Goal: Task Accomplishment & Management: Manage account settings

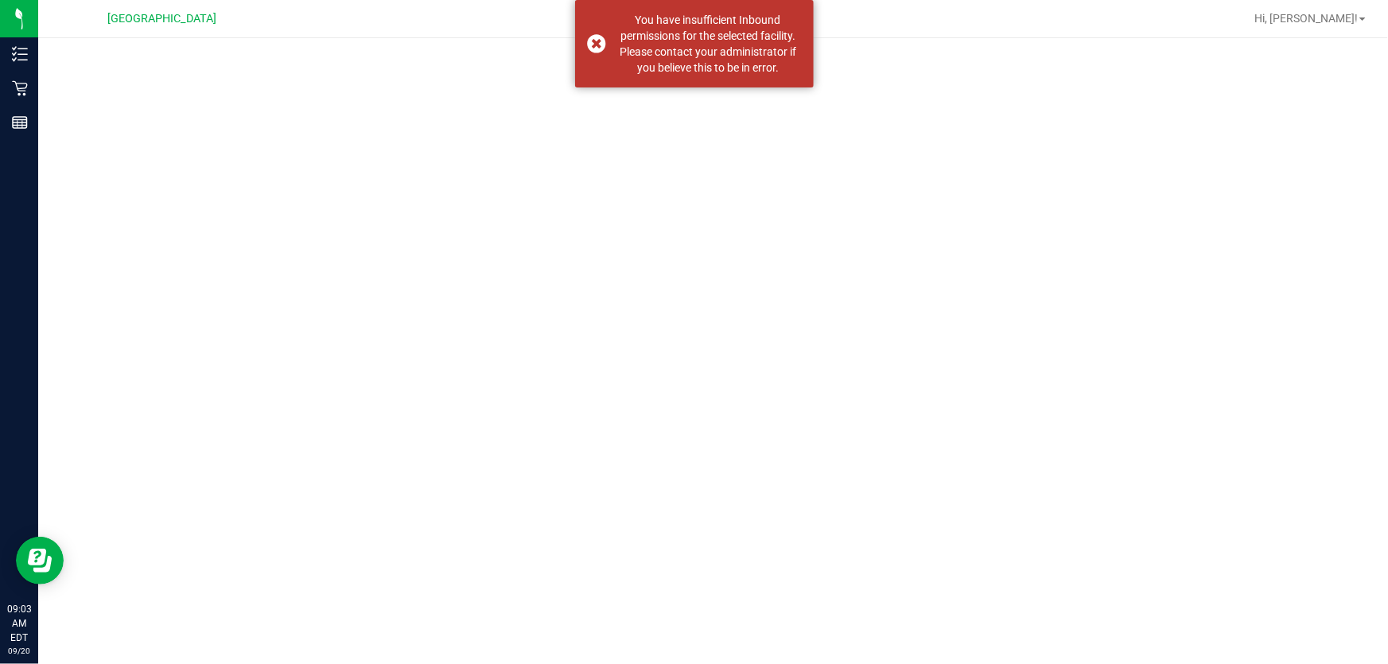
click at [790, 37] on div "You have insufficient Inbound permissions for the selected facility. Please con…" at bounding box center [708, 44] width 187 height 64
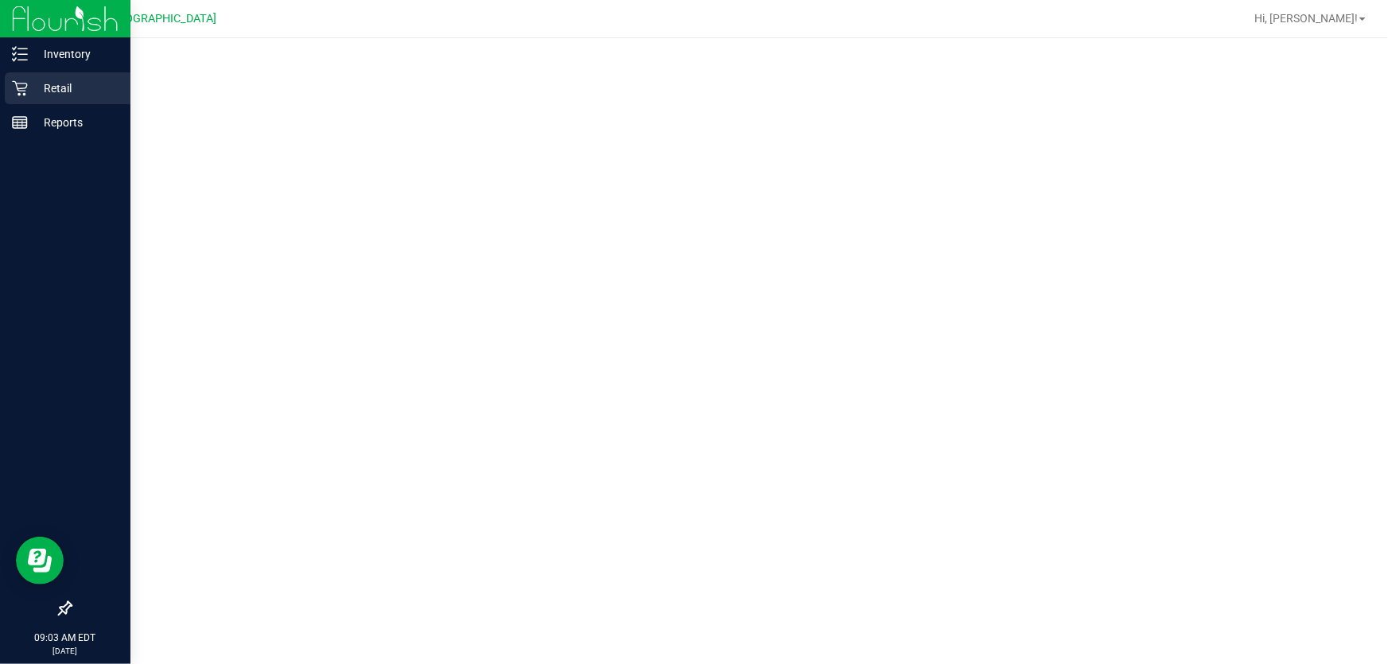
click at [25, 95] on icon at bounding box center [20, 88] width 16 height 16
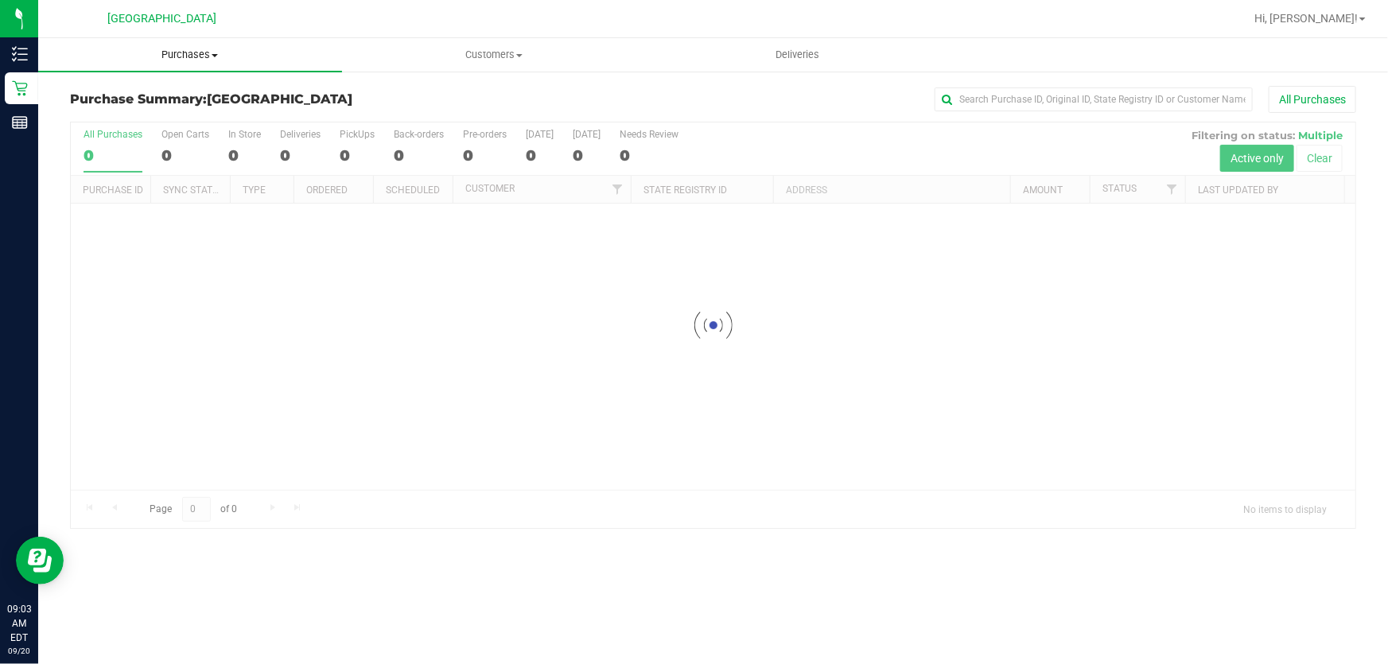
click at [185, 59] on span "Purchases" at bounding box center [190, 55] width 304 height 14
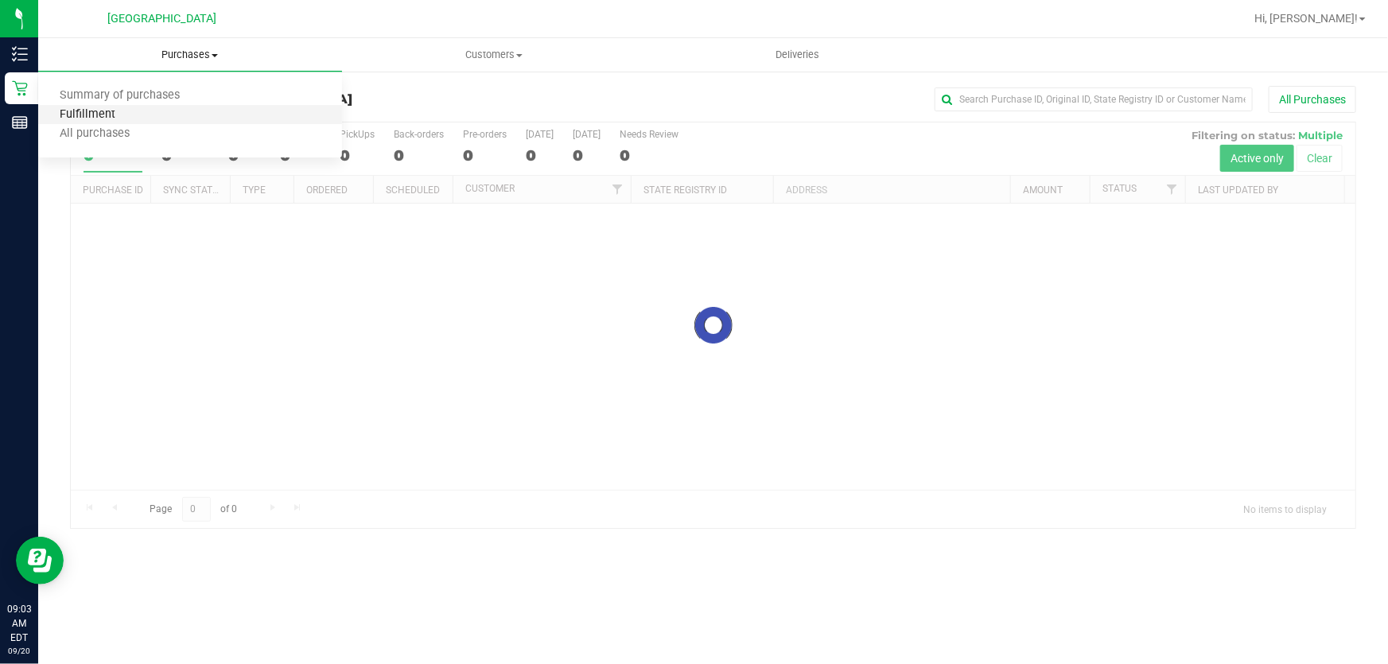
click at [119, 111] on span "Fulfillment" at bounding box center [87, 115] width 99 height 14
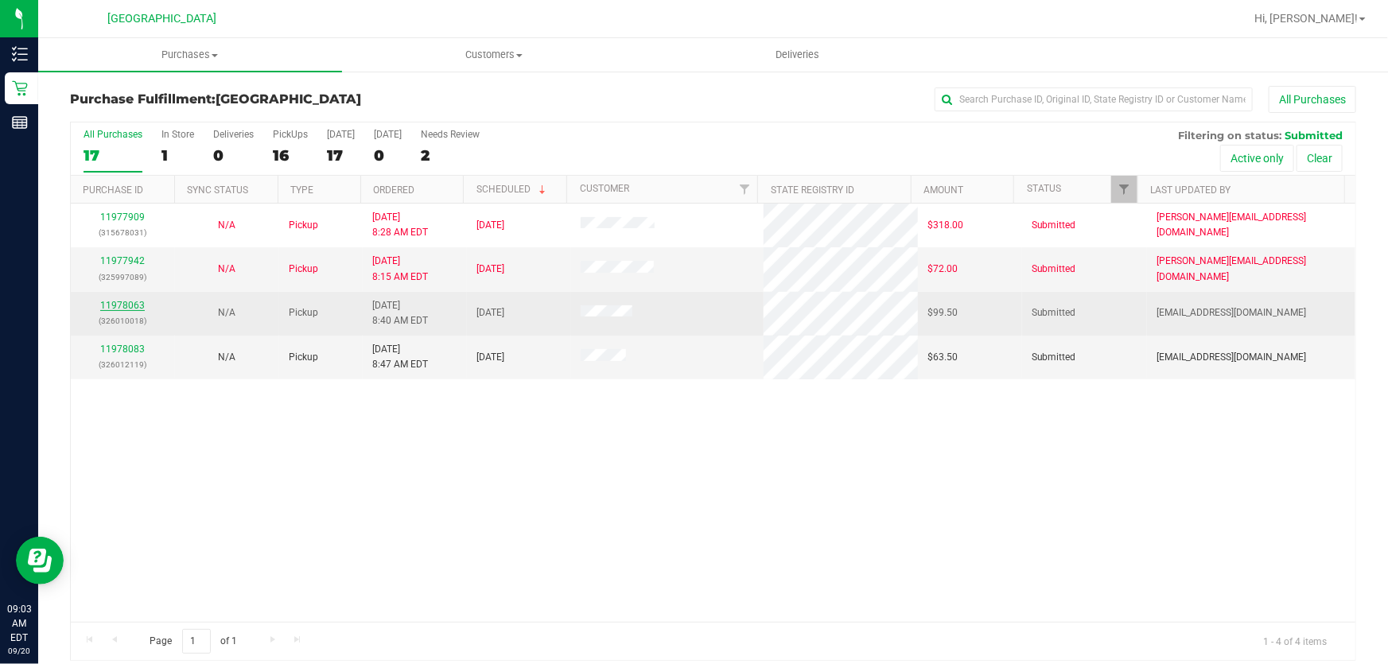
click at [125, 306] on link "11978063" at bounding box center [122, 305] width 45 height 11
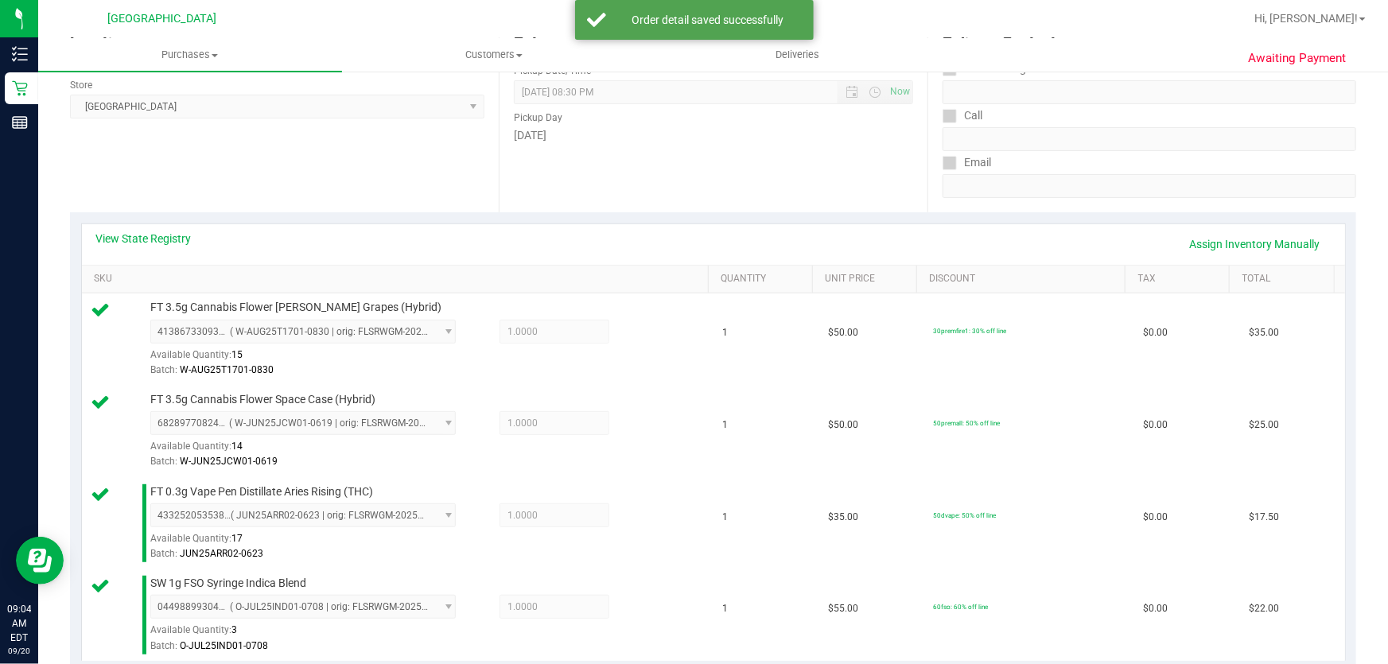
scroll to position [795, 0]
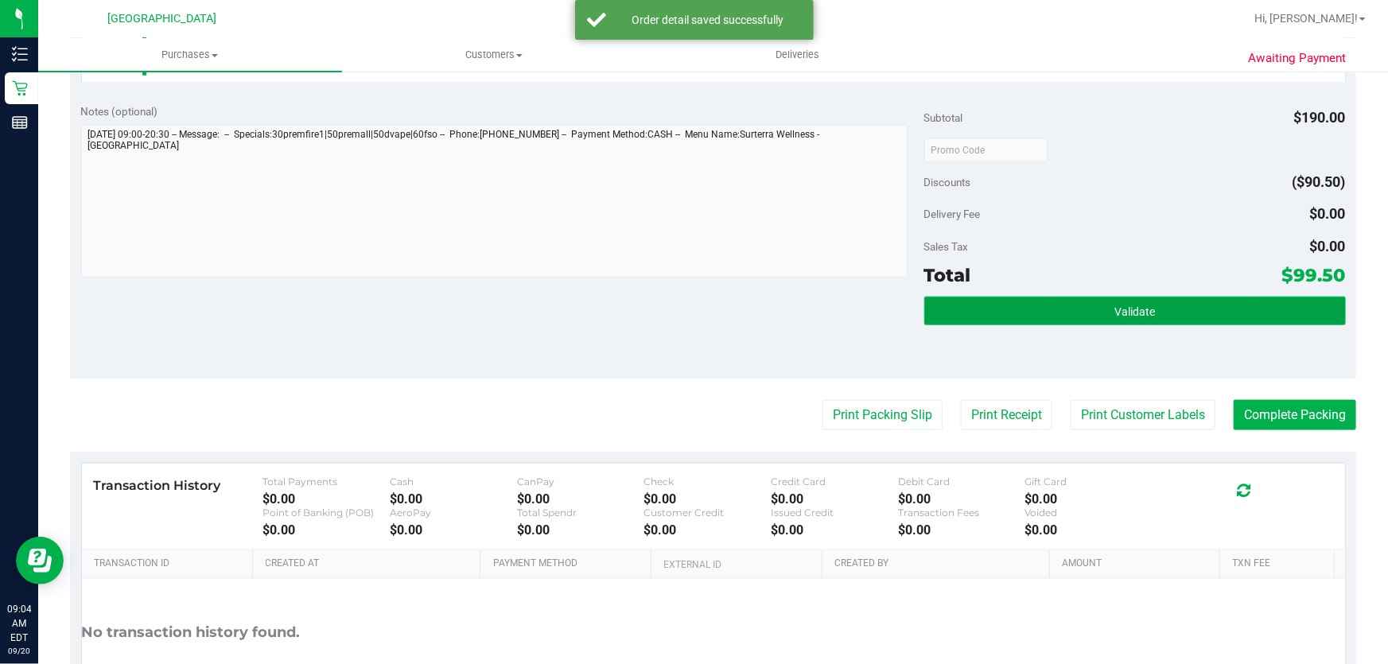
click at [1189, 306] on button "Validate" at bounding box center [1134, 311] width 421 height 29
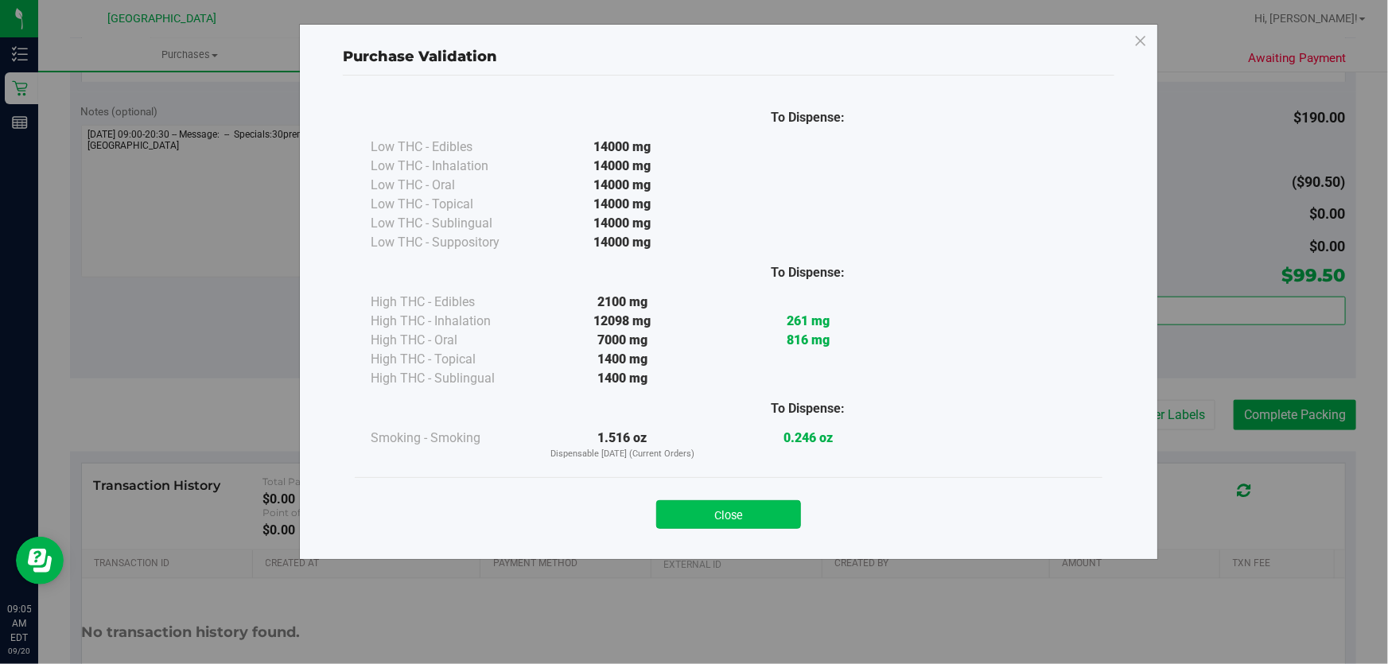
click at [716, 520] on button "Close" at bounding box center [728, 514] width 145 height 29
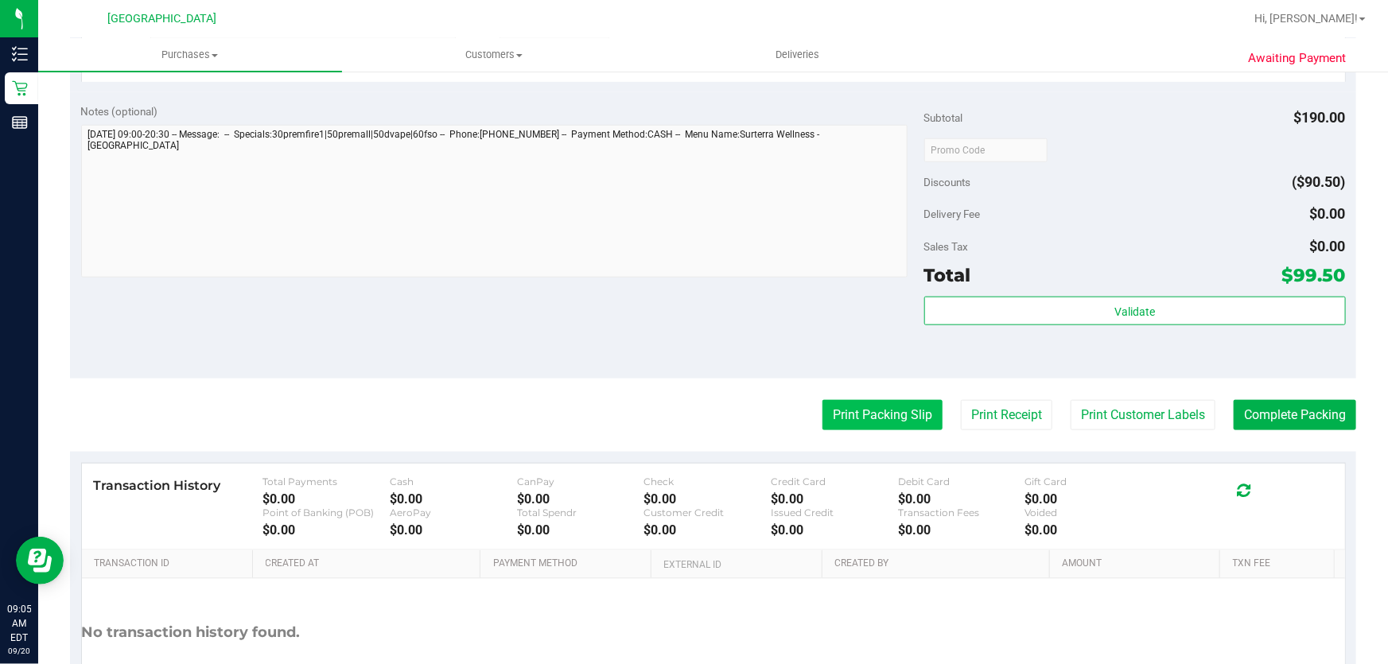
click at [917, 421] on button "Print Packing Slip" at bounding box center [882, 415] width 120 height 30
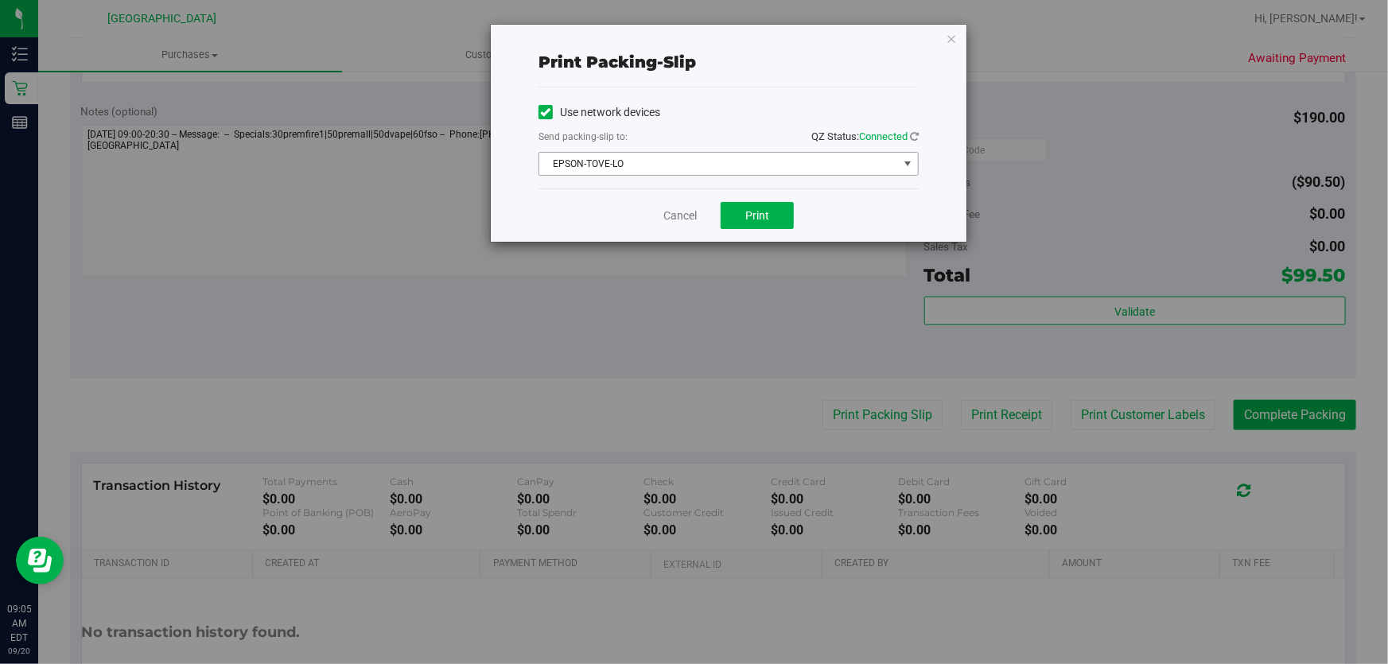
click at [753, 153] on span "EPSON-TOVE-LO" at bounding box center [718, 164] width 359 height 22
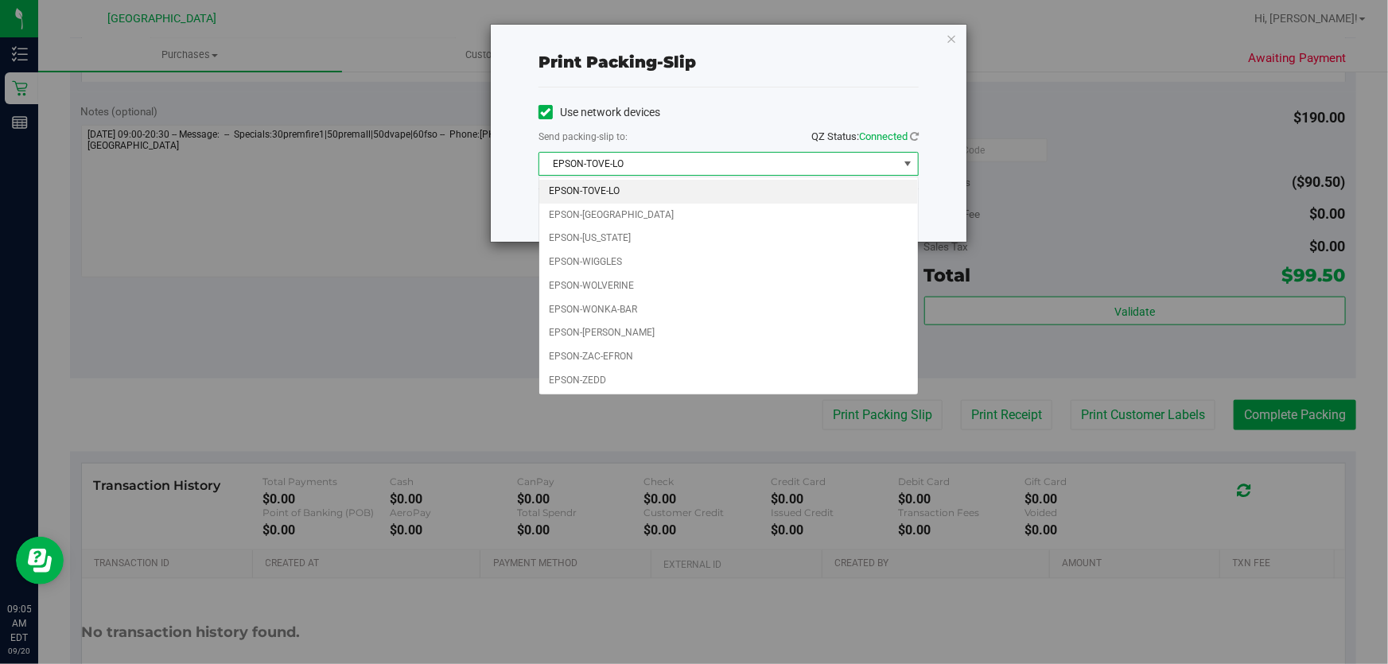
click at [751, 167] on span "EPSON-TOVE-LO" at bounding box center [718, 164] width 359 height 22
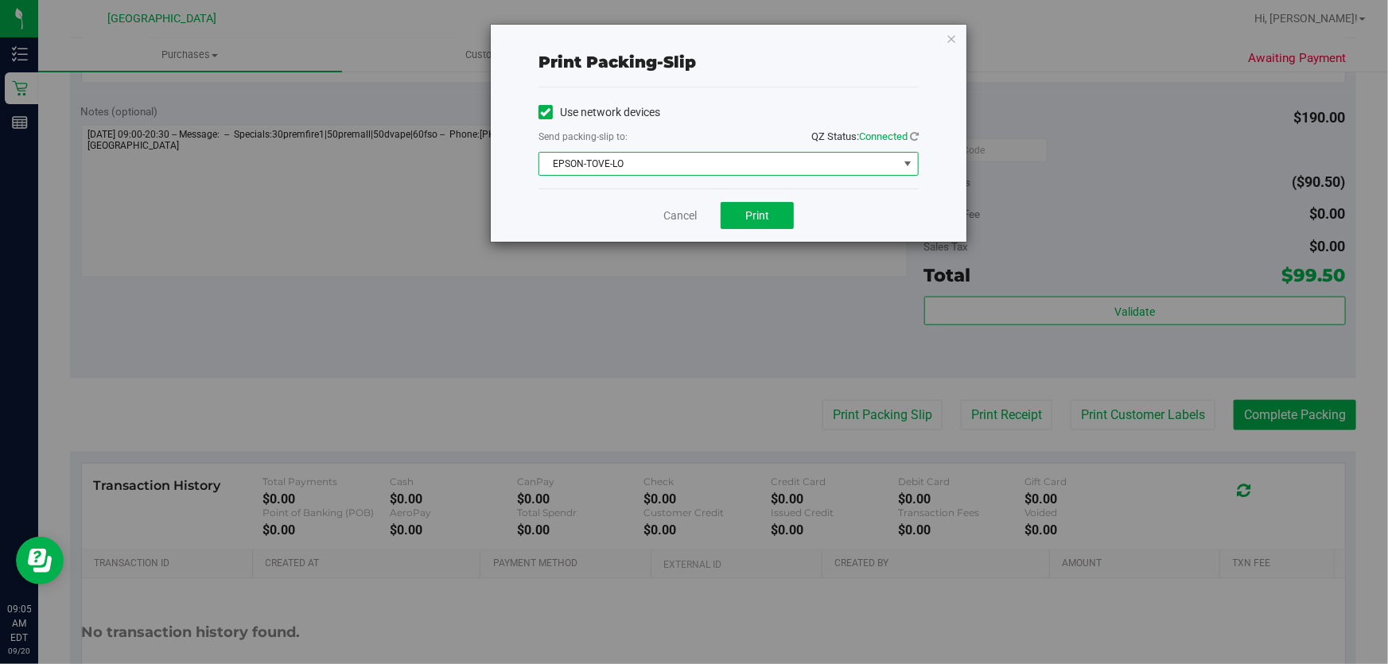
click at [756, 159] on span "EPSON-TOVE-LO" at bounding box center [718, 164] width 359 height 22
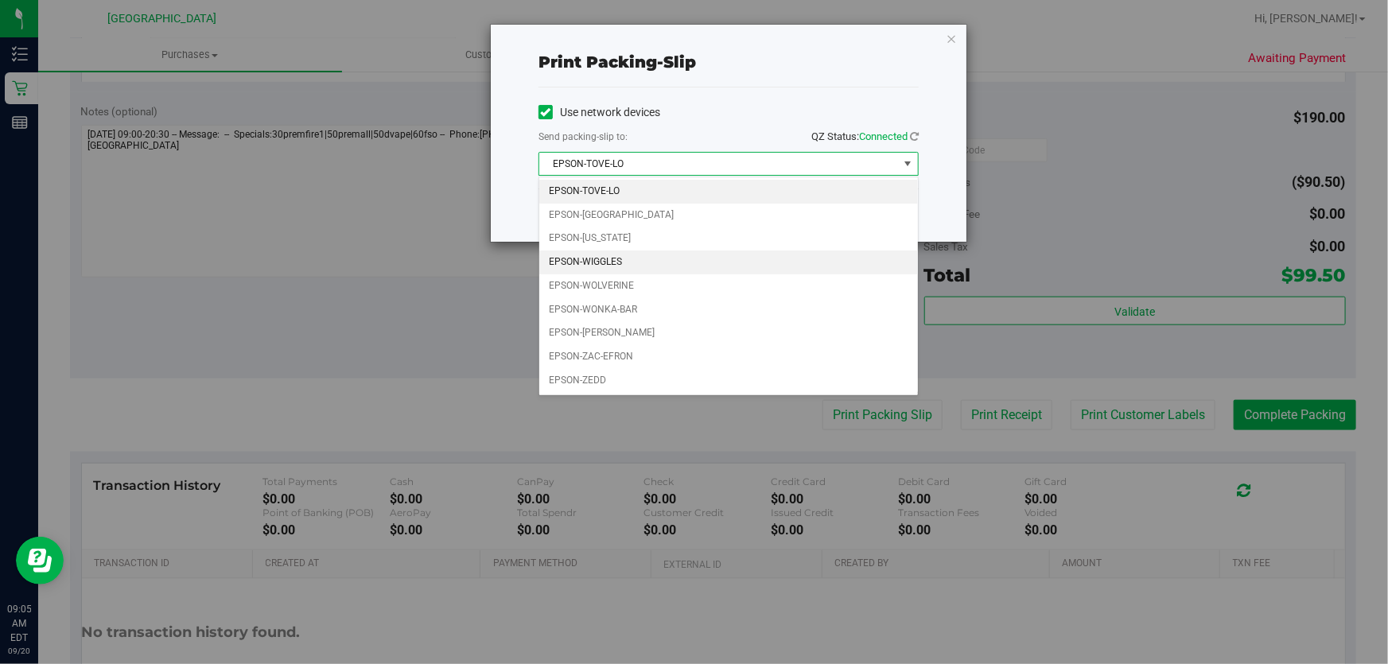
click at [612, 254] on li "EPSON-WIGGLES" at bounding box center [728, 262] width 379 height 24
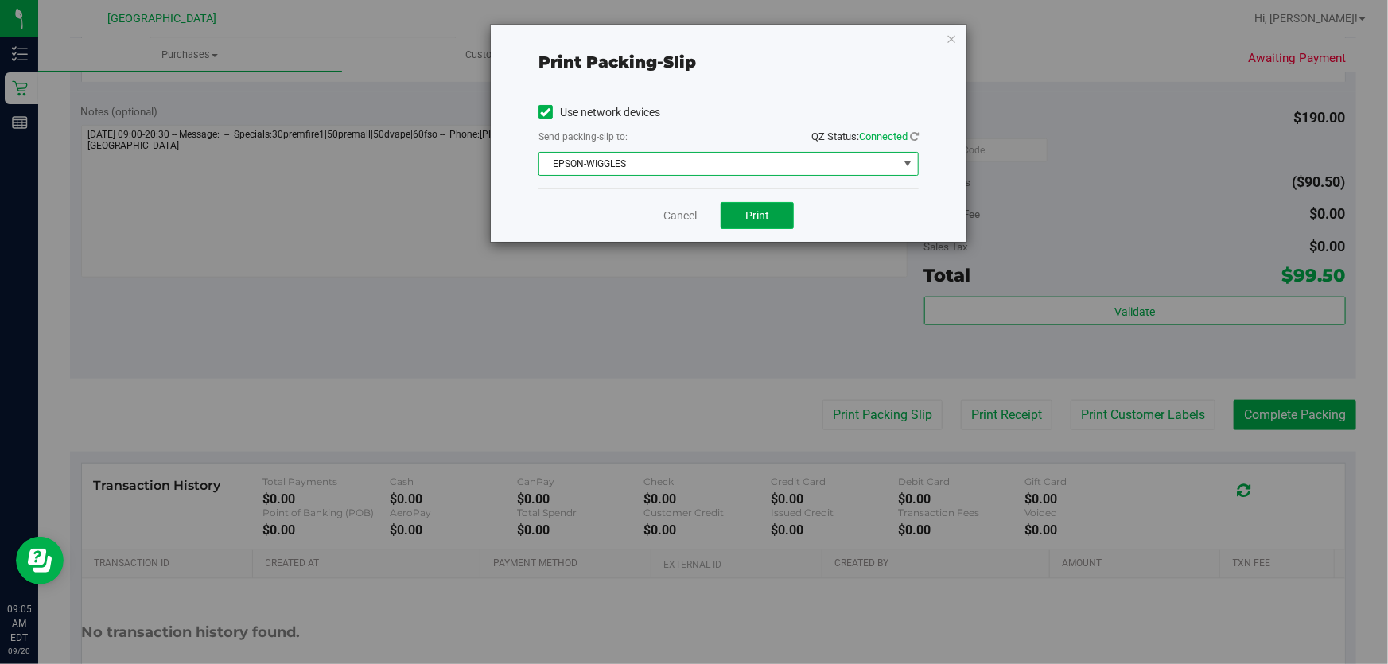
click at [782, 219] on button "Print" at bounding box center [756, 215] width 73 height 27
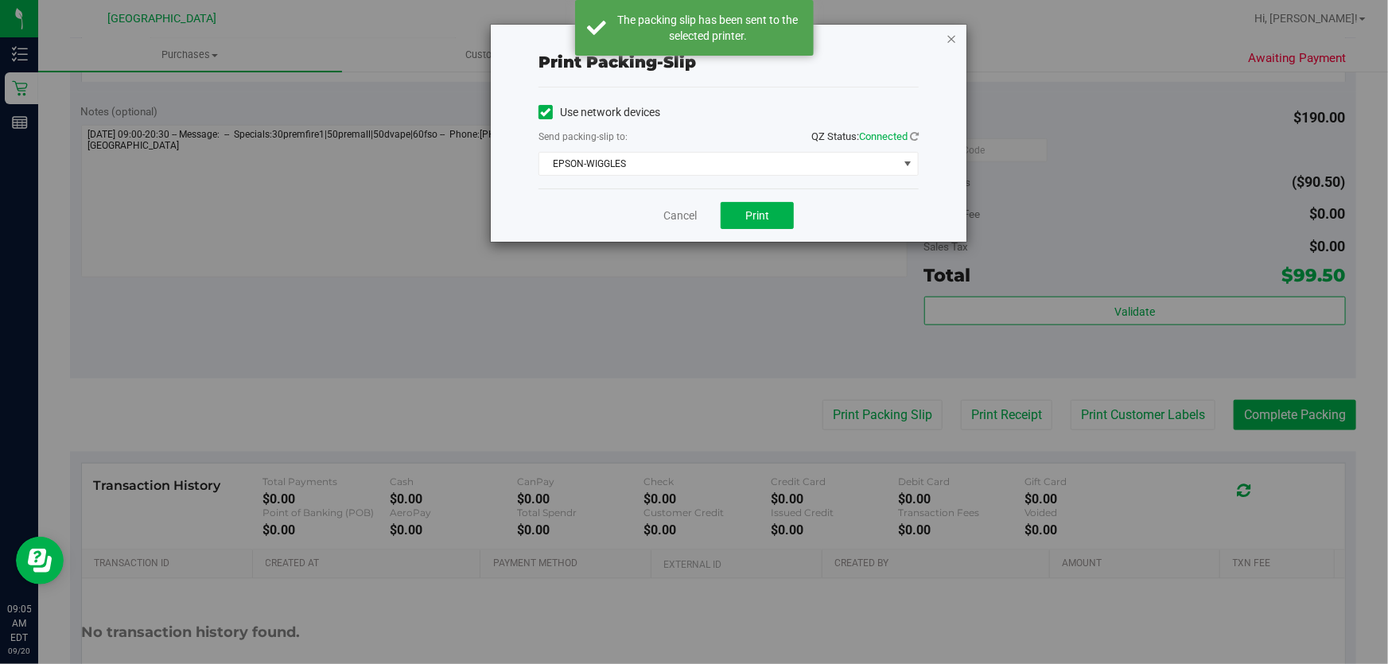
click at [949, 38] on icon "button" at bounding box center [950, 38] width 11 height 19
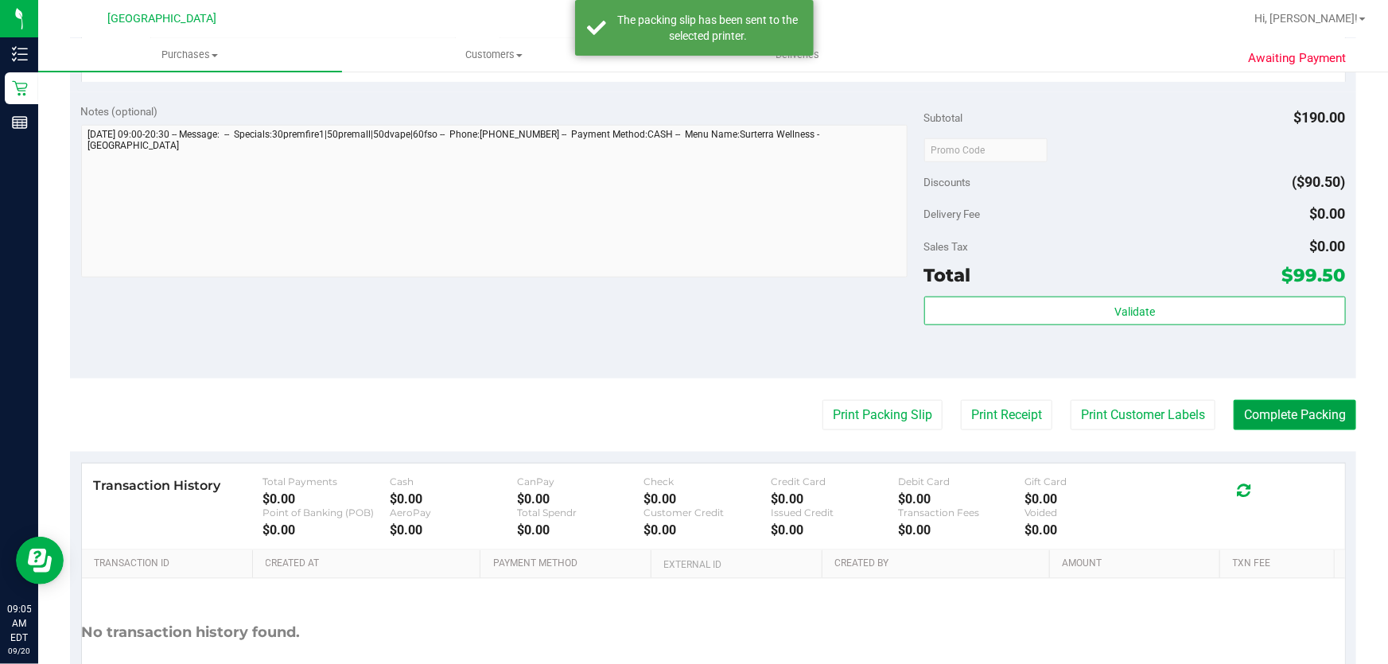
click at [1275, 405] on button "Complete Packing" at bounding box center [1294, 415] width 122 height 30
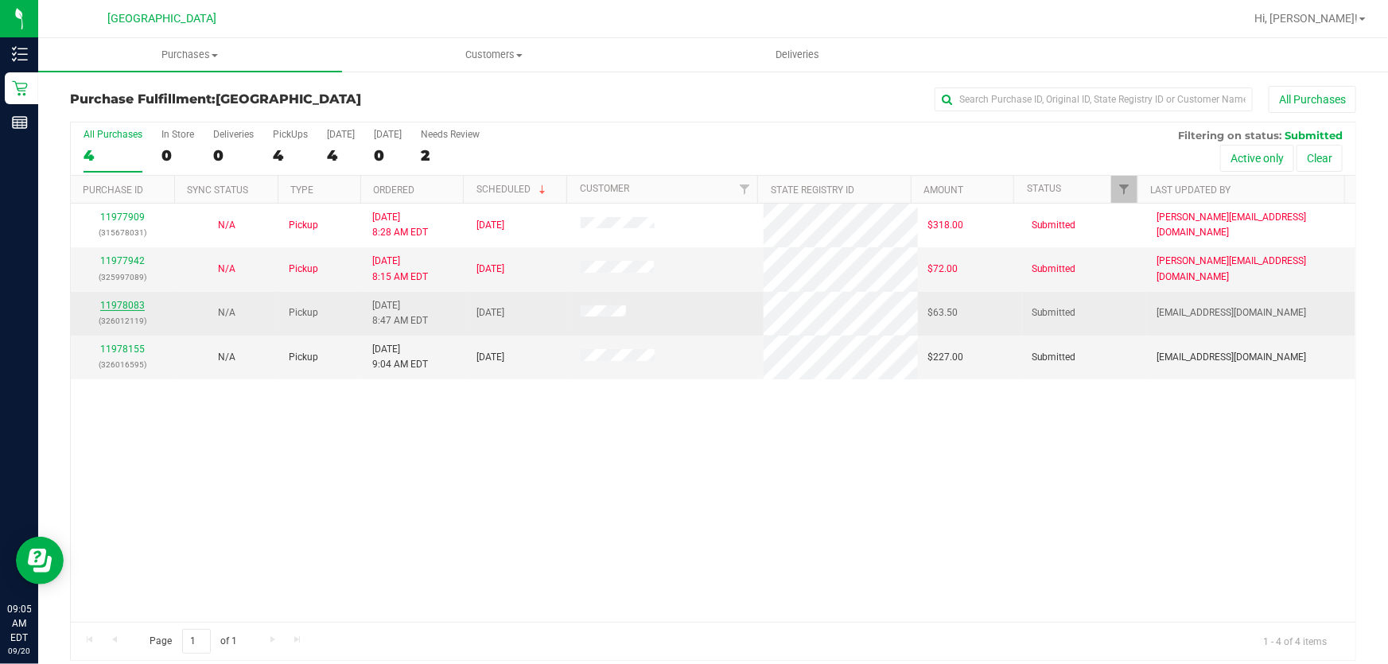
click at [129, 304] on link "11978083" at bounding box center [122, 305] width 45 height 11
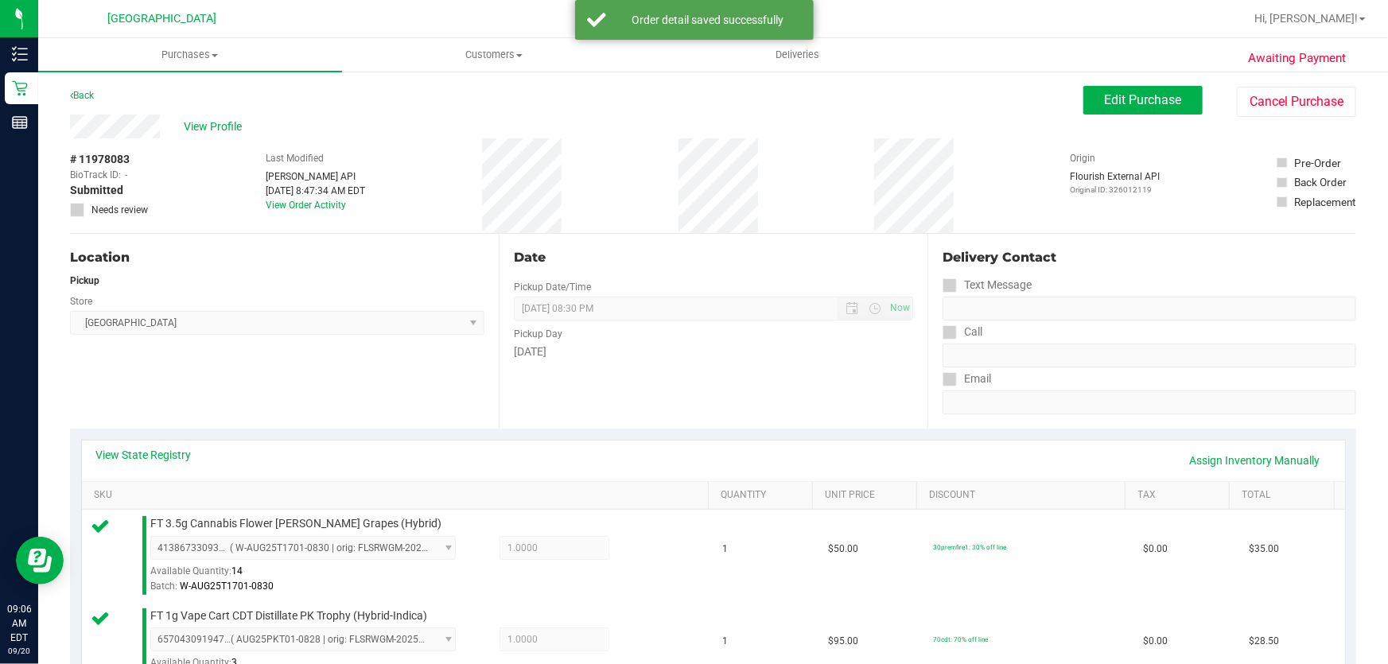
scroll to position [506, 0]
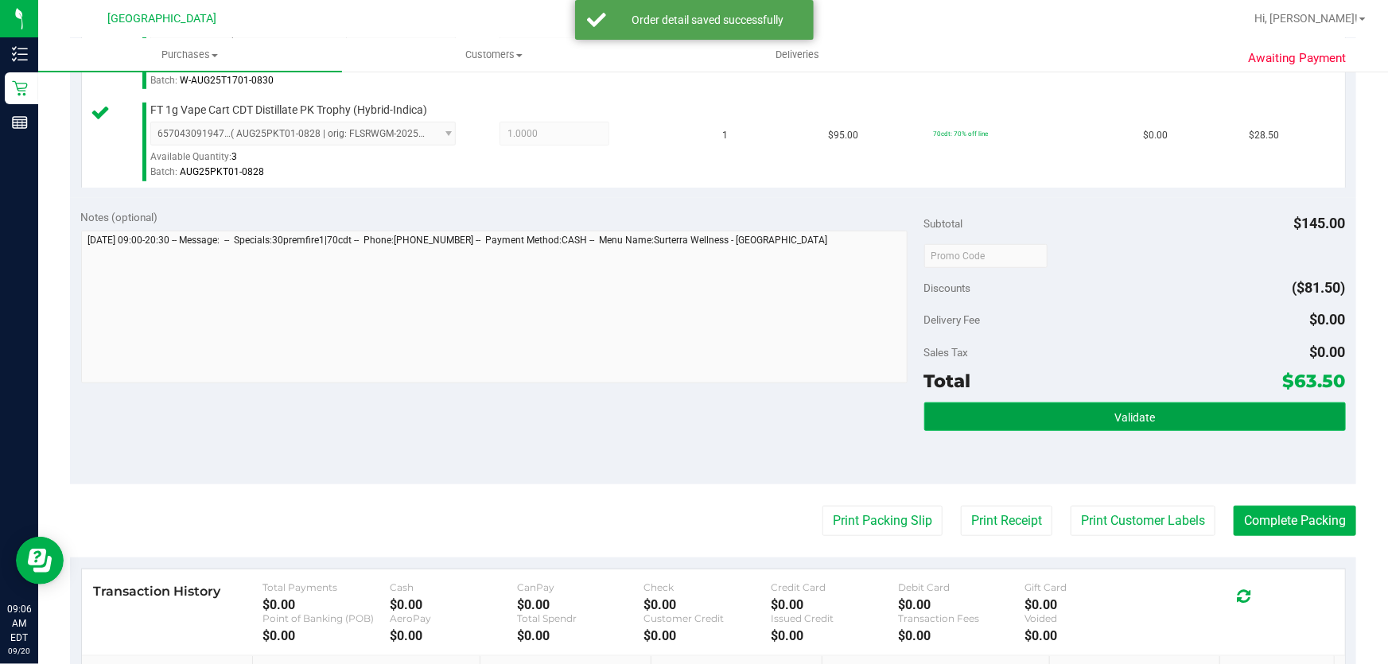
click at [1118, 404] on button "Validate" at bounding box center [1134, 416] width 421 height 29
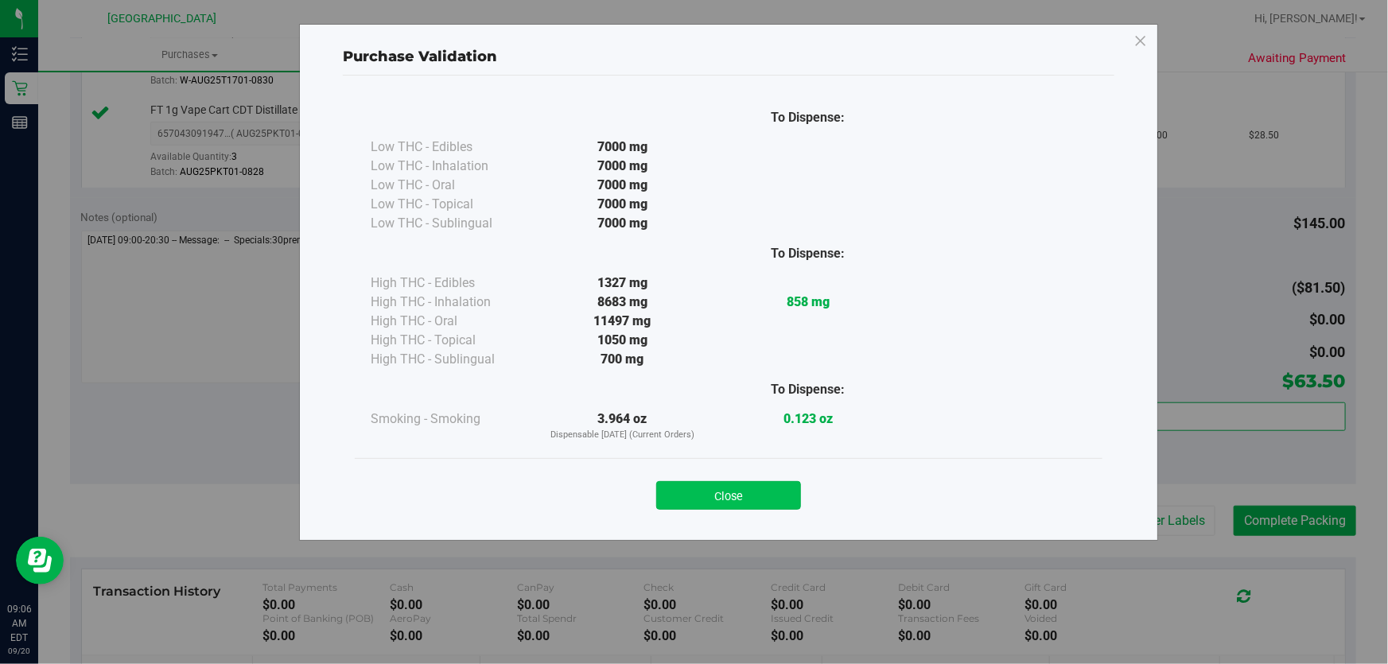
click at [746, 487] on button "Close" at bounding box center [728, 495] width 145 height 29
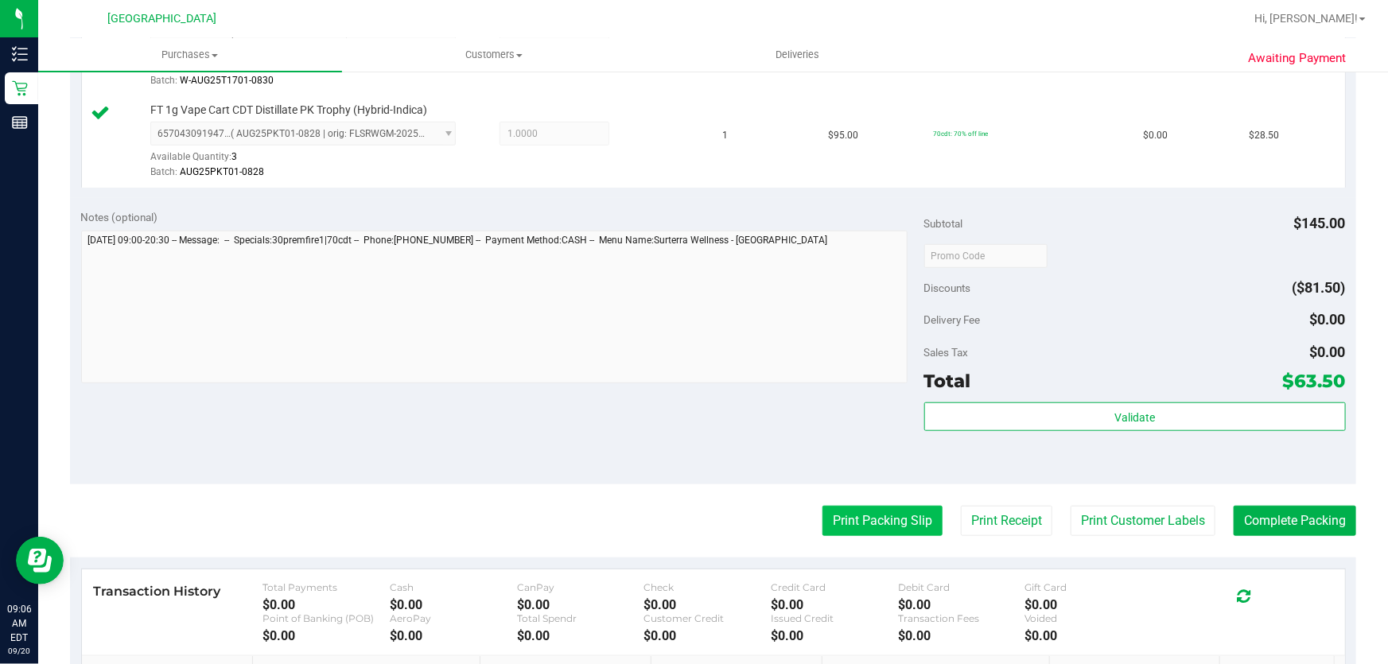
click at [850, 520] on button "Print Packing Slip" at bounding box center [882, 521] width 120 height 30
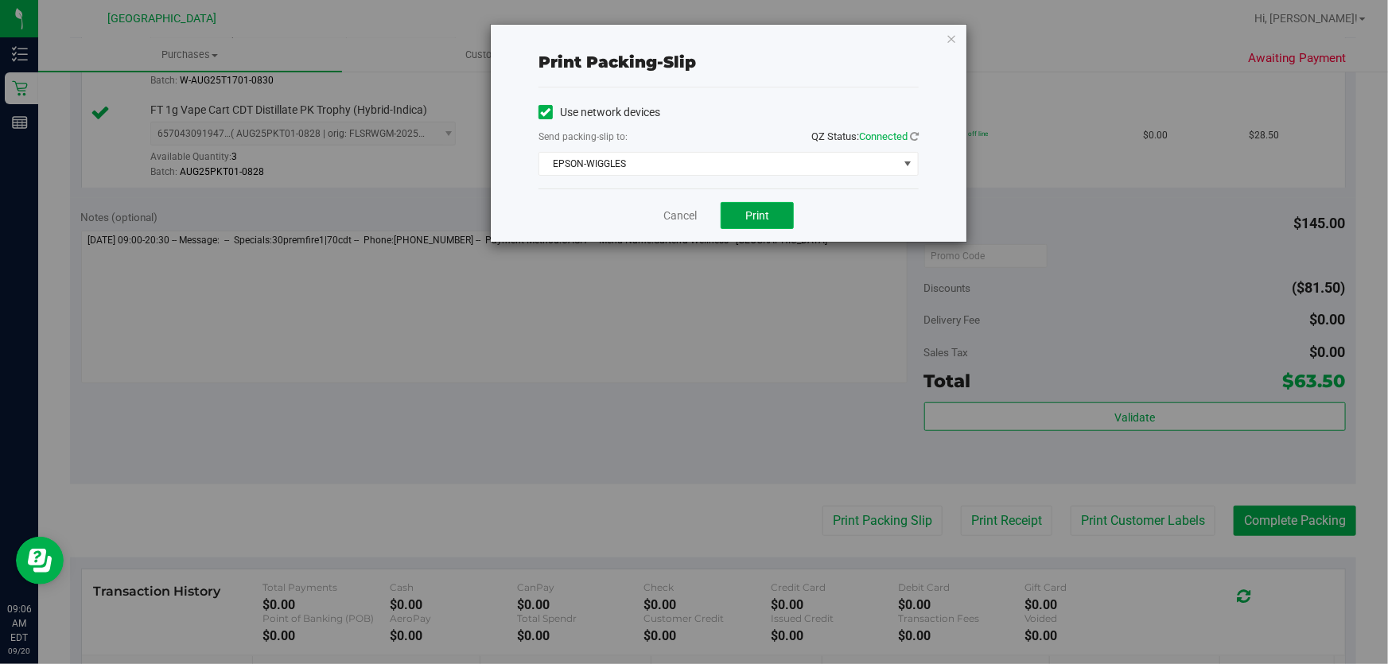
click at [782, 214] on button "Print" at bounding box center [756, 215] width 73 height 27
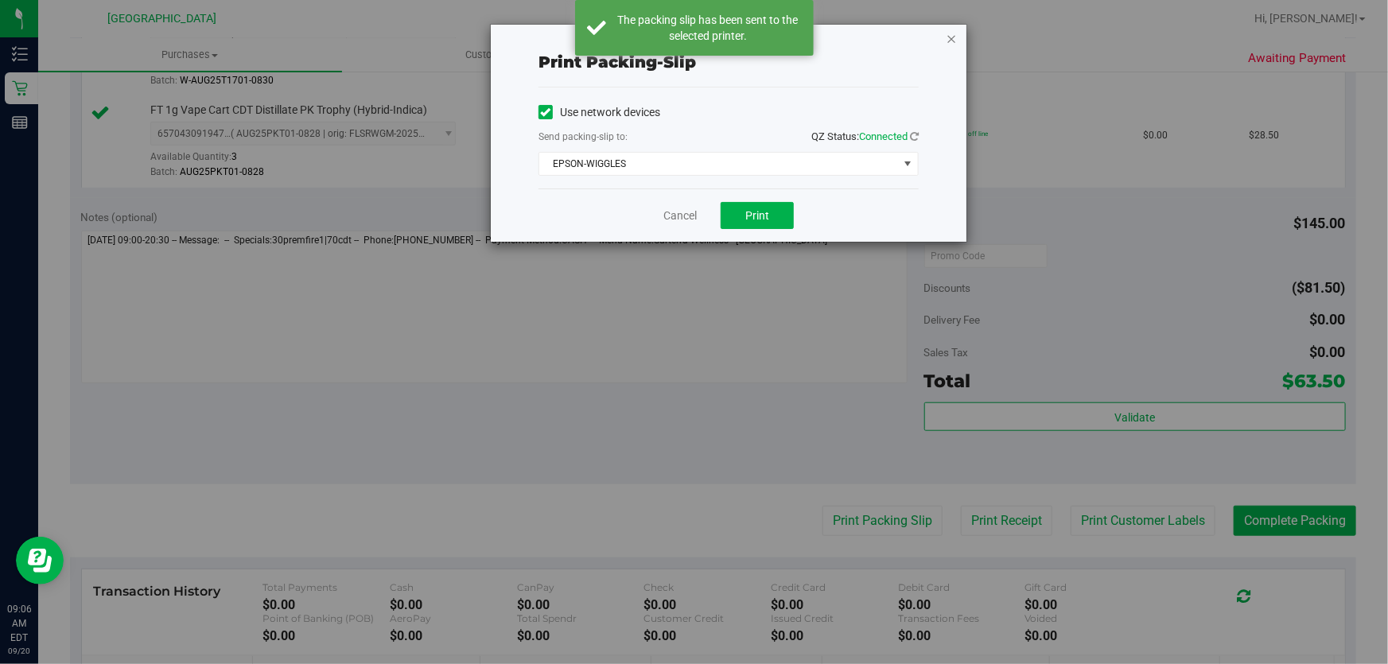
click at [951, 31] on icon "button" at bounding box center [950, 38] width 11 height 19
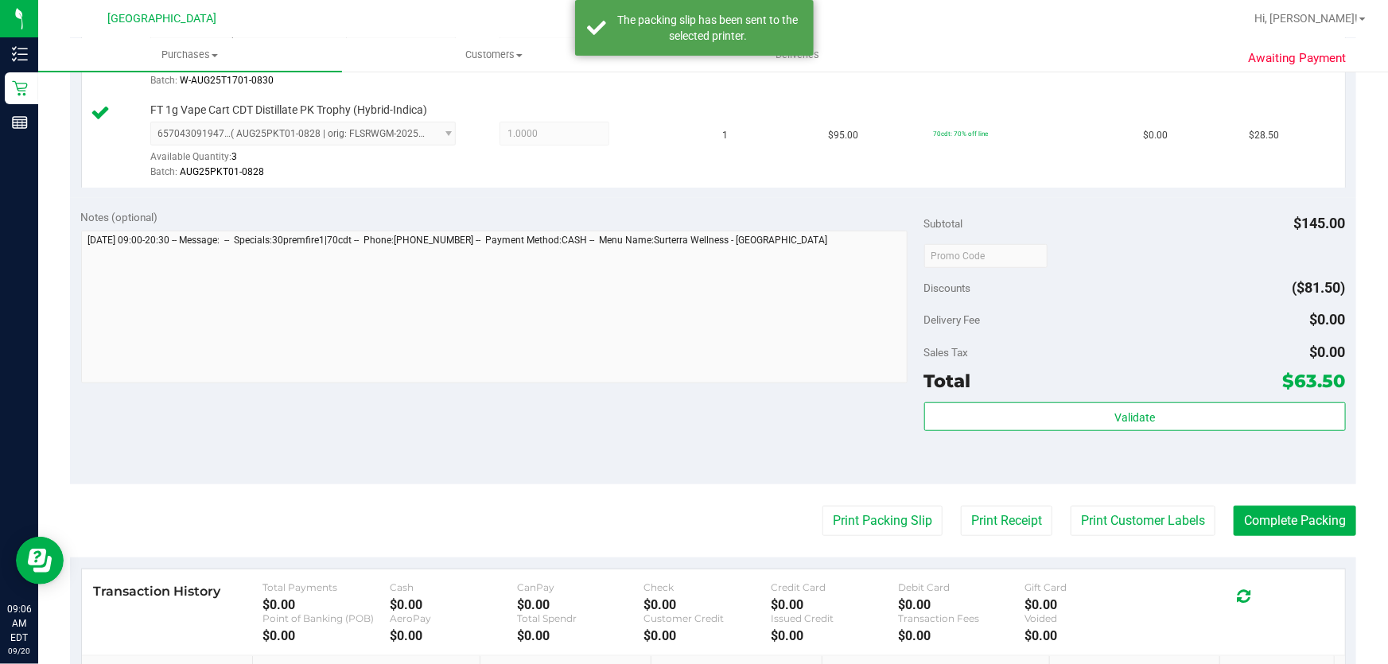
click at [1305, 501] on purchase-details "Back Edit Purchase Cancel Purchase View Profile # 11978083 BioTrack ID: - Submi…" at bounding box center [713, 217] width 1286 height 1275
click at [1310, 525] on button "Complete Packing" at bounding box center [1294, 521] width 122 height 30
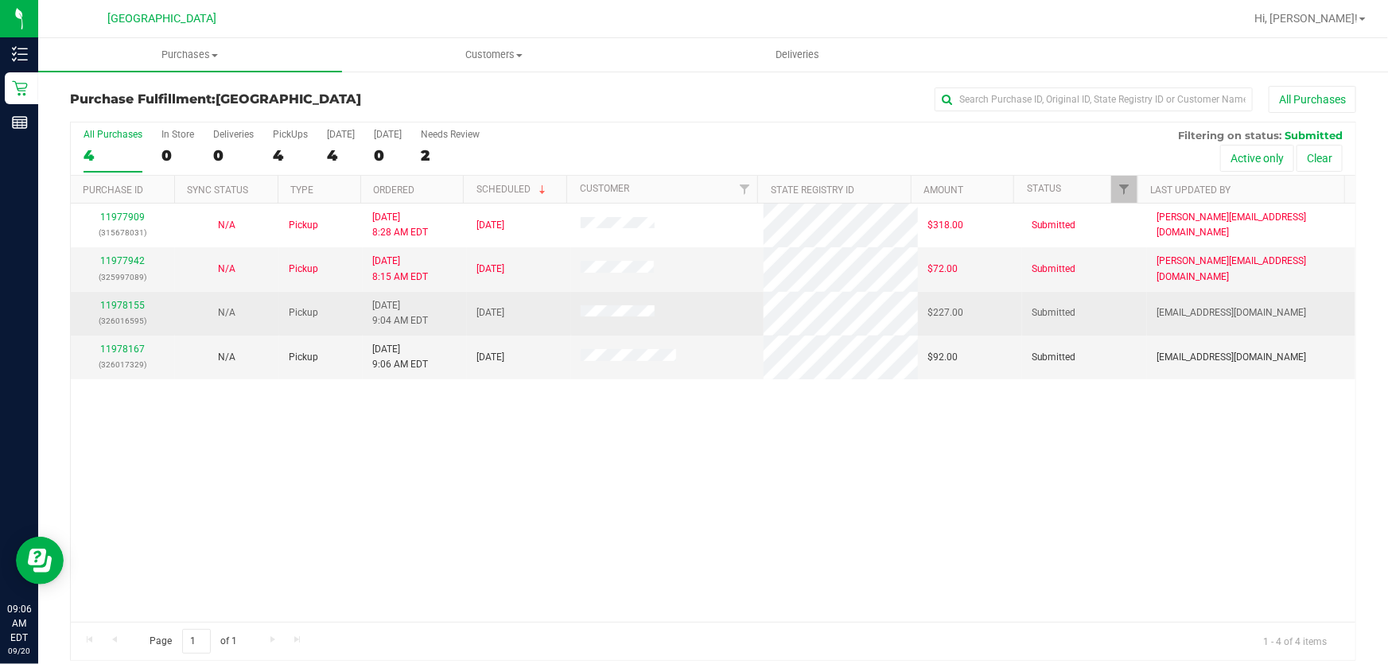
click at [123, 296] on td "11978155 (326016595)" at bounding box center [123, 314] width 104 height 44
click at [126, 307] on link "11978155" at bounding box center [122, 305] width 45 height 11
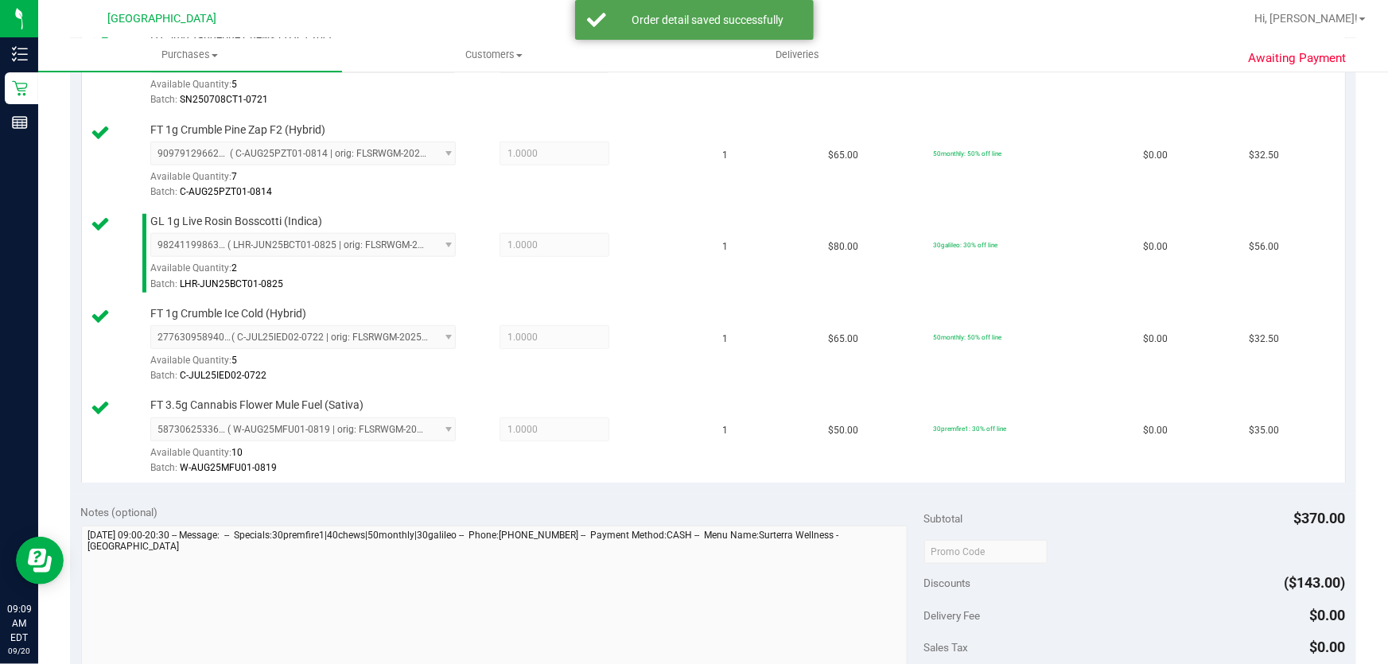
scroll to position [867, 0]
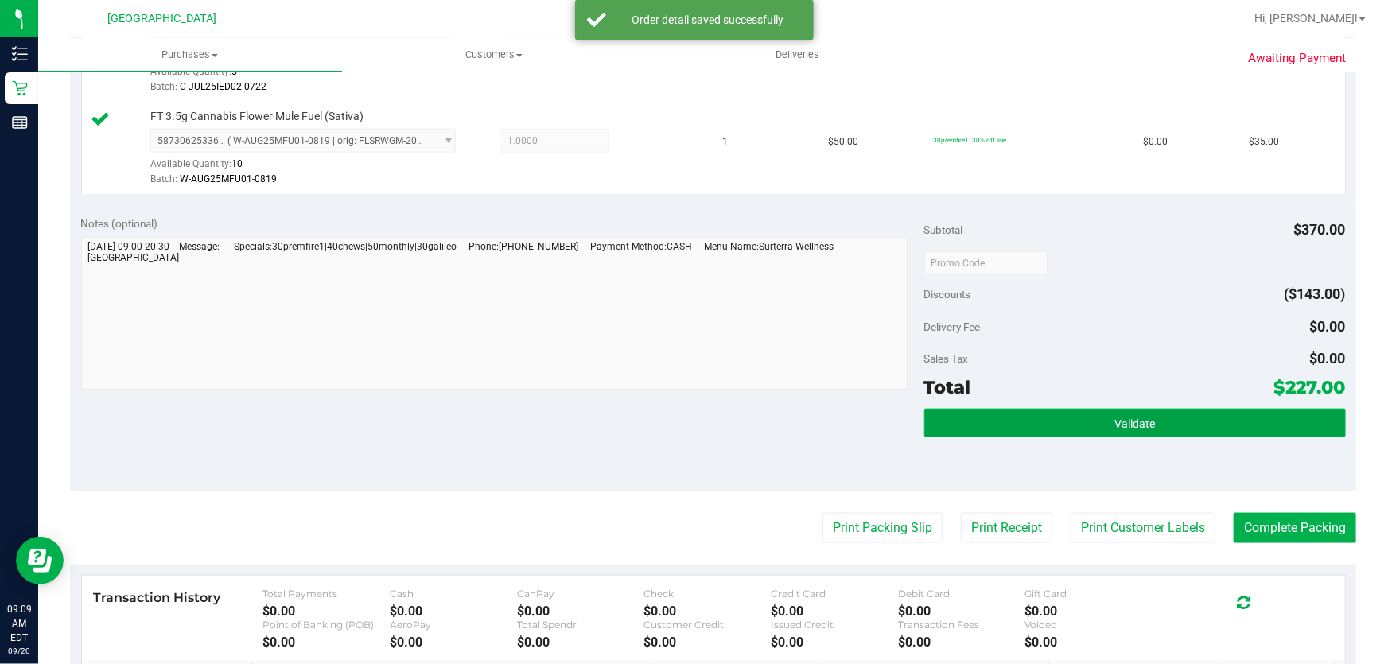
click at [1090, 421] on button "Validate" at bounding box center [1134, 423] width 421 height 29
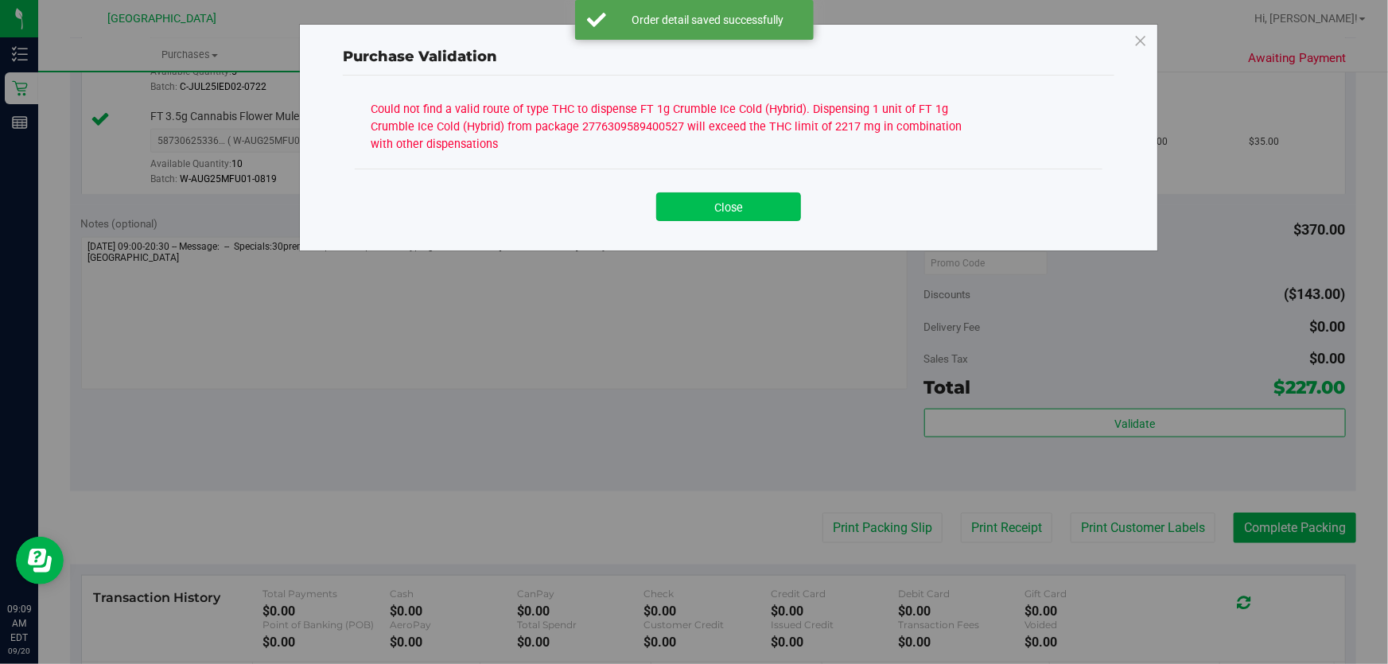
click at [738, 215] on button "Close" at bounding box center [728, 206] width 145 height 29
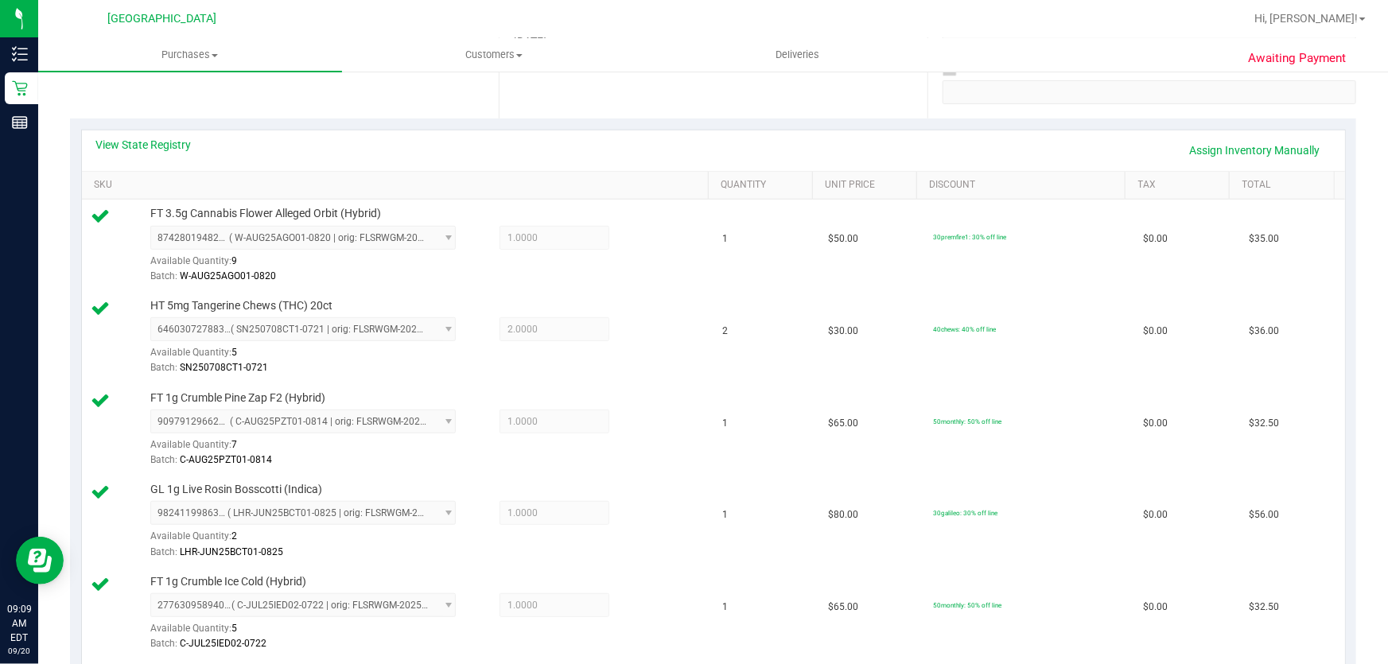
scroll to position [72, 0]
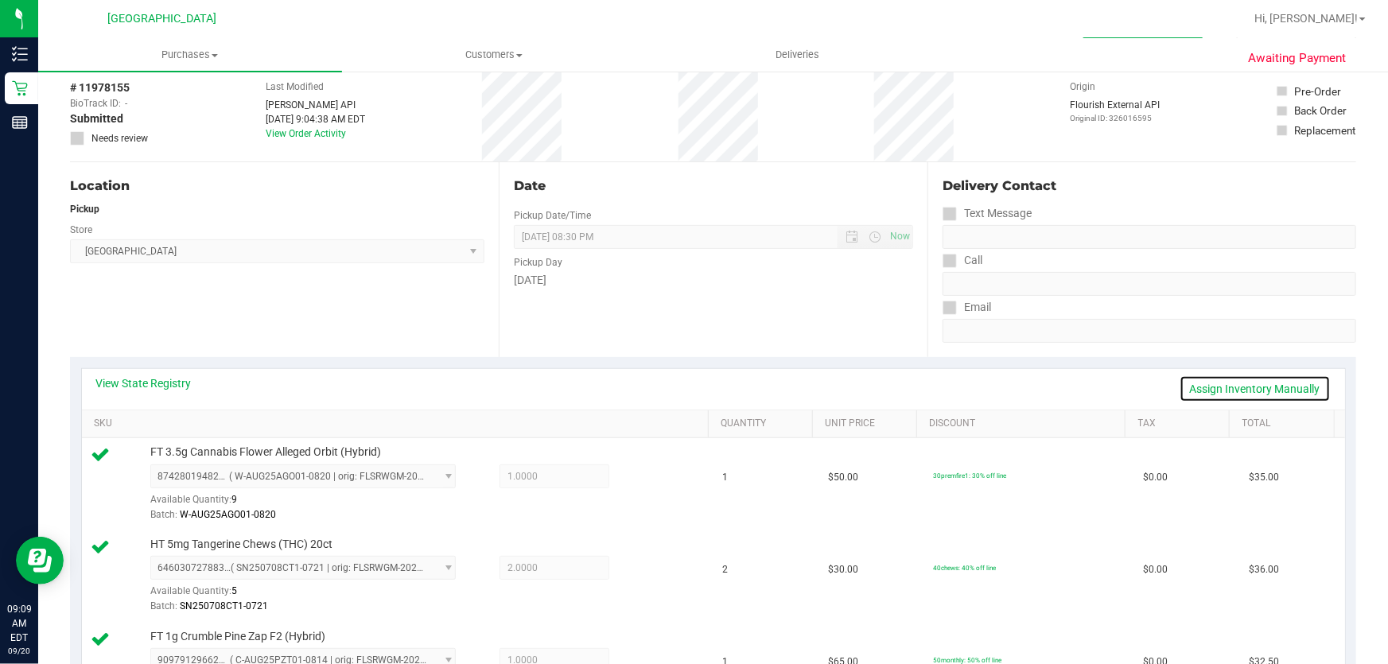
click at [1202, 375] on link "Assign Inventory Manually" at bounding box center [1254, 388] width 151 height 27
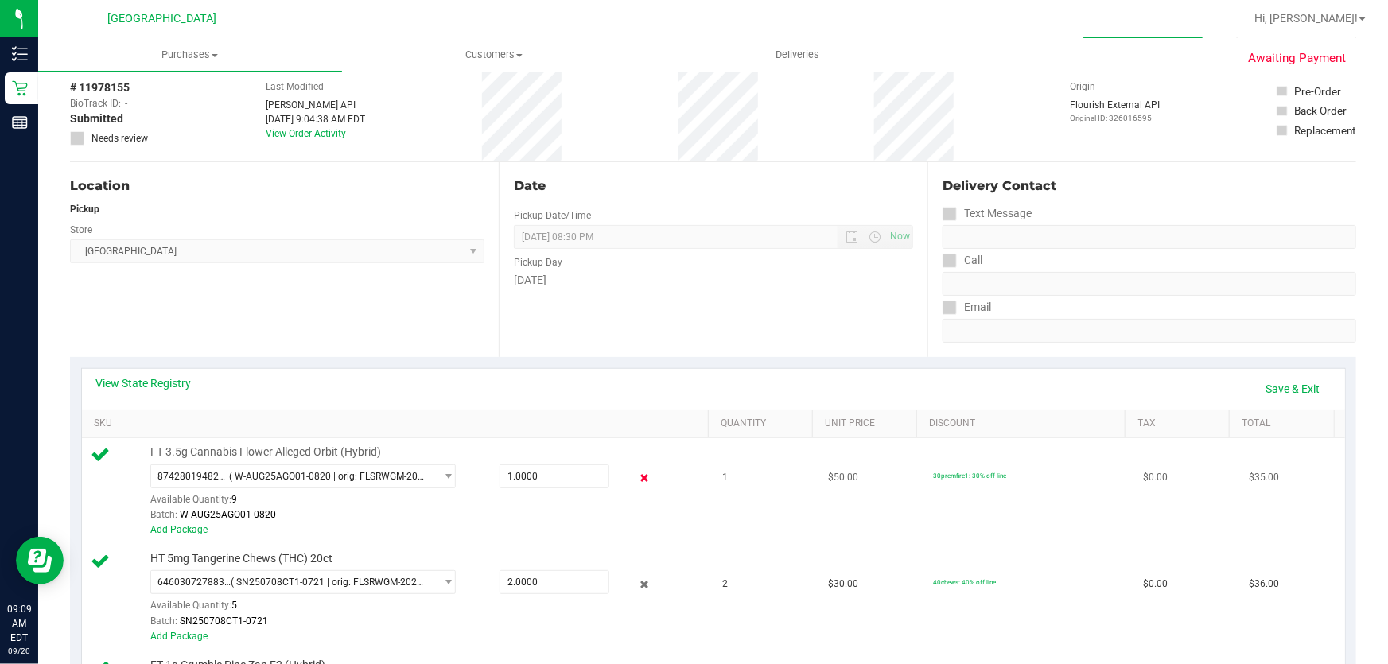
click at [641, 482] on icon at bounding box center [644, 478] width 17 height 18
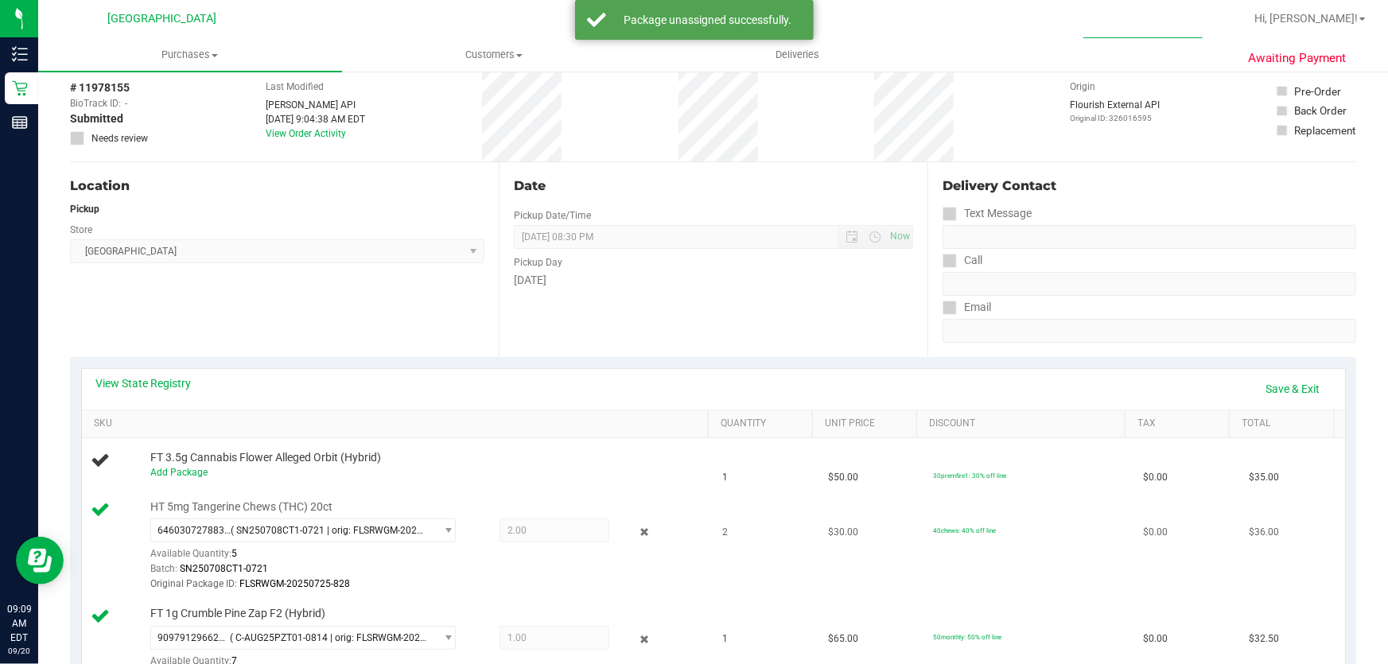
click at [635, 513] on div "HT 5mg Tangerine Chews (THC) 20ct 6460307278833616 ( SN250708CT1-0721 | orig: F…" at bounding box center [421, 546] width 559 height 94
click at [636, 538] on icon at bounding box center [644, 532] width 17 height 18
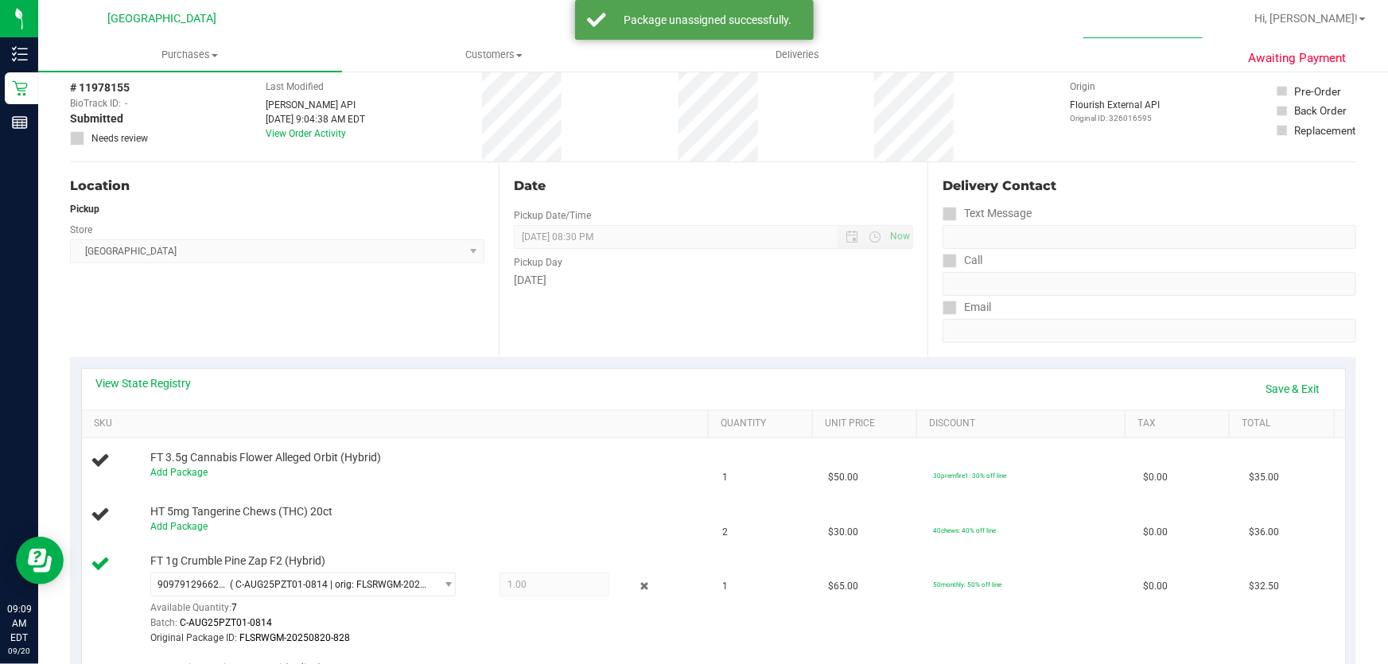
scroll to position [361, 0]
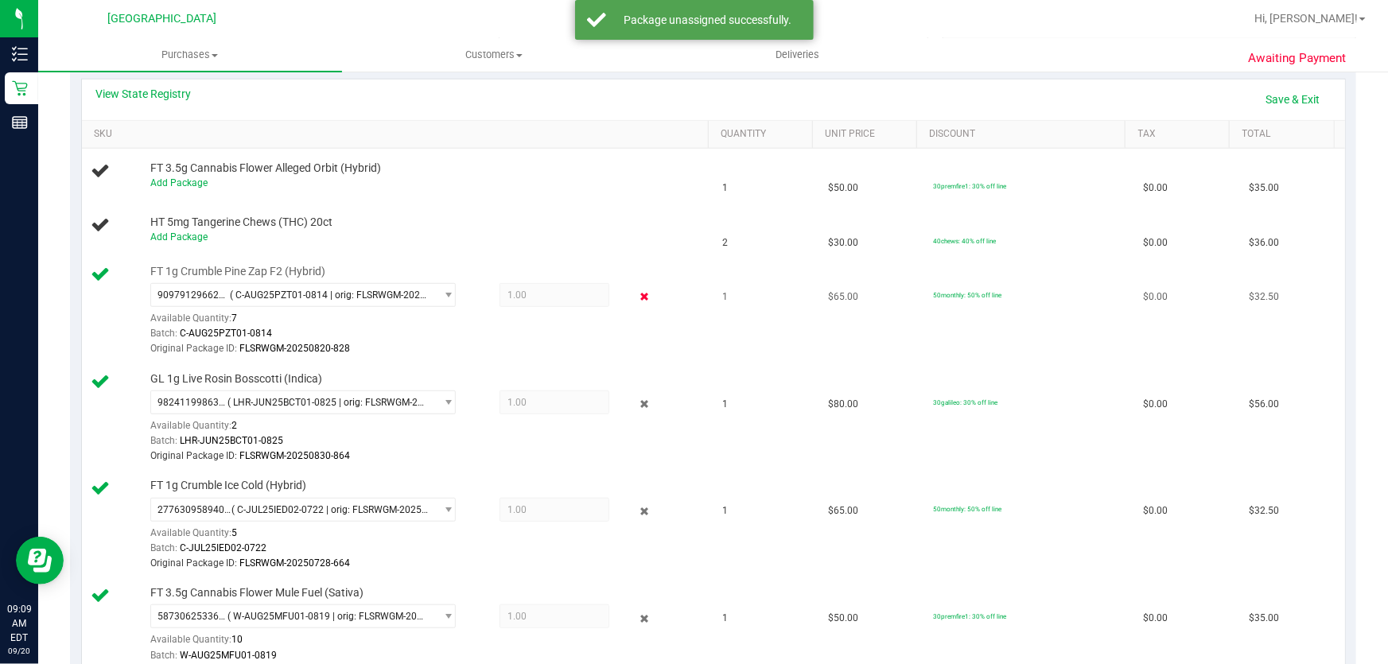
click at [636, 293] on icon at bounding box center [644, 297] width 17 height 18
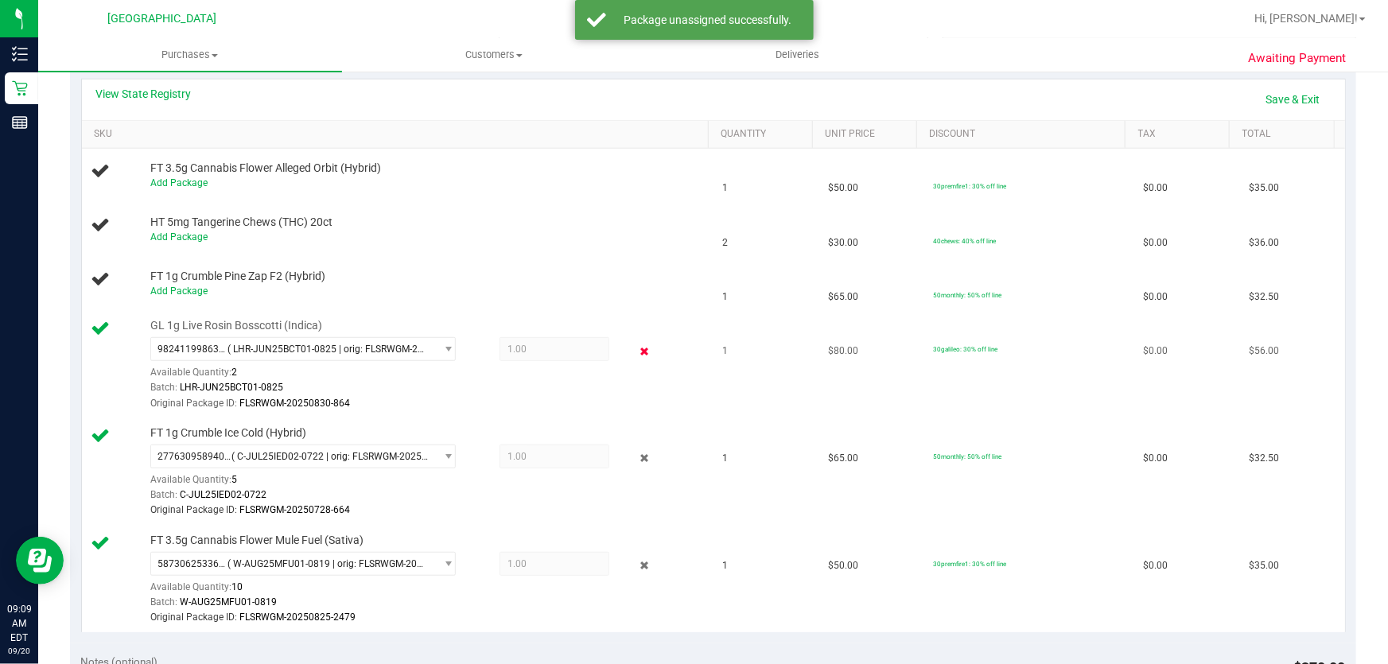
click at [636, 358] on icon at bounding box center [644, 351] width 17 height 18
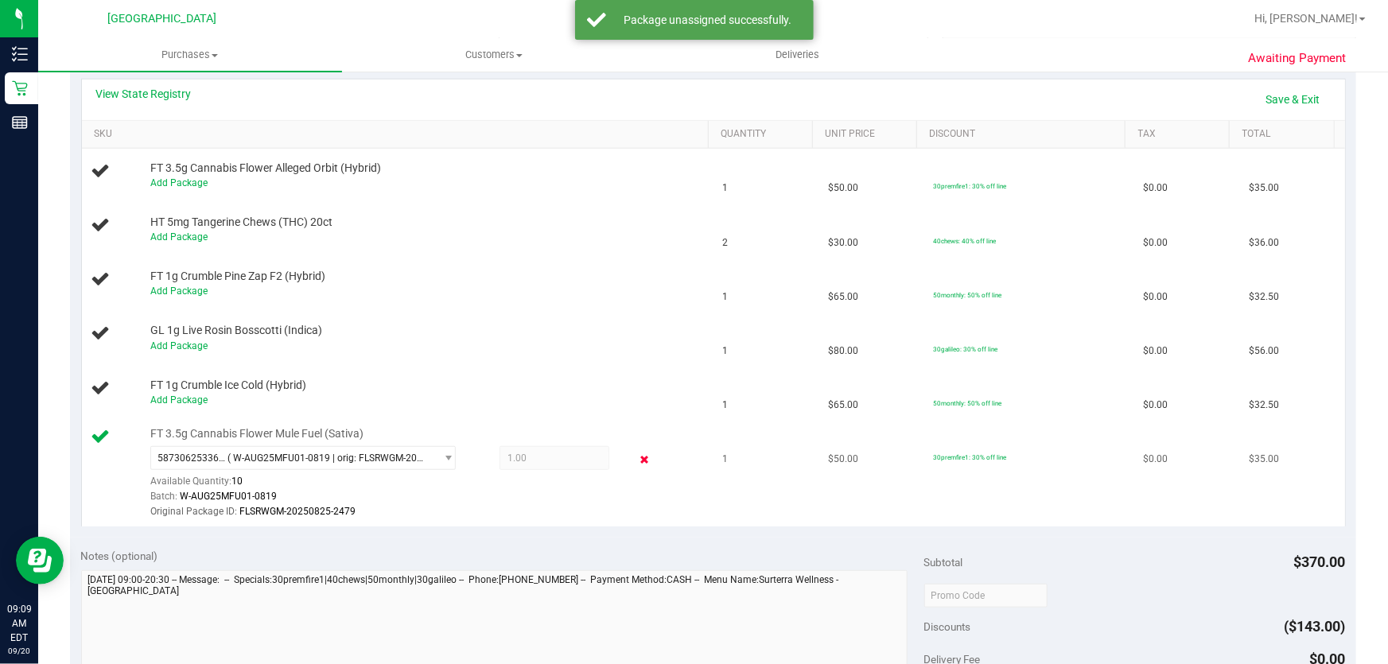
drag, startPoint x: 645, startPoint y: 495, endPoint x: 638, endPoint y: 464, distance: 31.8
click at [643, 465] on div "5873062533607858 ( W-AUG25MFU01-0819 | orig: FLSRWGM-20250825-2479 ) 5873062533…" at bounding box center [425, 483] width 551 height 74
click at [638, 464] on icon at bounding box center [644, 460] width 17 height 18
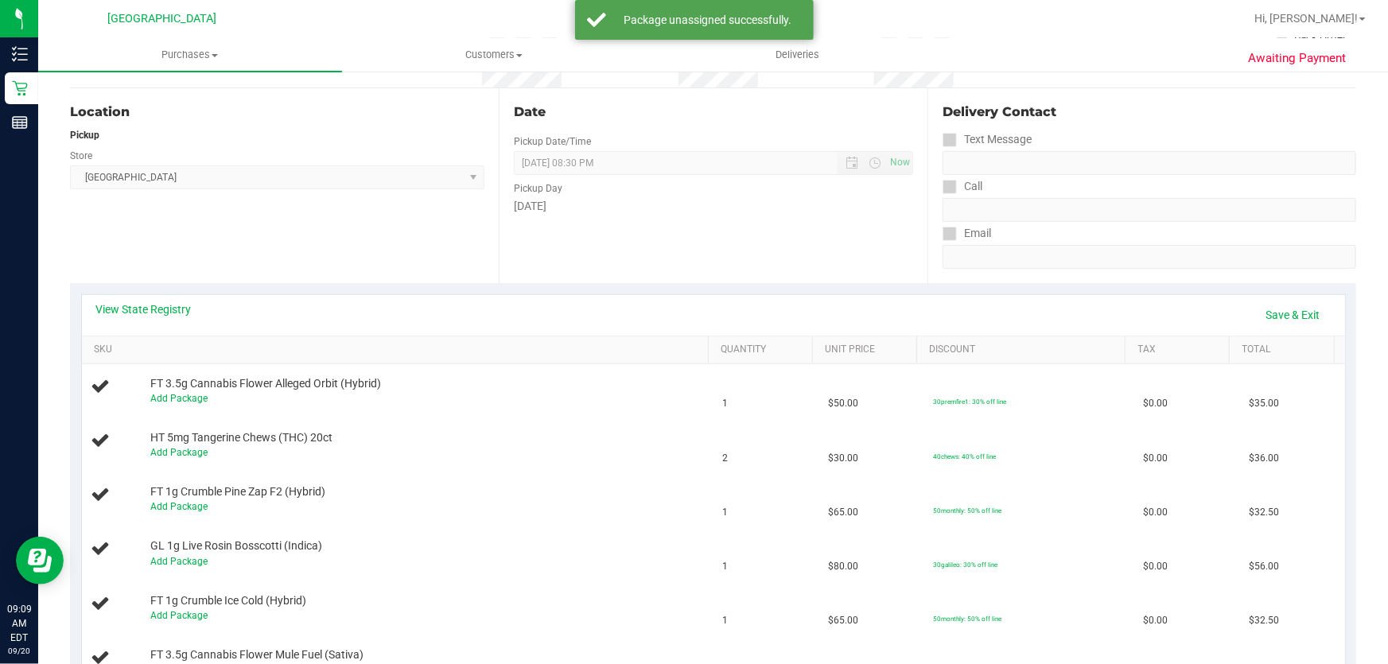
scroll to position [0, 0]
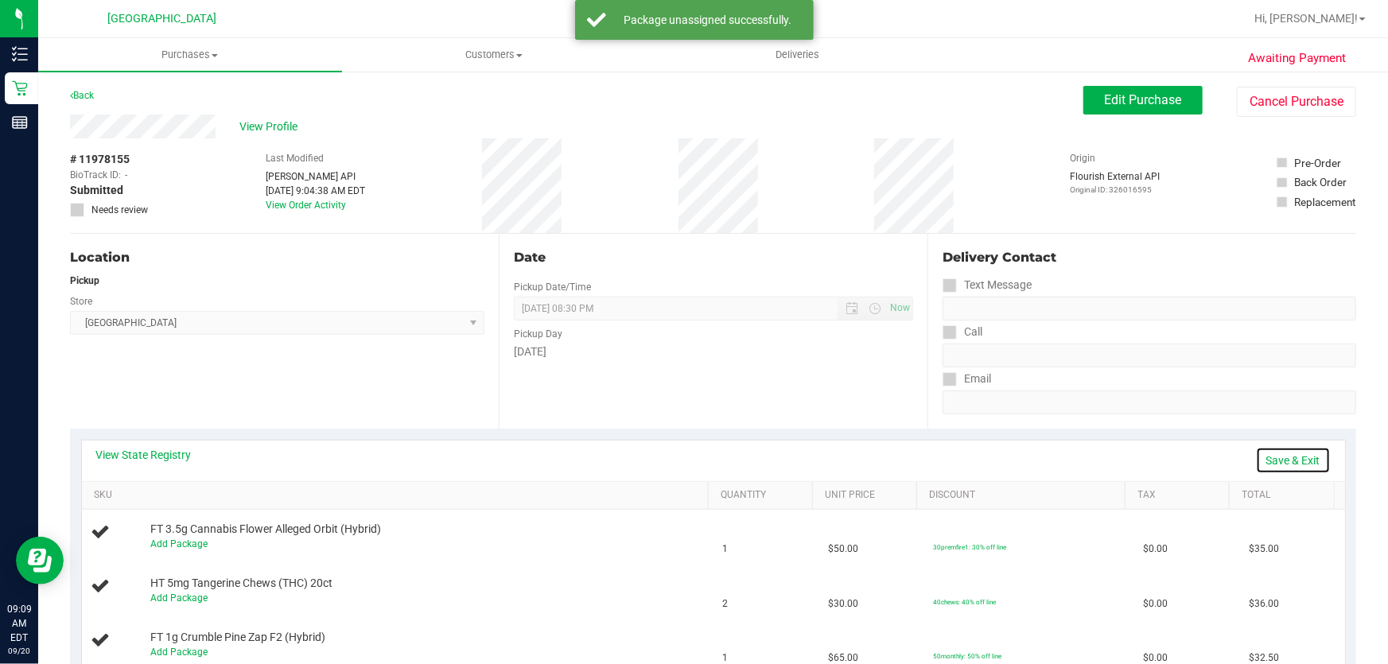
click at [1292, 459] on link "Save & Exit" at bounding box center [1293, 460] width 75 height 27
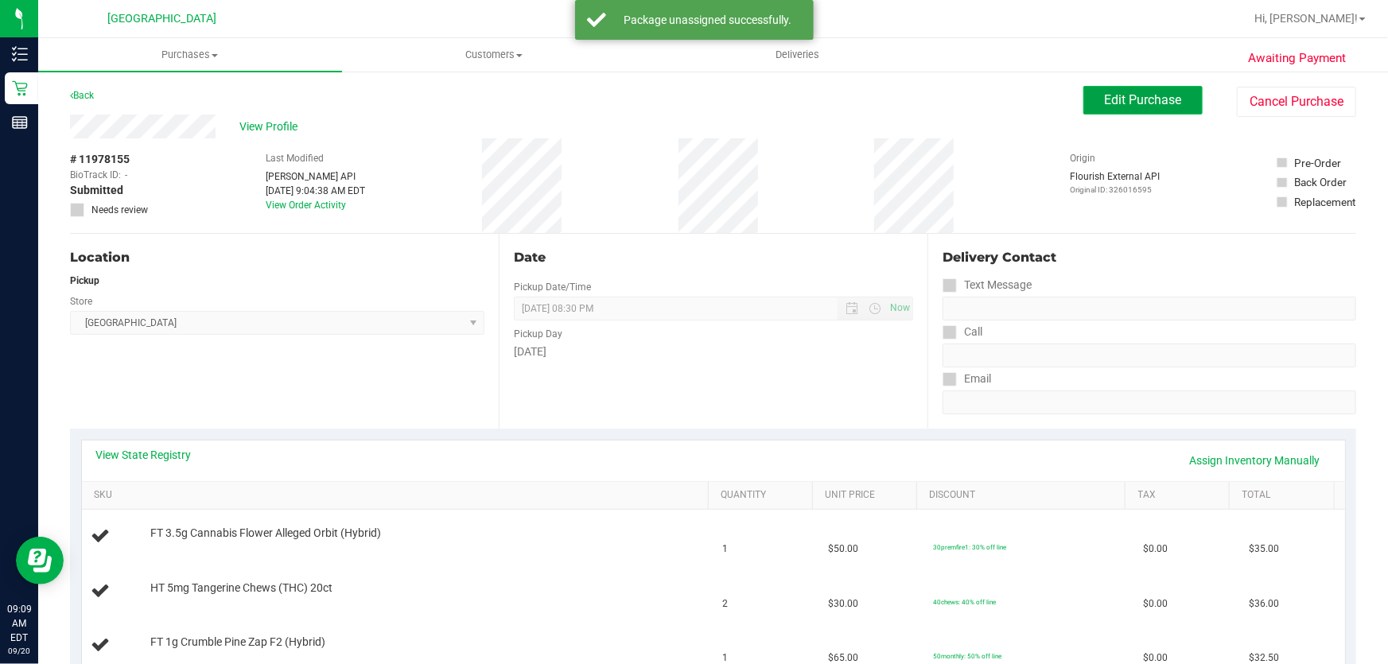
click at [1157, 104] on span "Edit Purchase" at bounding box center [1143, 99] width 77 height 15
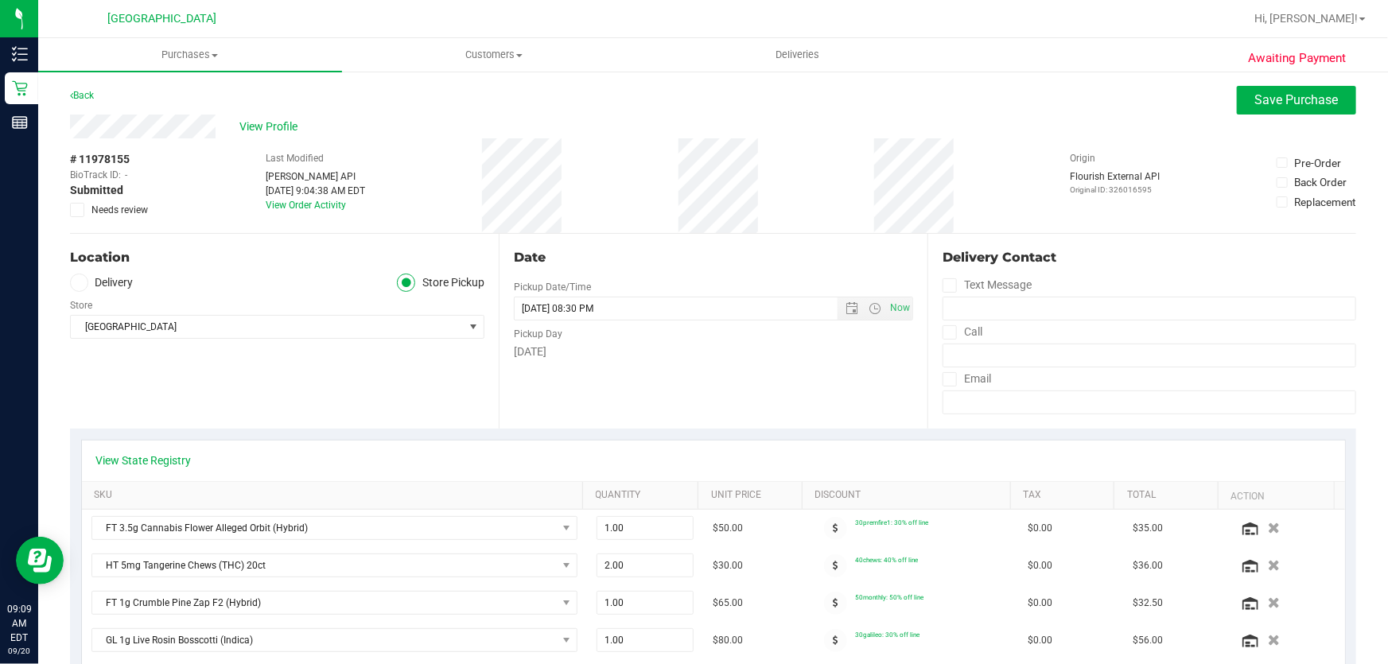
click at [105, 210] on span "Needs review" at bounding box center [119, 210] width 56 height 14
click at [0, 0] on input "Needs review" at bounding box center [0, 0] width 0 height 0
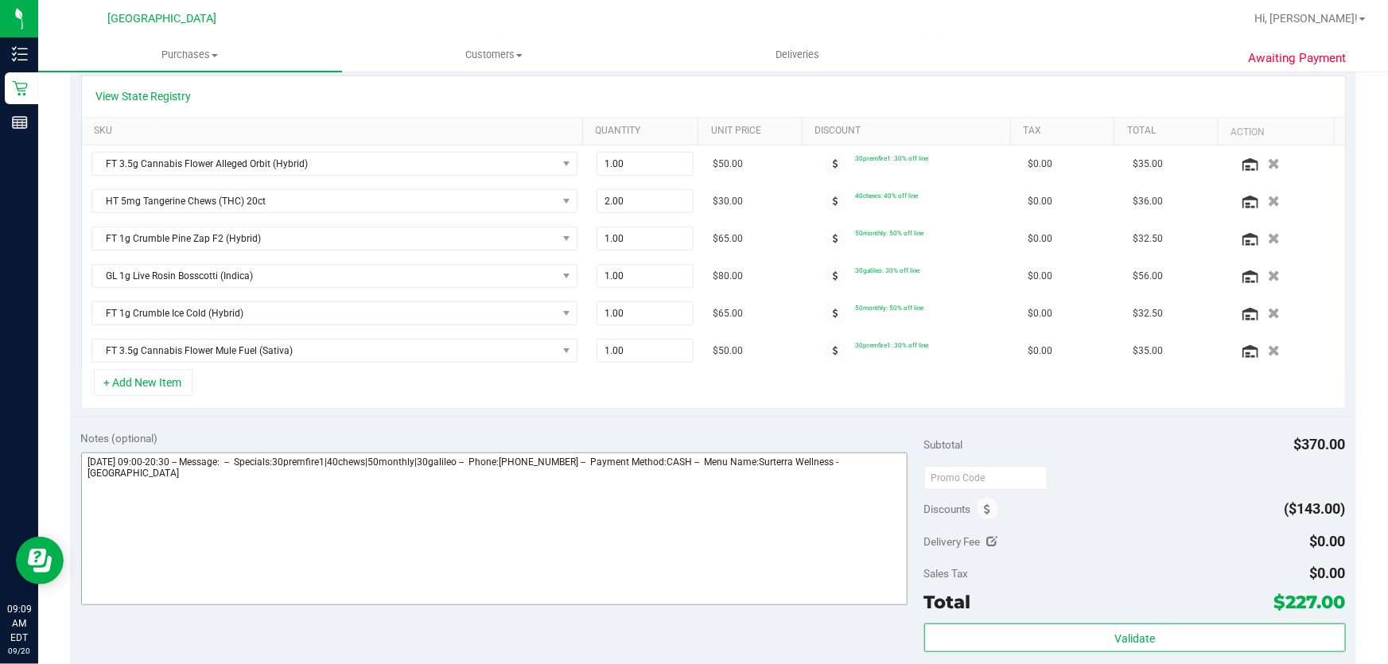
scroll to position [506, 0]
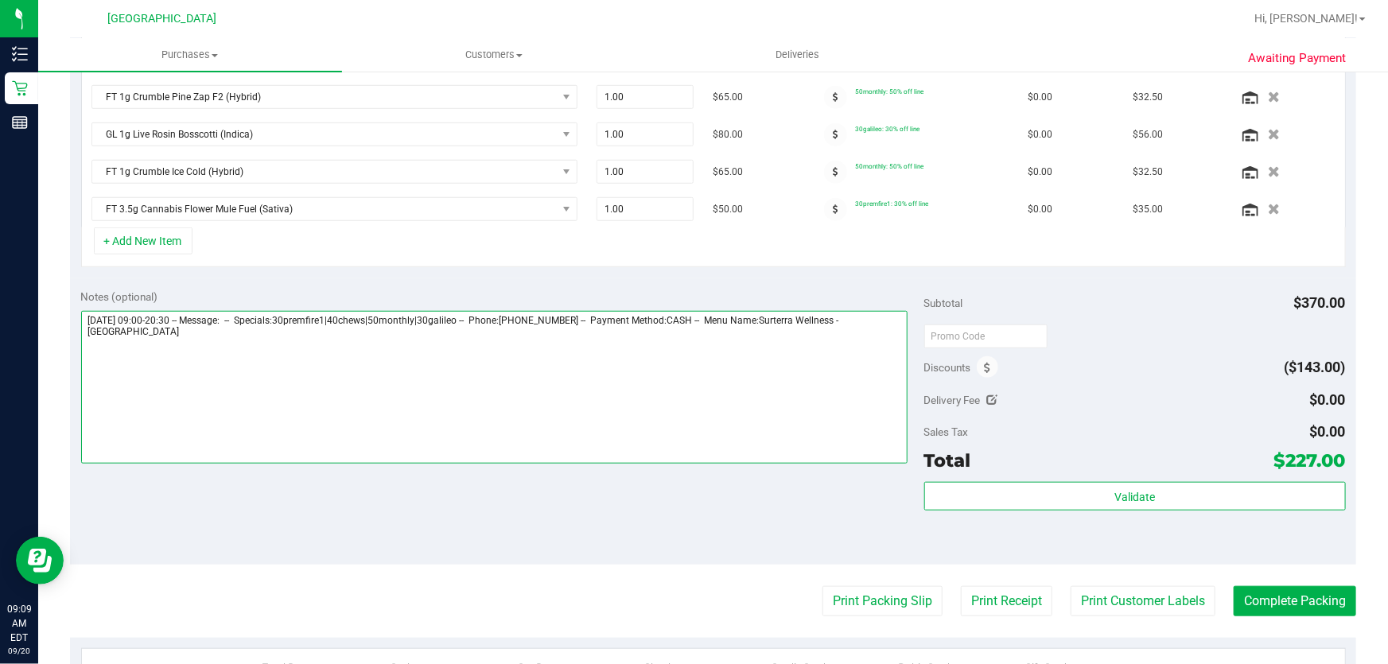
click at [728, 365] on textarea at bounding box center [494, 387] width 827 height 153
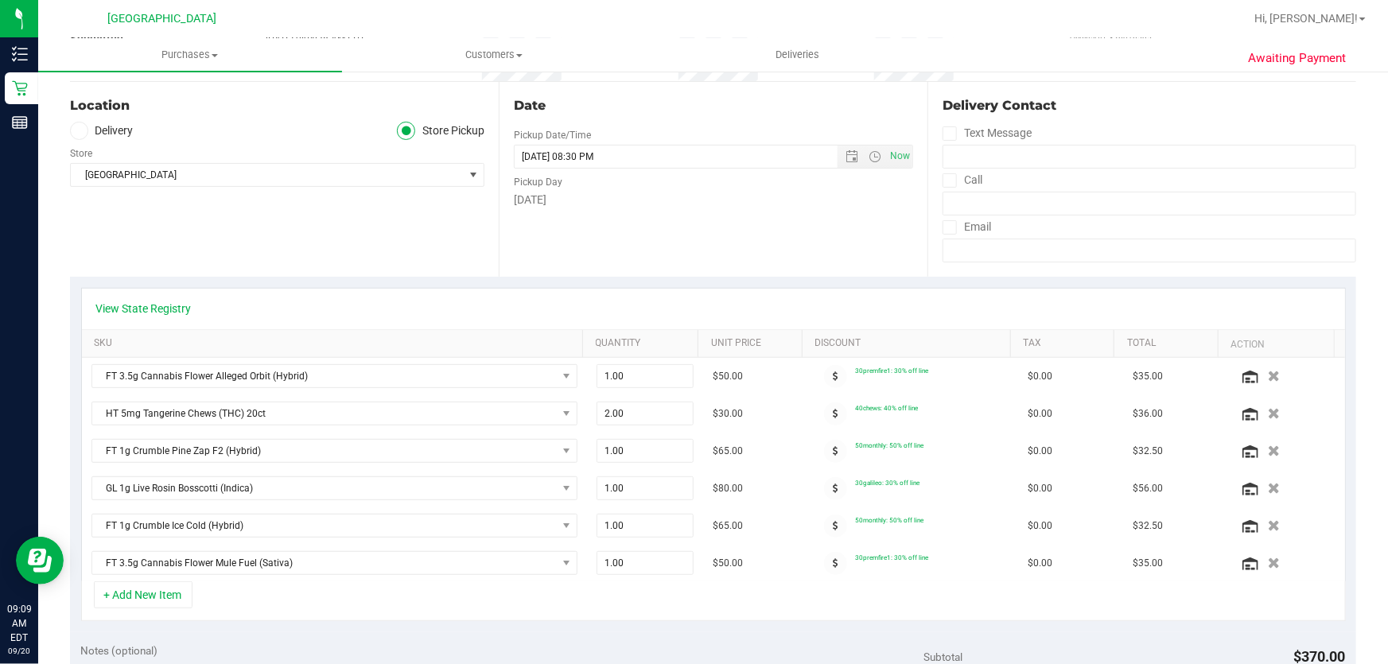
scroll to position [0, 0]
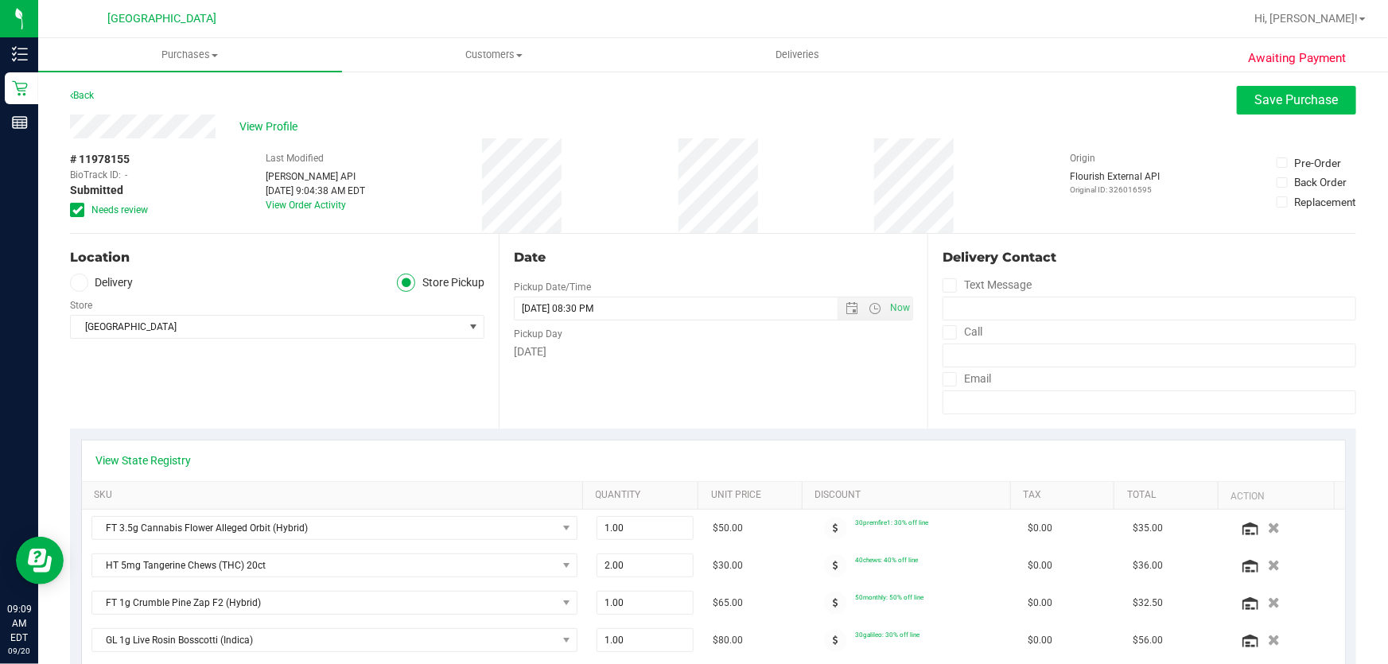
type textarea "[DATE] 09:00-20:30 -- Message: -- Specials:30premfire1|40chews|50monthly|30gali…"
click at [1255, 104] on span "Save Purchase" at bounding box center [1296, 99] width 83 height 15
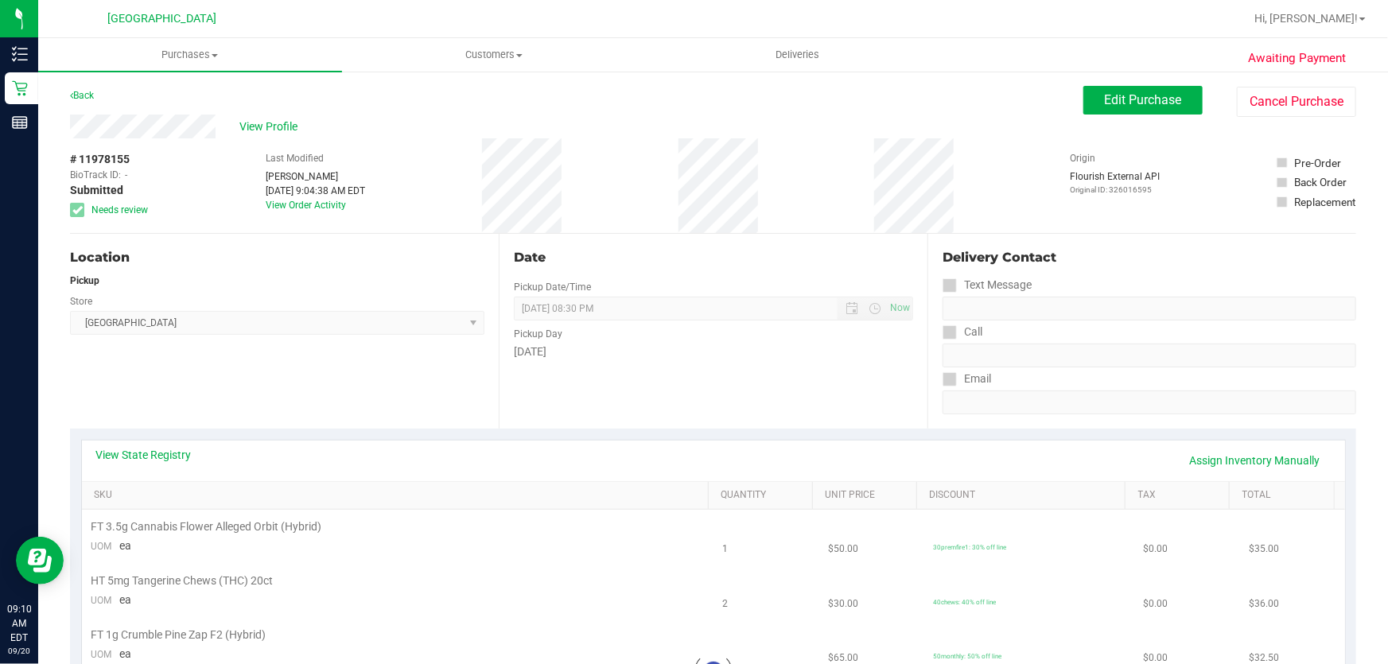
click at [252, 126] on span "View Profile" at bounding box center [271, 126] width 64 height 17
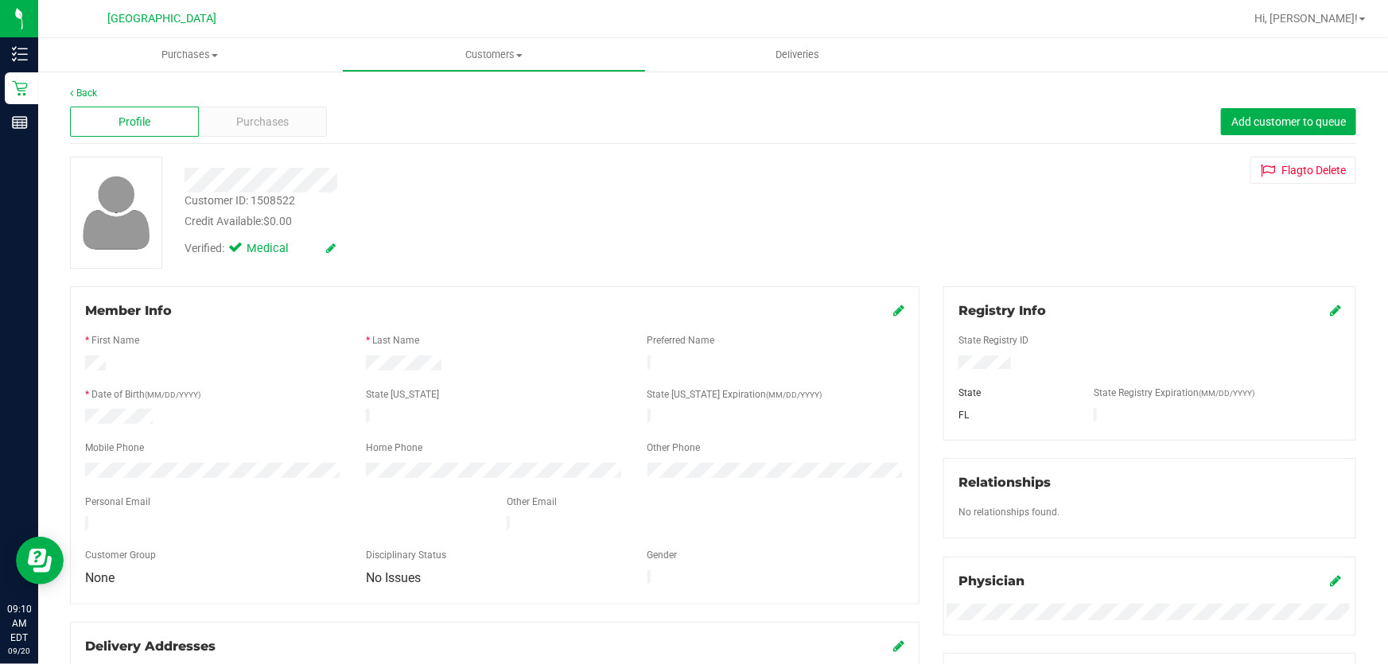
click at [284, 200] on div "Customer ID: 1508522" at bounding box center [239, 200] width 111 height 17
copy div "1508522"
click at [1357, 226] on div "Customer ID: 1508522 Credit Available: $0.00 Verified: Medical Flag to [GEOGRAP…" at bounding box center [713, 213] width 1310 height 112
click at [180, 65] on uib-tab-heading "Purchases Summary of purchases Fulfillment All purchases" at bounding box center [190, 54] width 304 height 33
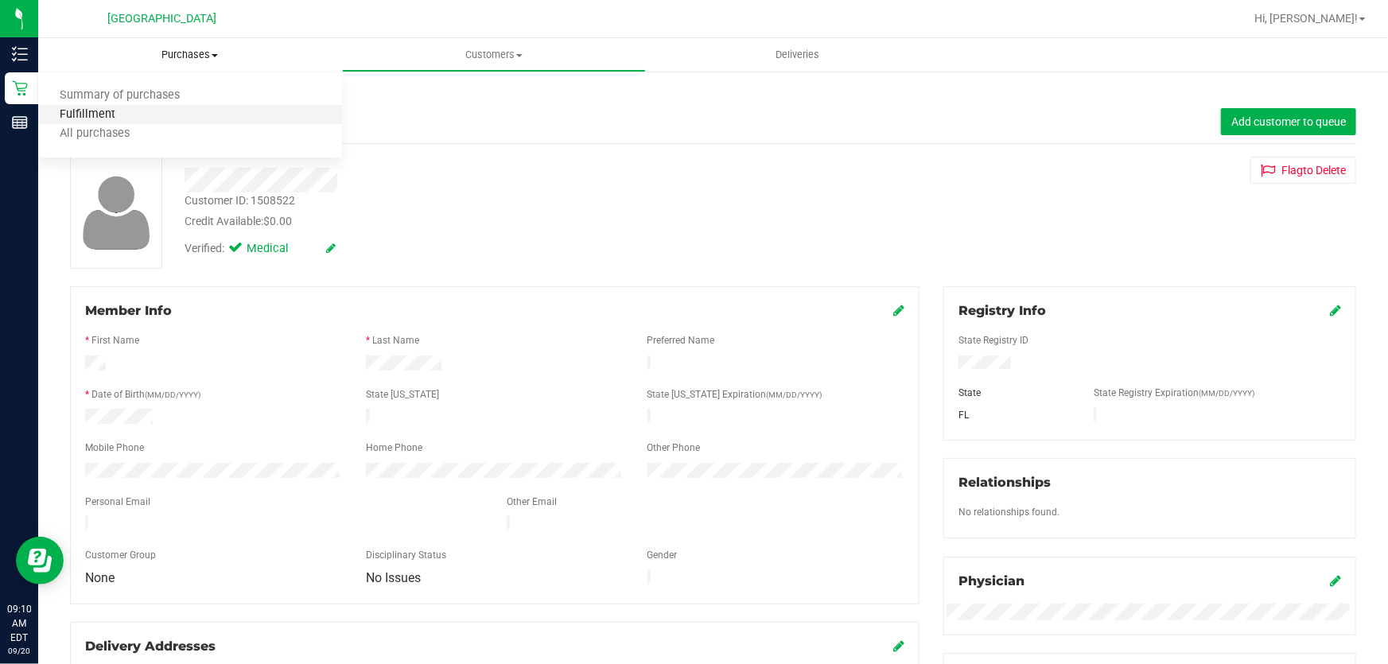
click at [123, 111] on span "Fulfillment" at bounding box center [87, 115] width 99 height 14
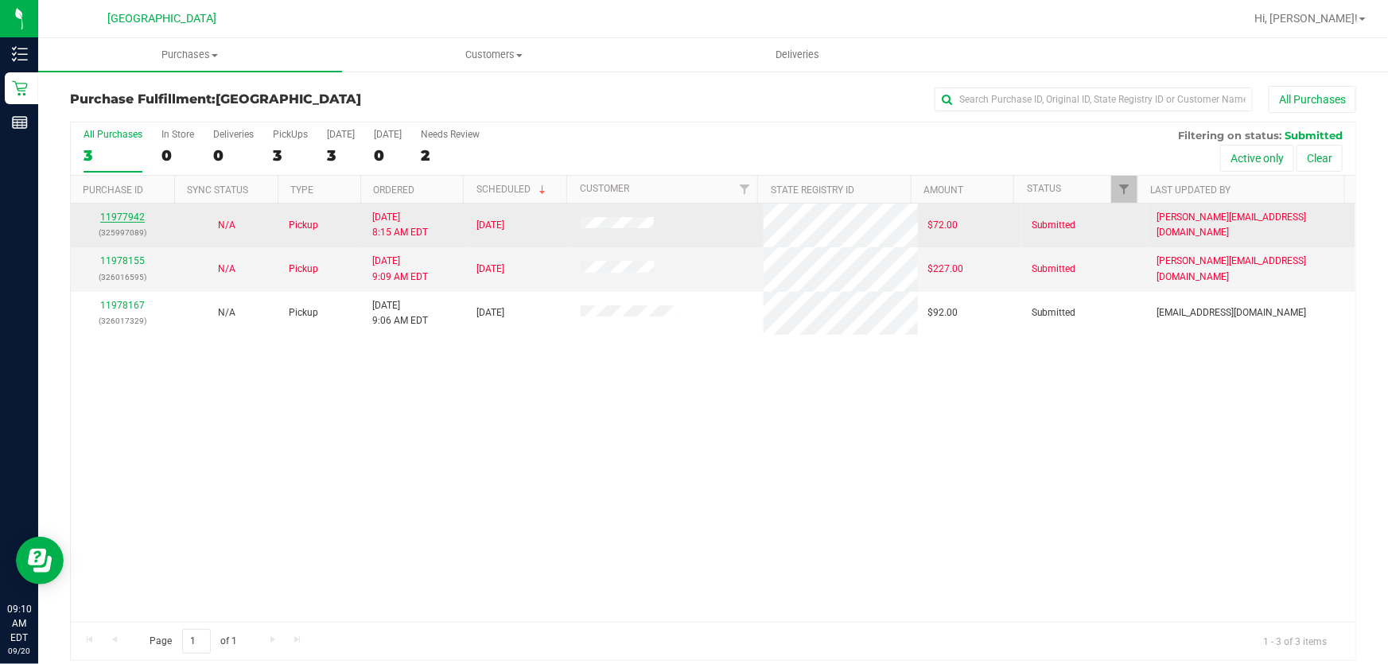
click at [122, 212] on div "11977942 (325997089)" at bounding box center [122, 225] width 85 height 30
click at [122, 212] on link "11977942" at bounding box center [122, 217] width 45 height 11
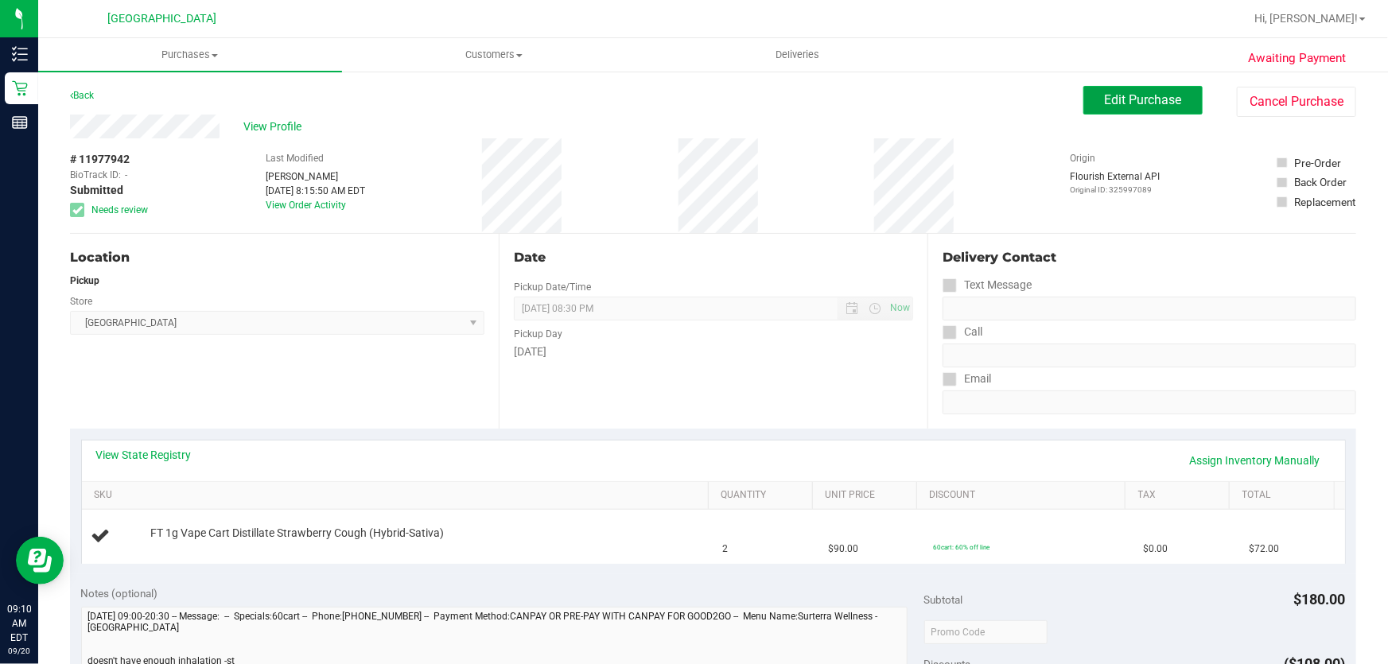
click at [1091, 103] on button "Edit Purchase" at bounding box center [1142, 100] width 119 height 29
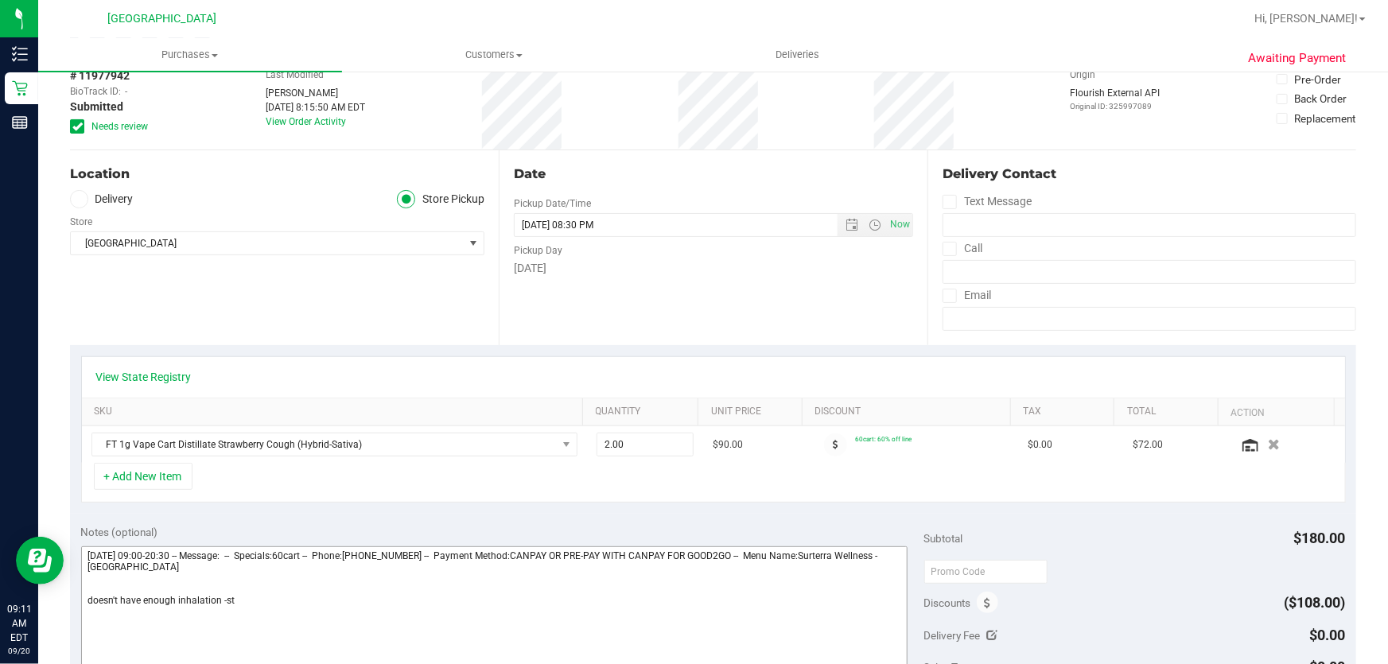
scroll to position [216, 0]
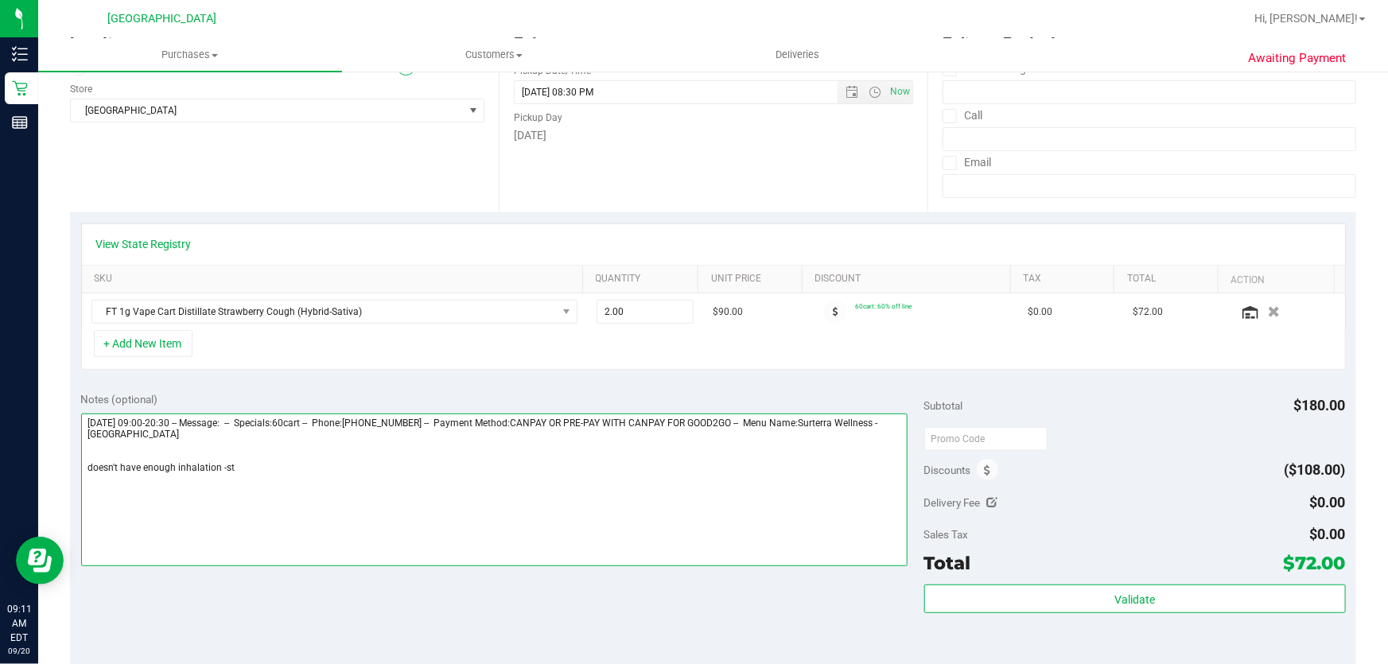
click at [412, 490] on textarea at bounding box center [494, 490] width 827 height 153
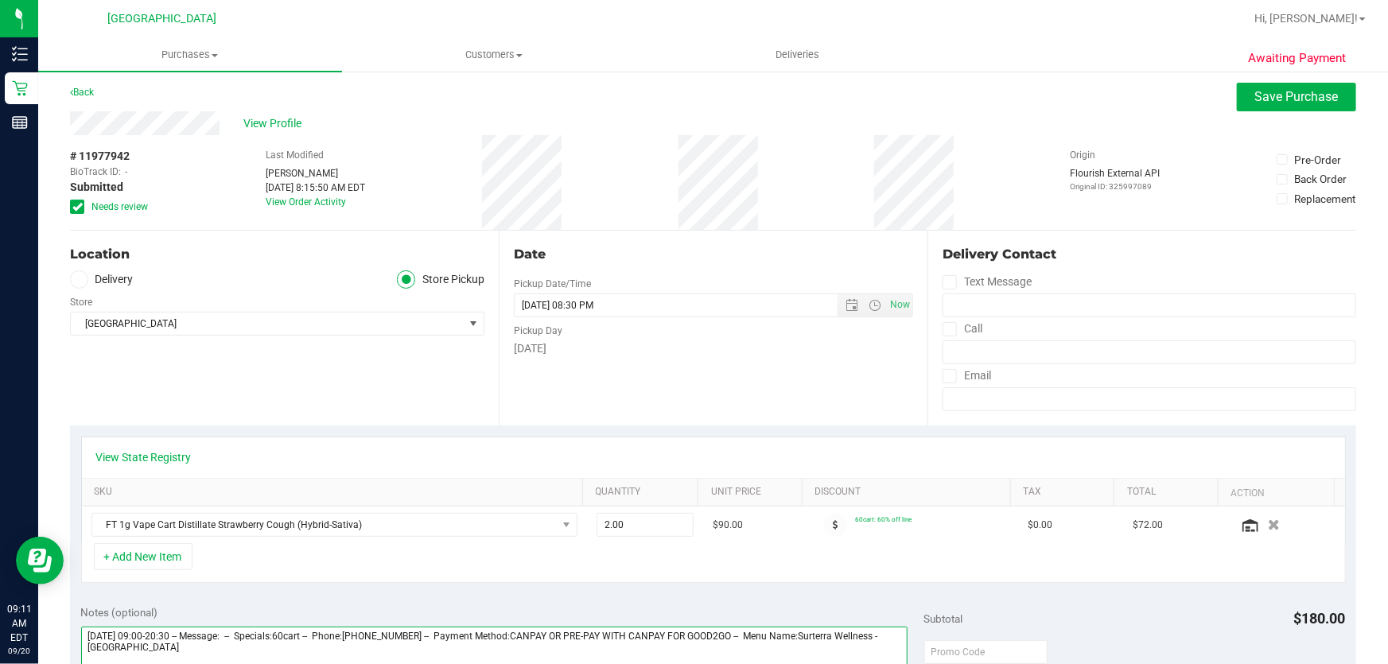
scroll to position [0, 0]
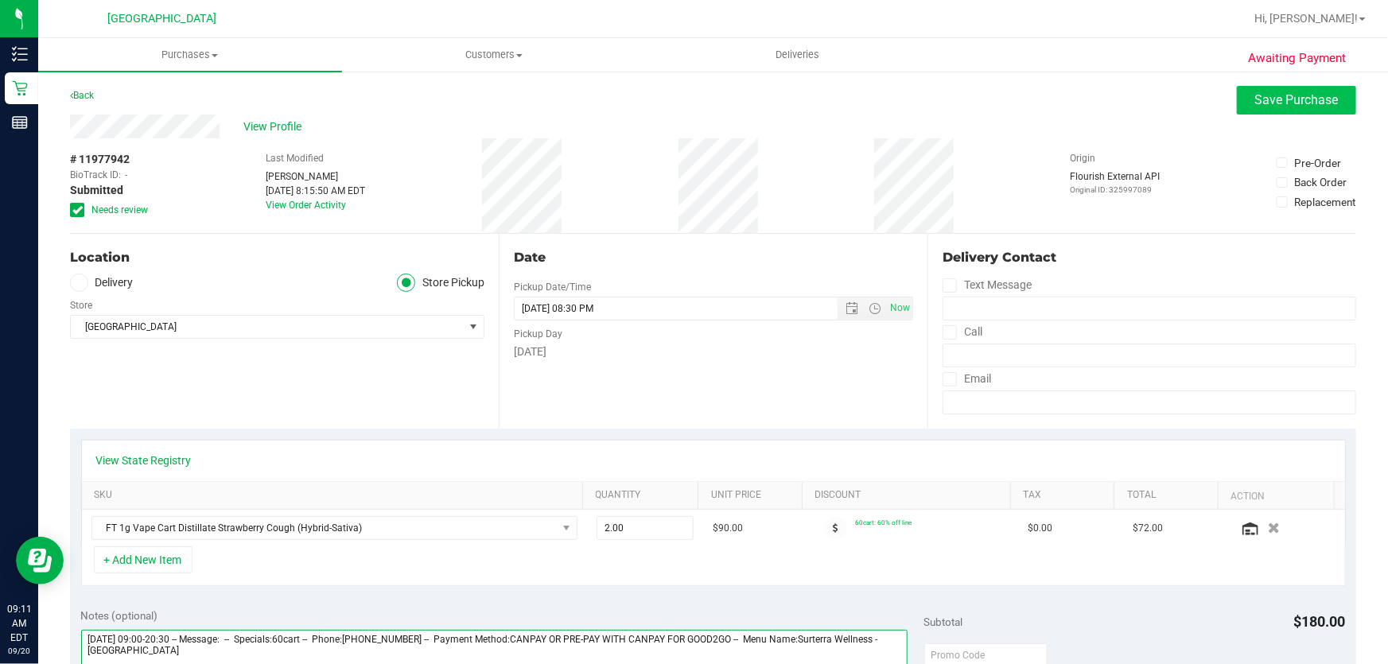
type textarea "[DATE] 09:00-20:30 -- Message: -- Specials:60cart -- Phone:[PHONE_NUMBER] -- Pa…"
click at [1326, 110] on button "Save Purchase" at bounding box center [1296, 100] width 119 height 29
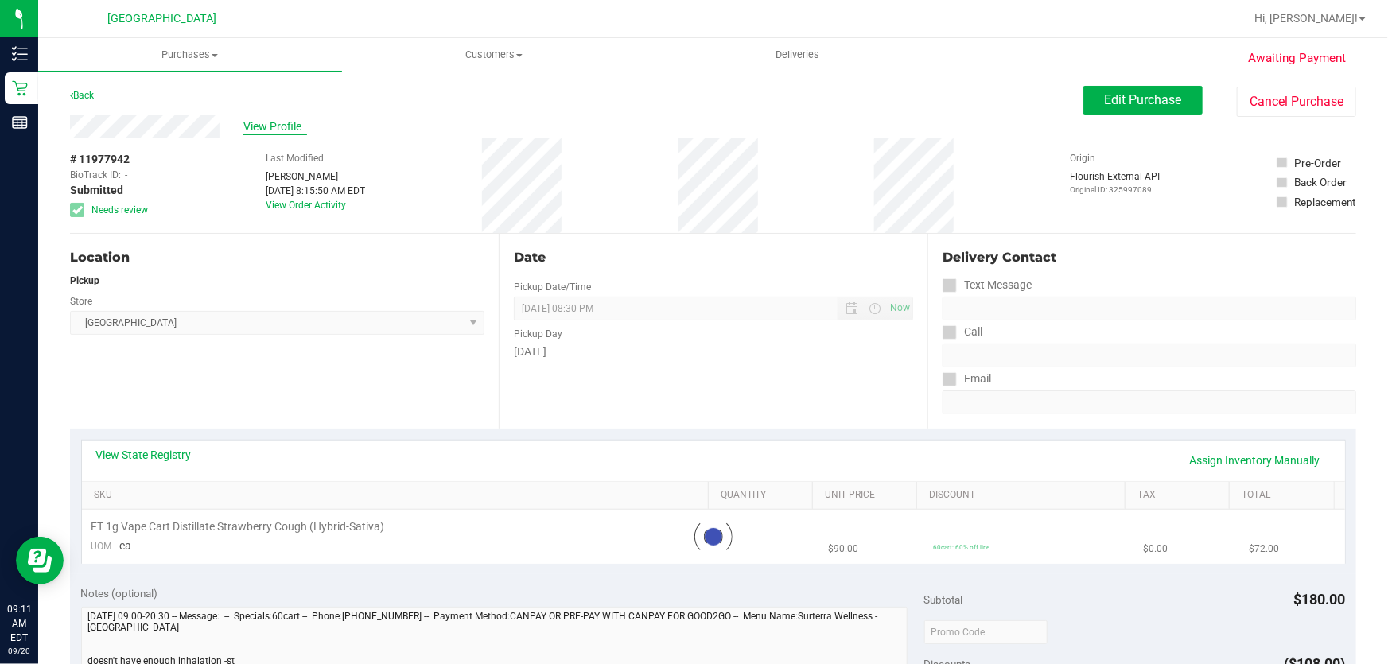
click at [254, 119] on span "View Profile" at bounding box center [275, 126] width 64 height 17
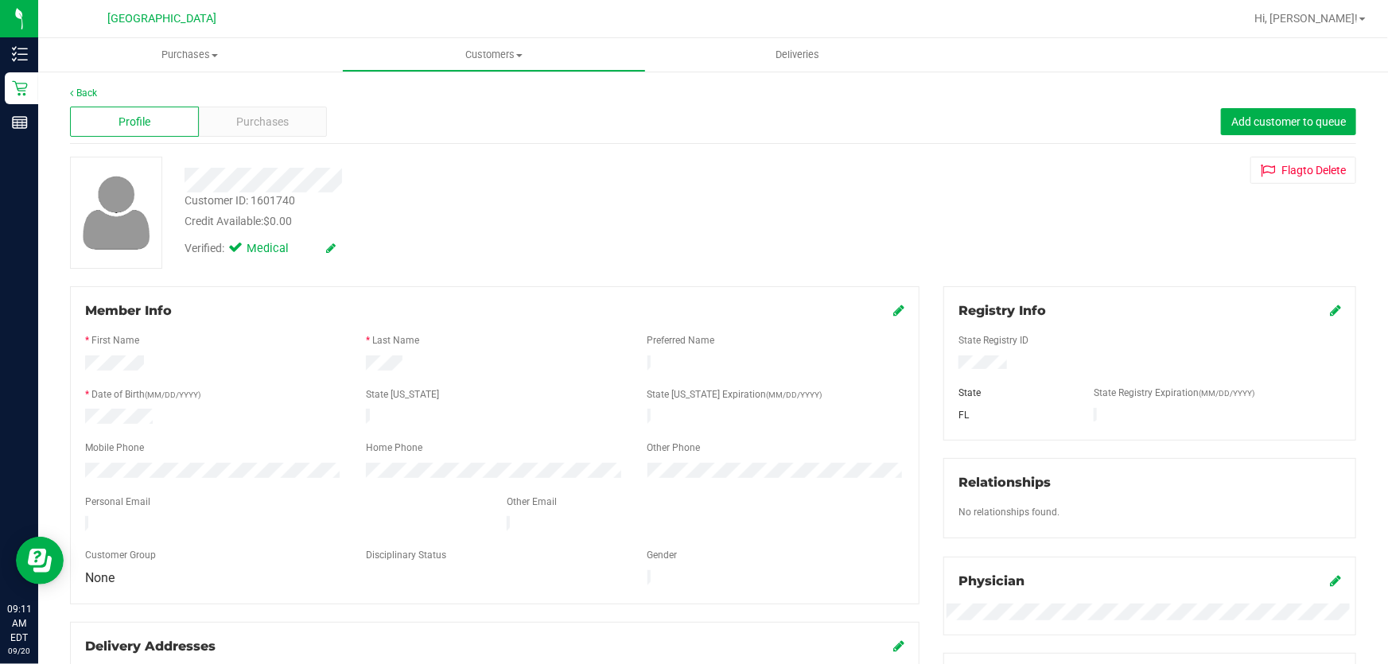
click at [267, 201] on div "Customer ID: 1601740" at bounding box center [239, 200] width 111 height 17
copy div "1601740"
click at [224, 52] on span "Purchases" at bounding box center [190, 55] width 304 height 14
click at [107, 119] on span "Fulfillment" at bounding box center [87, 115] width 99 height 14
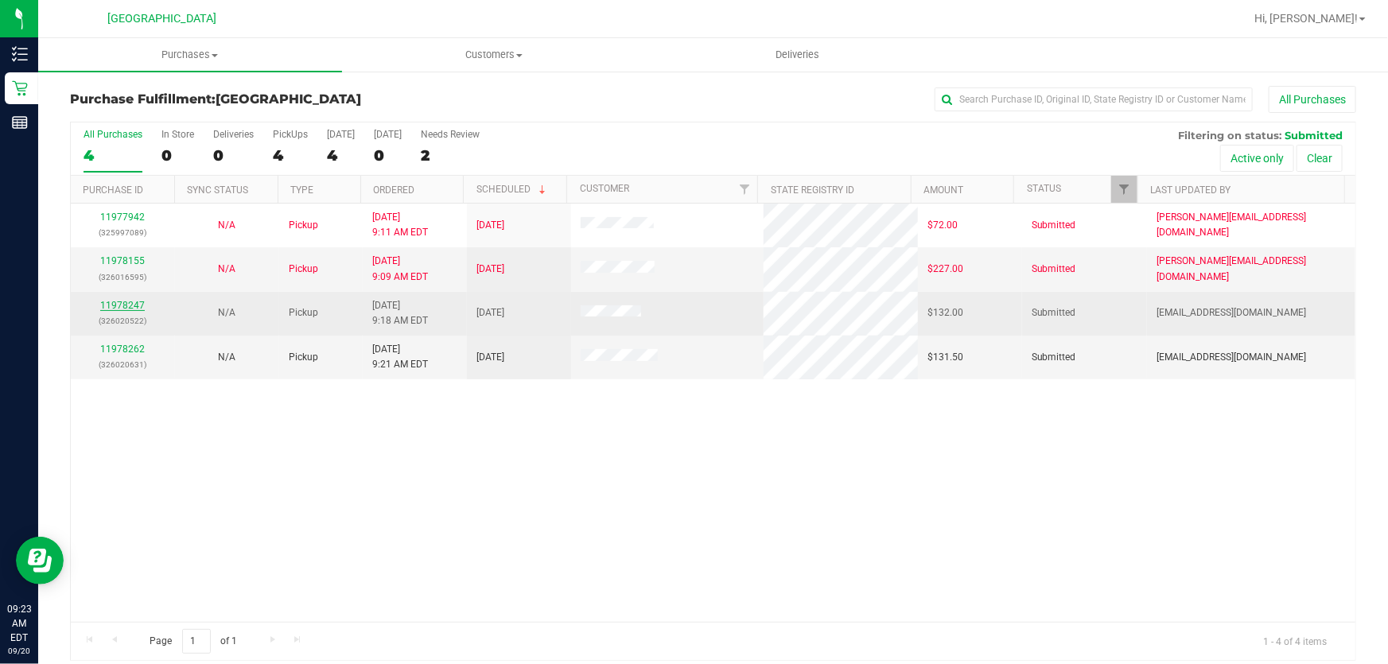
click at [113, 303] on link "11978247" at bounding box center [122, 305] width 45 height 11
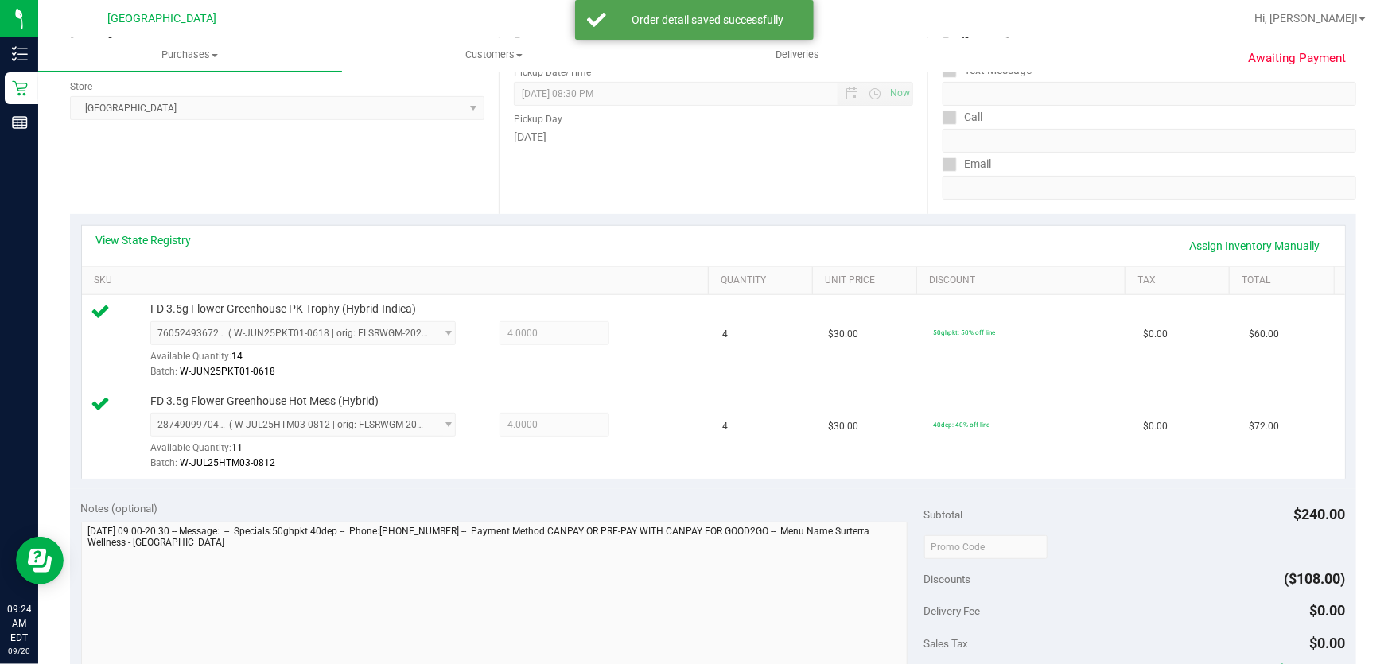
scroll to position [433, 0]
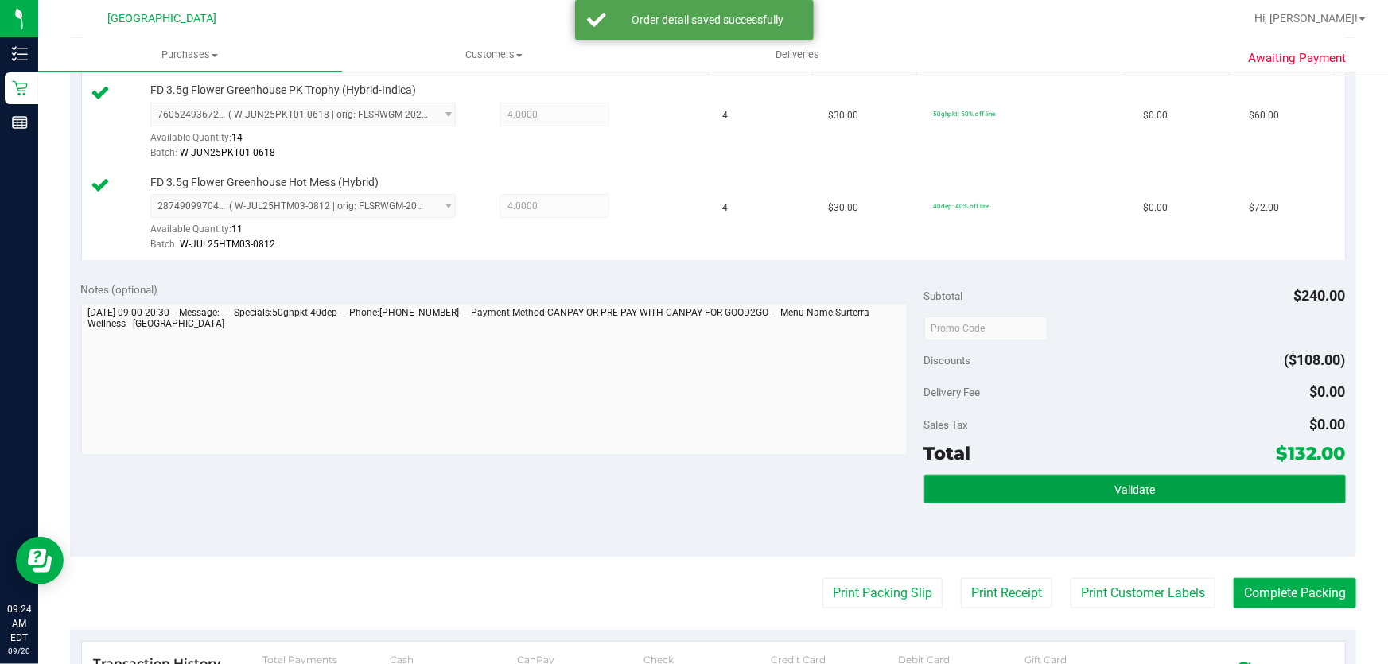
click at [1093, 491] on button "Validate" at bounding box center [1134, 489] width 421 height 29
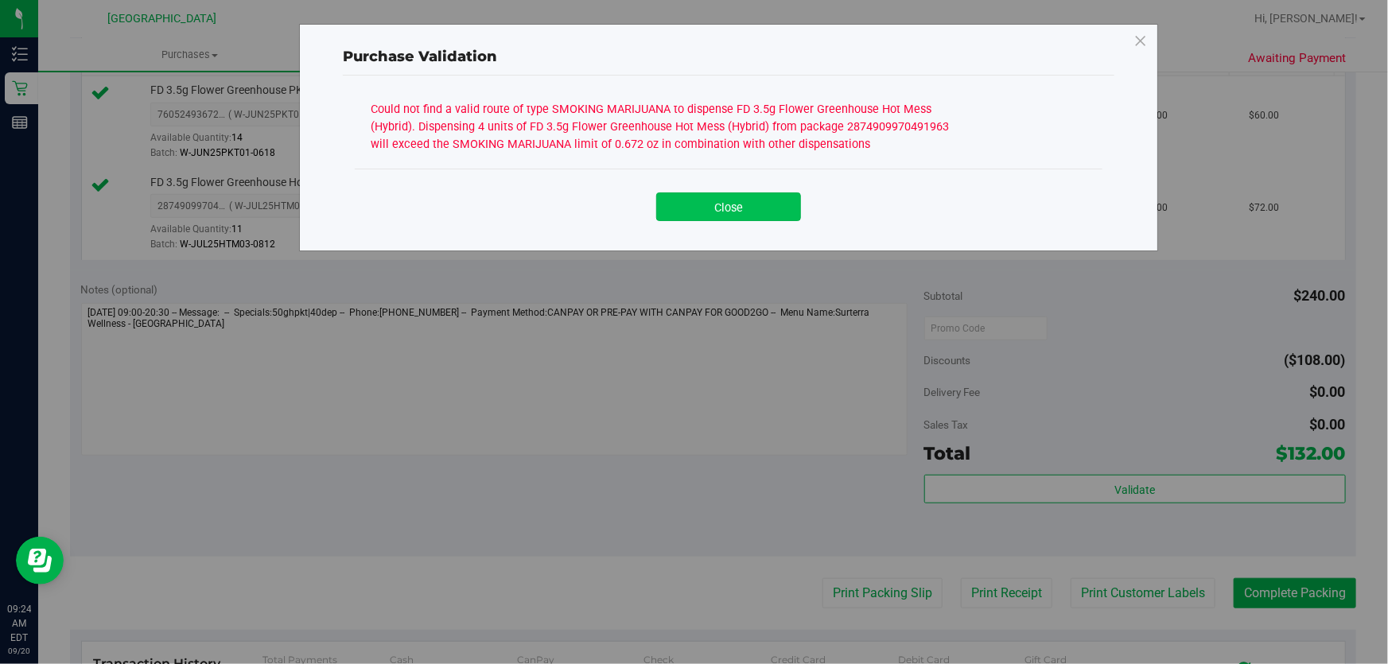
click at [695, 213] on button "Close" at bounding box center [728, 206] width 145 height 29
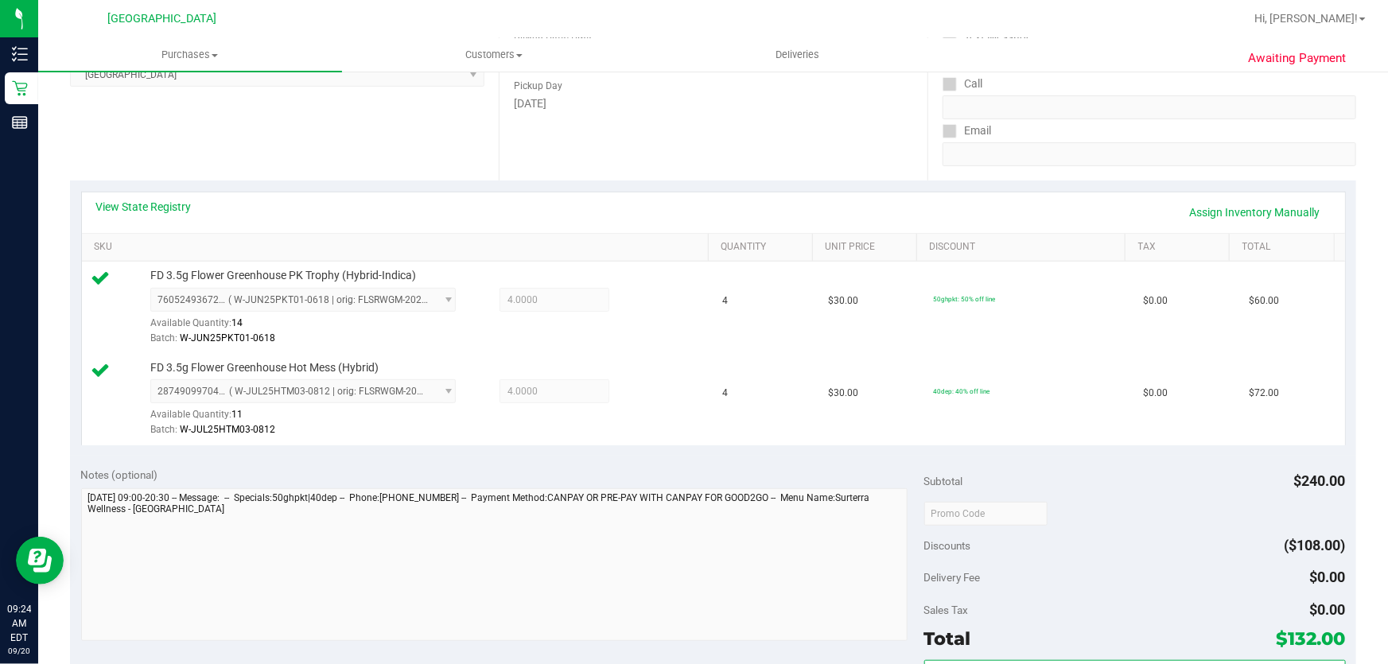
scroll to position [144, 0]
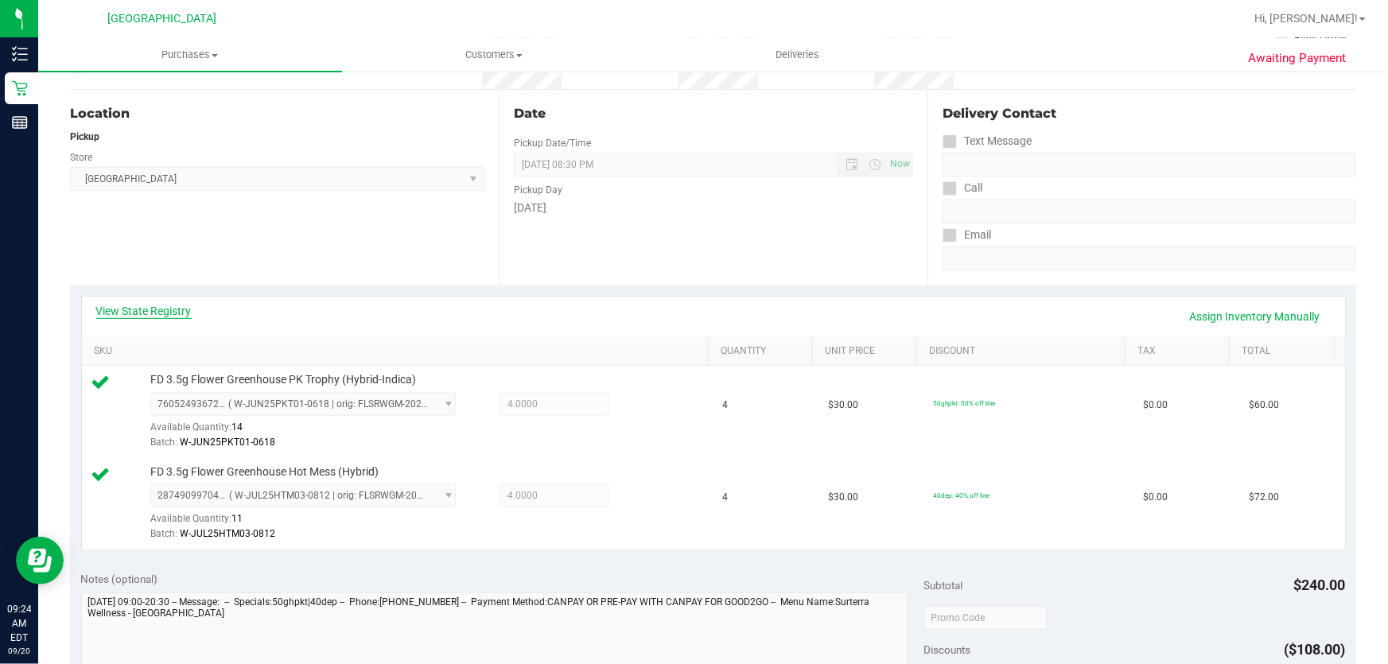
click at [158, 305] on link "View State Registry" at bounding box center [143, 311] width 95 height 16
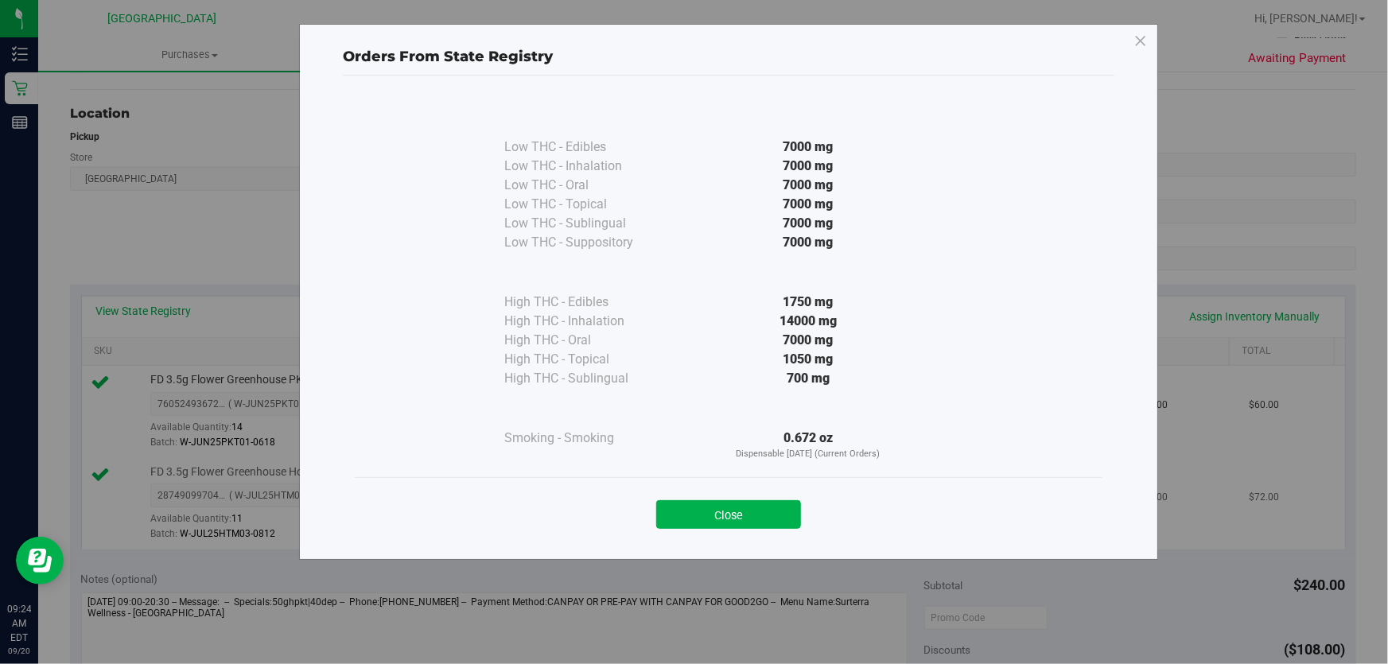
click at [717, 524] on button "Close" at bounding box center [728, 514] width 145 height 29
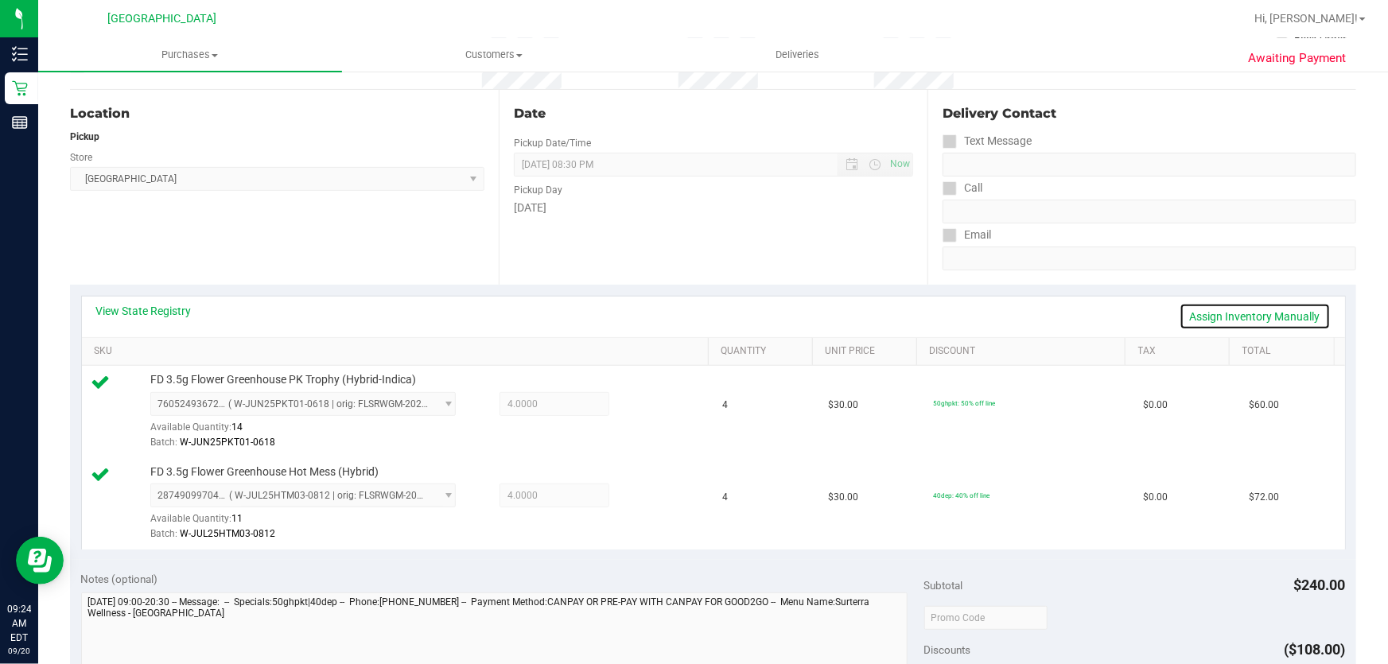
click at [1245, 324] on link "Assign Inventory Manually" at bounding box center [1254, 316] width 151 height 27
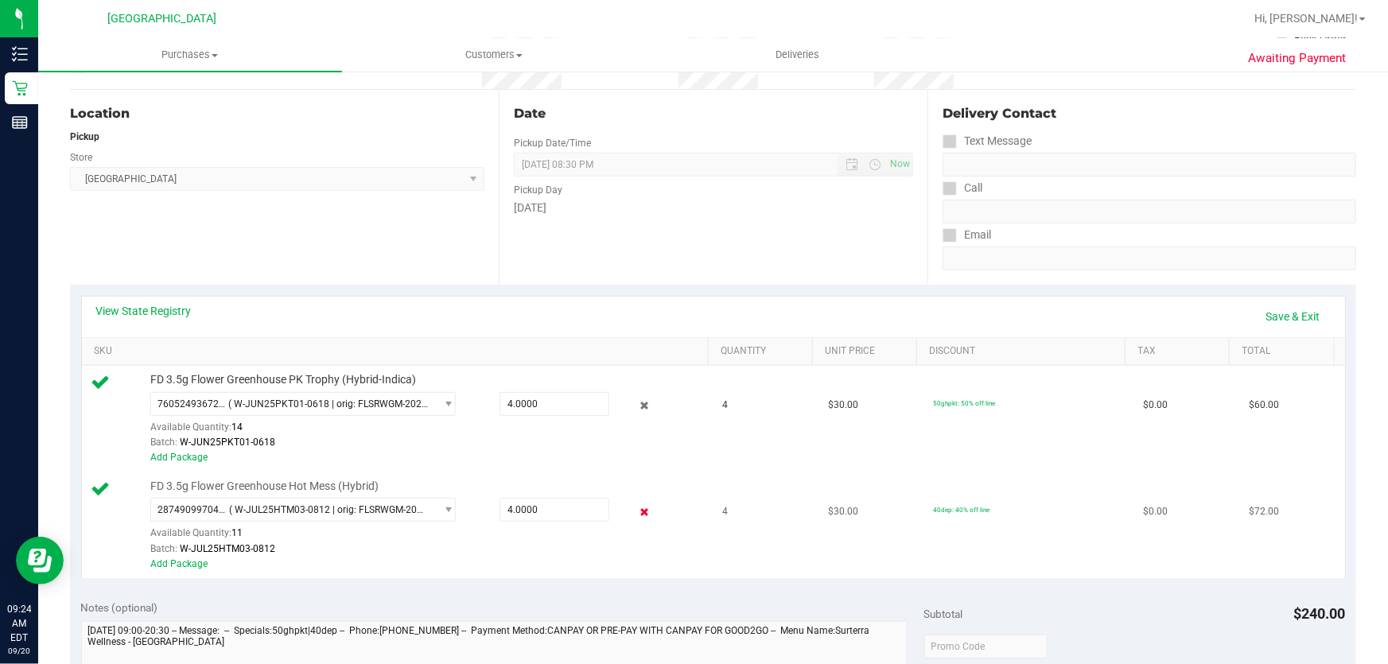
click at [636, 509] on icon at bounding box center [644, 512] width 17 height 18
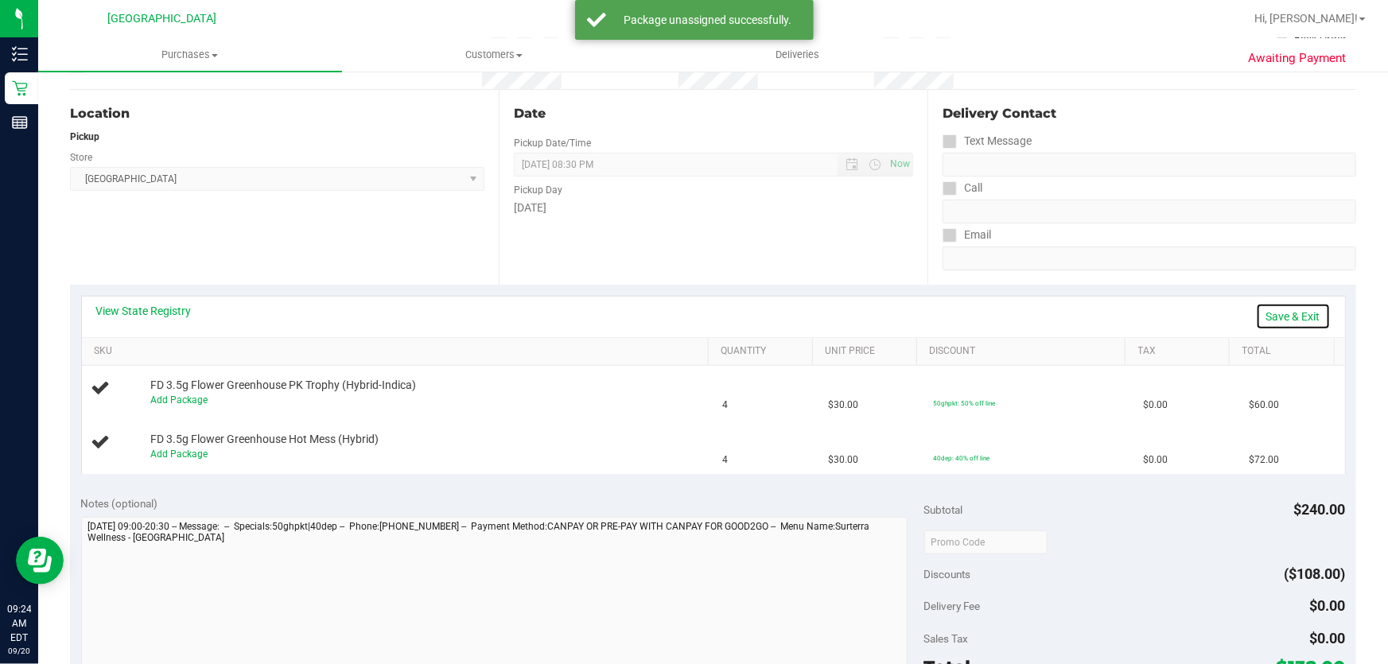
click at [1291, 317] on link "Save & Exit" at bounding box center [1293, 316] width 75 height 27
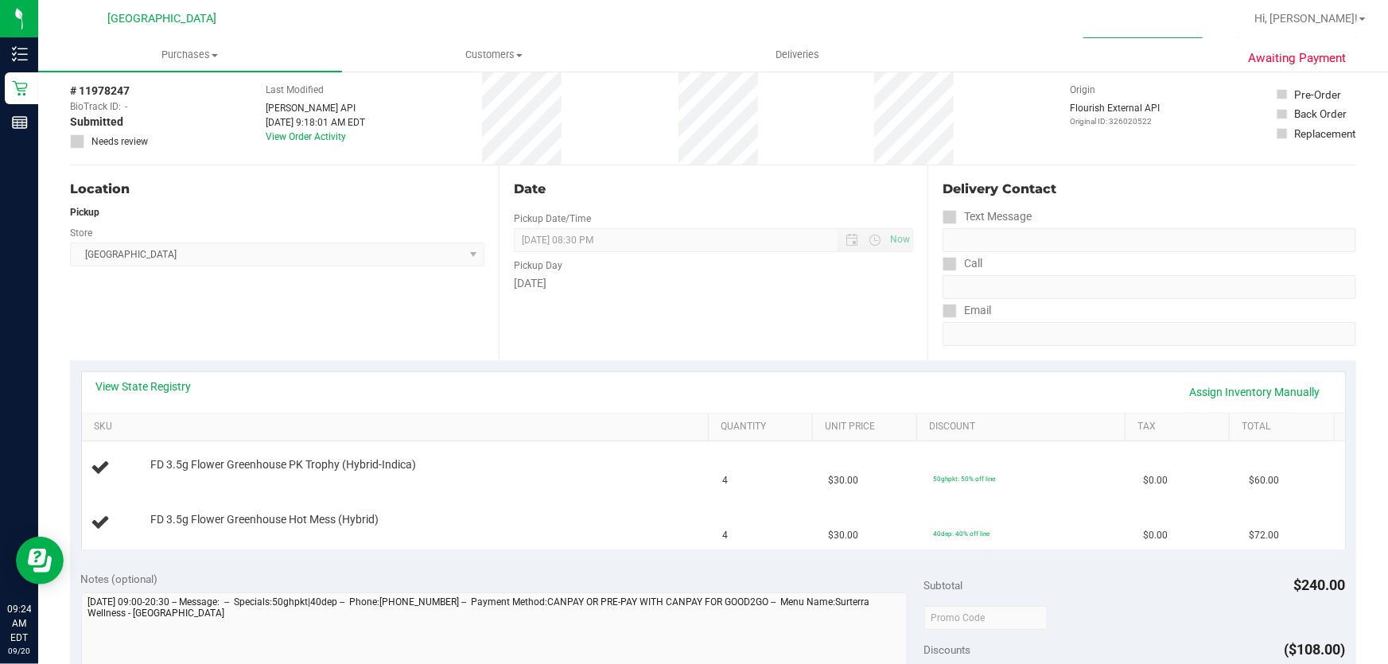
scroll to position [0, 0]
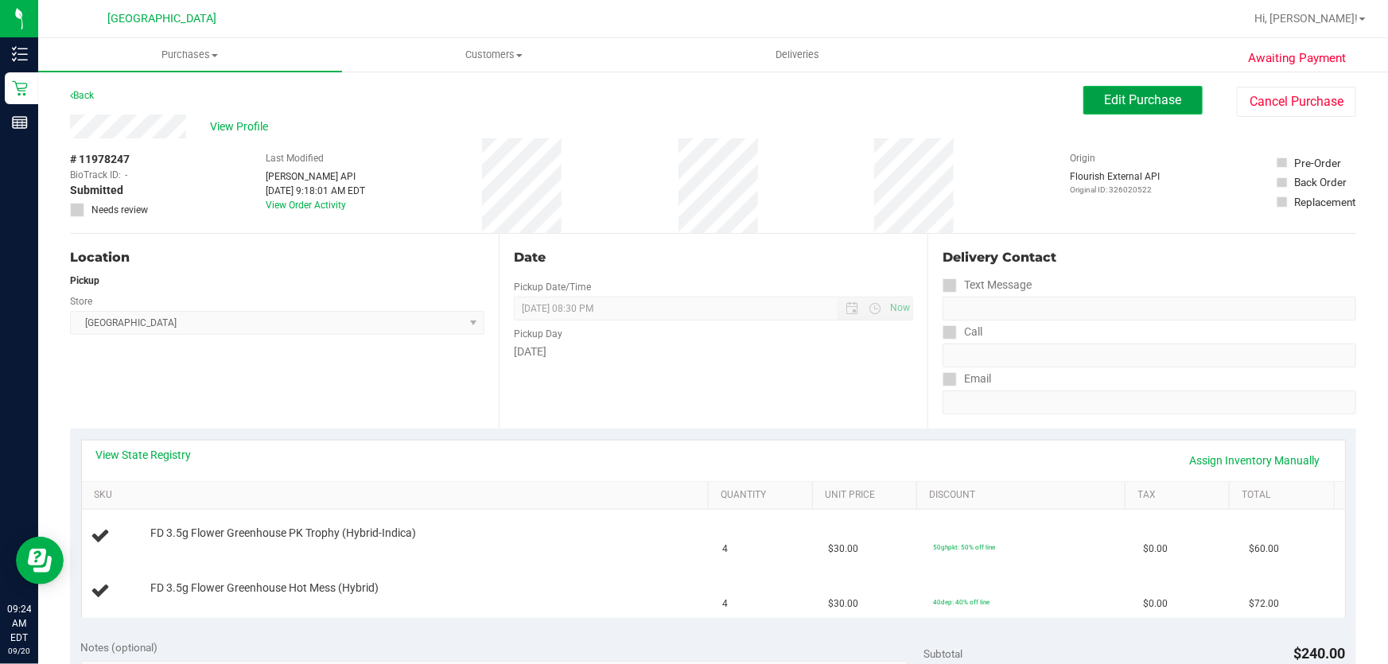
click at [1112, 87] on button "Edit Purchase" at bounding box center [1142, 100] width 119 height 29
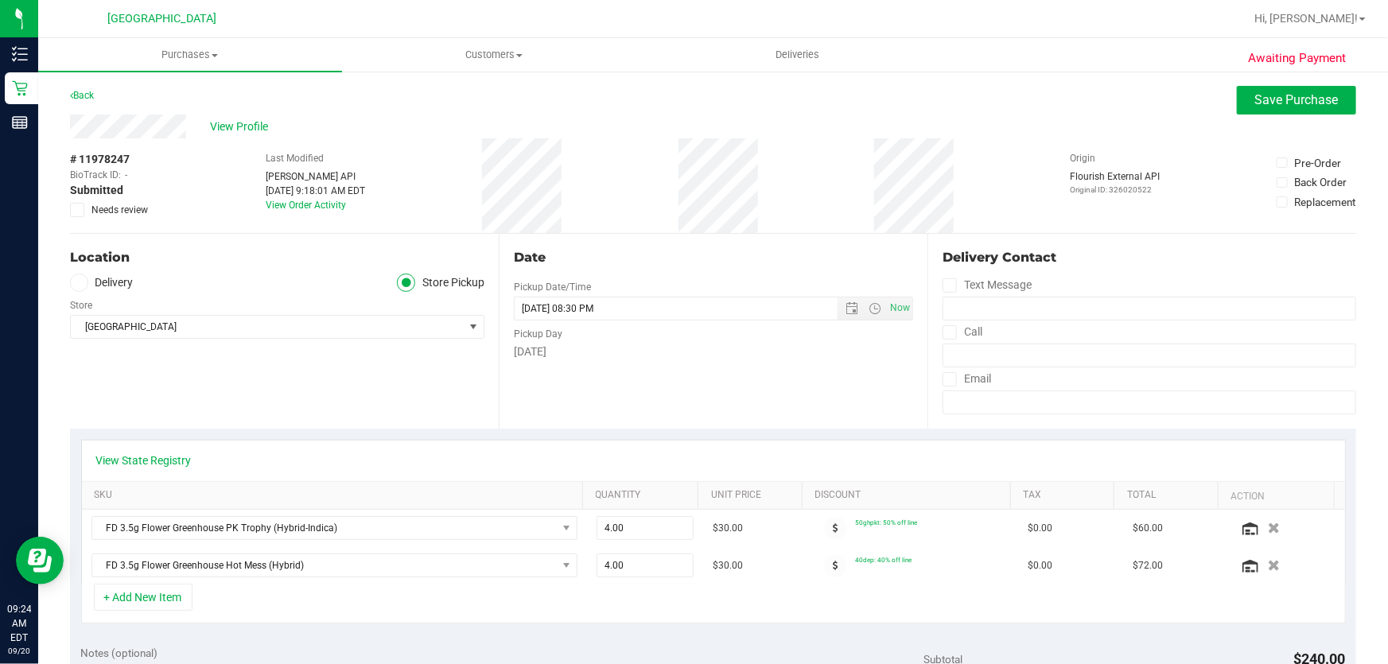
click at [87, 203] on label "Needs review" at bounding box center [110, 210] width 80 height 14
click at [0, 0] on input "Needs review" at bounding box center [0, 0] width 0 height 0
click at [1274, 95] on span "Save Purchase" at bounding box center [1296, 99] width 83 height 15
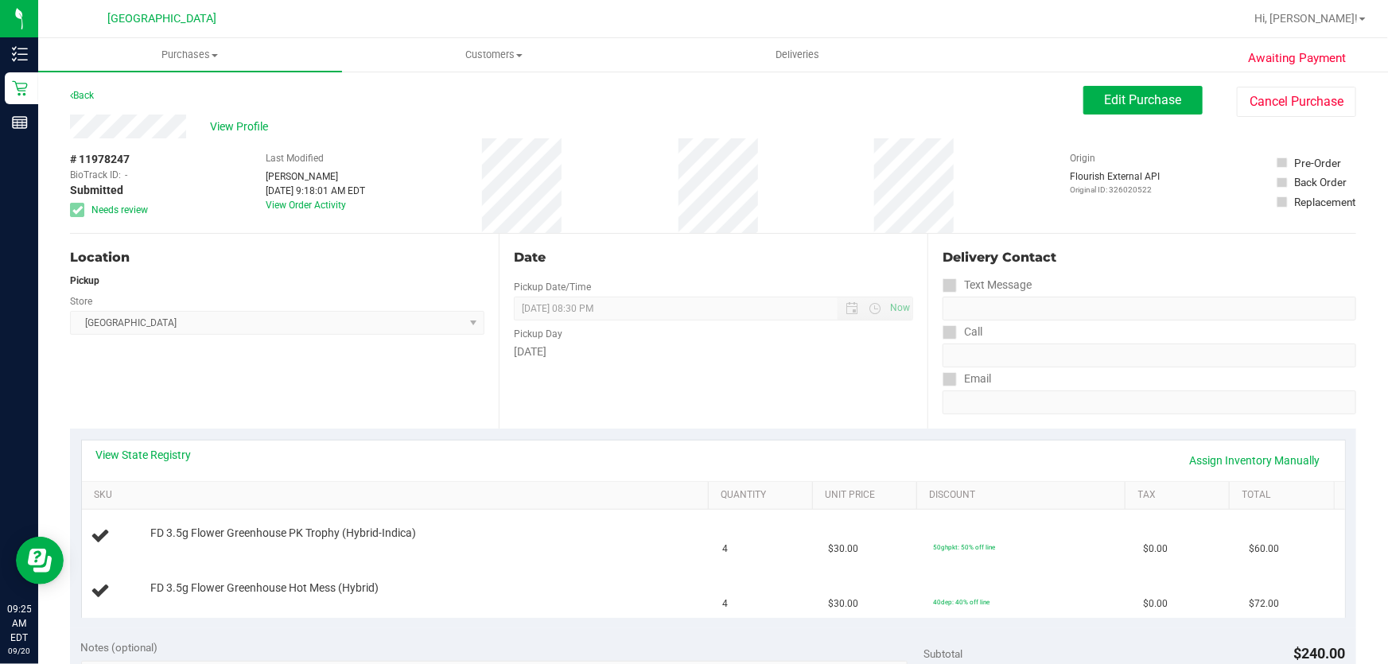
click at [245, 126] on span "View Profile" at bounding box center [242, 126] width 64 height 17
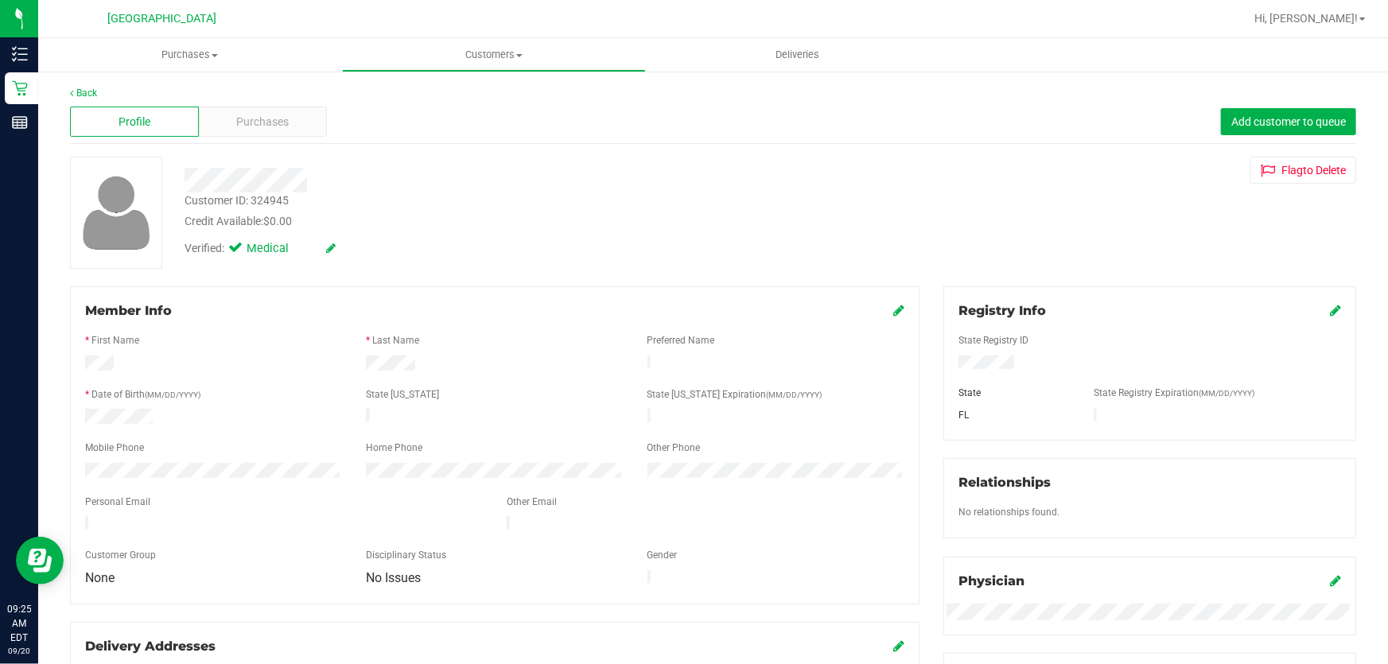
click at [266, 200] on div "Customer ID: 324945" at bounding box center [236, 200] width 104 height 17
copy div "324945"
click at [184, 63] on uib-tab-heading "Purchases Summary of purchases Fulfillment All purchases" at bounding box center [190, 54] width 304 height 33
click at [129, 111] on span "Fulfillment" at bounding box center [87, 115] width 99 height 14
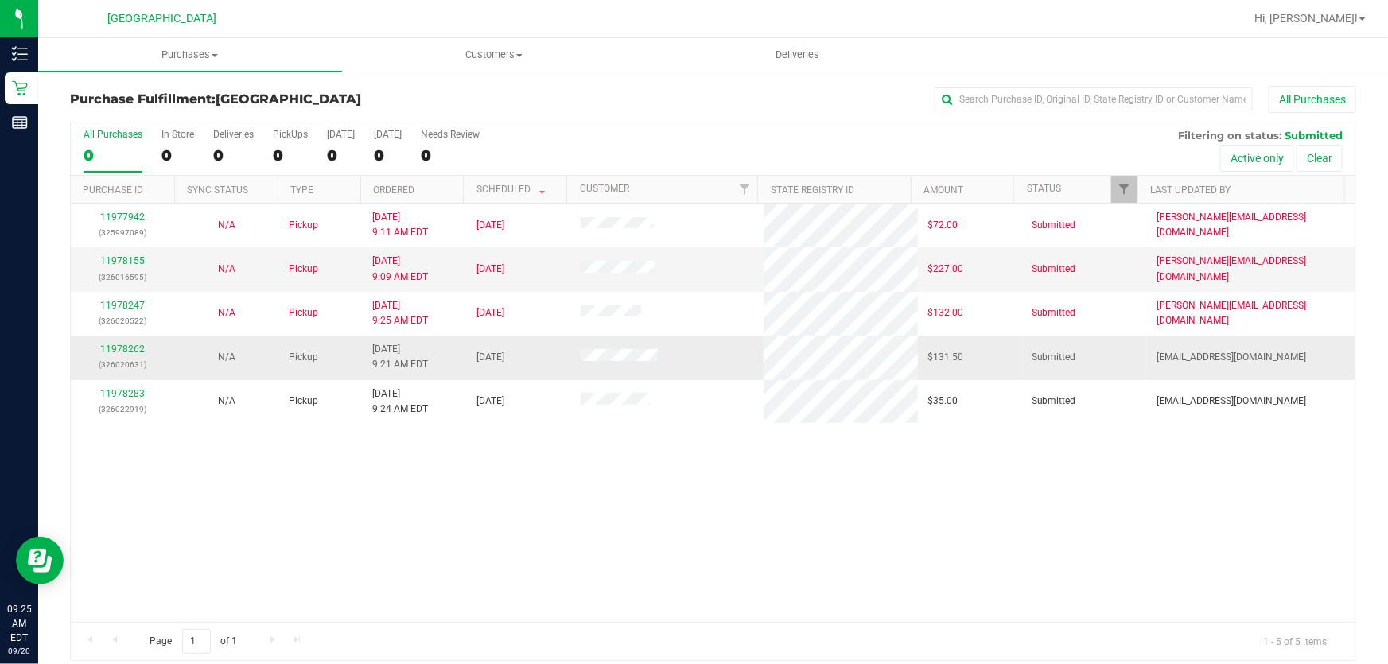
click at [118, 357] on p "(326020631)" at bounding box center [122, 364] width 85 height 15
click at [119, 346] on link "11978262" at bounding box center [122, 349] width 45 height 11
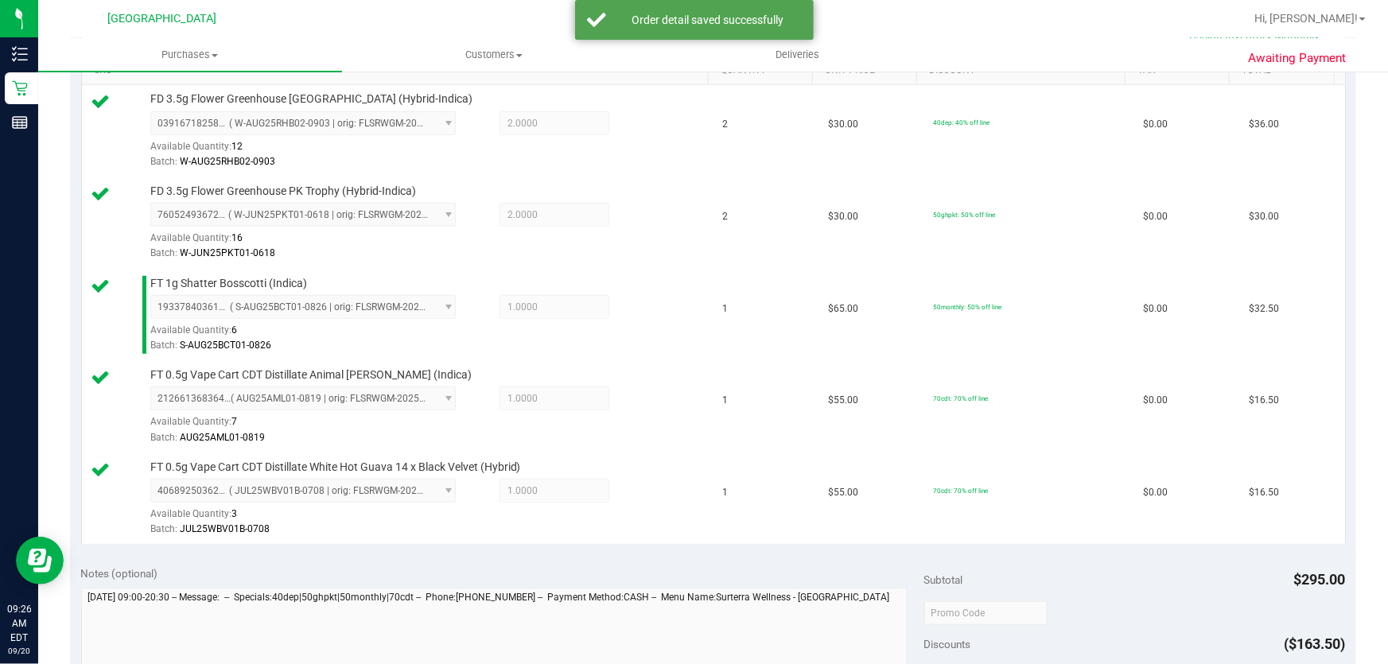
scroll to position [650, 0]
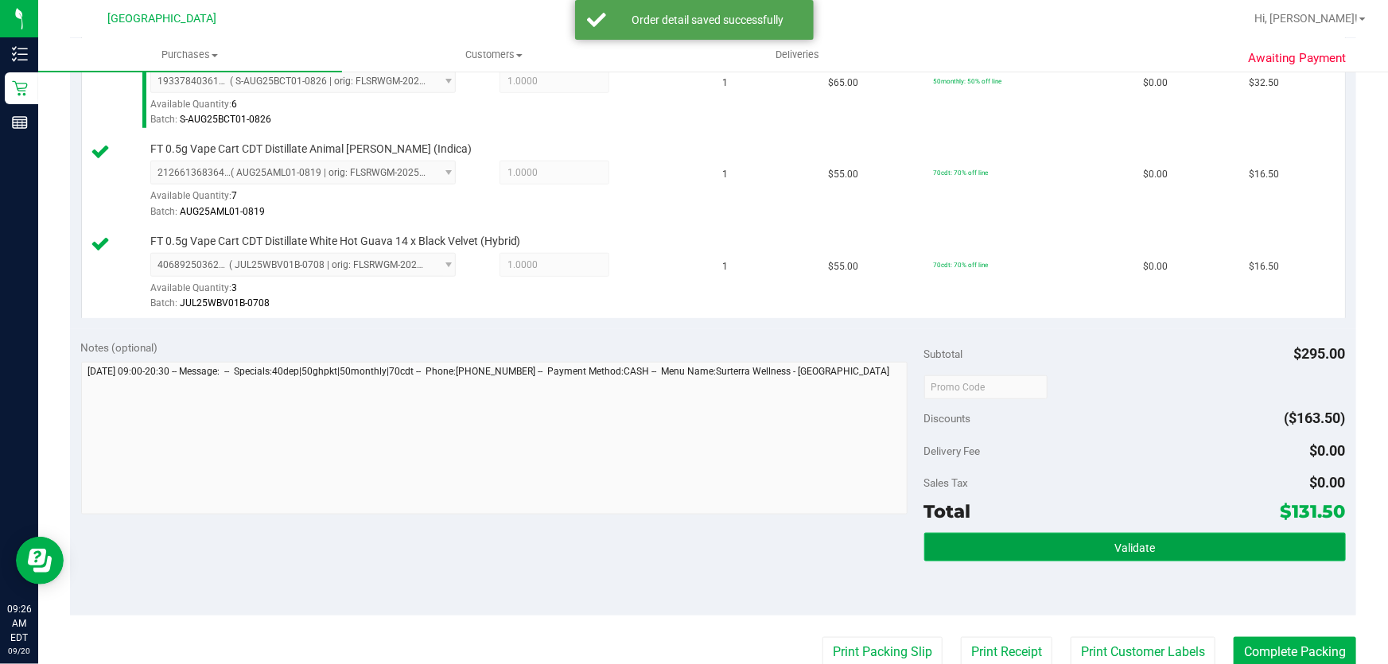
click at [1182, 539] on button "Validate" at bounding box center [1134, 547] width 421 height 29
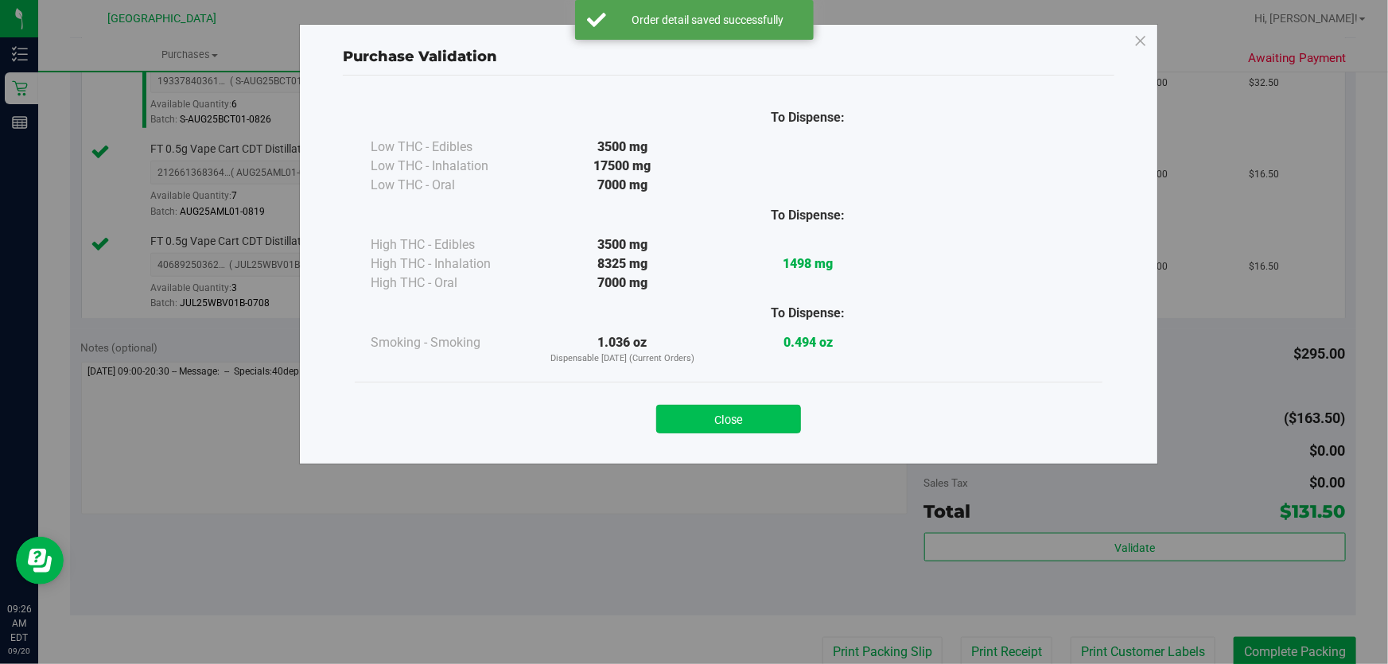
click at [771, 414] on button "Close" at bounding box center [728, 419] width 145 height 29
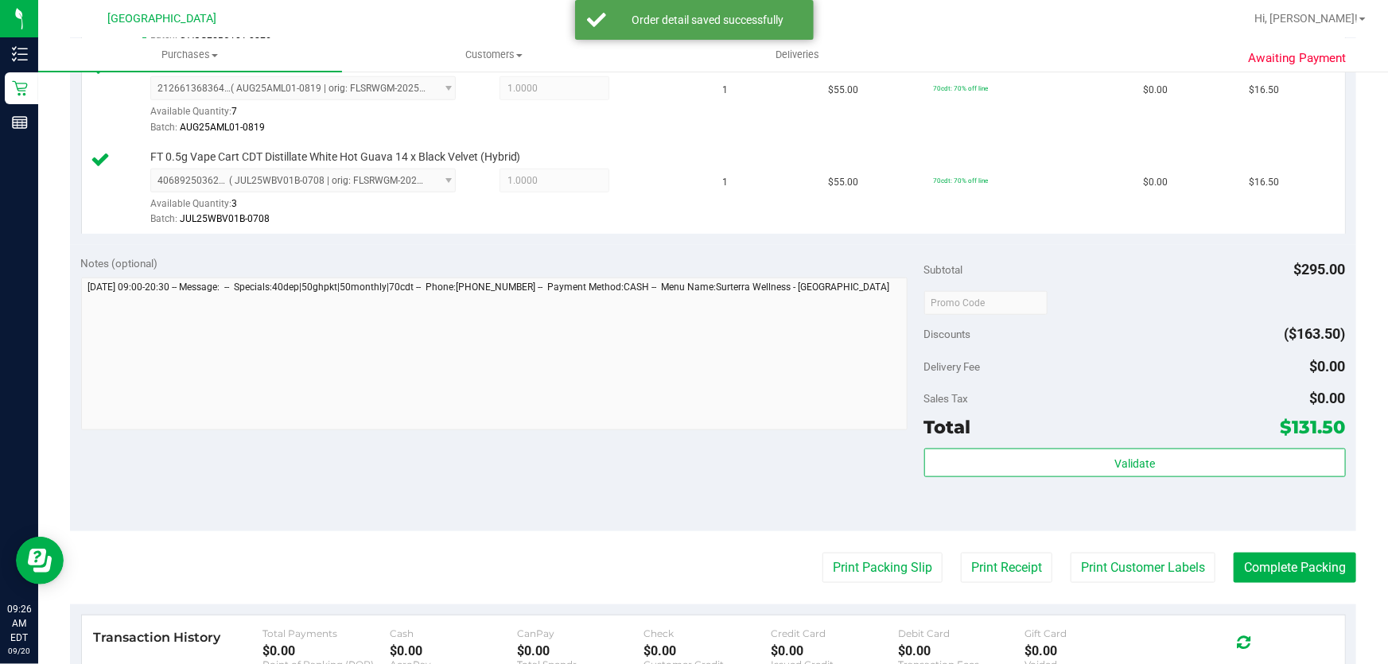
scroll to position [795, 0]
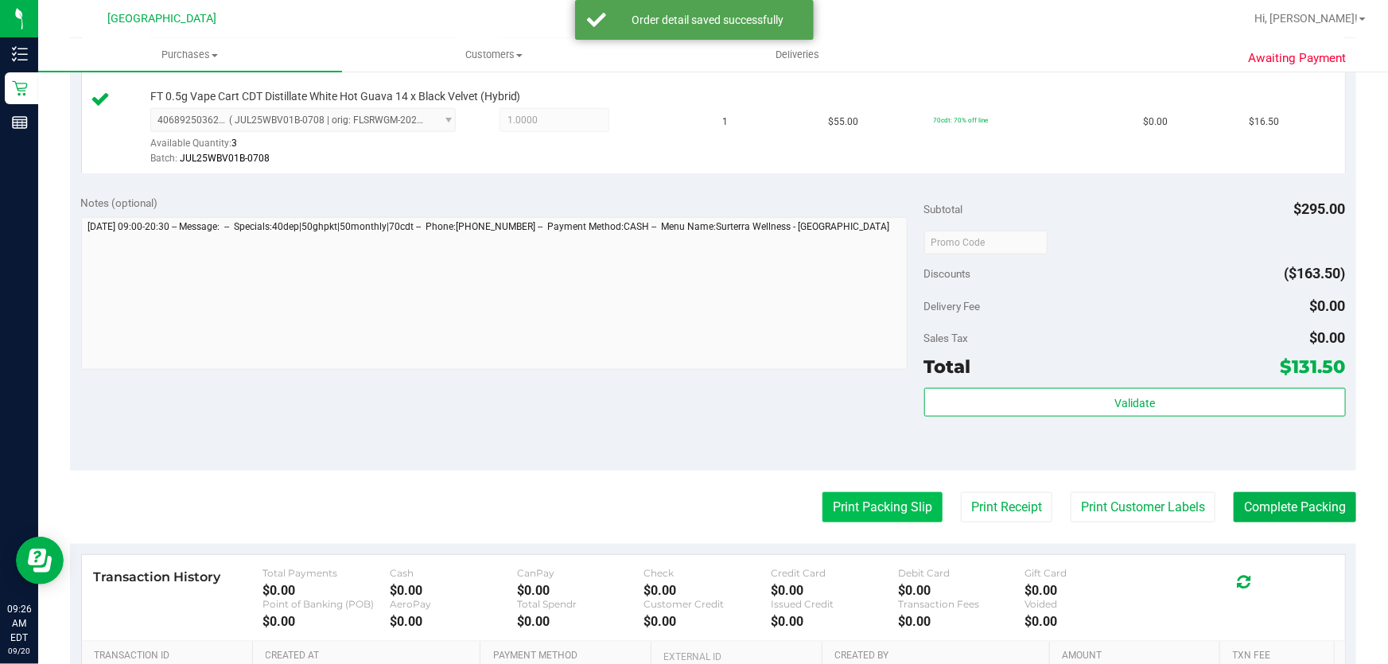
click at [822, 504] on button "Print Packing Slip" at bounding box center [882, 507] width 120 height 30
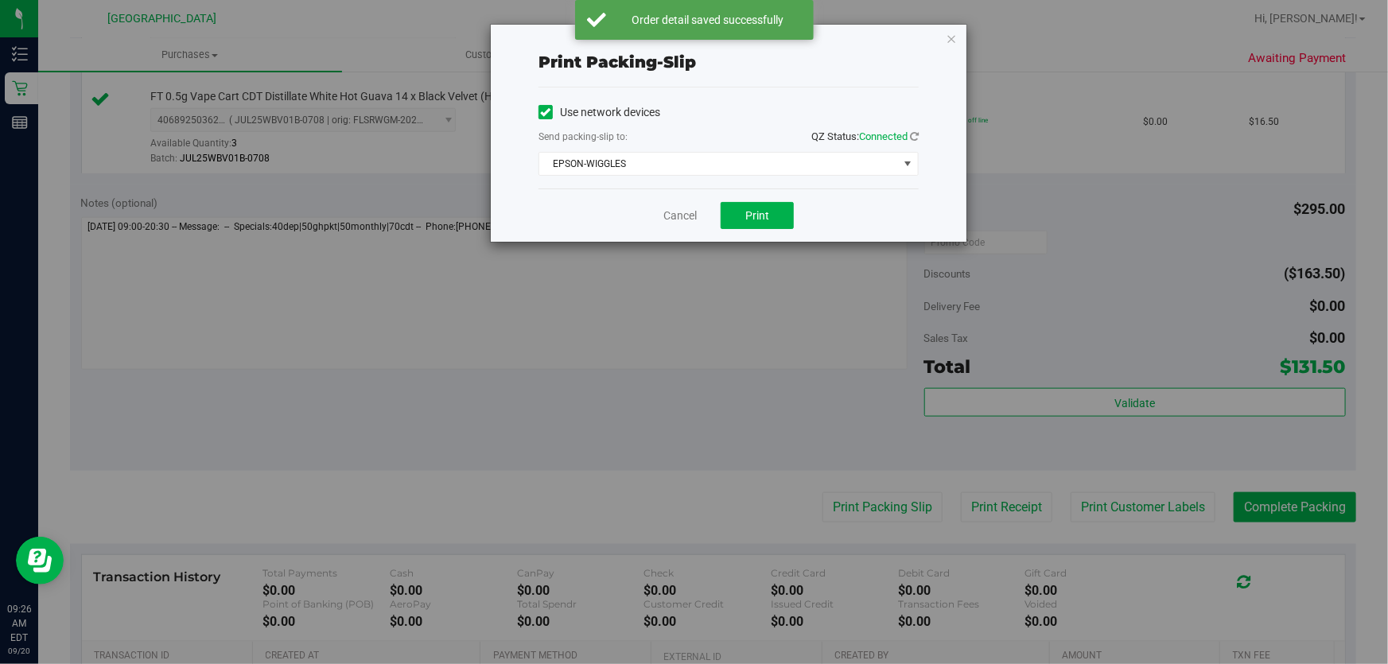
click at [802, 223] on div "Cancel Print" at bounding box center [728, 214] width 380 height 53
click at [791, 209] on button "Print" at bounding box center [756, 215] width 73 height 27
click at [950, 33] on icon "button" at bounding box center [950, 38] width 11 height 19
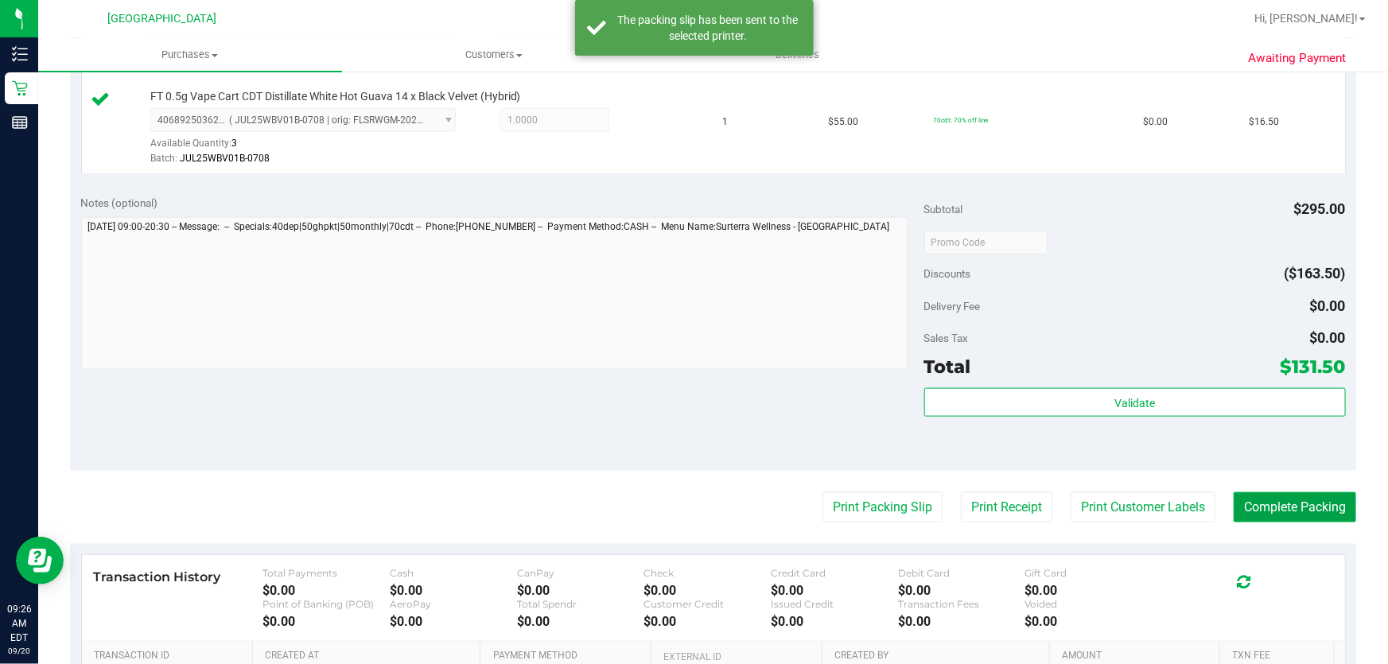
click at [1296, 506] on button "Complete Packing" at bounding box center [1294, 507] width 122 height 30
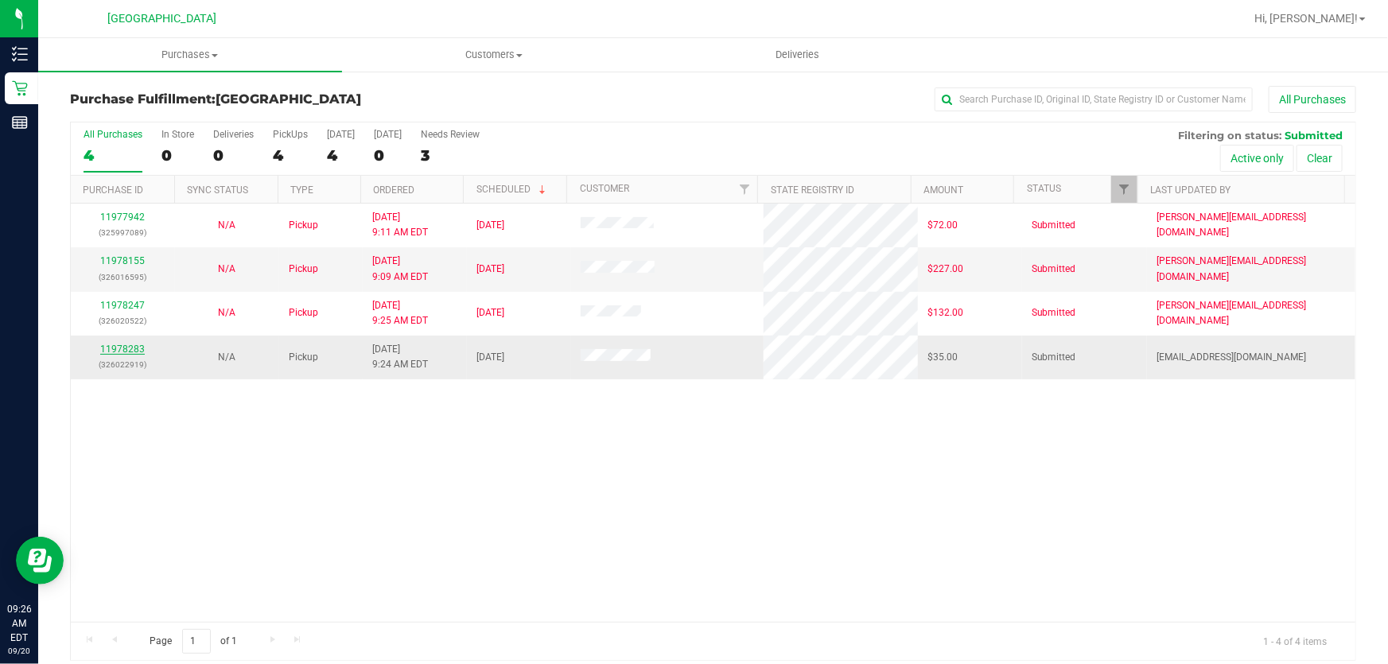
click at [131, 348] on link "11978283" at bounding box center [122, 349] width 45 height 11
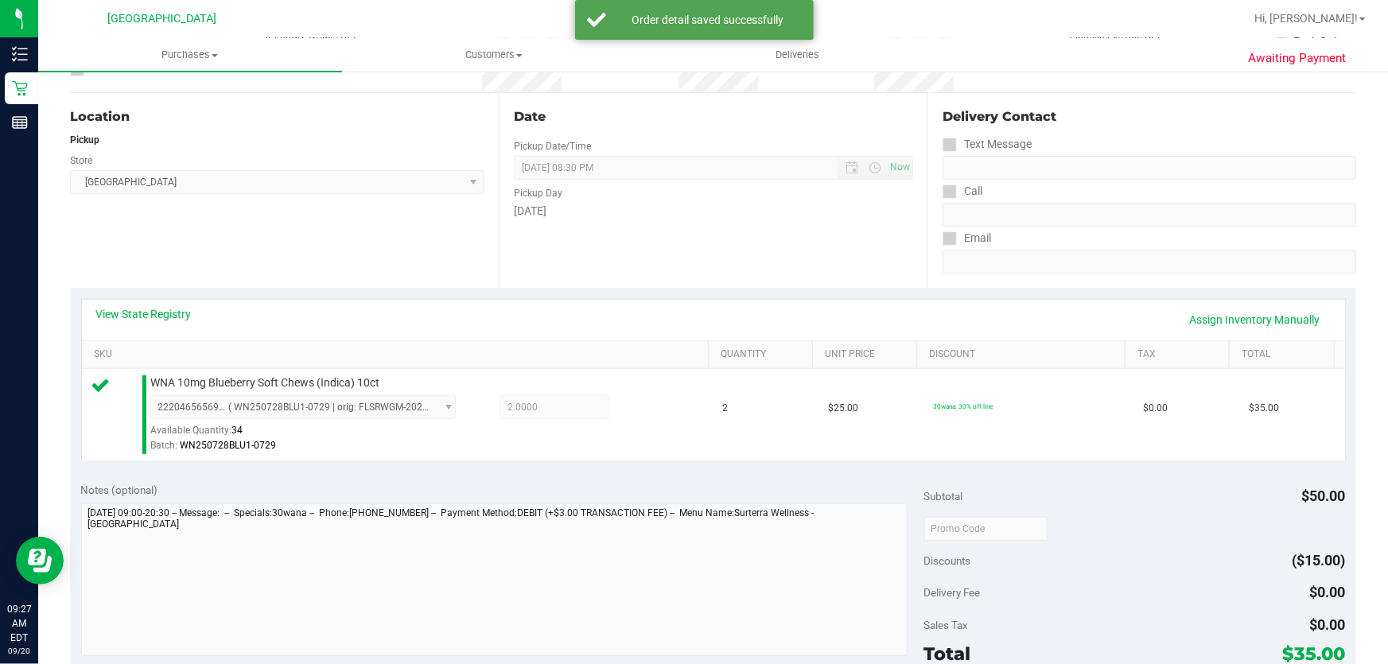
scroll to position [361, 0]
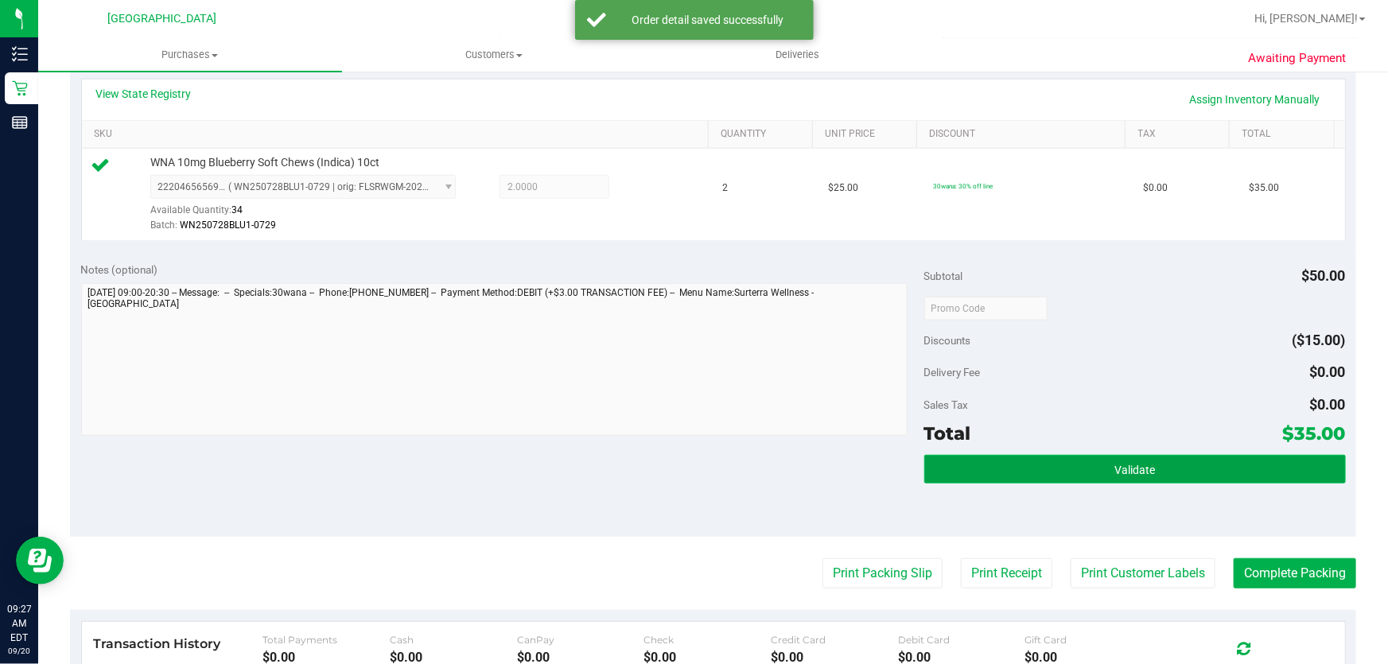
click at [1015, 464] on button "Validate" at bounding box center [1134, 469] width 421 height 29
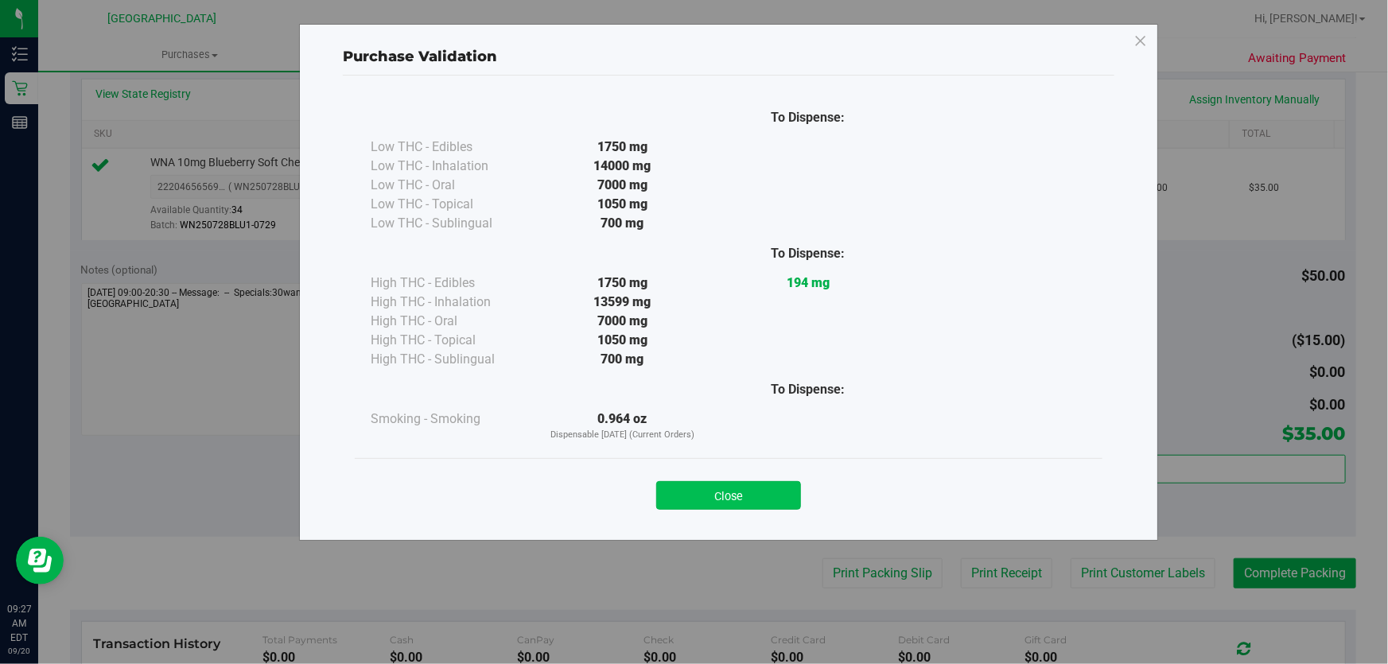
click at [755, 485] on button "Close" at bounding box center [728, 495] width 145 height 29
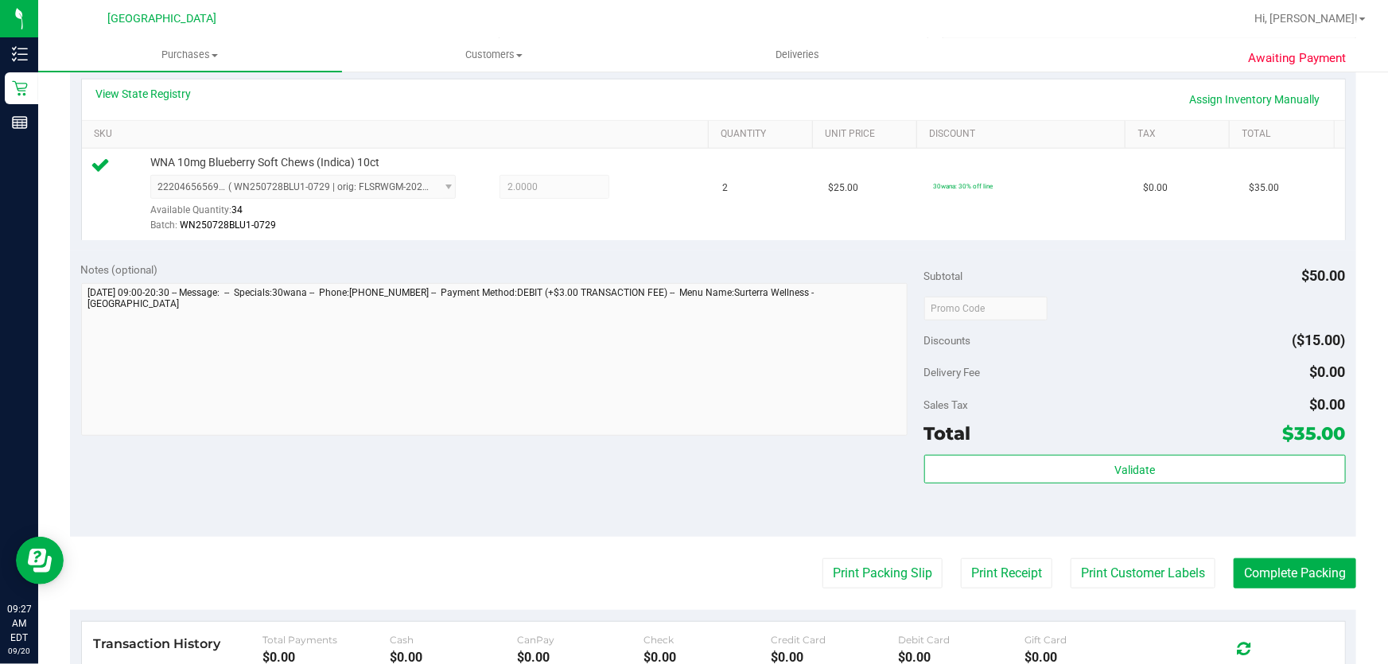
drag, startPoint x: 824, startPoint y: 457, endPoint x: 817, endPoint y: 450, distance: 10.1
click at [821, 453] on div "Notes (optional) Subtotal $50.00 Discounts ($15.00) Delivery Fee $0.00 Sales Ta…" at bounding box center [713, 393] width 1286 height 286
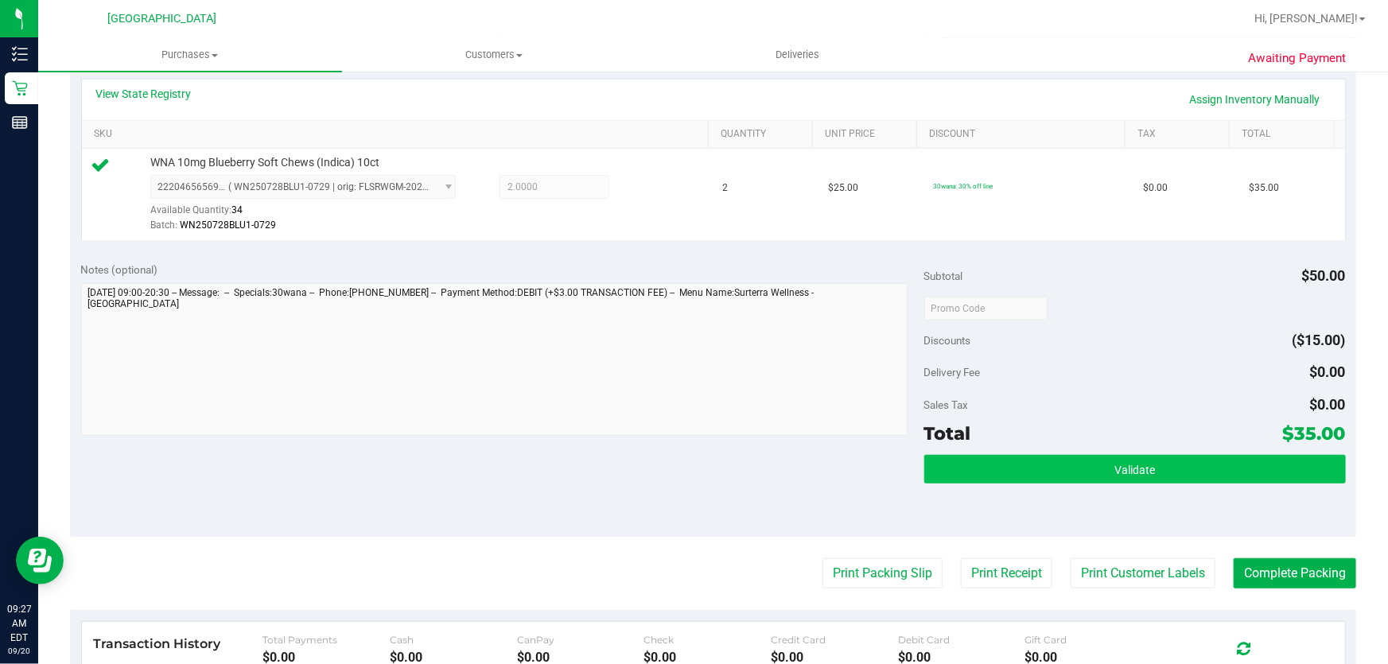
drag, startPoint x: 1020, startPoint y: 441, endPoint x: 1018, endPoint y: 460, distance: 19.2
click at [1020, 447] on div "Subtotal $50.00 Discounts ($15.00) Delivery Fee $0.00 Sales Tax $0.00 Total $35…" at bounding box center [1134, 394] width 421 height 265
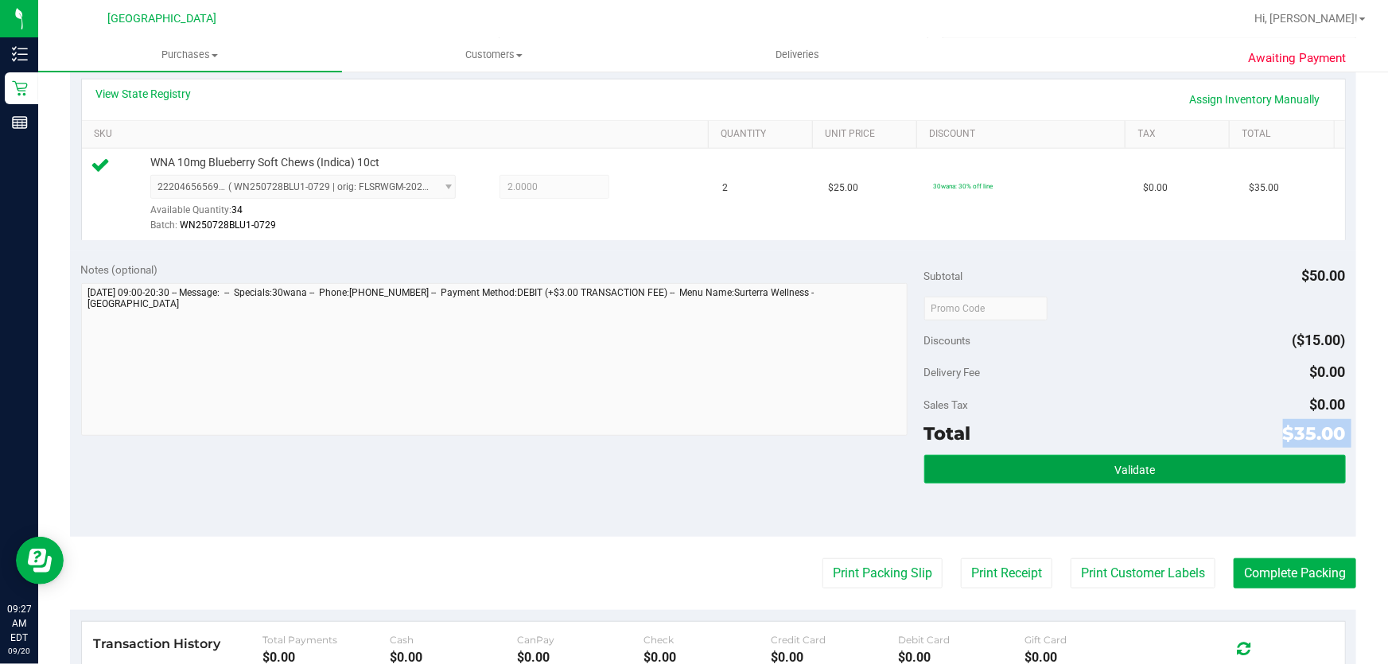
click at [1018, 460] on button "Validate" at bounding box center [1134, 469] width 421 height 29
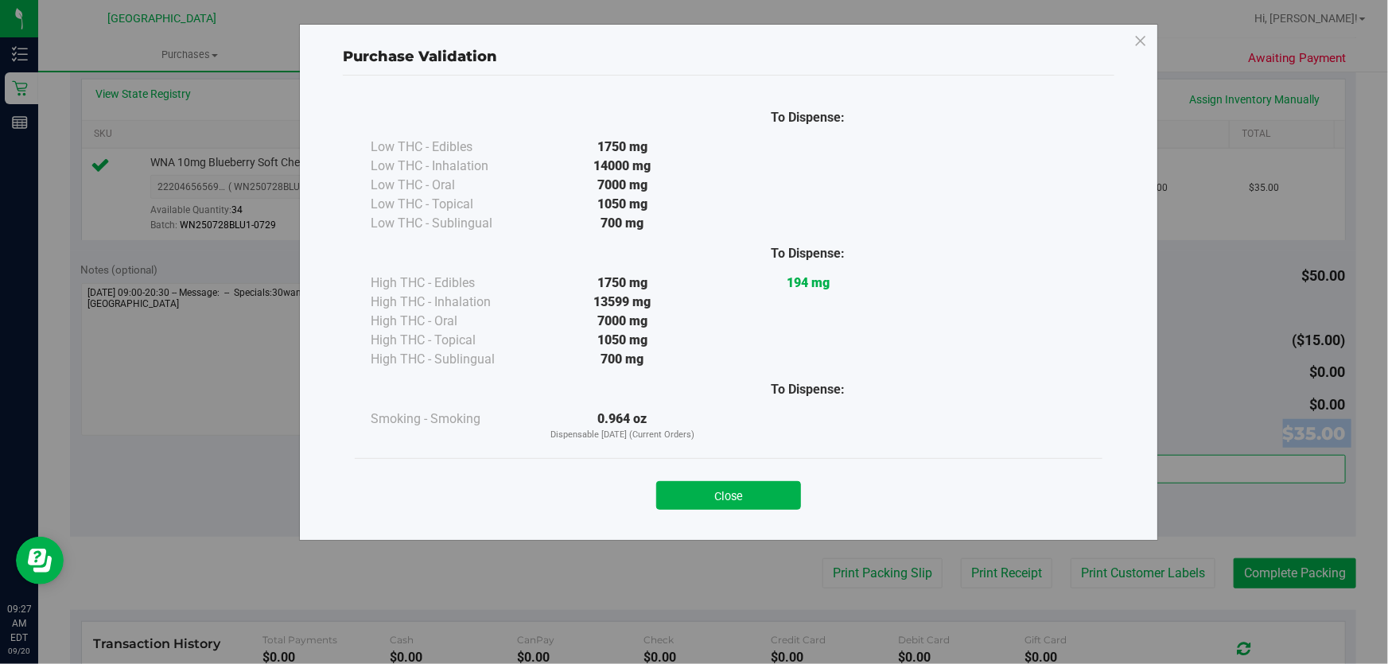
click at [772, 491] on button "Close" at bounding box center [728, 495] width 145 height 29
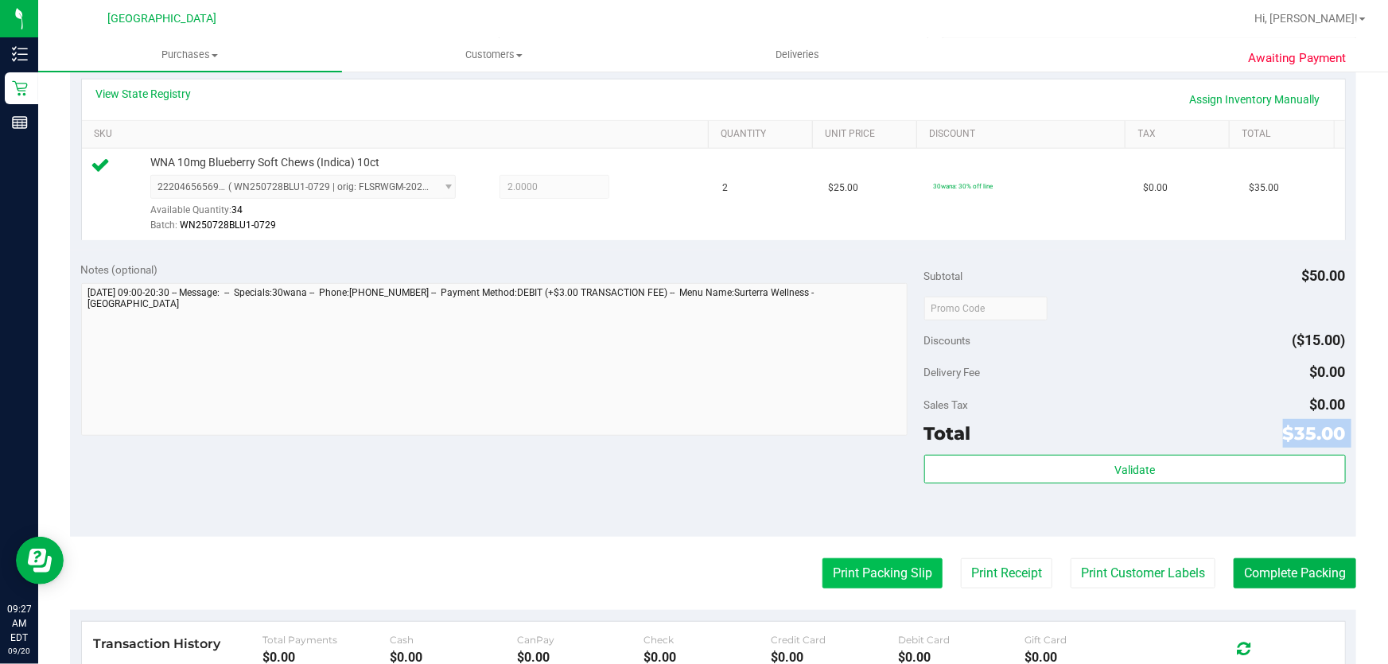
click at [848, 565] on button "Print Packing Slip" at bounding box center [882, 573] width 120 height 30
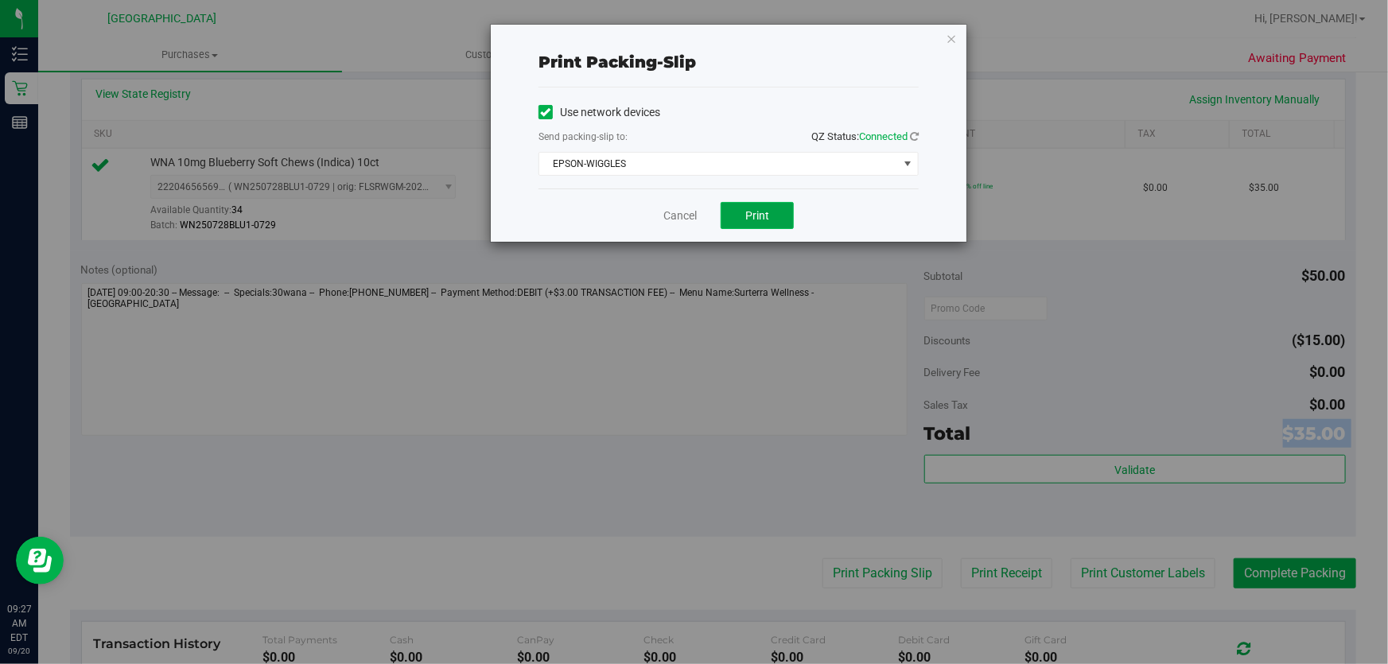
click at [745, 220] on span "Print" at bounding box center [757, 215] width 24 height 13
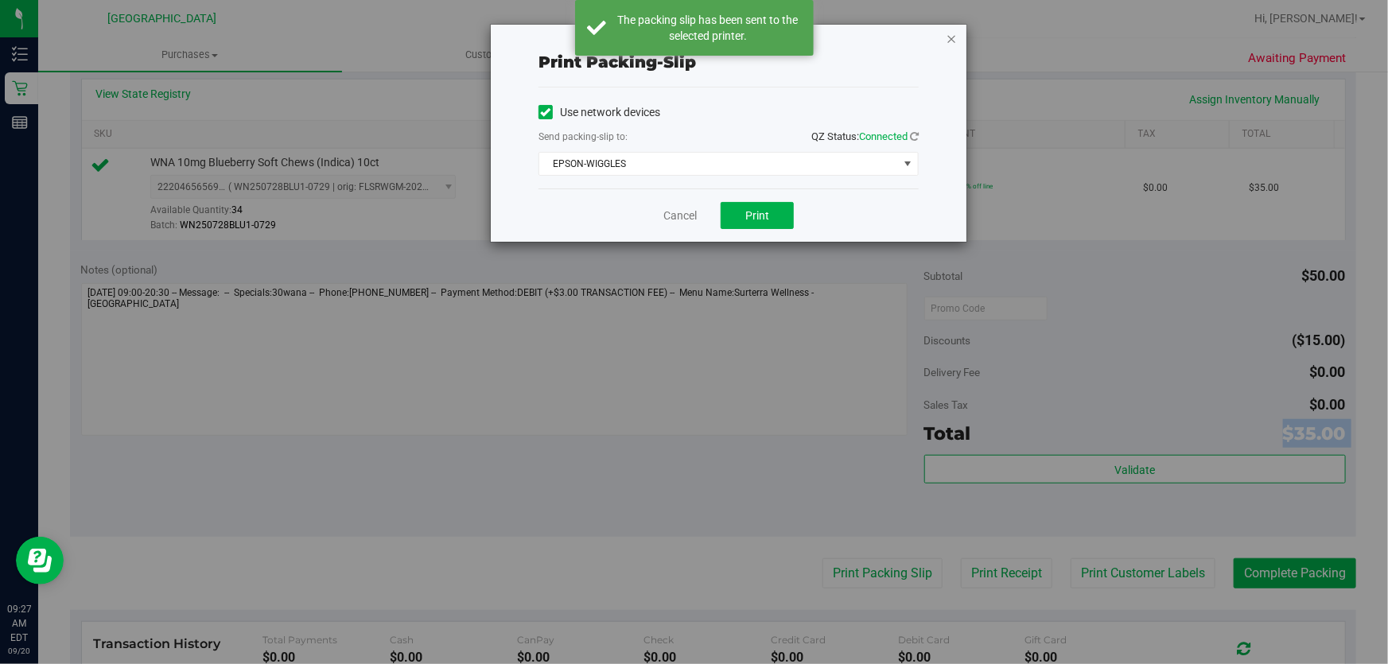
click at [955, 37] on icon "button" at bounding box center [950, 38] width 11 height 19
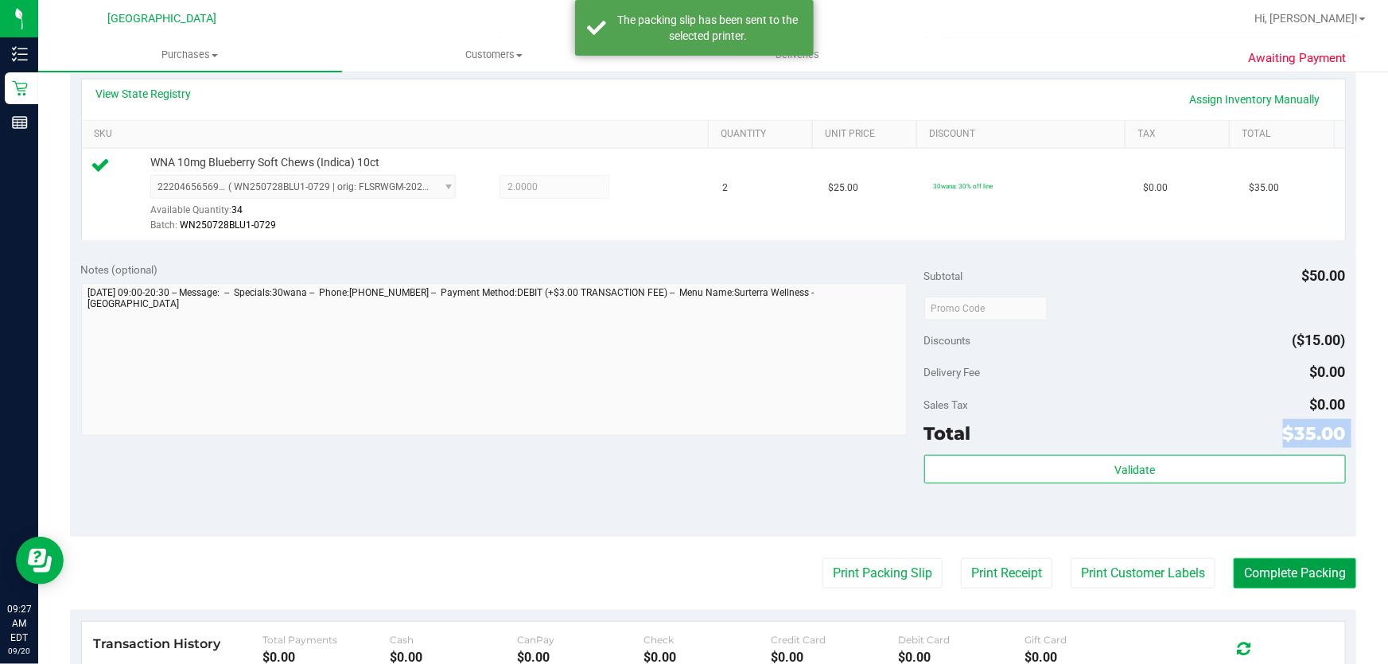
click at [1274, 573] on button "Complete Packing" at bounding box center [1294, 573] width 122 height 30
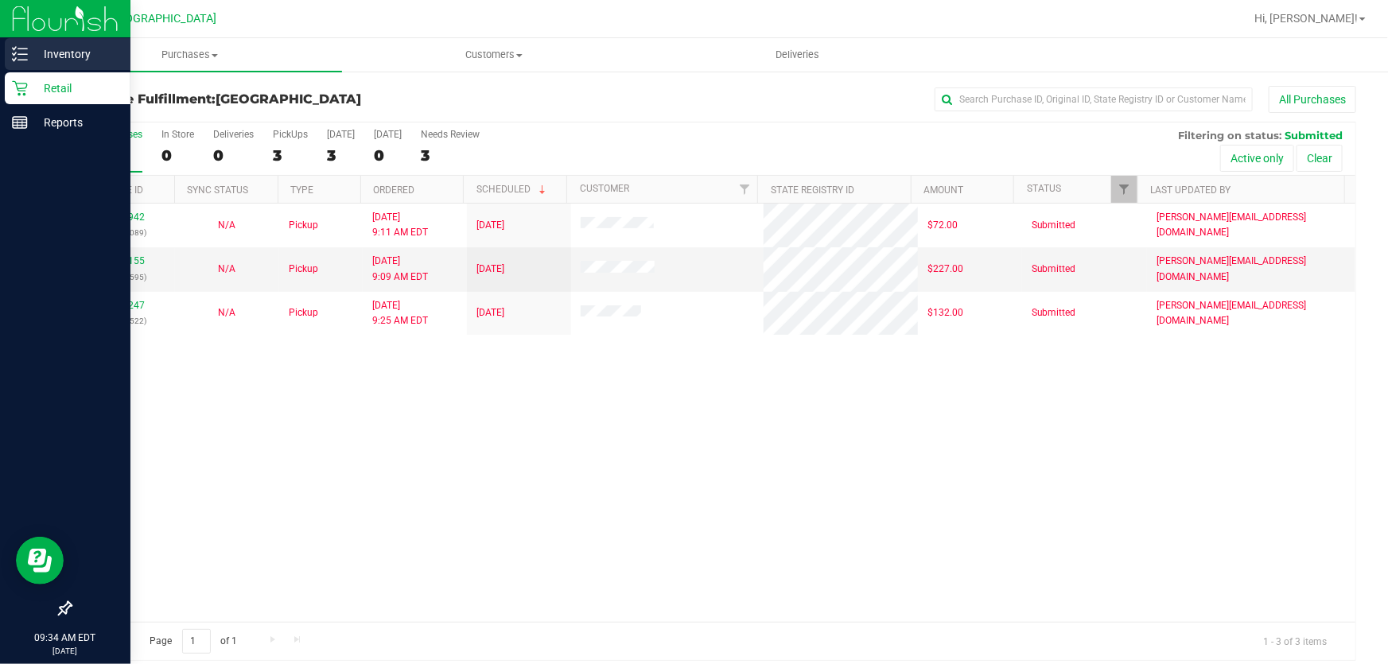
click at [40, 47] on p "Inventory" at bounding box center [75, 54] width 95 height 19
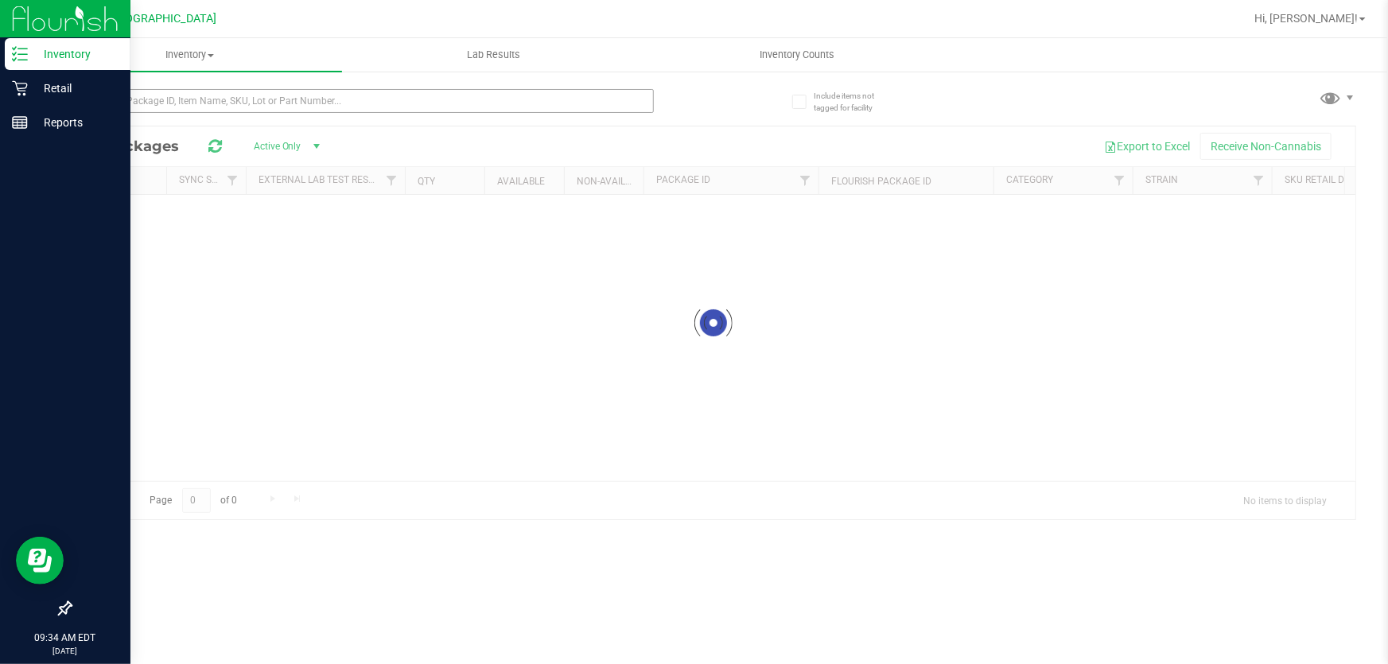
drag, startPoint x: 477, startPoint y: 136, endPoint x: 491, endPoint y: 112, distance: 27.8
click at [479, 134] on div at bounding box center [713, 322] width 1284 height 393
click at [491, 112] on input "text" at bounding box center [362, 101] width 584 height 24
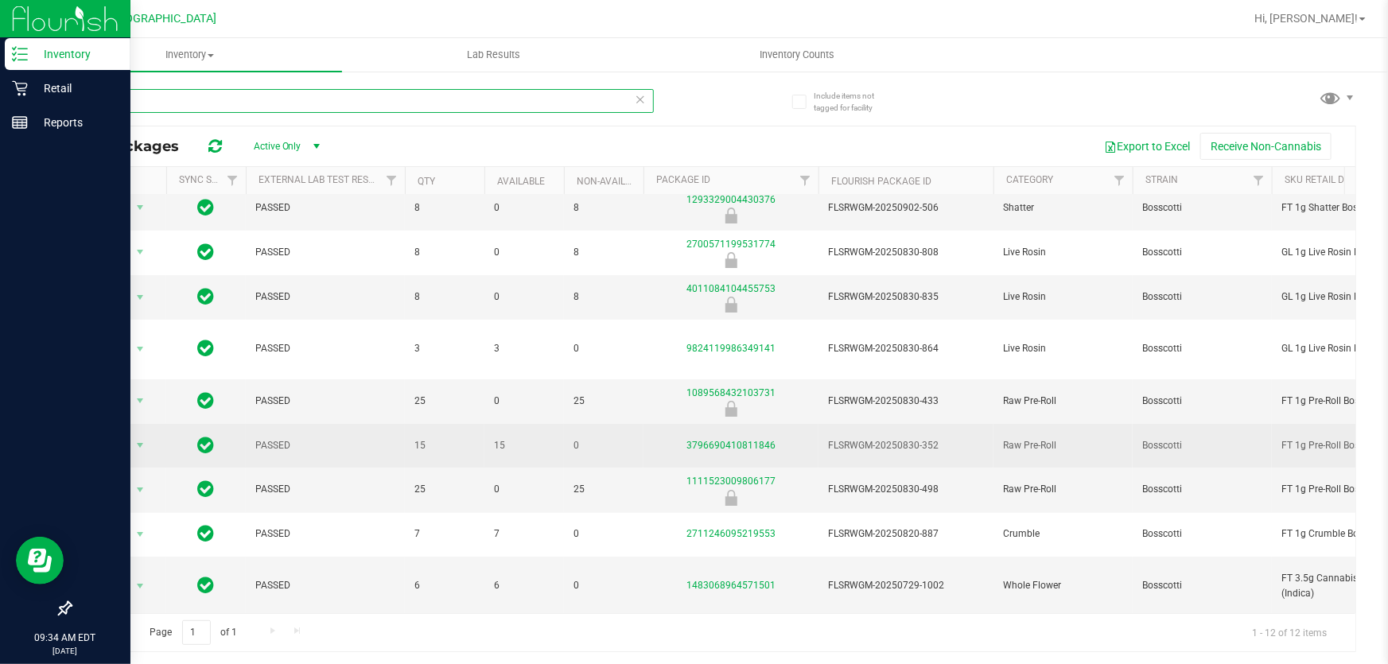
scroll to position [153, 0]
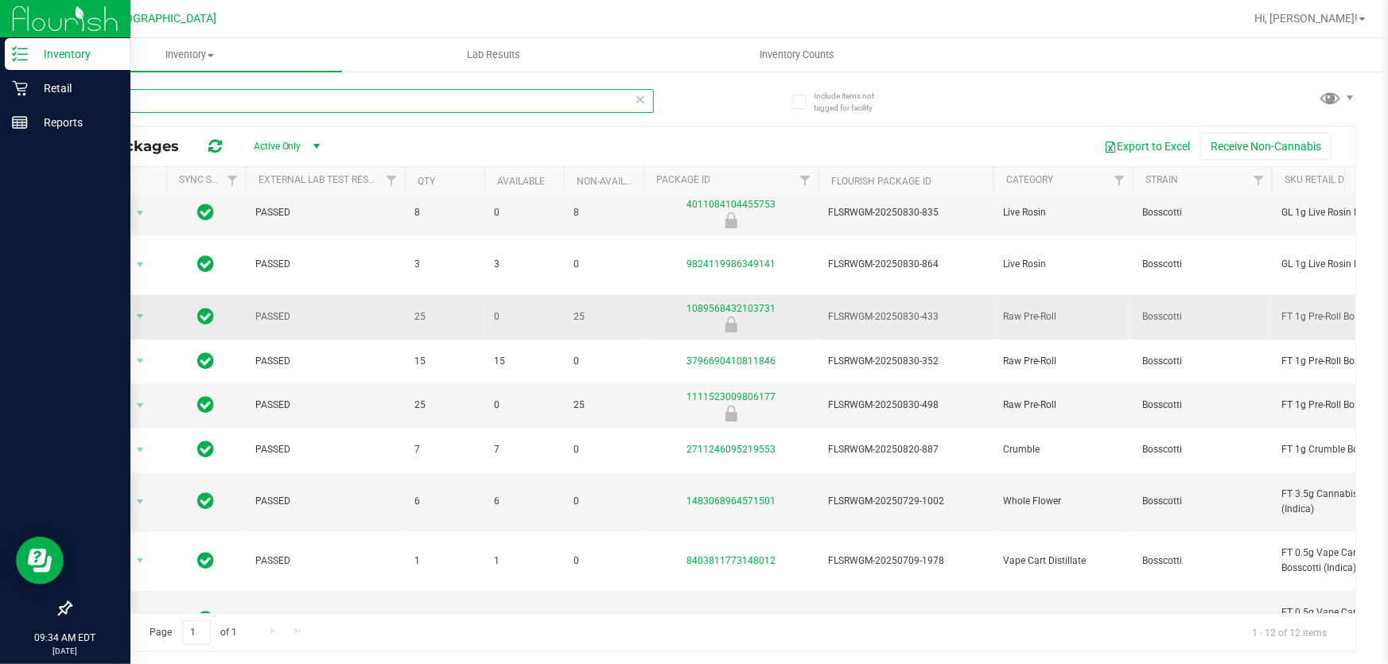
type input "b"
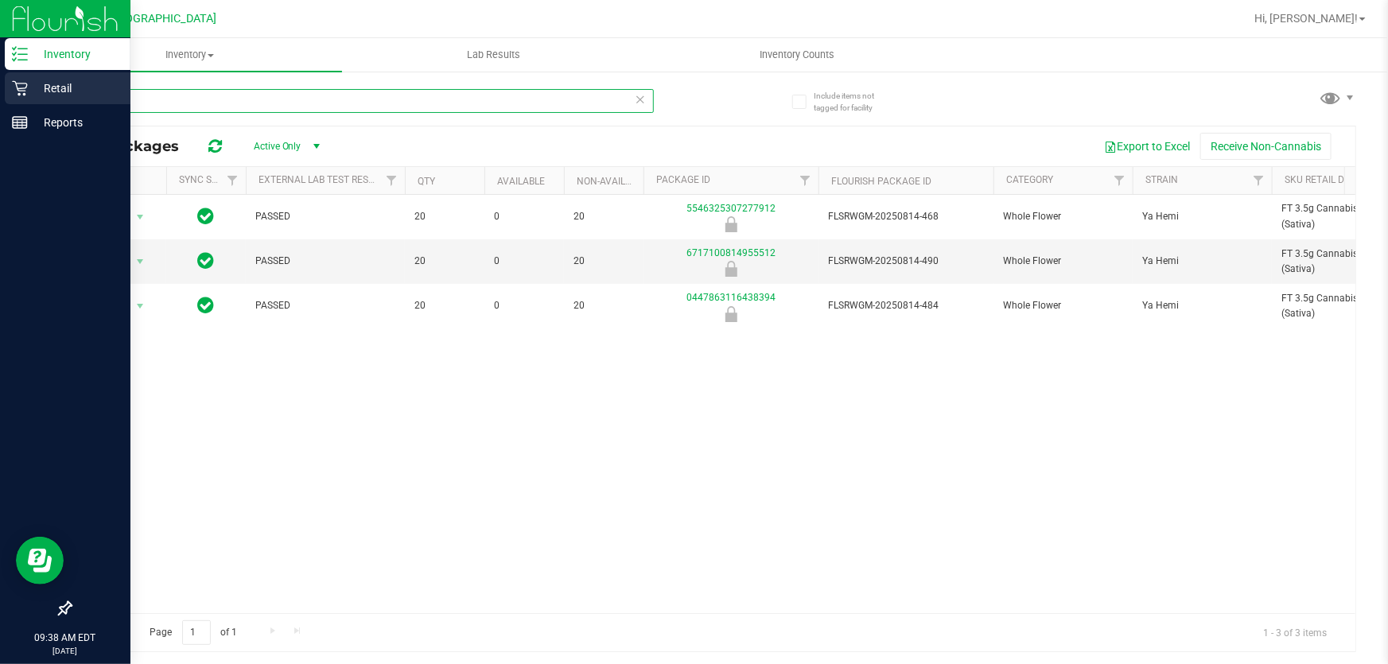
type input "yhi"
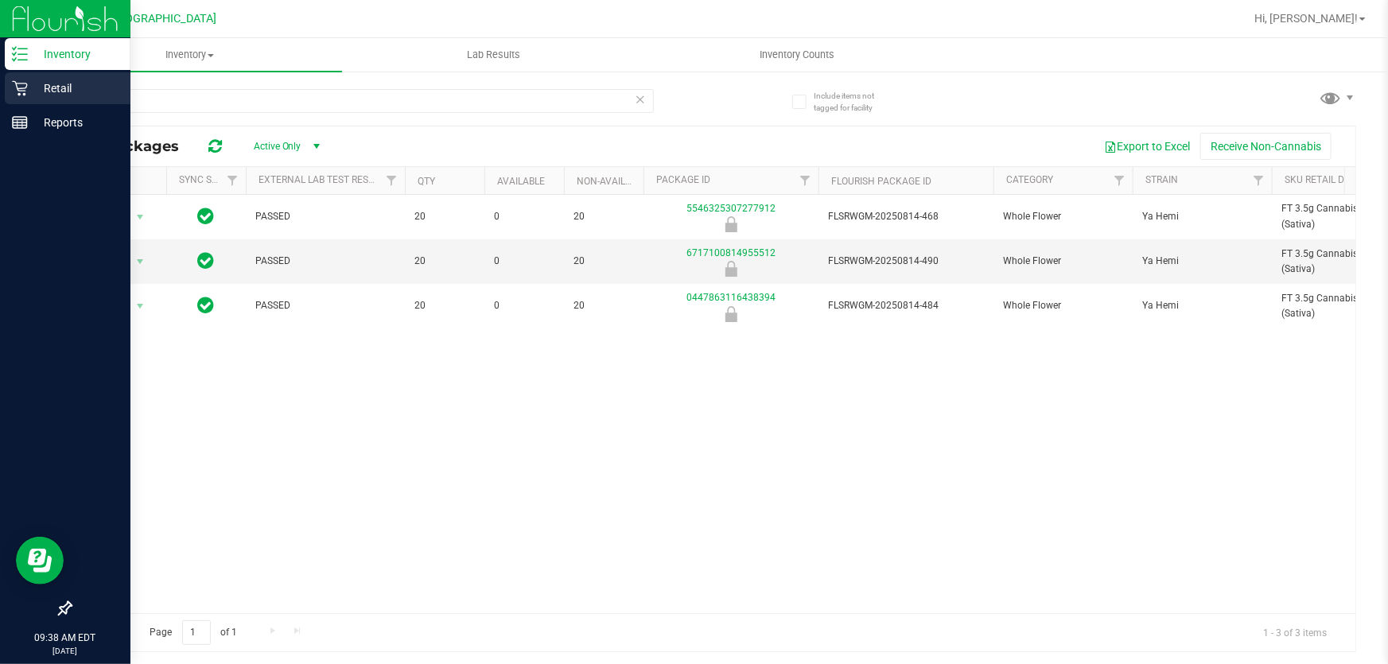
click at [0, 95] on link "Retail" at bounding box center [65, 89] width 130 height 34
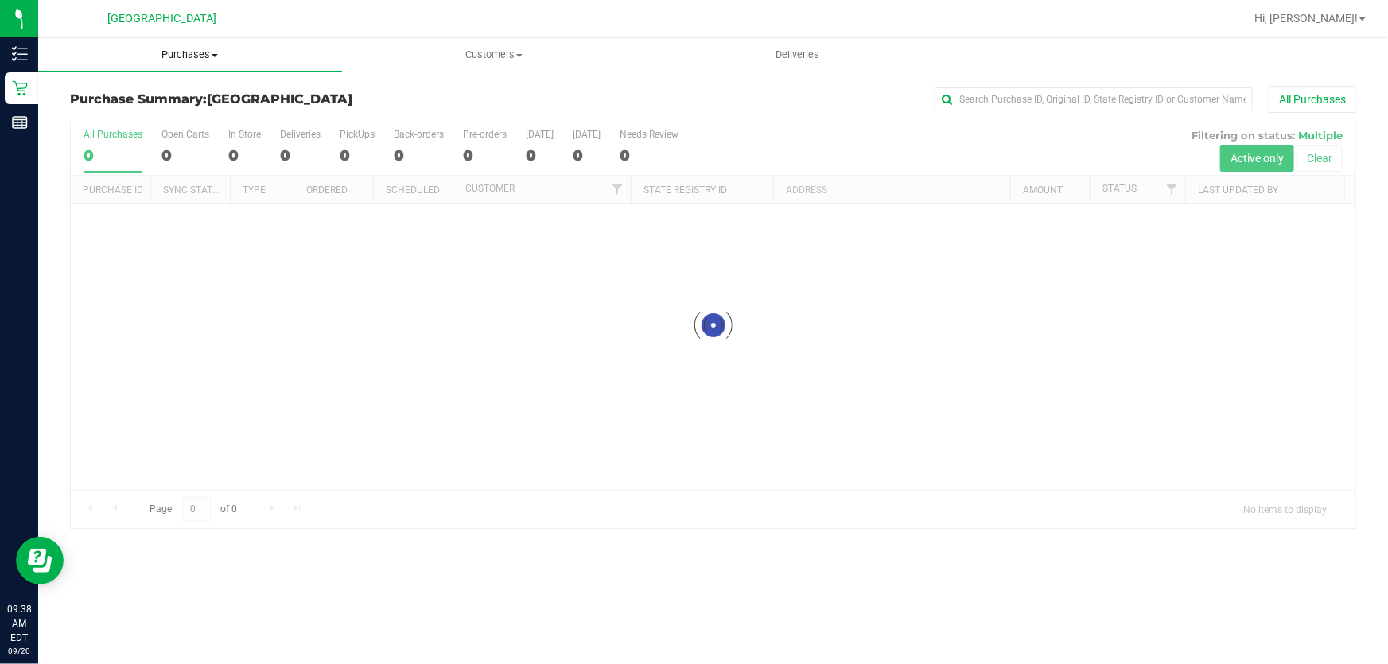
click at [174, 56] on span "Purchases" at bounding box center [190, 55] width 304 height 14
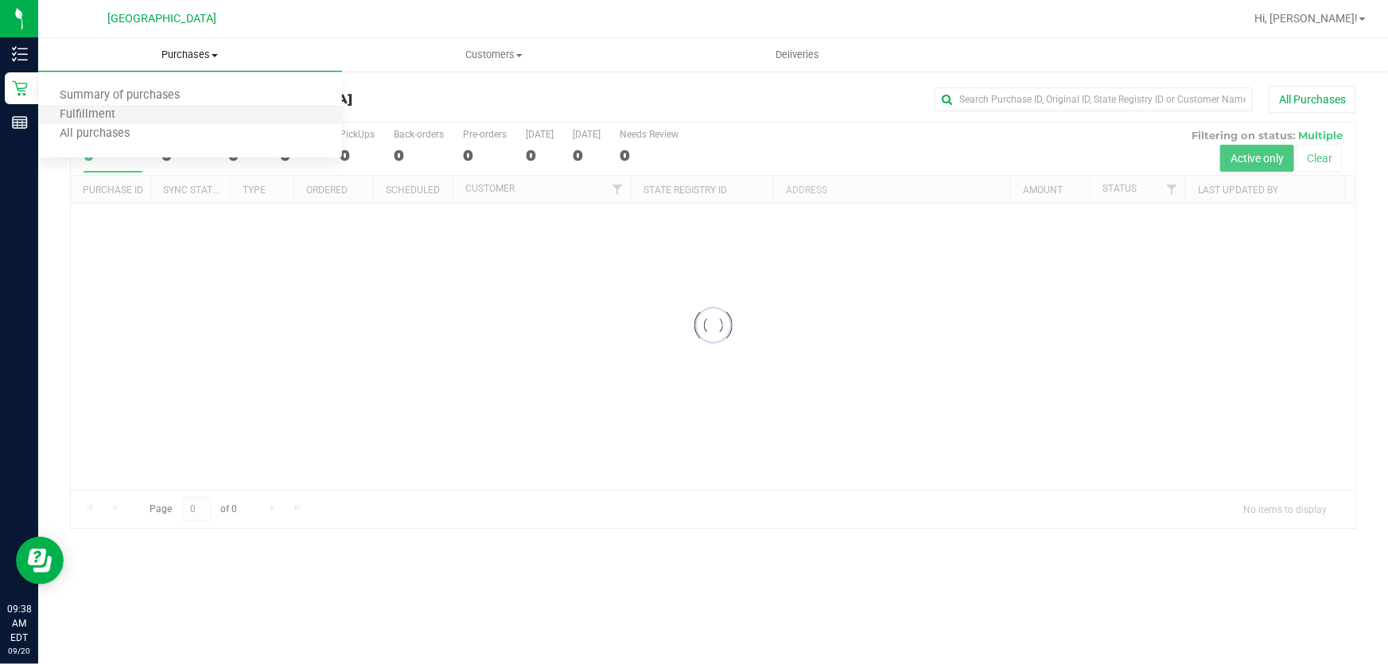
click at [119, 106] on li "Fulfillment" at bounding box center [190, 115] width 304 height 19
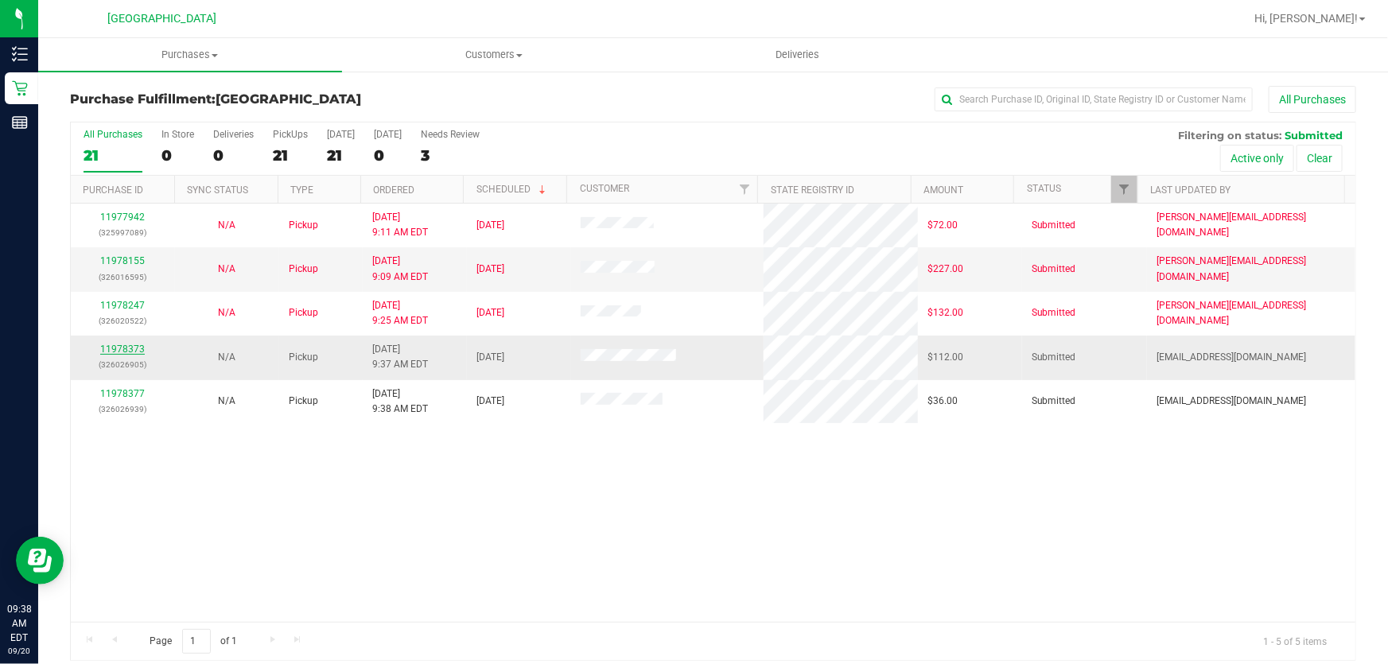
click at [125, 349] on link "11978373" at bounding box center [122, 349] width 45 height 11
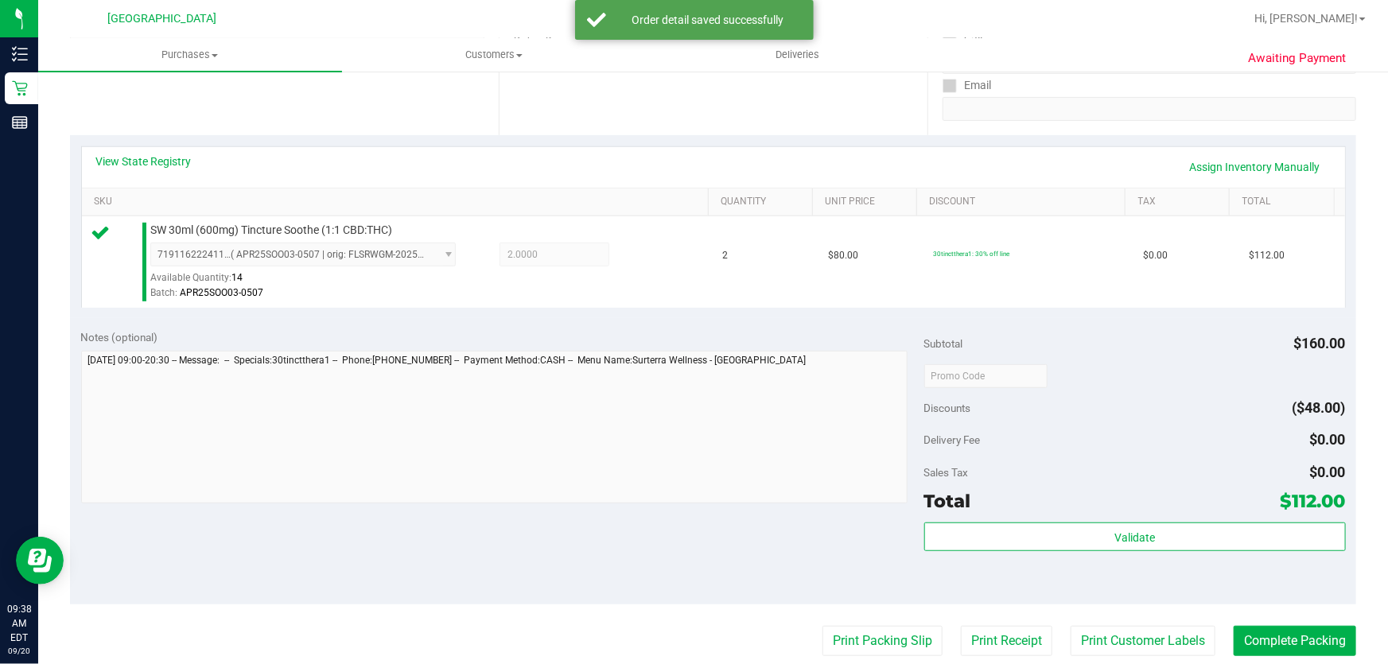
scroll to position [361, 0]
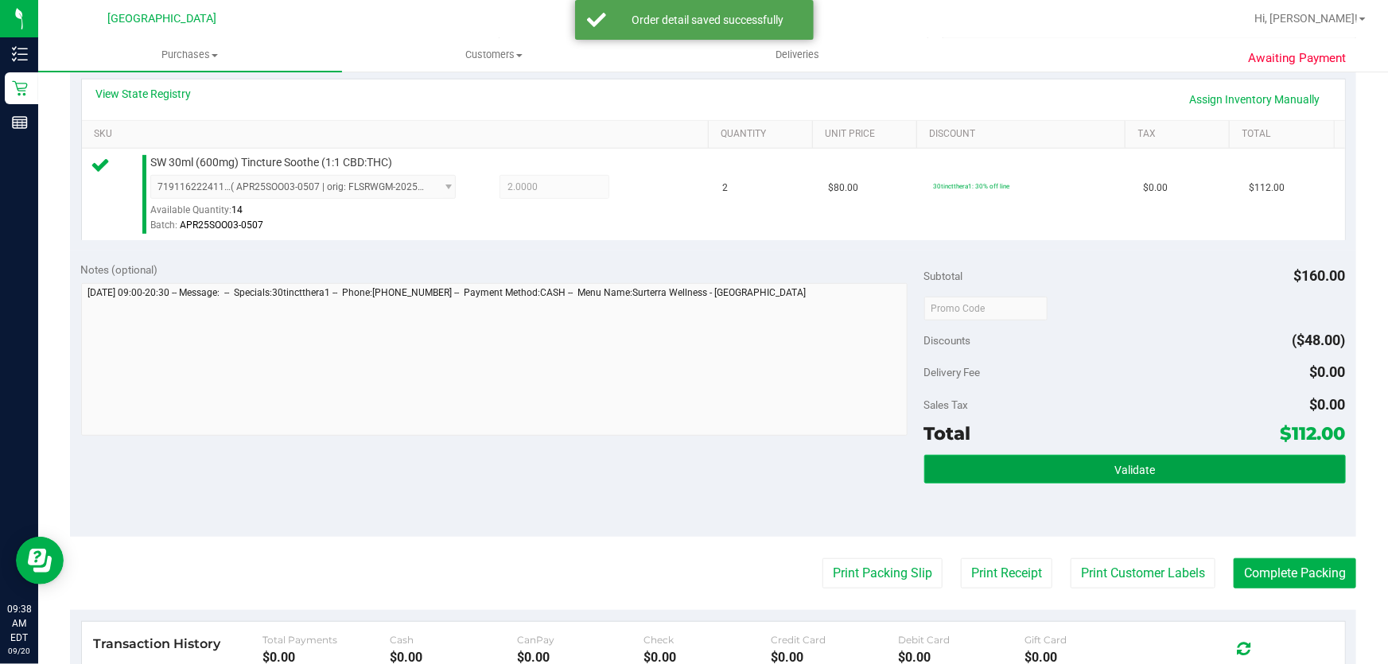
click at [1070, 481] on button "Validate" at bounding box center [1134, 469] width 421 height 29
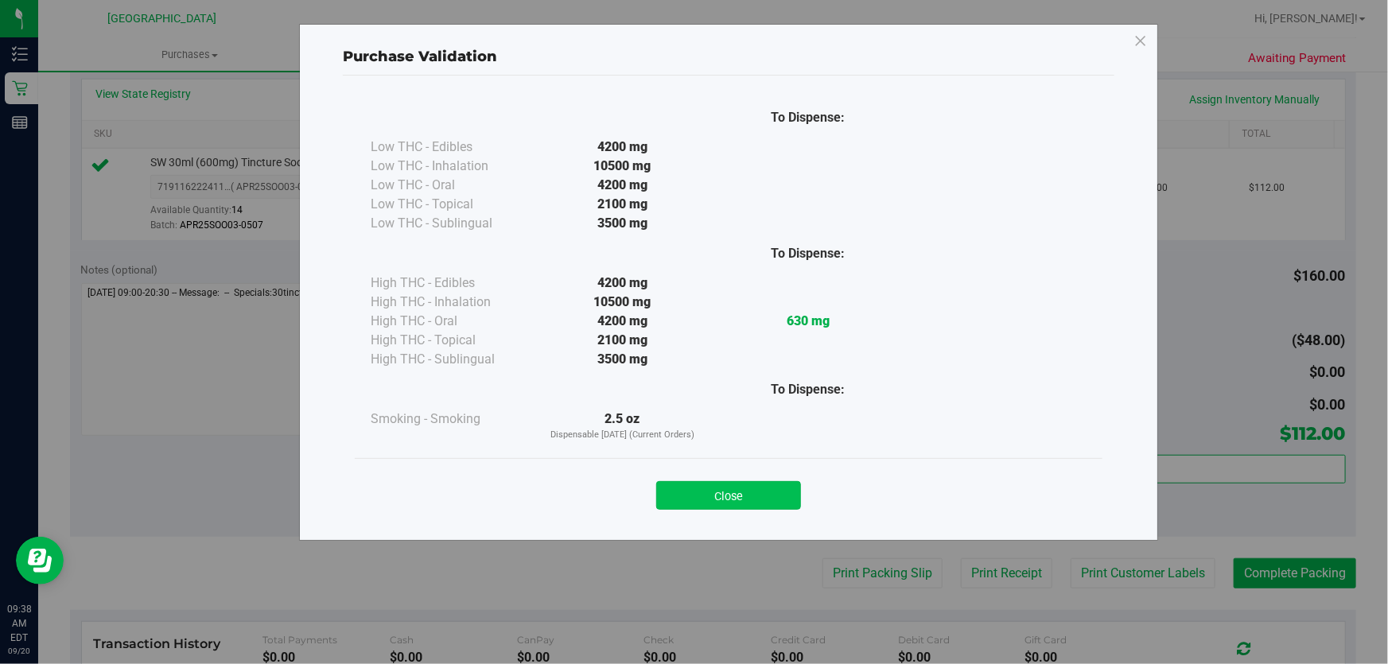
click at [713, 493] on button "Close" at bounding box center [728, 495] width 145 height 29
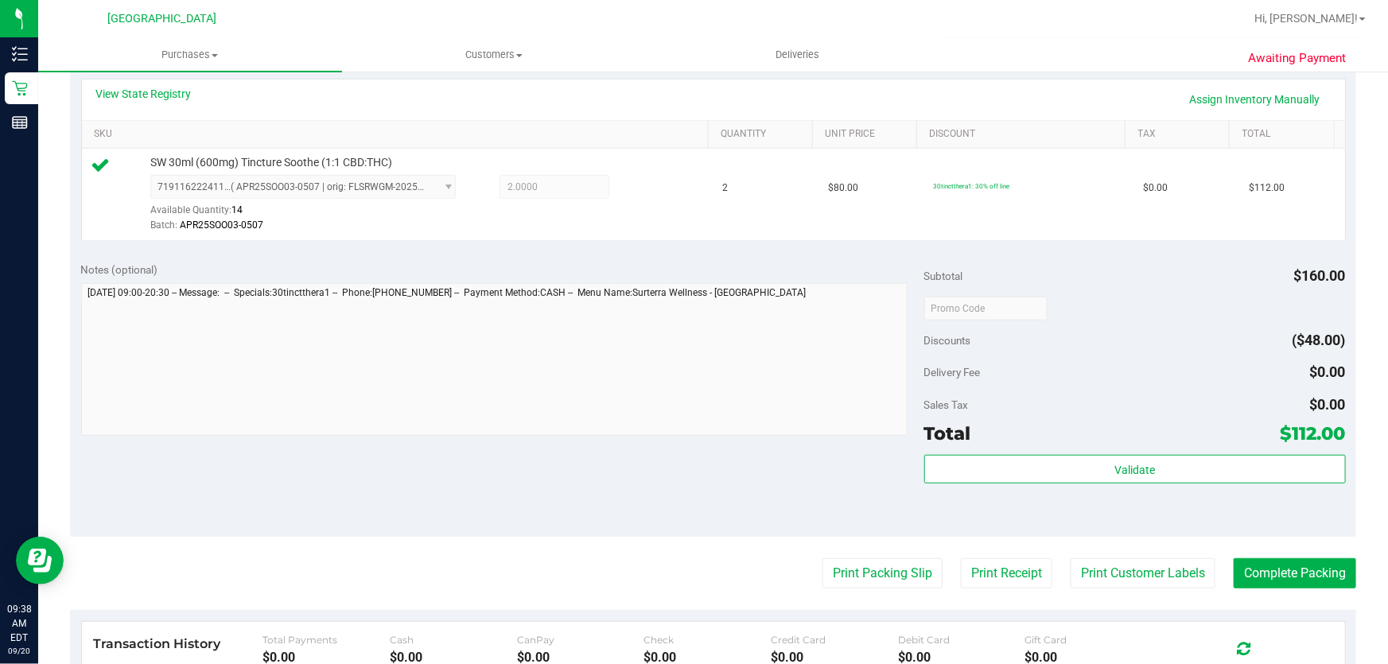
click at [804, 578] on div "Print Packing Slip Print Receipt Print Customer Labels Complete Packing" at bounding box center [713, 573] width 1286 height 30
click at [856, 572] on button "Print Packing Slip" at bounding box center [882, 573] width 120 height 30
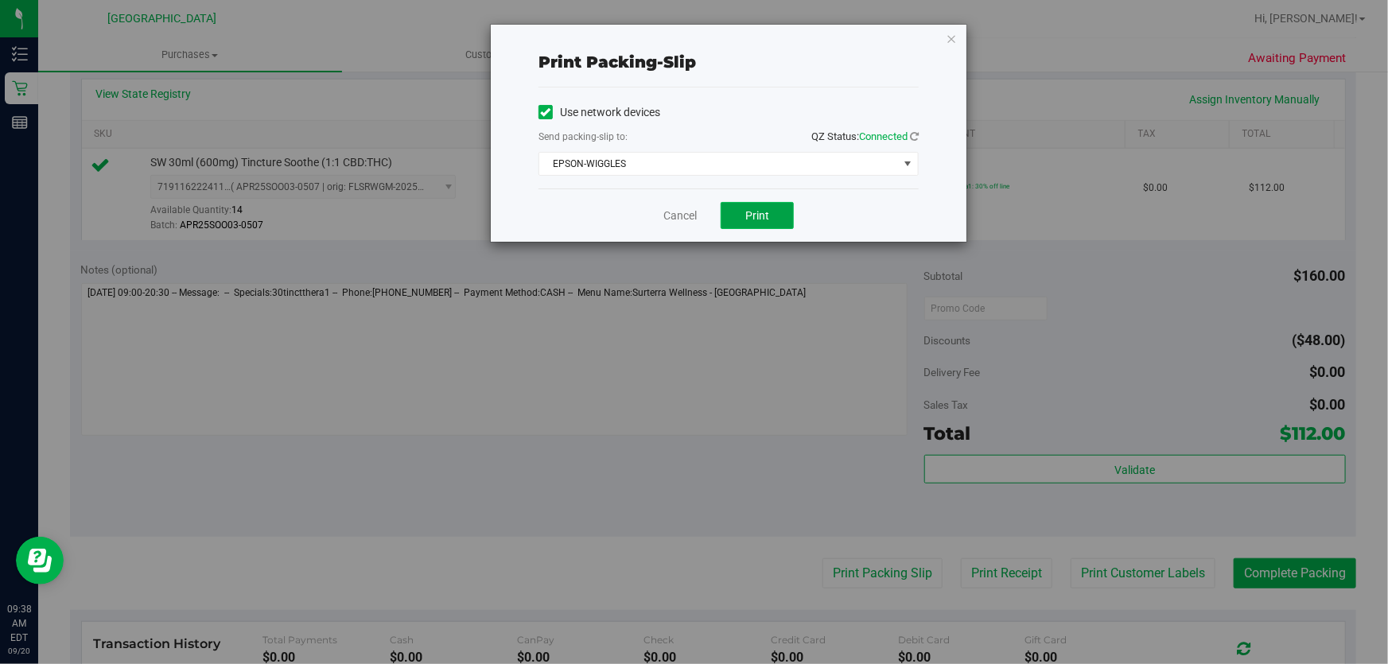
click at [758, 226] on button "Print" at bounding box center [756, 215] width 73 height 27
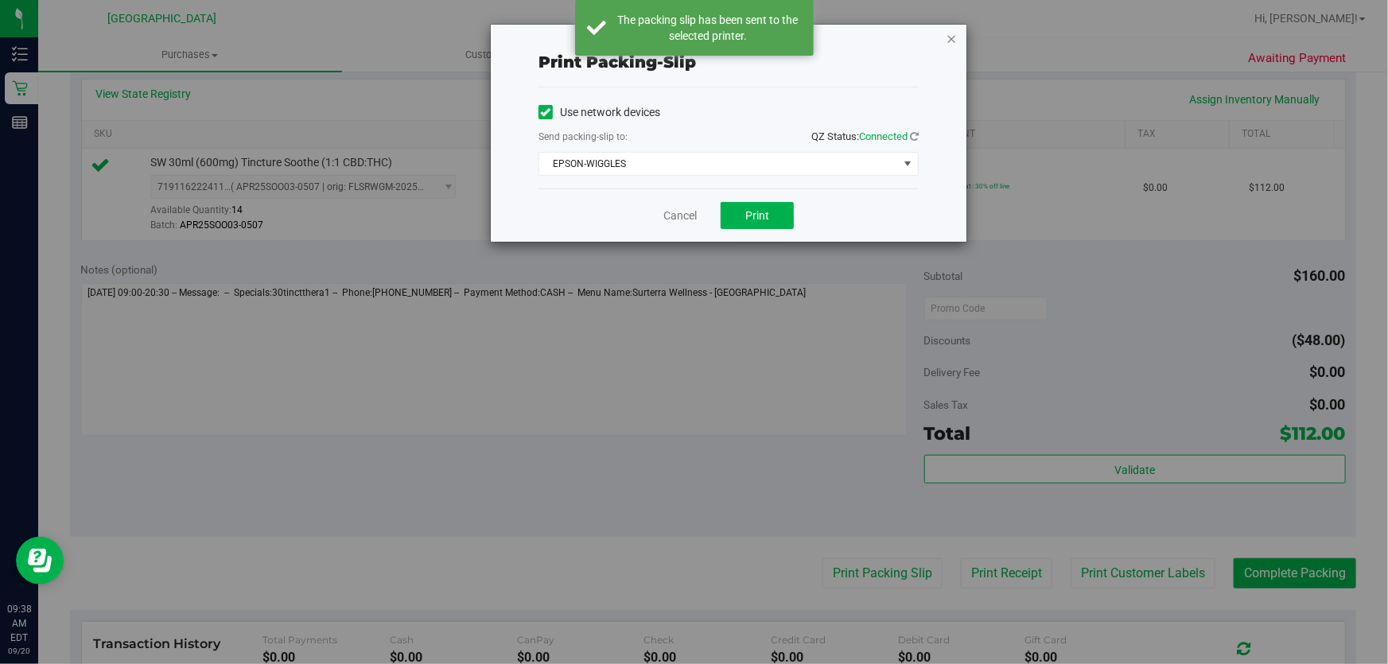
click at [953, 39] on icon "button" at bounding box center [950, 38] width 11 height 19
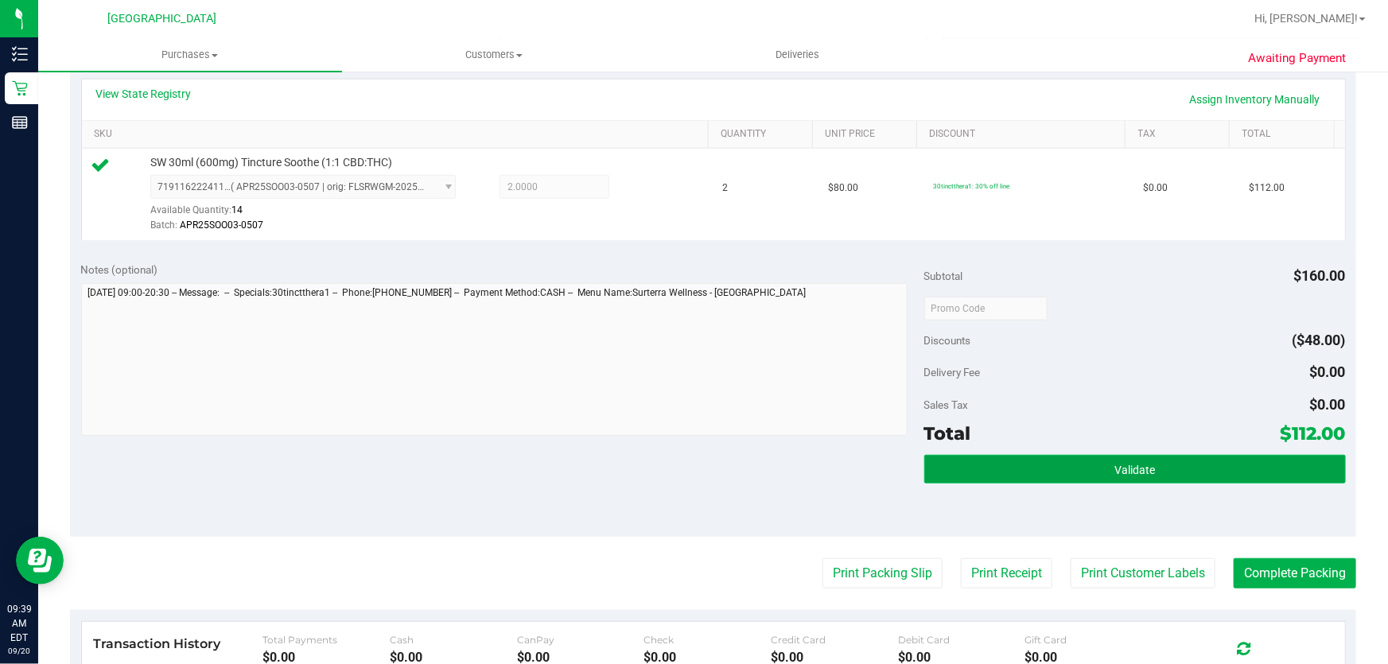
click at [1253, 470] on button "Validate" at bounding box center [1134, 469] width 421 height 29
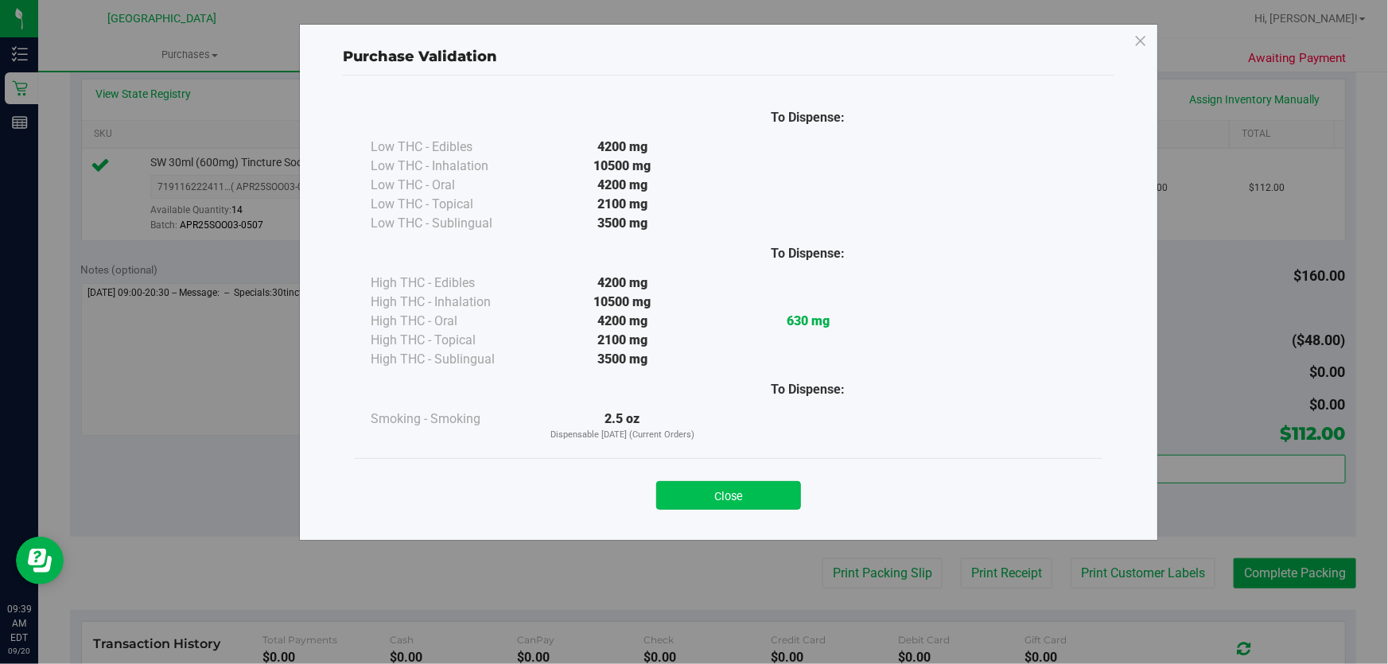
click at [734, 487] on button "Close" at bounding box center [728, 495] width 145 height 29
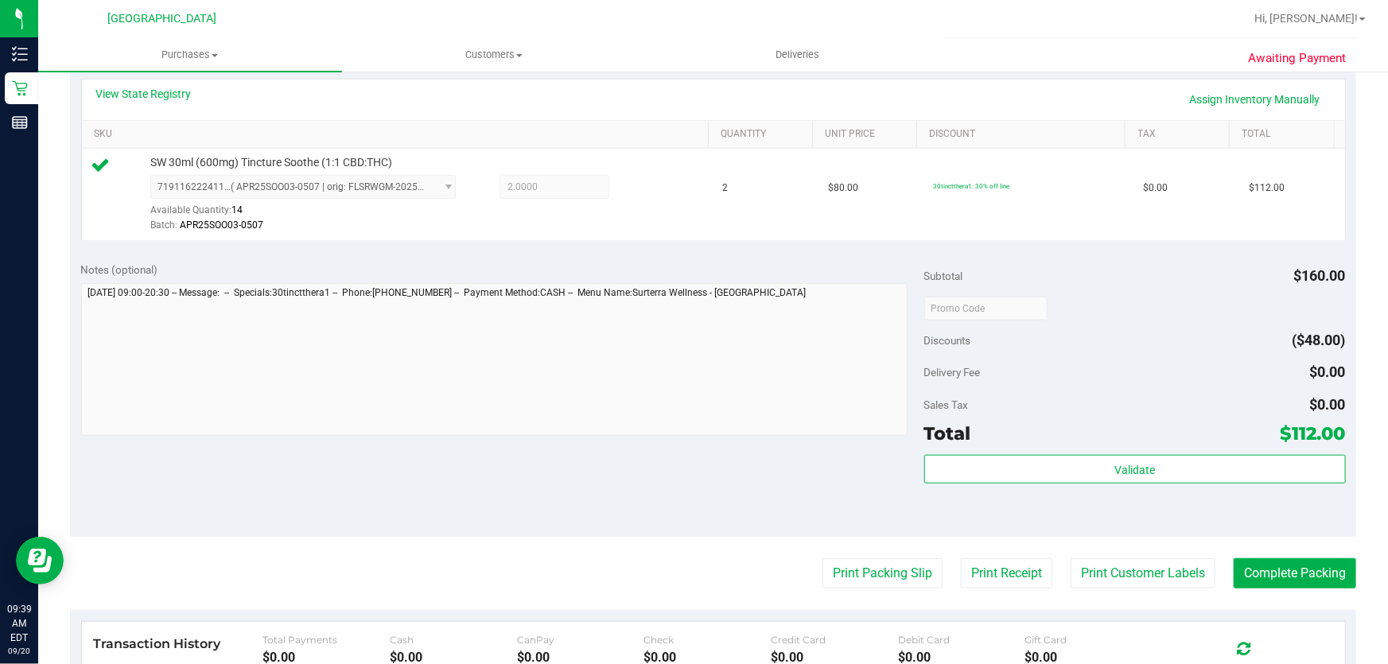
click at [1357, 572] on div "Awaiting Payment Back Edit Purchase Cancel Purchase View Profile # 11978373 Bio…" at bounding box center [712, 324] width 1349 height 1230
click at [1336, 564] on button "Complete Packing" at bounding box center [1294, 573] width 122 height 30
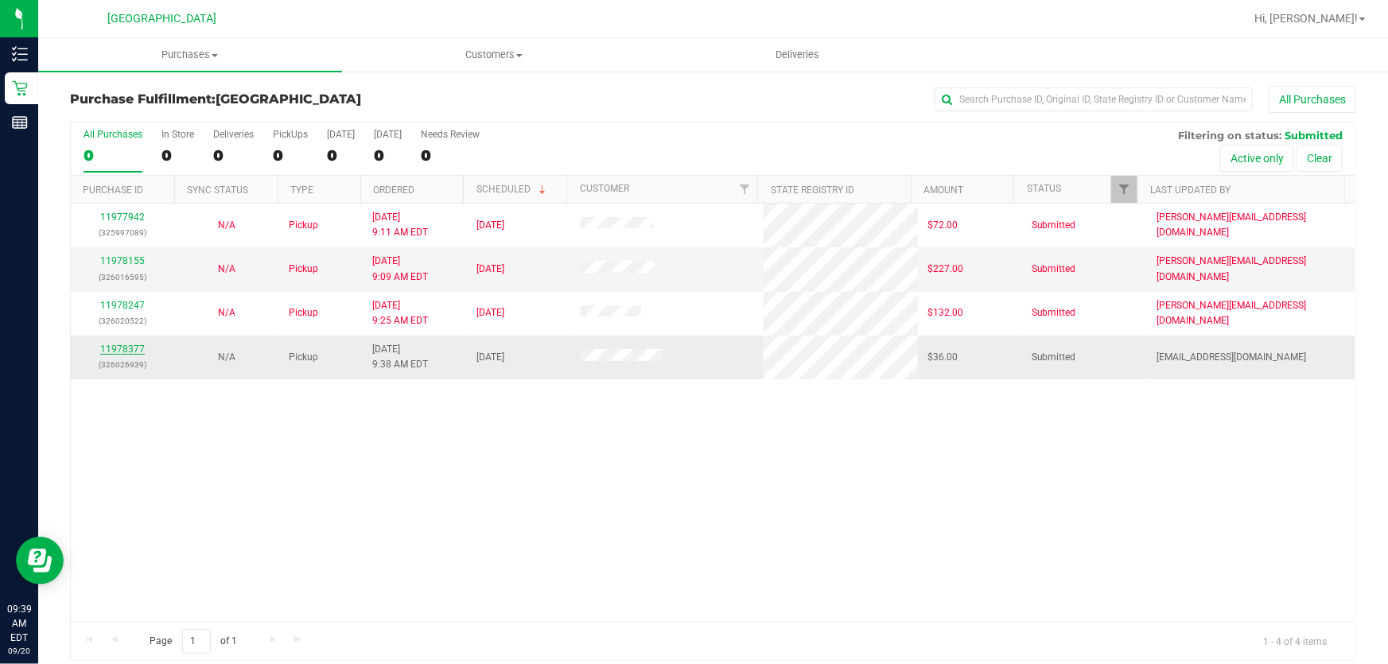
click at [130, 351] on link "11978377" at bounding box center [122, 349] width 45 height 11
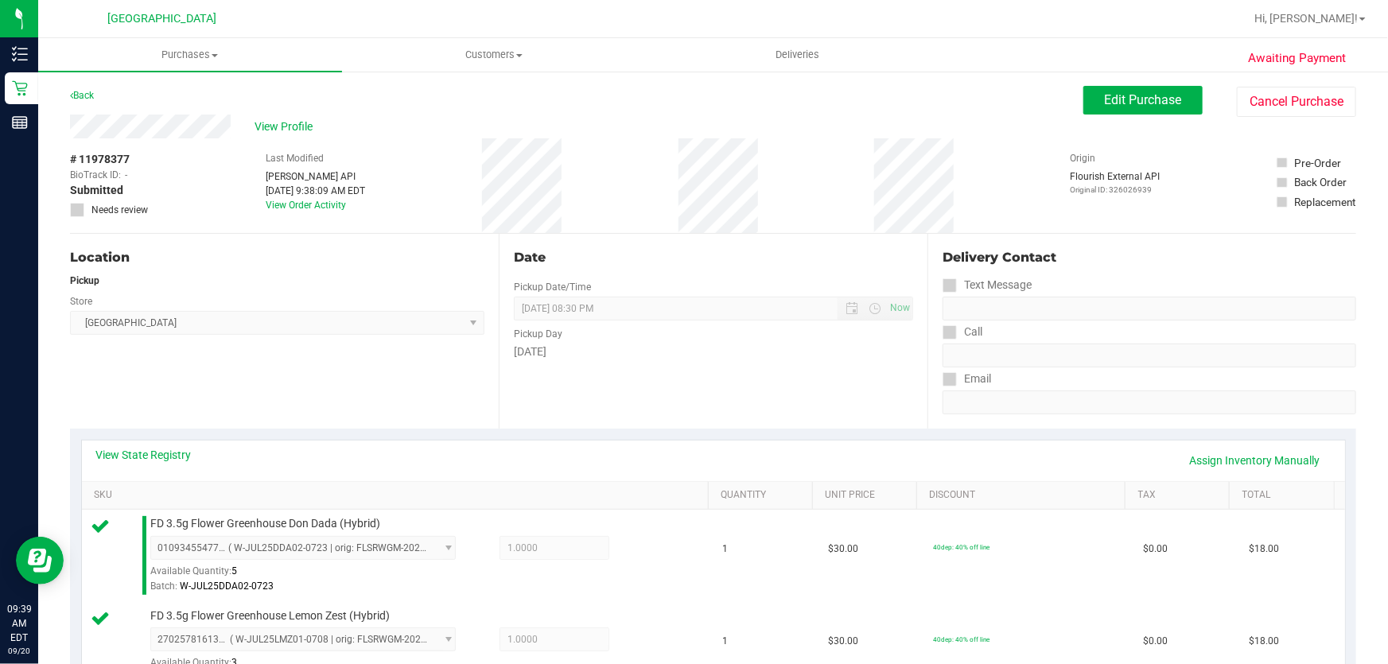
scroll to position [289, 0]
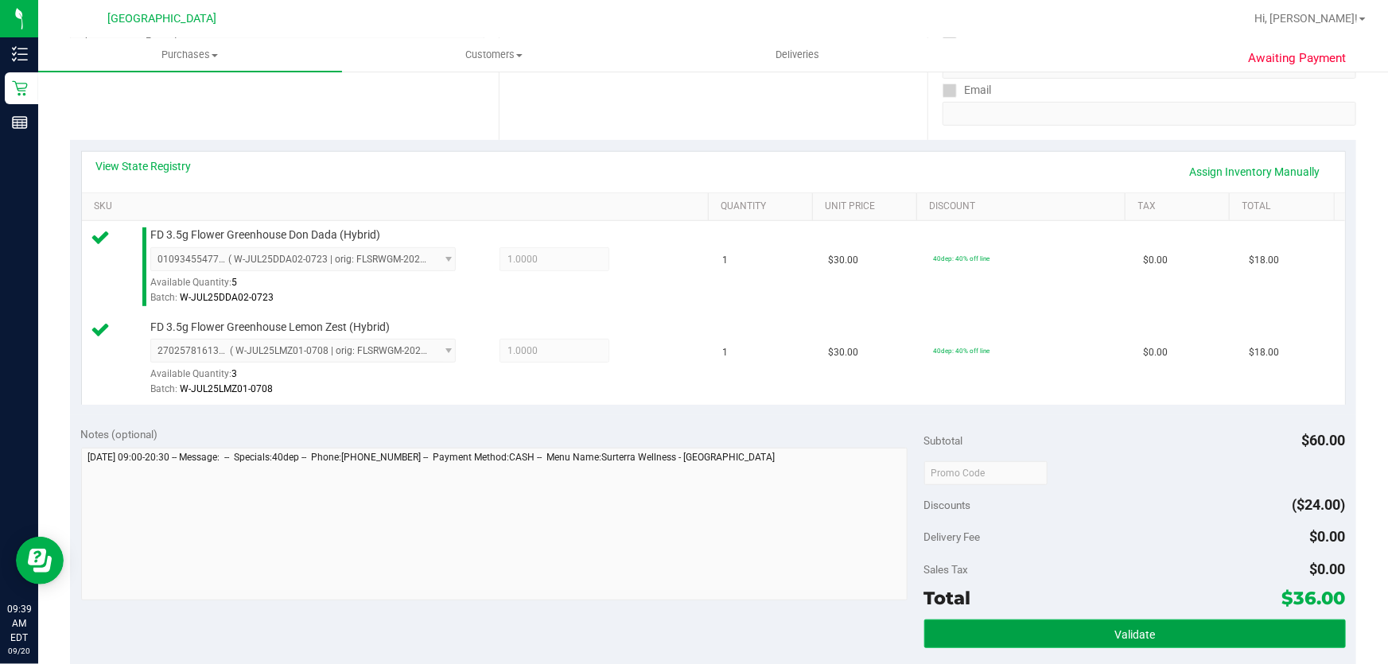
click at [1087, 634] on button "Validate" at bounding box center [1134, 633] width 421 height 29
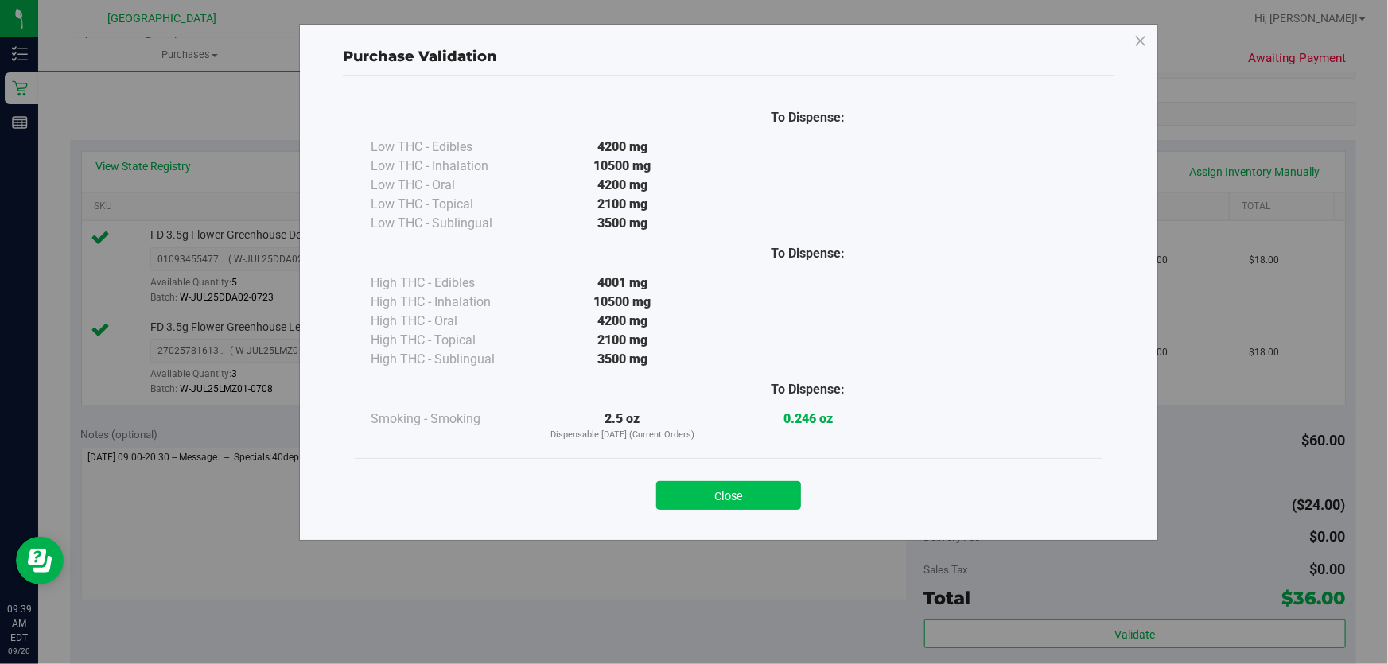
click at [716, 483] on button "Close" at bounding box center [728, 495] width 145 height 29
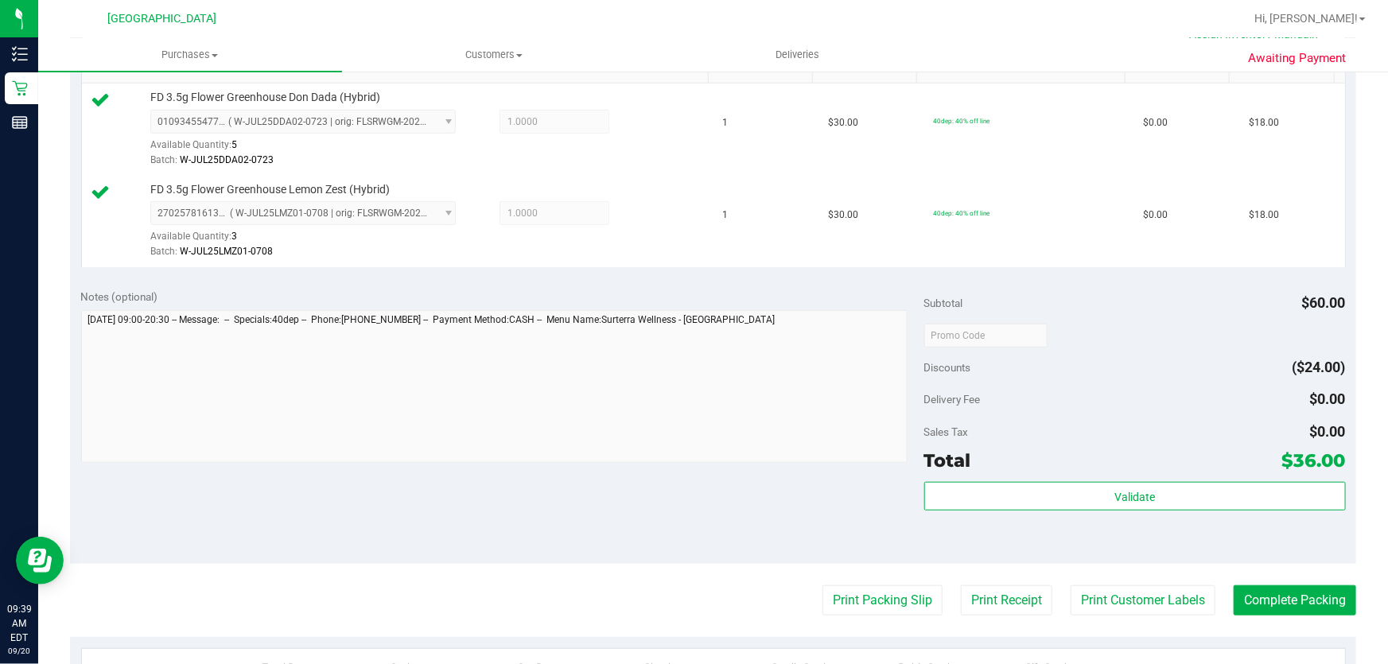
scroll to position [506, 0]
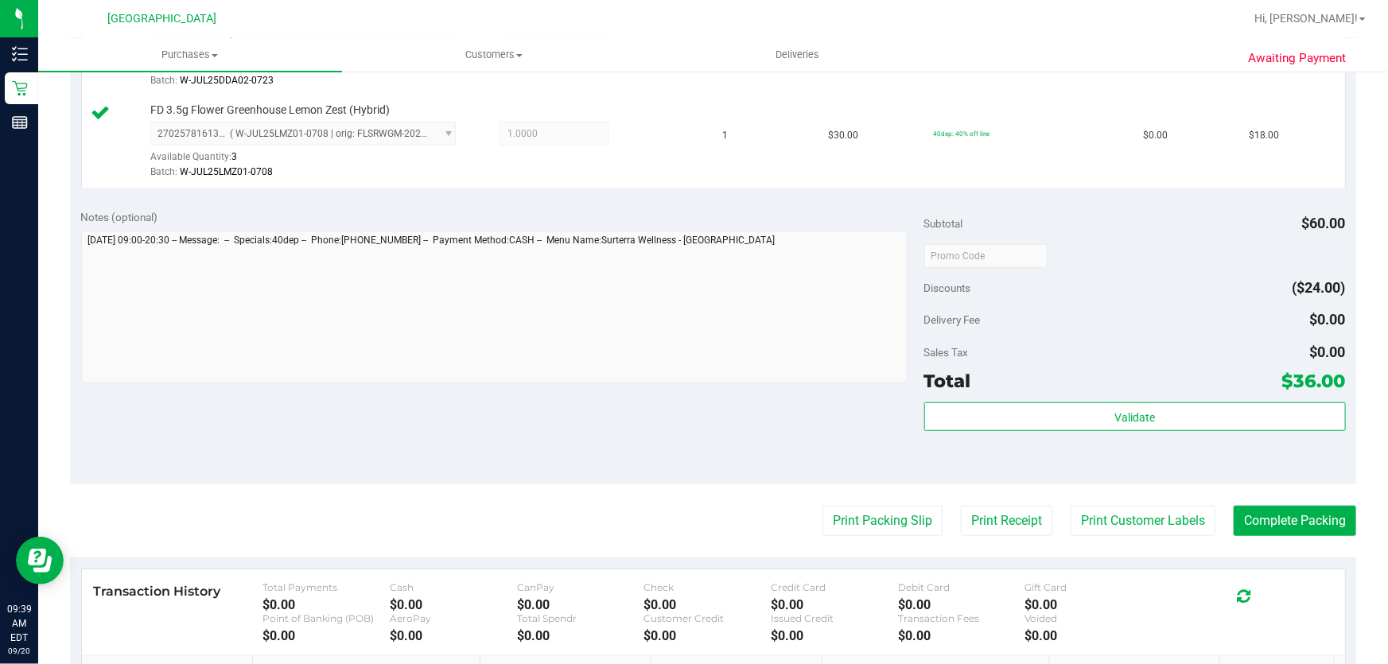
click at [891, 535] on purchase-details "Back Edit Purchase Cancel Purchase View Profile # 11978377 BioTrack ID: - Submi…" at bounding box center [713, 217] width 1286 height 1275
click at [883, 521] on button "Print Packing Slip" at bounding box center [882, 521] width 120 height 30
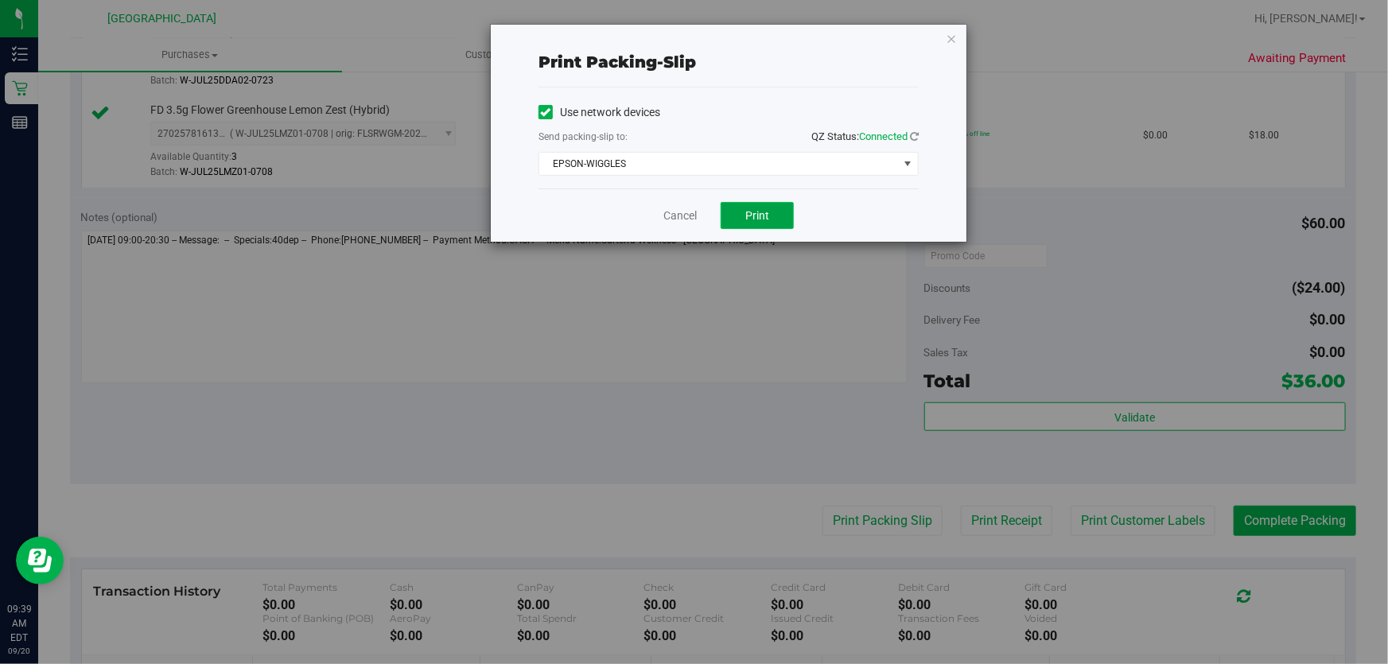
click at [759, 219] on span "Print" at bounding box center [757, 215] width 24 height 13
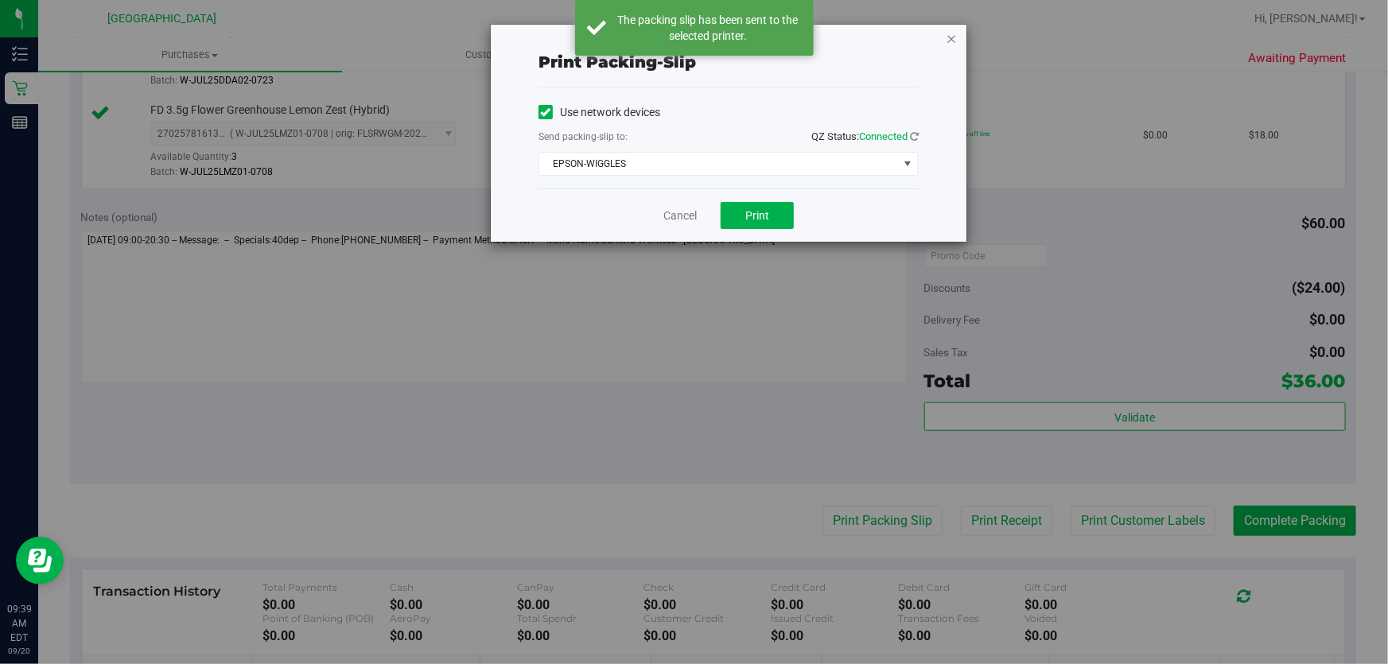
click at [947, 37] on icon "button" at bounding box center [950, 38] width 11 height 19
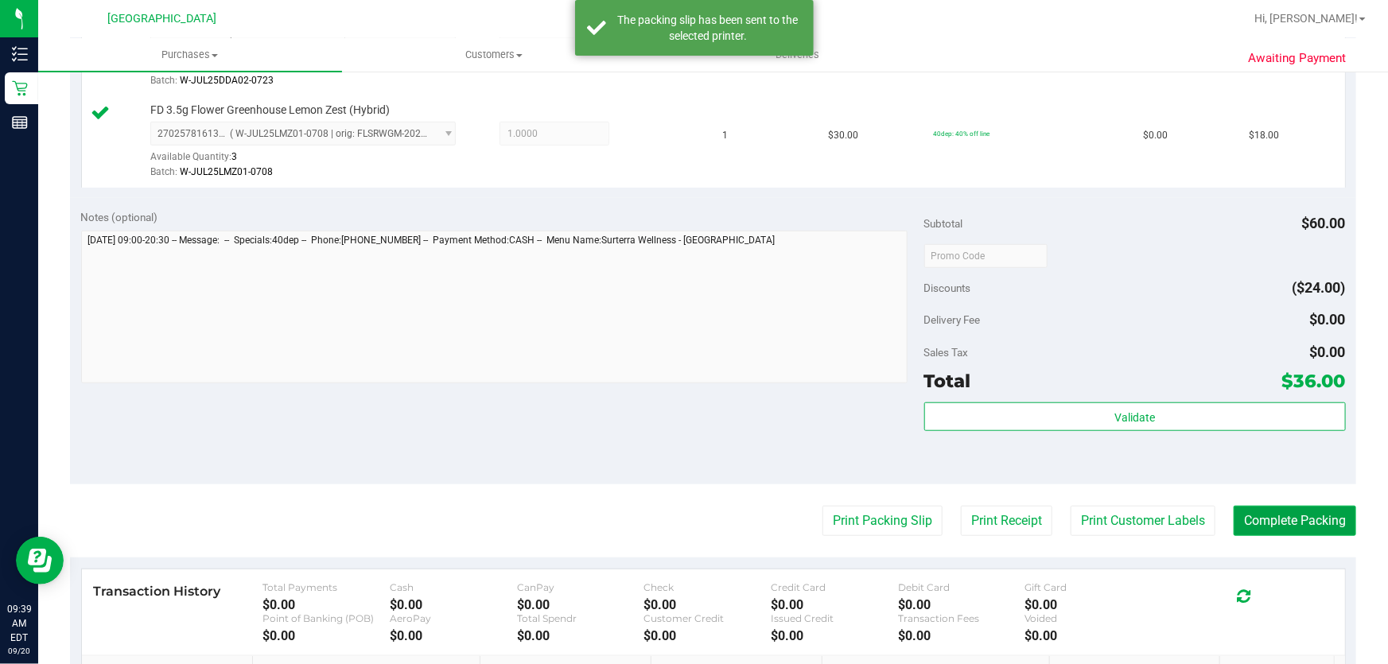
click at [1313, 529] on button "Complete Packing" at bounding box center [1294, 521] width 122 height 30
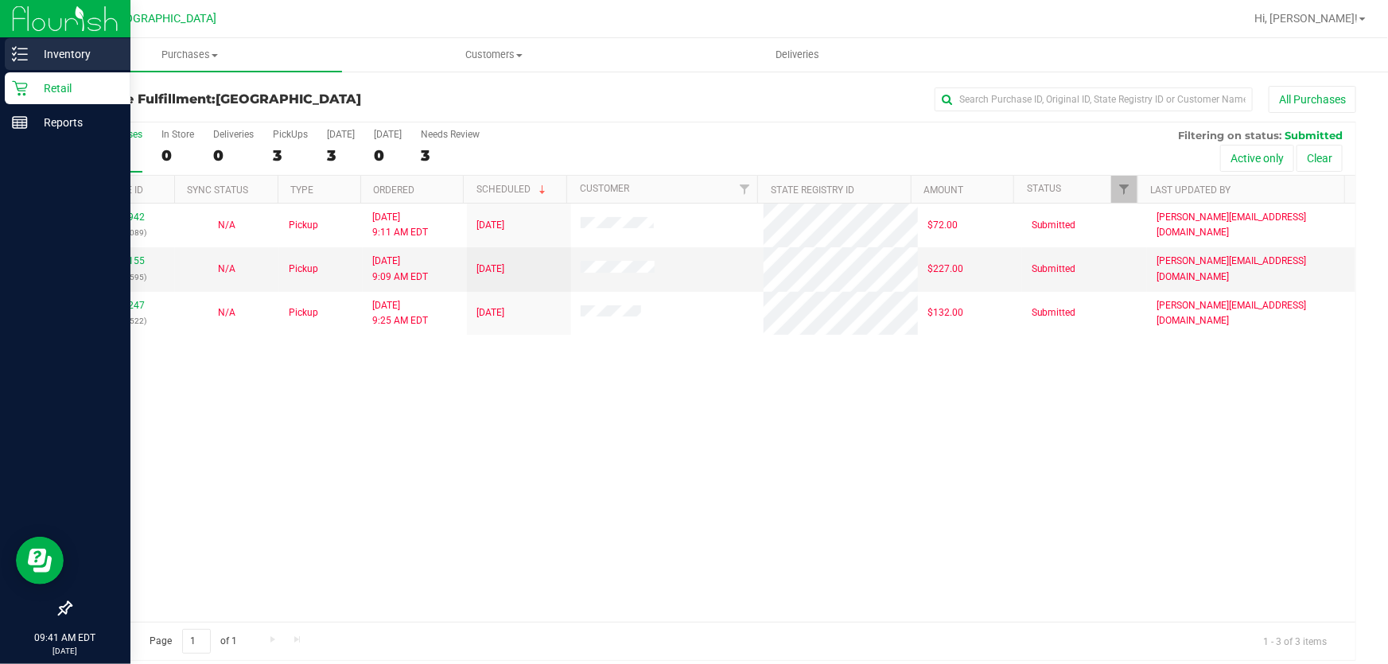
click at [14, 67] on div "Inventory" at bounding box center [68, 54] width 126 height 32
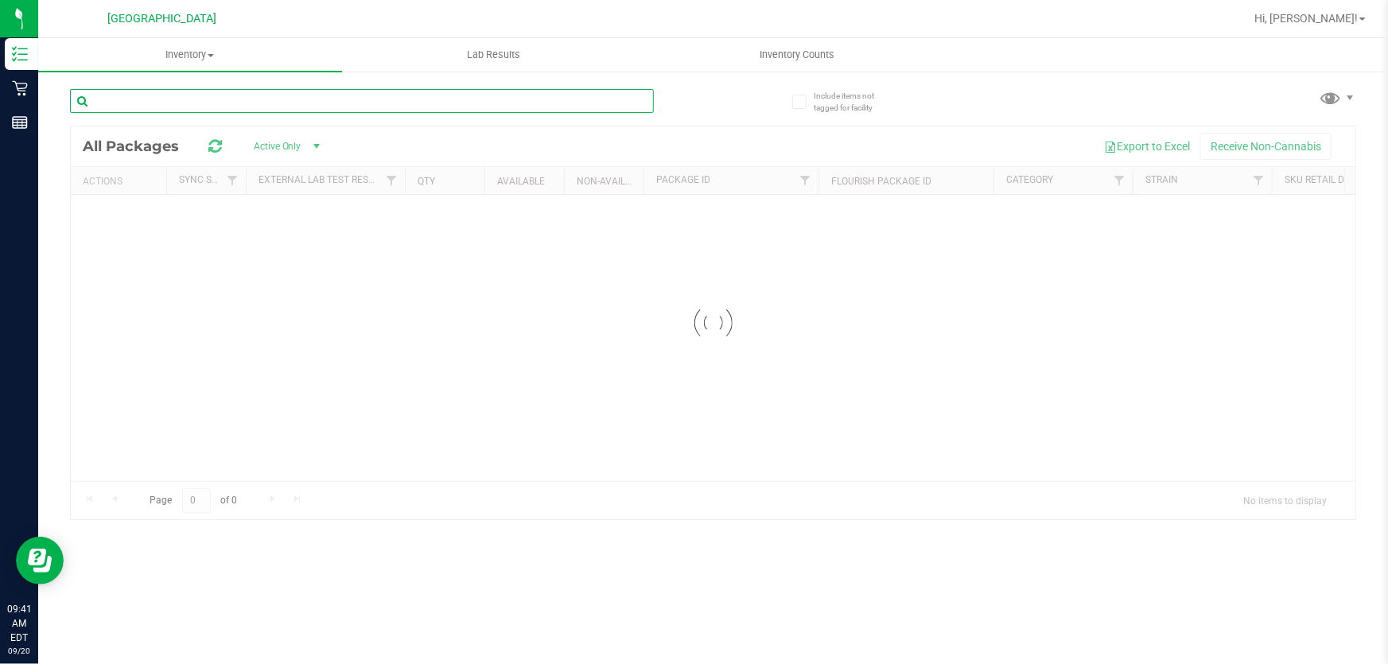
click at [326, 103] on input "text" at bounding box center [362, 101] width 584 height 24
type input "srz"
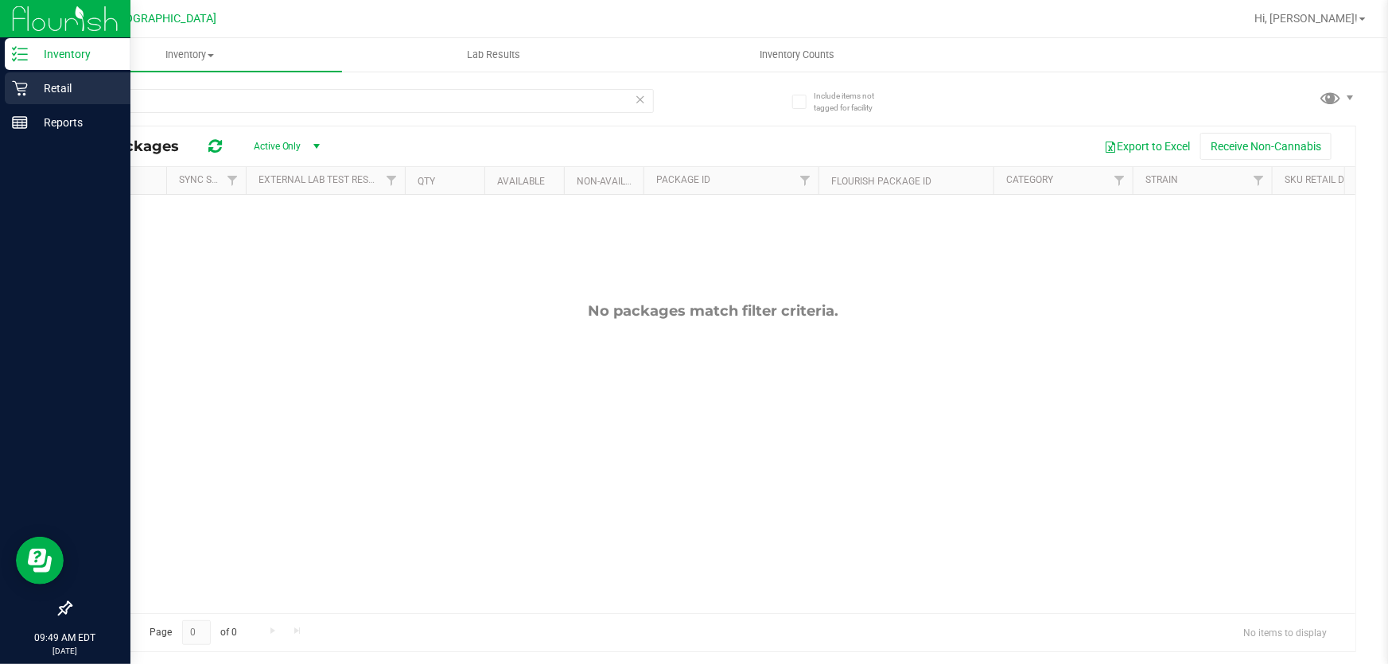
click at [103, 80] on p "Retail" at bounding box center [75, 88] width 95 height 19
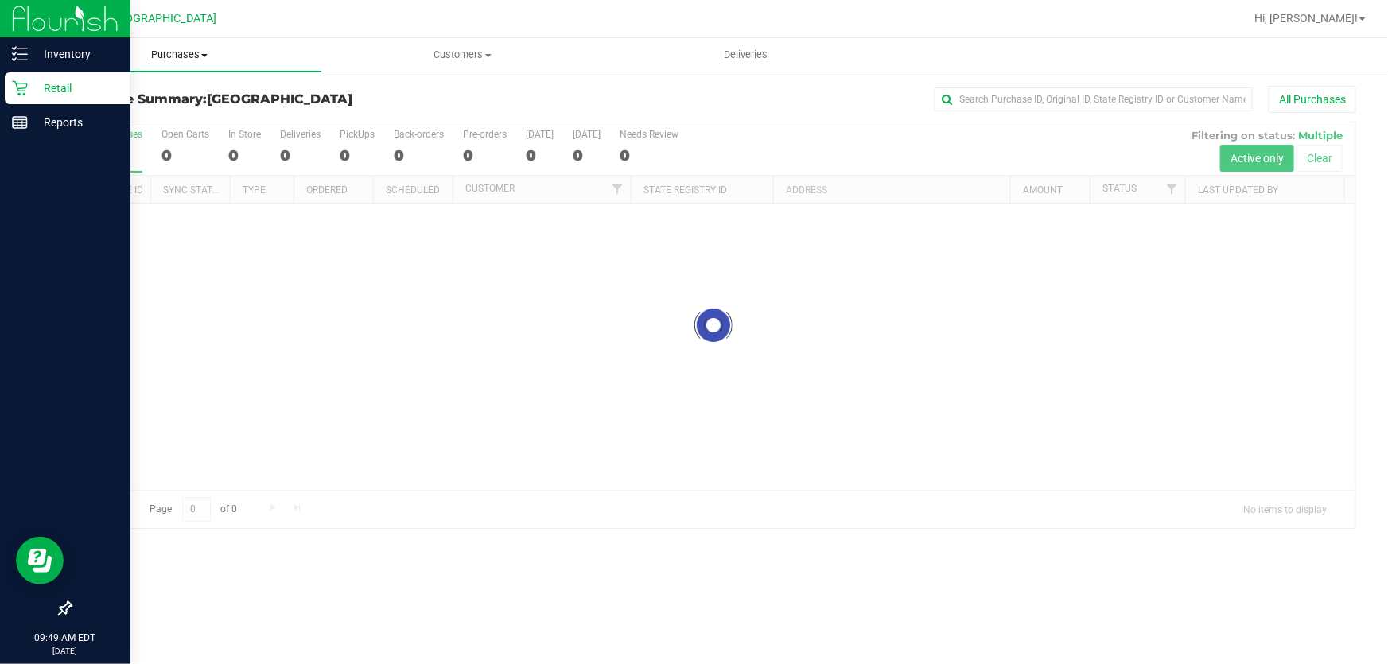
click at [177, 64] on uib-tab-heading "Purchases Summary of purchases Fulfillment All purchases" at bounding box center [179, 54] width 283 height 33
click at [159, 119] on li "Fulfillment" at bounding box center [179, 115] width 283 height 19
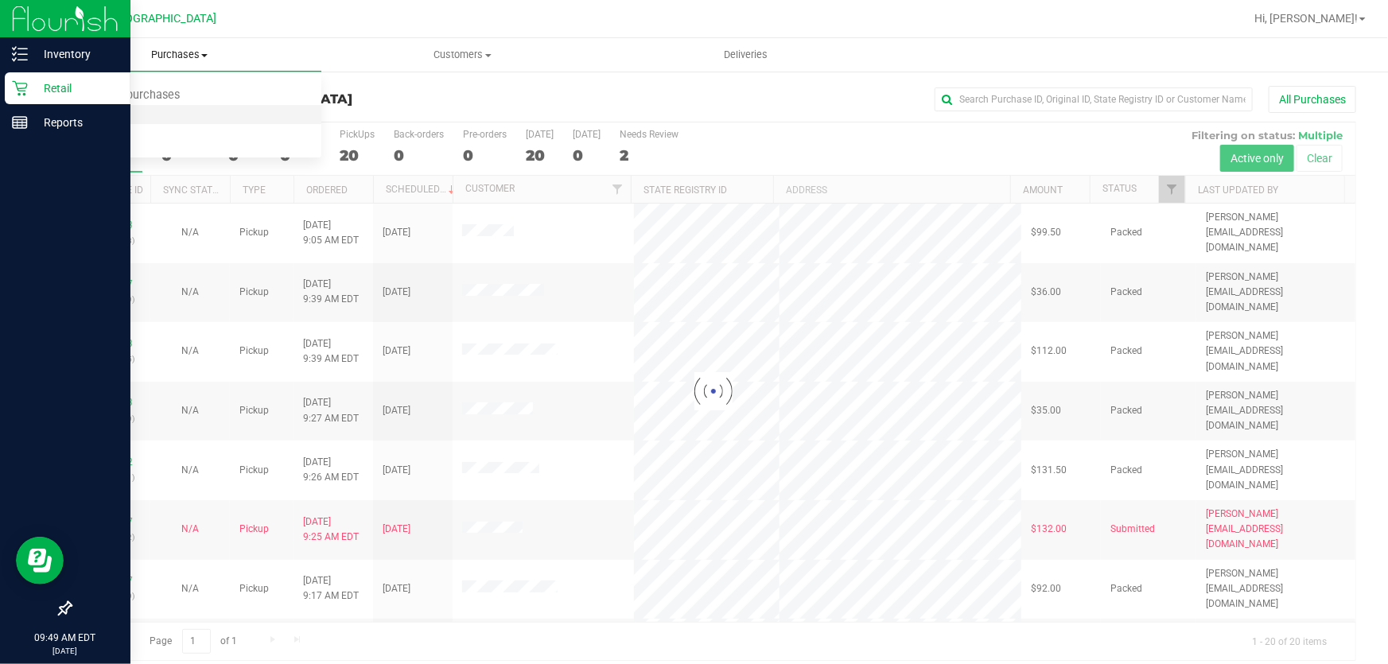
click at [166, 118] on li "Fulfillment" at bounding box center [179, 115] width 283 height 19
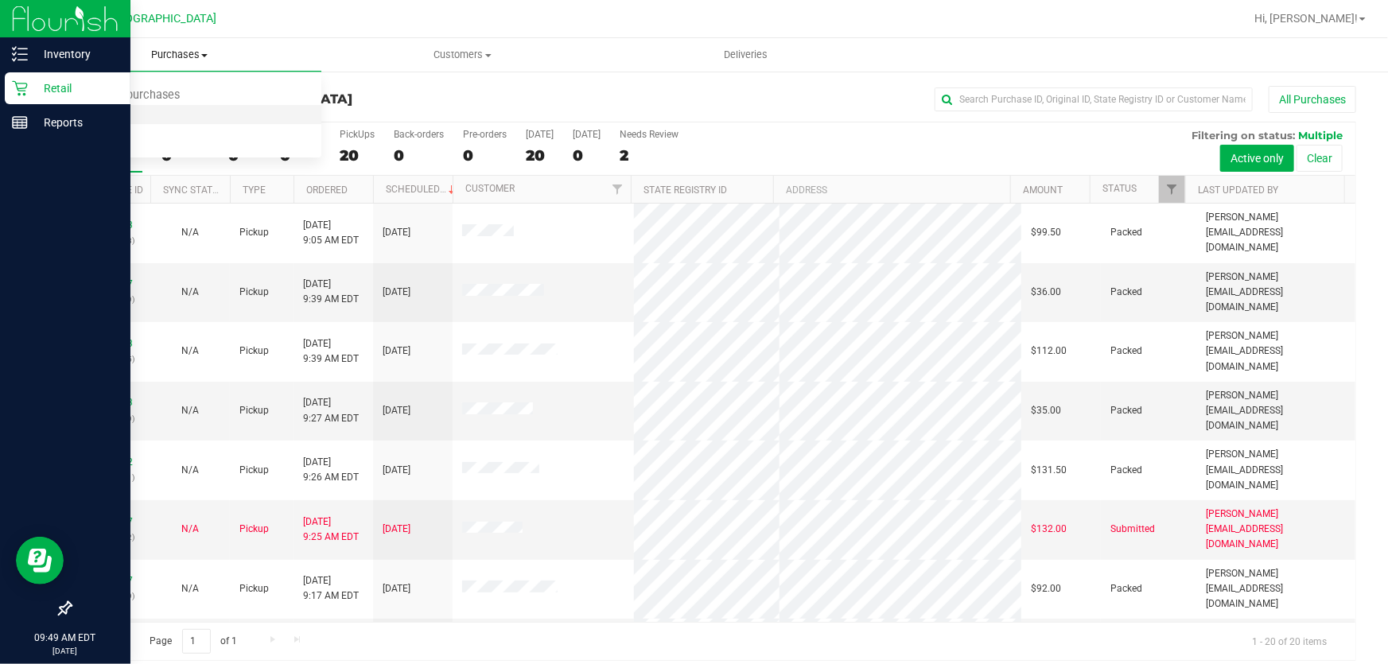
click at [166, 118] on li "Fulfillment" at bounding box center [179, 115] width 283 height 19
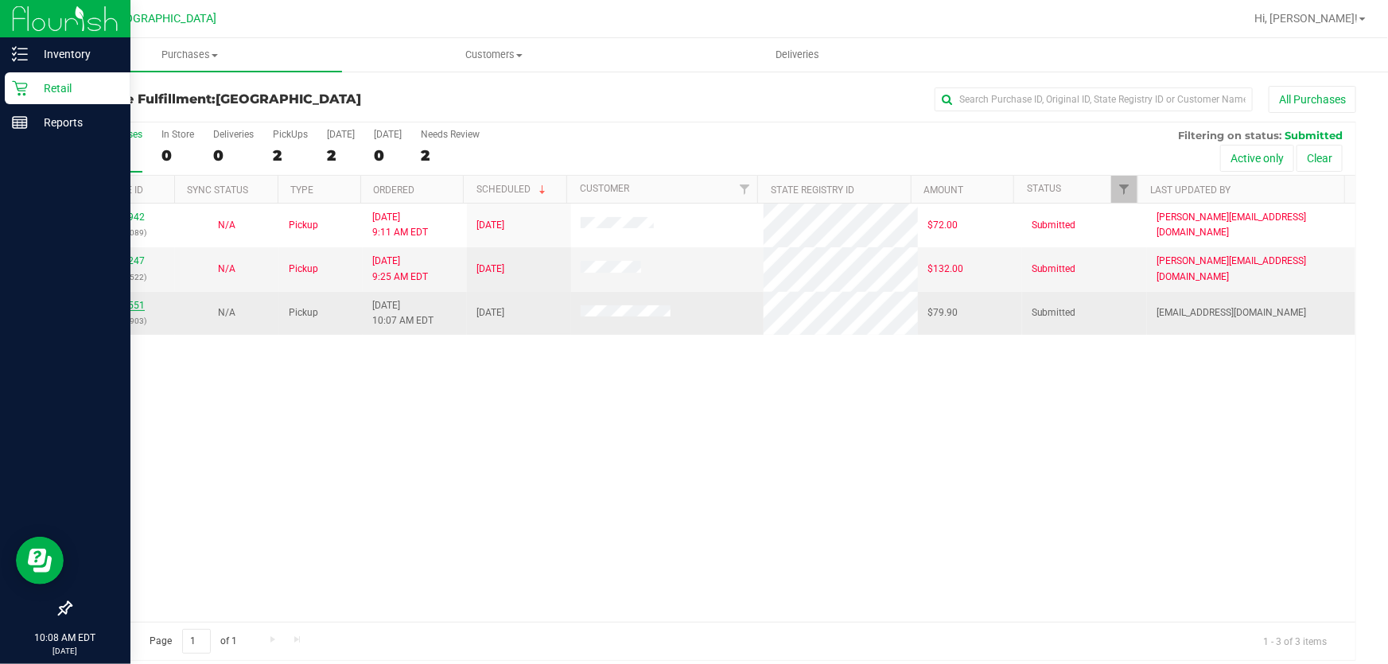
click at [119, 308] on link "11978551" at bounding box center [122, 305] width 45 height 11
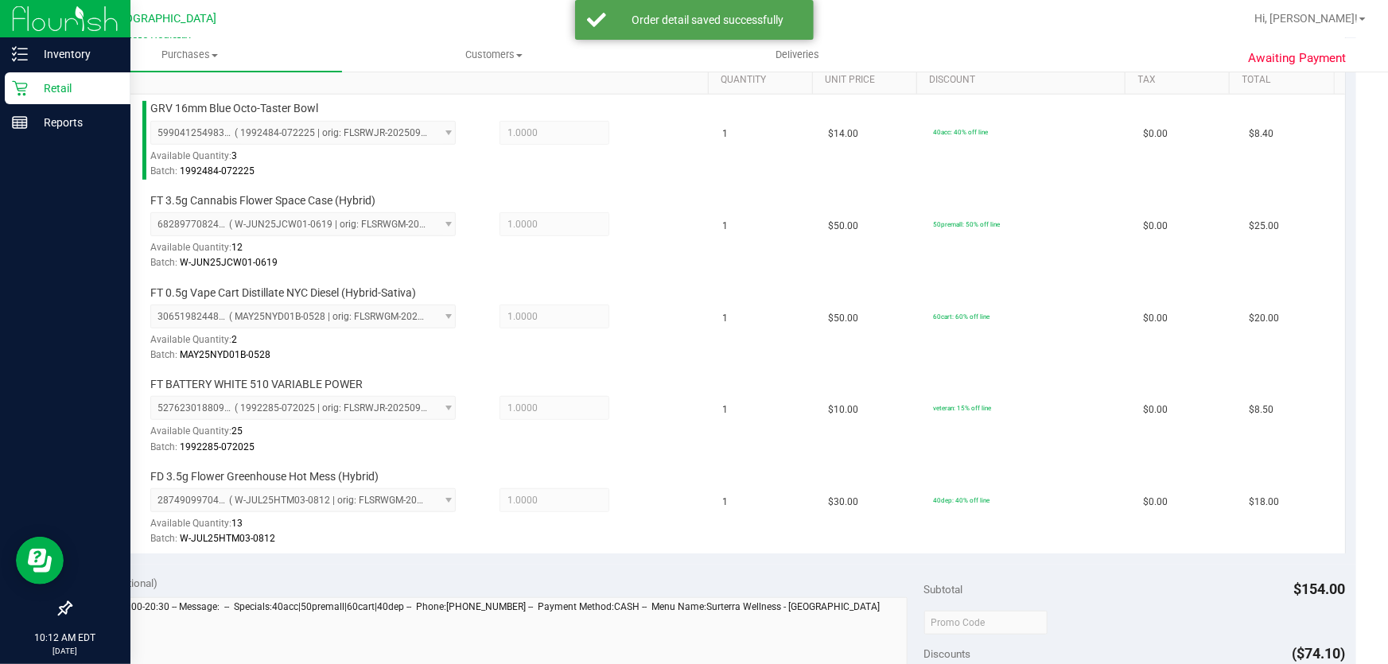
scroll to position [578, 0]
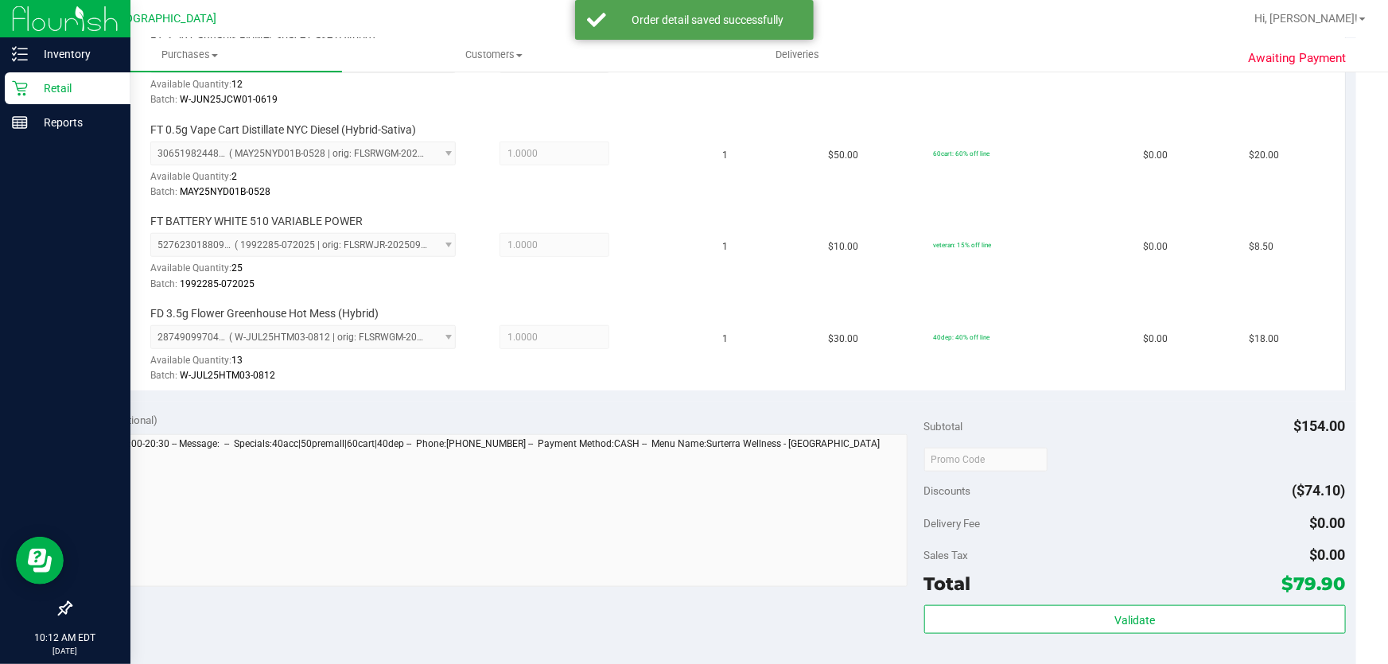
click at [1108, 639] on div "Validate" at bounding box center [1134, 641] width 421 height 72
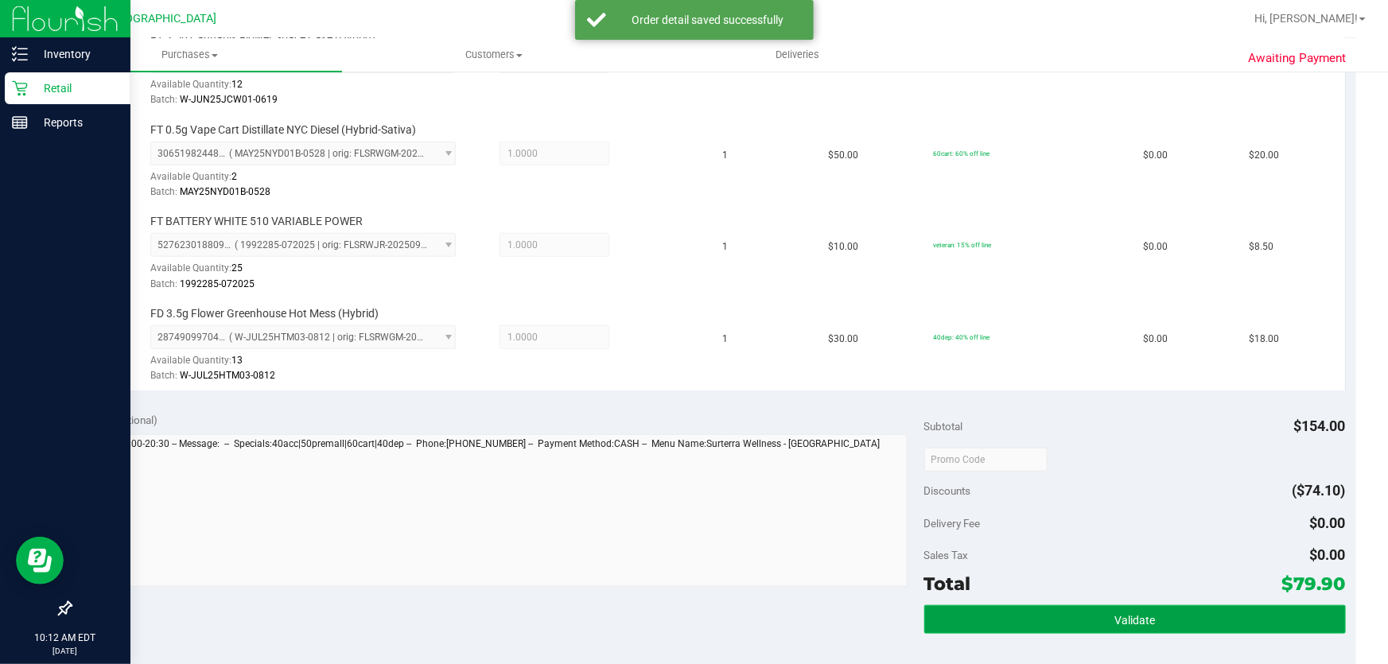
click at [1126, 615] on span "Validate" at bounding box center [1134, 620] width 41 height 13
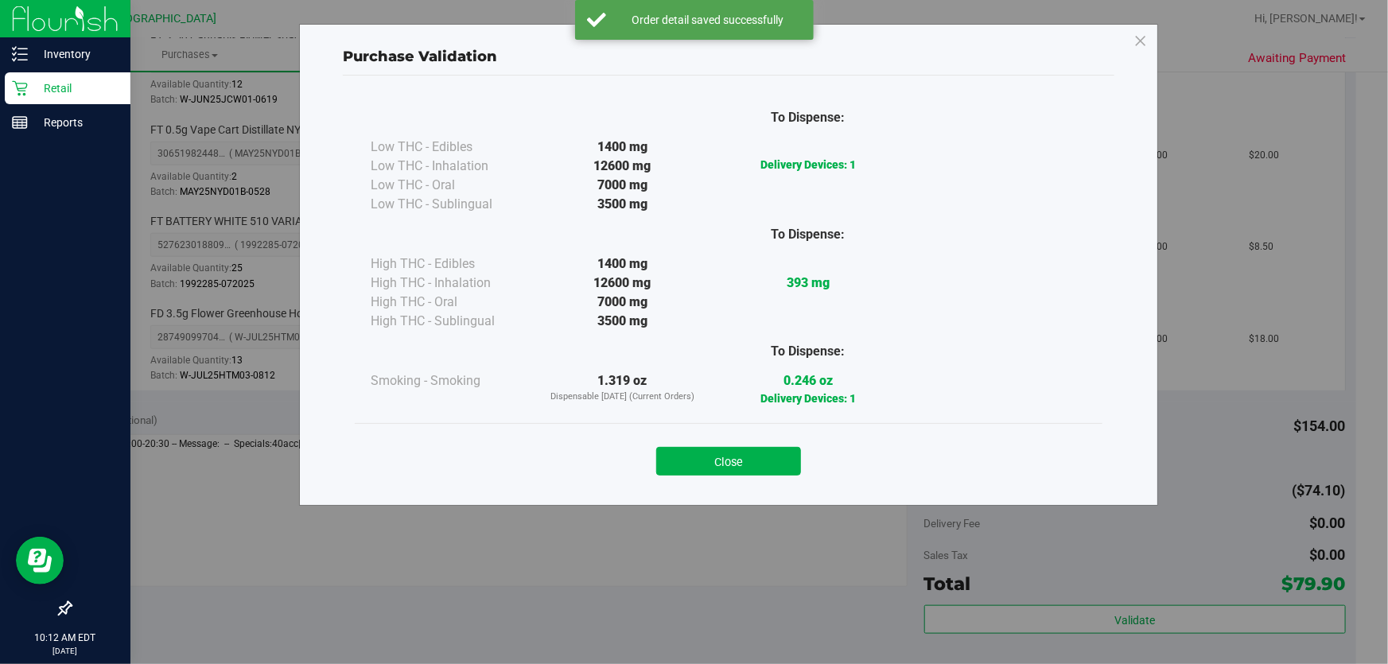
click at [727, 441] on div "Close" at bounding box center [729, 456] width 724 height 40
click at [747, 458] on button "Close" at bounding box center [728, 461] width 145 height 29
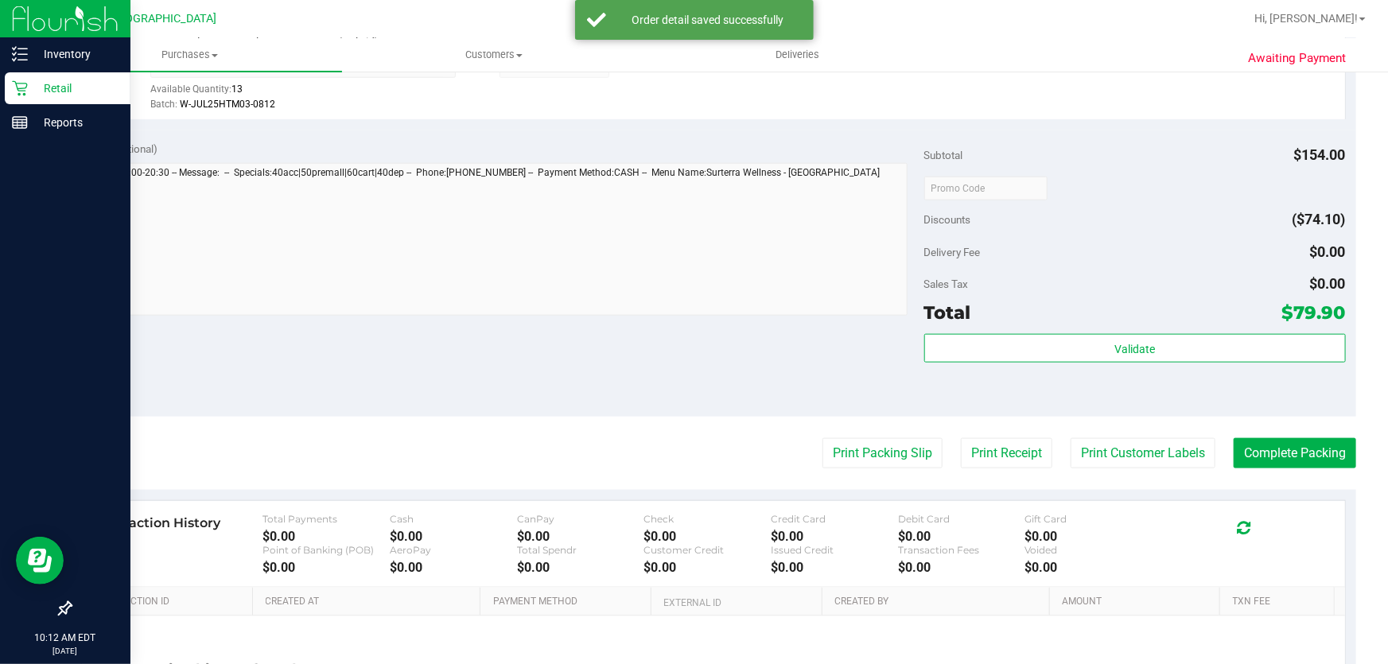
scroll to position [867, 0]
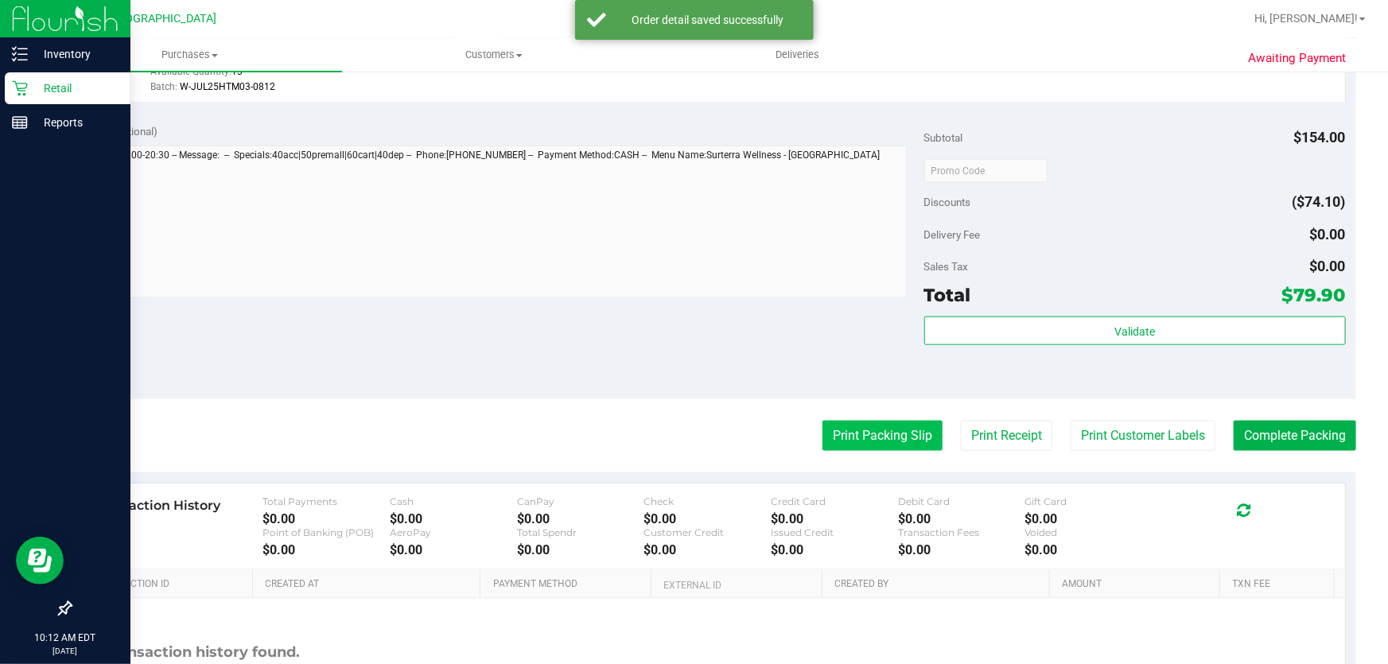
click at [847, 441] on button "Print Packing Slip" at bounding box center [882, 436] width 120 height 30
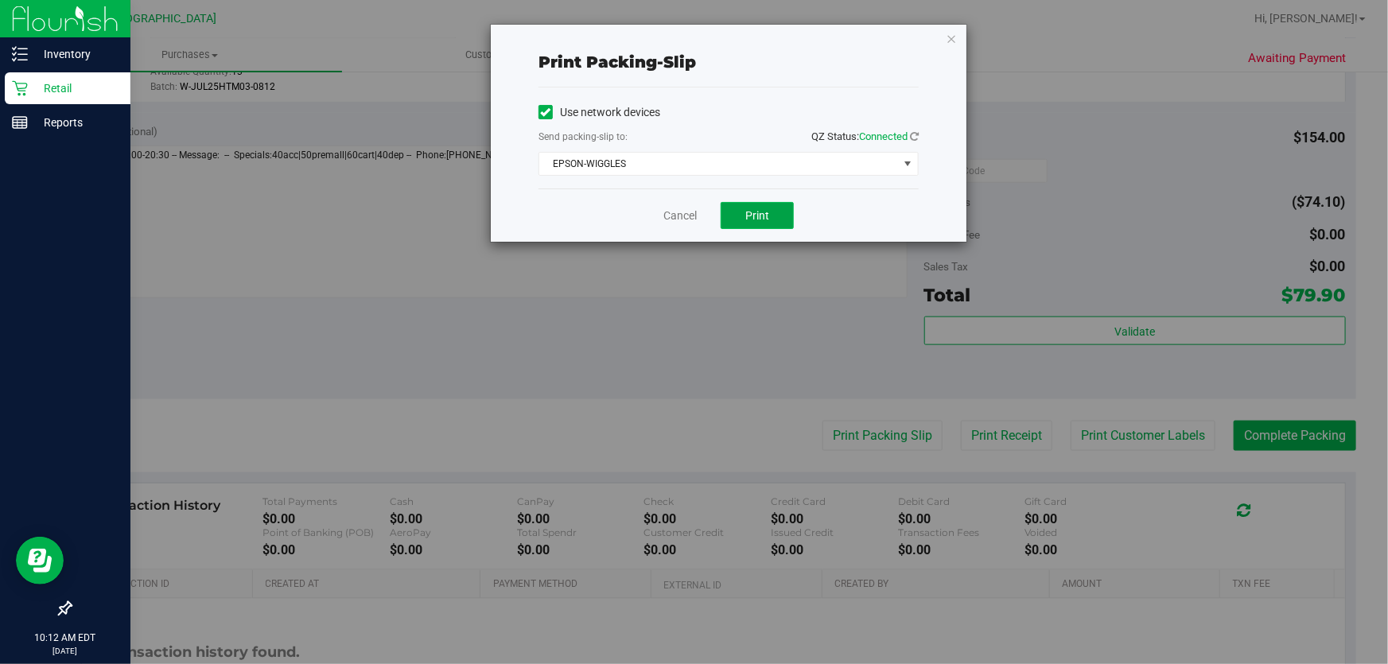
click at [763, 203] on button "Print" at bounding box center [756, 215] width 73 height 27
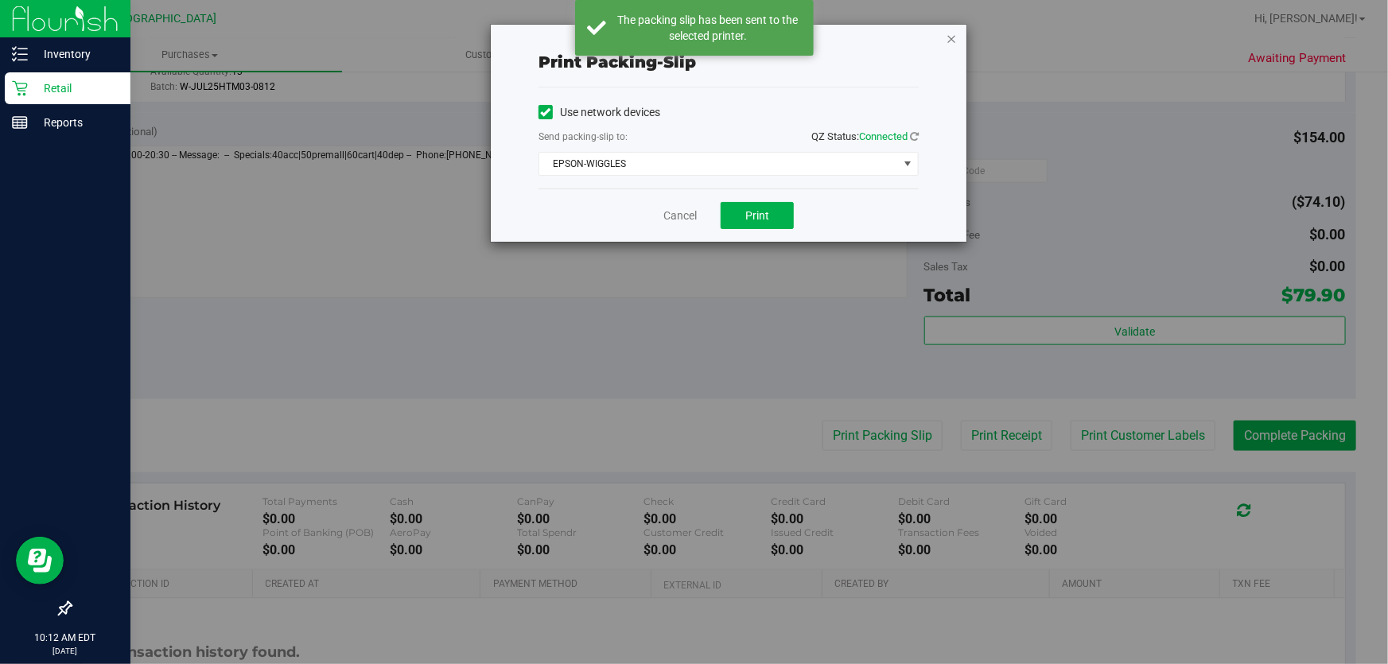
drag, startPoint x: 955, startPoint y: 26, endPoint x: 955, endPoint y: 42, distance: 15.9
click at [956, 33] on div "Print packing-slip Use network devices Send packing-slip to: QZ Status: Connect…" at bounding box center [729, 133] width 476 height 217
click at [955, 42] on icon "button" at bounding box center [950, 38] width 11 height 19
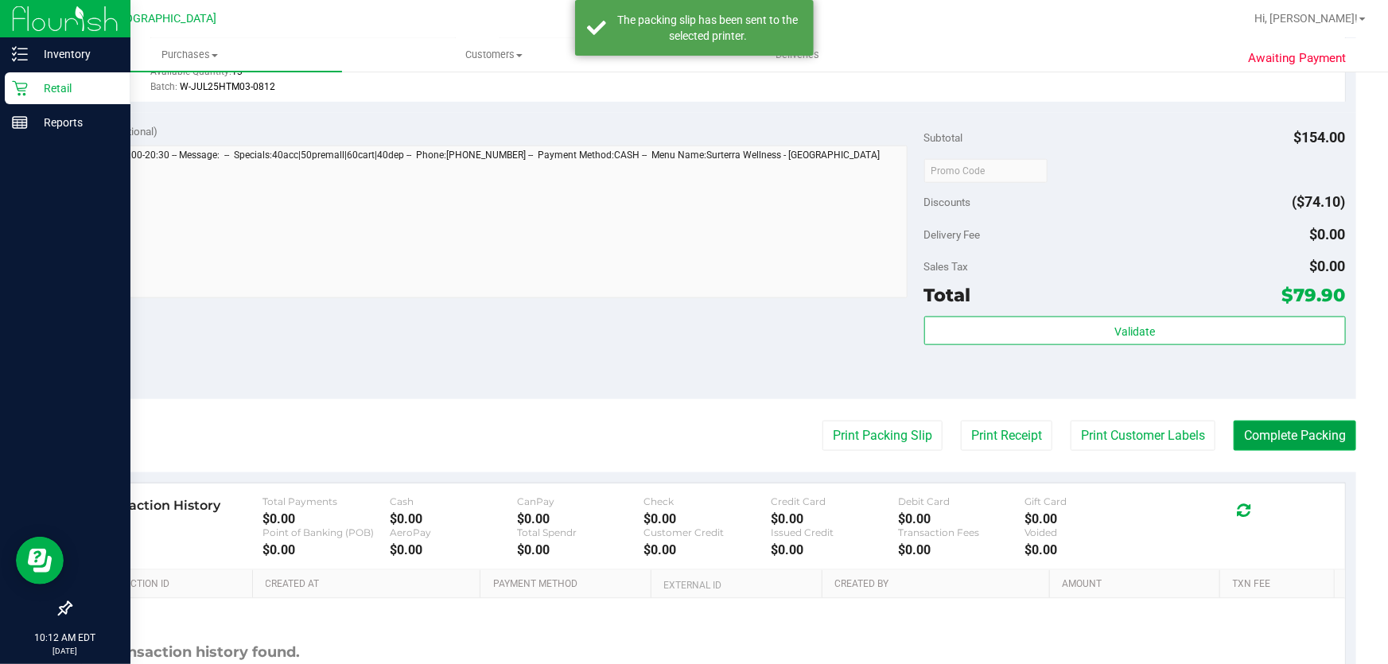
click at [1304, 423] on button "Complete Packing" at bounding box center [1294, 436] width 122 height 30
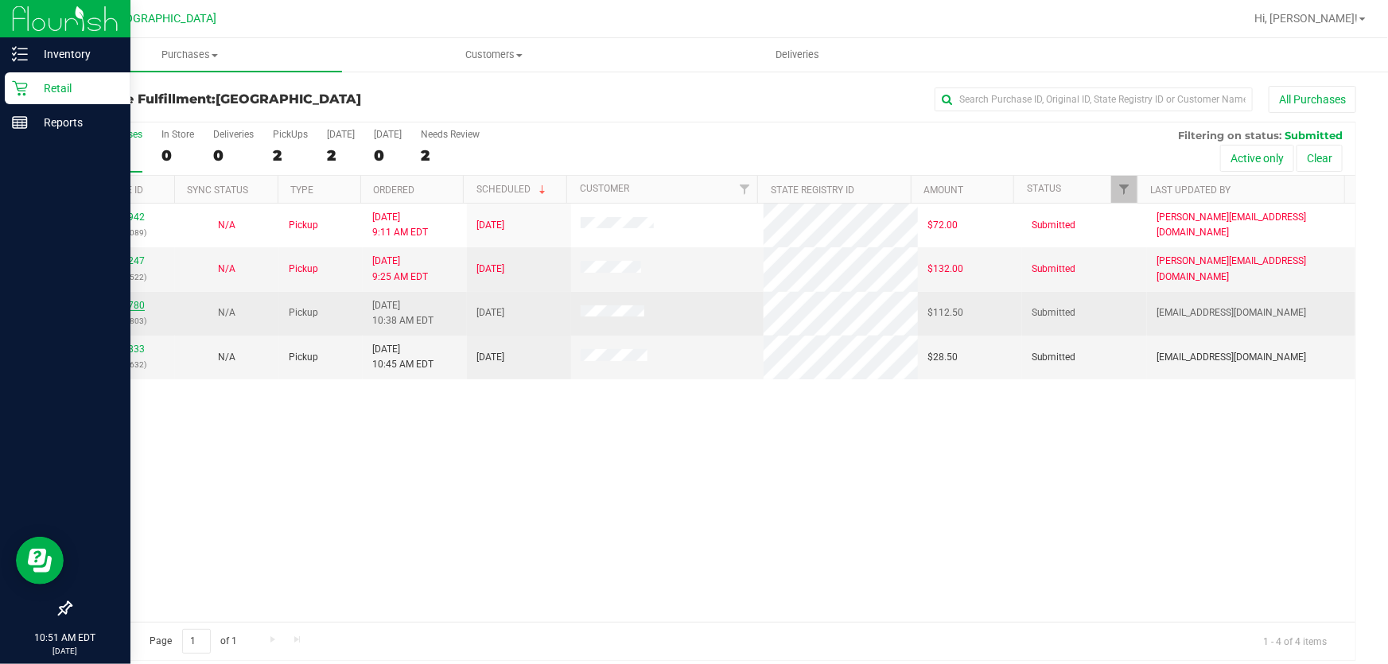
click at [129, 310] on link "11978780" at bounding box center [122, 305] width 45 height 11
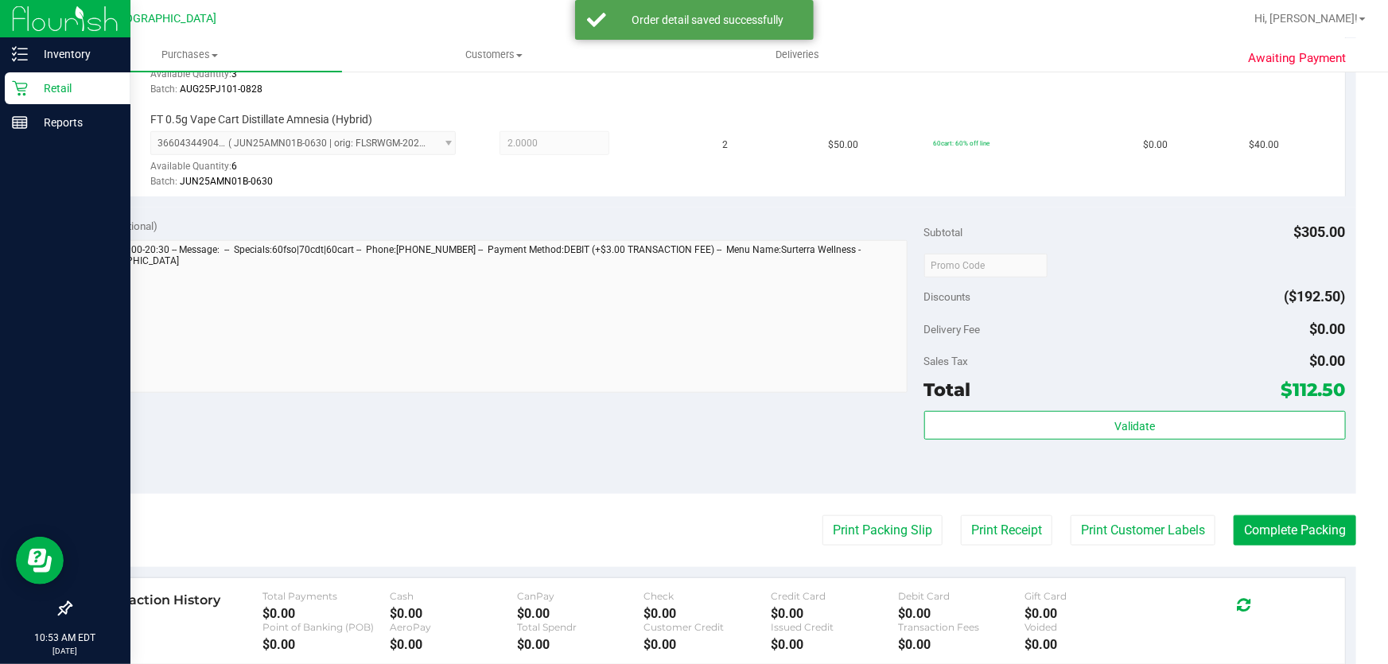
scroll to position [650, 0]
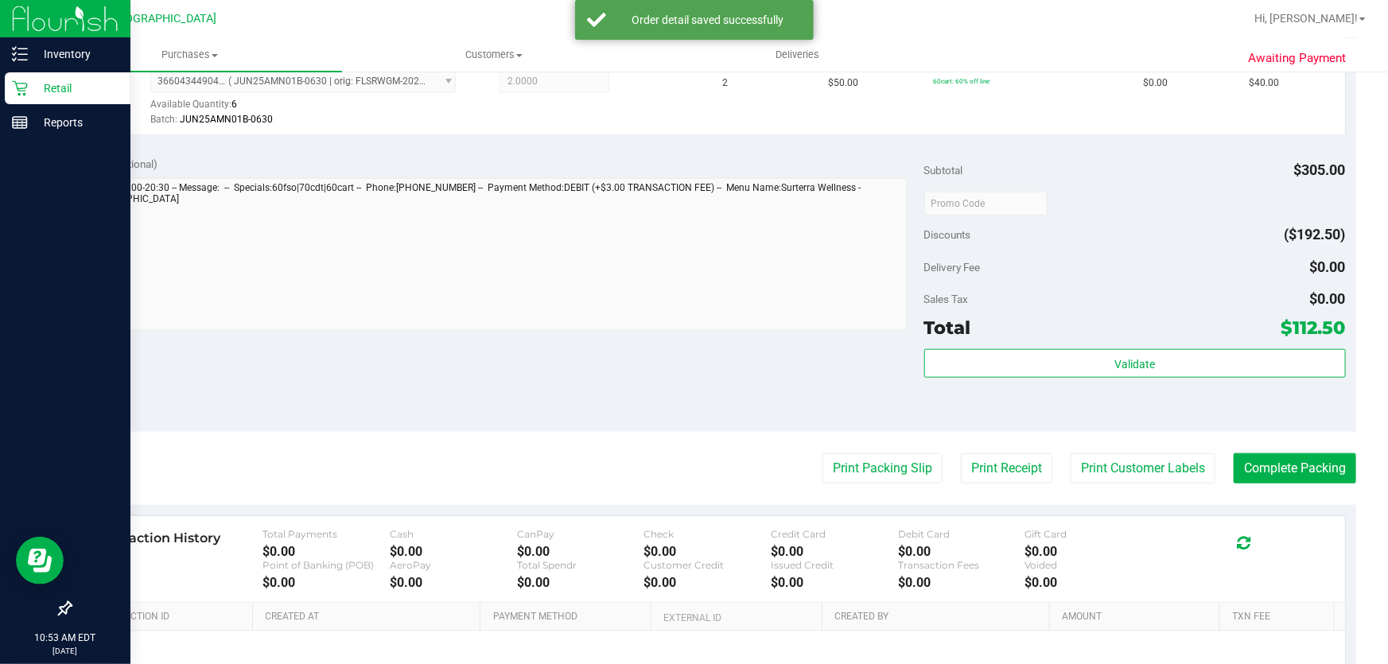
click at [1063, 379] on div "Validate" at bounding box center [1134, 385] width 421 height 72
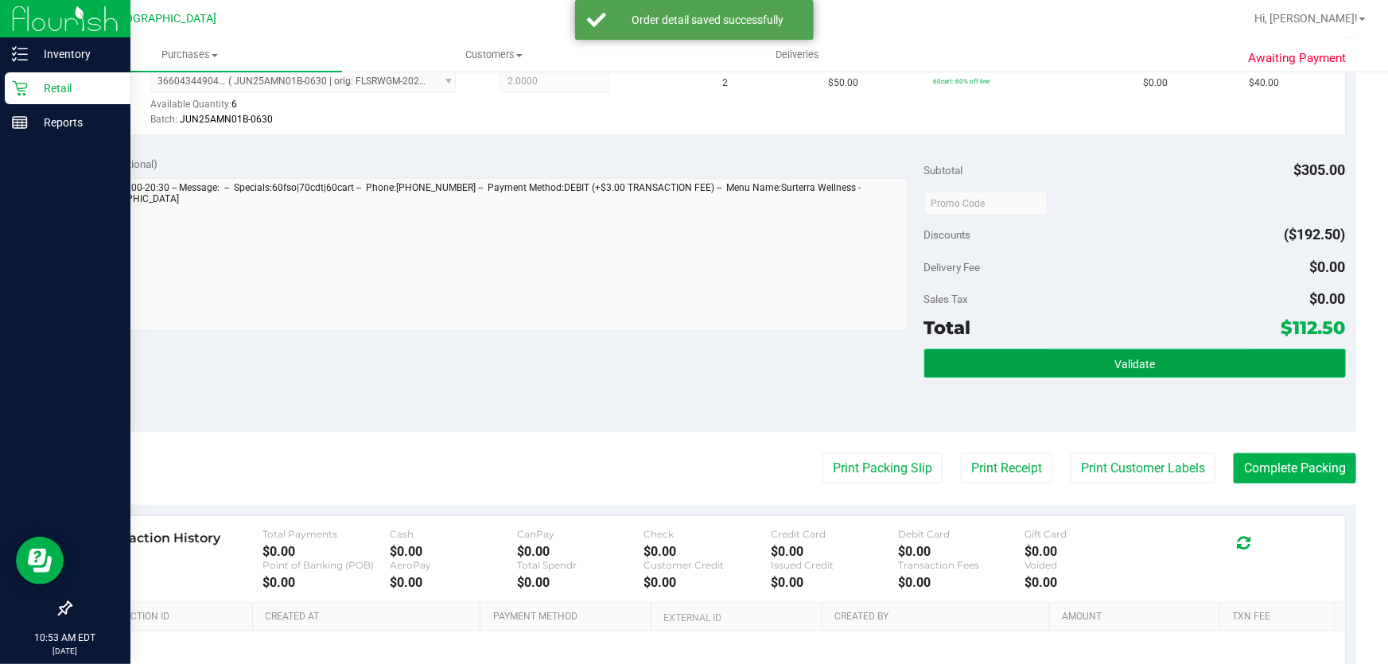
click at [1072, 357] on button "Validate" at bounding box center [1134, 363] width 421 height 29
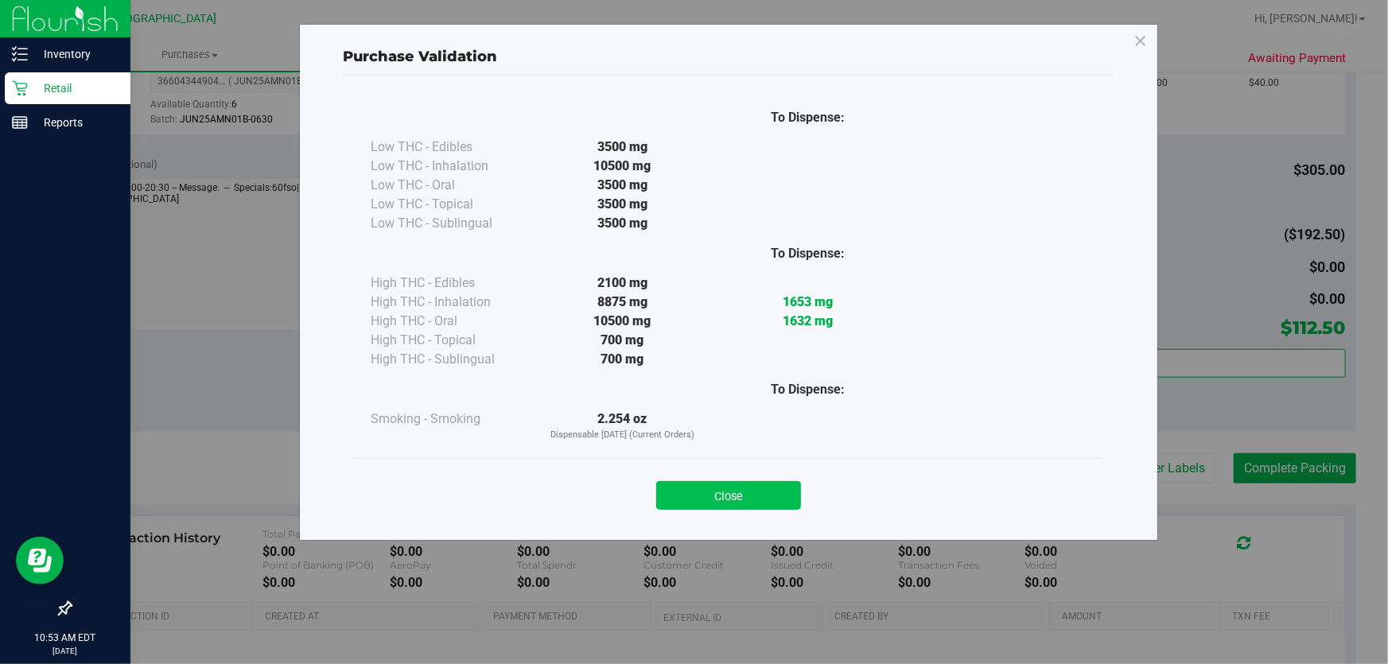
click at [751, 505] on button "Close" at bounding box center [728, 495] width 145 height 29
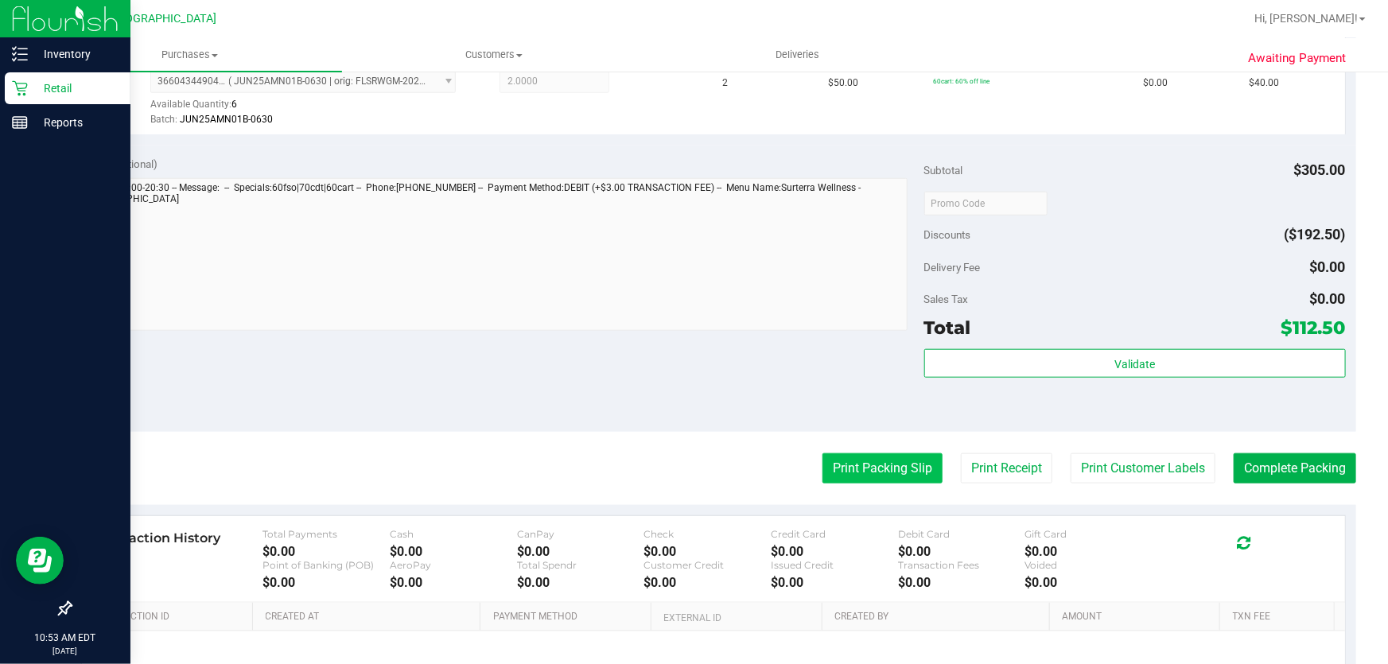
click at [891, 466] on button "Print Packing Slip" at bounding box center [882, 468] width 120 height 30
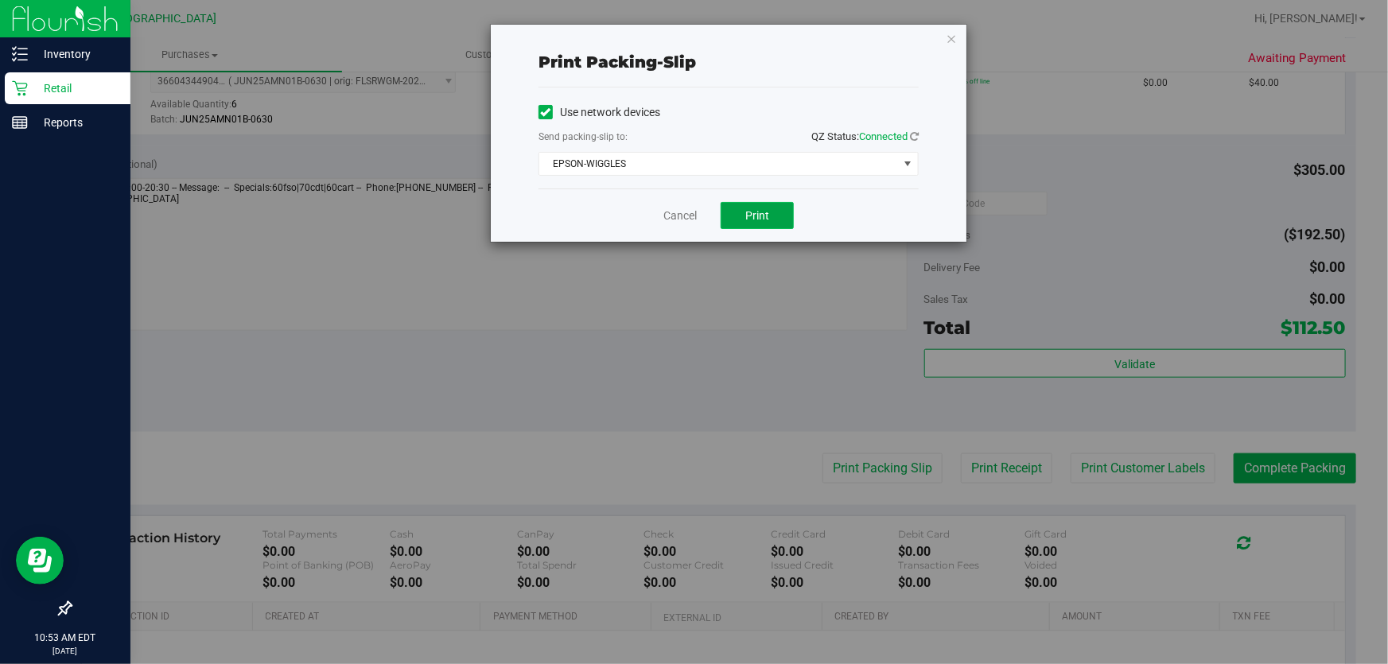
click at [737, 215] on button "Print" at bounding box center [756, 215] width 73 height 27
click at [950, 32] on icon "button" at bounding box center [950, 38] width 11 height 19
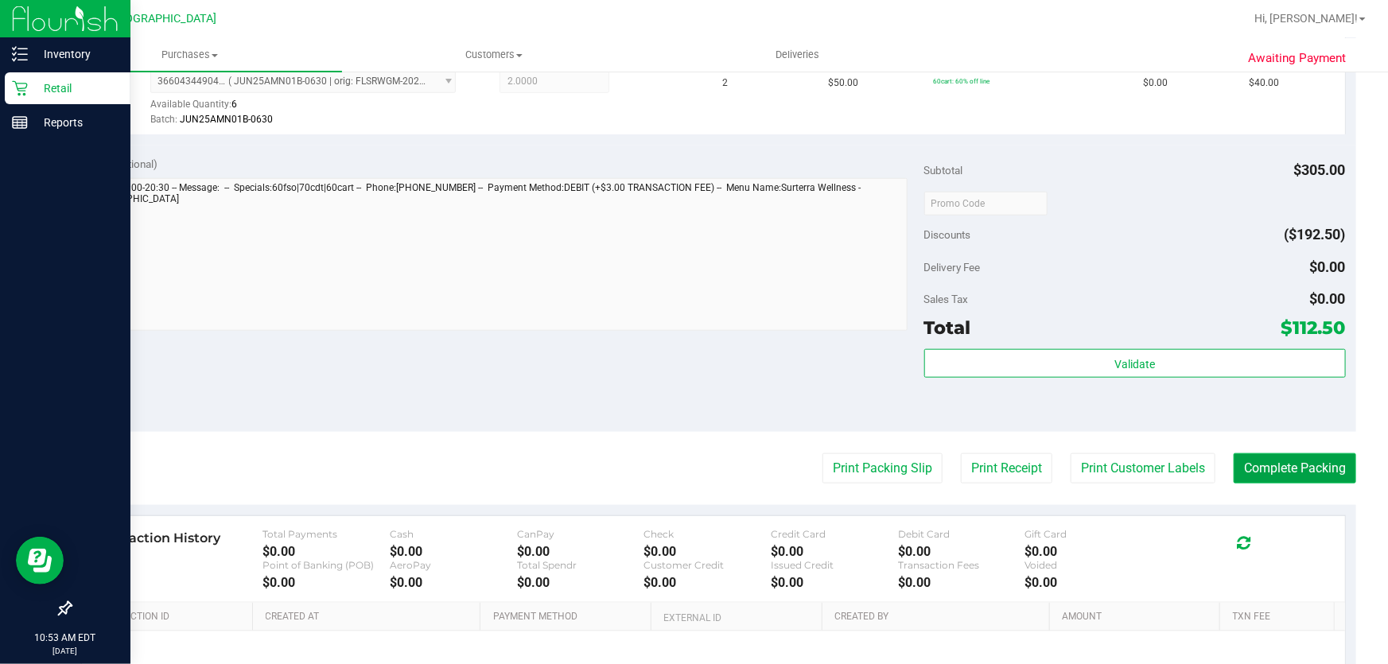
click at [1309, 469] on button "Complete Packing" at bounding box center [1294, 468] width 122 height 30
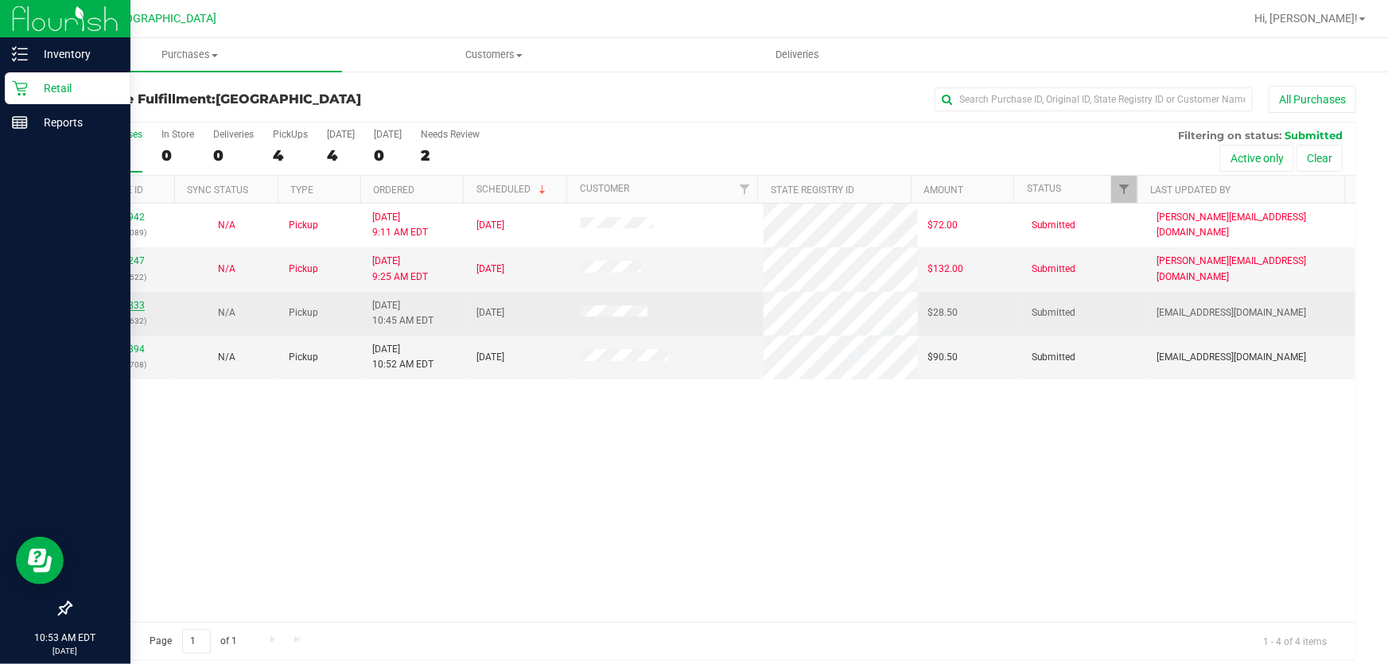
click at [140, 309] on link "11978833" at bounding box center [122, 305] width 45 height 11
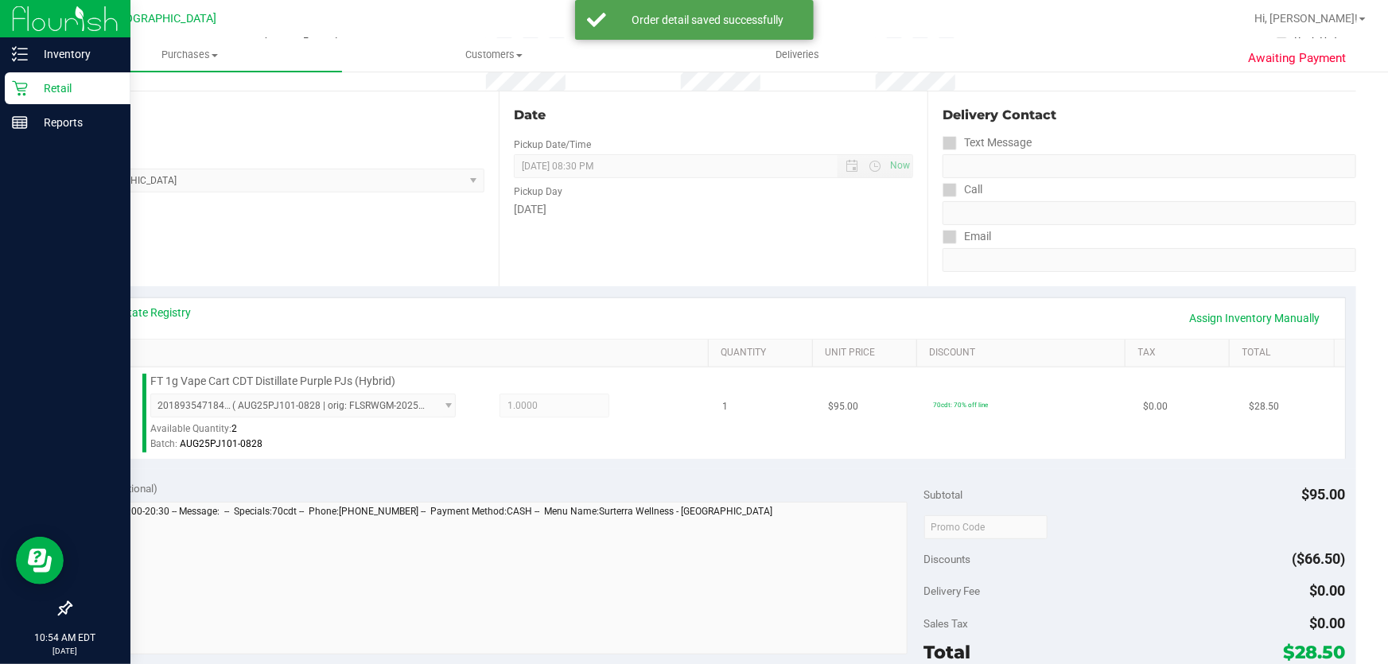
scroll to position [289, 0]
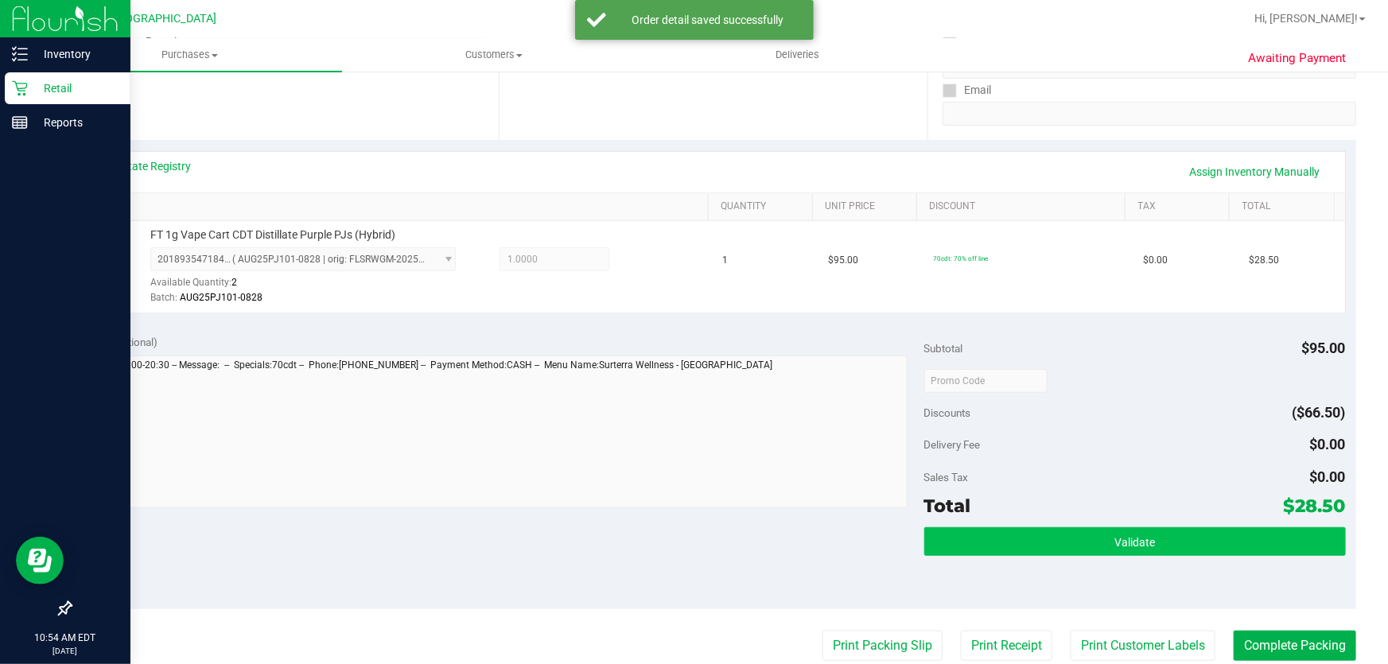
click at [1045, 562] on div "Validate" at bounding box center [1134, 563] width 421 height 72
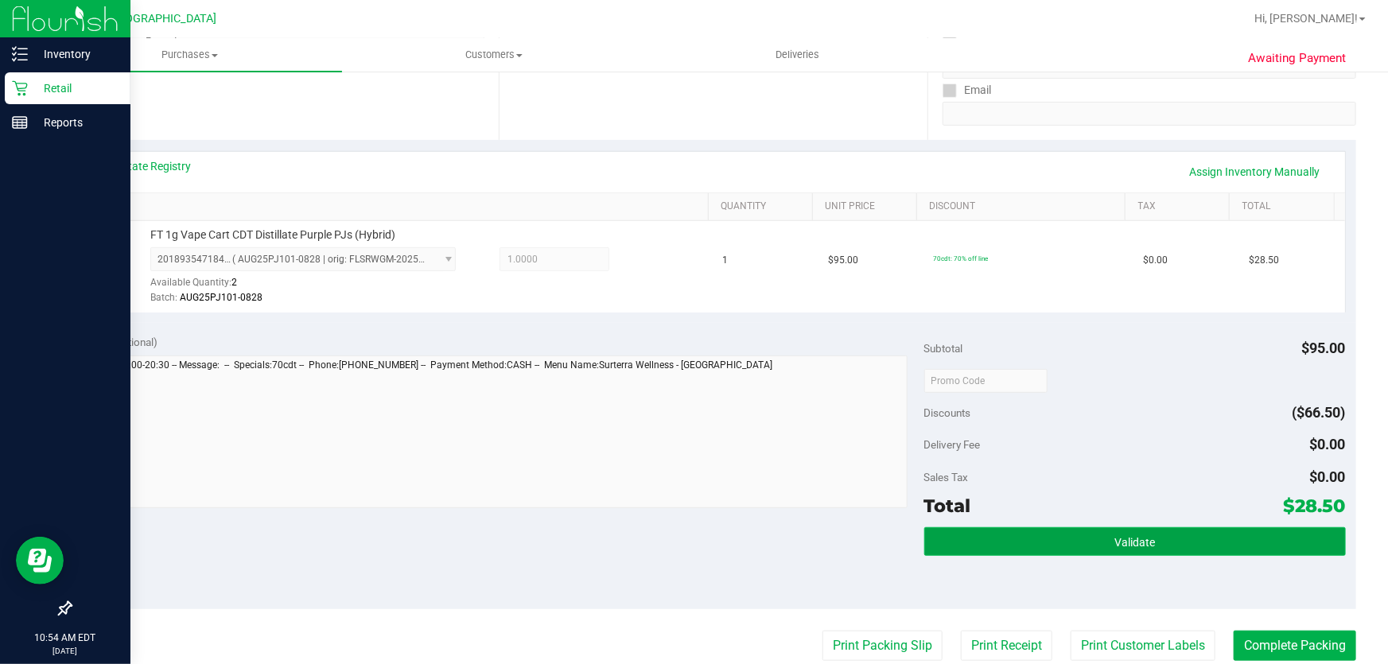
click at [1045, 553] on button "Validate" at bounding box center [1134, 541] width 421 height 29
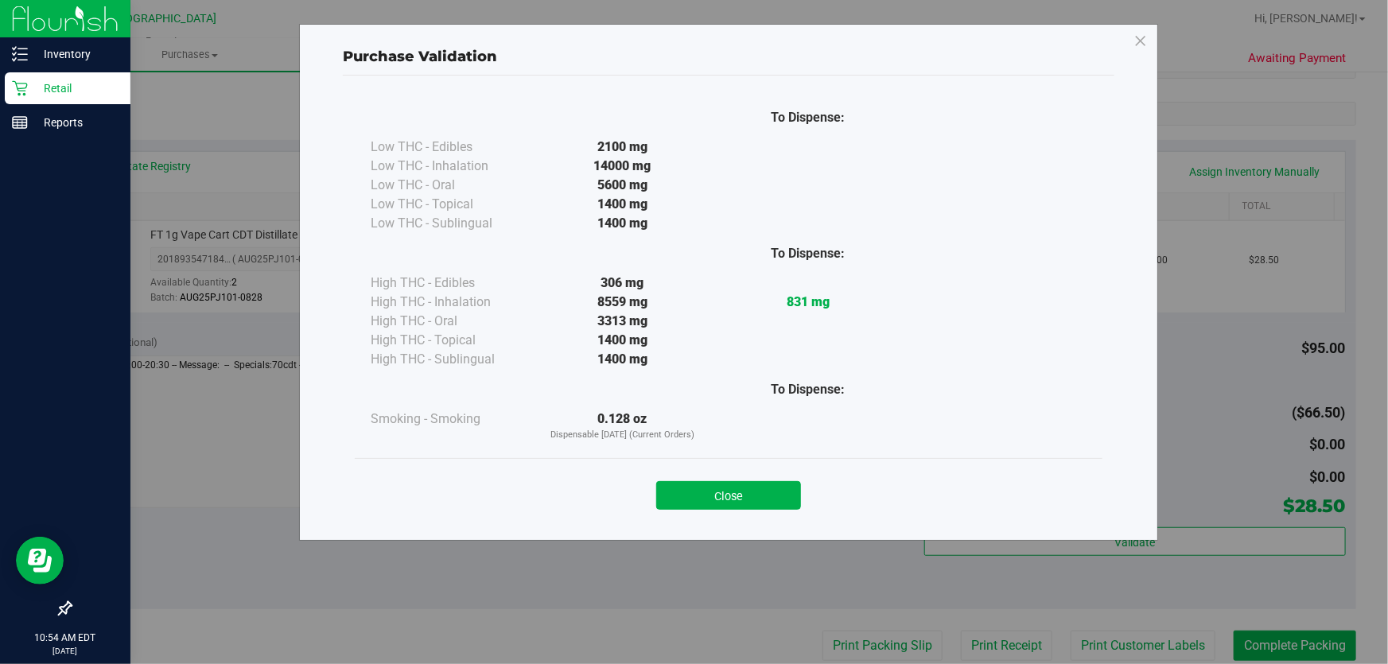
drag, startPoint x: 725, startPoint y: 516, endPoint x: 766, endPoint y: 528, distance: 42.3
click at [726, 517] on div "Close" at bounding box center [728, 490] width 747 height 64
click at [780, 503] on button "Close" at bounding box center [728, 495] width 145 height 29
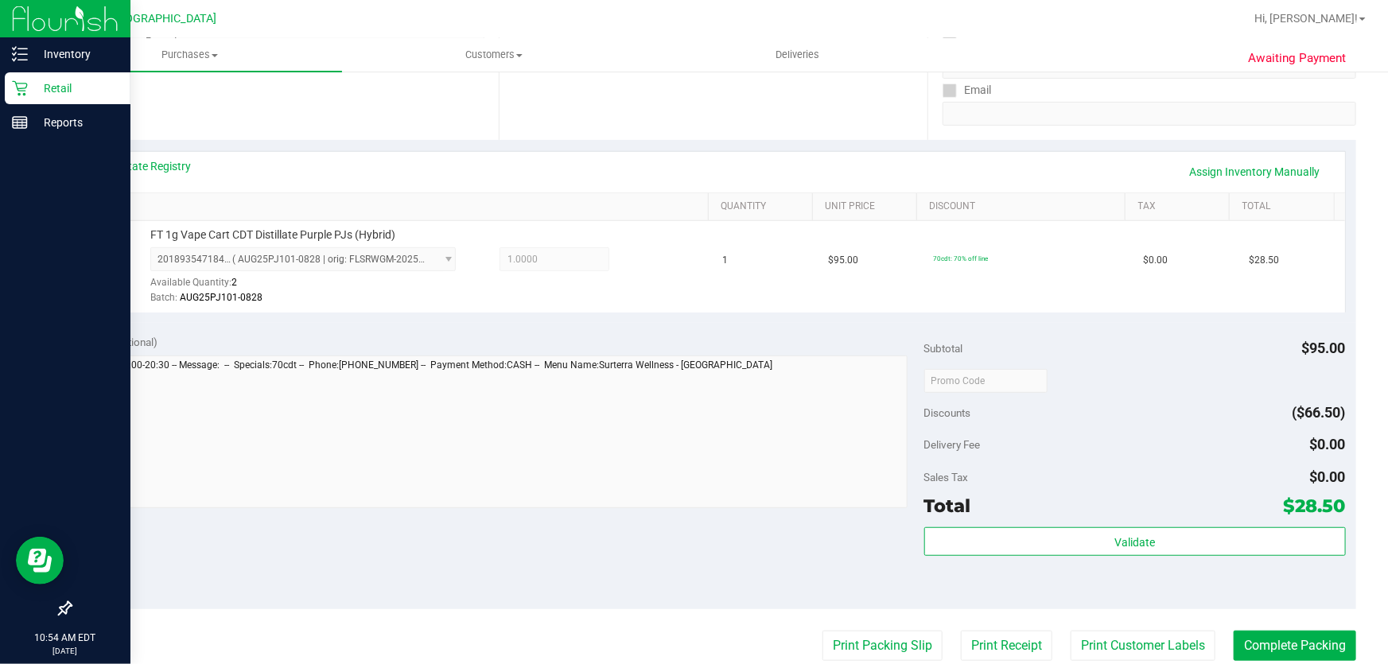
click at [825, 626] on purchase-details "Back Edit Purchase Cancel Purchase View Profile # 11978833 BioTrack ID: - Submi…" at bounding box center [713, 388] width 1286 height 1182
click at [835, 642] on button "Print Packing Slip" at bounding box center [882, 646] width 120 height 30
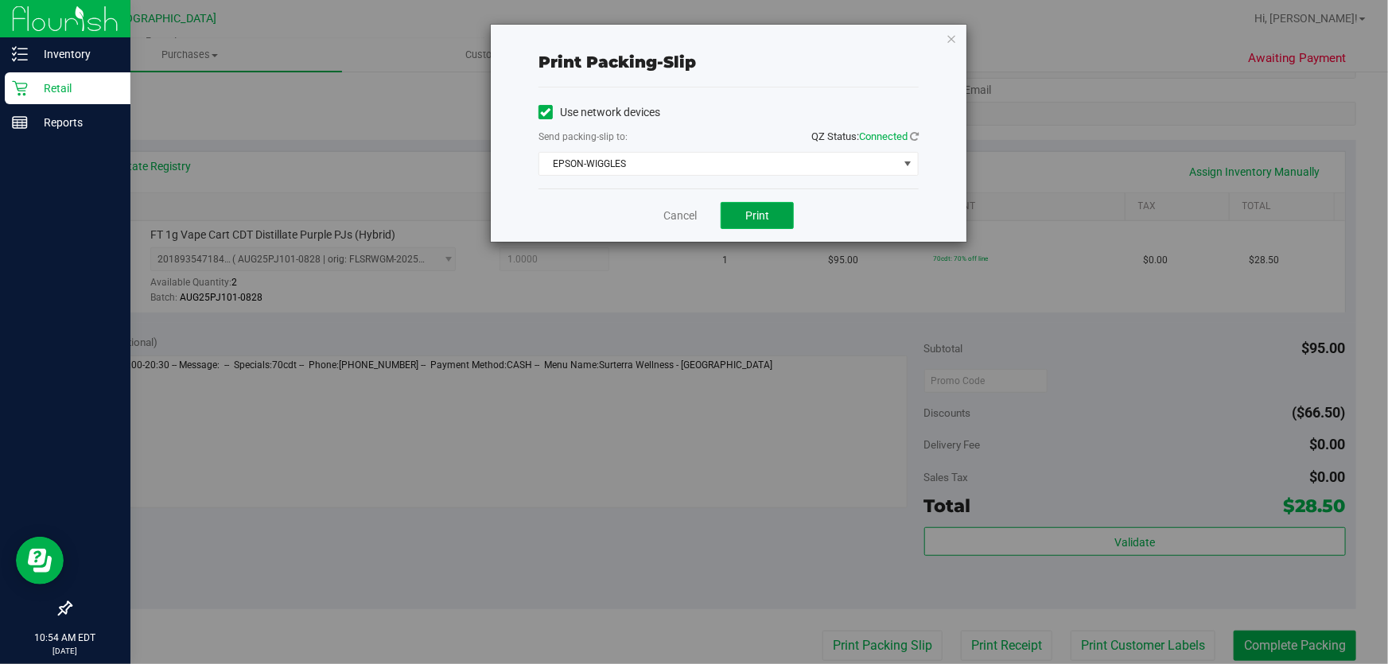
click at [778, 223] on button "Print" at bounding box center [756, 215] width 73 height 27
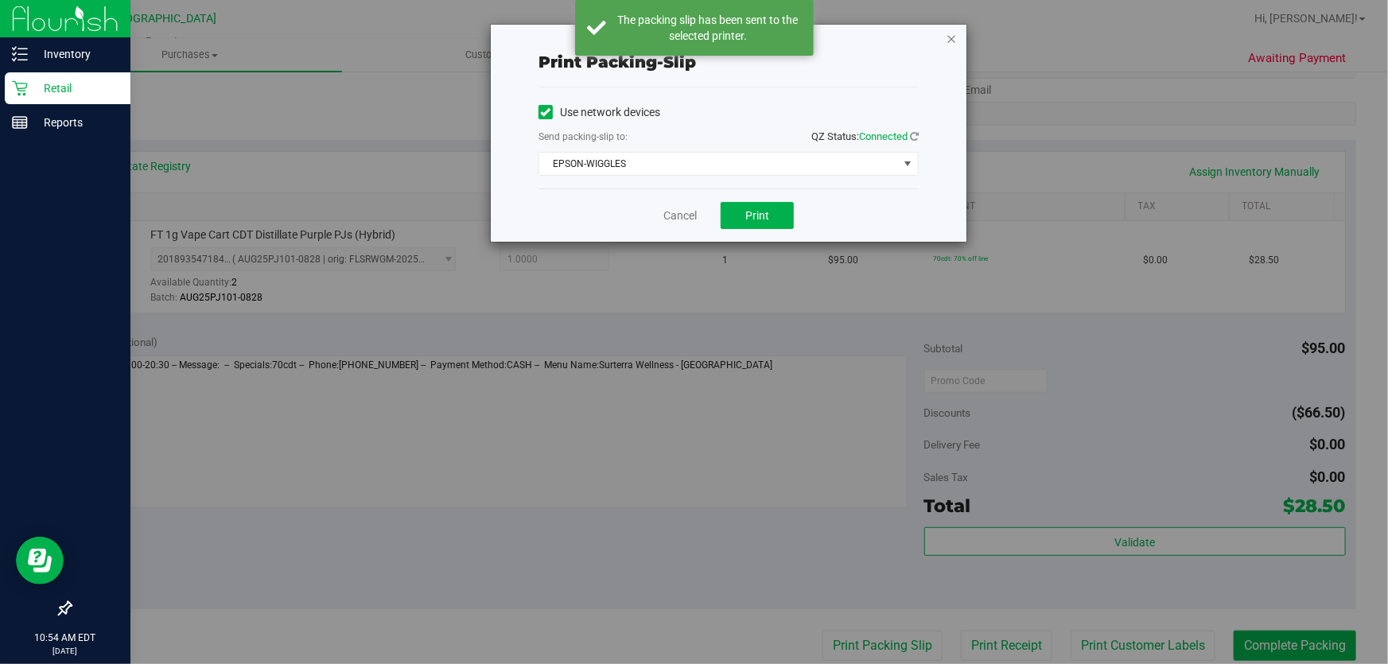
click at [947, 35] on icon "button" at bounding box center [950, 38] width 11 height 19
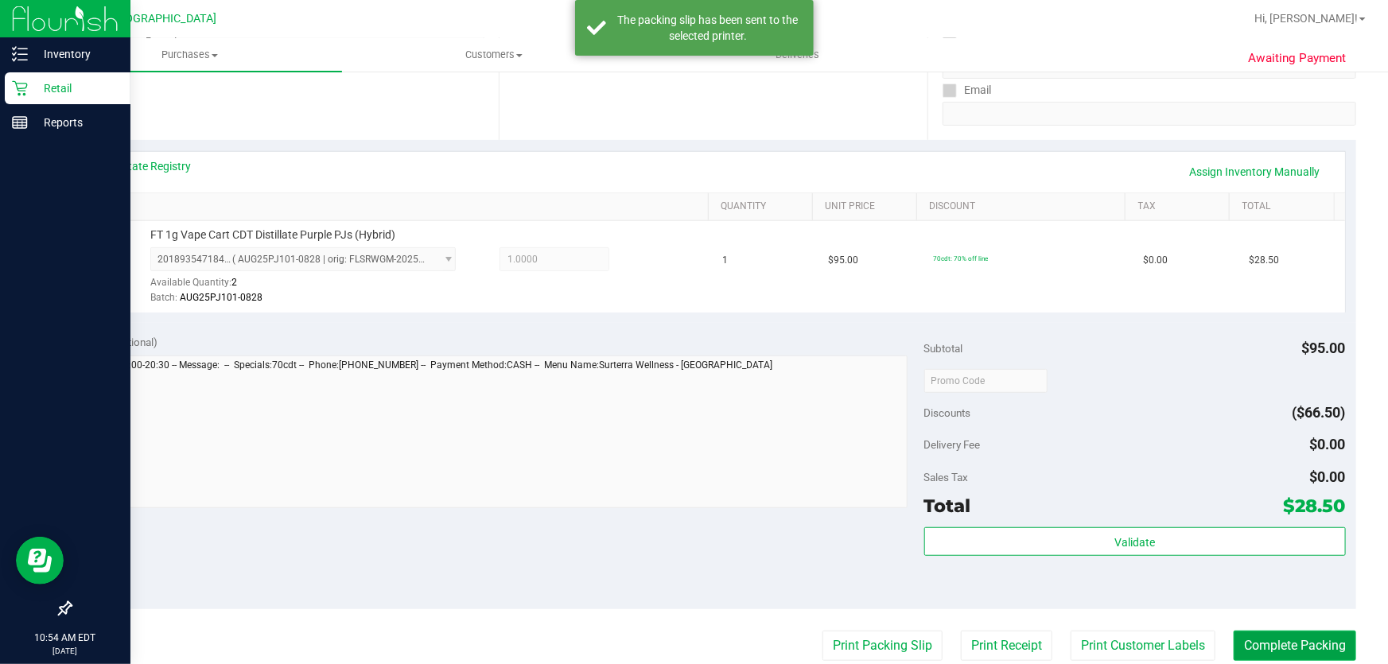
click at [1334, 635] on button "Complete Packing" at bounding box center [1294, 646] width 122 height 30
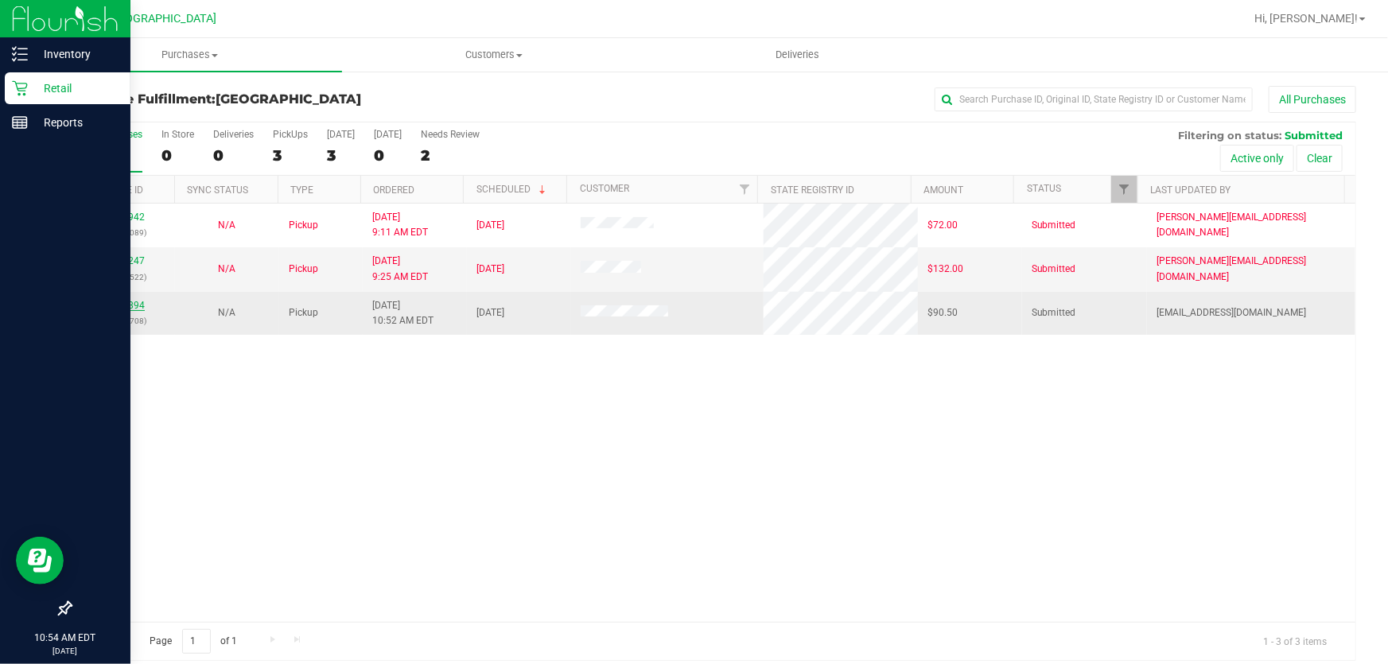
click at [126, 301] on link "11978894" at bounding box center [122, 305] width 45 height 11
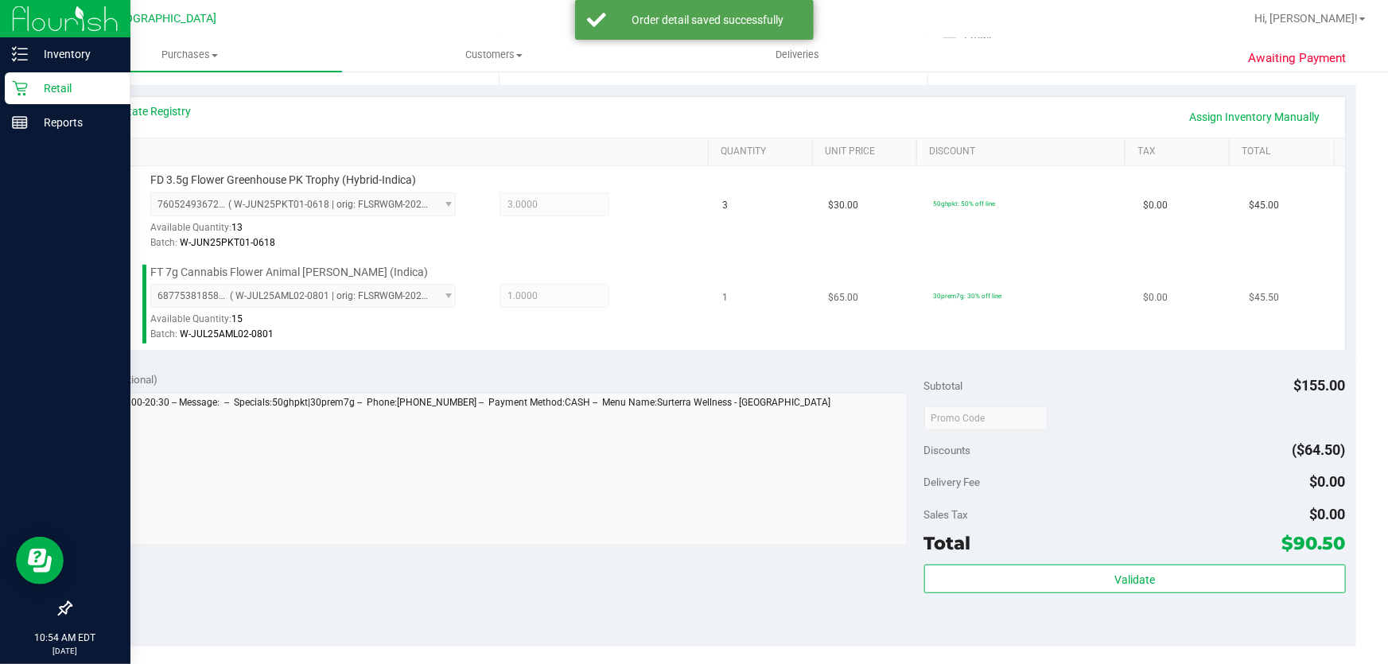
scroll to position [433, 0]
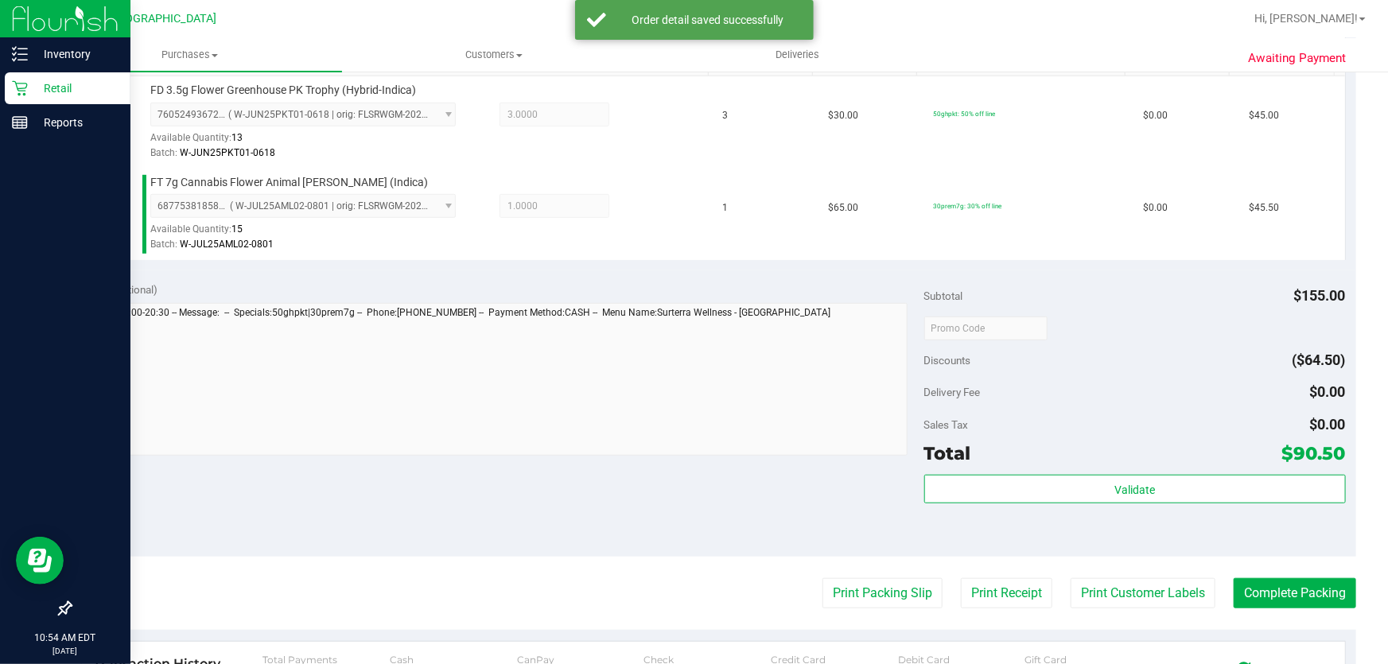
click at [1074, 511] on div "Validate" at bounding box center [1134, 511] width 421 height 72
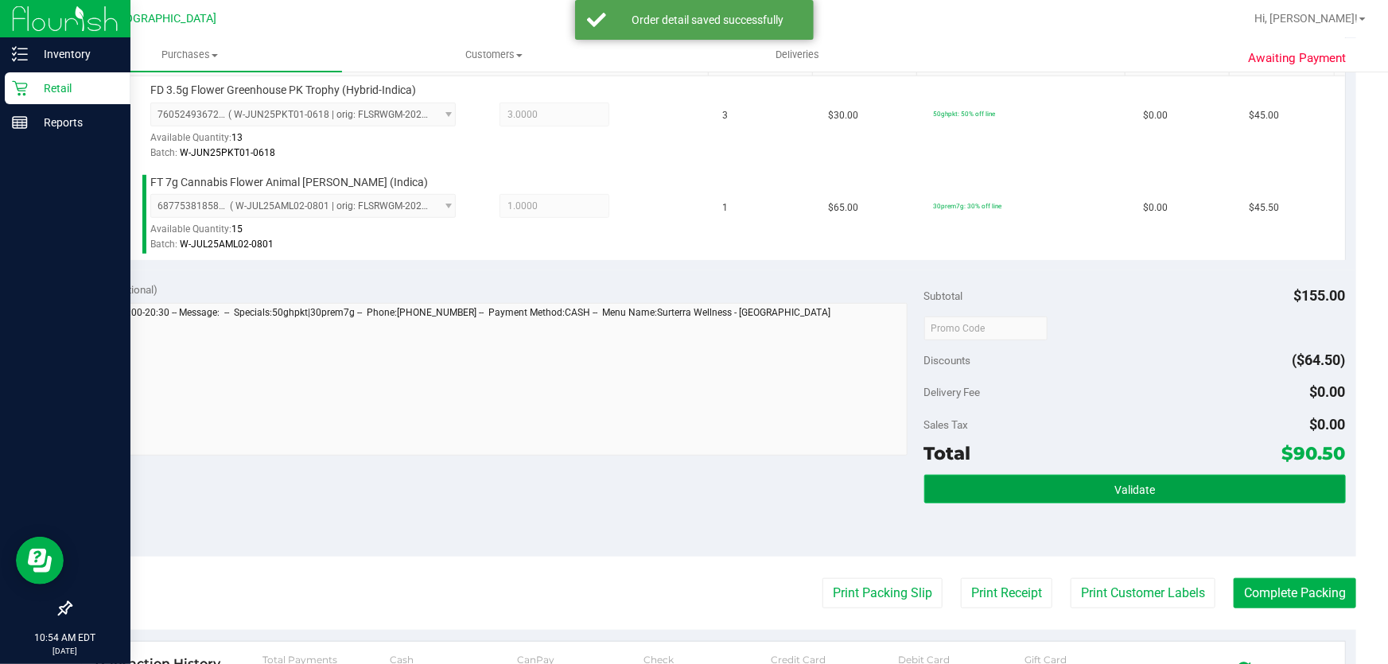
click at [1084, 483] on button "Validate" at bounding box center [1134, 489] width 421 height 29
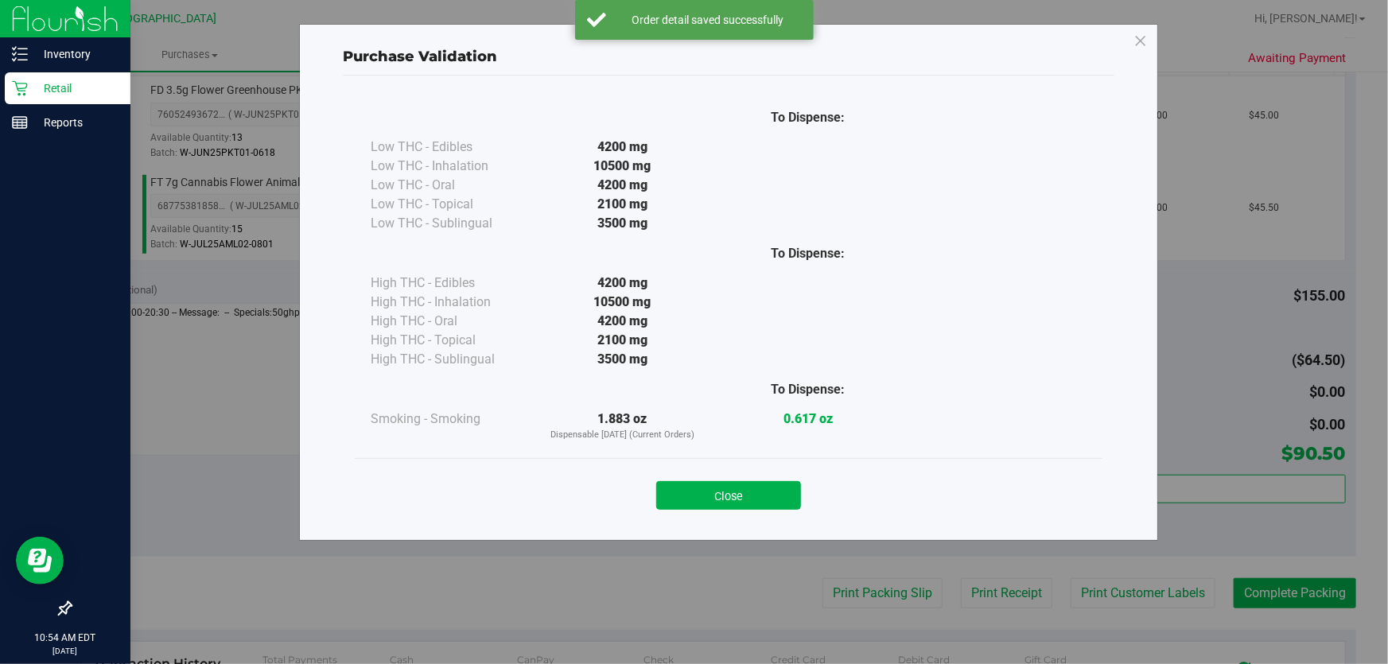
click at [725, 513] on div "Close" at bounding box center [728, 490] width 747 height 64
click at [778, 503] on button "Close" at bounding box center [728, 495] width 145 height 29
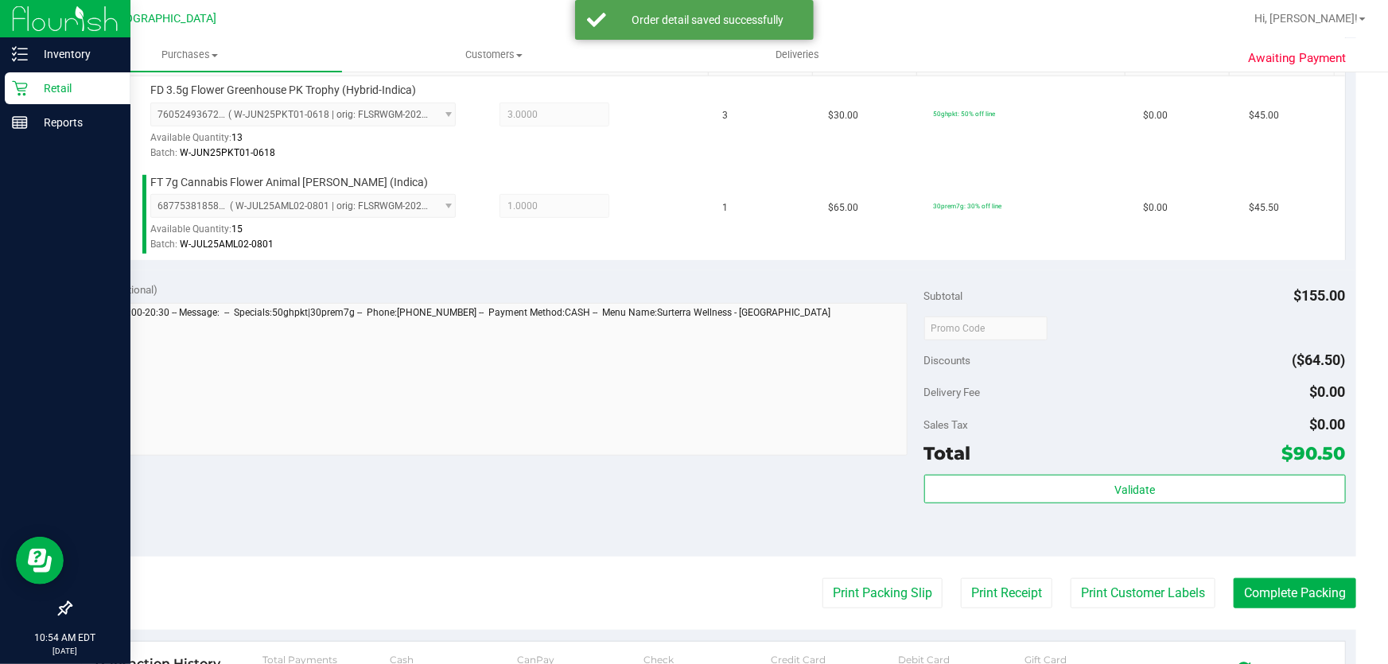
click at [899, 584] on button "Print Packing Slip" at bounding box center [882, 593] width 120 height 30
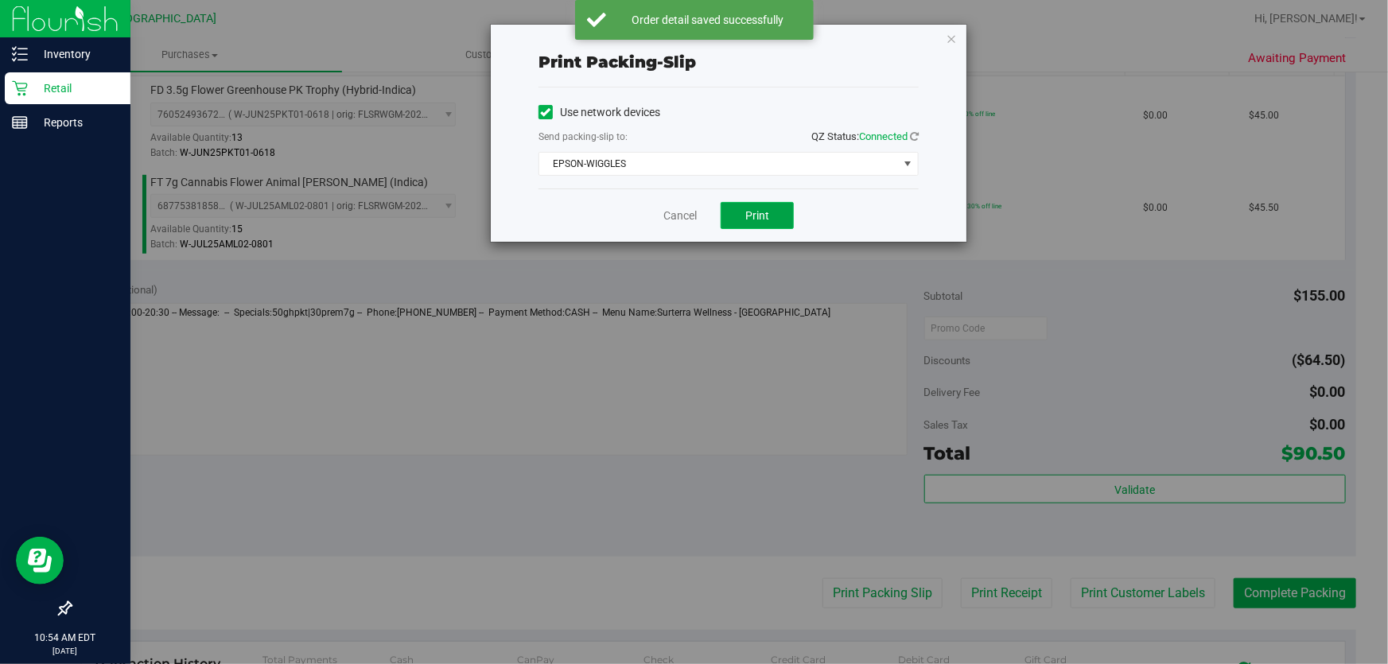
click at [747, 222] on span "Print" at bounding box center [757, 215] width 24 height 13
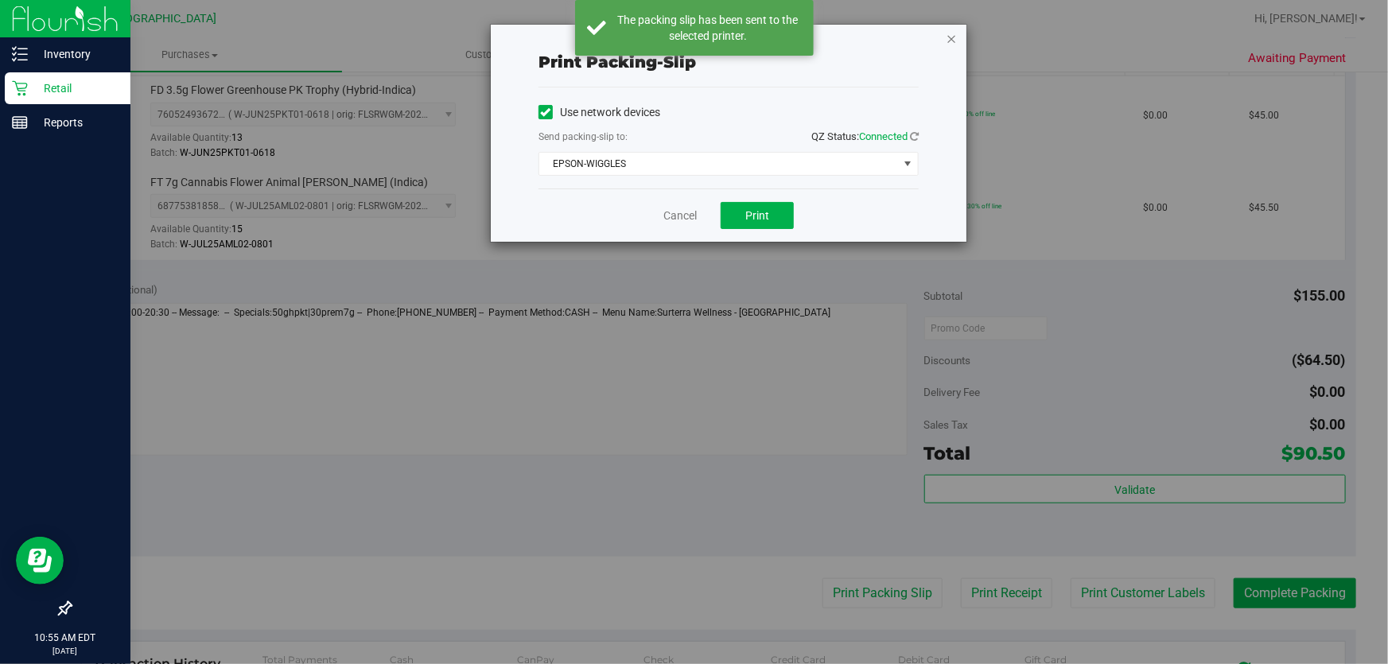
click at [951, 40] on icon "button" at bounding box center [950, 38] width 11 height 19
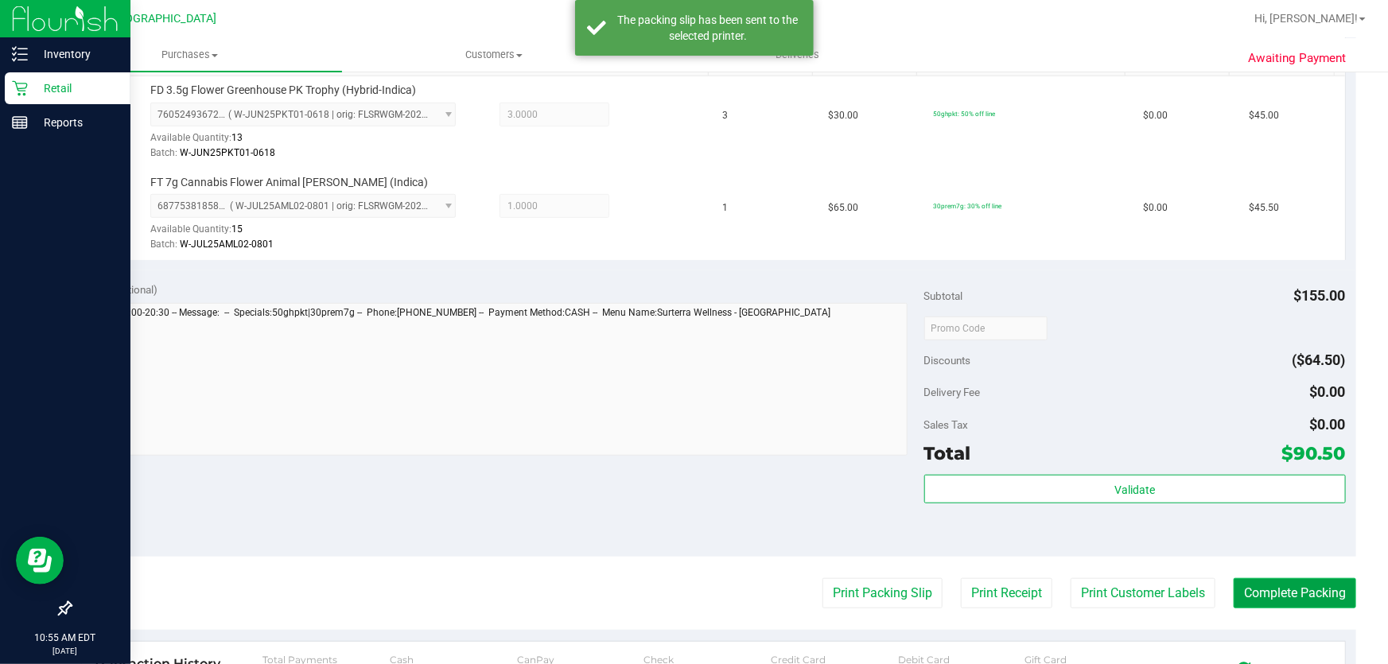
click at [1275, 585] on button "Complete Packing" at bounding box center [1294, 593] width 122 height 30
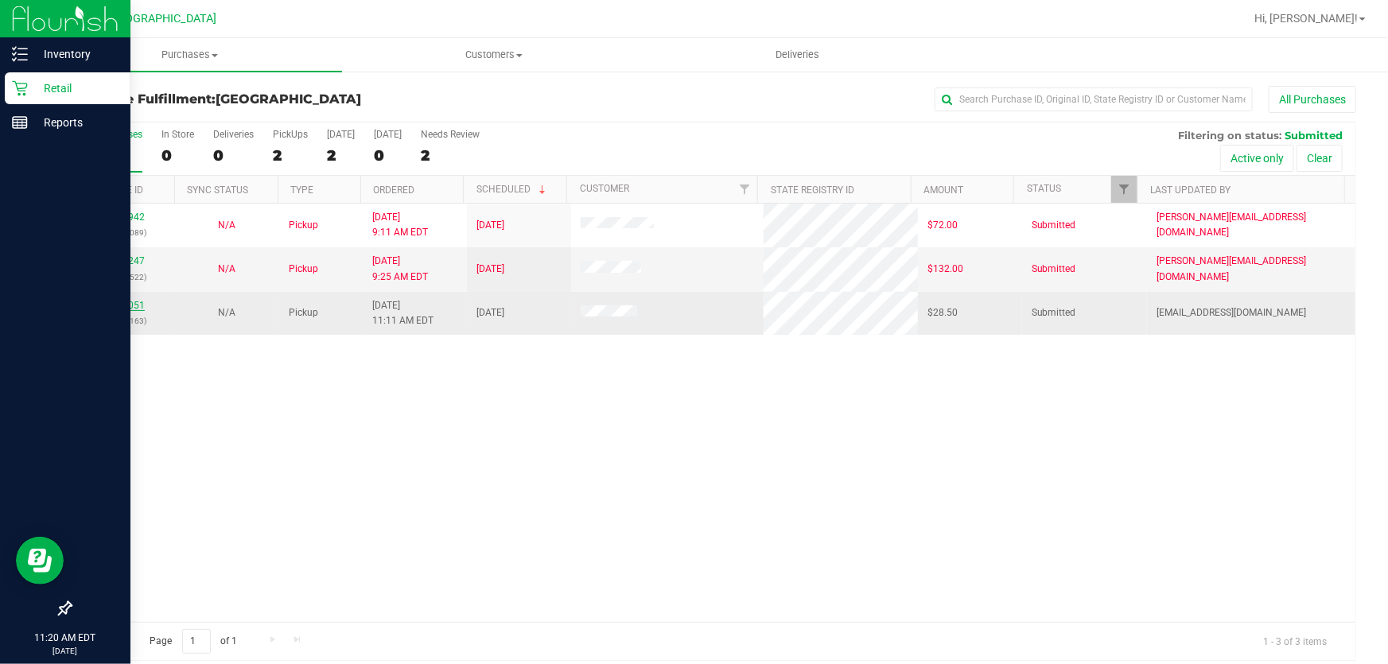
click at [119, 305] on link "11979051" at bounding box center [122, 305] width 45 height 11
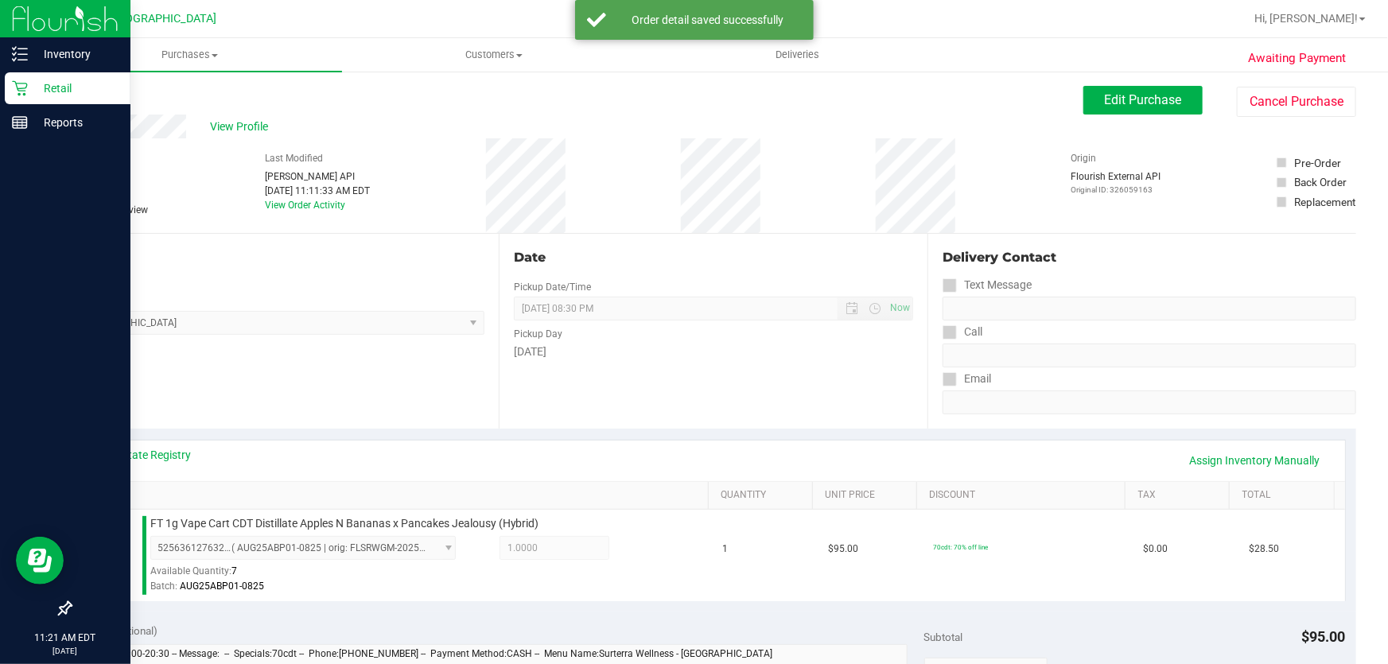
scroll to position [433, 0]
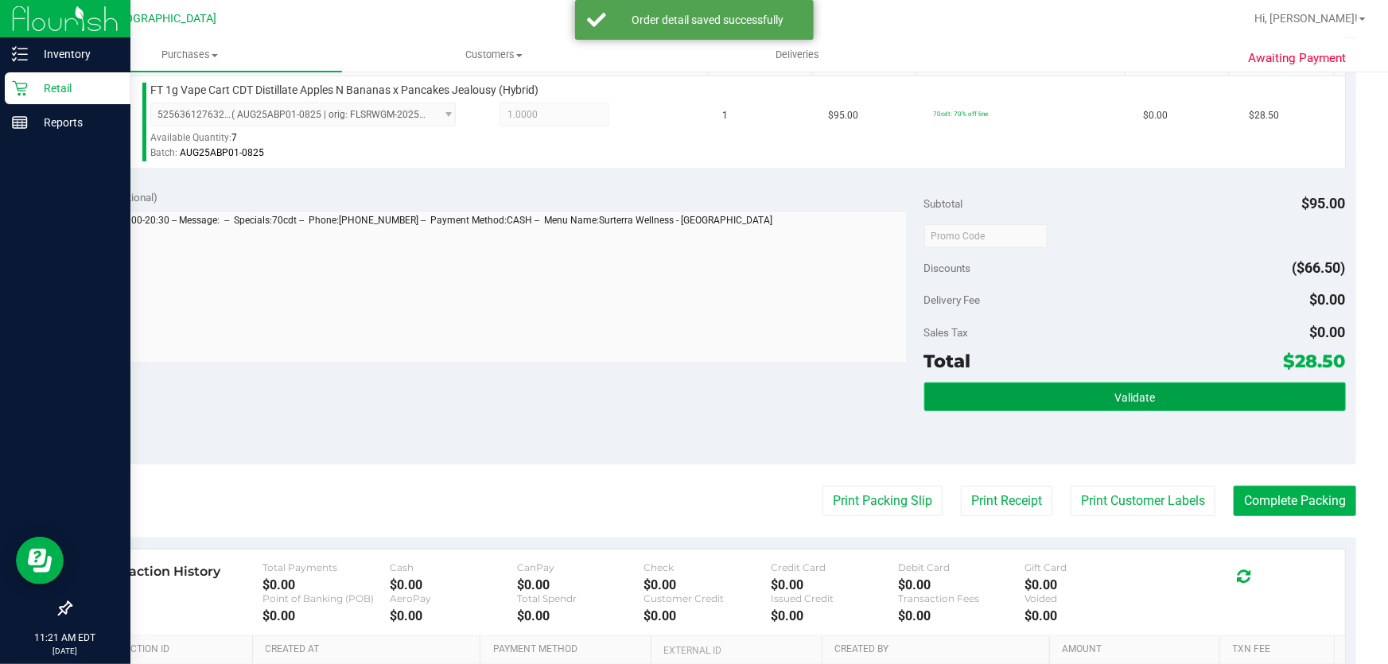
click at [992, 401] on button "Validate" at bounding box center [1134, 396] width 421 height 29
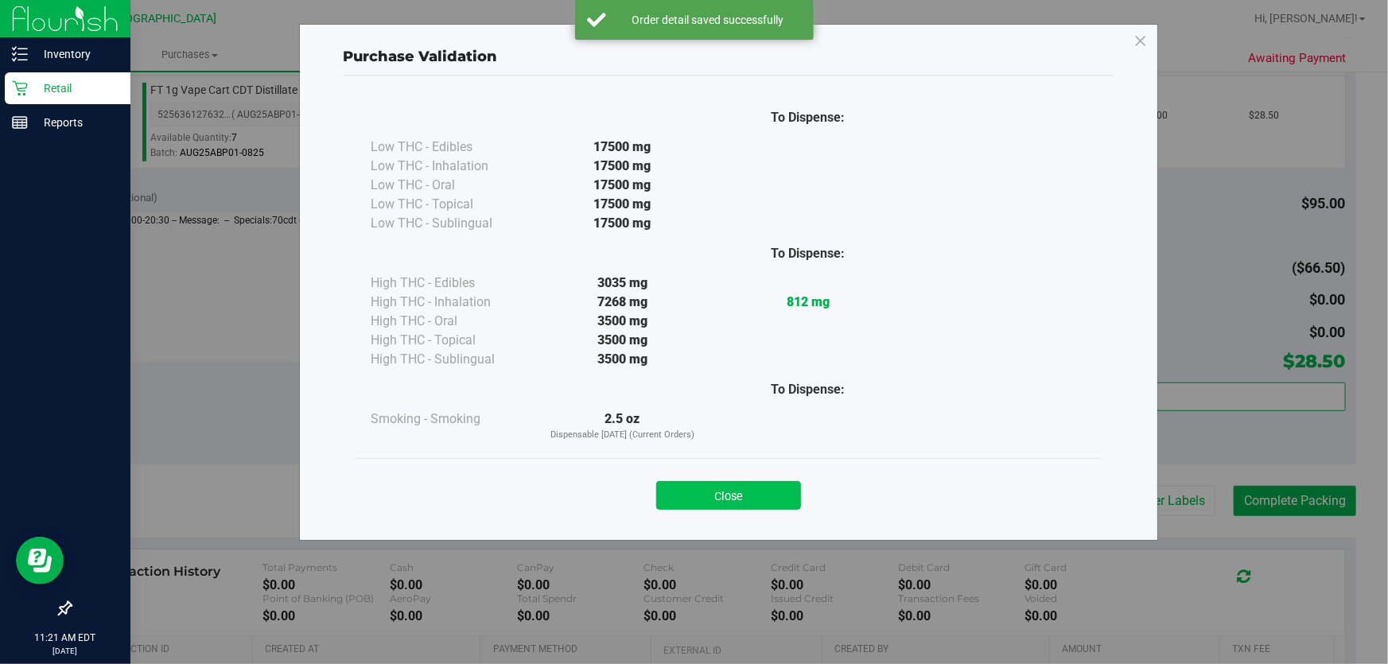
click at [773, 489] on button "Close" at bounding box center [728, 495] width 145 height 29
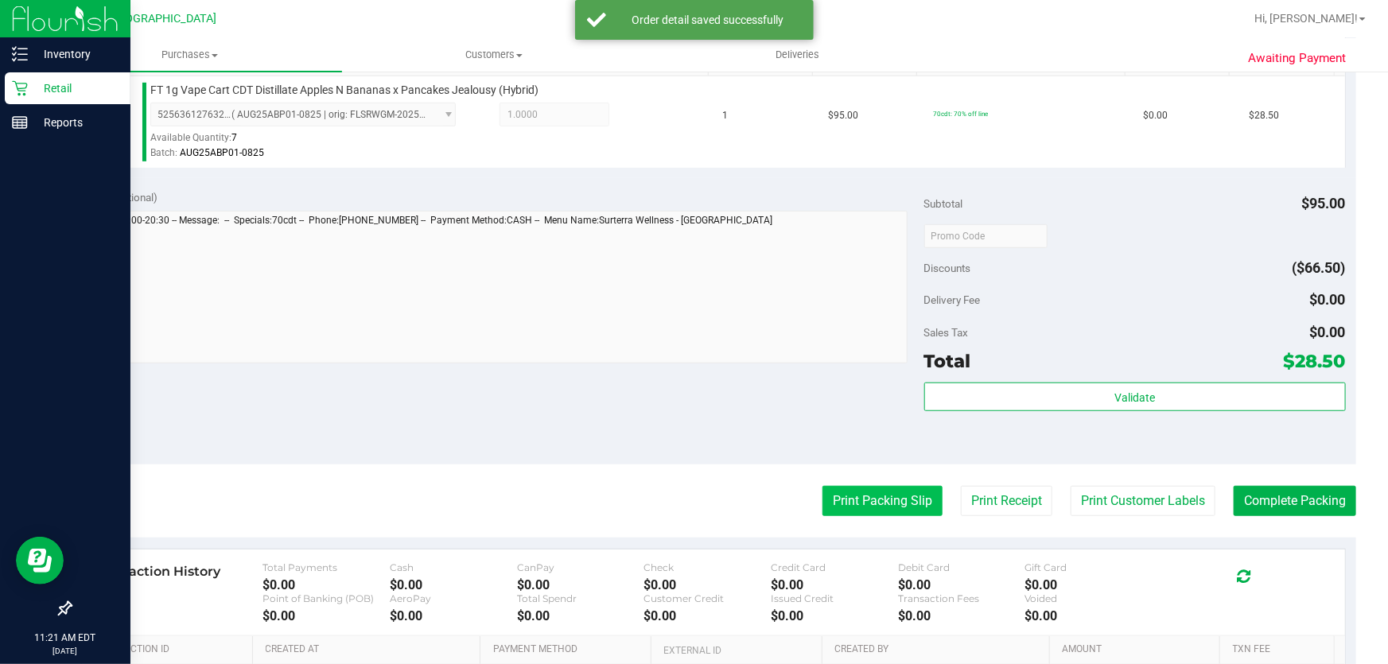
click at [891, 486] on button "Print Packing Slip" at bounding box center [882, 501] width 120 height 30
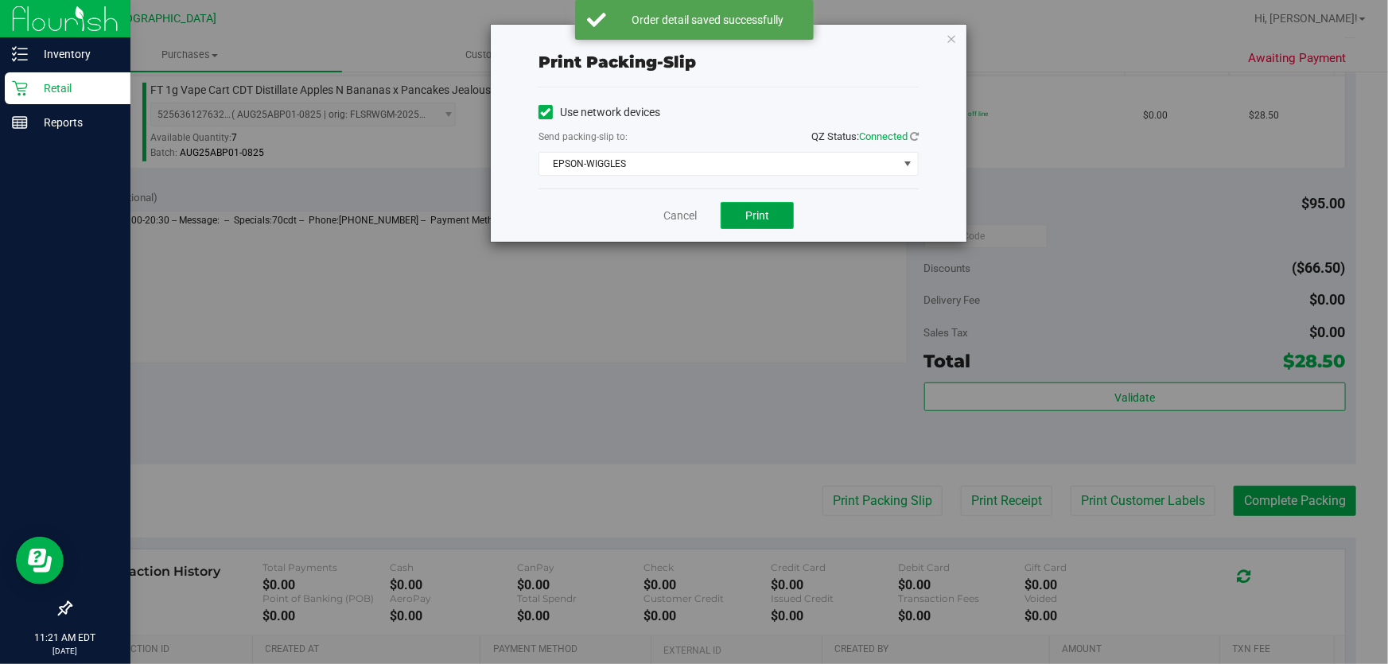
click at [750, 202] on button "Print" at bounding box center [756, 215] width 73 height 27
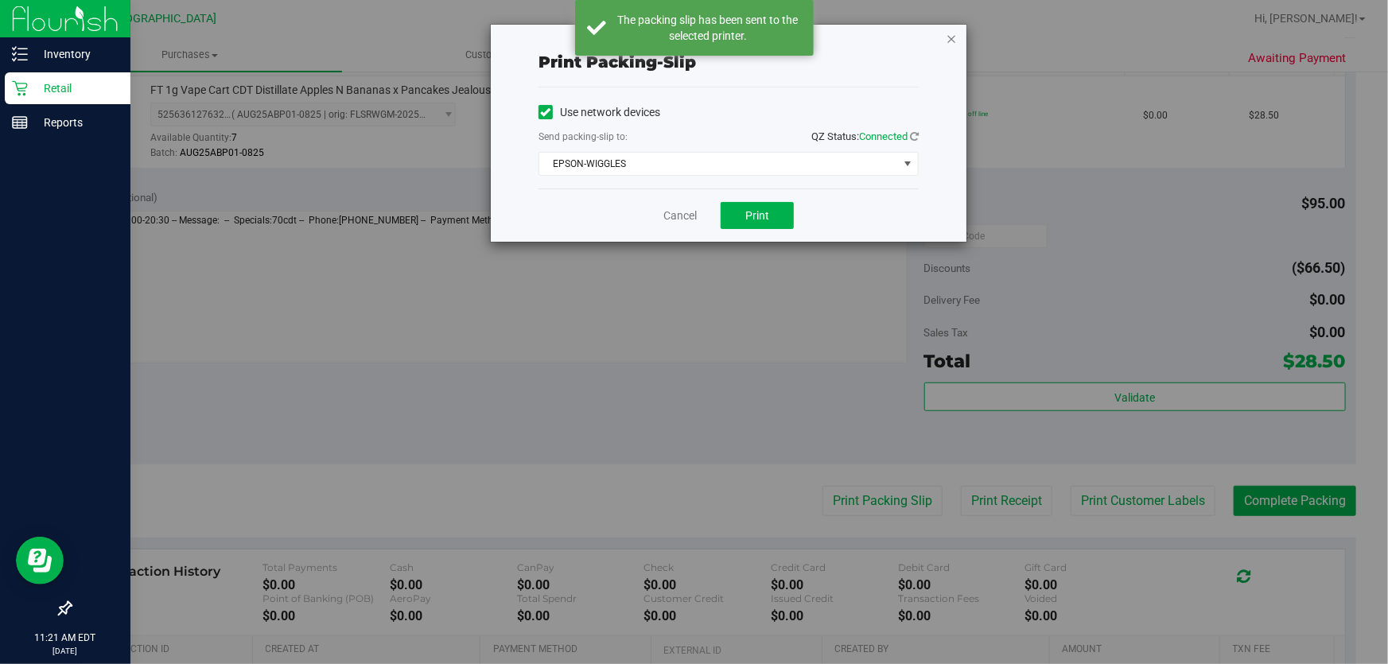
click at [949, 32] on icon "button" at bounding box center [950, 38] width 11 height 19
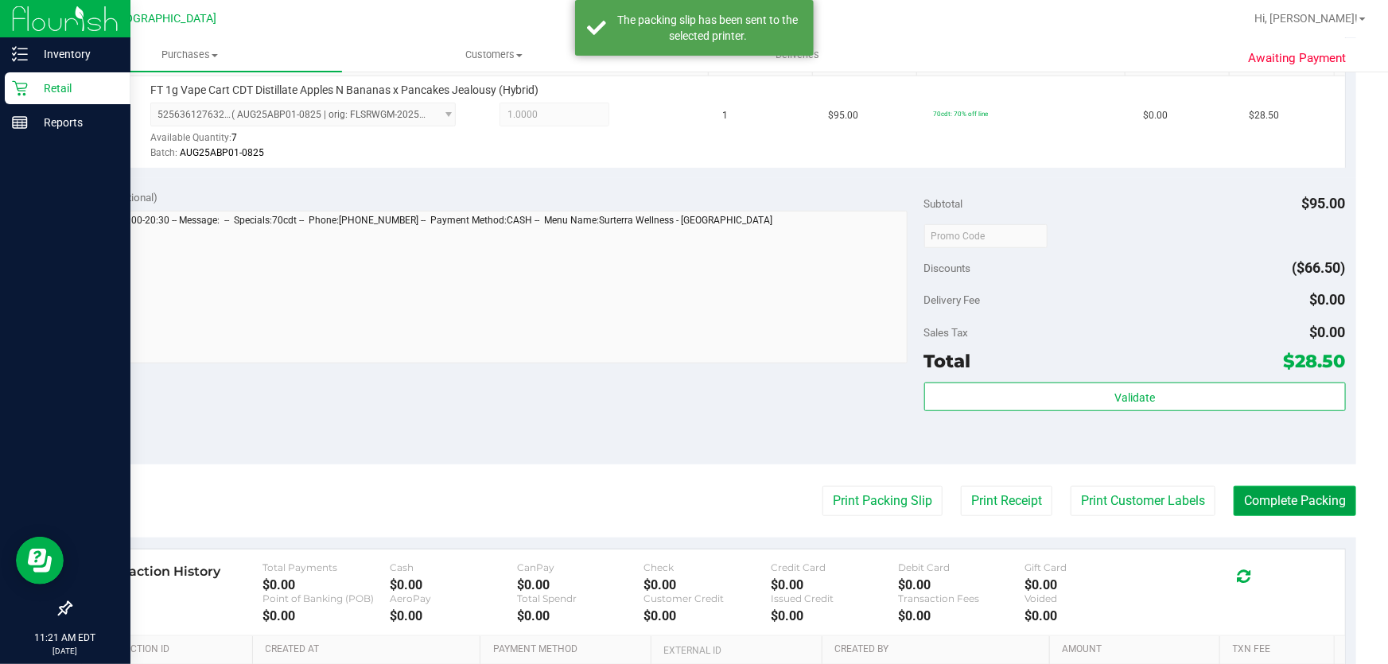
click at [1301, 495] on button "Complete Packing" at bounding box center [1294, 501] width 122 height 30
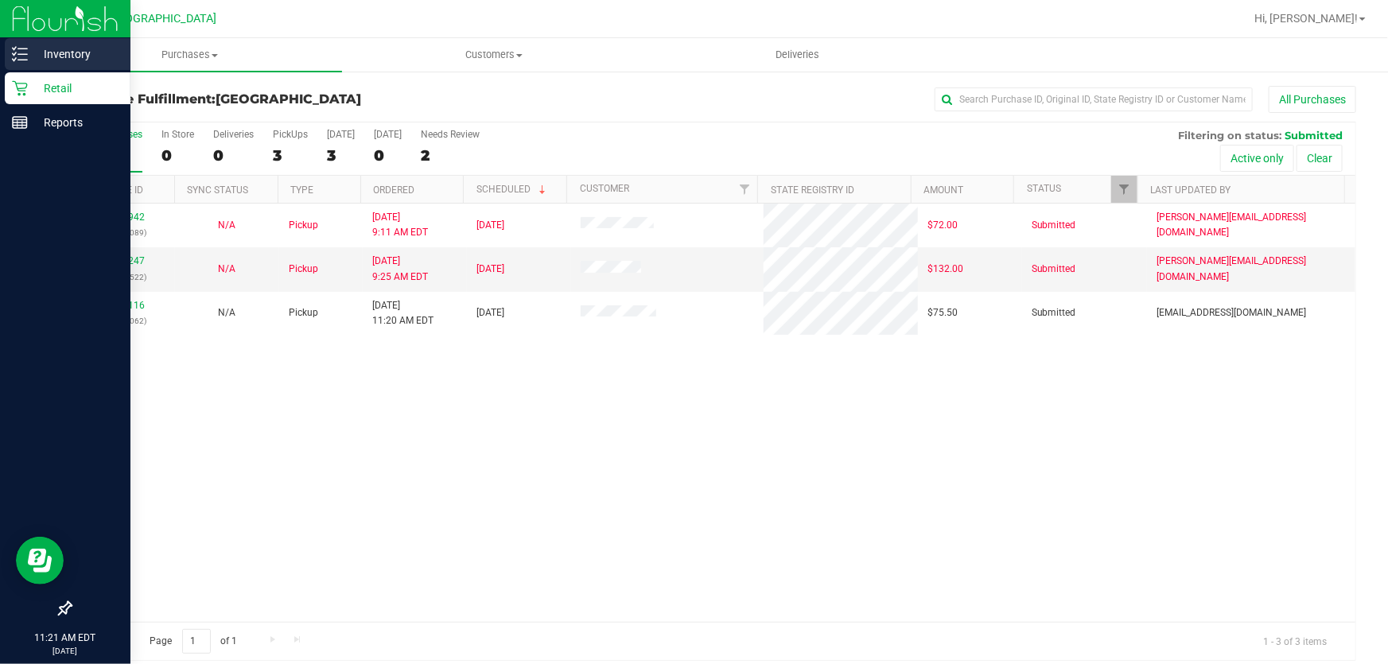
click at [67, 56] on p "Inventory" at bounding box center [75, 54] width 95 height 19
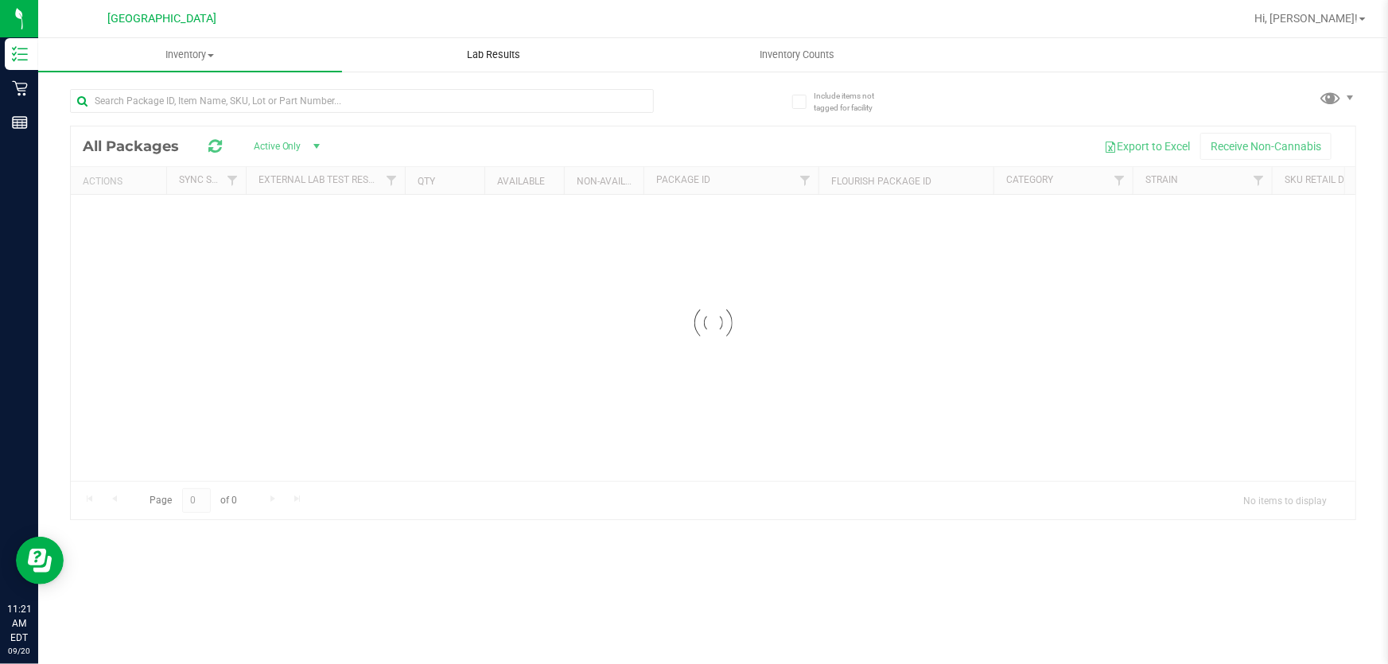
click at [425, 71] on uib-tab-heading "Lab Results" at bounding box center [494, 55] width 302 height 32
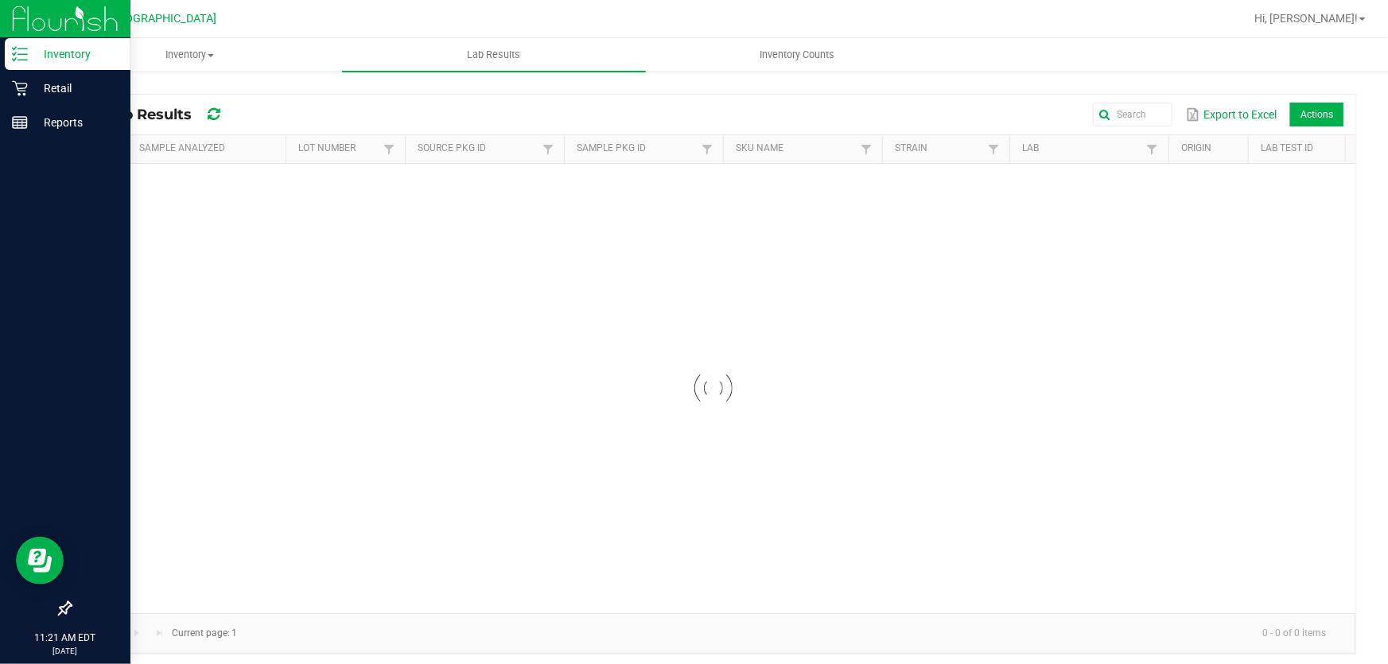
click at [29, 56] on p "Inventory" at bounding box center [75, 54] width 95 height 19
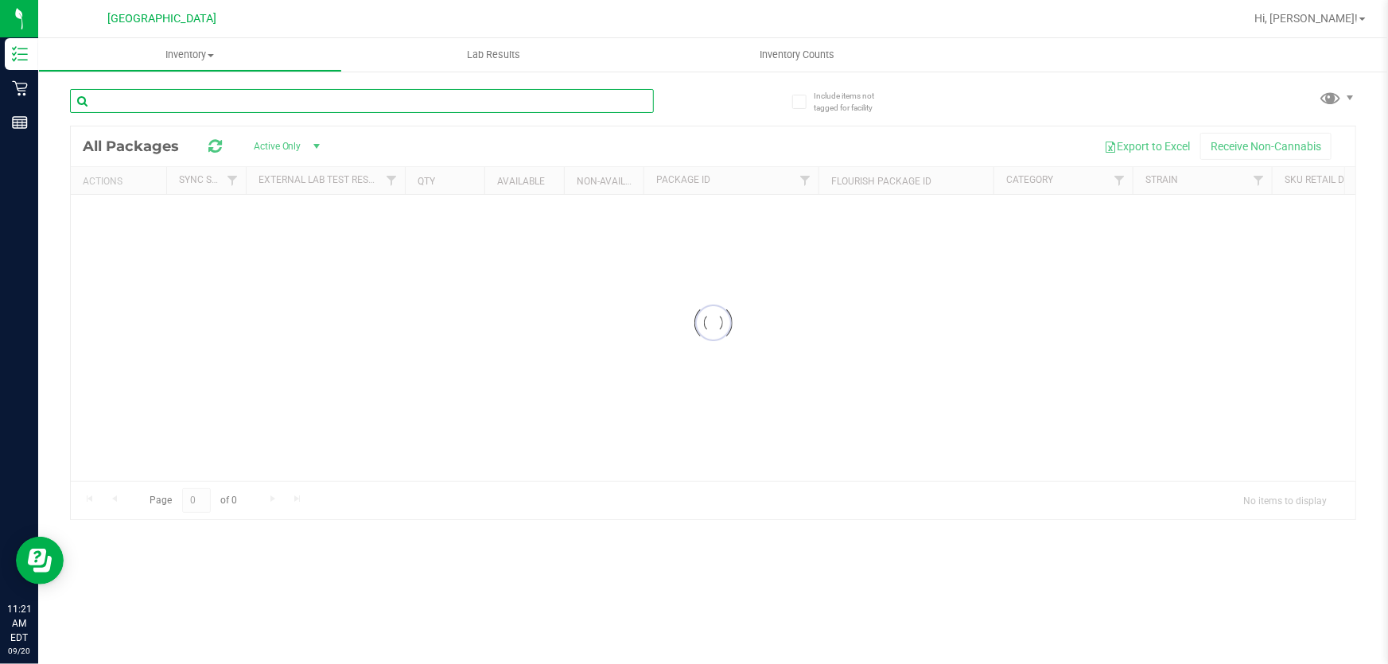
click at [280, 105] on input "text" at bounding box center [362, 101] width 584 height 24
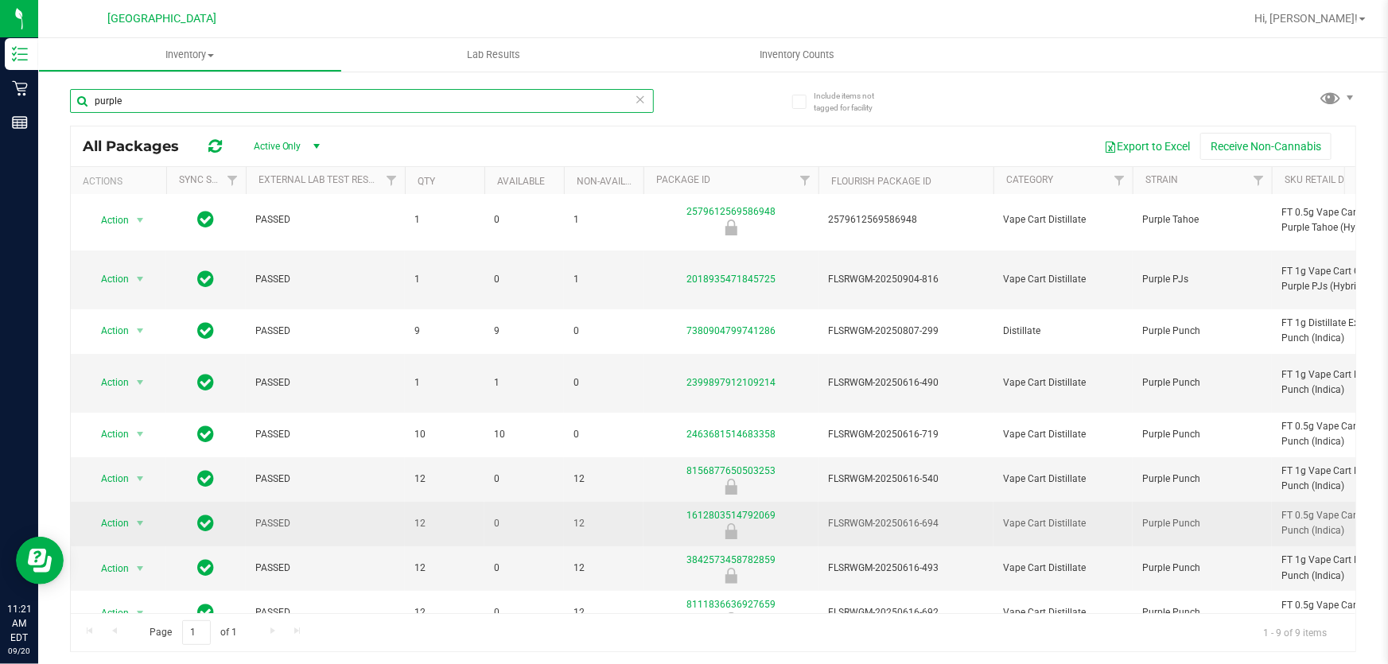
scroll to position [5, 0]
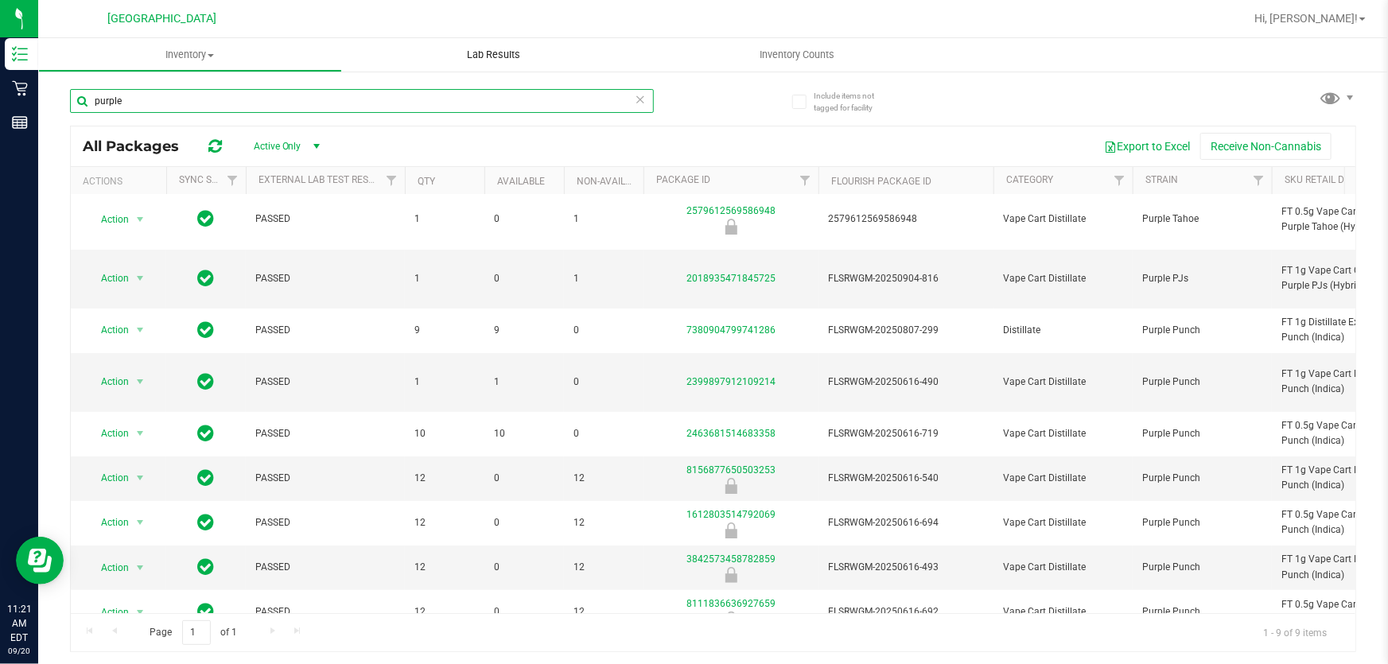
type input "purple"
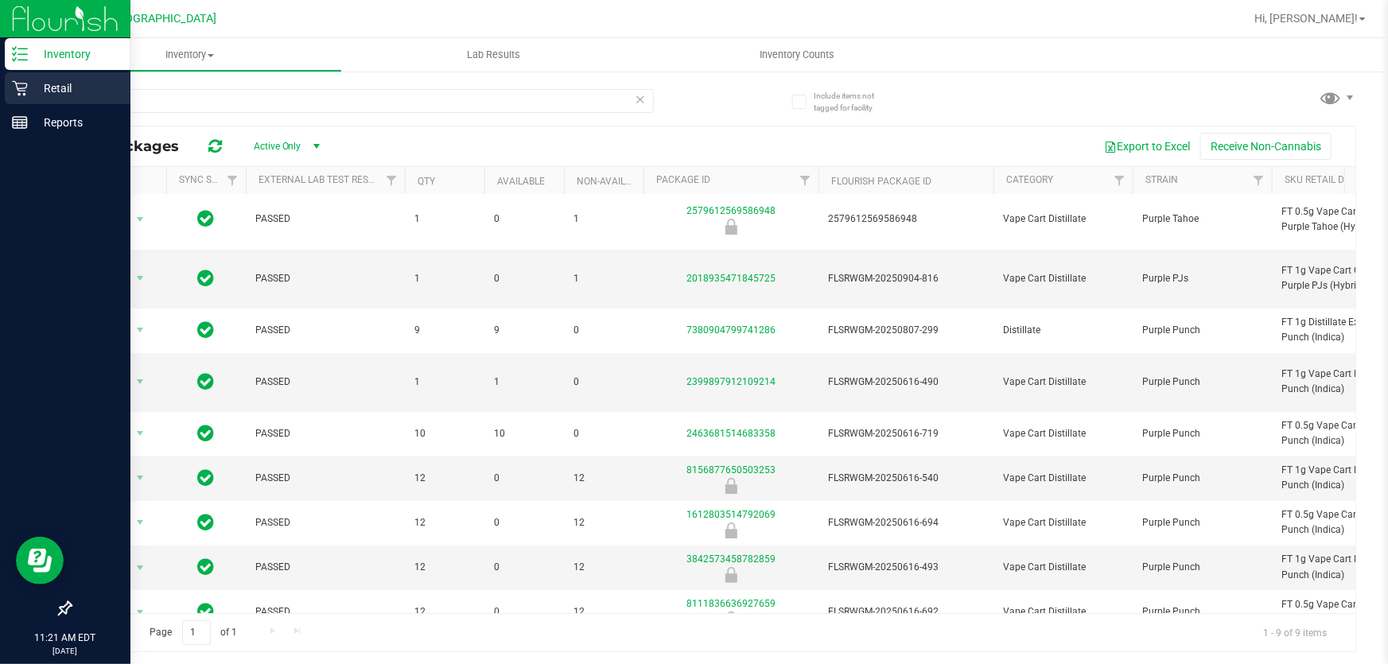
click at [43, 100] on div "Retail" at bounding box center [68, 88] width 126 height 32
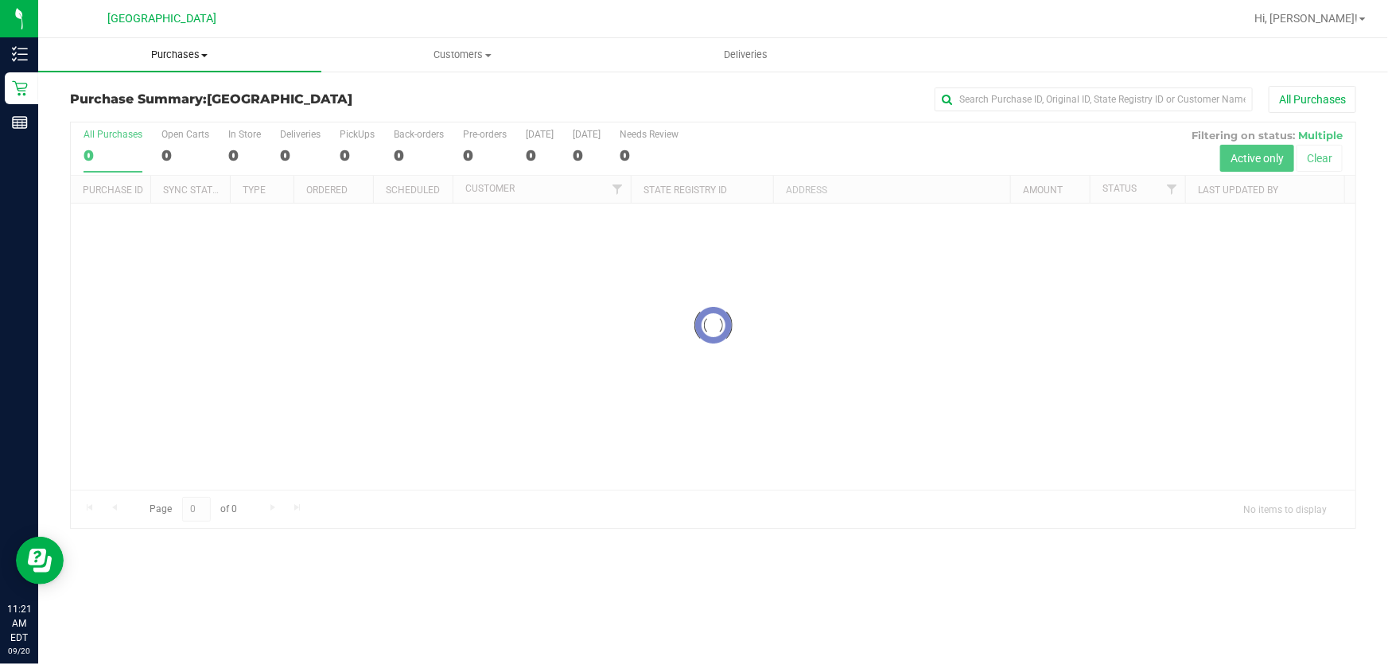
click at [160, 58] on span "Purchases" at bounding box center [179, 55] width 283 height 14
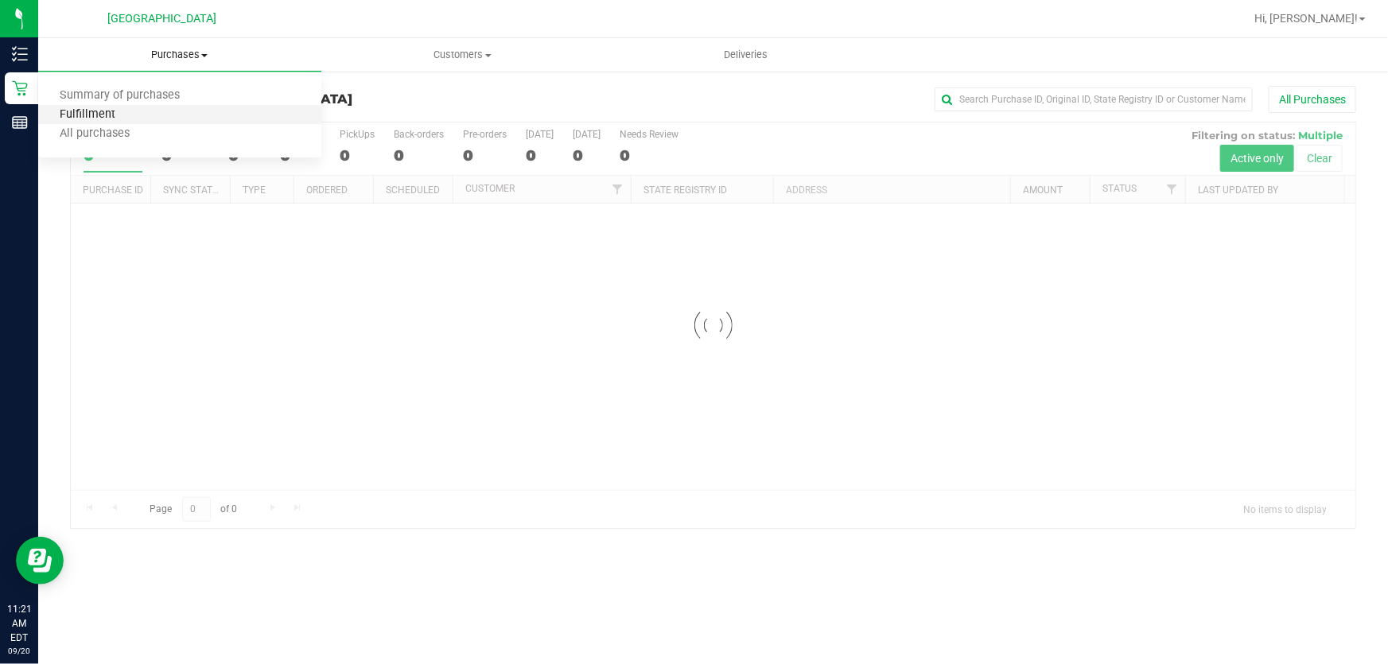
click at [97, 118] on span "Fulfillment" at bounding box center [87, 115] width 99 height 14
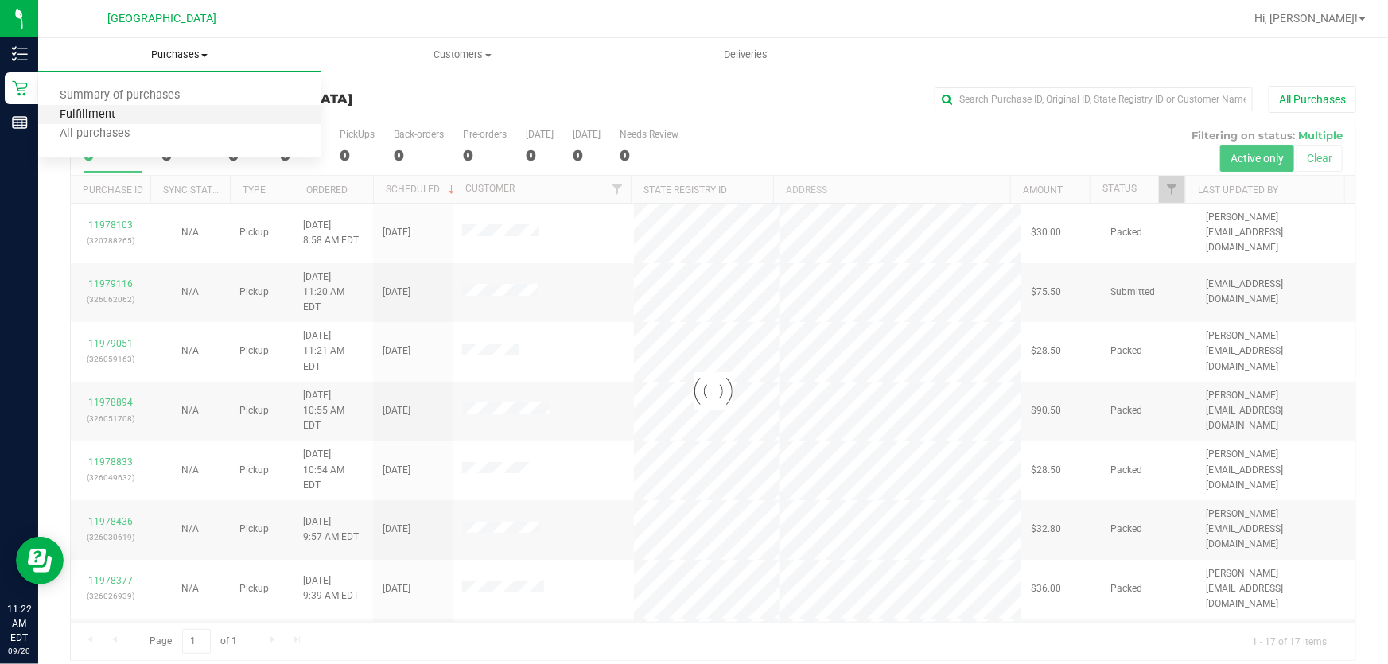
click at [97, 118] on span "Fulfillment" at bounding box center [87, 115] width 99 height 14
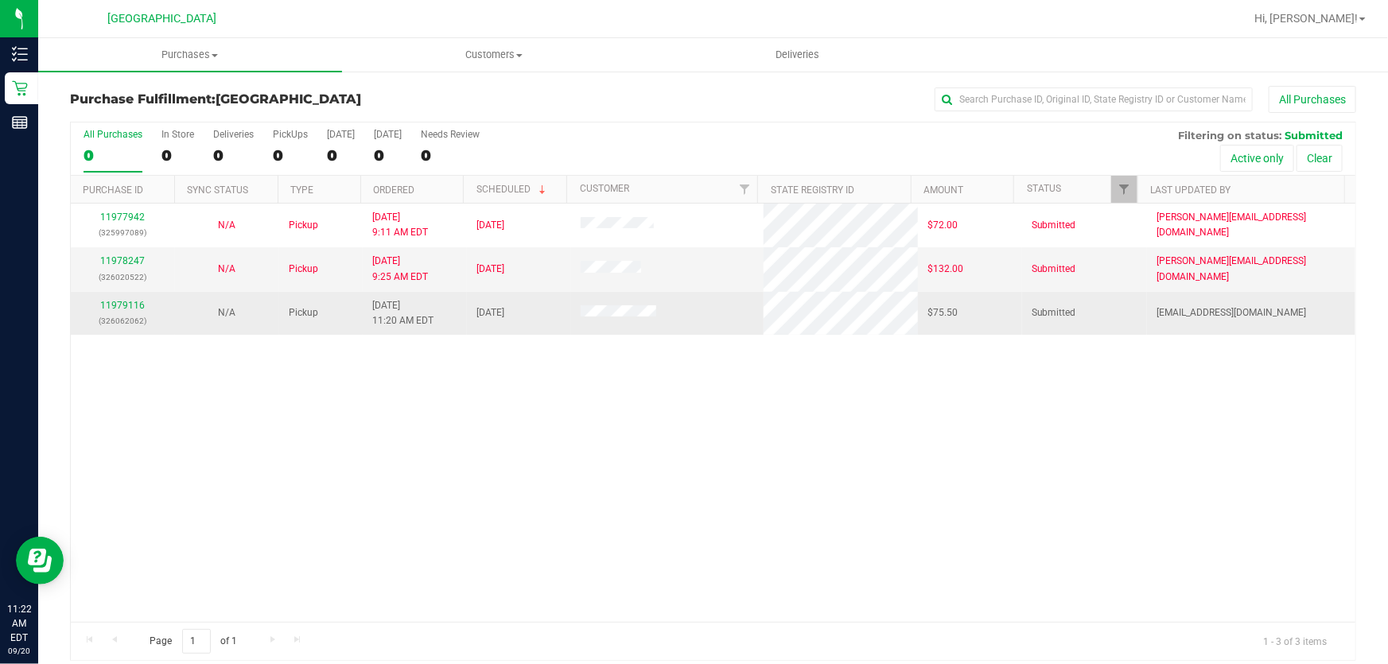
click at [114, 313] on p "(326062062)" at bounding box center [122, 320] width 85 height 15
click at [123, 307] on link "11979116" at bounding box center [122, 305] width 45 height 11
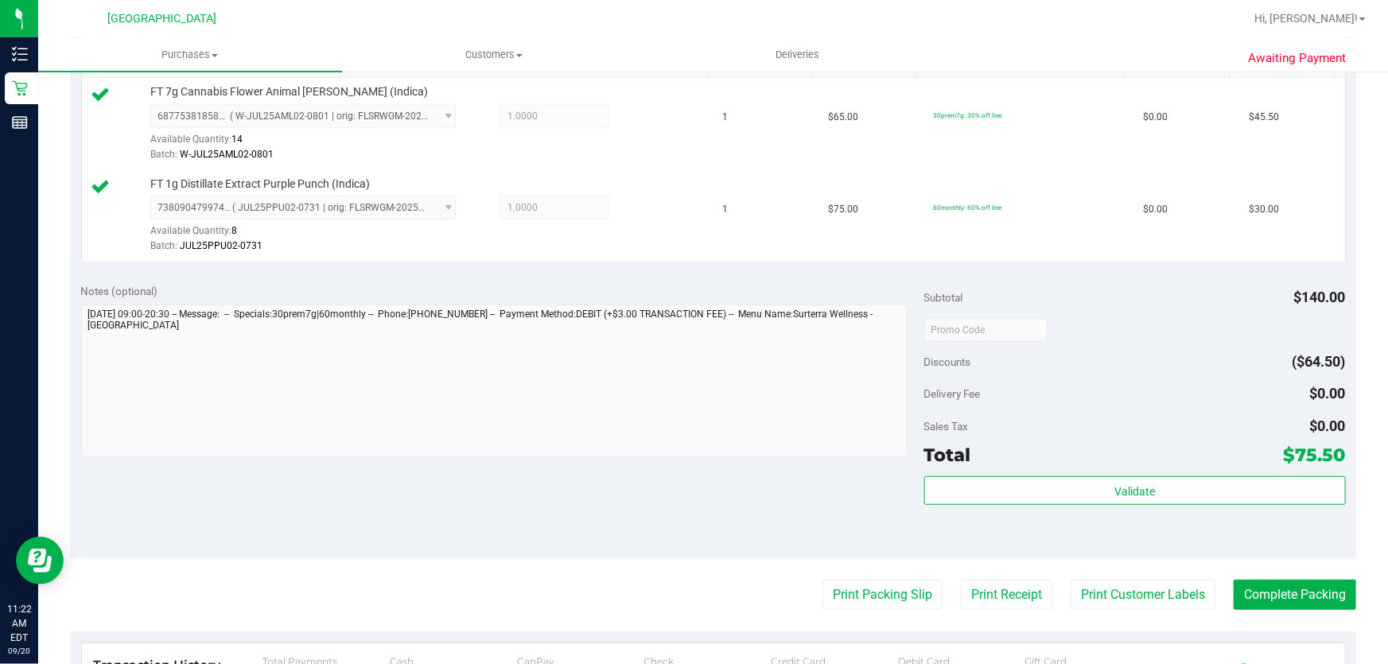
scroll to position [433, 0]
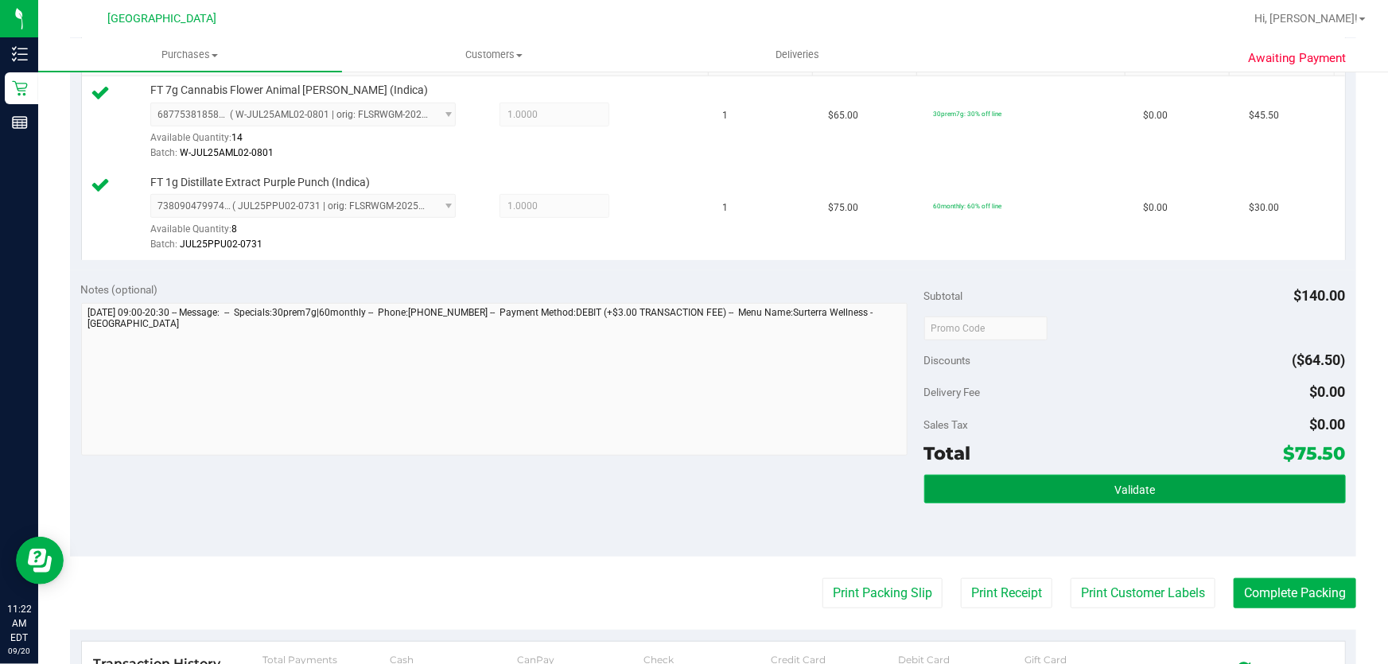
click at [1020, 493] on button "Validate" at bounding box center [1134, 489] width 421 height 29
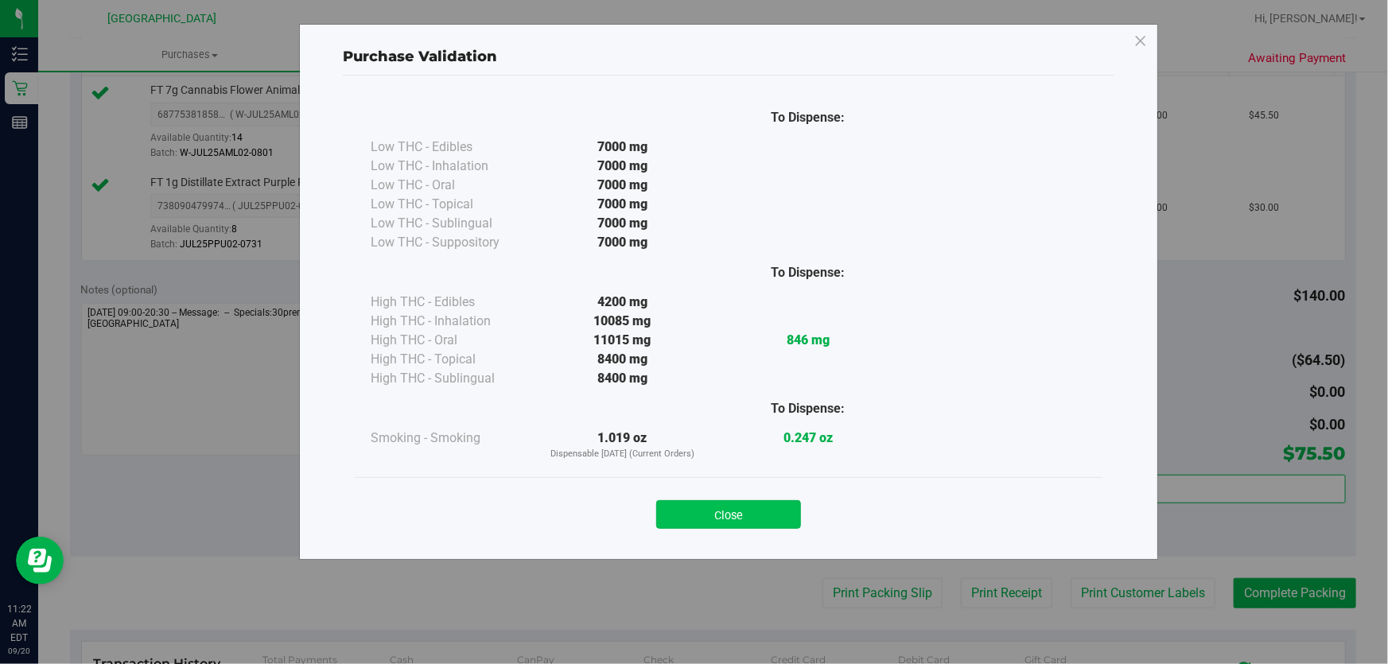
click at [749, 522] on button "Close" at bounding box center [728, 514] width 145 height 29
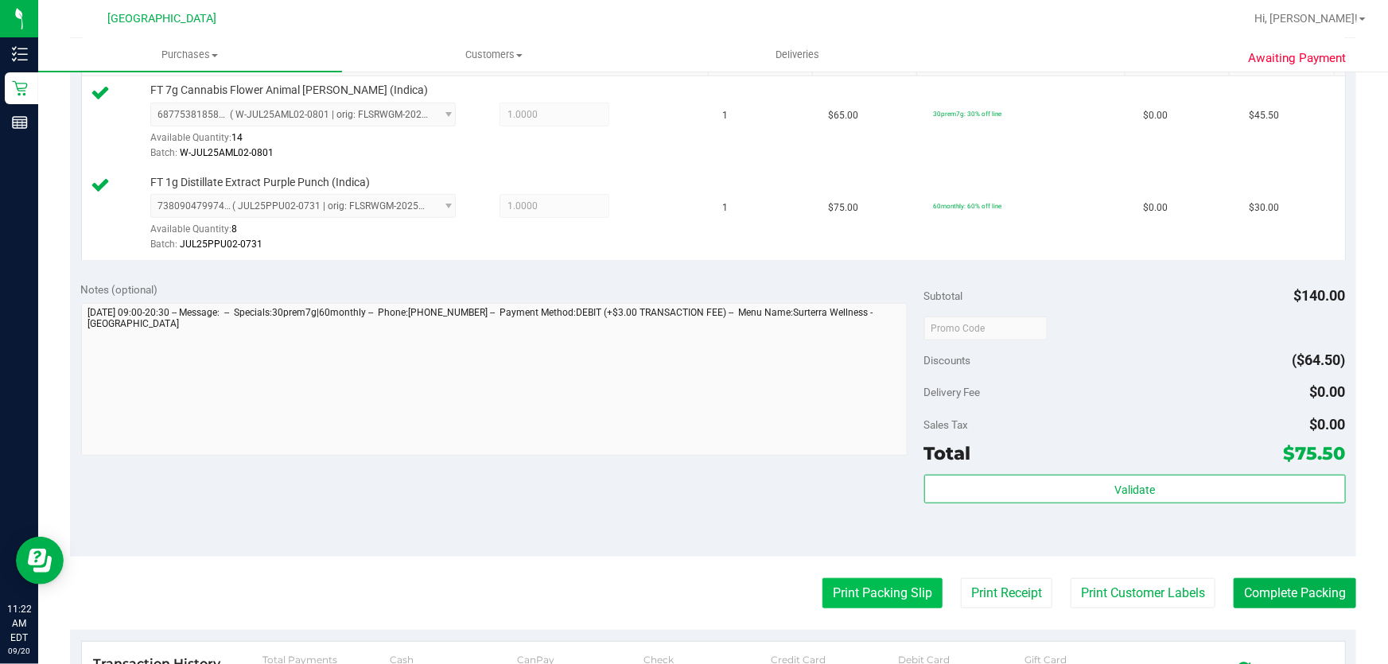
click at [848, 586] on button "Print Packing Slip" at bounding box center [882, 593] width 120 height 30
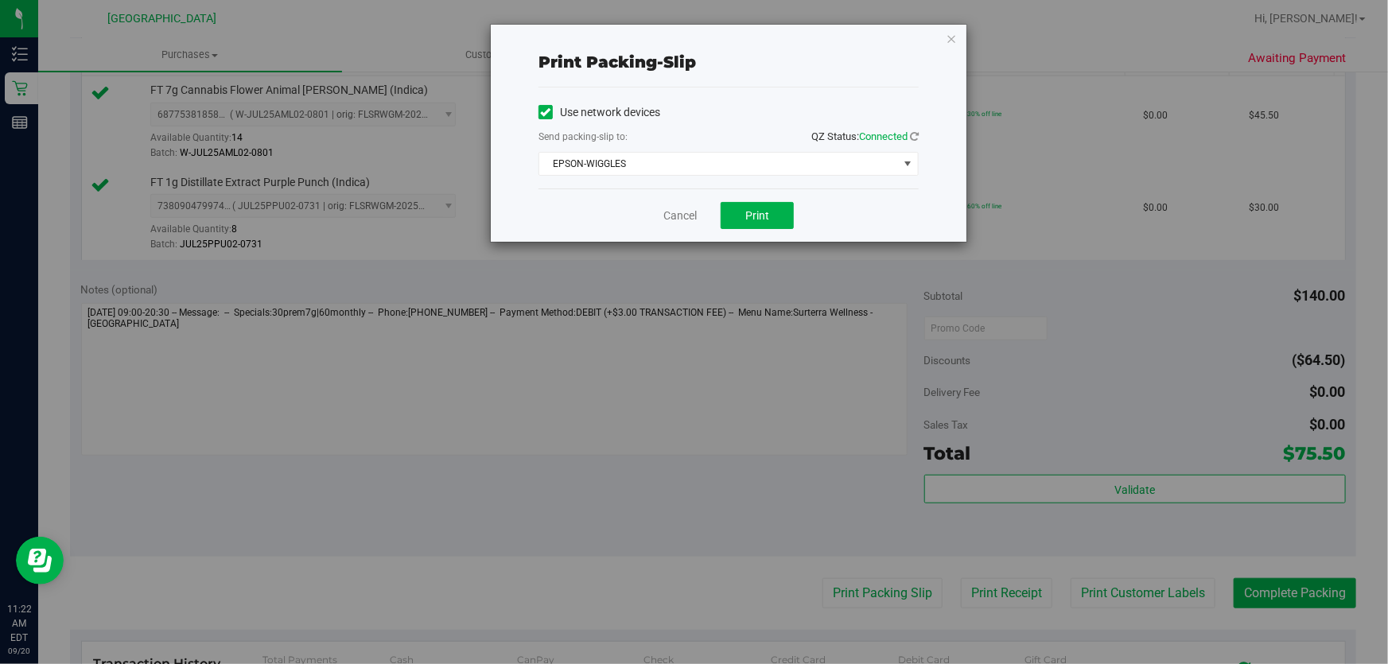
click at [765, 231] on div "Cancel Print" at bounding box center [728, 214] width 380 height 53
drag, startPoint x: 765, startPoint y: 231, endPoint x: 771, endPoint y: 217, distance: 14.6
click at [771, 217] on button "Print" at bounding box center [756, 215] width 73 height 27
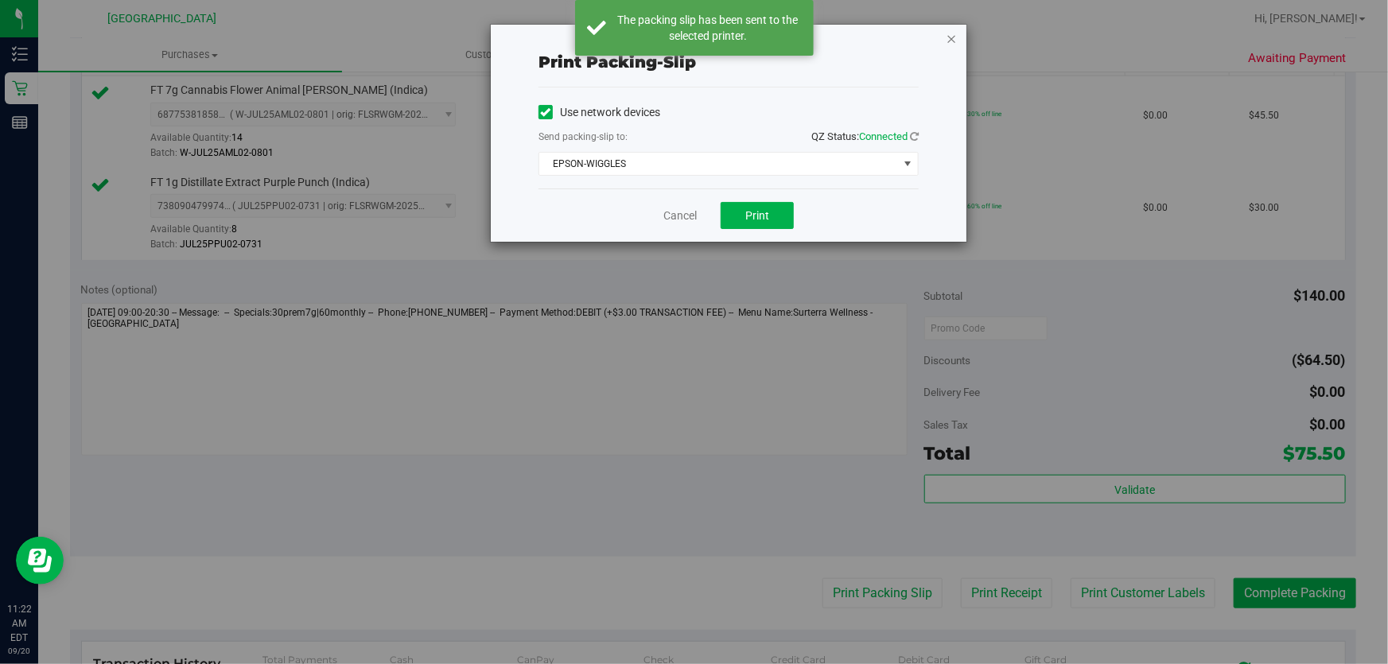
click at [954, 37] on icon "button" at bounding box center [950, 38] width 11 height 19
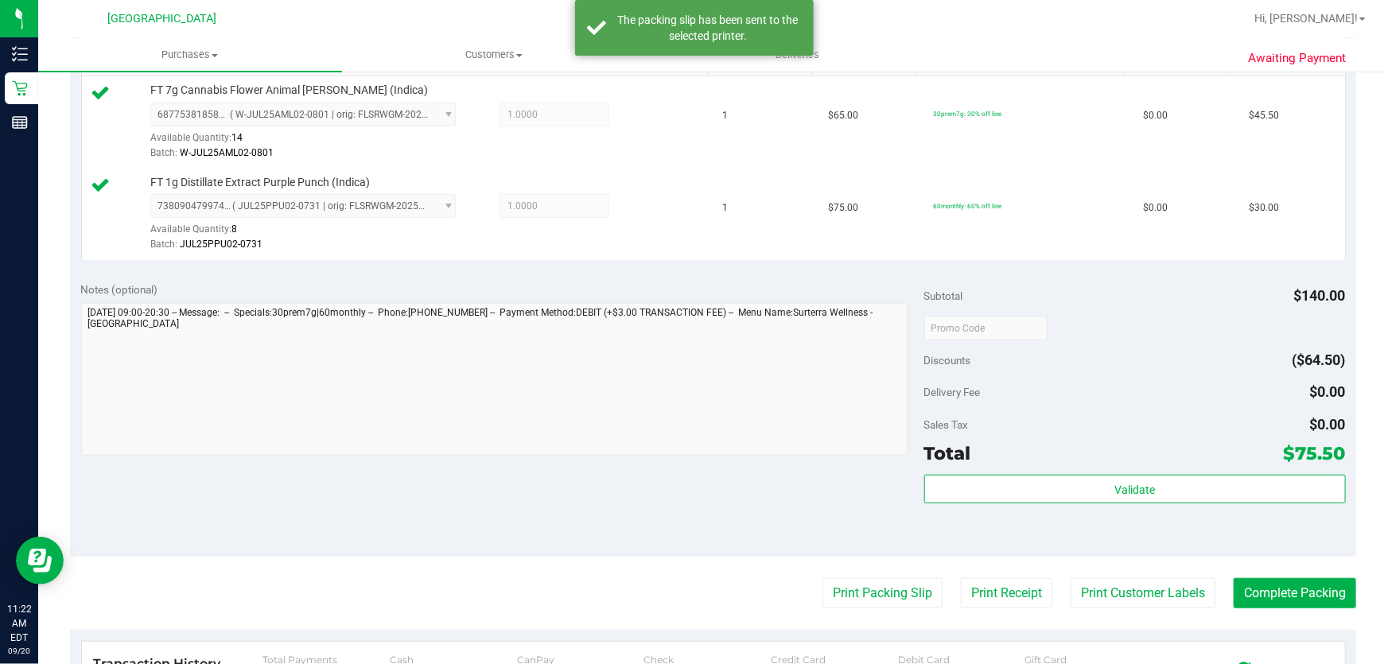
click at [1268, 612] on purchase-details "Back Edit Purchase Cancel Purchase View Profile # 11979116 BioTrack ID: - Submi…" at bounding box center [713, 290] width 1286 height 1275
click at [1268, 588] on button "Complete Packing" at bounding box center [1294, 593] width 122 height 30
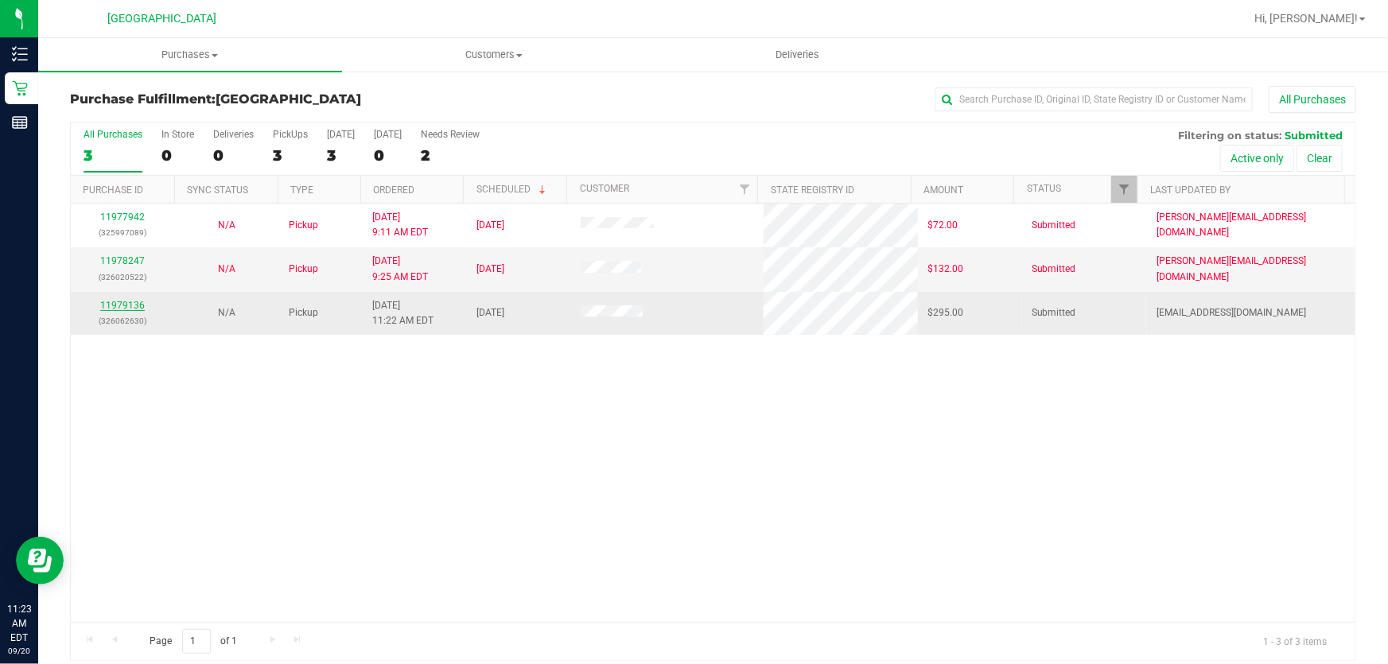
click at [124, 301] on link "11979136" at bounding box center [122, 305] width 45 height 11
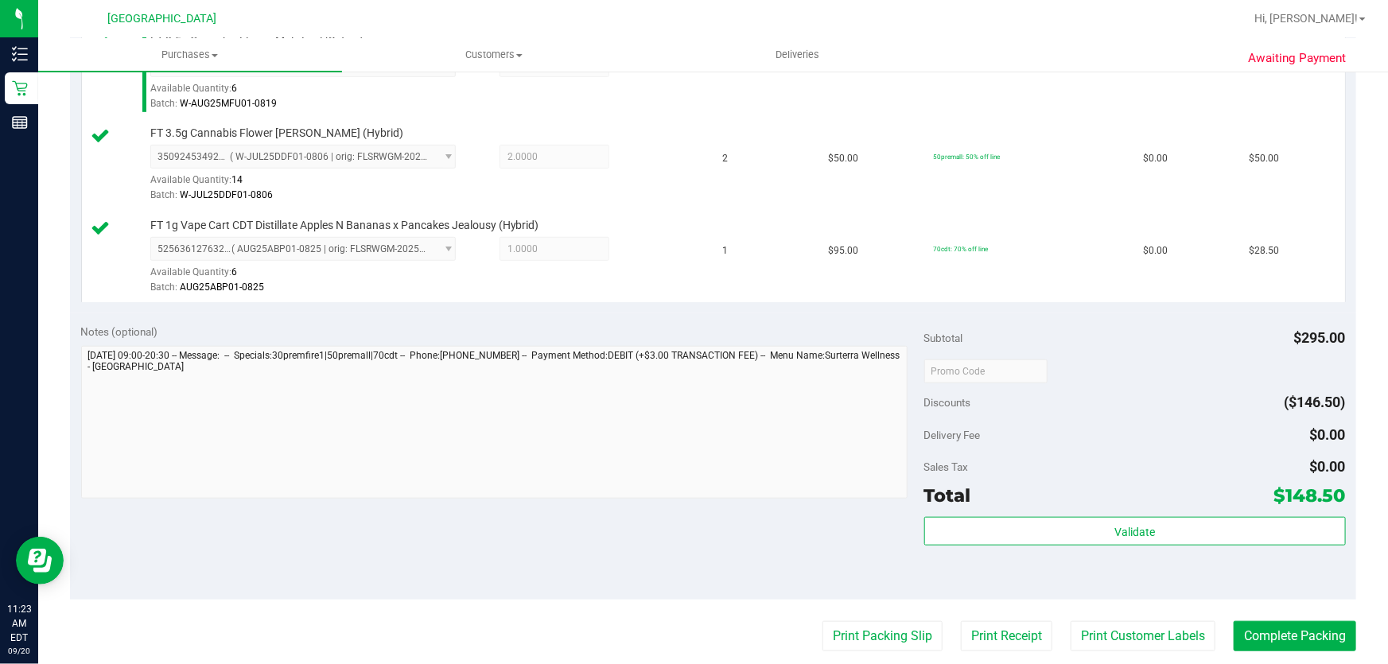
scroll to position [578, 0]
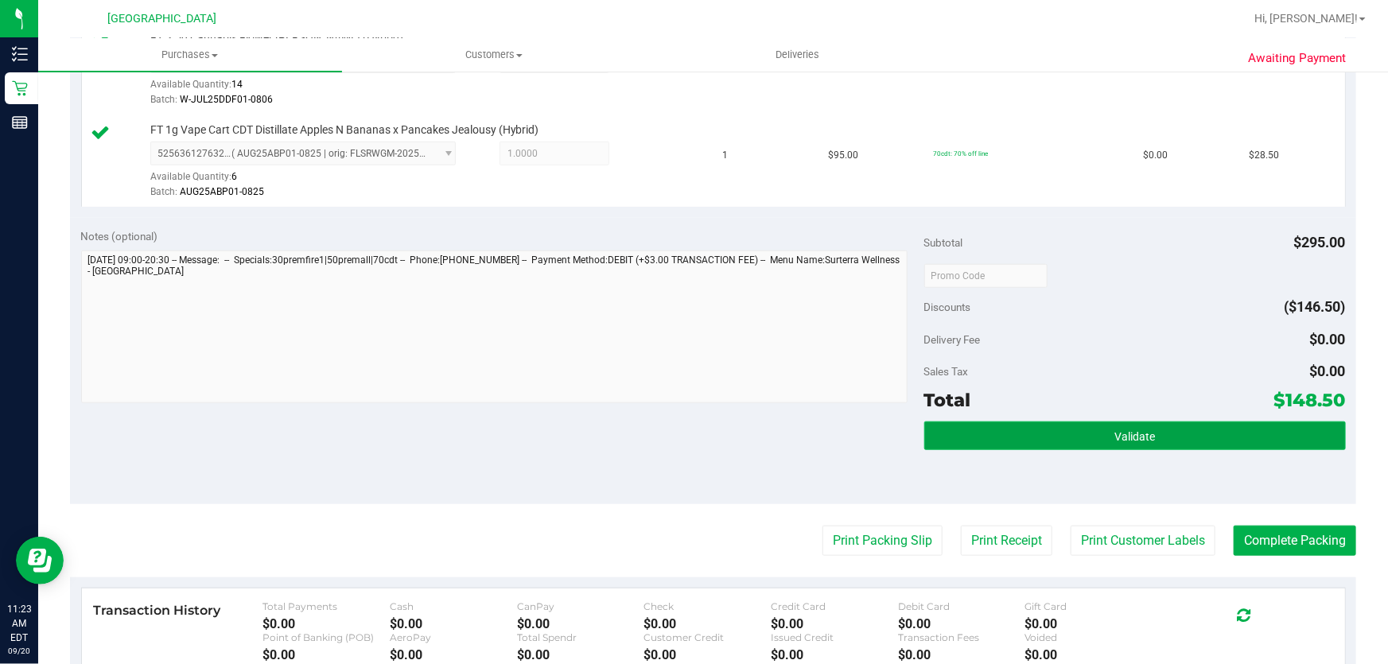
click at [1124, 436] on span "Validate" at bounding box center [1134, 436] width 41 height 13
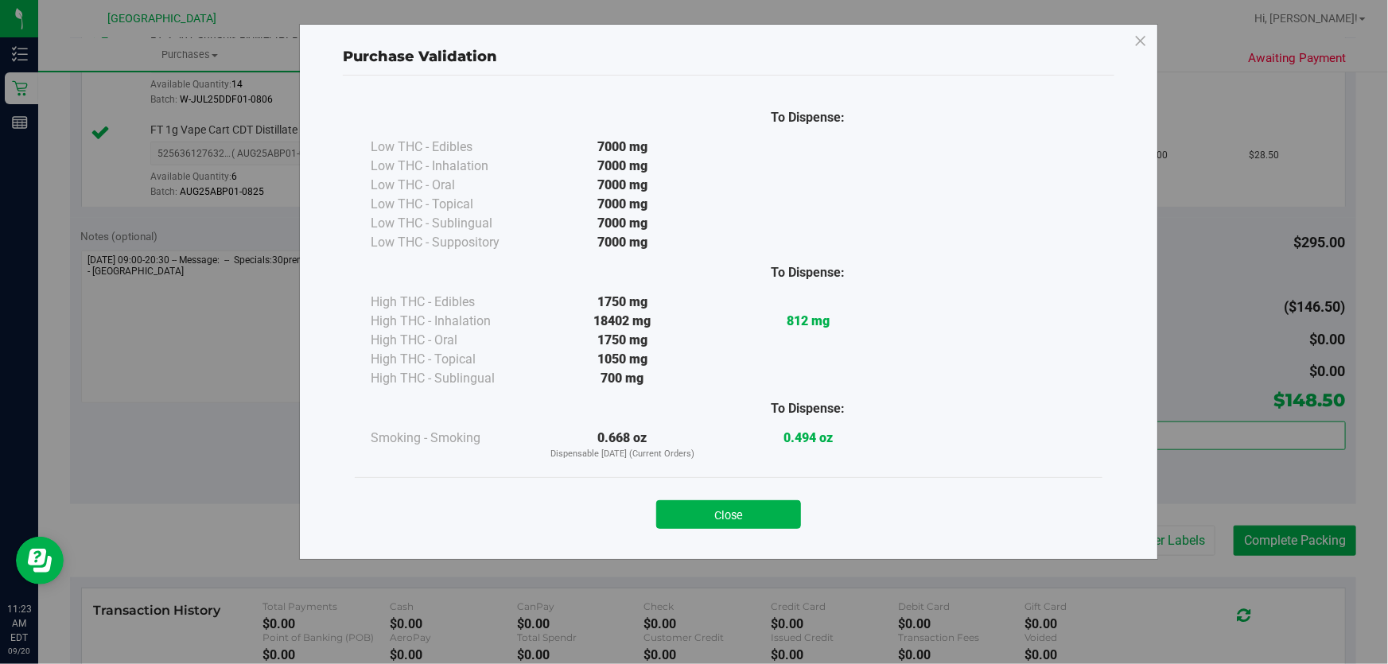
click at [802, 514] on div "Close" at bounding box center [729, 510] width 724 height 40
click at [737, 510] on button "Close" at bounding box center [728, 514] width 145 height 29
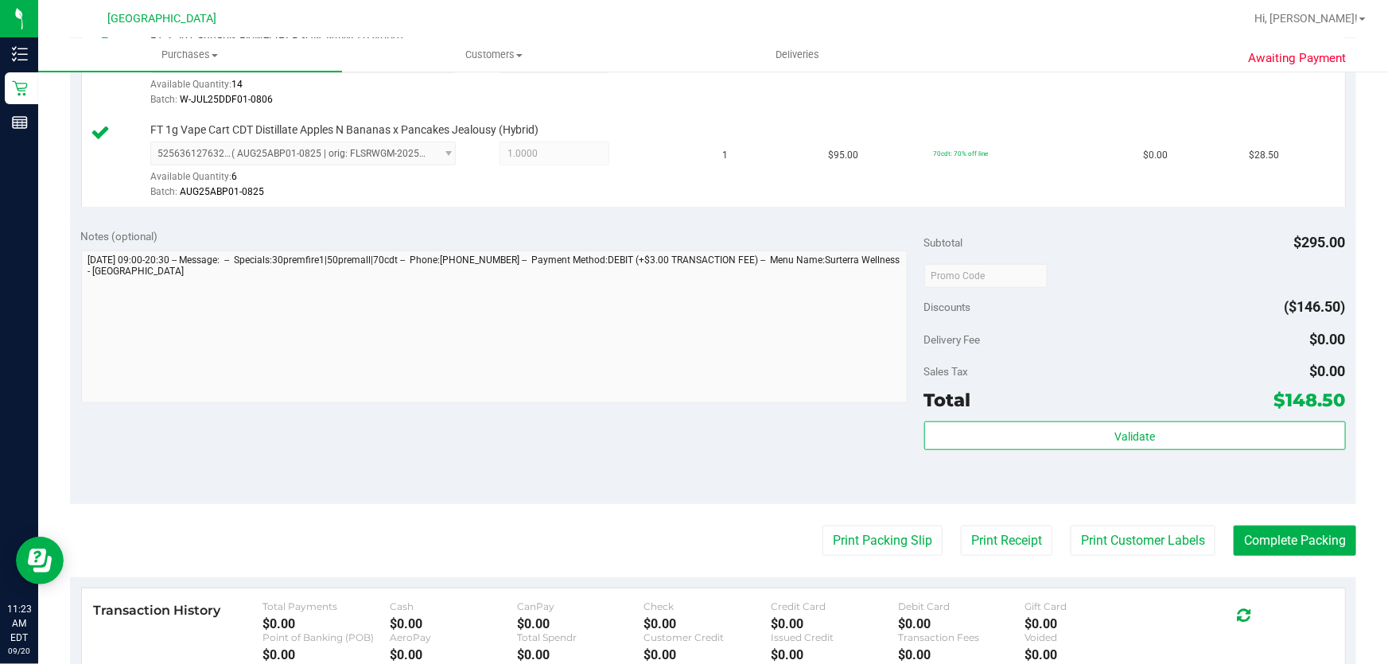
click at [844, 556] on purchase-details "Back Edit Purchase Cancel Purchase View Profile # 11979136 BioTrack ID: - Submi…" at bounding box center [713, 191] width 1286 height 1367
click at [848, 538] on button "Print Packing Slip" at bounding box center [882, 541] width 120 height 30
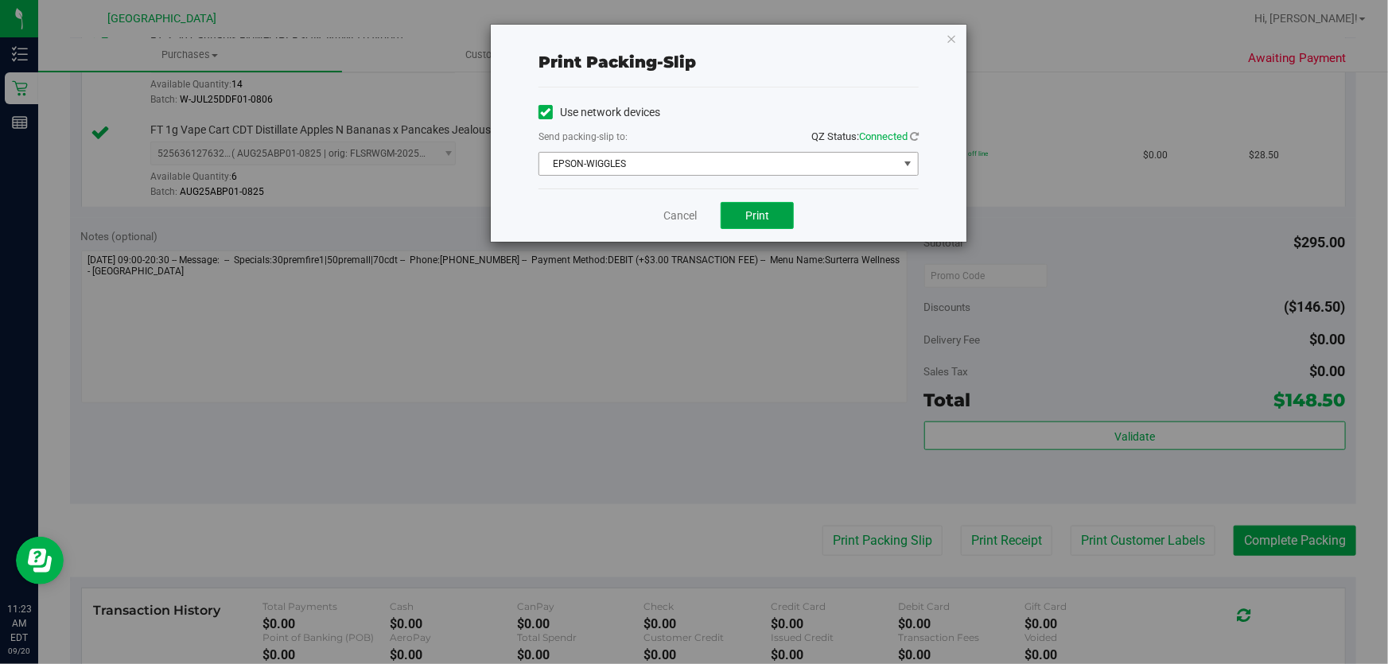
click at [743, 217] on button "Print" at bounding box center [756, 215] width 73 height 27
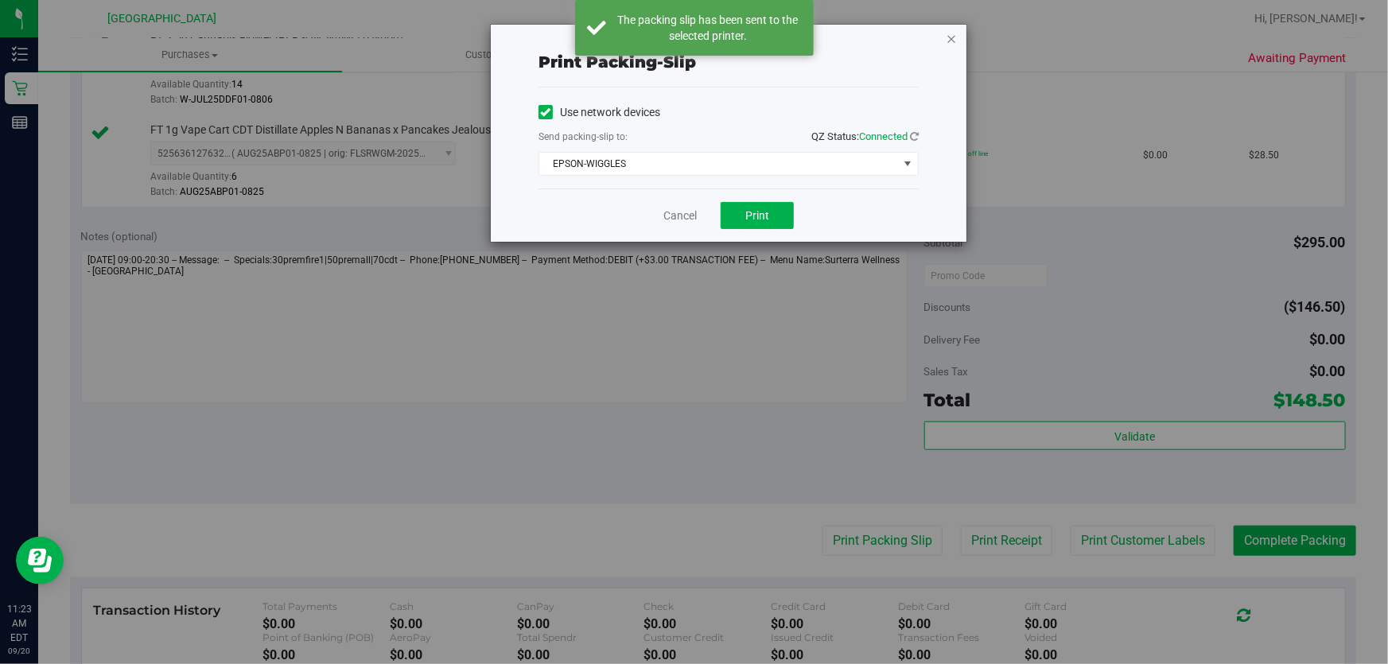
click at [953, 38] on icon "button" at bounding box center [950, 38] width 11 height 19
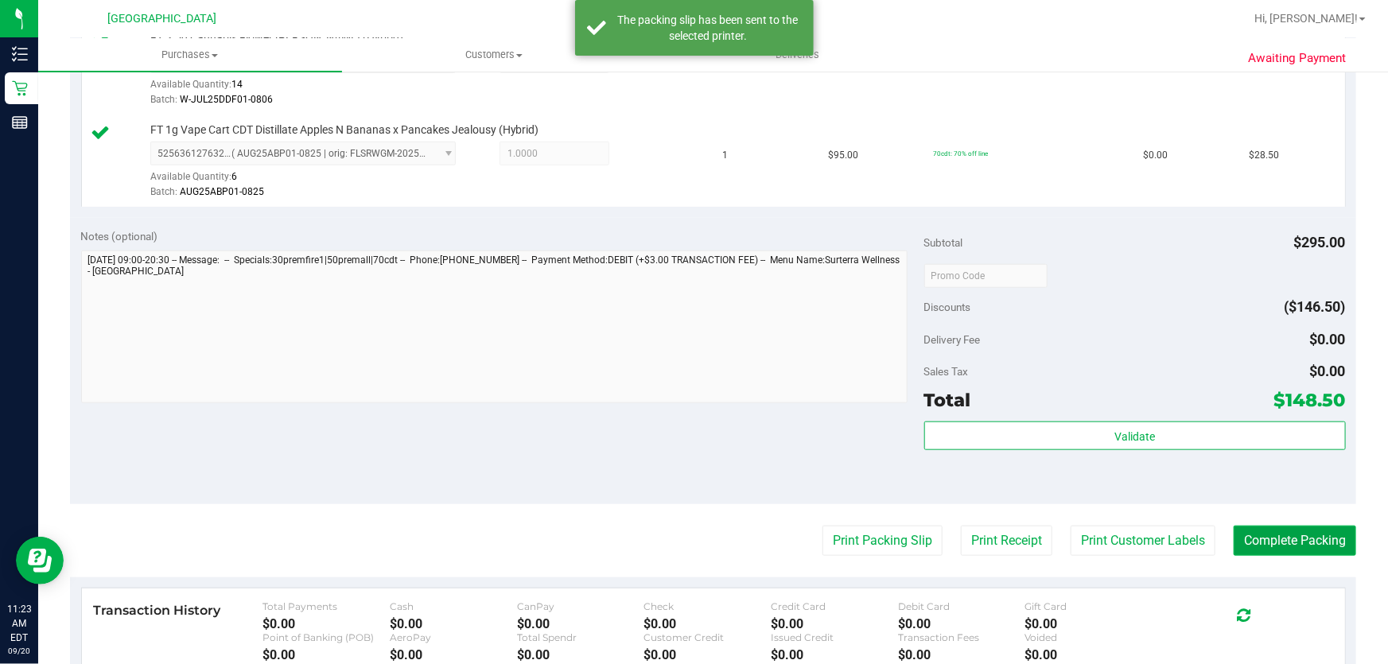
click at [1303, 538] on button "Complete Packing" at bounding box center [1294, 541] width 122 height 30
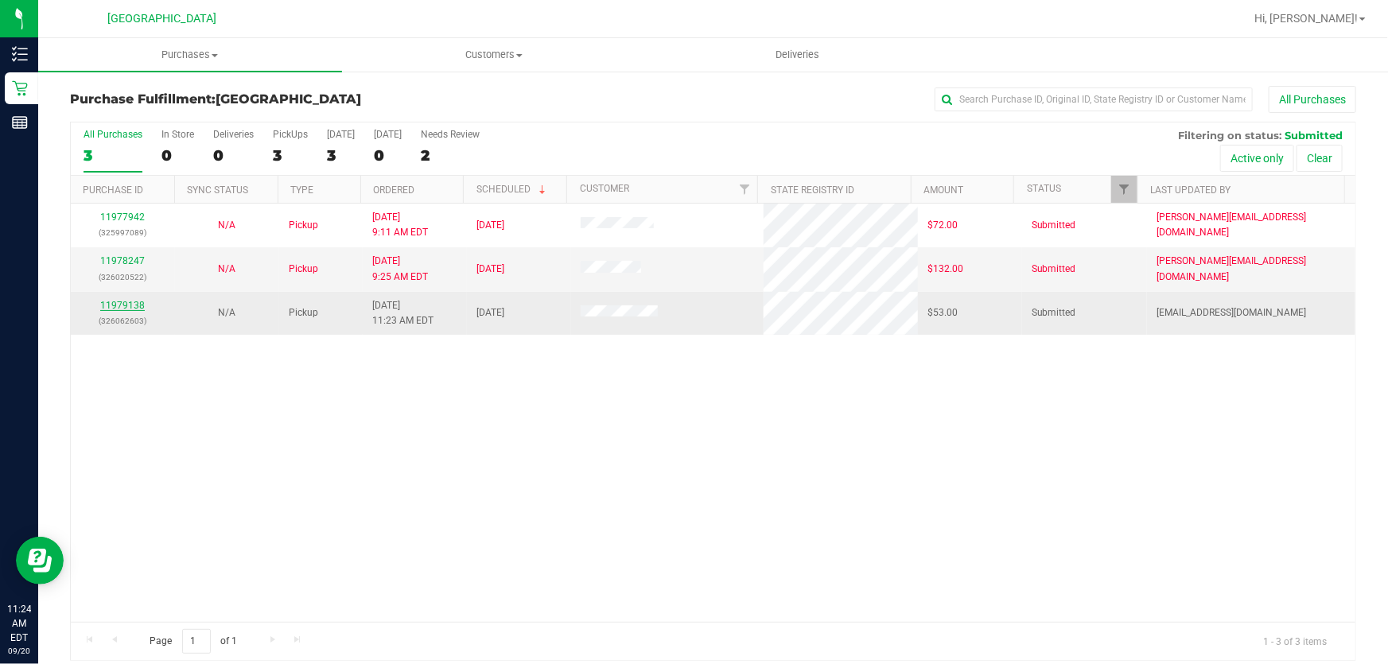
click at [124, 305] on link "11979138" at bounding box center [122, 305] width 45 height 11
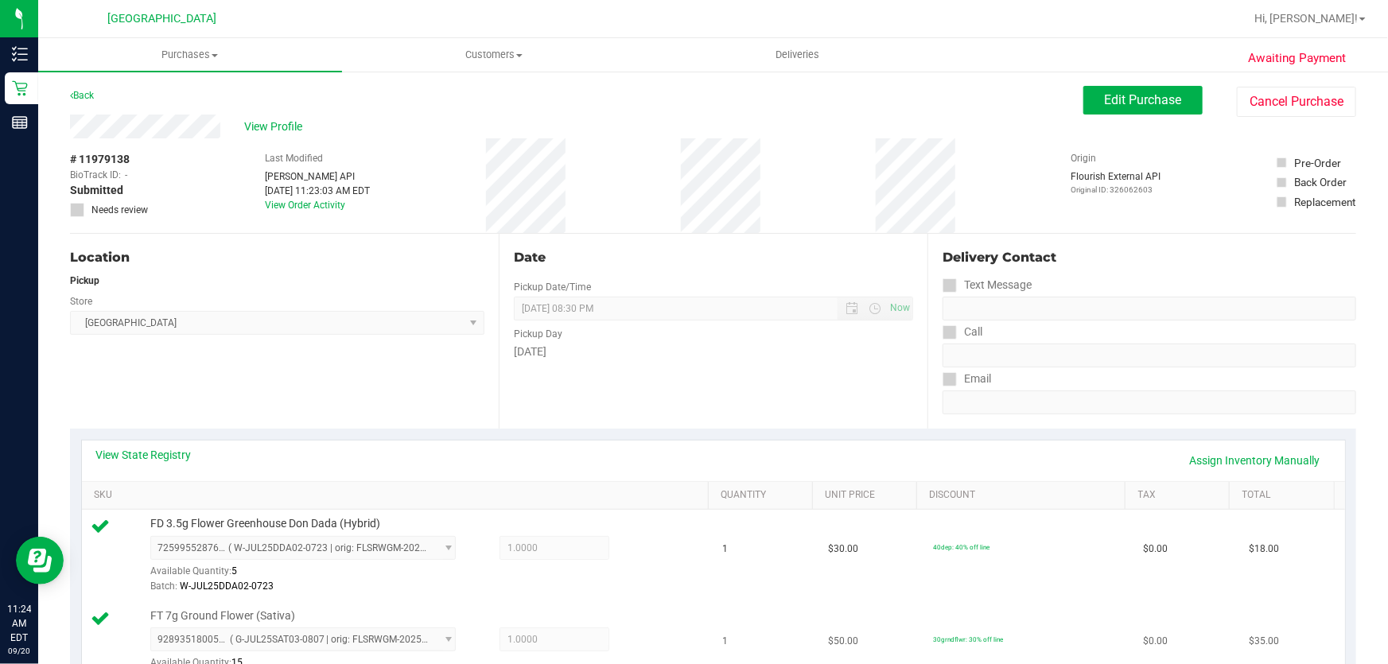
scroll to position [361, 0]
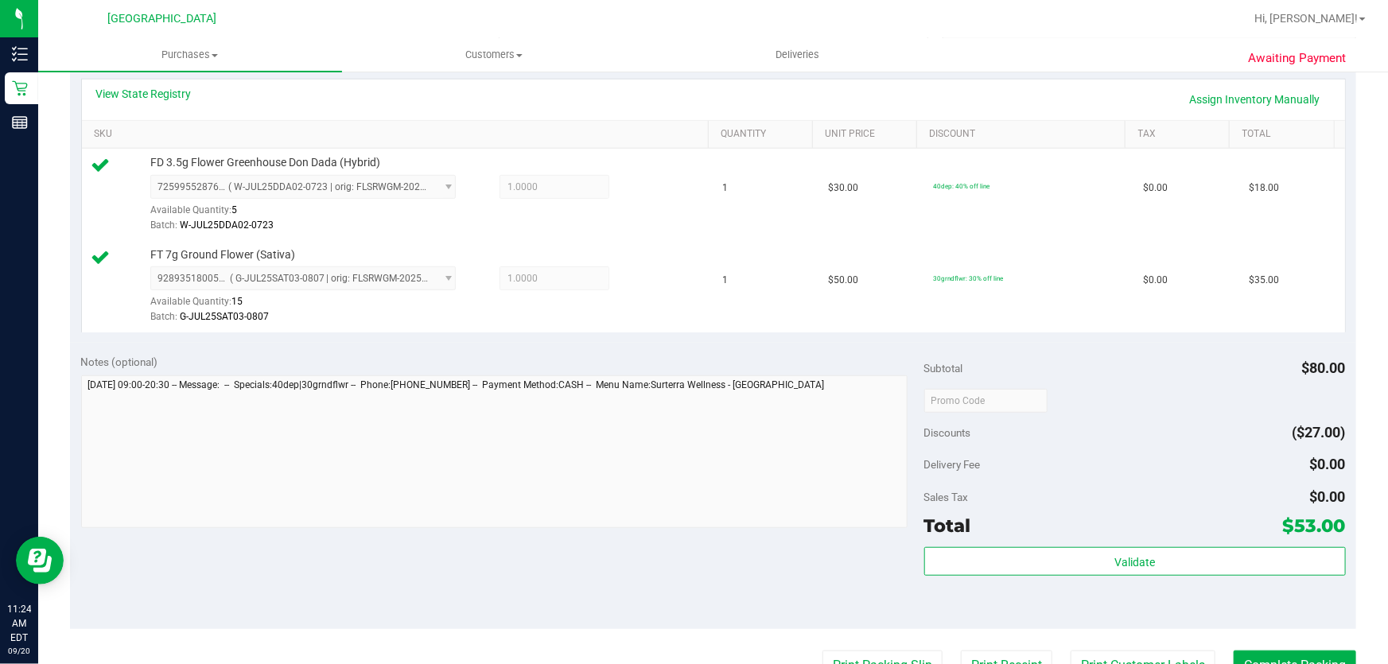
click at [1115, 580] on div "Validate" at bounding box center [1134, 583] width 421 height 72
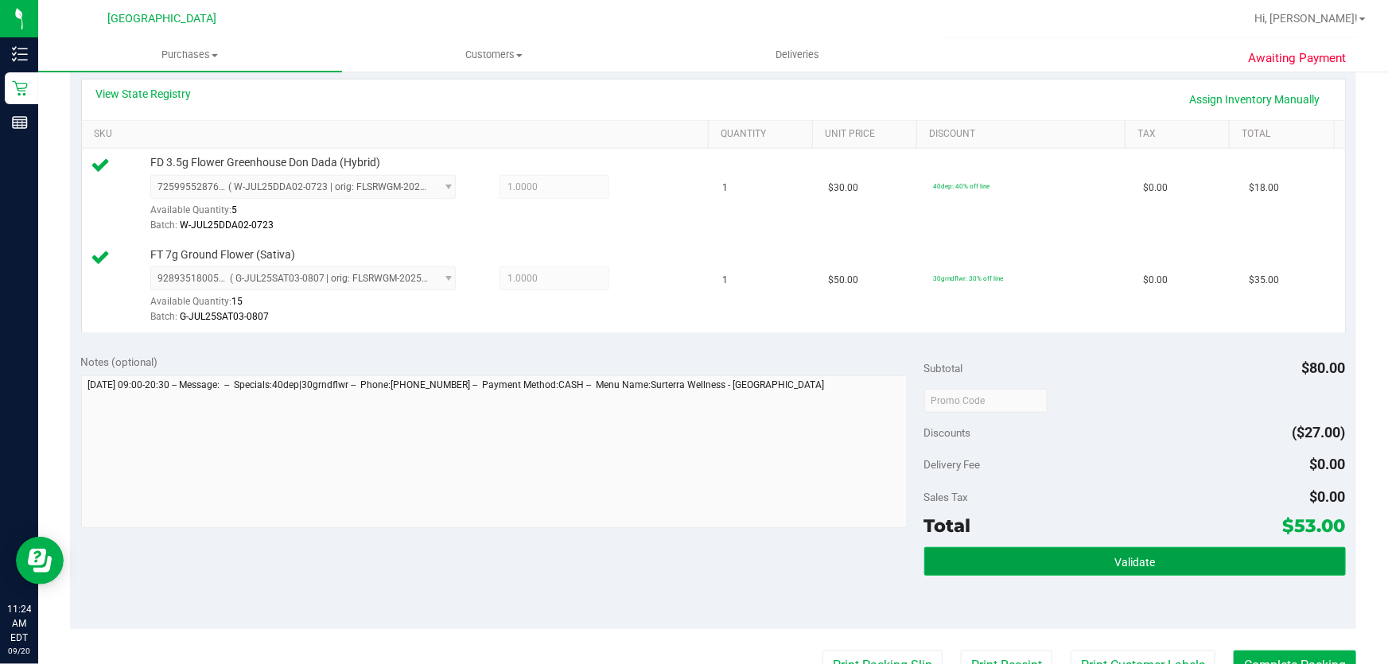
click at [1116, 573] on button "Validate" at bounding box center [1134, 561] width 421 height 29
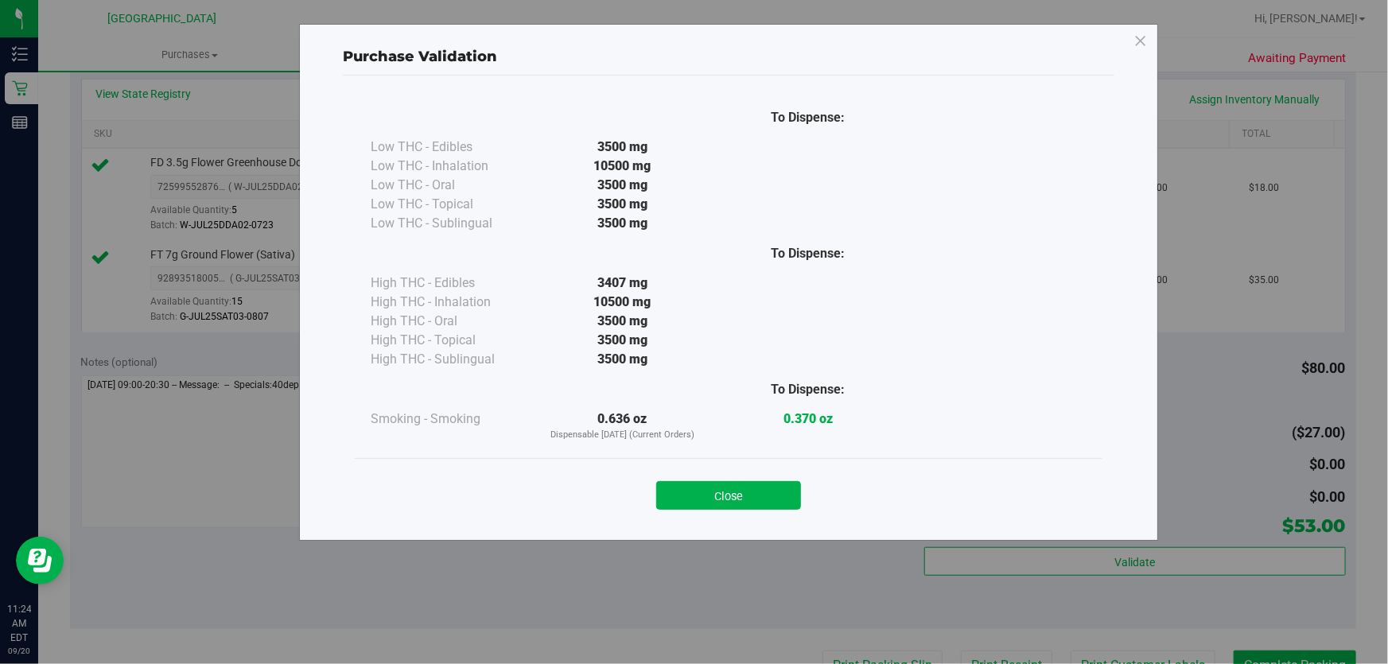
drag, startPoint x: 716, startPoint y: 483, endPoint x: 729, endPoint y: 487, distance: 13.9
click at [717, 483] on button "Close" at bounding box center [728, 495] width 145 height 29
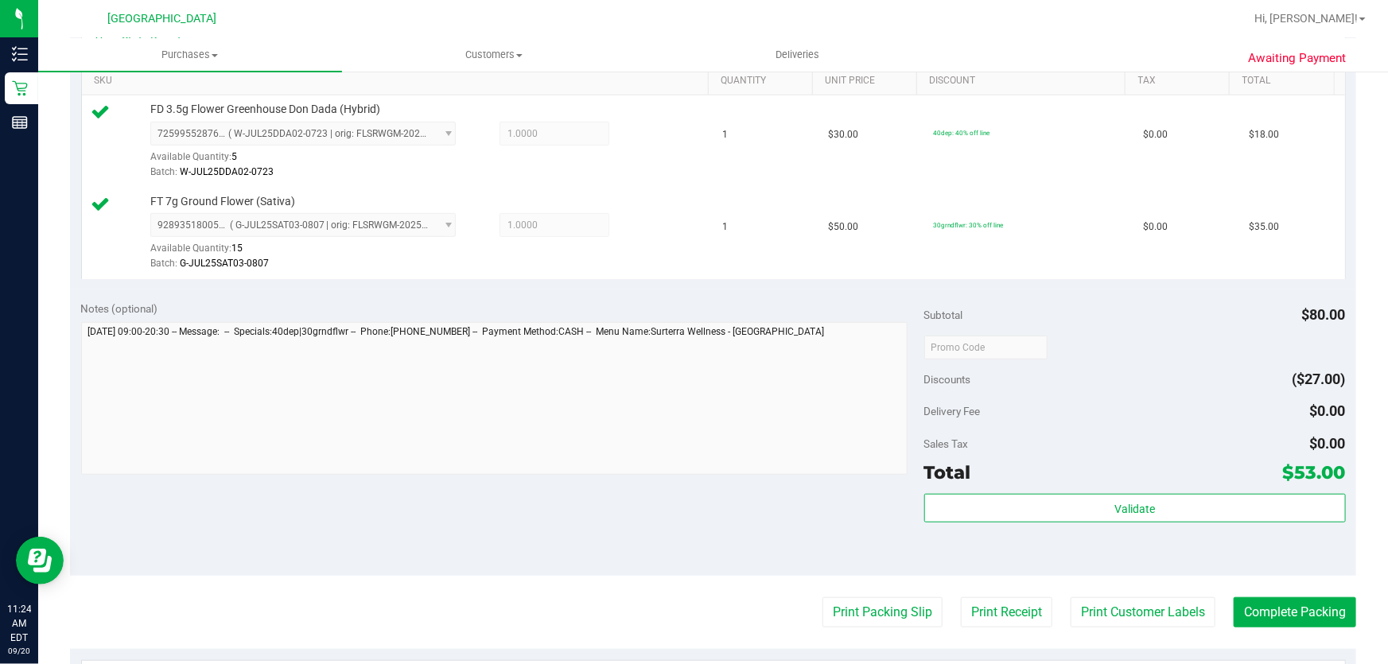
scroll to position [506, 0]
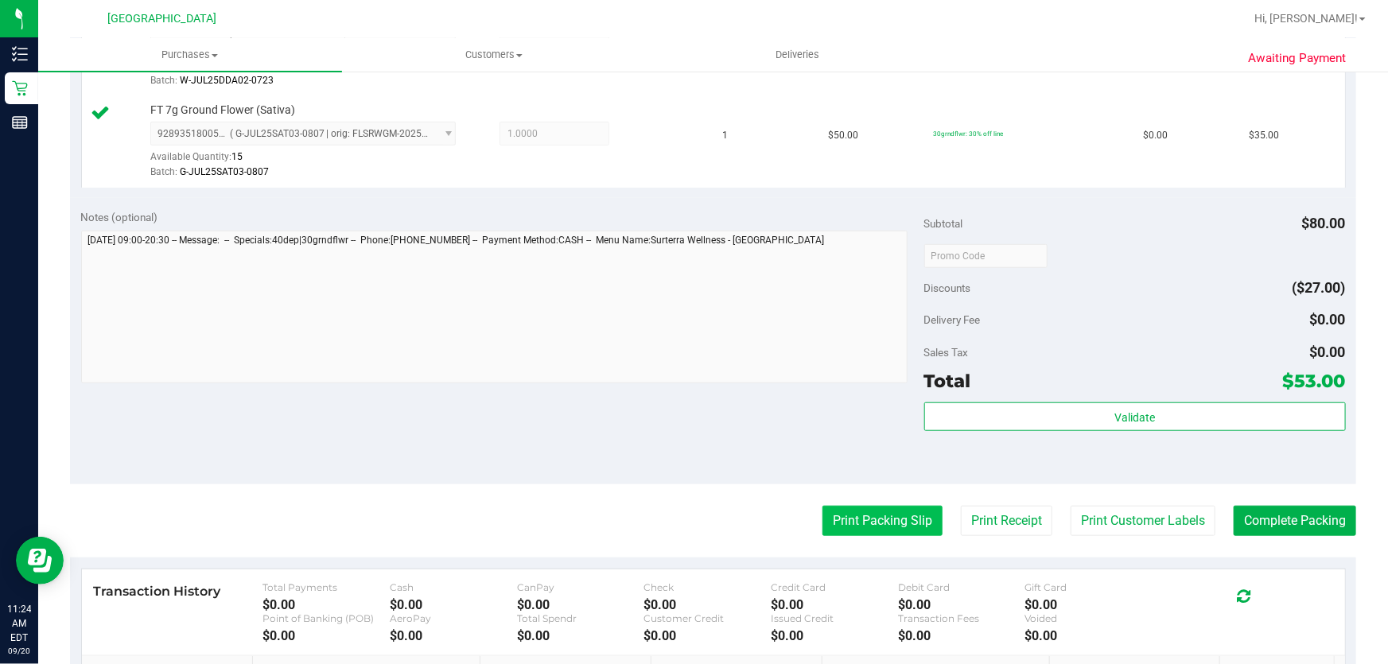
click at [861, 518] on button "Print Packing Slip" at bounding box center [882, 521] width 120 height 30
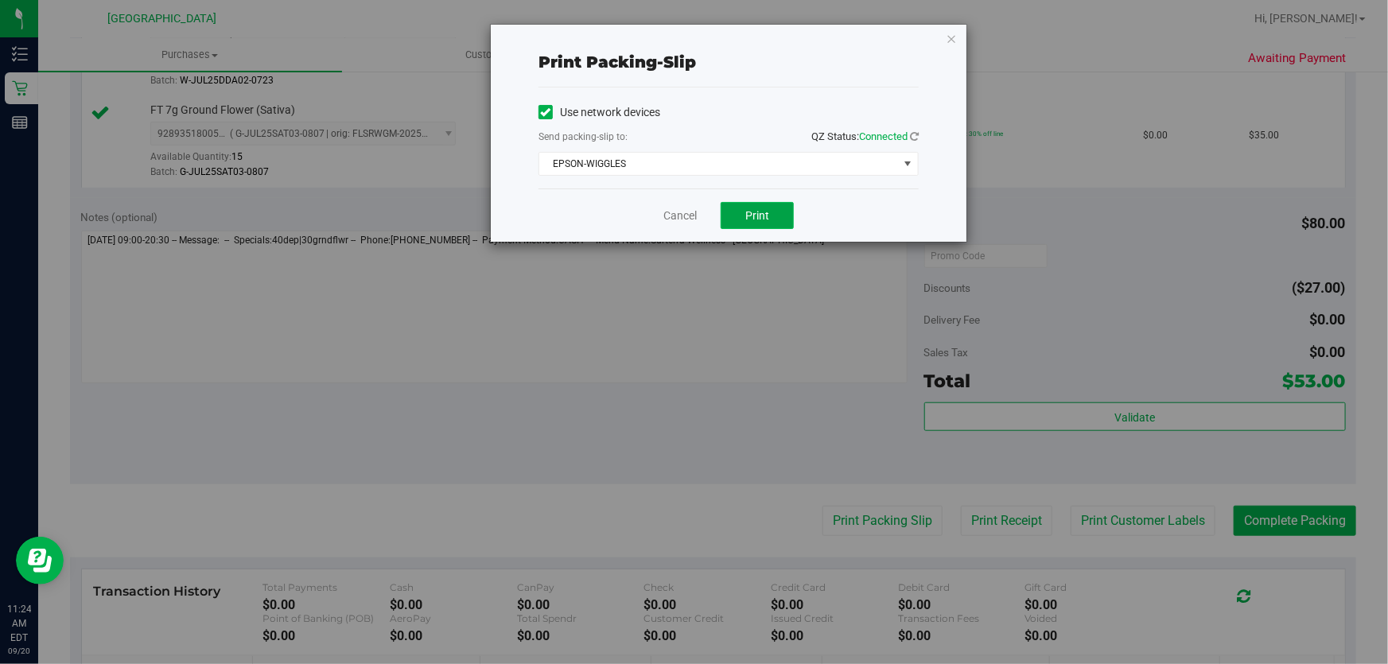
click at [736, 207] on button "Print" at bounding box center [756, 215] width 73 height 27
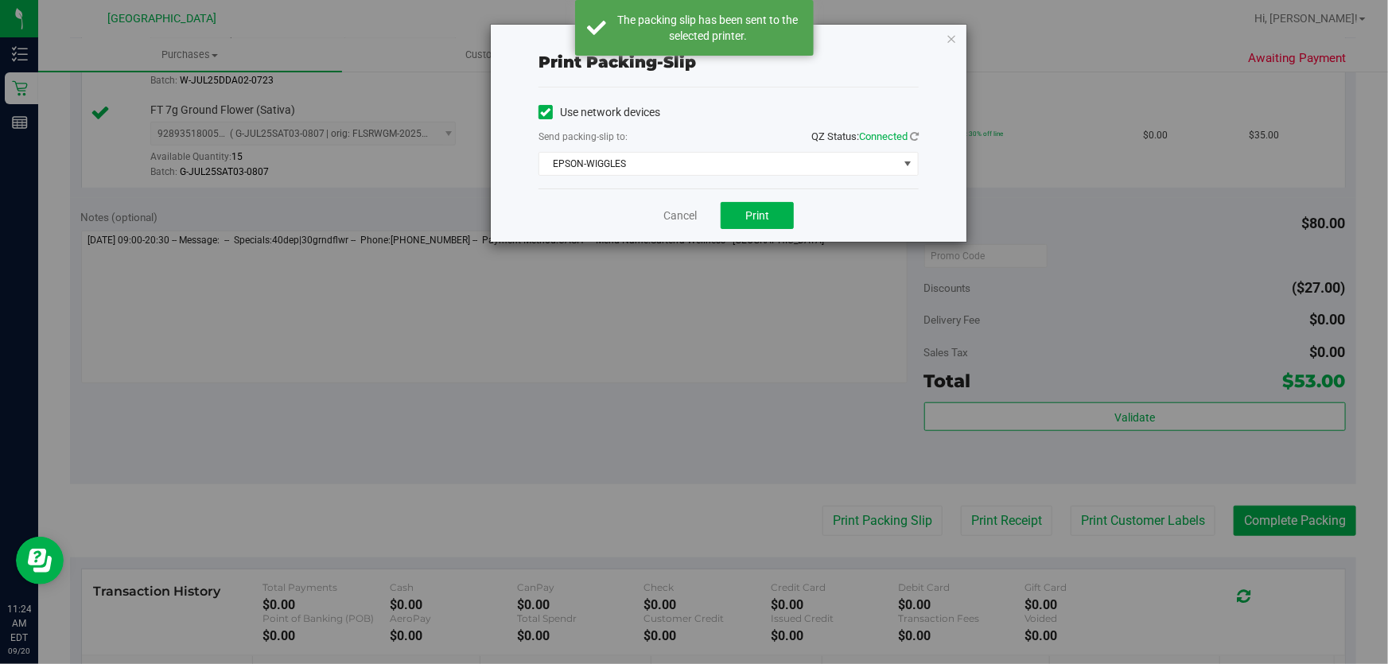
drag, startPoint x: 954, startPoint y: 37, endPoint x: 961, endPoint y: 76, distance: 38.8
click at [949, 38] on icon "button" at bounding box center [950, 38] width 11 height 19
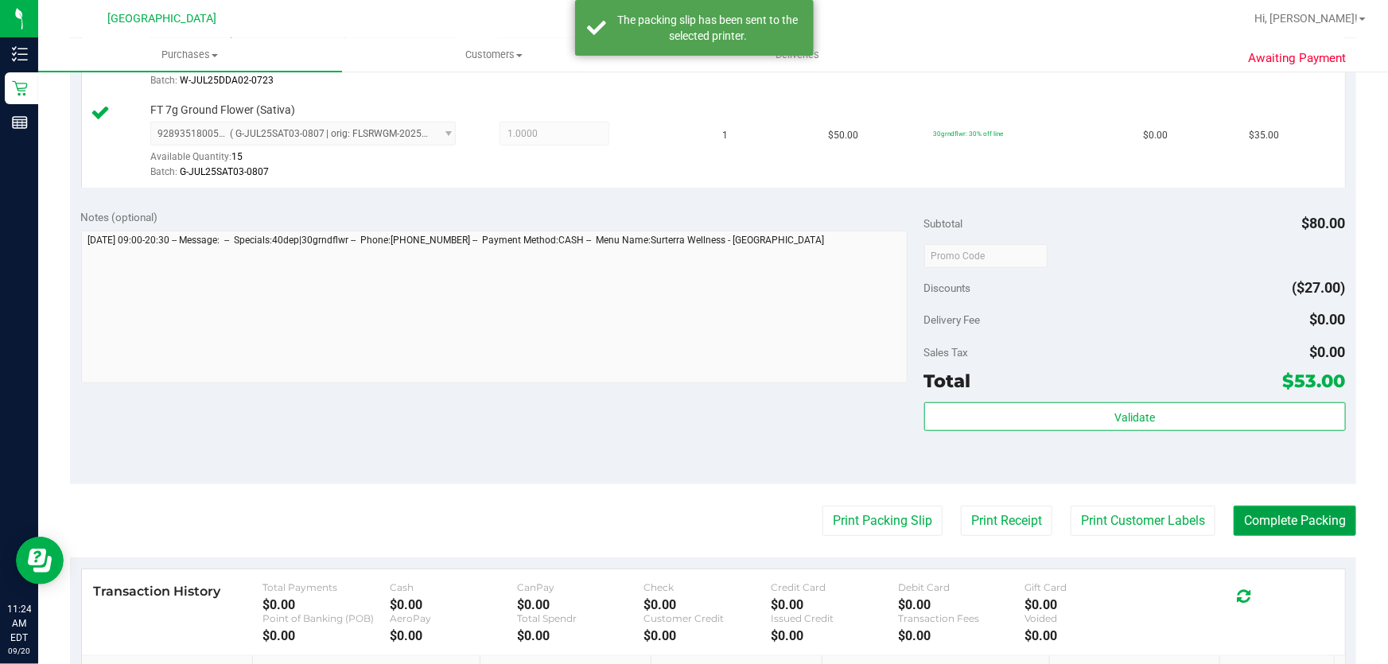
click at [1322, 529] on button "Complete Packing" at bounding box center [1294, 521] width 122 height 30
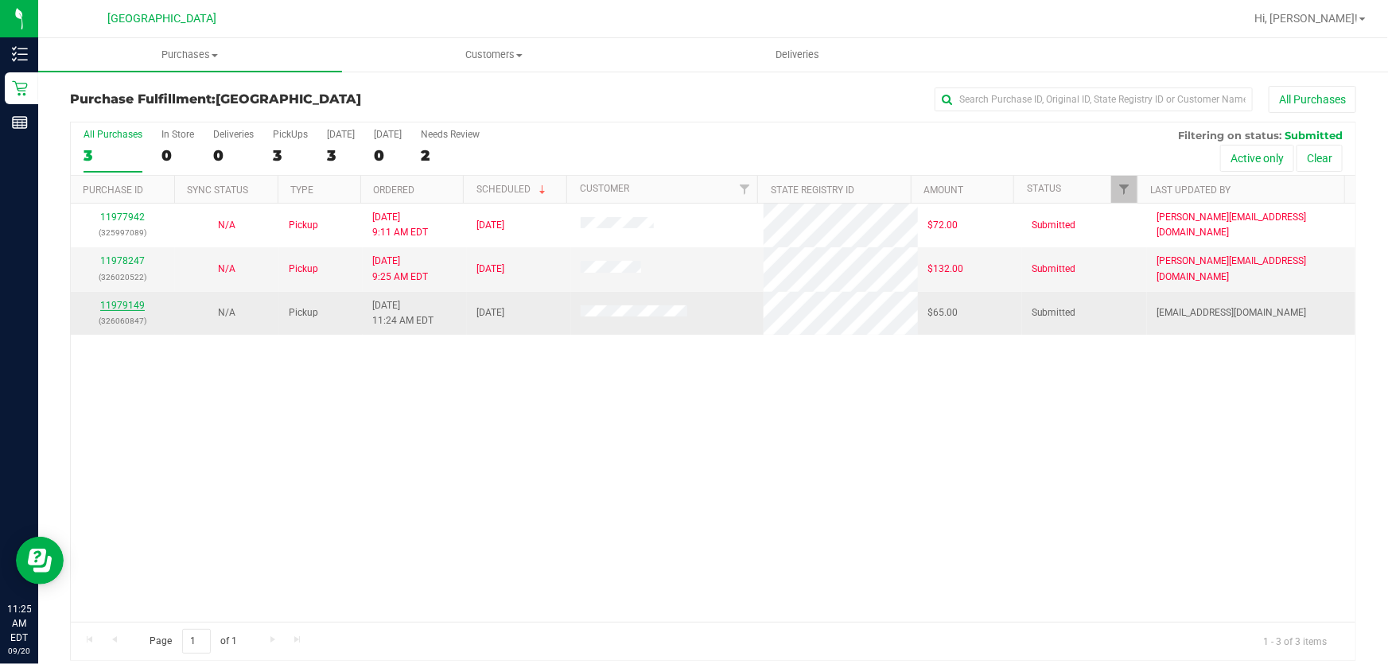
click at [124, 303] on link "11979149" at bounding box center [122, 305] width 45 height 11
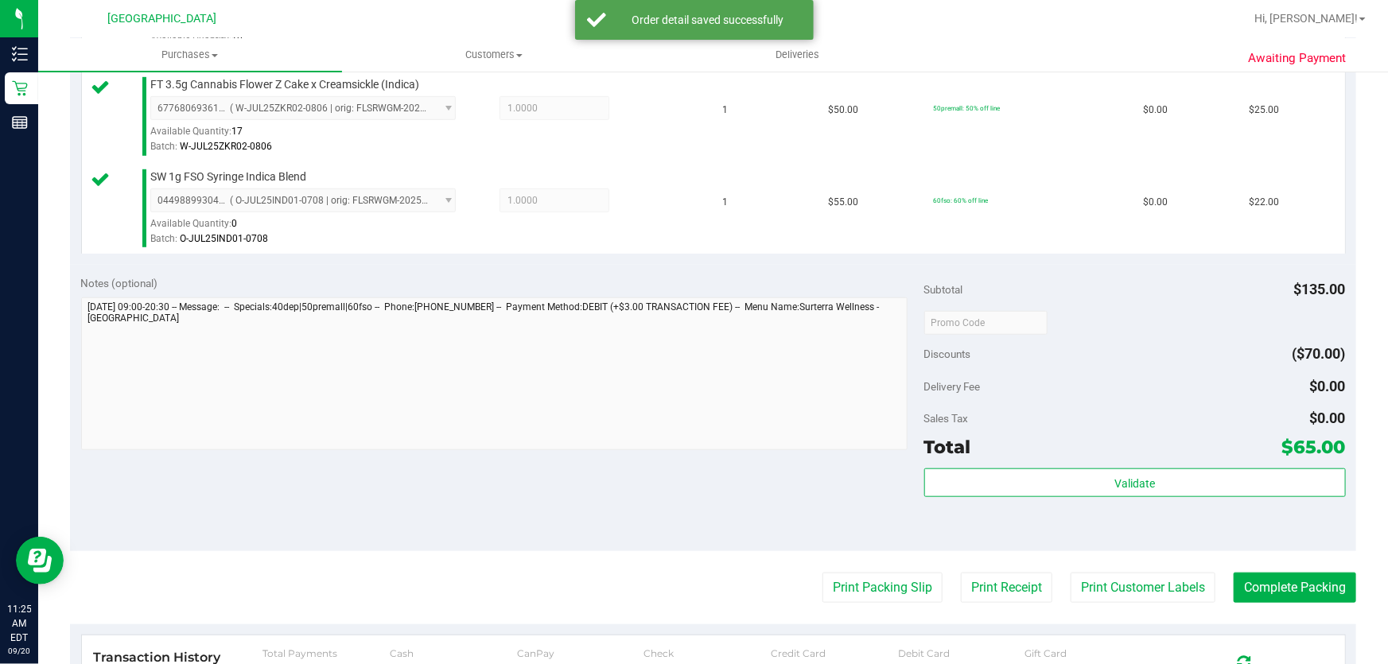
scroll to position [650, 0]
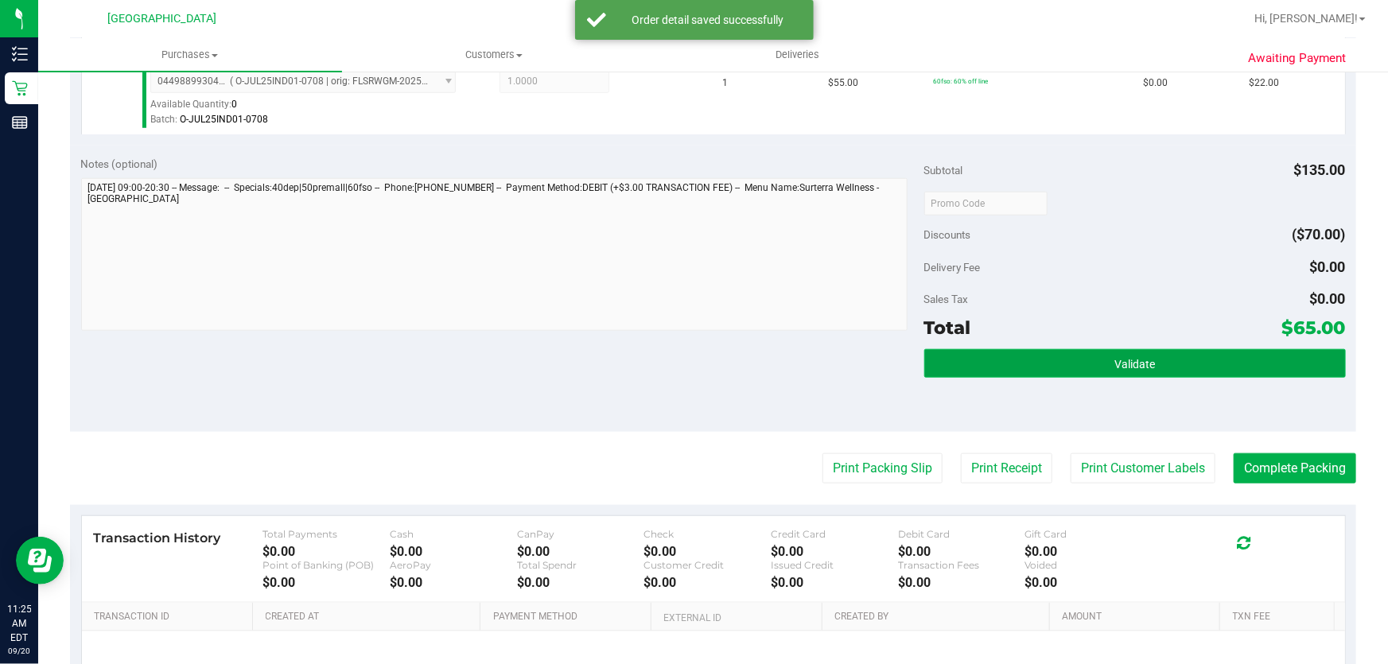
click at [1020, 374] on button "Validate" at bounding box center [1134, 363] width 421 height 29
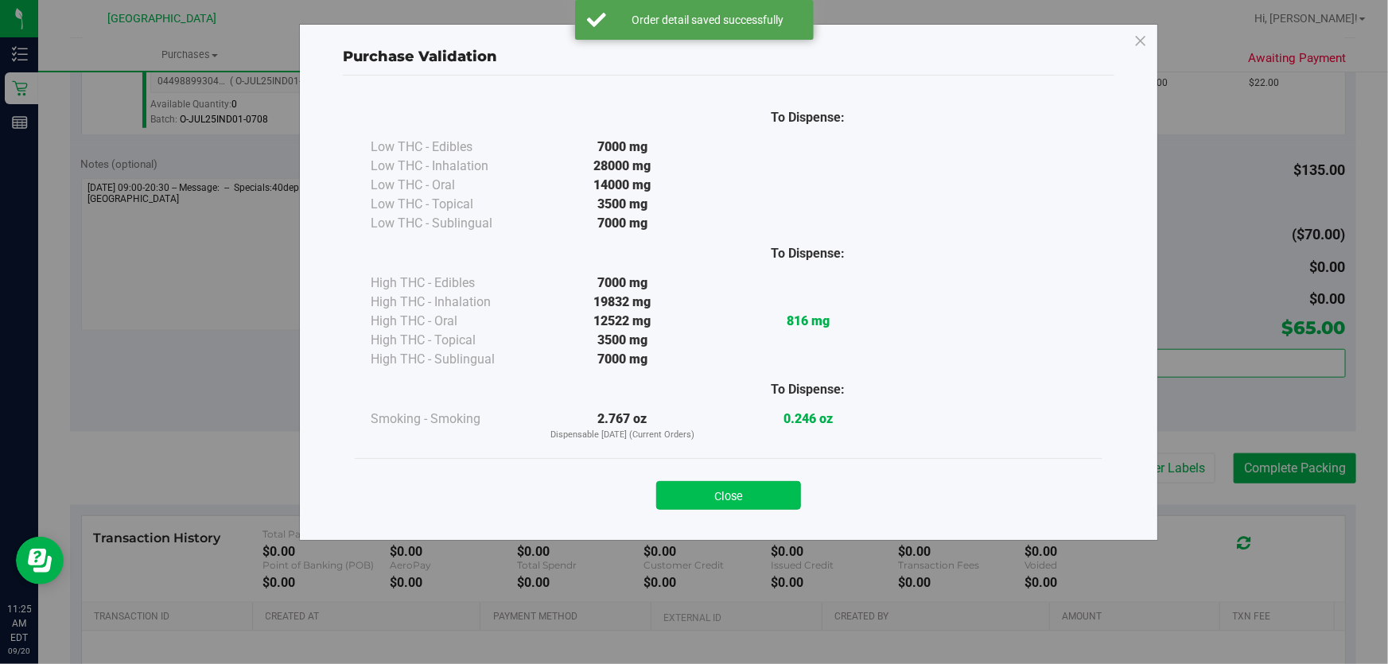
click at [716, 483] on button "Close" at bounding box center [728, 495] width 145 height 29
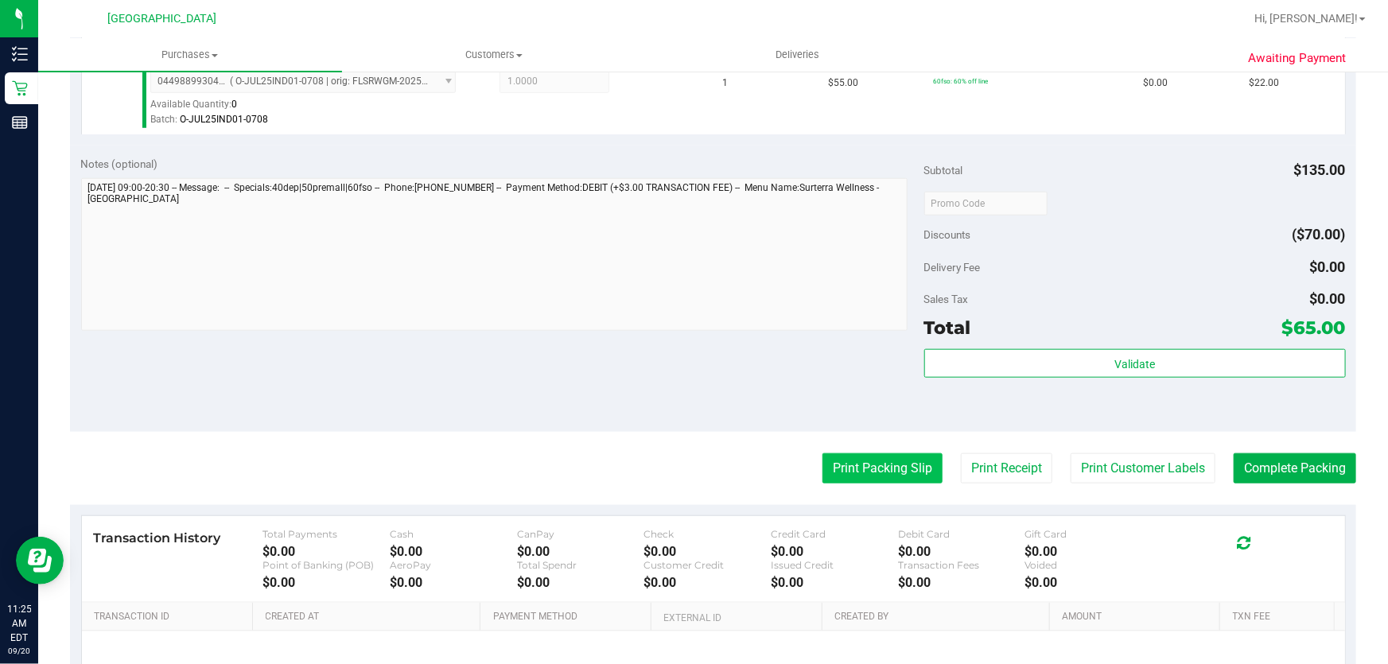
click at [844, 475] on button "Print Packing Slip" at bounding box center [882, 468] width 120 height 30
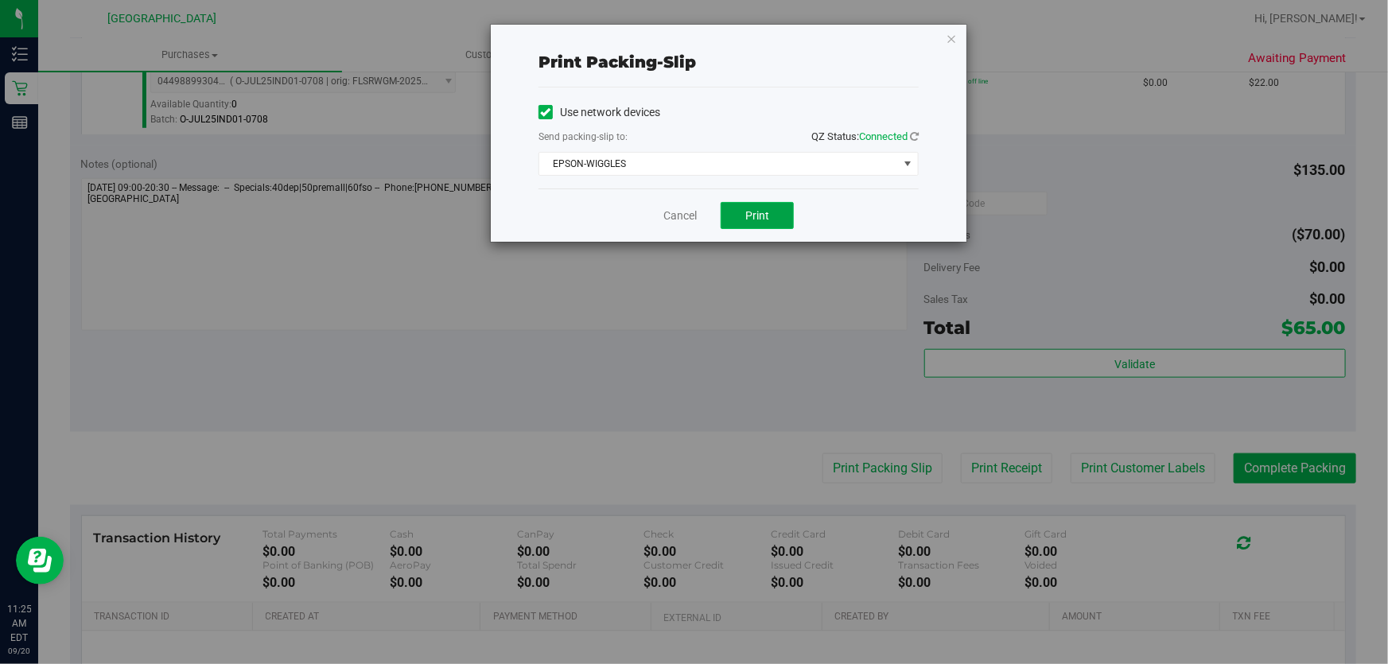
click at [788, 208] on button "Print" at bounding box center [756, 215] width 73 height 27
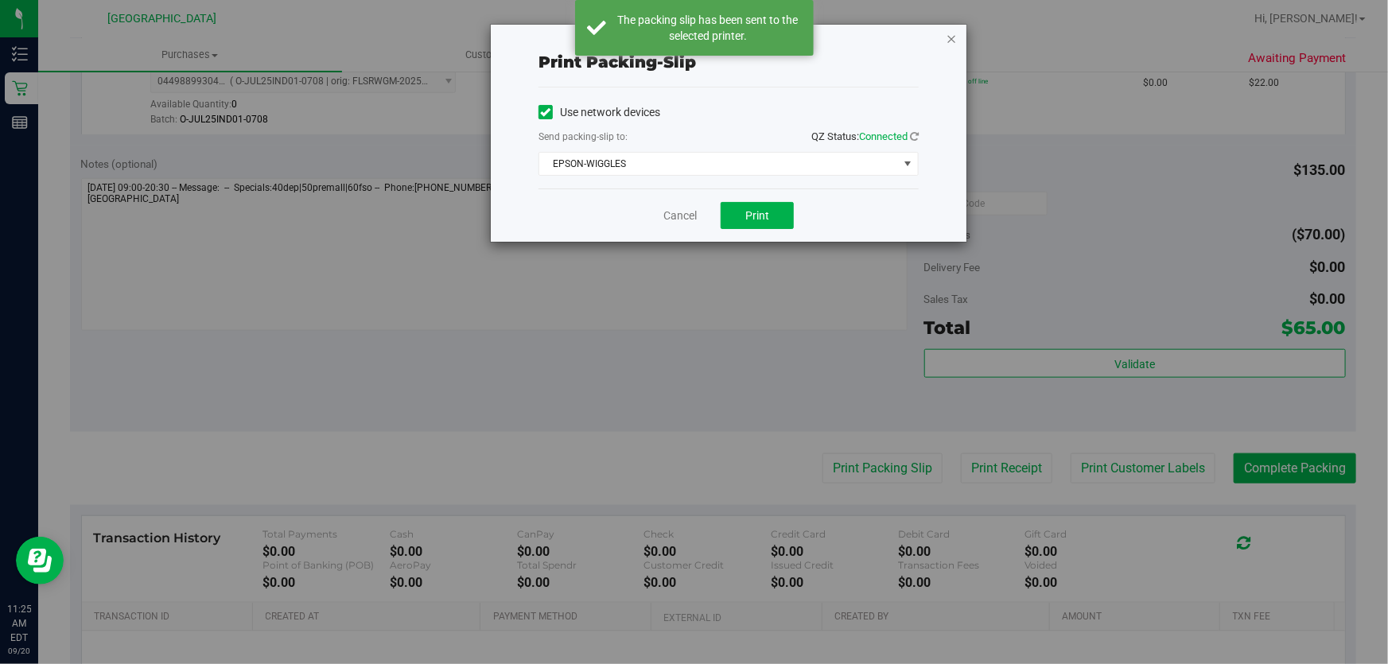
click at [951, 34] on icon "button" at bounding box center [950, 38] width 11 height 19
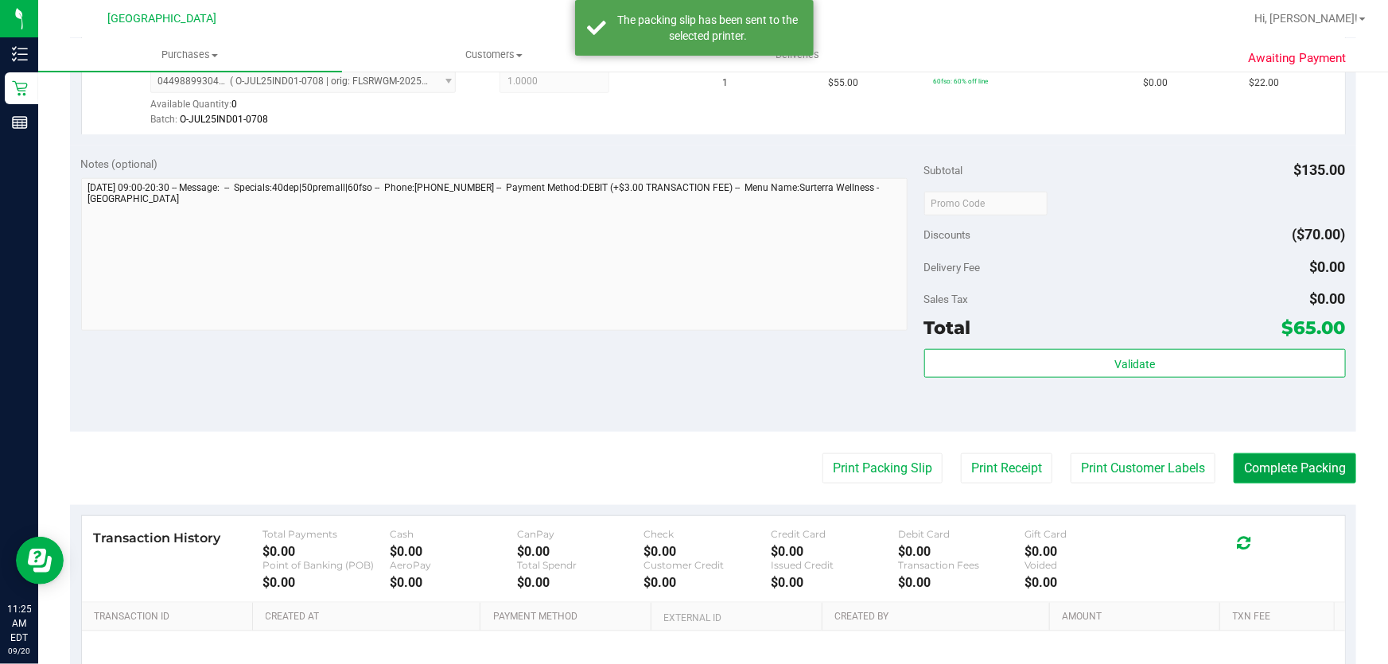
click at [1299, 453] on button "Complete Packing" at bounding box center [1294, 468] width 122 height 30
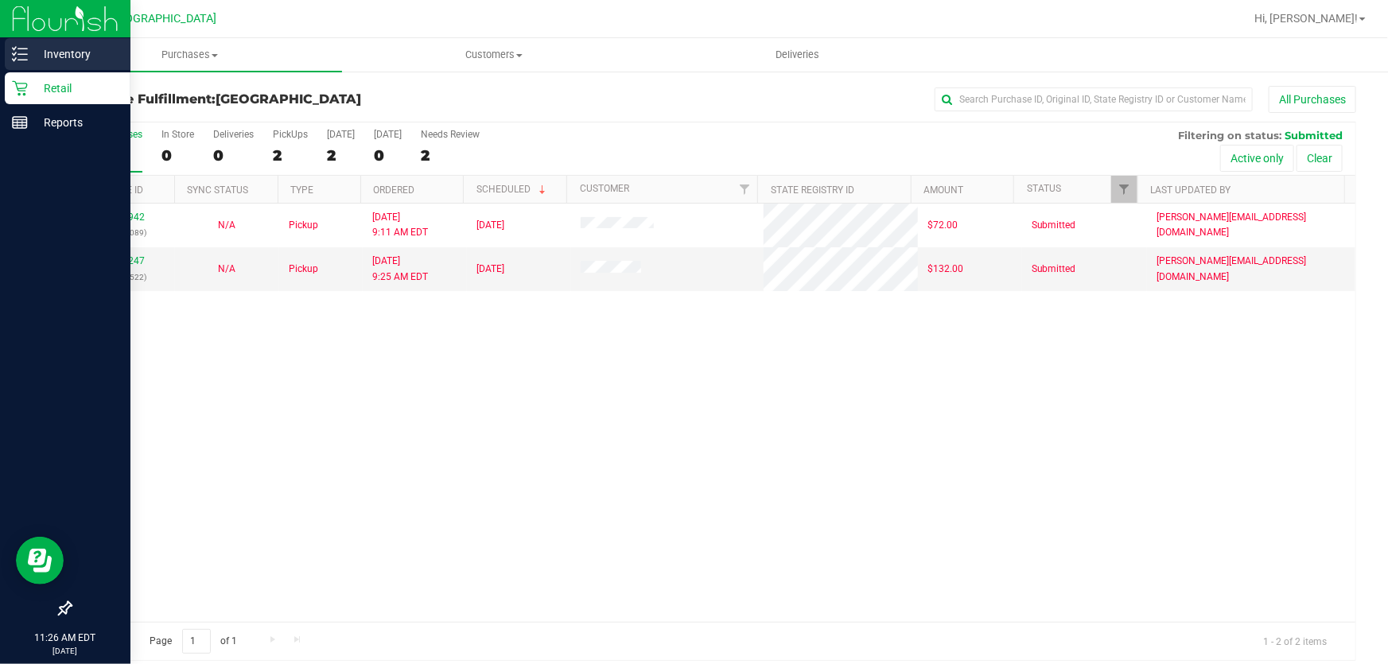
click at [113, 60] on p "Inventory" at bounding box center [75, 54] width 95 height 19
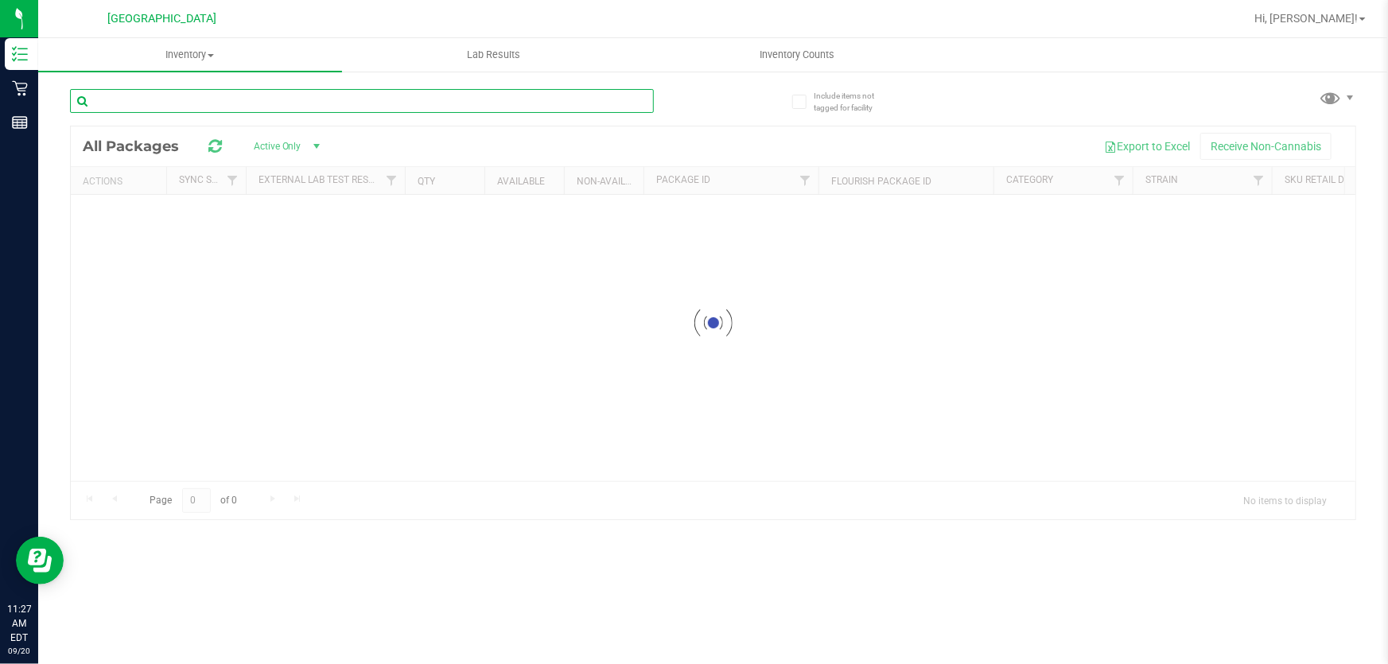
click at [307, 105] on input "text" at bounding box center [362, 101] width 584 height 24
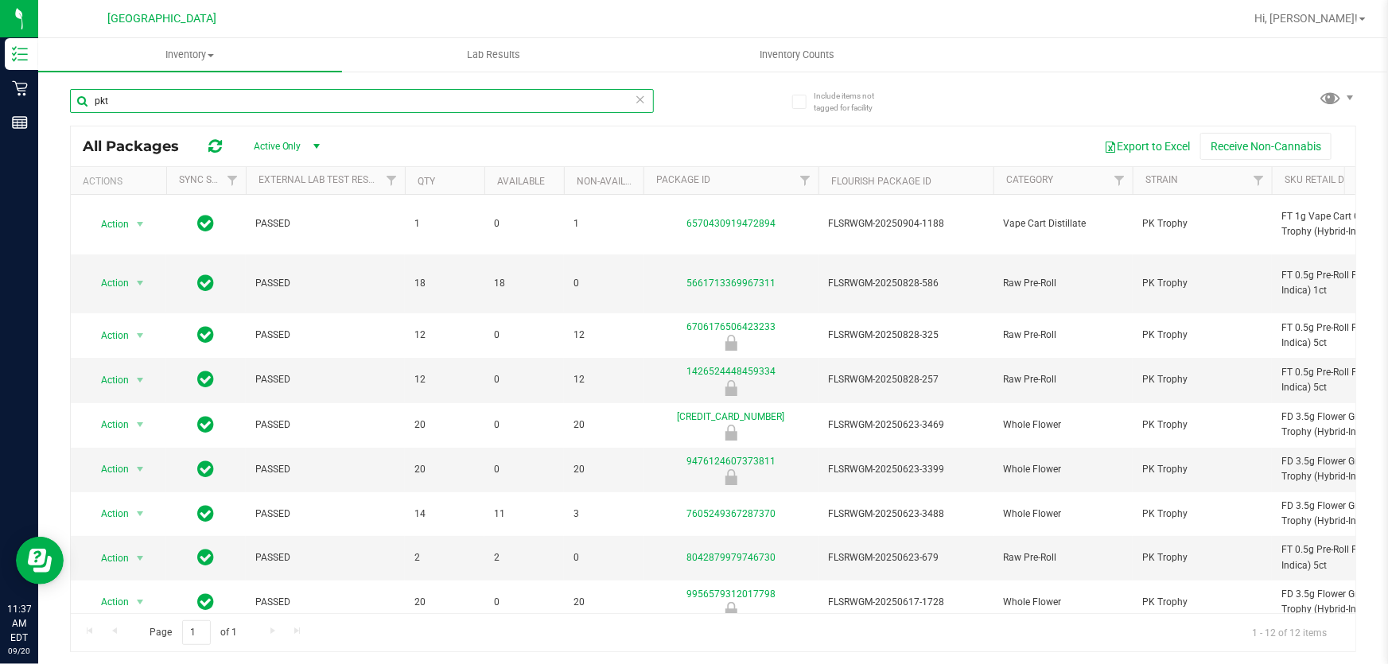
type input "pkt"
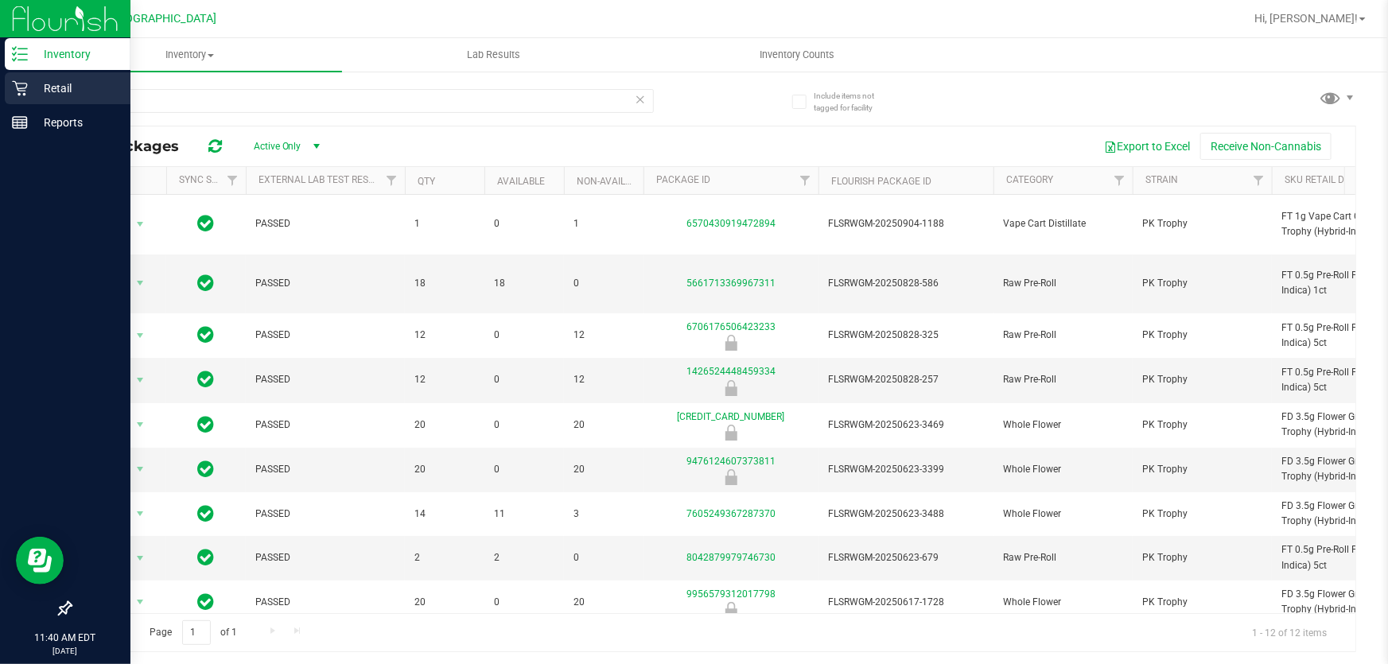
click at [28, 82] on p "Retail" at bounding box center [75, 88] width 95 height 19
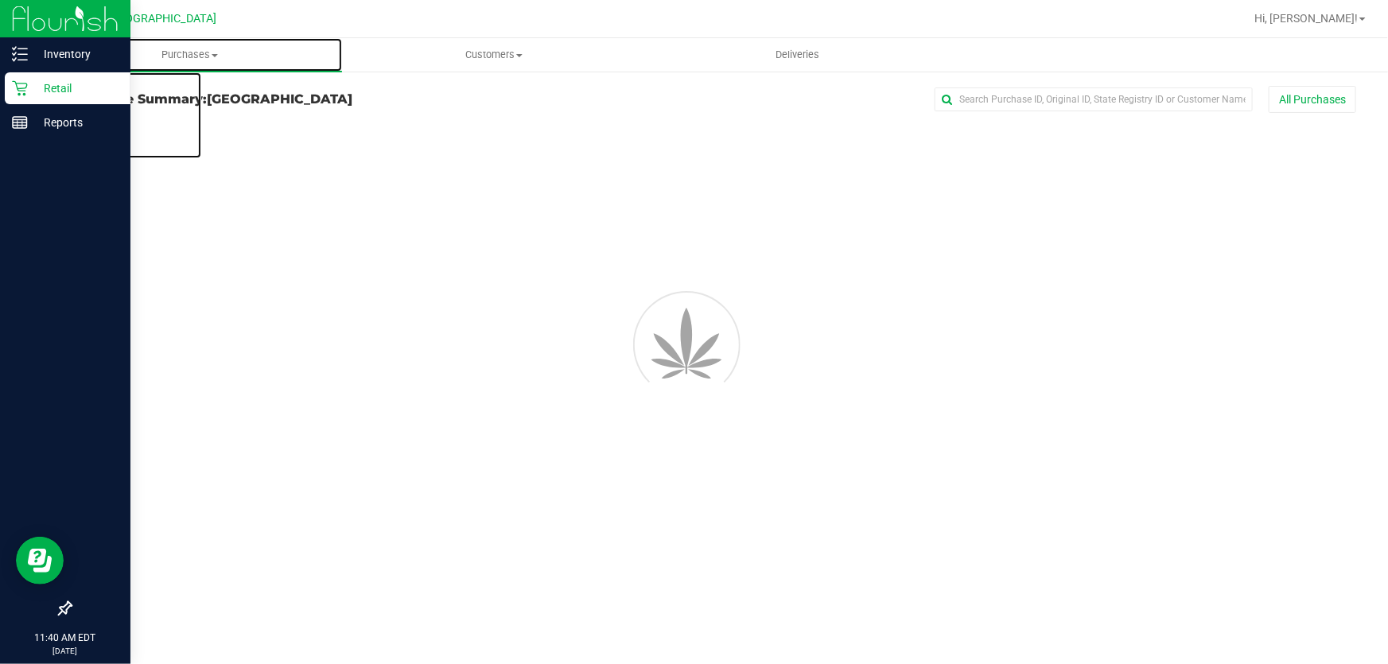
click at [176, 56] on span "Purchases" at bounding box center [190, 55] width 304 height 14
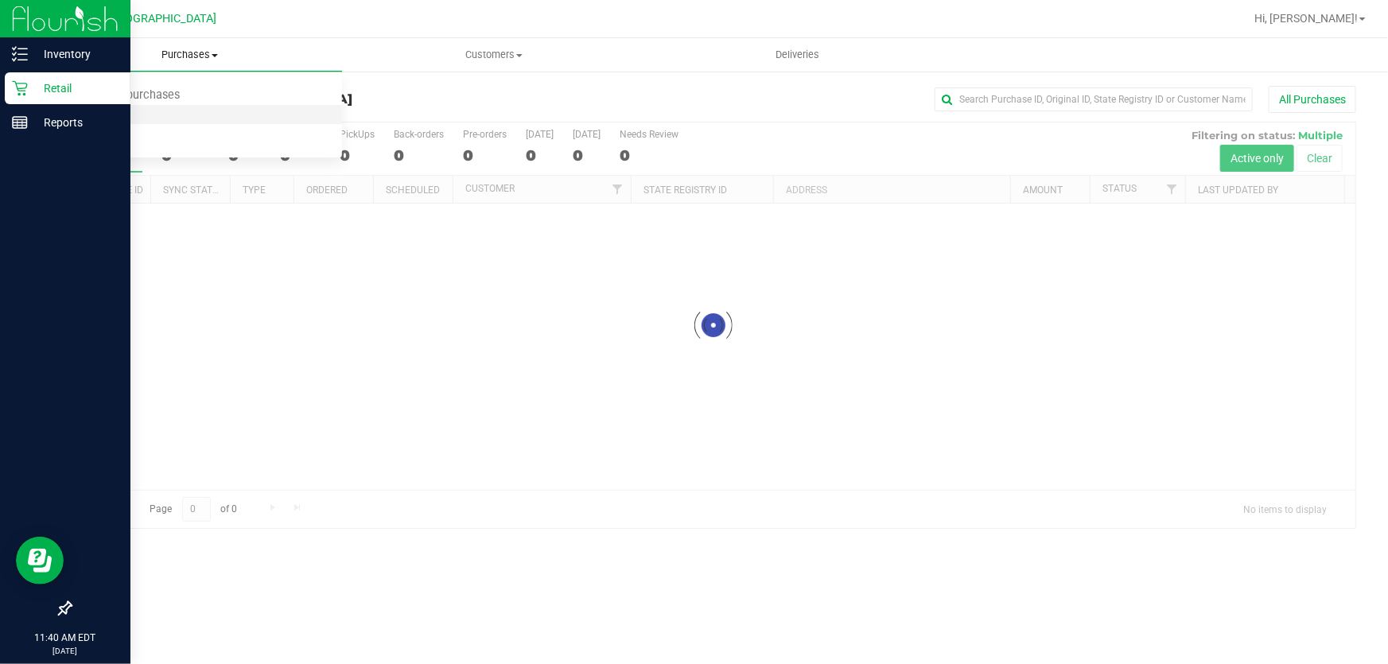
click at [122, 119] on span "Fulfillment" at bounding box center [87, 115] width 99 height 14
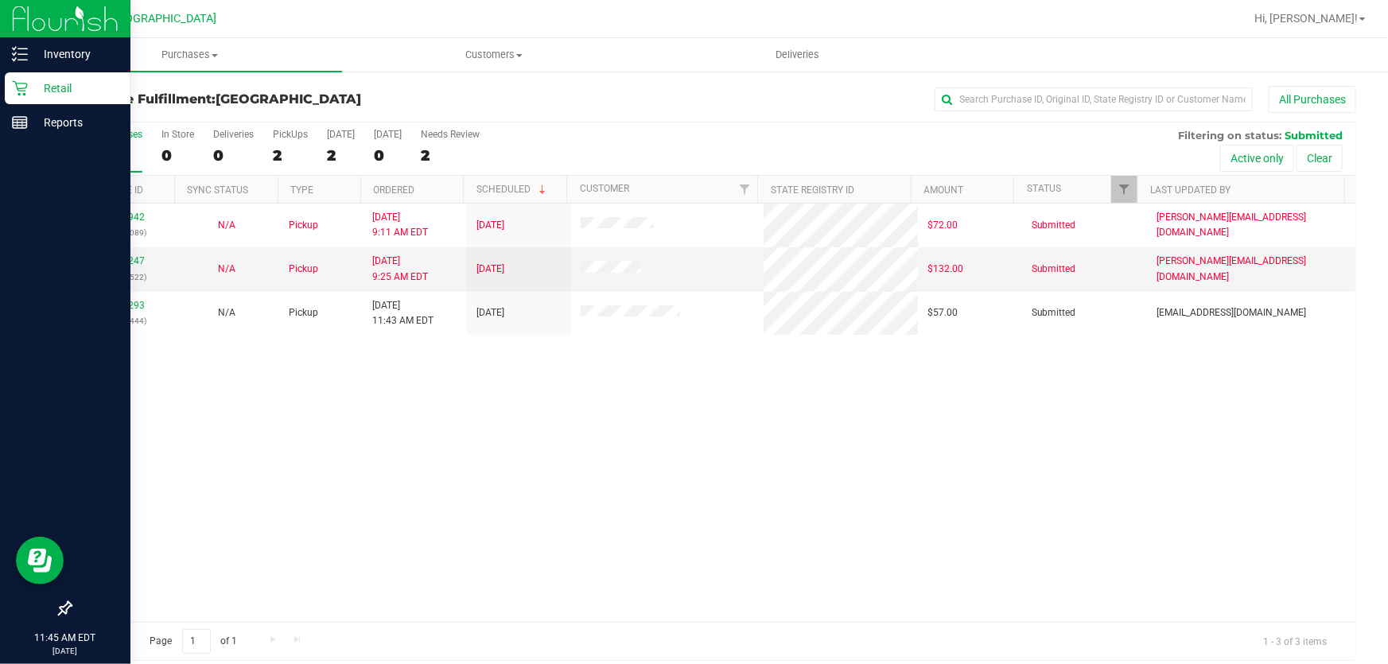
drag, startPoint x: 190, startPoint y: 174, endPoint x: 569, endPoint y: 369, distance: 426.4
click at [569, 369] on div "11977942 (325997089) N/A Pickup [DATE] 9:11 AM EDT 9/20/2025 $72.00 Submitted […" at bounding box center [713, 413] width 1284 height 418
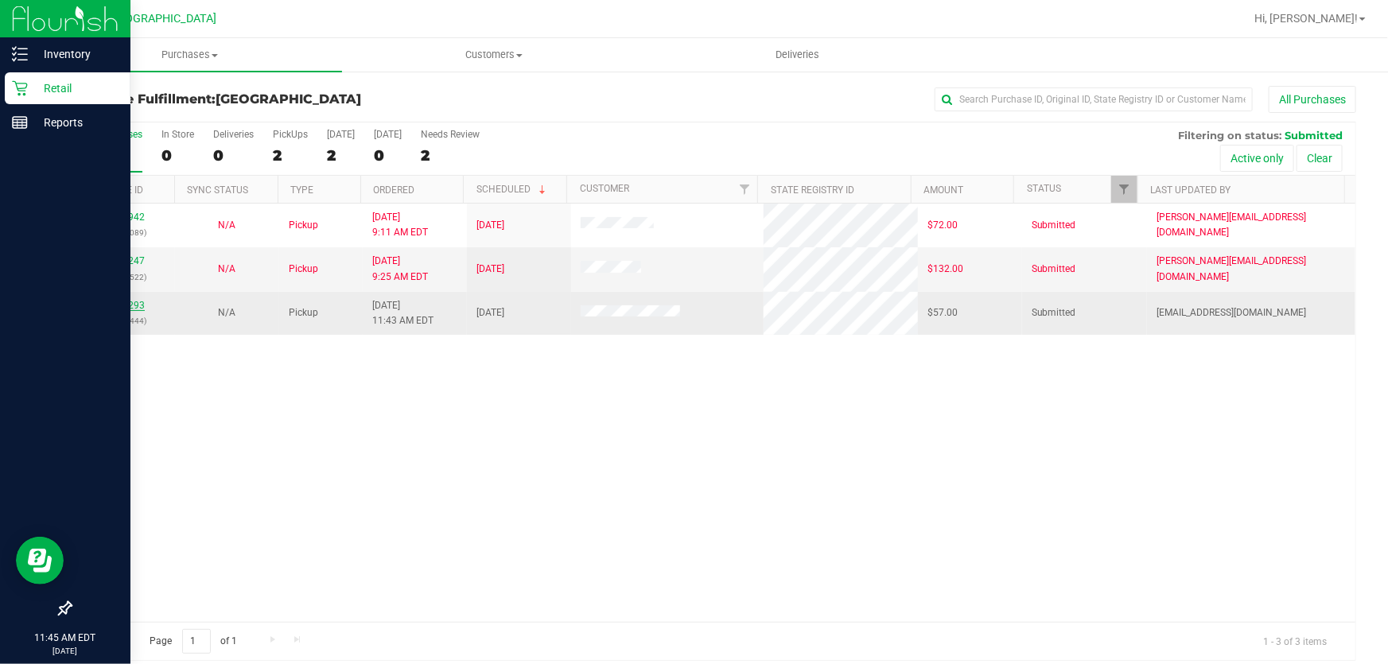
click at [123, 300] on link "11979293" at bounding box center [122, 305] width 45 height 11
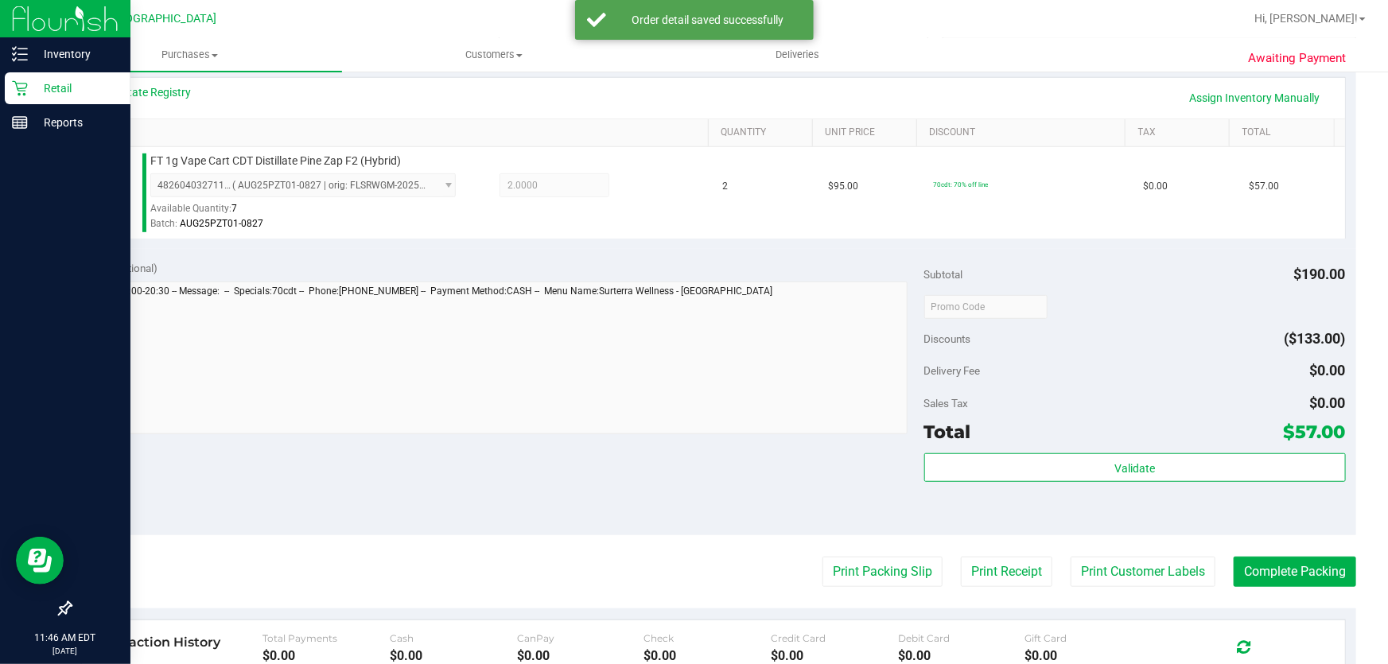
scroll to position [433, 0]
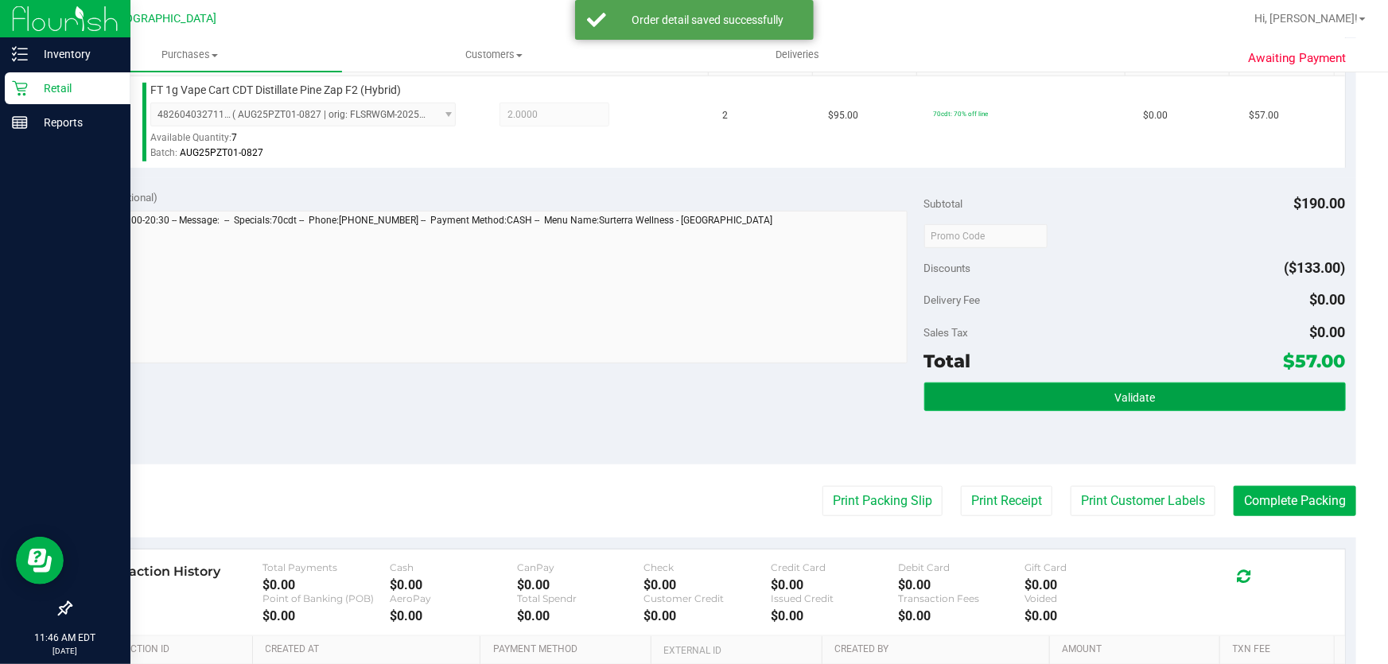
click at [1001, 399] on button "Validate" at bounding box center [1134, 396] width 421 height 29
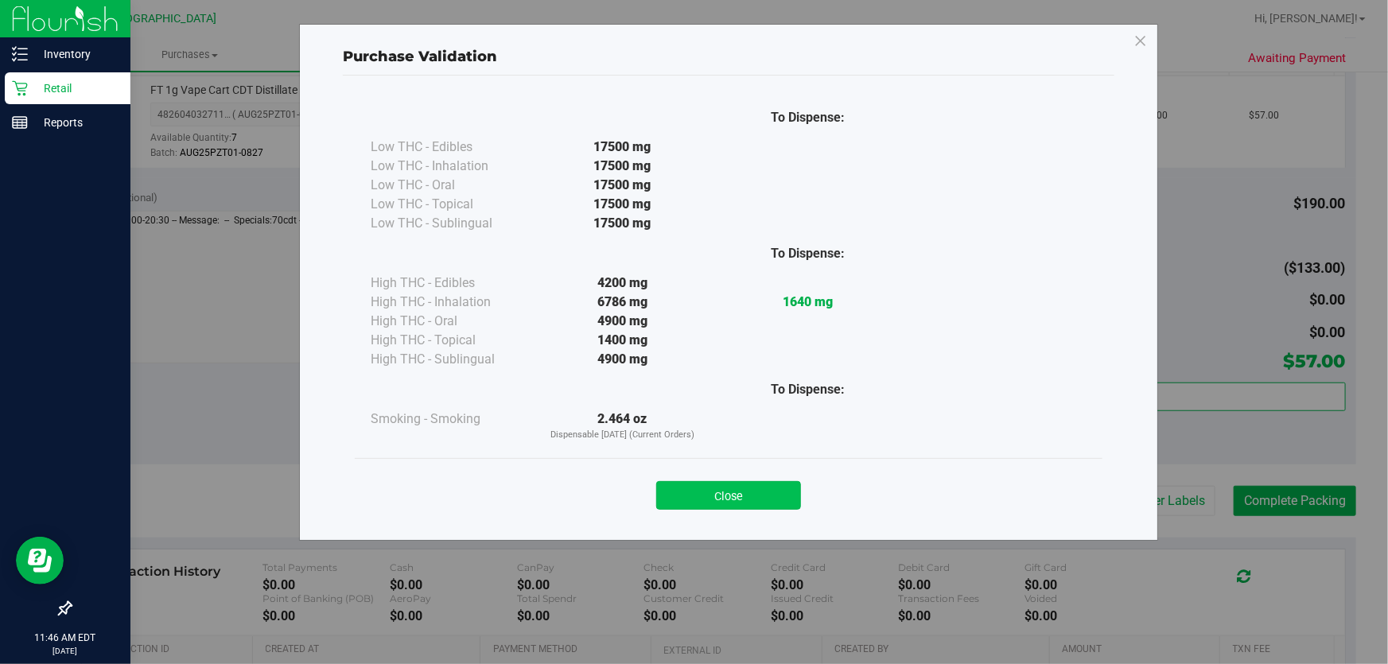
click at [733, 499] on button "Close" at bounding box center [728, 495] width 145 height 29
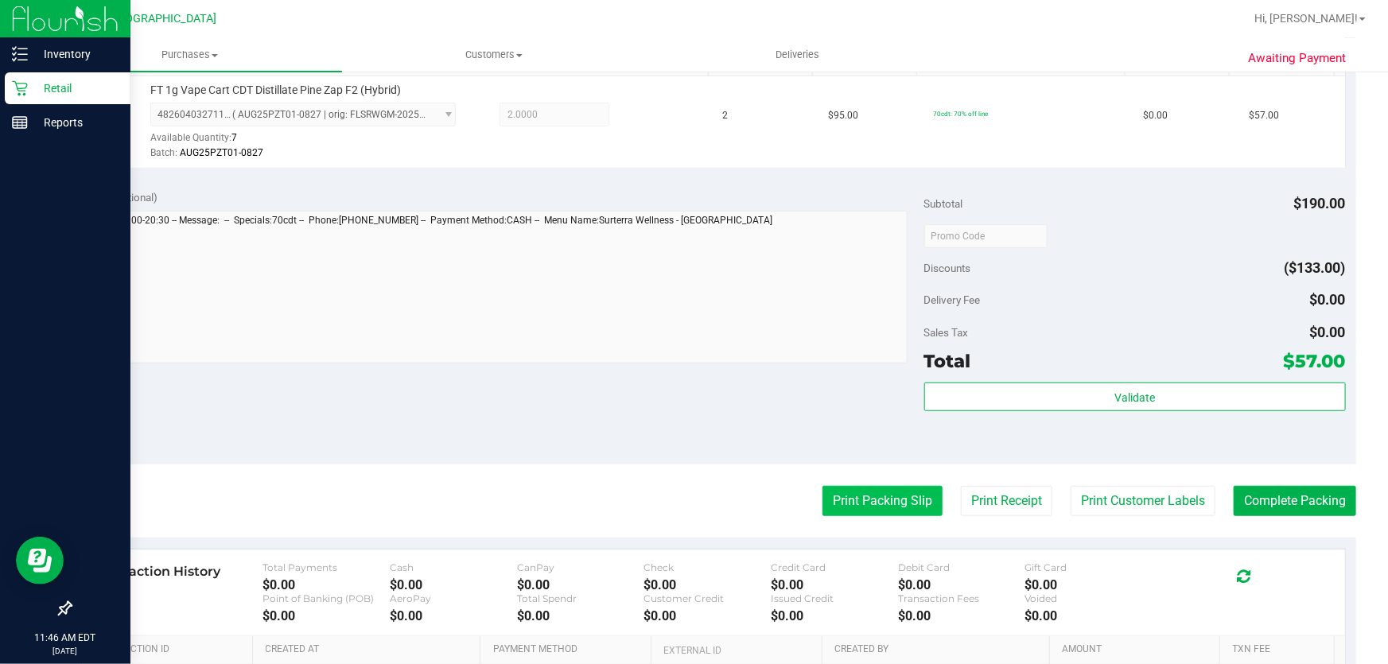
click at [846, 503] on button "Print Packing Slip" at bounding box center [882, 501] width 120 height 30
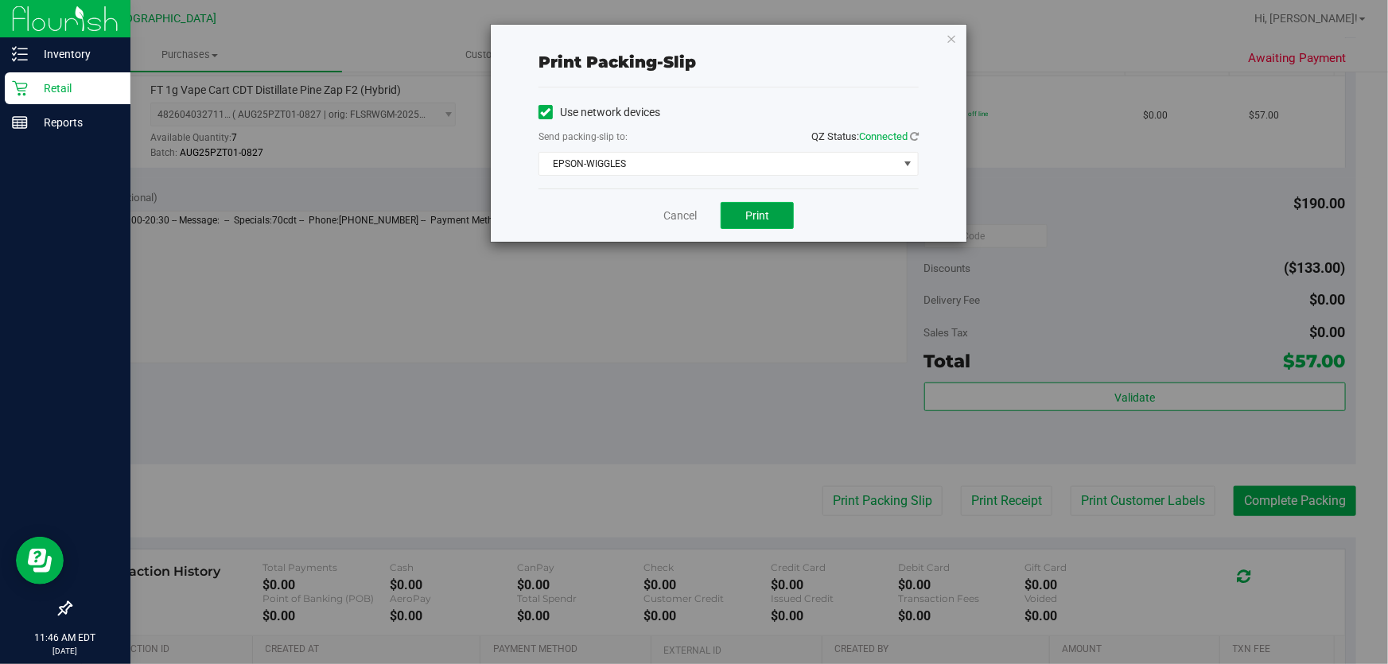
click at [747, 220] on span "Print" at bounding box center [757, 215] width 24 height 13
click at [954, 37] on icon "button" at bounding box center [950, 38] width 11 height 19
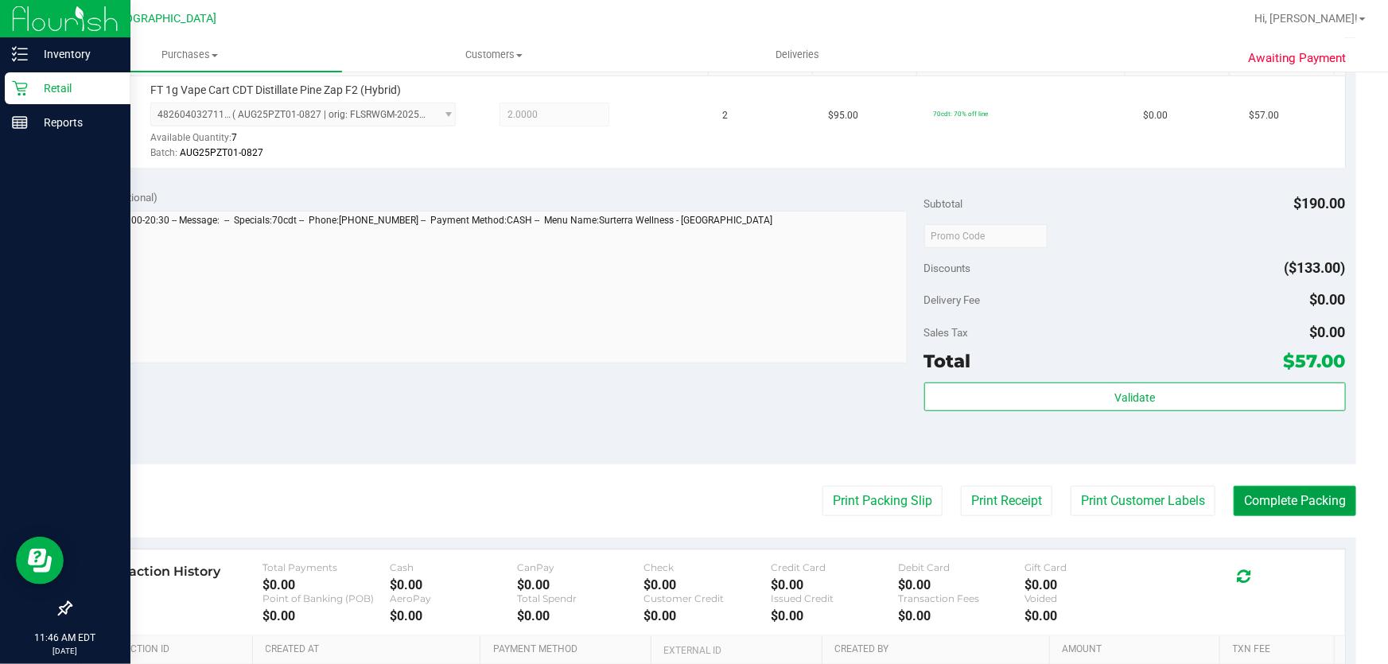
click at [1261, 496] on button "Complete Packing" at bounding box center [1294, 501] width 122 height 30
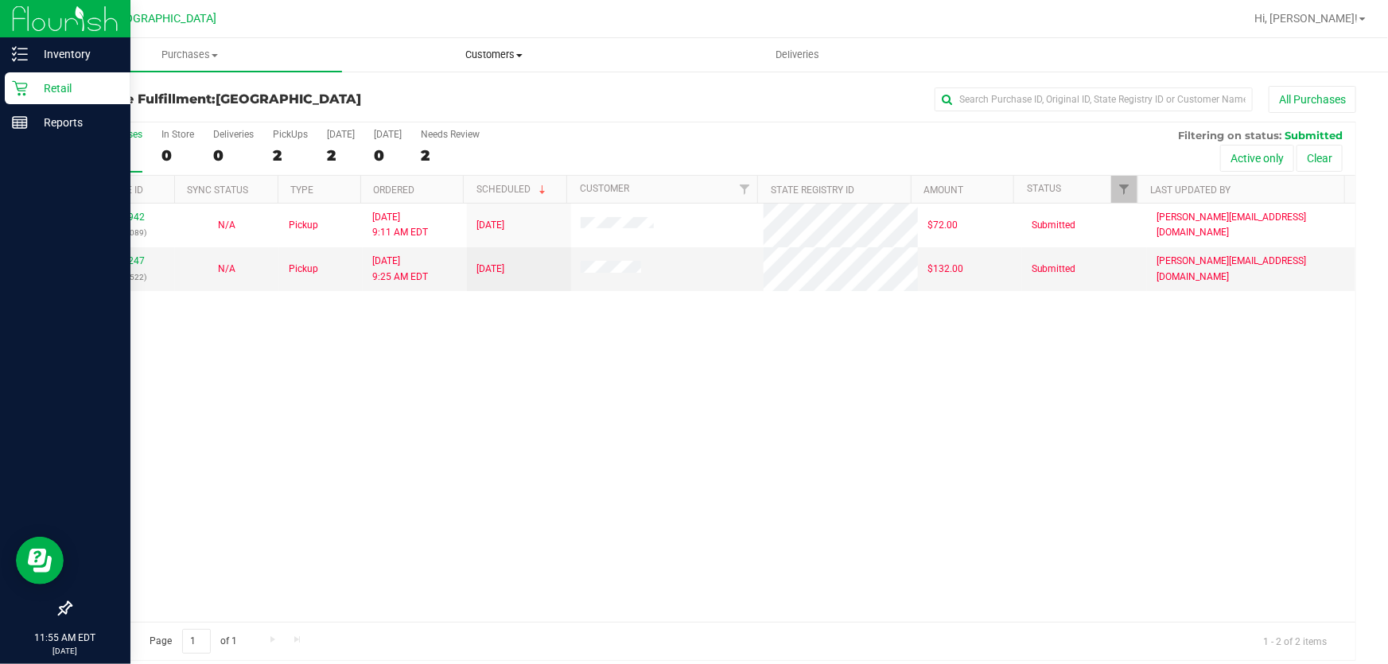
click at [493, 49] on span "Customers" at bounding box center [494, 55] width 302 height 14
click at [426, 95] on span "All customers" at bounding box center [399, 96] width 115 height 14
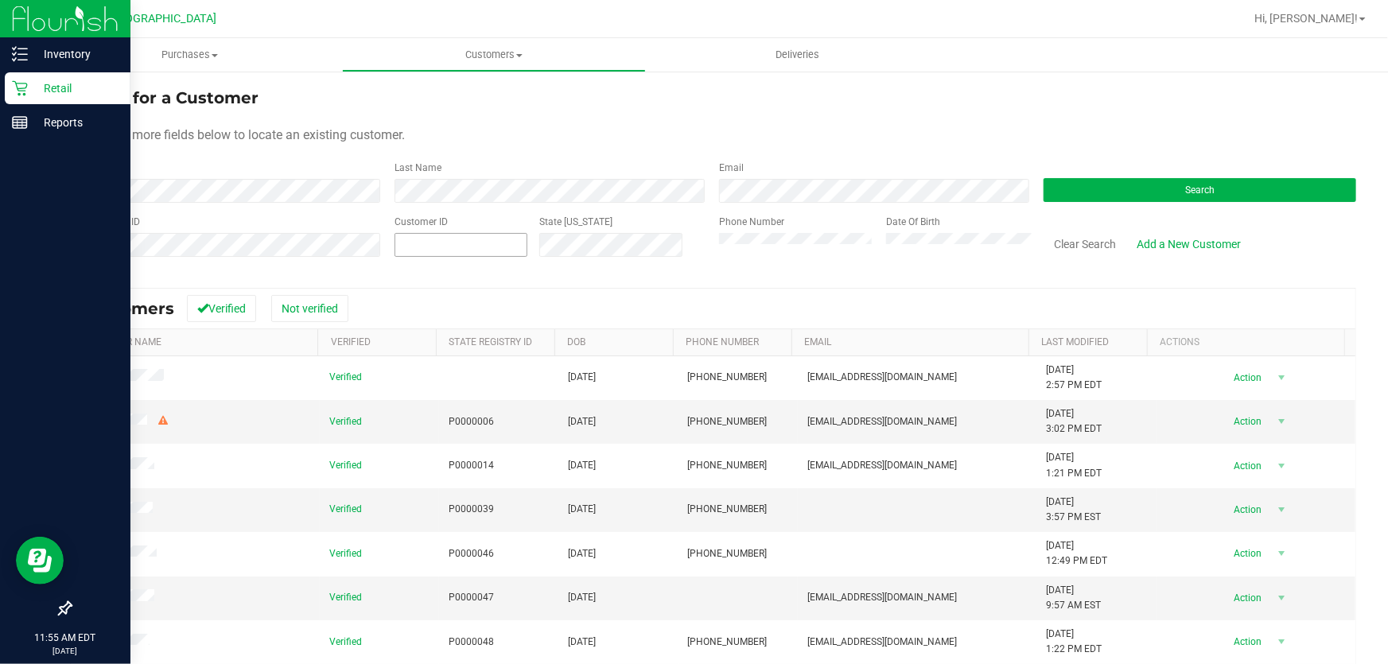
click at [413, 239] on span at bounding box center [460, 245] width 133 height 24
type input "1594489"
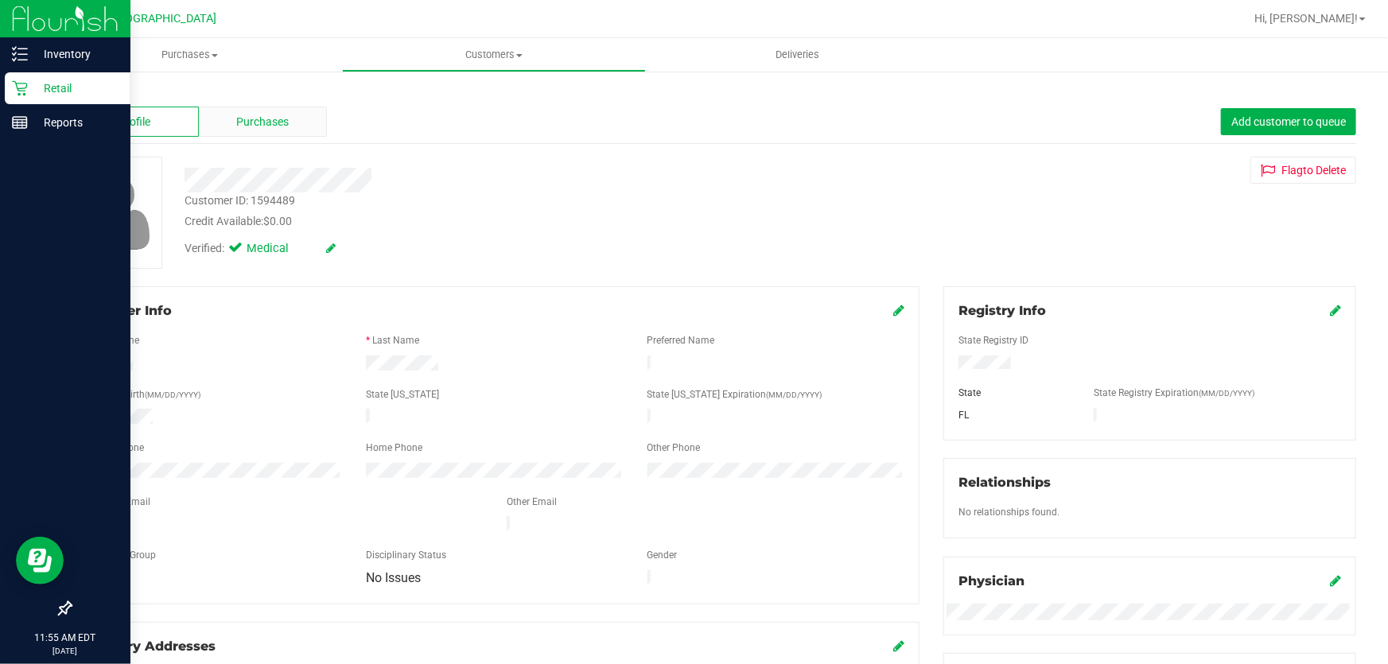
click at [263, 108] on div "Purchases" at bounding box center [263, 122] width 129 height 30
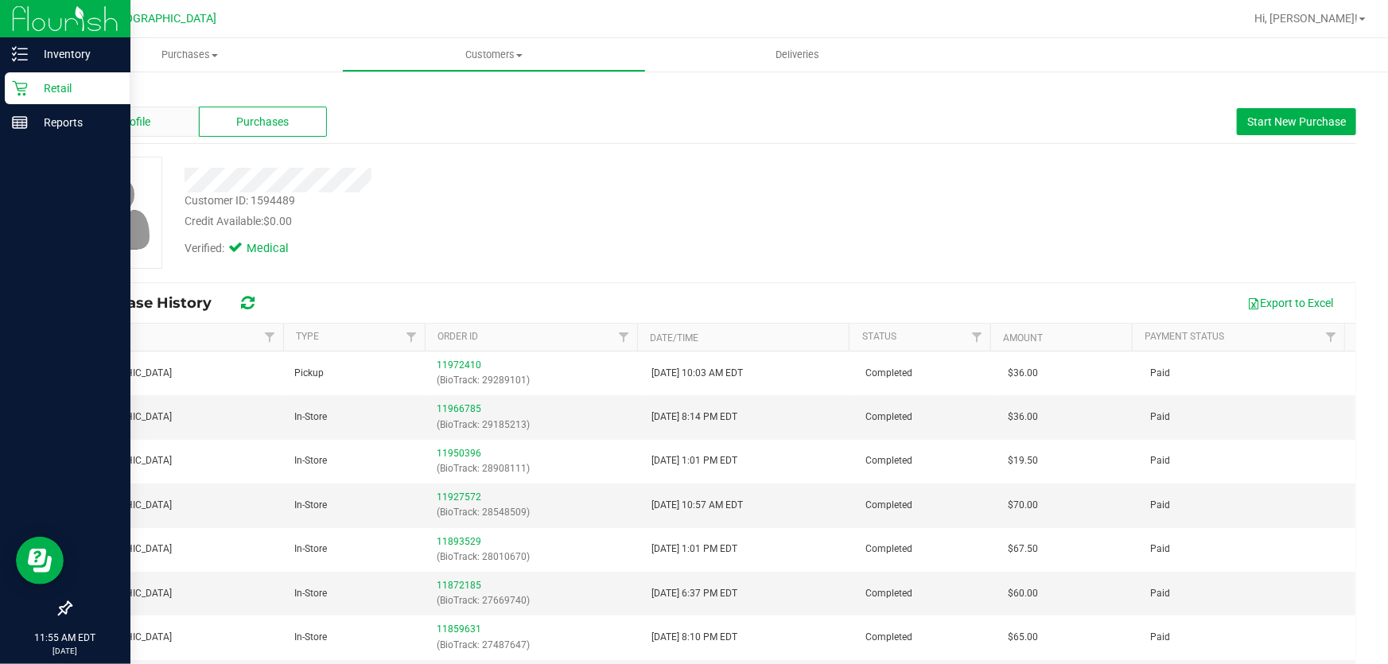
click at [120, 122] on span "Profile" at bounding box center [134, 122] width 32 height 17
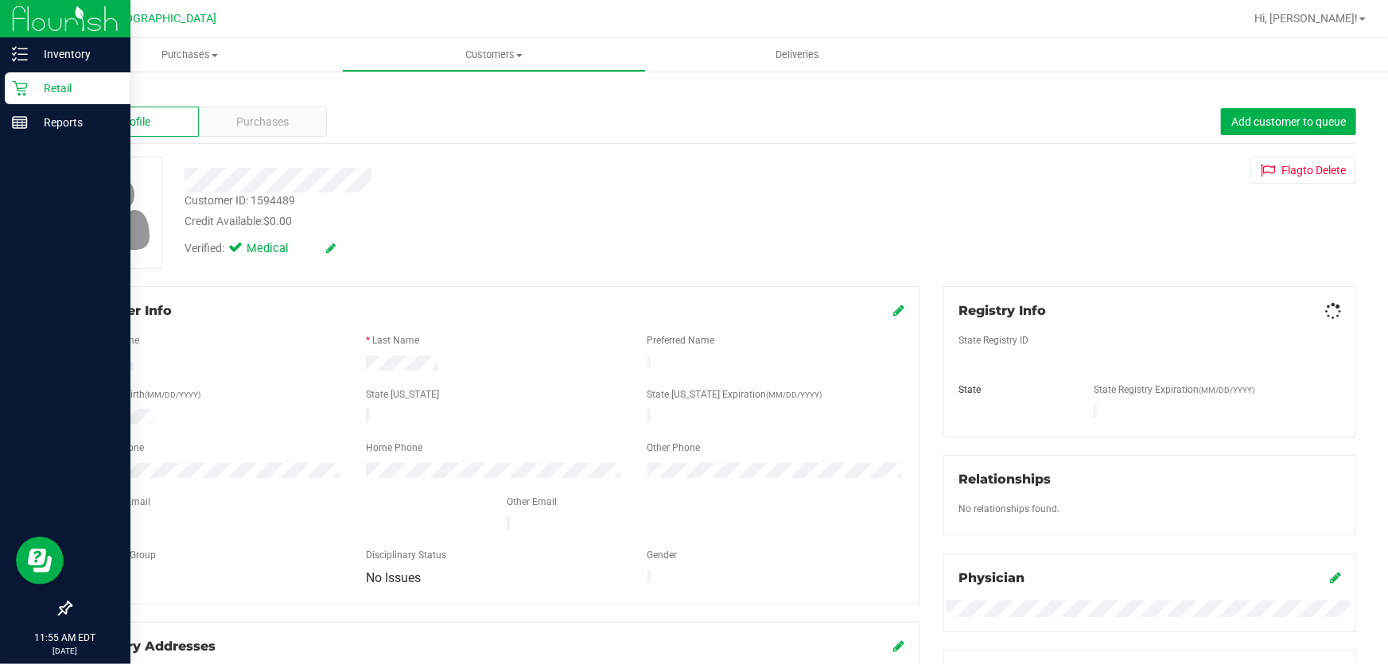
click at [278, 142] on div "Profile Purchases Add customer to queue" at bounding box center [713, 122] width 1286 height 44
click at [964, 354] on div "State Registry ID State State Registry Expiration (MM/DD/YYYY) [GEOGRAPHIC_DATA]" at bounding box center [1149, 372] width 382 height 104
click at [965, 355] on div "State Registry ID State State Registry Expiration (MM/DD/YYYY) [GEOGRAPHIC_DATA]" at bounding box center [1149, 372] width 382 height 104
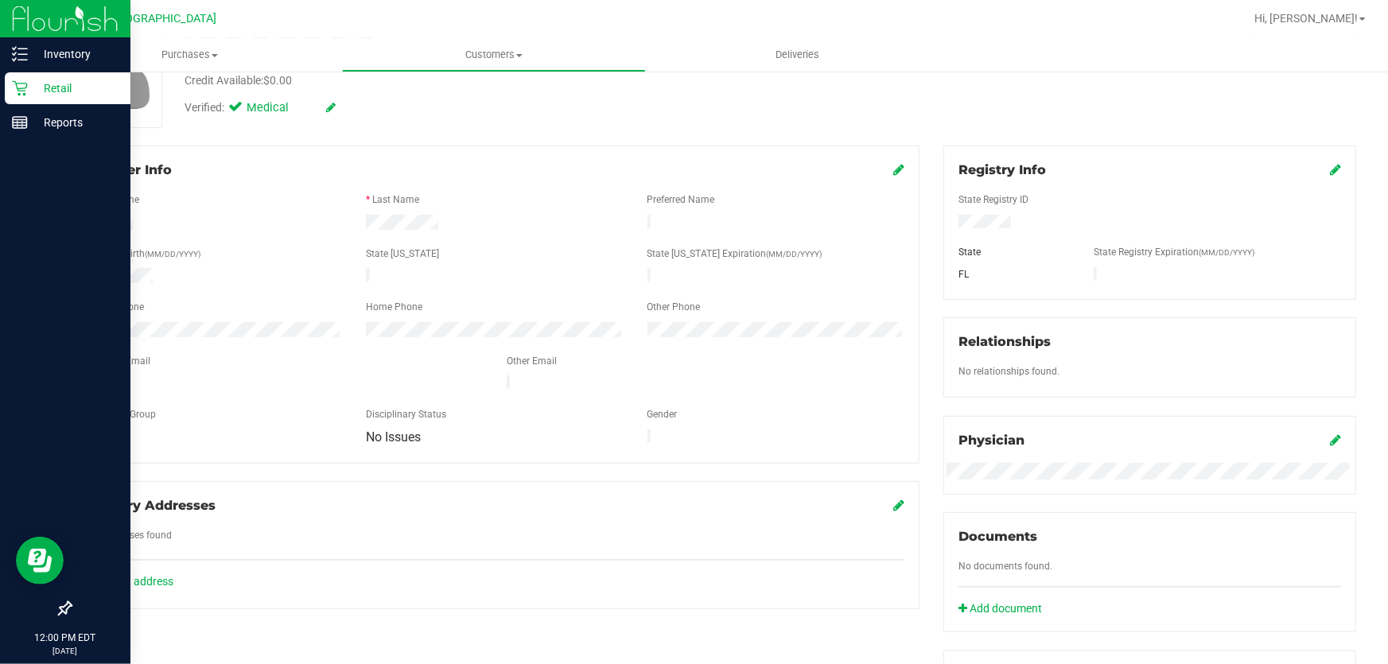
scroll to position [50, 0]
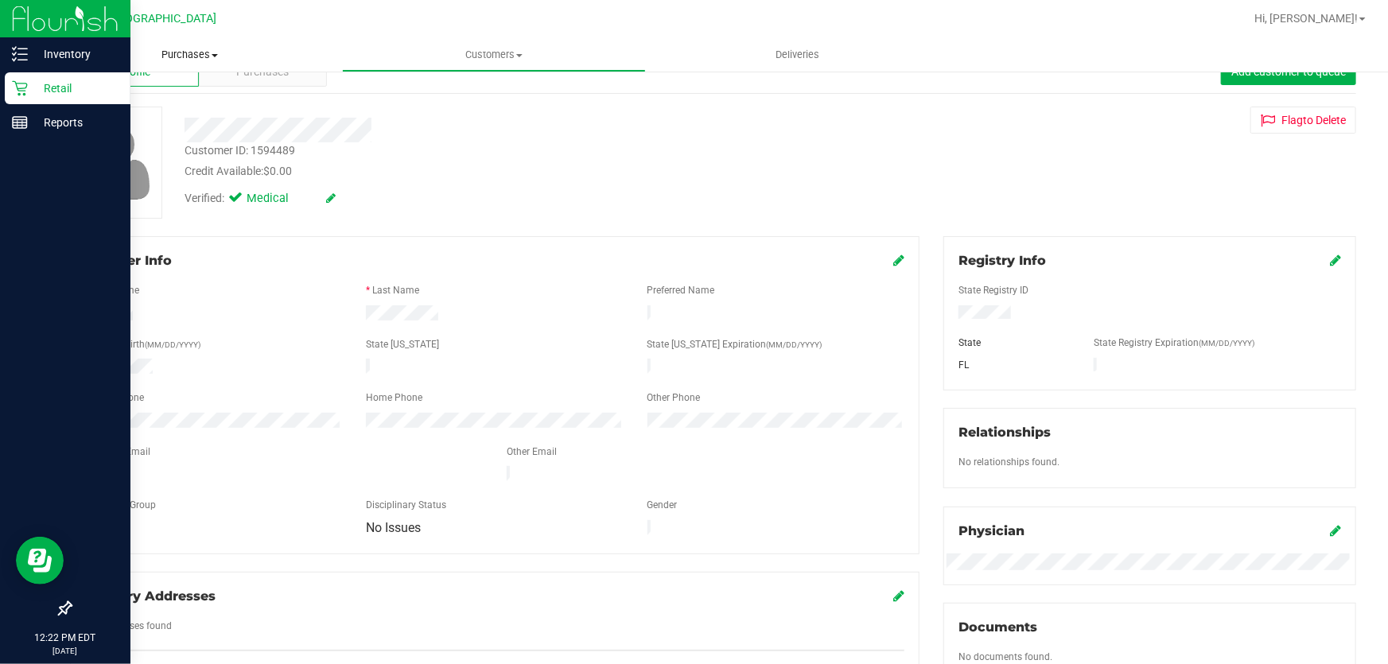
click at [204, 58] on span "Purchases" at bounding box center [190, 55] width 304 height 14
click at [145, 112] on li "Fulfillment" at bounding box center [190, 115] width 304 height 19
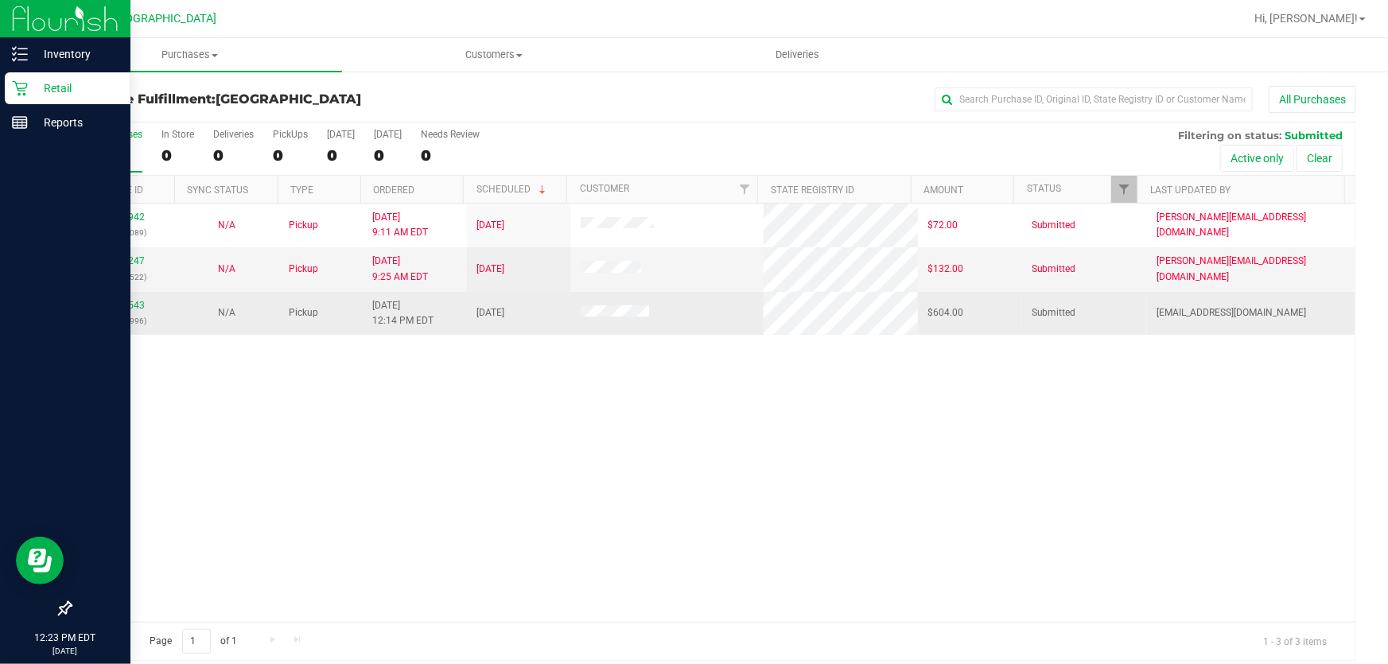
click at [135, 311] on div "11979543 (326079996)" at bounding box center [122, 313] width 85 height 30
click at [135, 307] on link "11979543" at bounding box center [122, 305] width 45 height 11
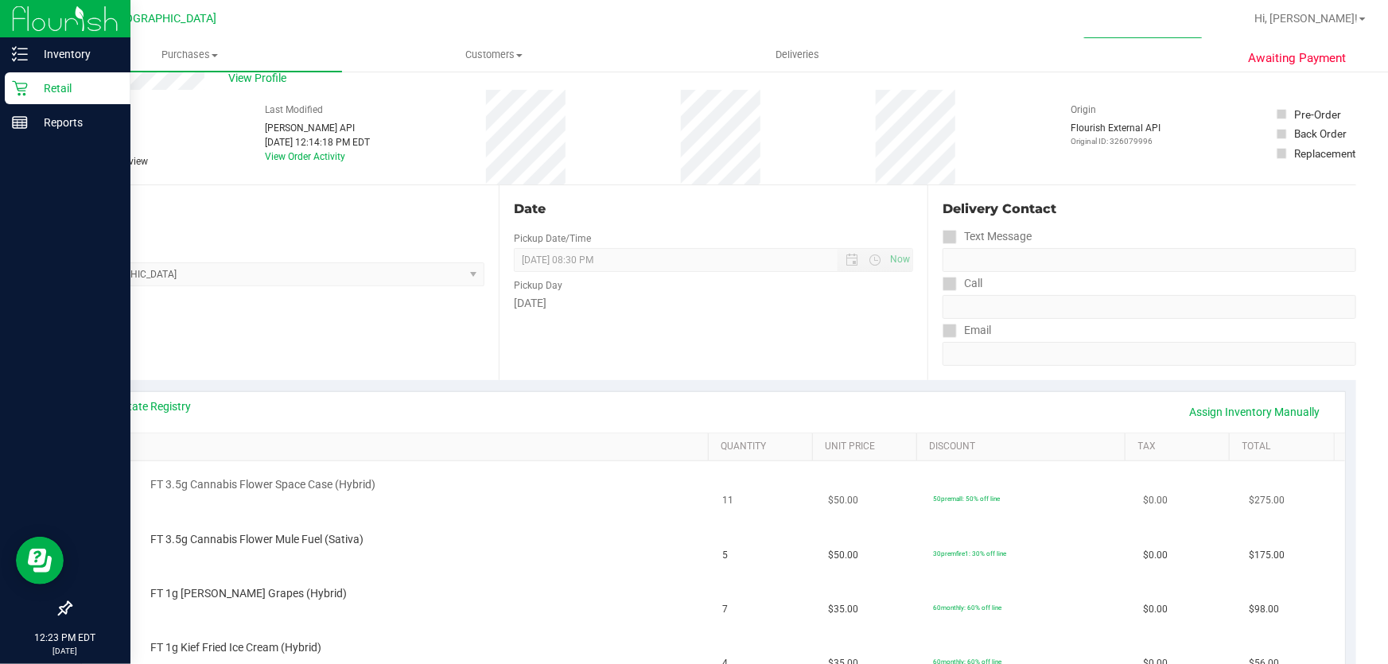
scroll to position [144, 0]
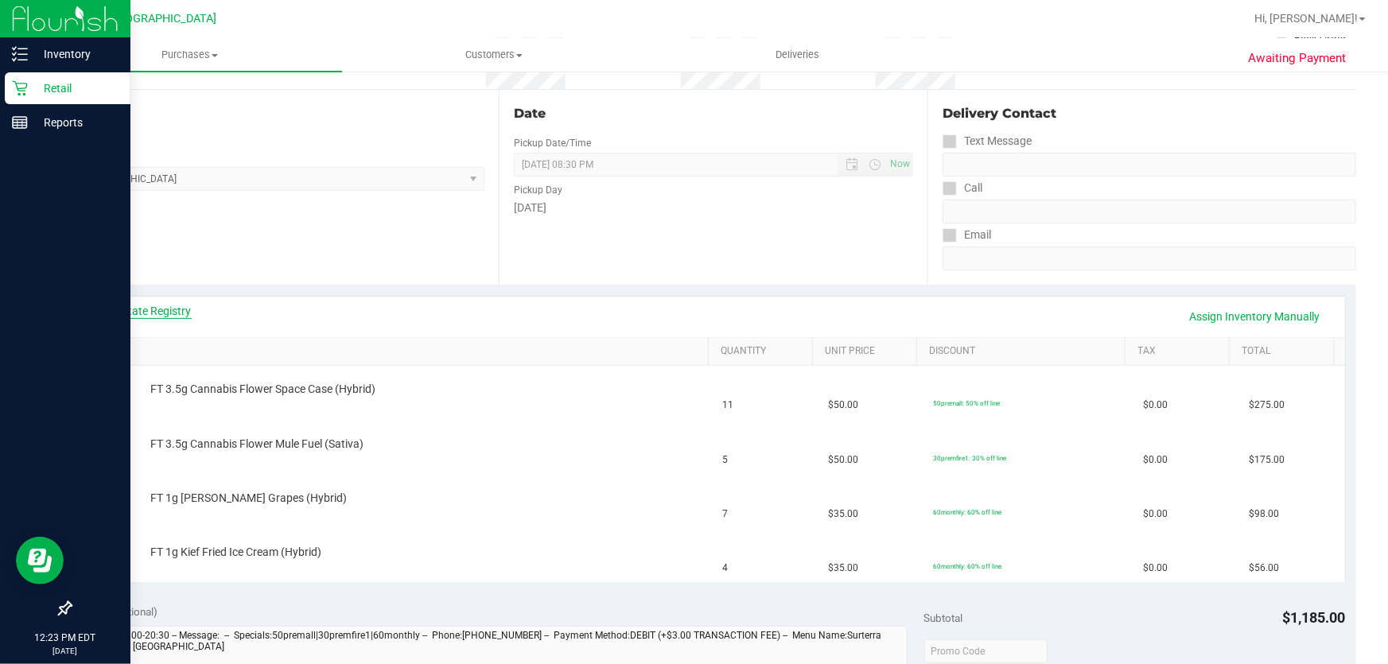
click at [150, 308] on link "View State Registry" at bounding box center [143, 311] width 95 height 16
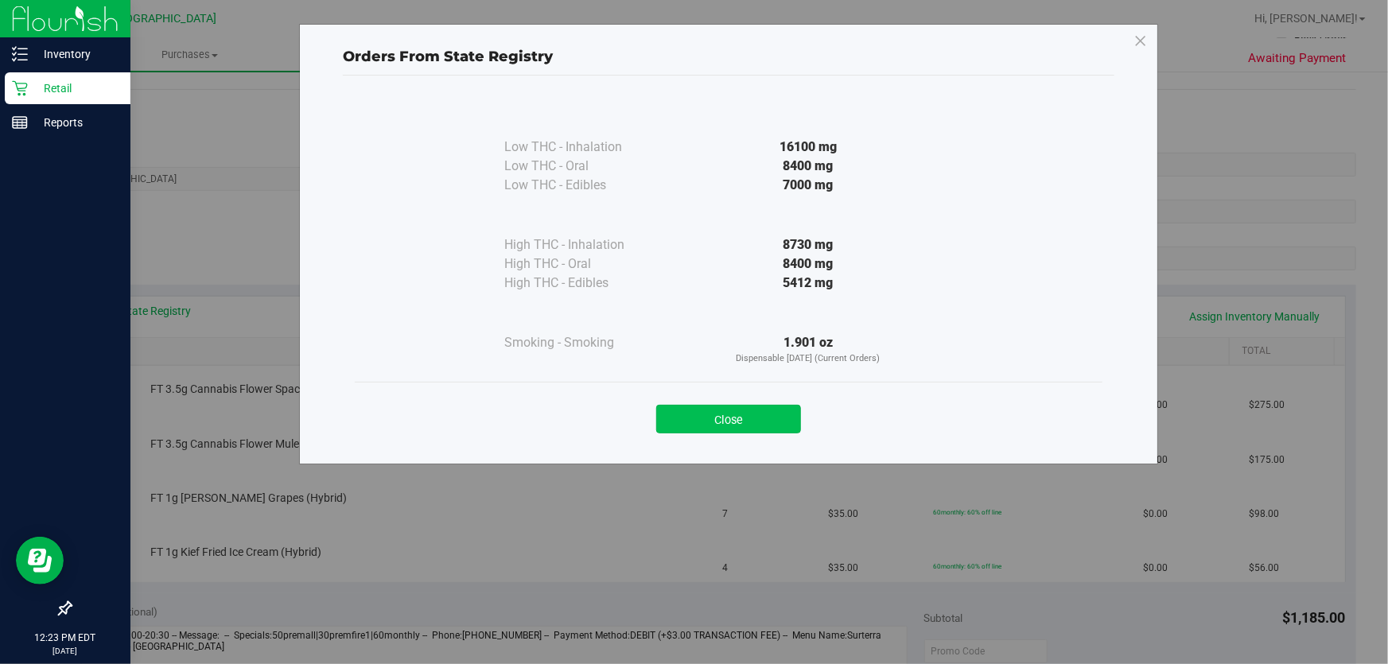
click at [755, 421] on button "Close" at bounding box center [728, 419] width 145 height 29
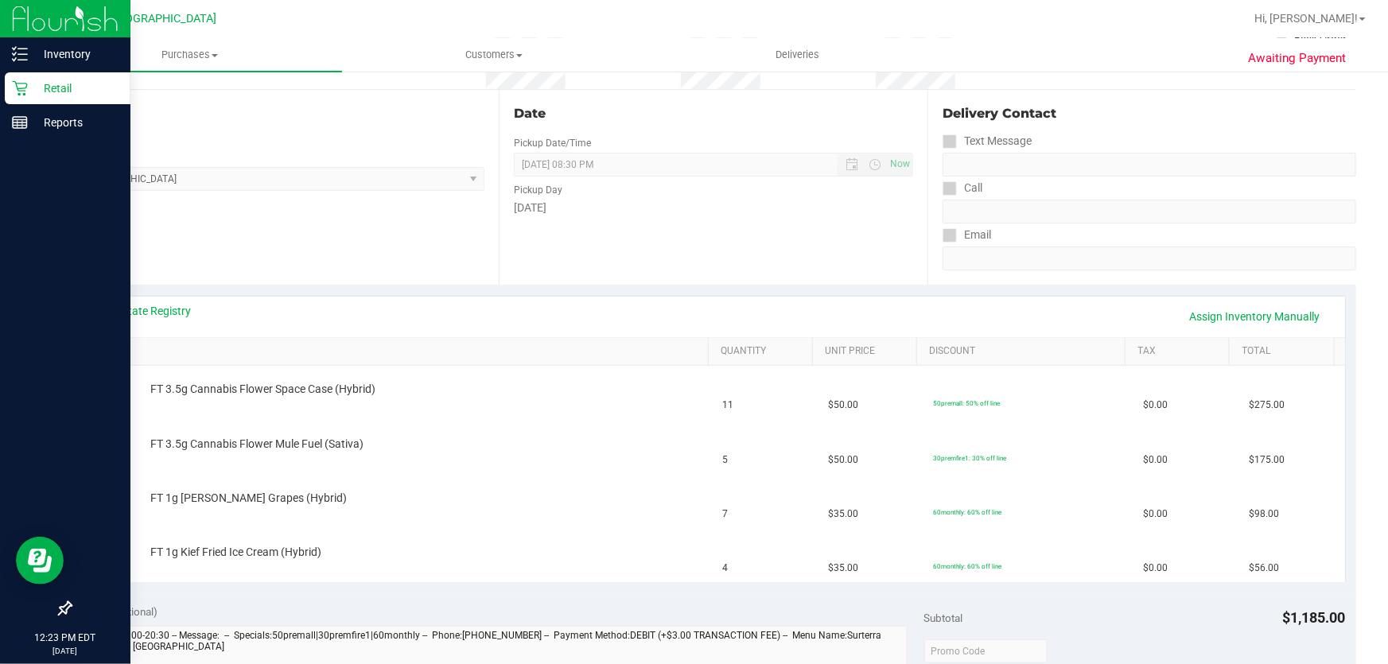
click at [149, 320] on div "View State Registry Assign Inventory Manually" at bounding box center [713, 316] width 1234 height 27
click at [157, 311] on link "View State Registry" at bounding box center [143, 311] width 95 height 16
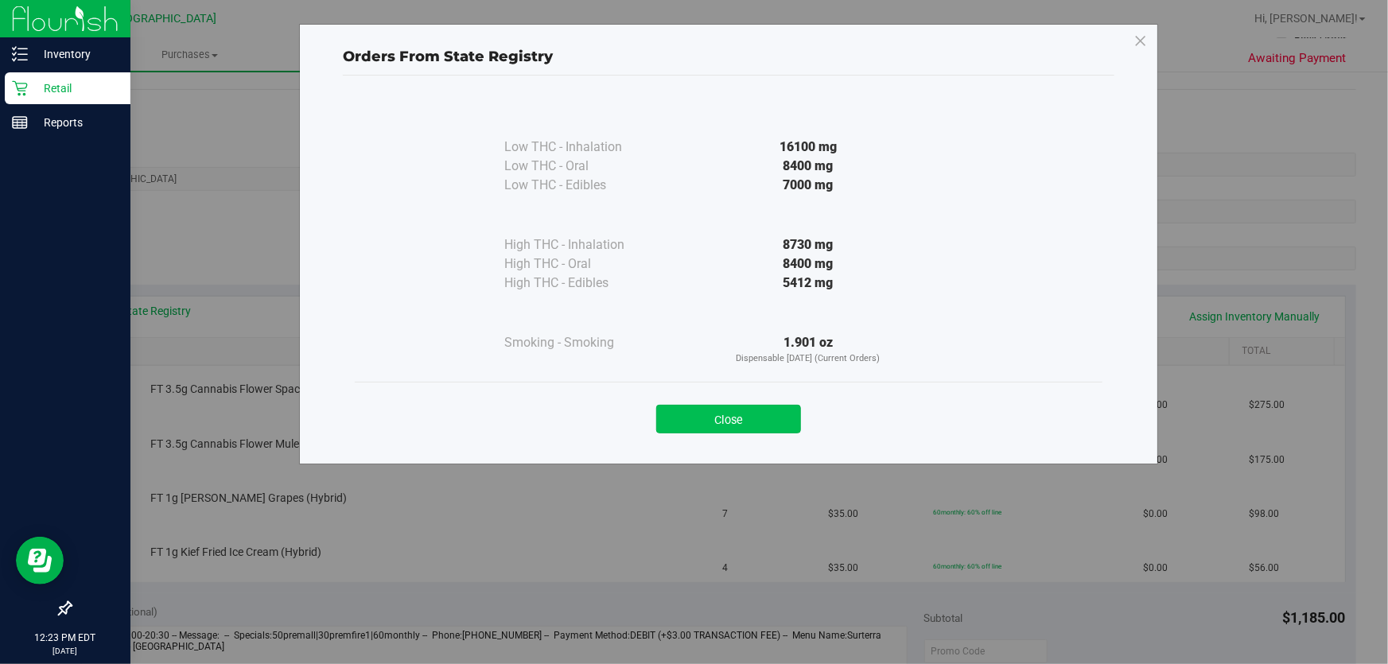
click at [775, 405] on button "Close" at bounding box center [728, 419] width 145 height 29
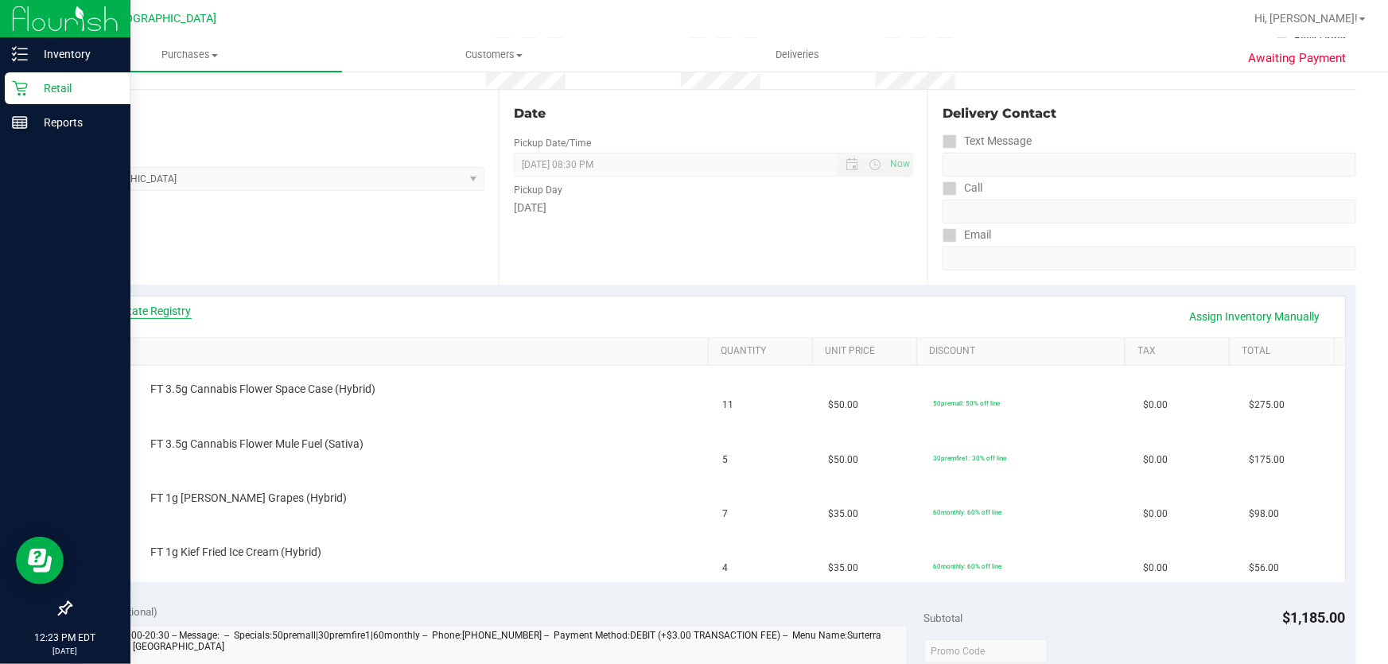
click at [167, 312] on link "View State Registry" at bounding box center [143, 311] width 95 height 16
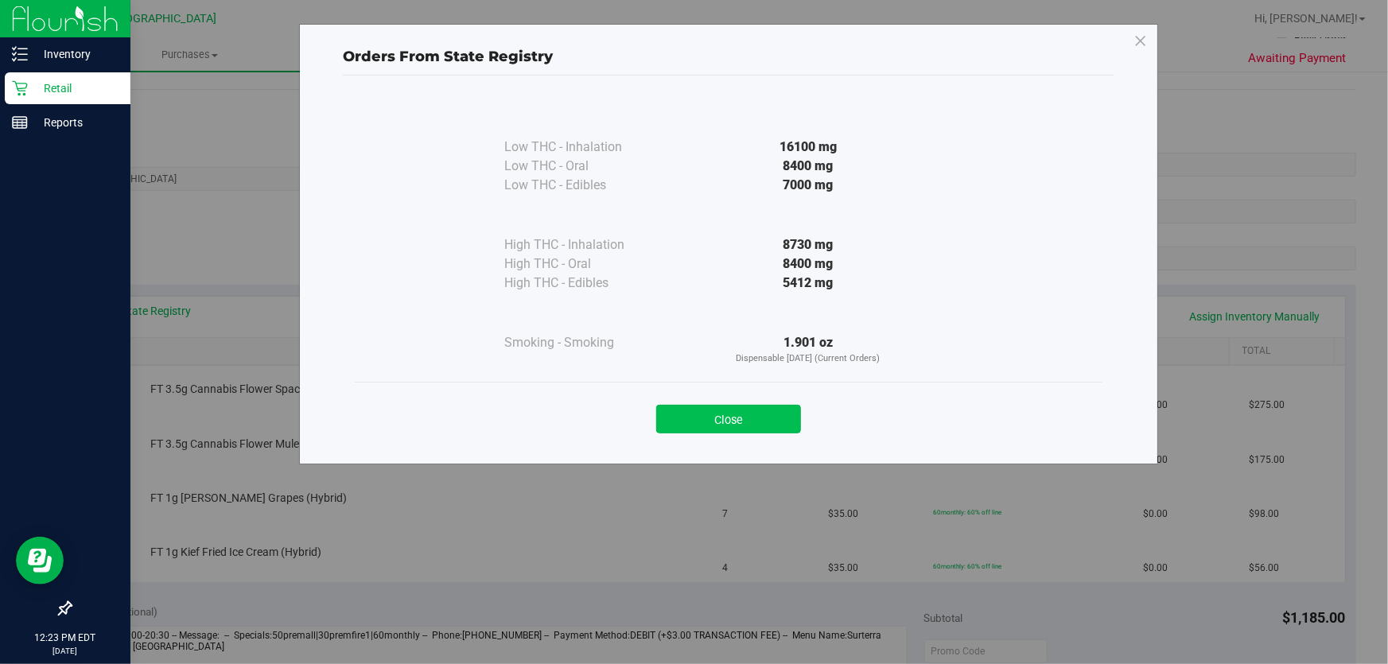
click at [747, 410] on button "Close" at bounding box center [728, 419] width 145 height 29
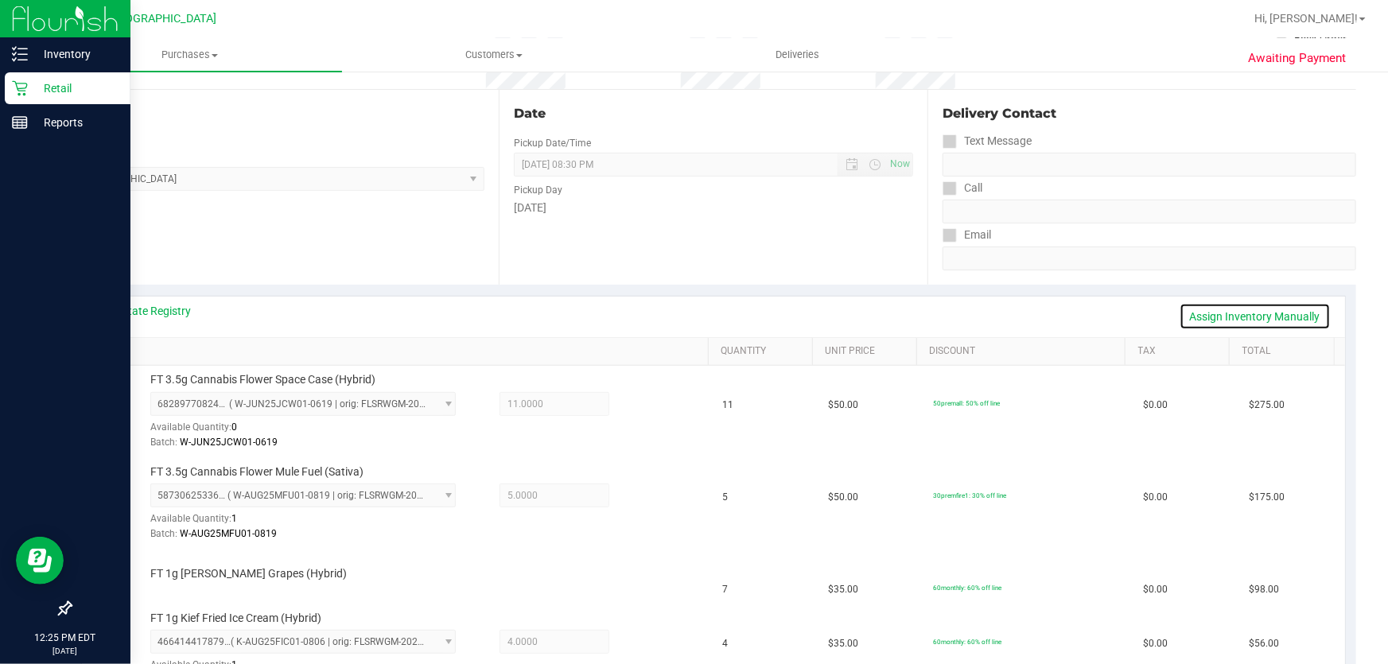
click at [1248, 319] on link "Assign Inventory Manually" at bounding box center [1254, 316] width 151 height 27
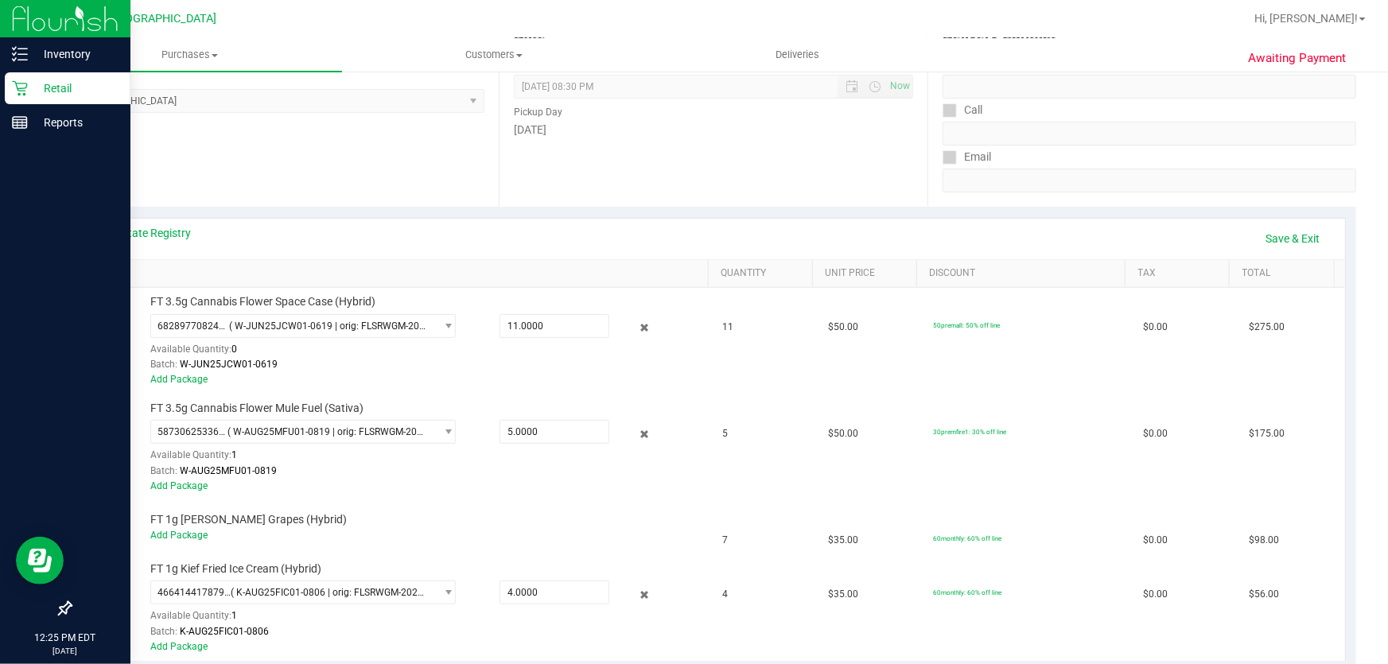
scroll to position [361, 0]
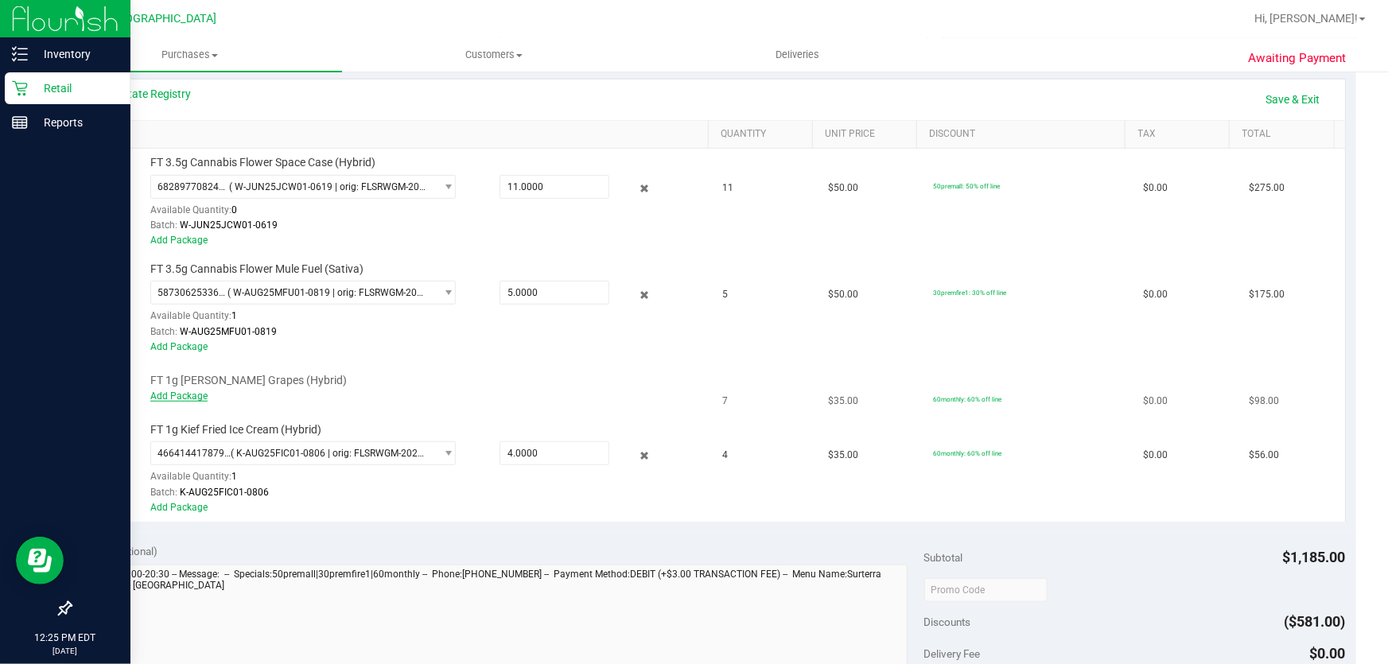
click at [161, 394] on link "Add Package" at bounding box center [178, 395] width 57 height 11
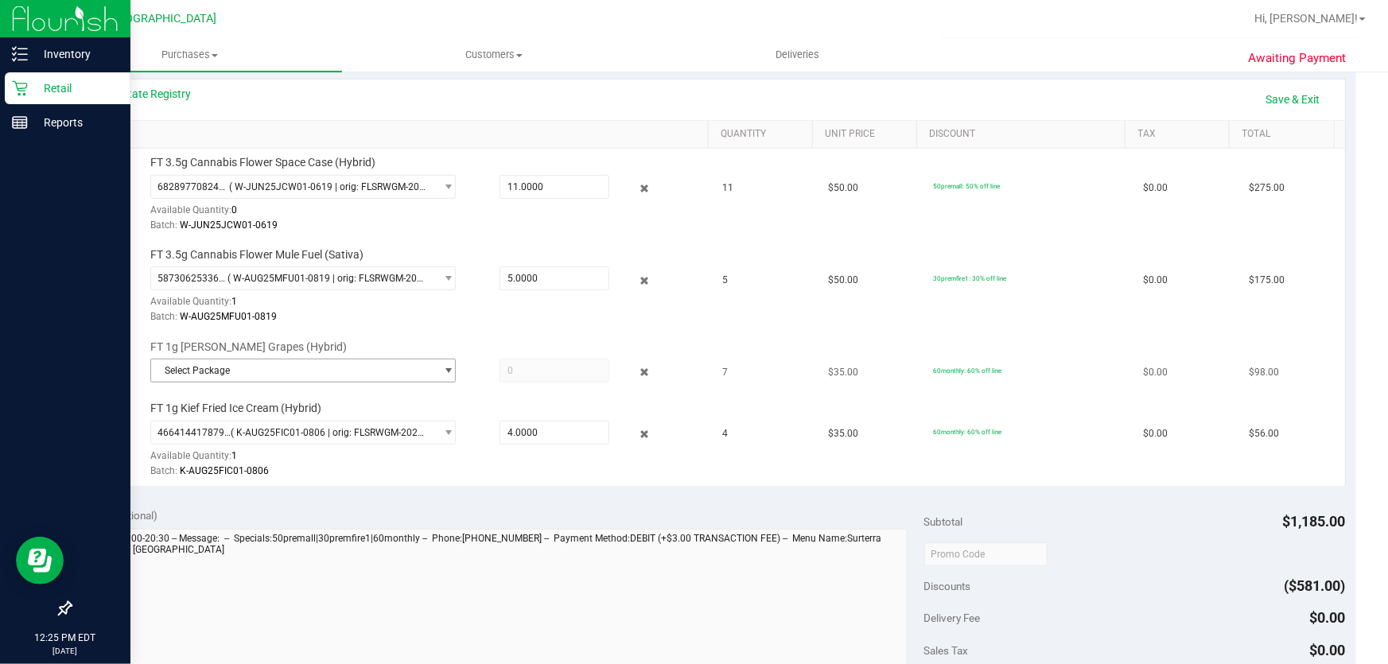
click at [343, 371] on span "Select Package" at bounding box center [293, 370] width 284 height 22
click at [284, 434] on span "( K-JUL25T1701-0724 | orig: FLSRWGM-20250806-2561 )" at bounding box center [372, 434] width 245 height 11
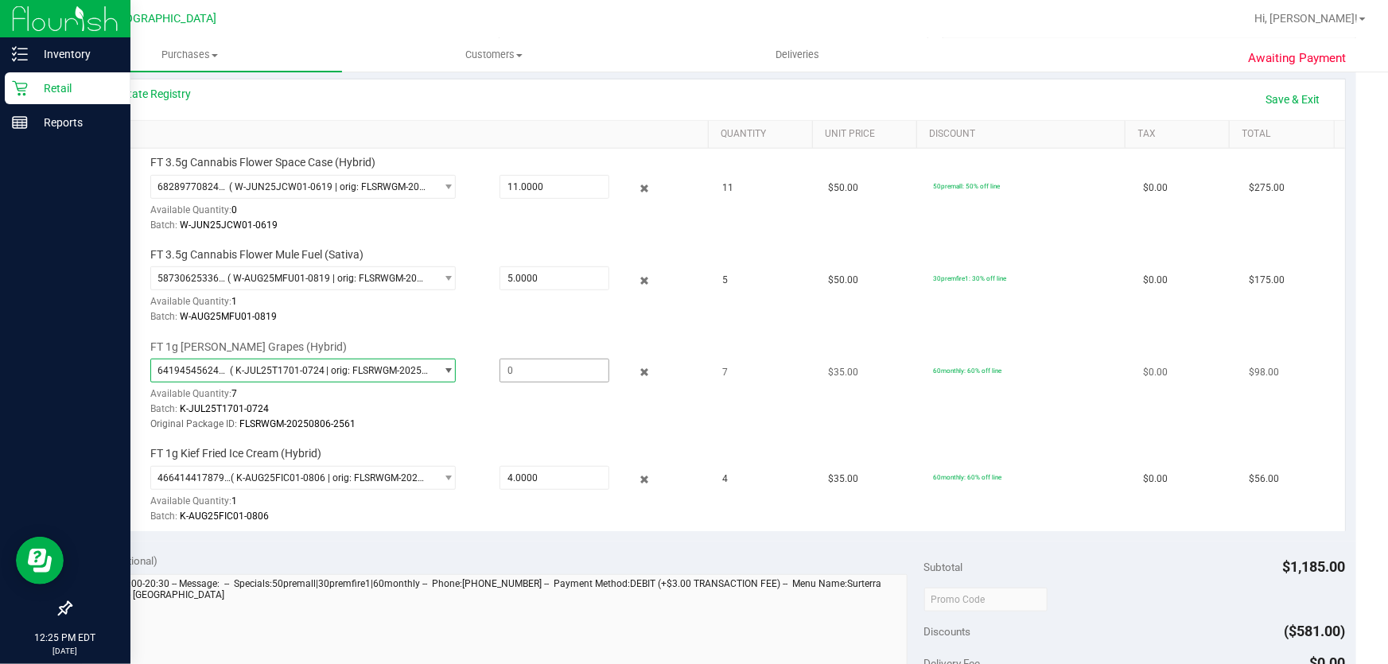
click at [564, 363] on span at bounding box center [554, 371] width 111 height 24
type input "7"
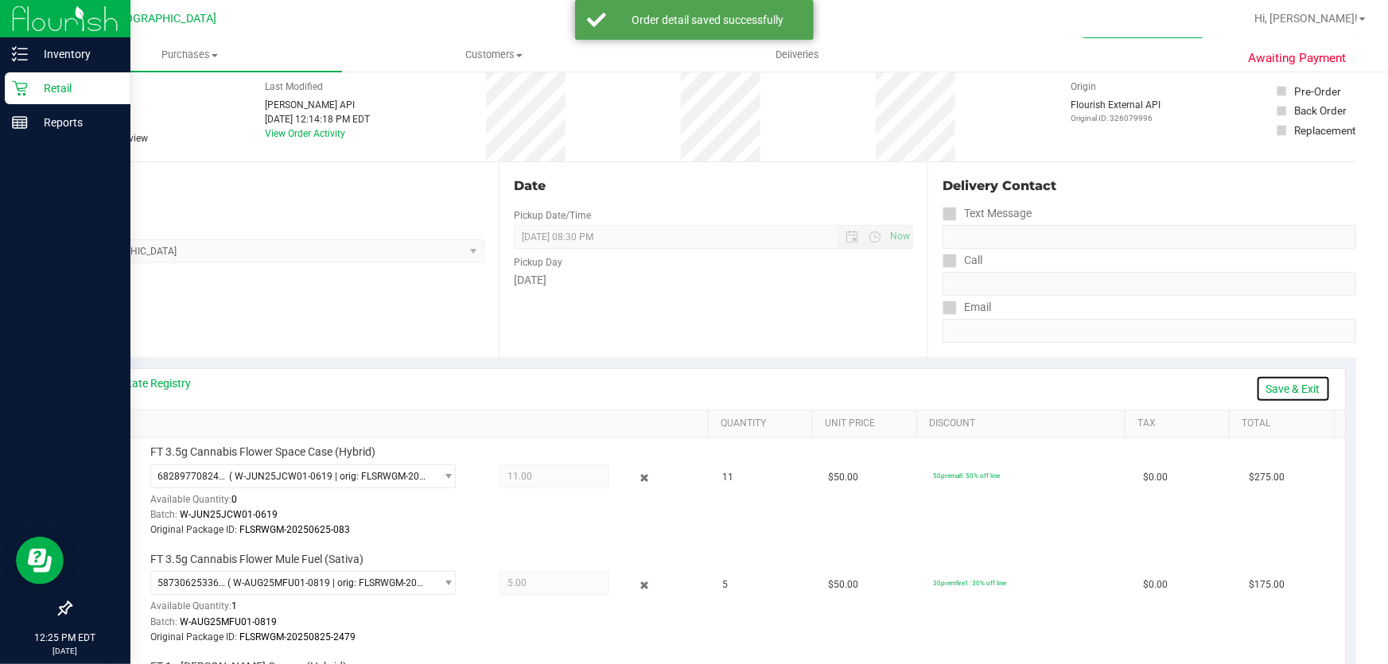
click at [1288, 383] on link "Save & Exit" at bounding box center [1293, 388] width 75 height 27
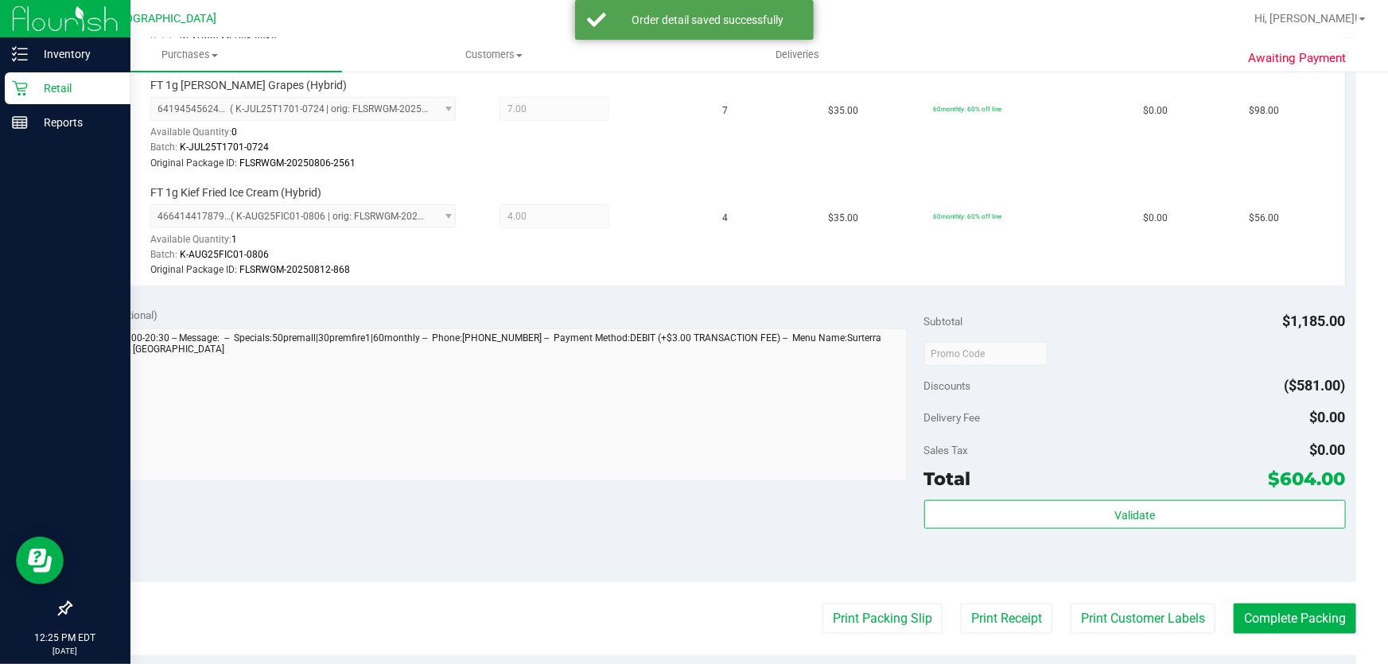
scroll to position [723, 0]
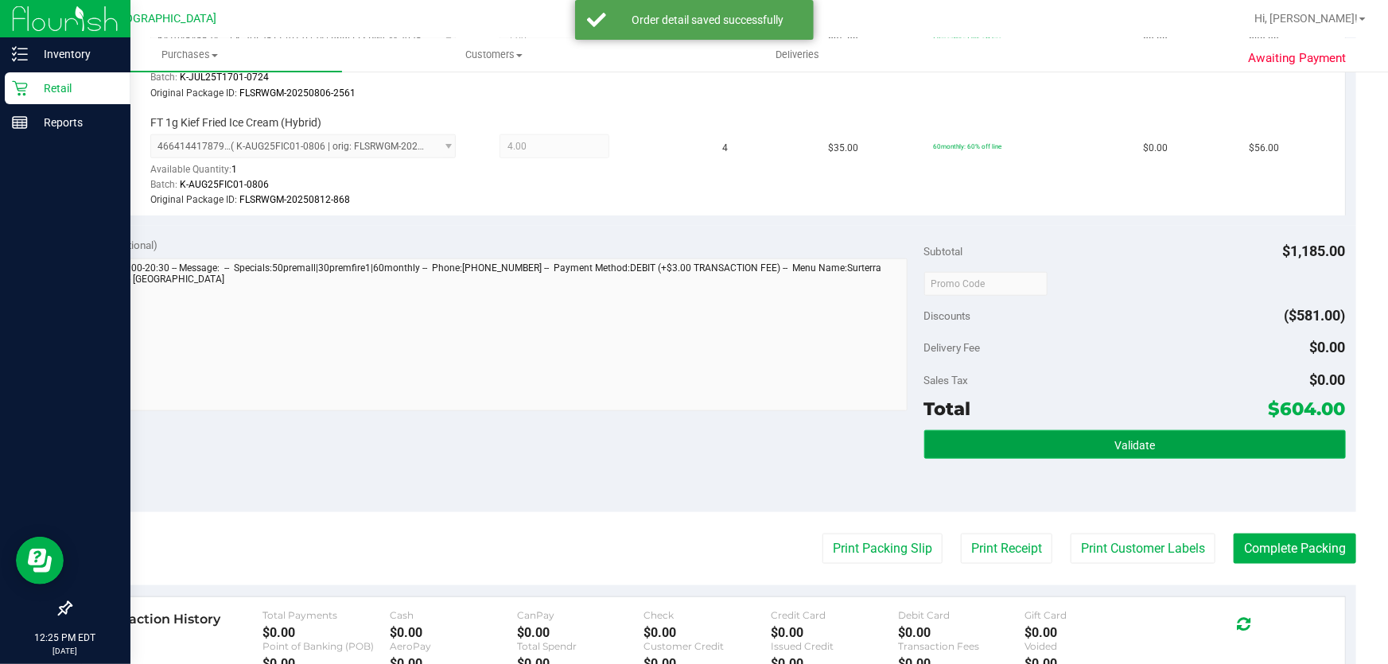
click at [1092, 444] on button "Validate" at bounding box center [1134, 444] width 421 height 29
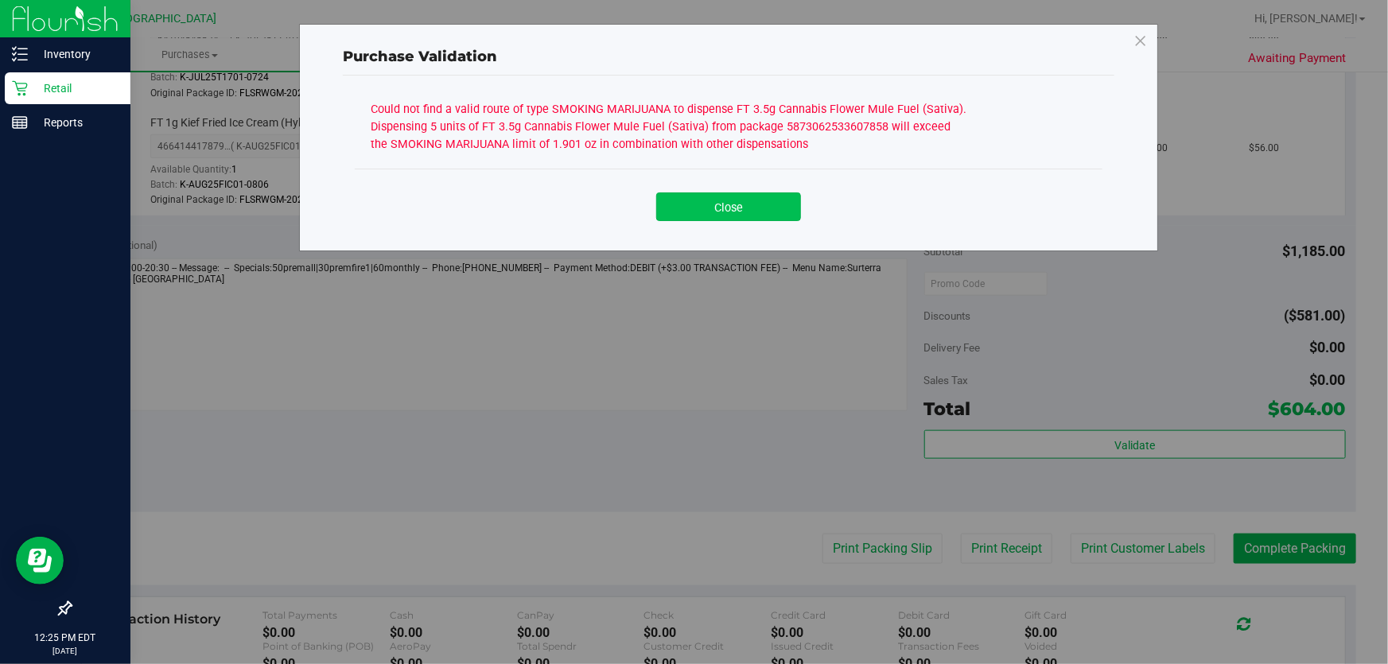
click at [781, 209] on button "Close" at bounding box center [728, 206] width 145 height 29
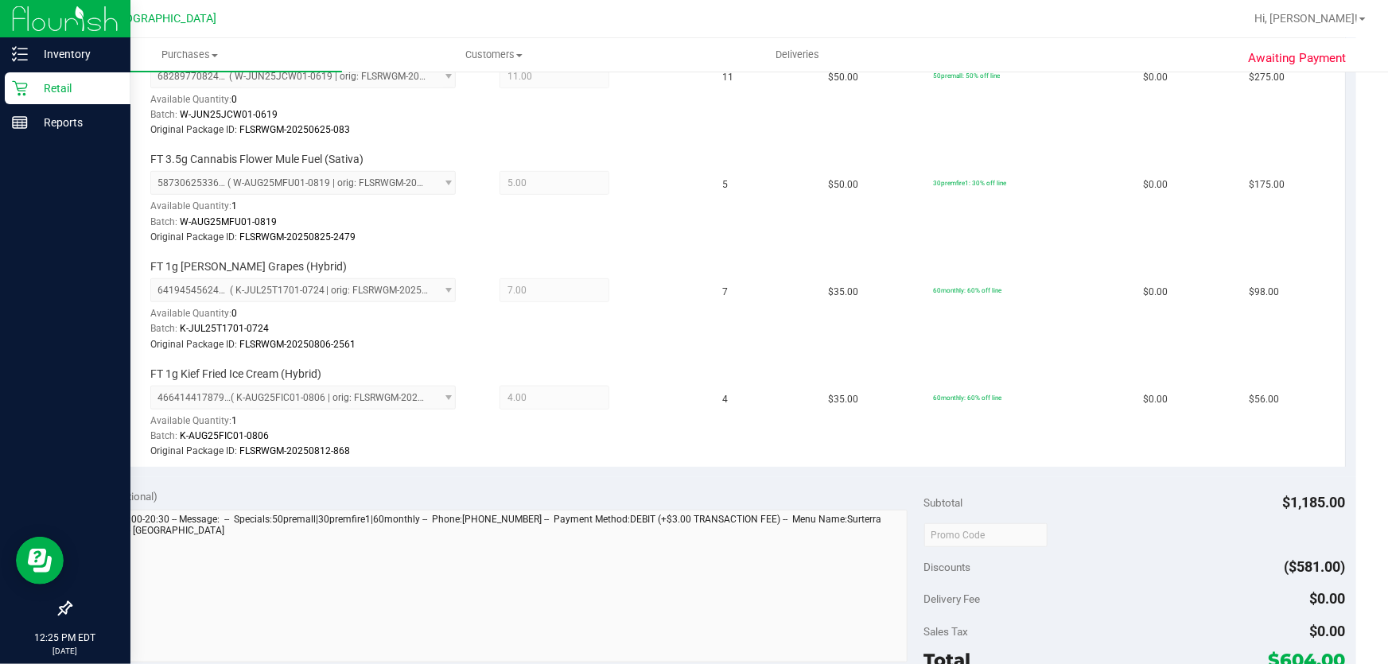
scroll to position [216, 0]
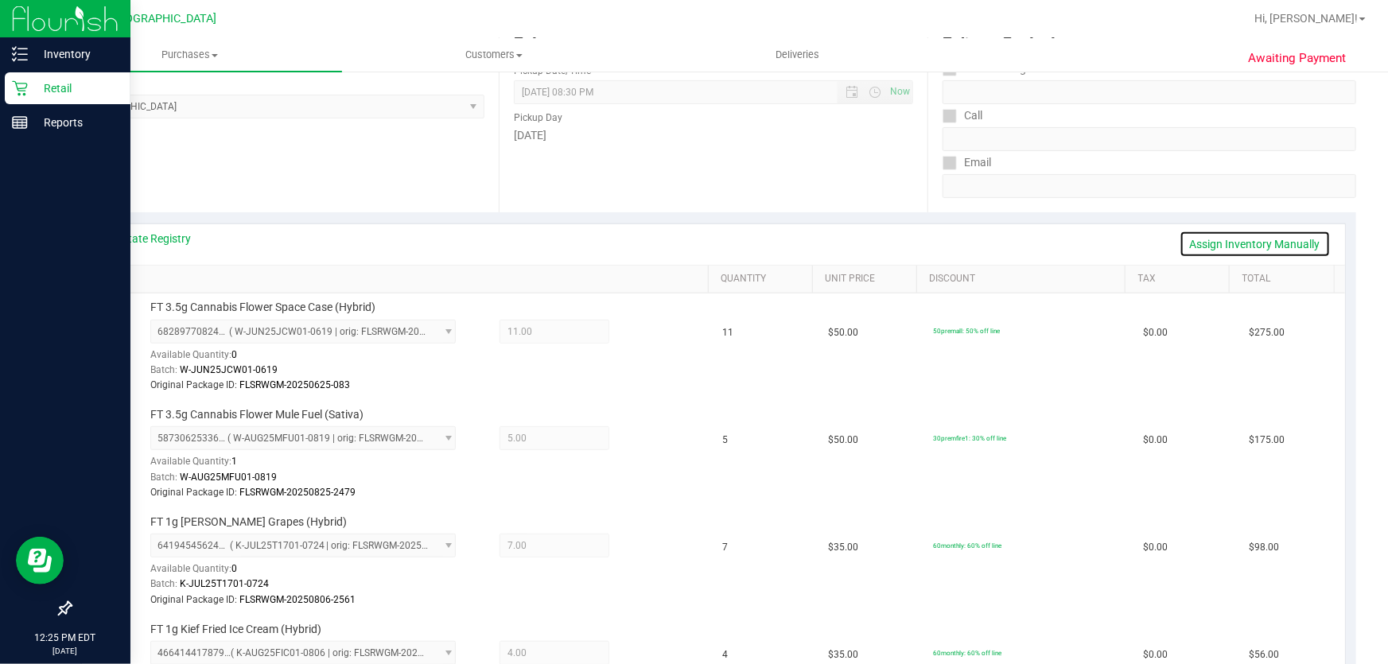
click at [1264, 240] on link "Assign Inventory Manually" at bounding box center [1254, 244] width 151 height 27
click at [636, 324] on icon at bounding box center [644, 333] width 17 height 18
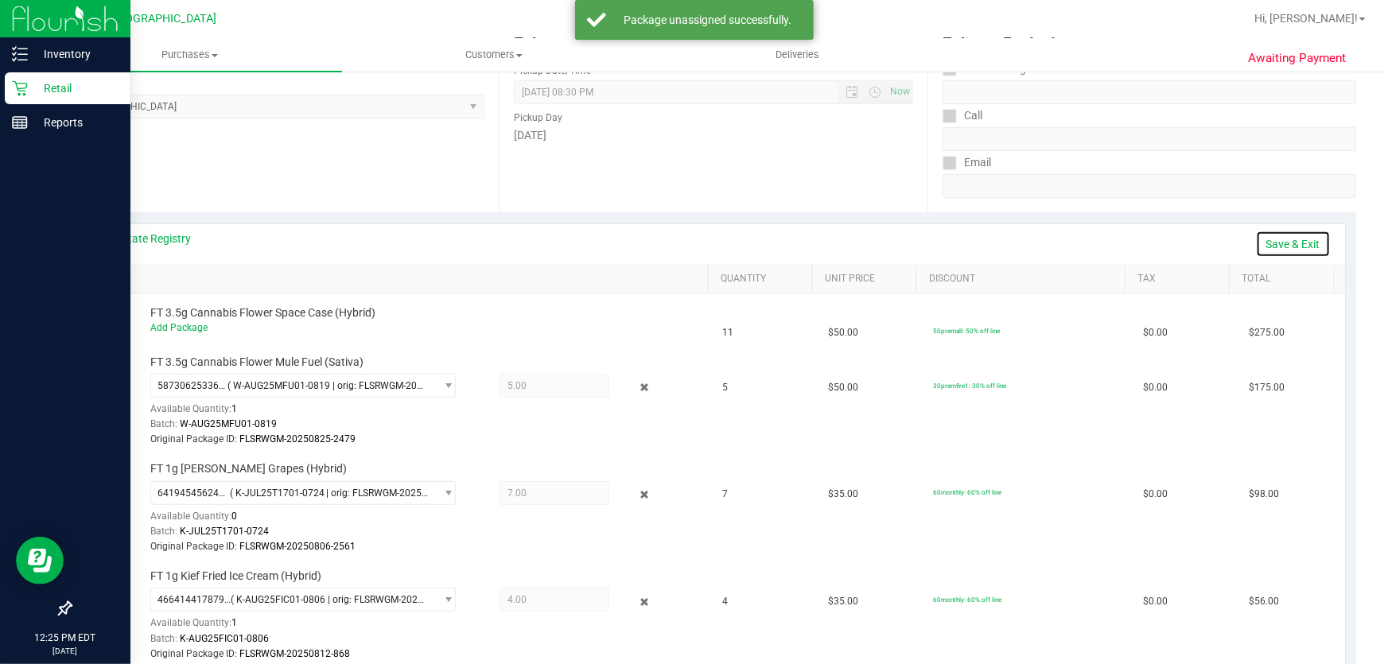
click at [1274, 236] on link "Save & Exit" at bounding box center [1293, 244] width 75 height 27
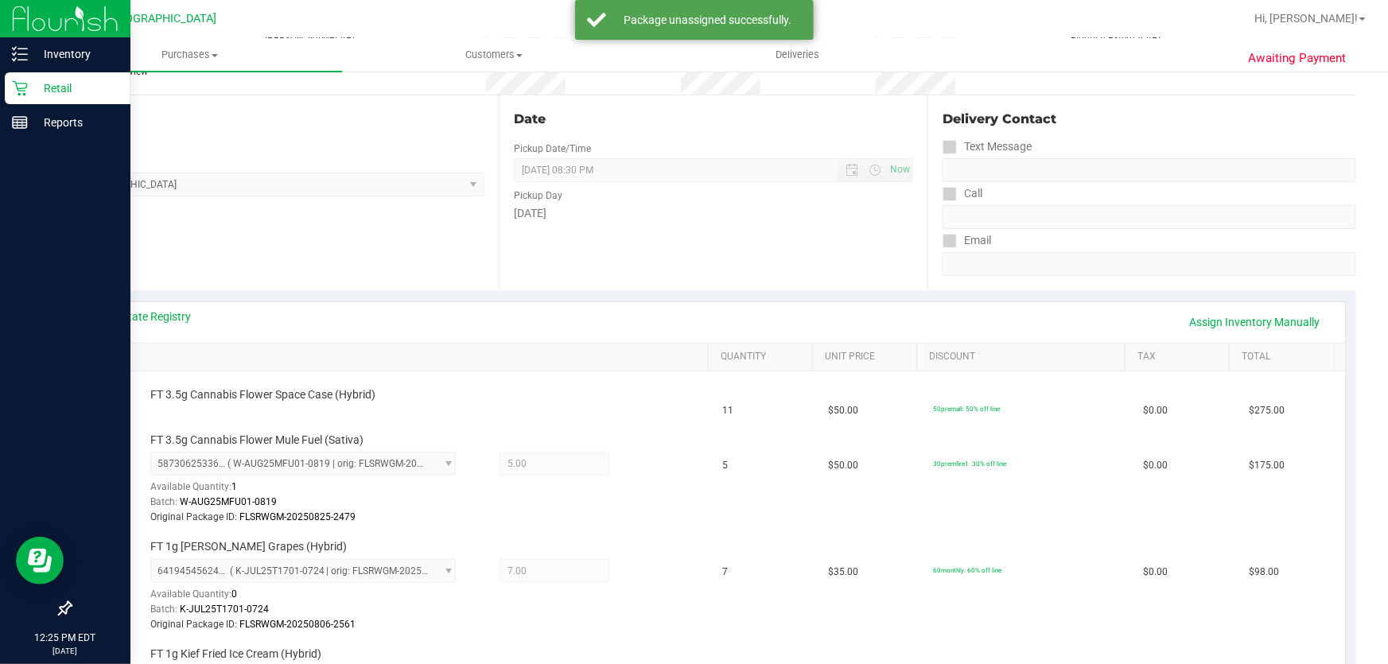
scroll to position [0, 0]
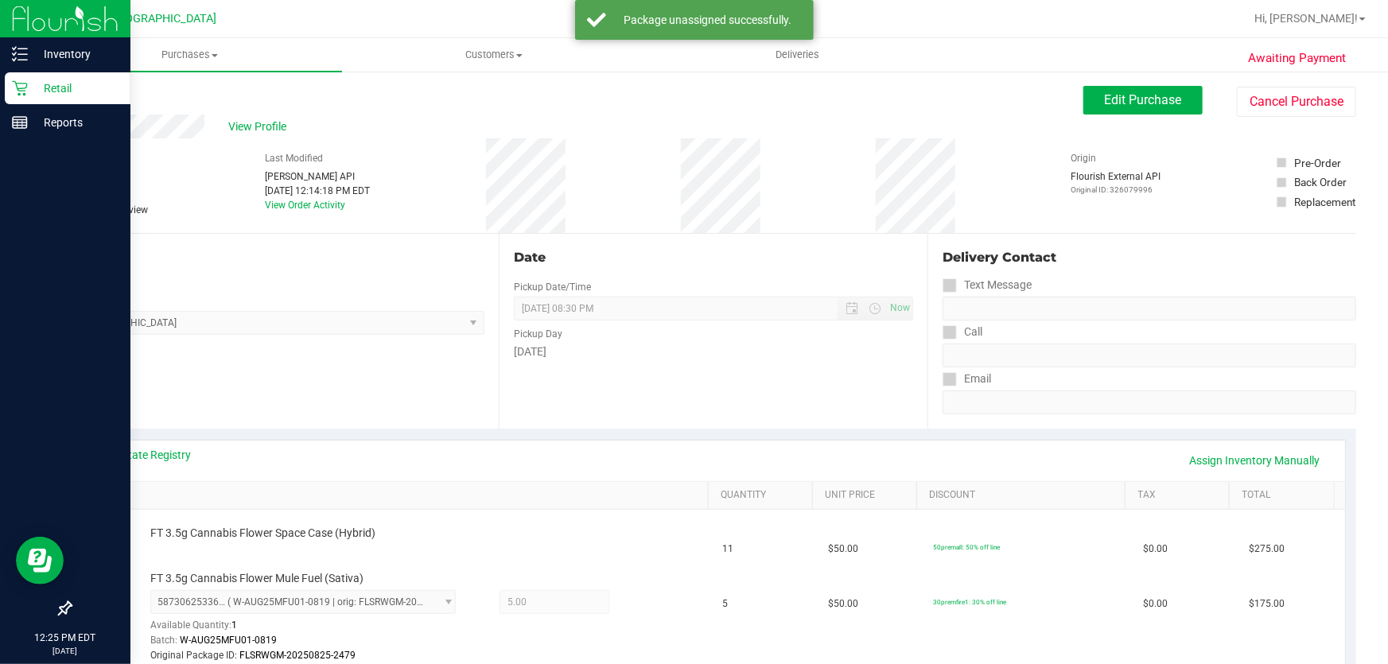
click at [1133, 121] on div "View Profile # 11979543 BioTrack ID: - Submitted Needs review Last Modified [PE…" at bounding box center [713, 174] width 1286 height 119
click at [1145, 90] on button "Edit Purchase" at bounding box center [1142, 100] width 119 height 29
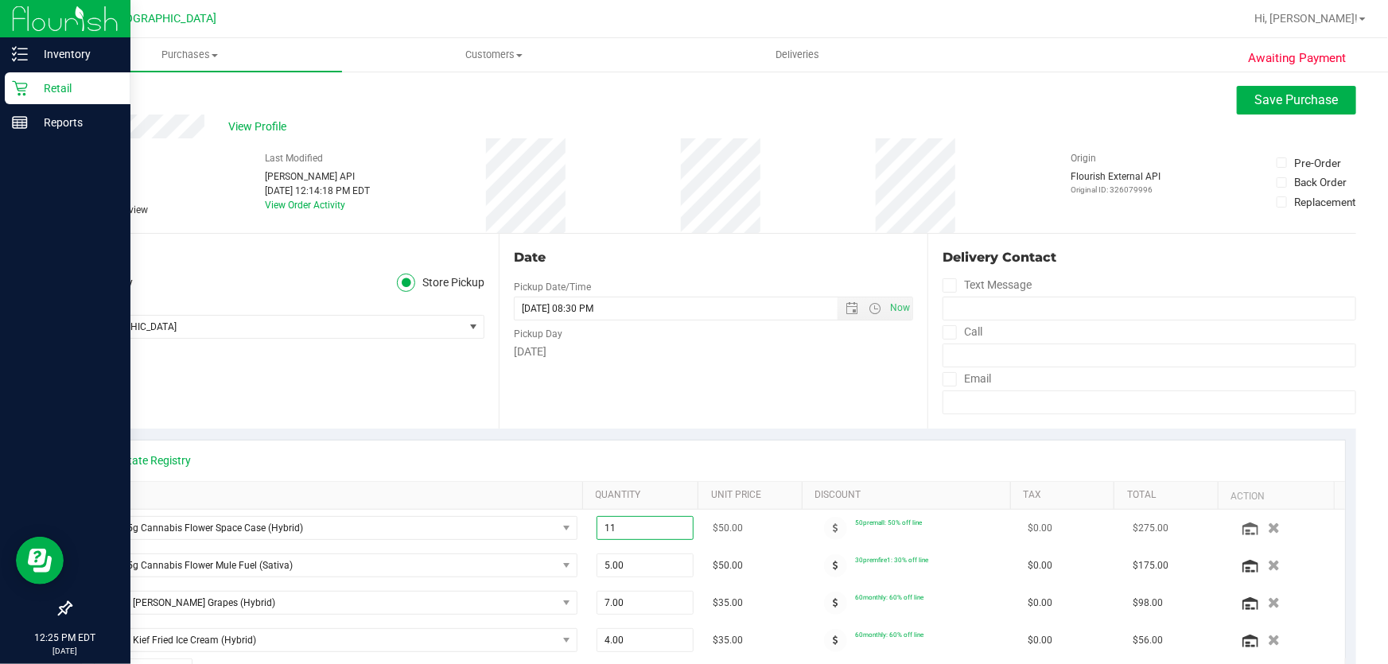
click at [632, 529] on span "11.00 11" at bounding box center [645, 528] width 98 height 24
click at [632, 529] on input "11" at bounding box center [645, 528] width 96 height 22
type input "10"
type input "10.00"
click at [1289, 90] on button "Save Purchase" at bounding box center [1296, 100] width 119 height 29
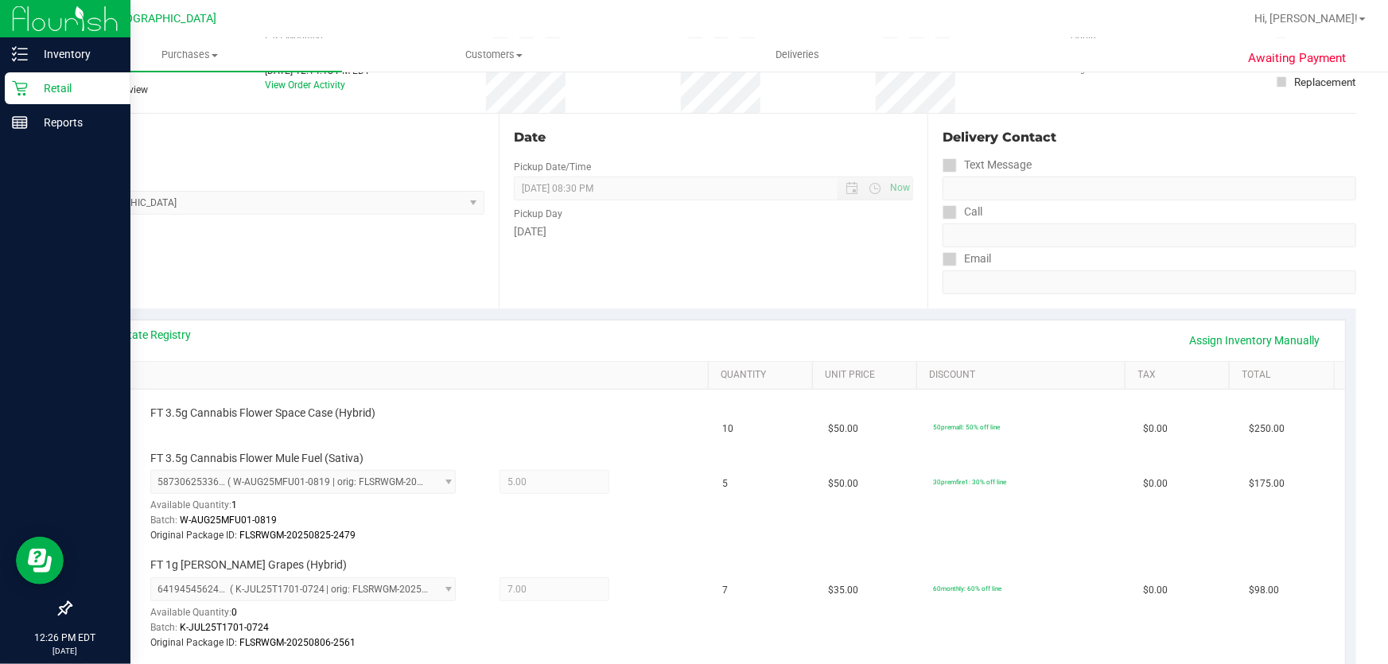
scroll to position [216, 0]
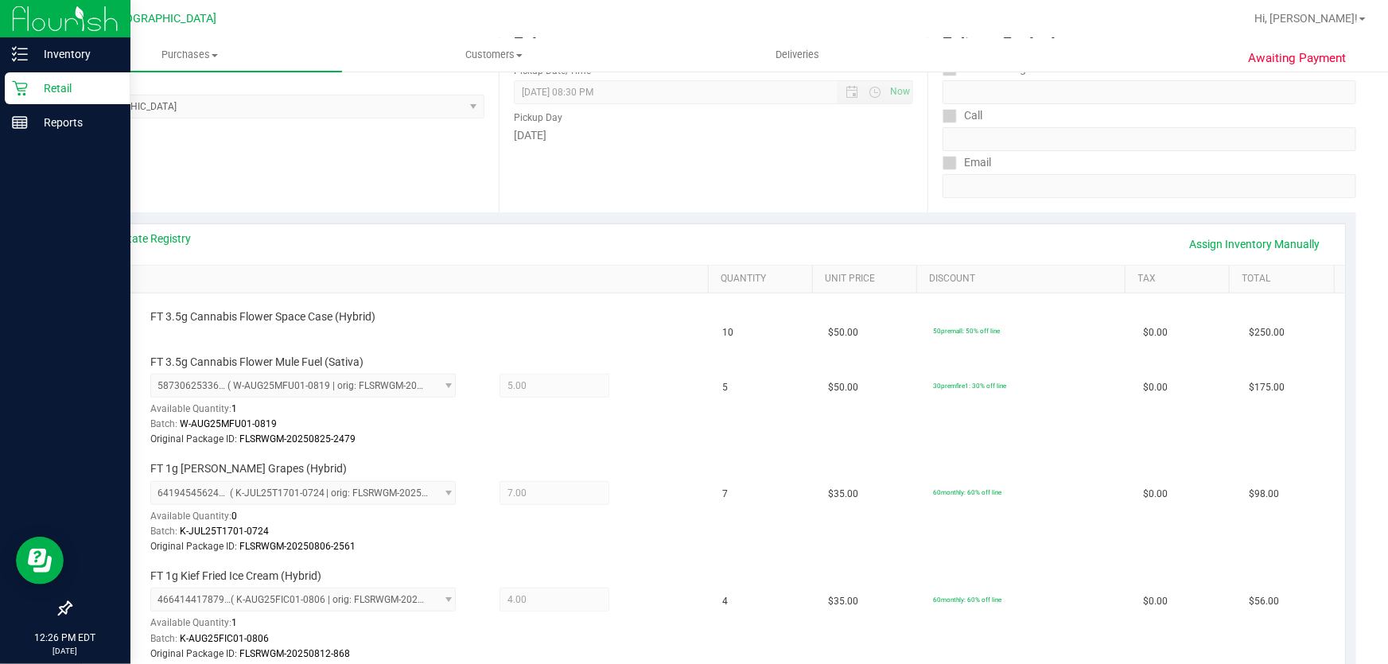
click at [1189, 258] on div "View State Registry Assign Inventory Manually" at bounding box center [713, 244] width 1263 height 41
click at [1200, 232] on link "Assign Inventory Manually" at bounding box center [1254, 244] width 151 height 27
click at [165, 324] on link "Add Package" at bounding box center [178, 327] width 57 height 11
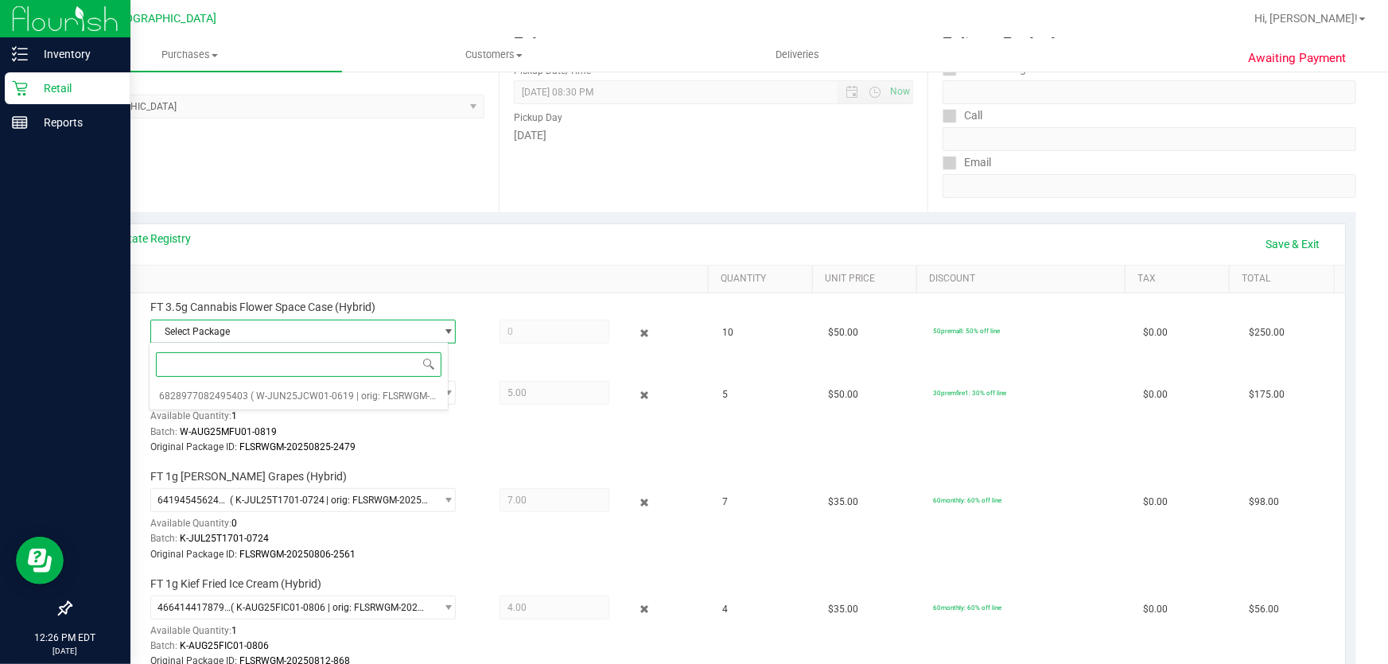
click at [318, 407] on div "Select Package 6828977082495403 ( W-JUN25JCW01-0619 | orig: FLSRWGM-20250625-08…" at bounding box center [299, 376] width 300 height 68
click at [328, 397] on span "( W-JUN25JCW01-0619 | orig: FLSRWGM-20250625-083 )" at bounding box center [374, 395] width 248 height 11
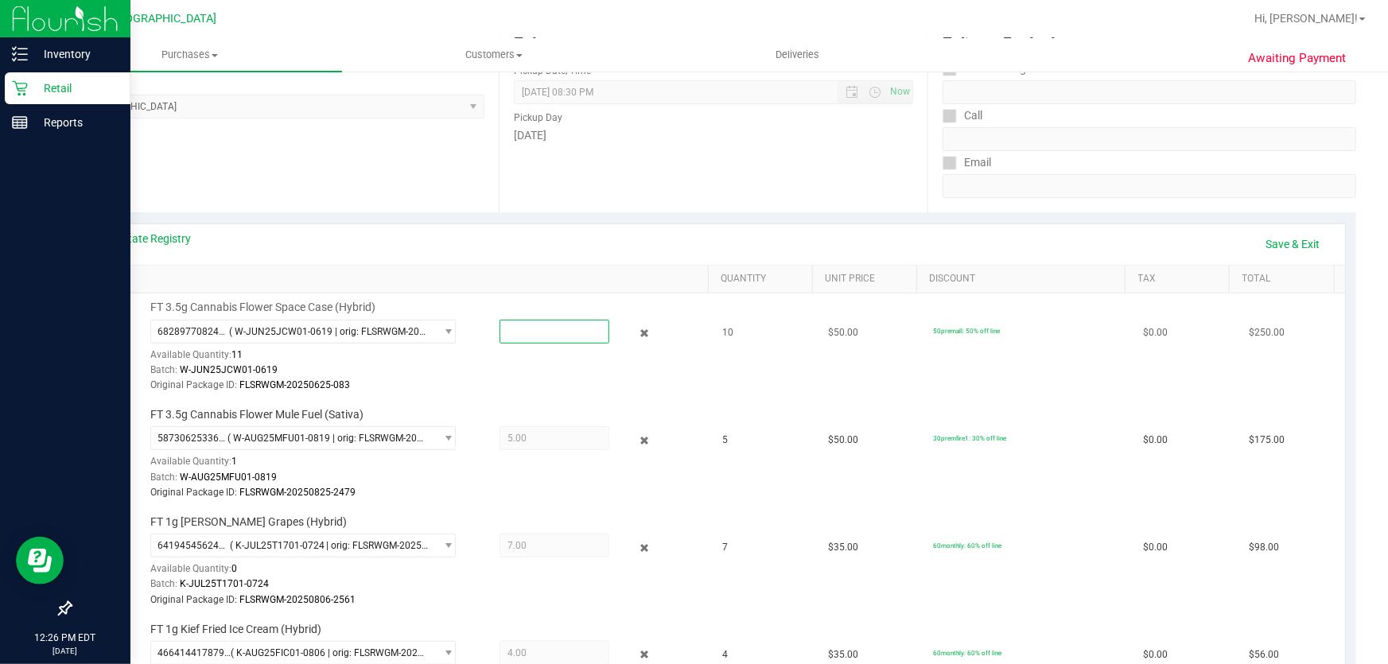
click at [532, 323] on span at bounding box center [554, 332] width 111 height 24
type input "10"
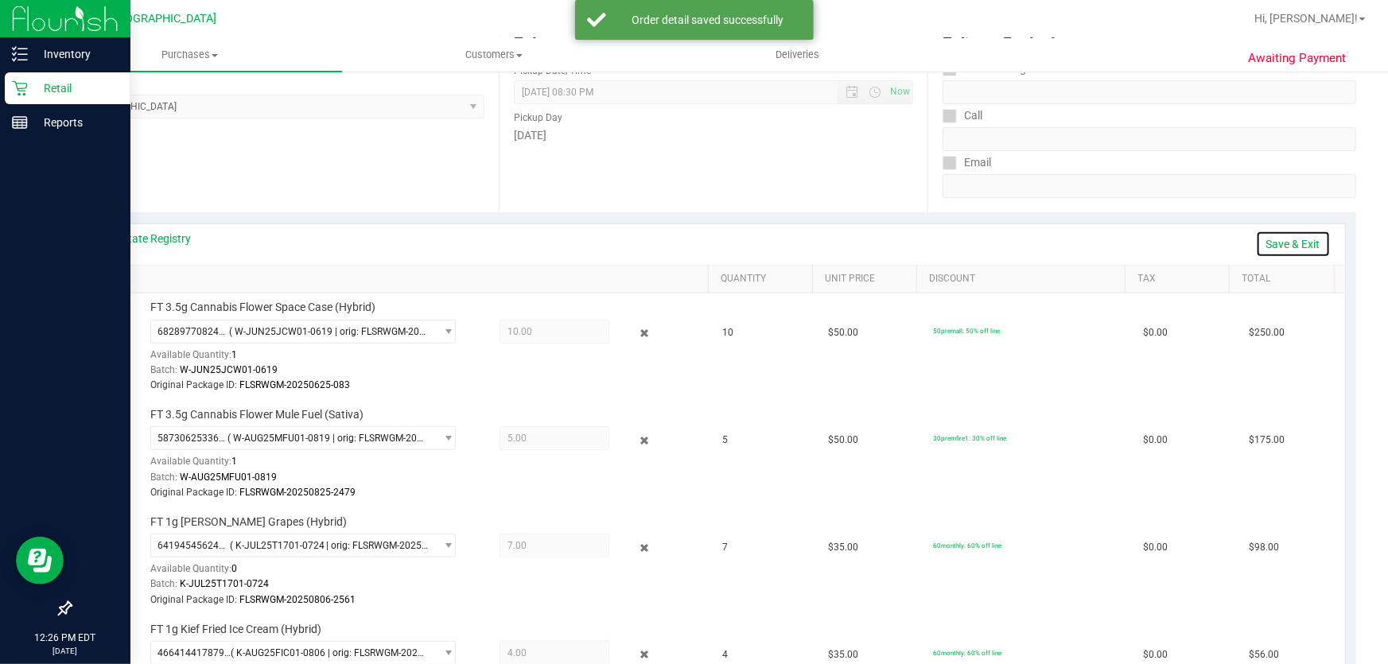
click at [1280, 235] on link "Save & Exit" at bounding box center [1293, 244] width 75 height 27
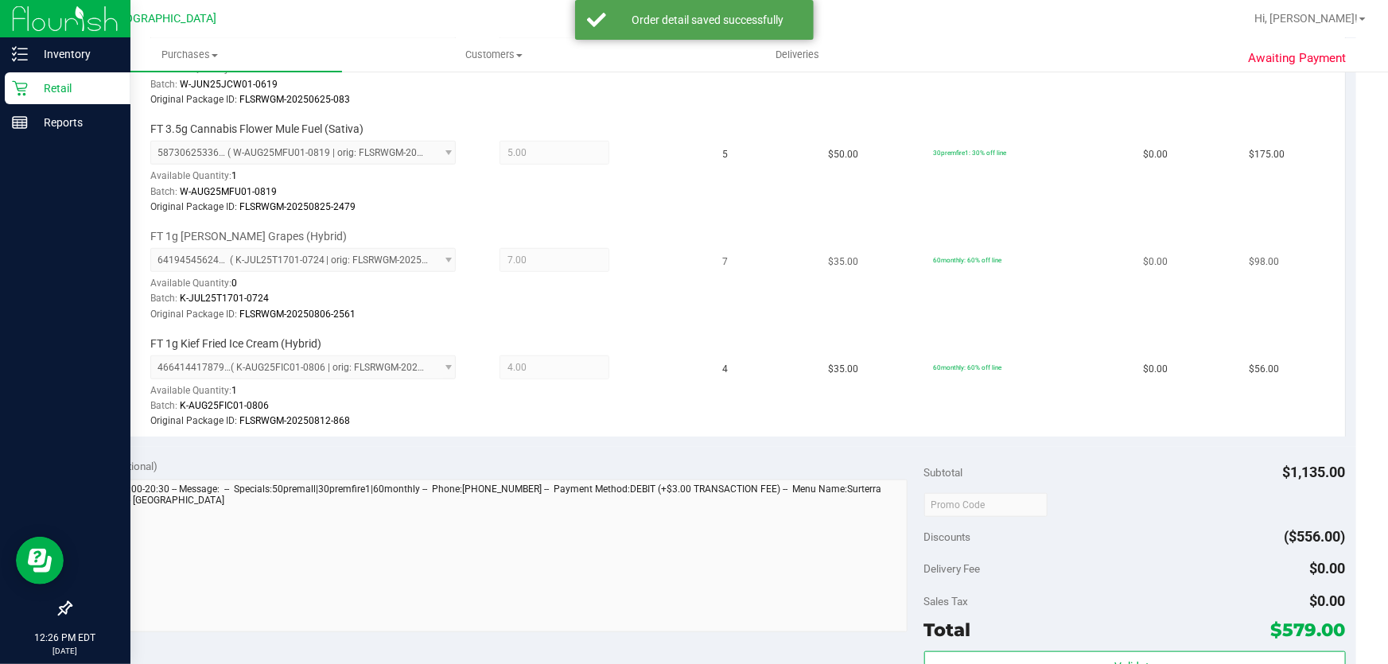
scroll to position [650, 0]
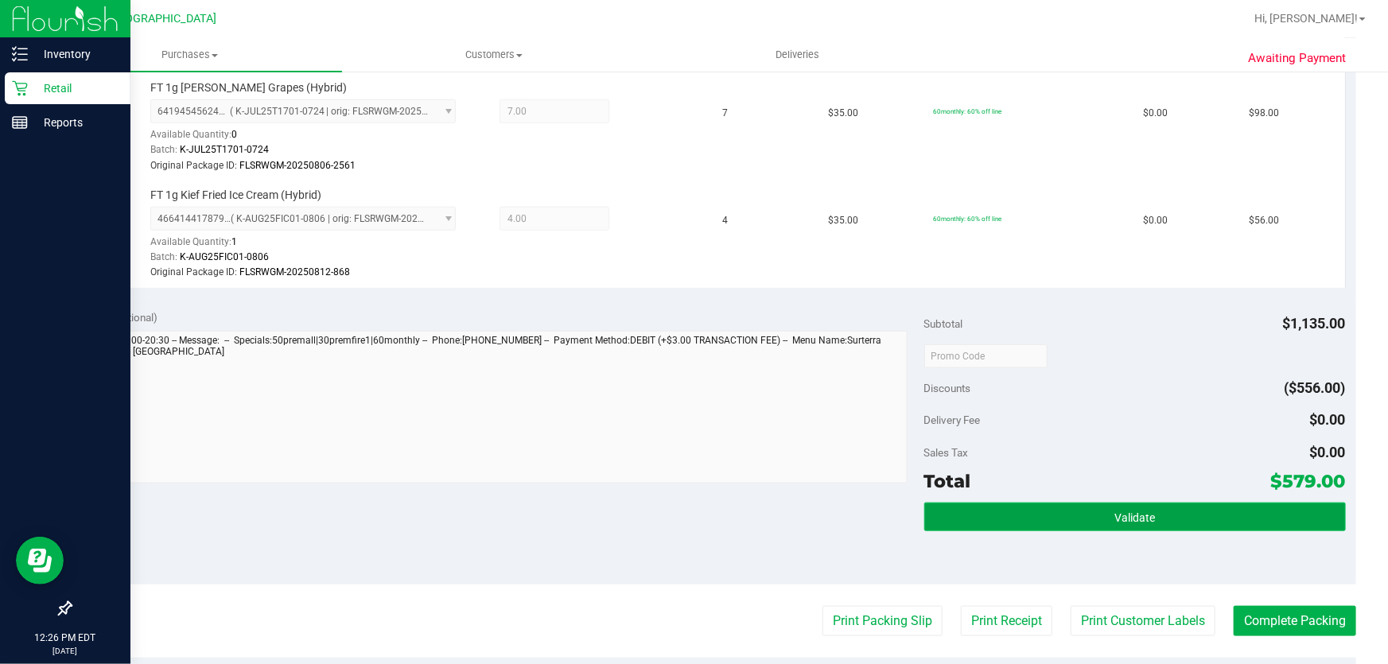
click at [1124, 504] on button "Validate" at bounding box center [1134, 517] width 421 height 29
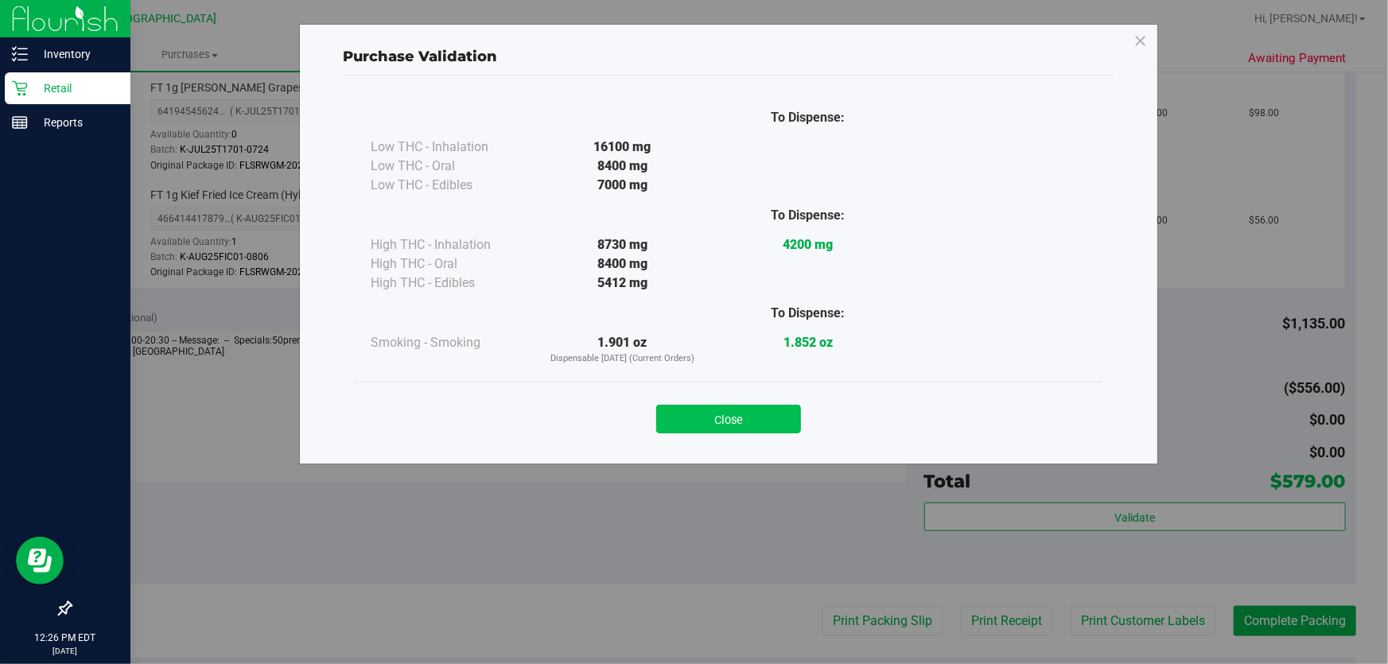
click at [782, 423] on button "Close" at bounding box center [728, 419] width 145 height 29
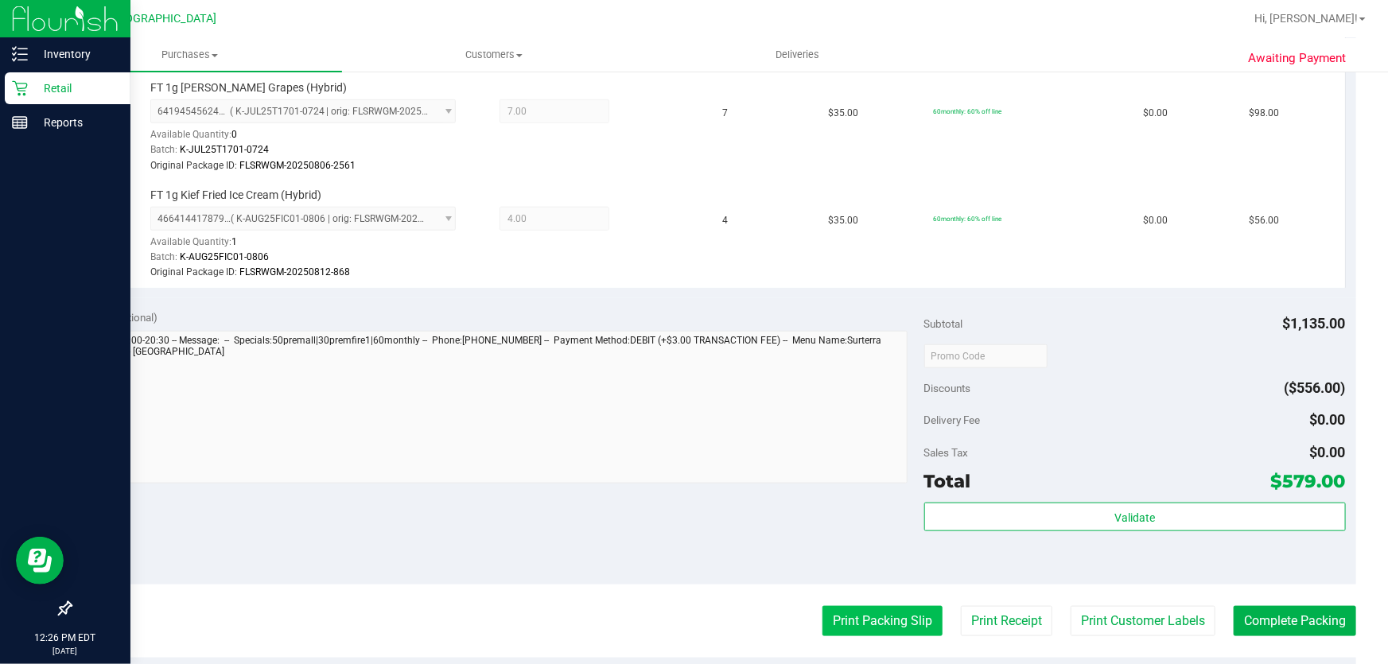
click at [912, 622] on button "Print Packing Slip" at bounding box center [882, 621] width 120 height 30
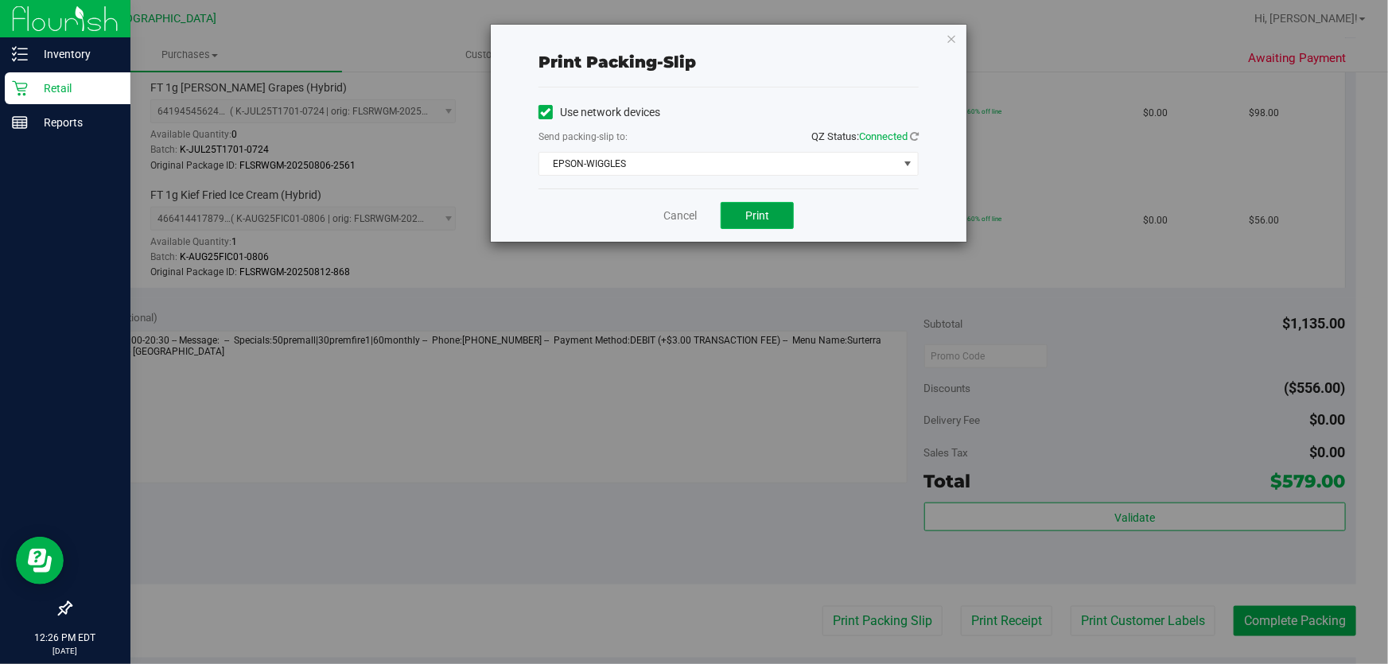
click at [755, 223] on button "Print" at bounding box center [756, 215] width 73 height 27
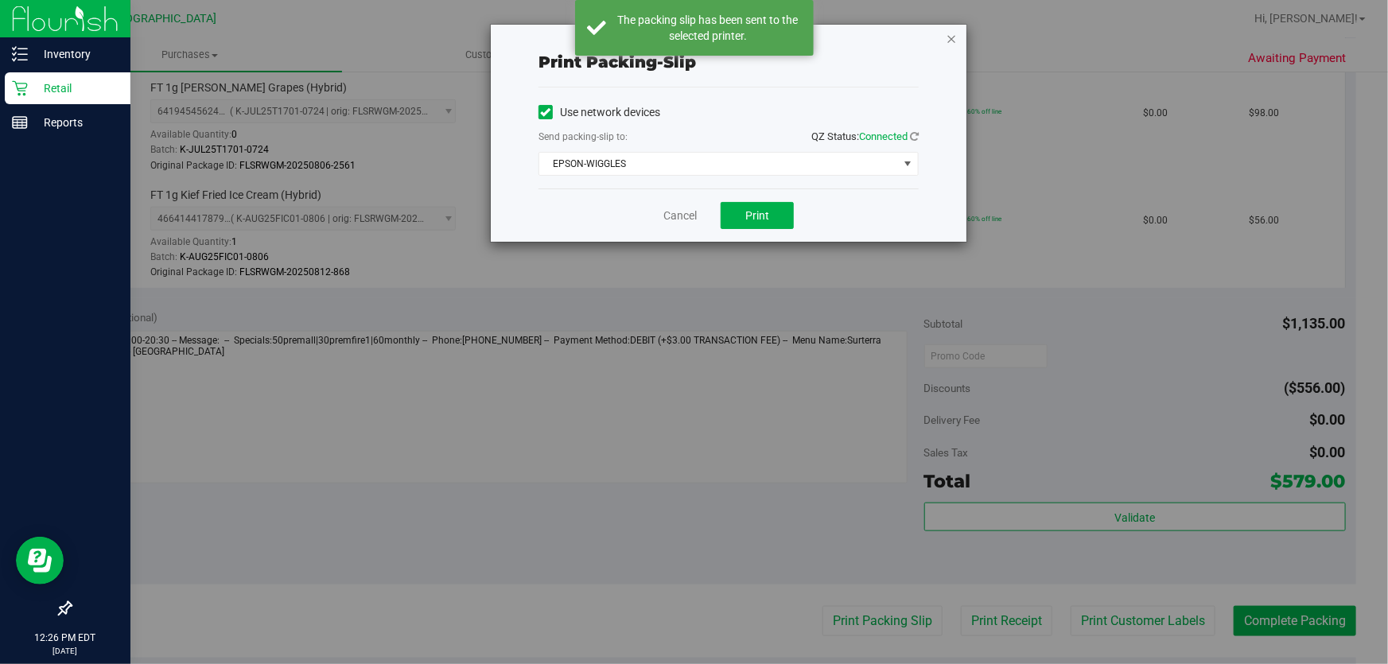
click at [949, 37] on icon "button" at bounding box center [950, 38] width 11 height 19
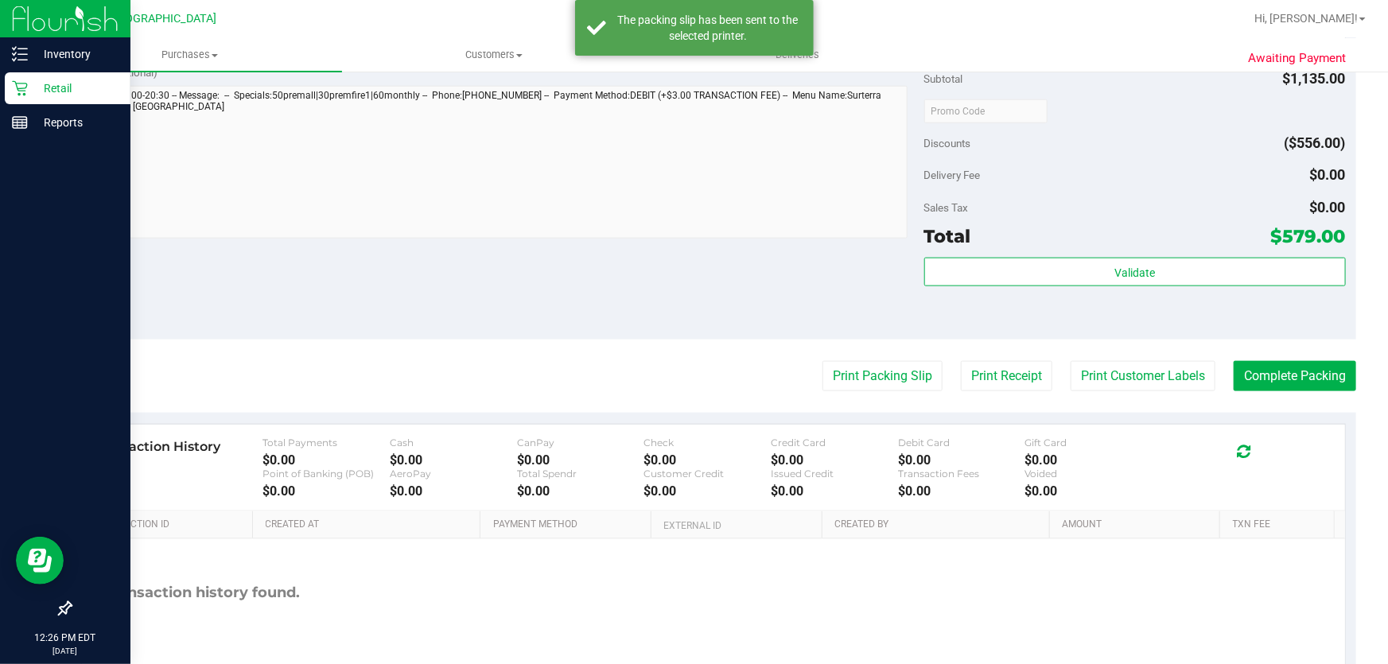
scroll to position [970, 0]
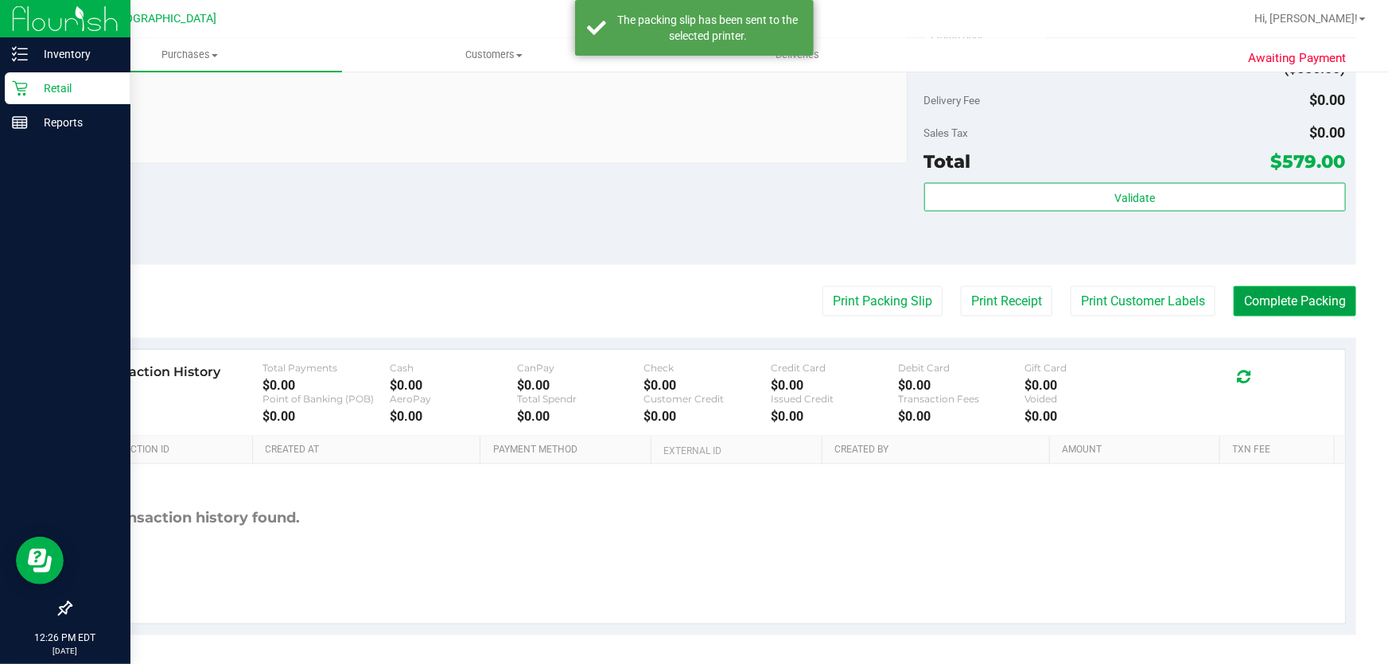
click at [1295, 286] on button "Complete Packing" at bounding box center [1294, 301] width 122 height 30
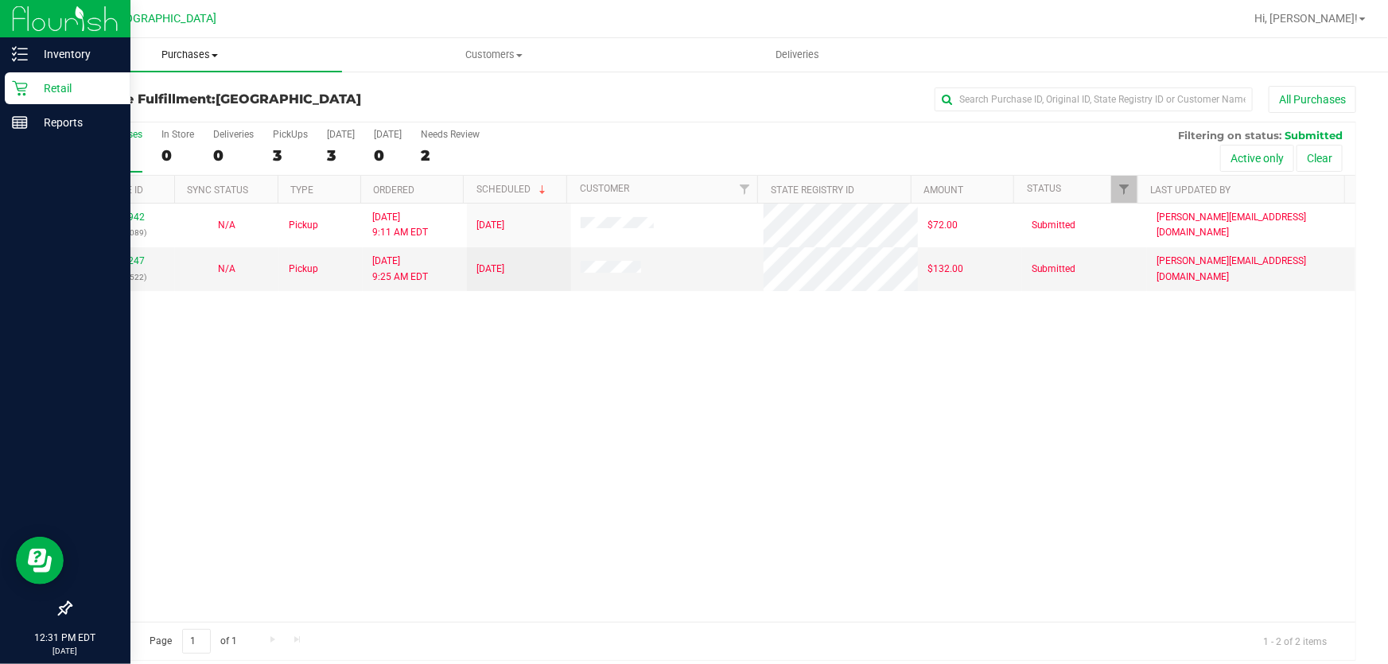
click at [185, 58] on span "Purchases" at bounding box center [190, 55] width 304 height 14
click at [110, 108] on span "Fulfillment" at bounding box center [87, 115] width 99 height 14
click at [60, 56] on p "Inventory" at bounding box center [75, 54] width 95 height 19
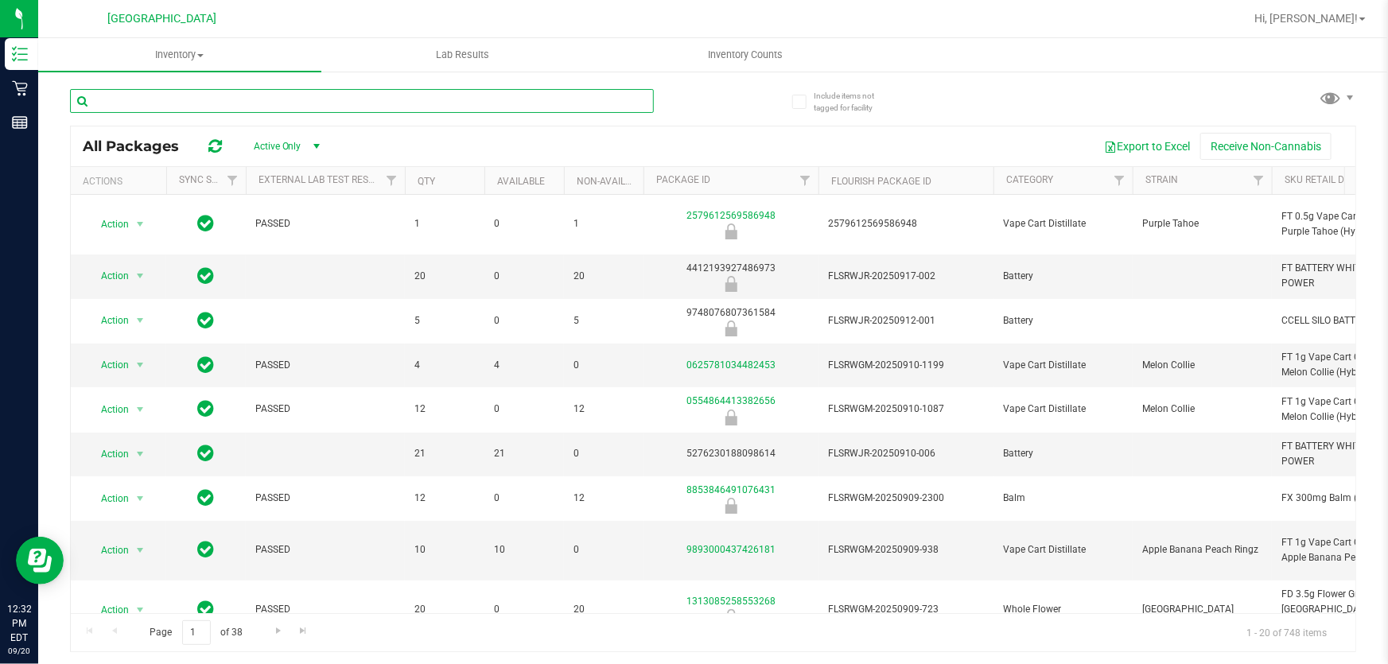
click at [140, 100] on input "text" at bounding box center [362, 101] width 584 height 24
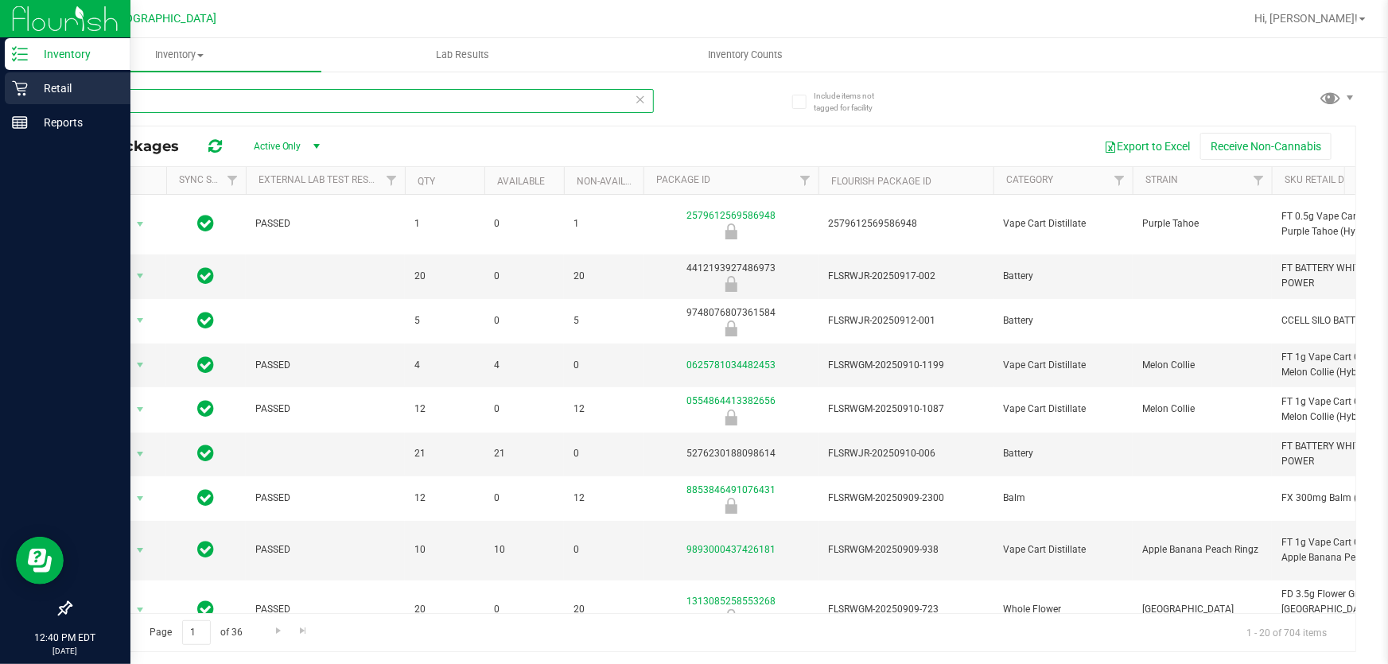
type input "a"
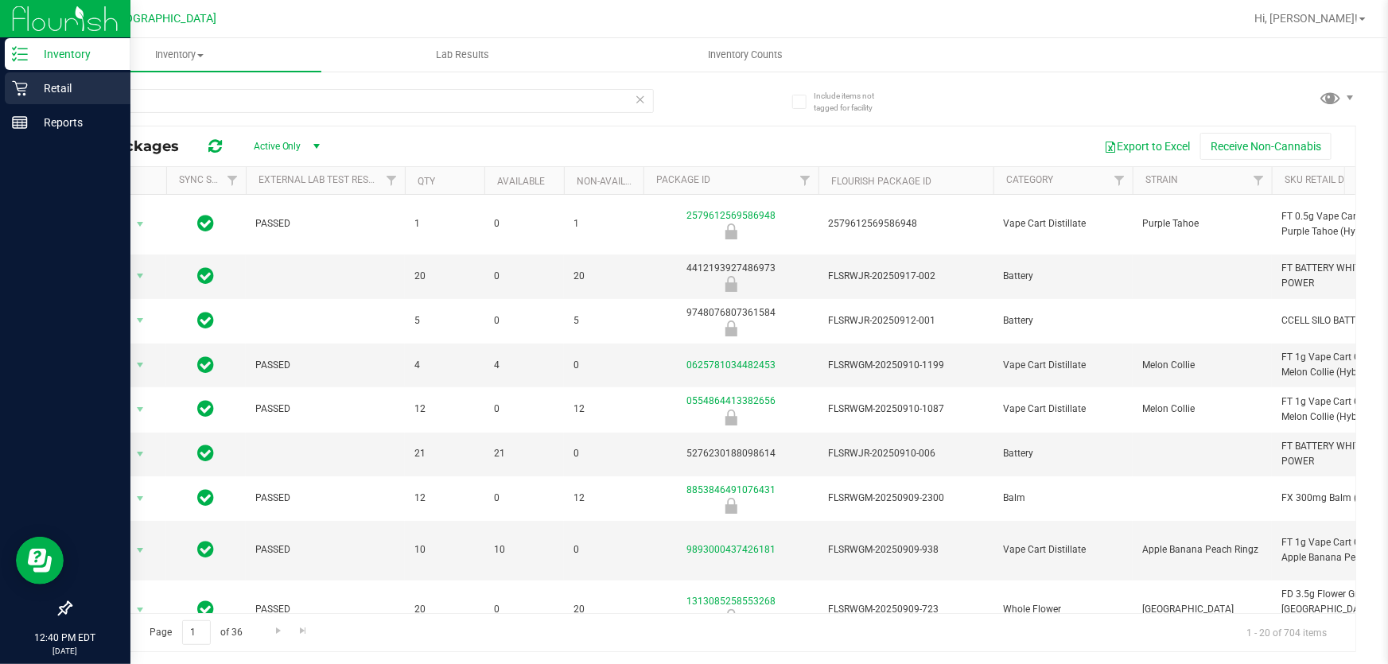
click at [66, 79] on p "Retail" at bounding box center [75, 88] width 95 height 19
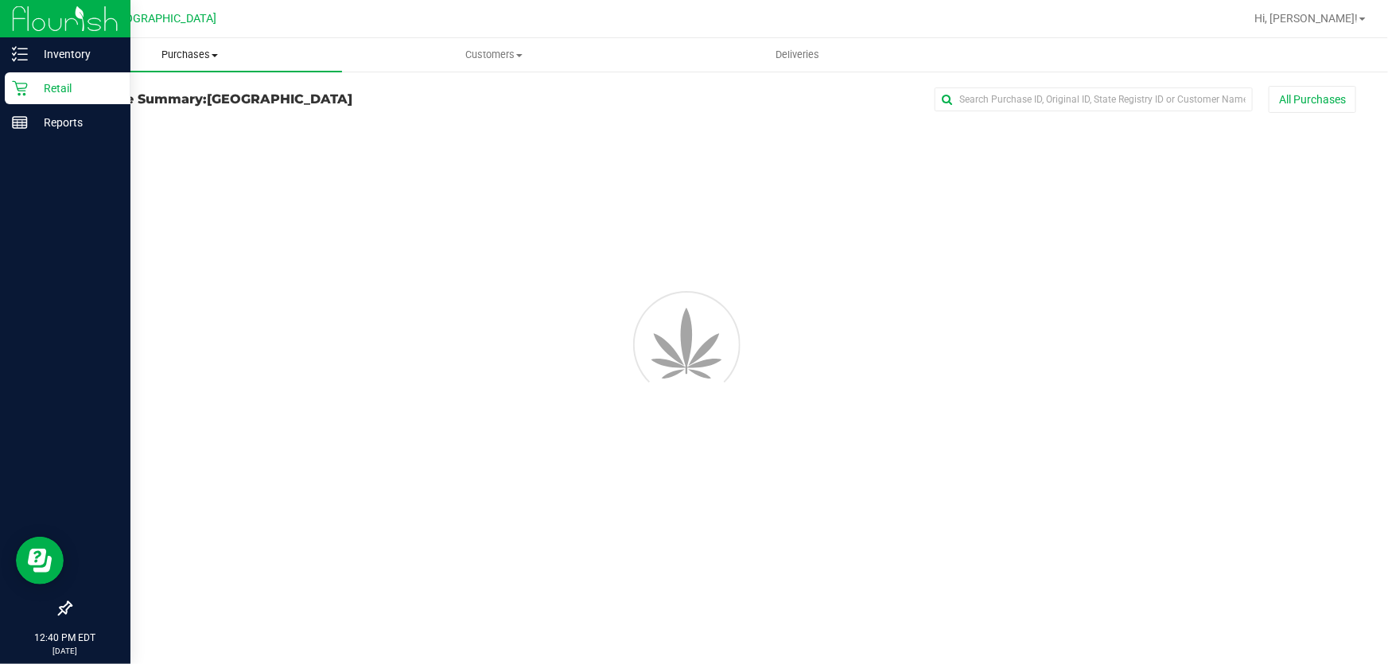
click at [182, 49] on span "Purchases" at bounding box center [190, 55] width 304 height 14
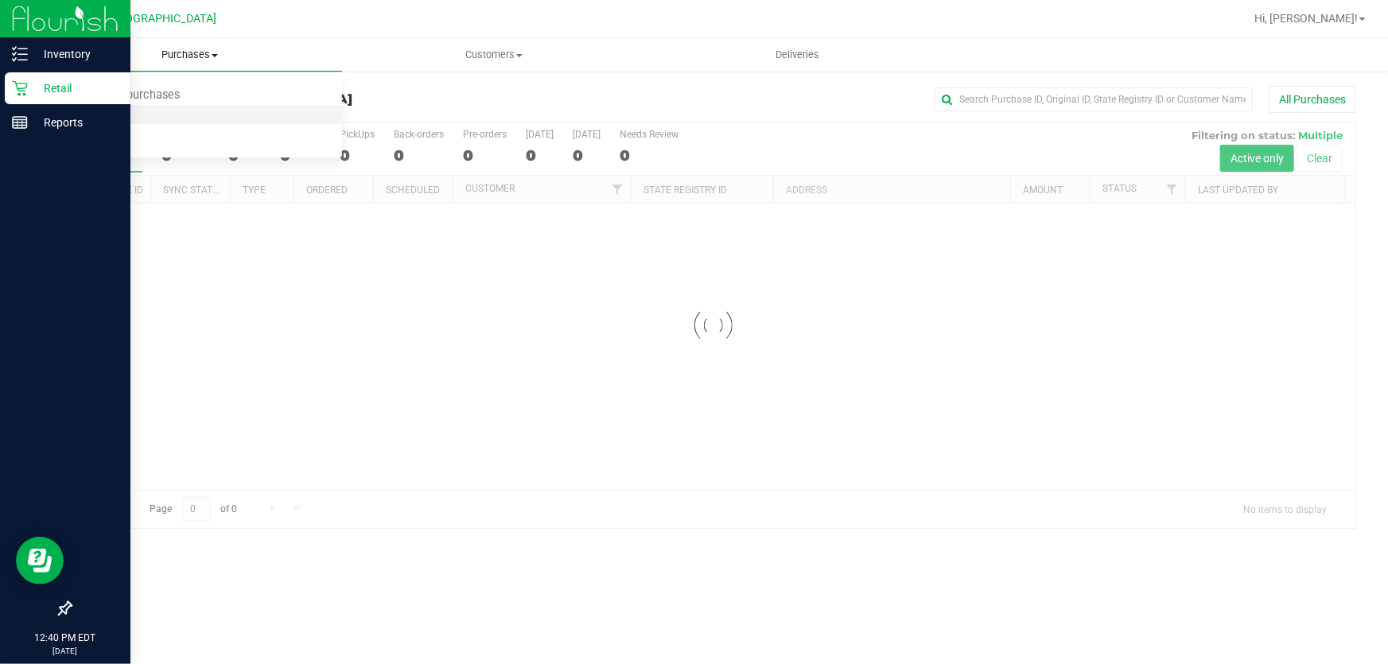
click at [134, 111] on span "Fulfillment" at bounding box center [87, 115] width 99 height 14
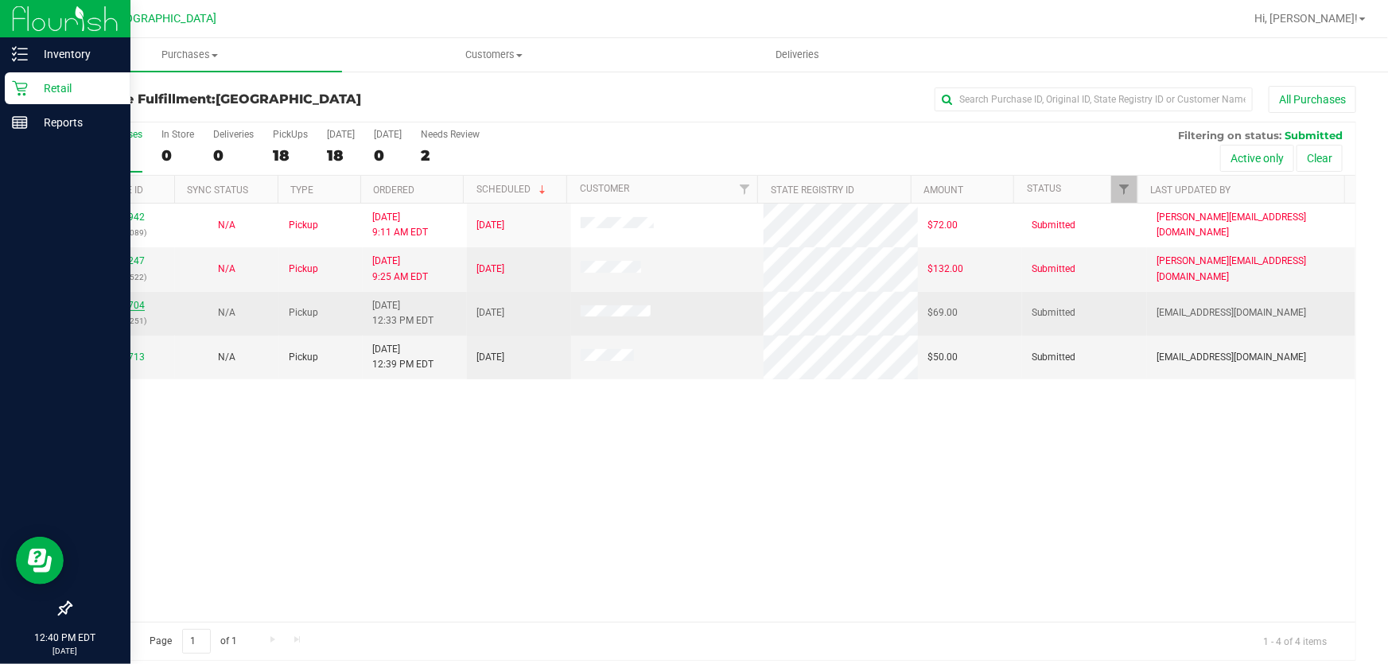
click at [125, 304] on link "11979704" at bounding box center [122, 305] width 45 height 11
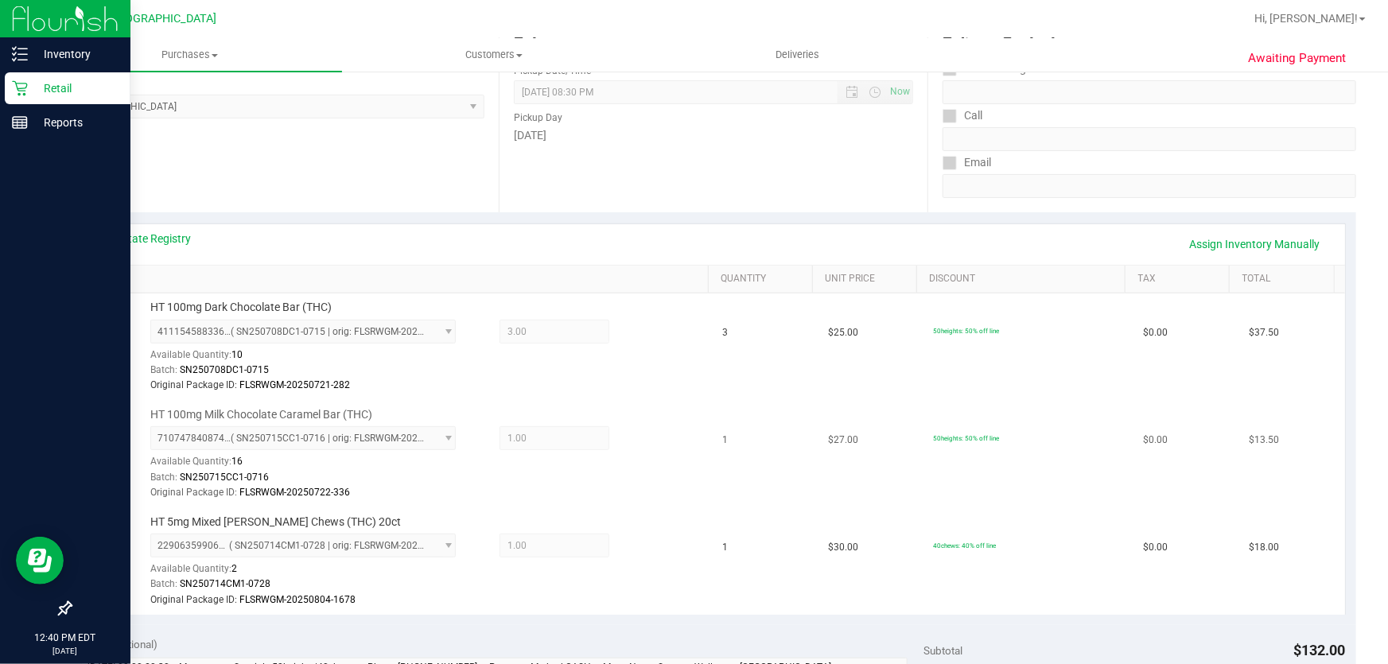
scroll to position [361, 0]
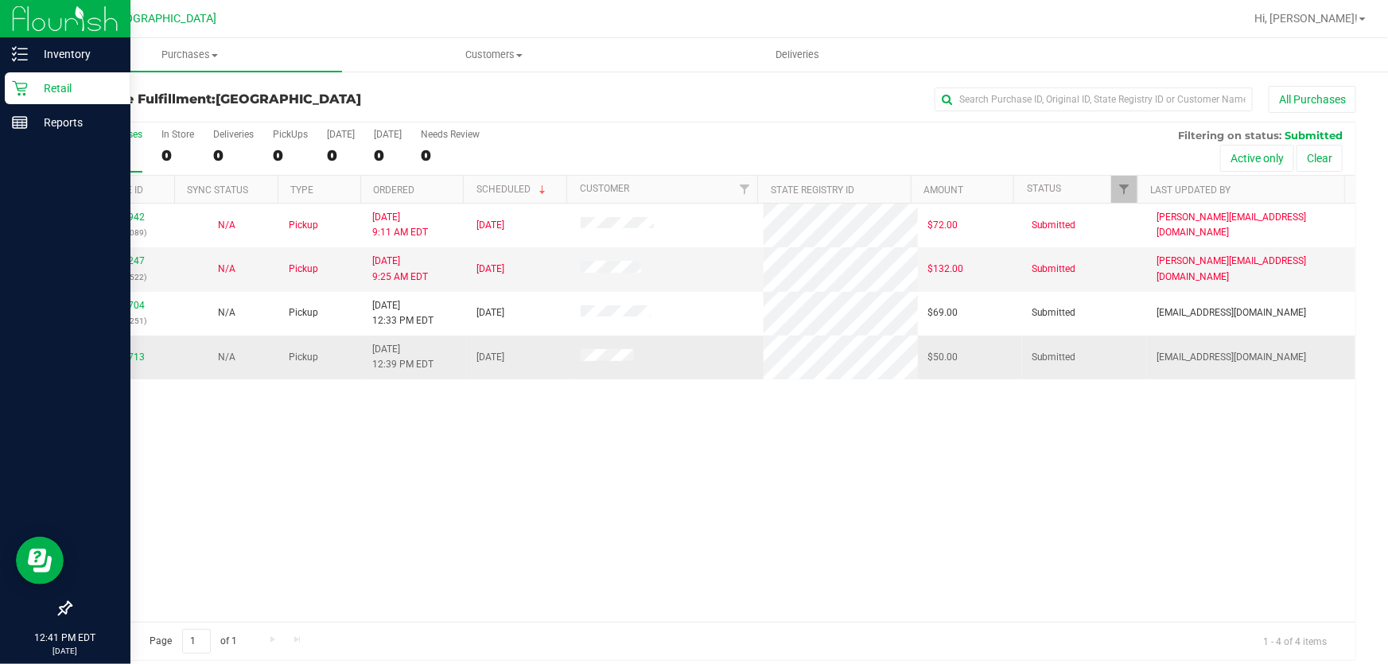
click at [111, 346] on td "11979713" at bounding box center [123, 357] width 104 height 43
click at [110, 353] on link "11979713" at bounding box center [122, 356] width 45 height 11
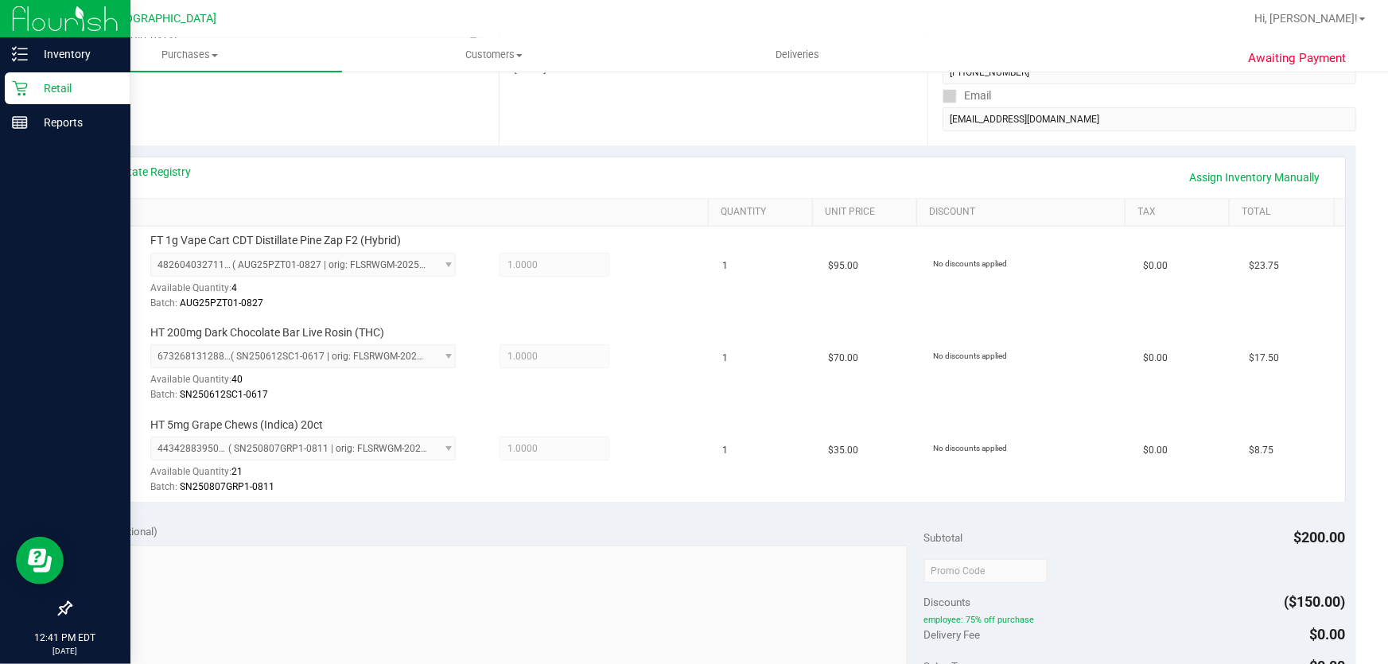
scroll to position [361, 0]
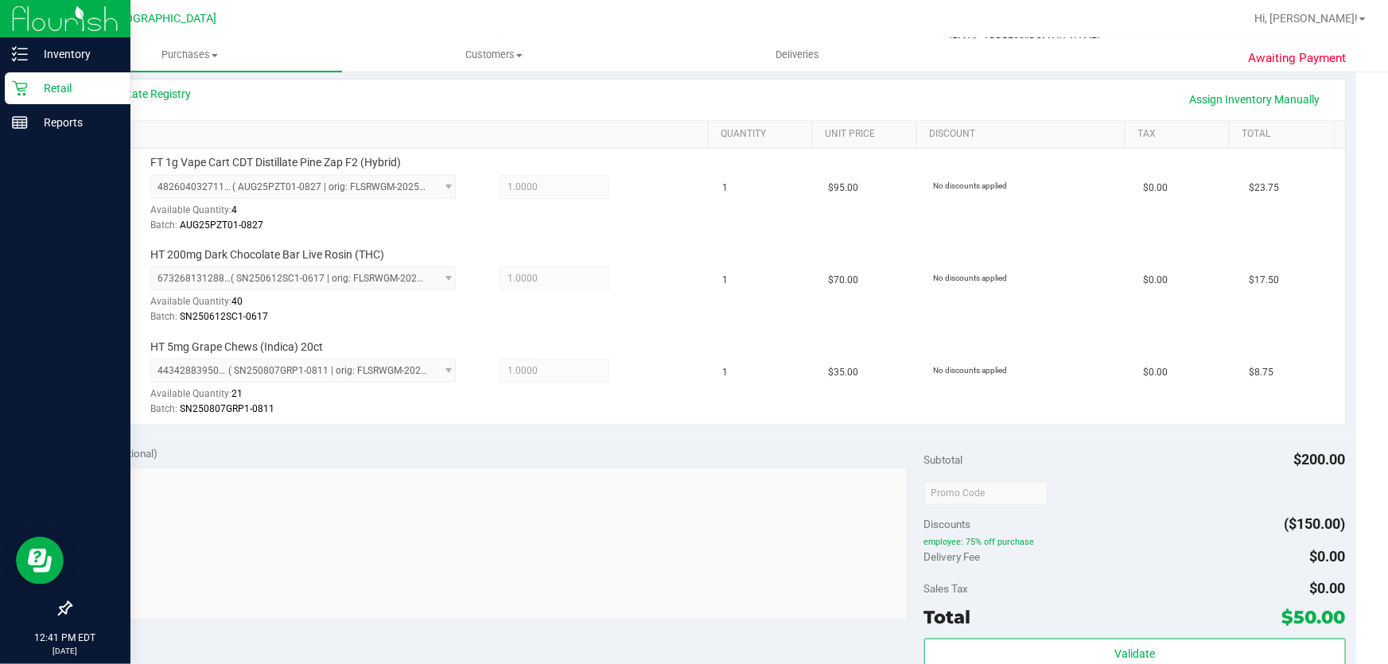
click at [1036, 632] on div "Subtotal $200.00 Discounts ($150.00) employee: 75% off purchase Delivery Fee $0…" at bounding box center [1134, 577] width 421 height 265
click at [1036, 634] on div "Subtotal $200.00 Discounts ($150.00) employee: 75% off purchase Delivery Fee $0…" at bounding box center [1134, 577] width 421 height 265
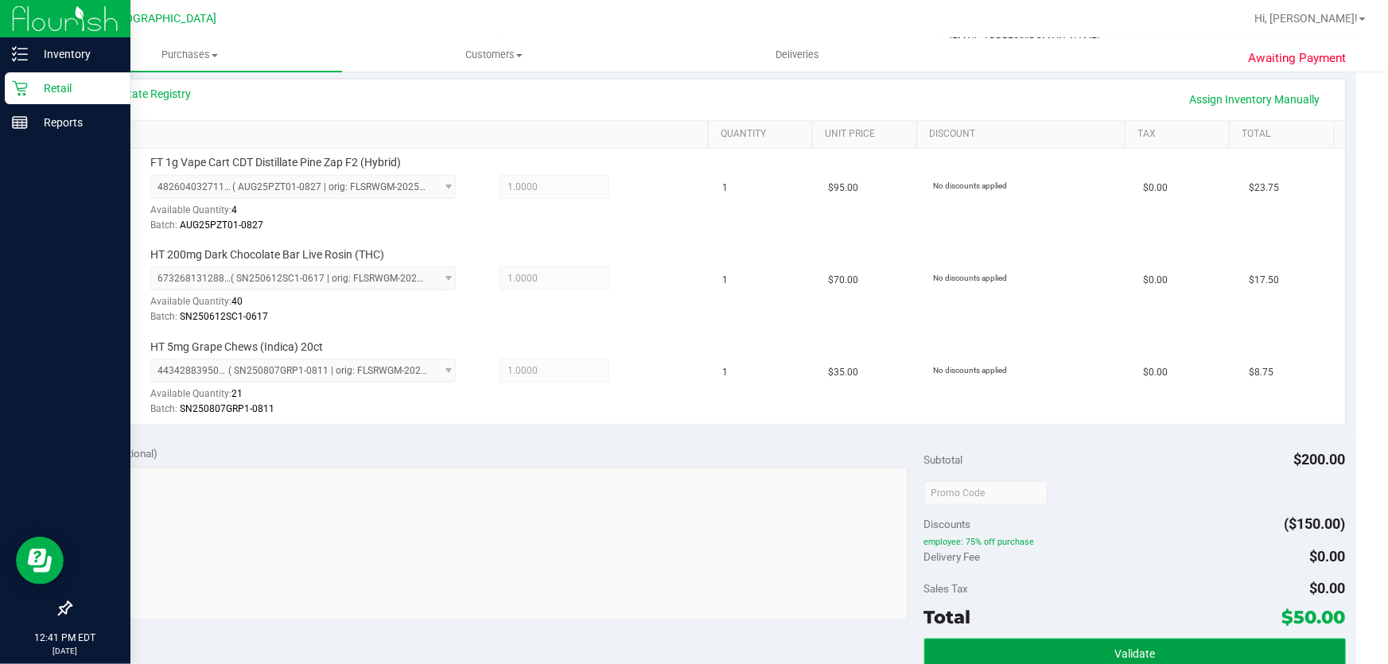
click at [1034, 644] on button "Validate" at bounding box center [1134, 653] width 421 height 29
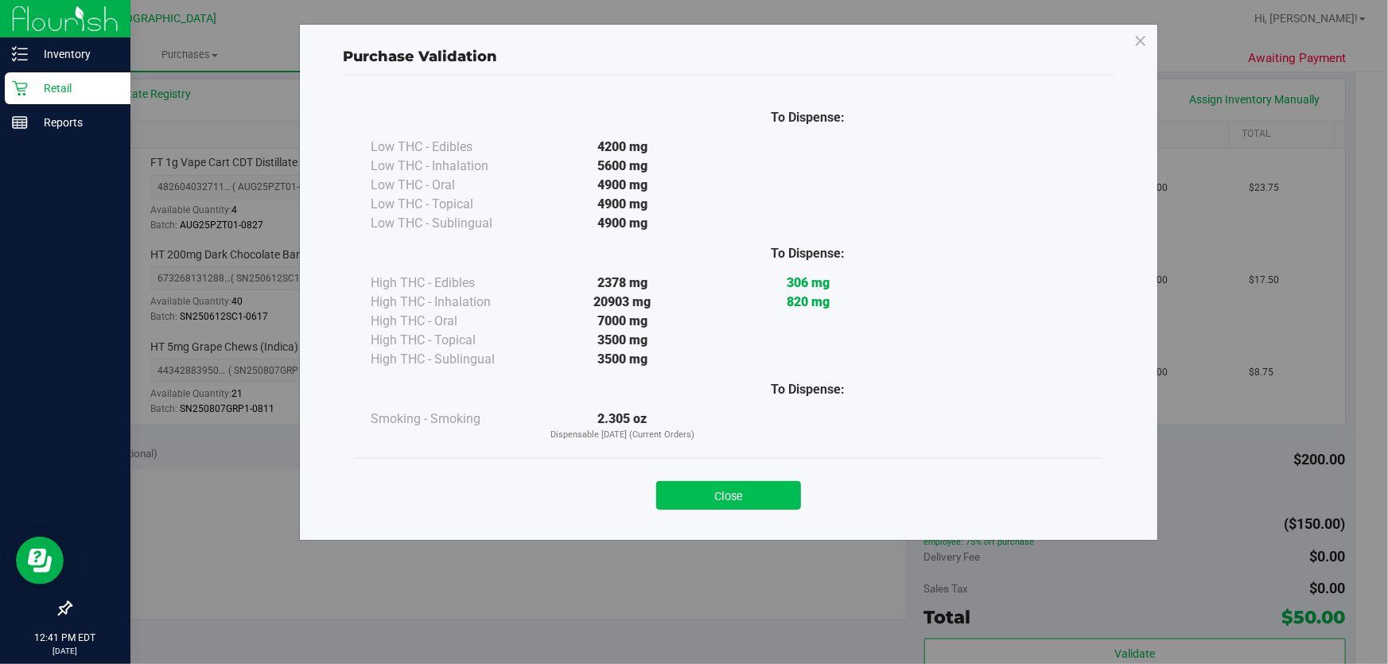
click at [747, 486] on button "Close" at bounding box center [728, 495] width 145 height 29
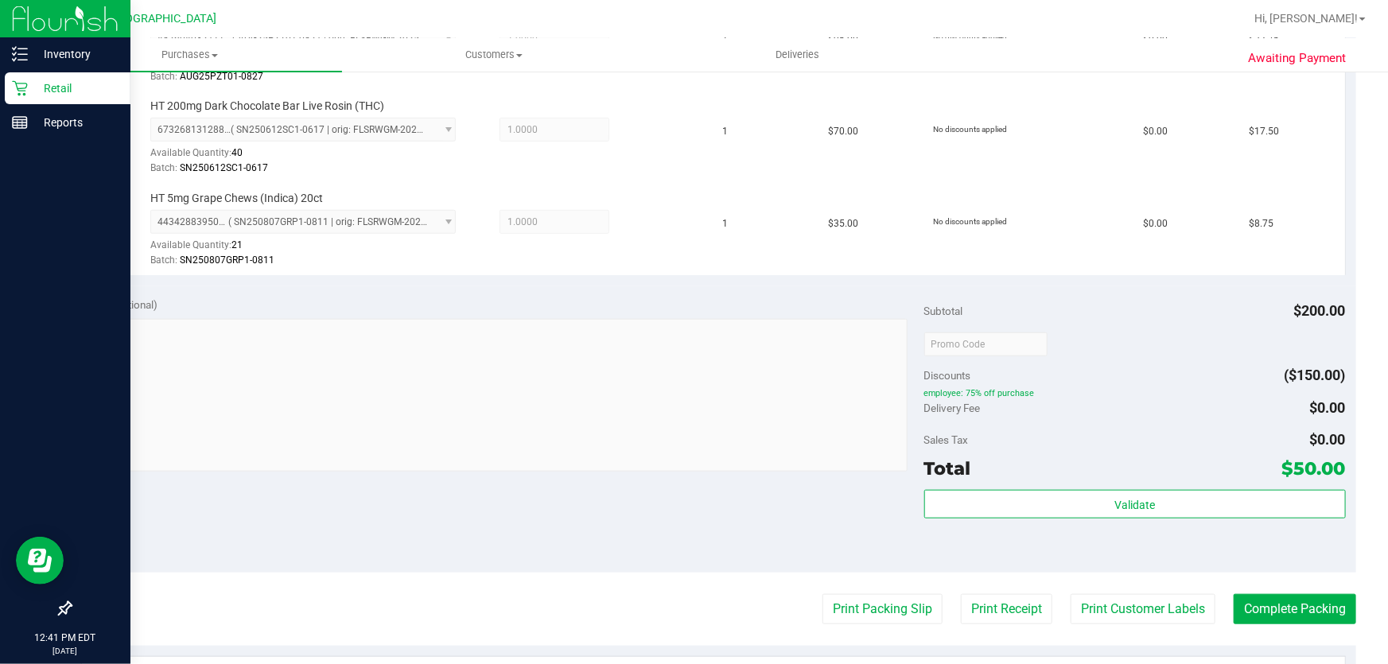
scroll to position [650, 0]
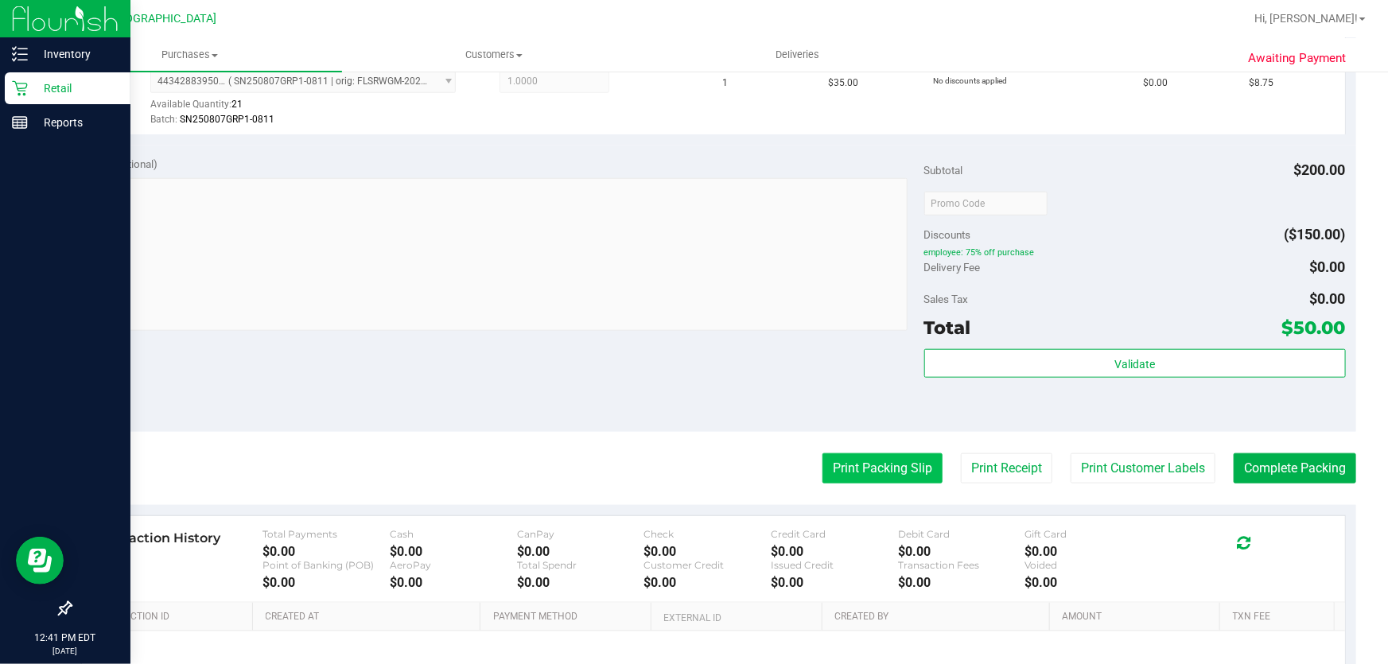
click at [882, 458] on button "Print Packing Slip" at bounding box center [882, 468] width 120 height 30
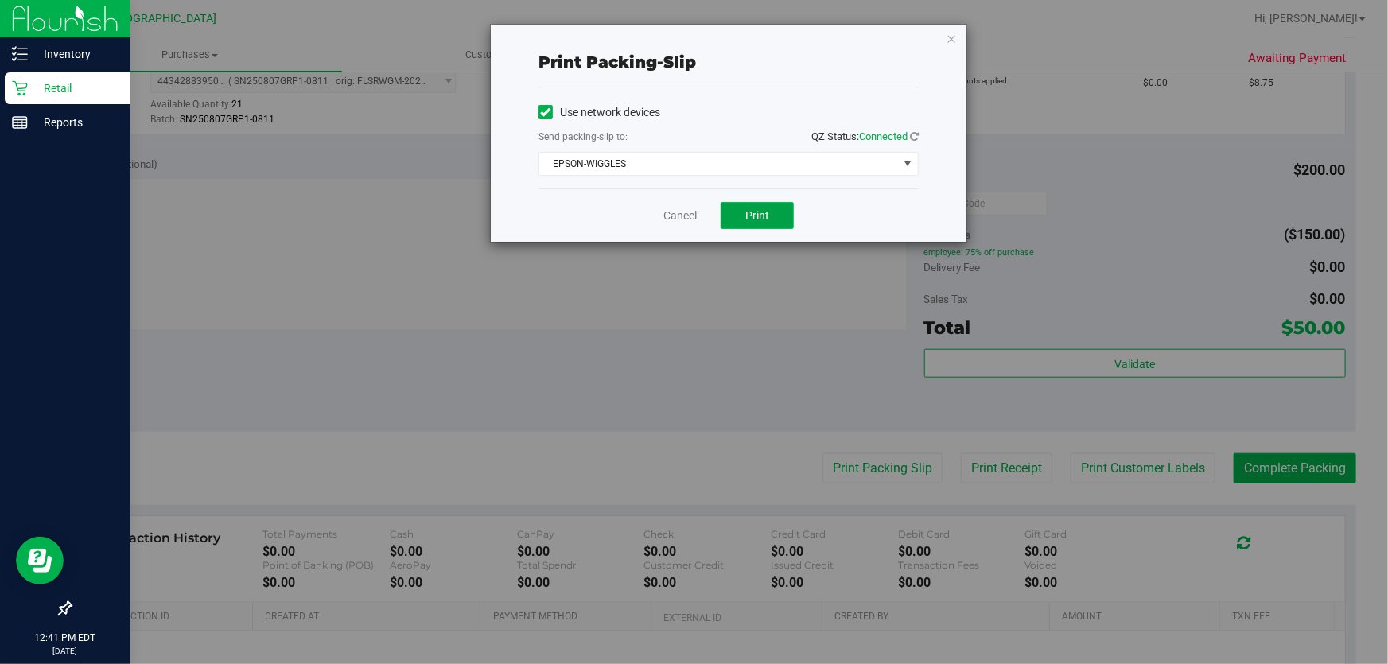
click at [757, 220] on span "Print" at bounding box center [757, 215] width 24 height 13
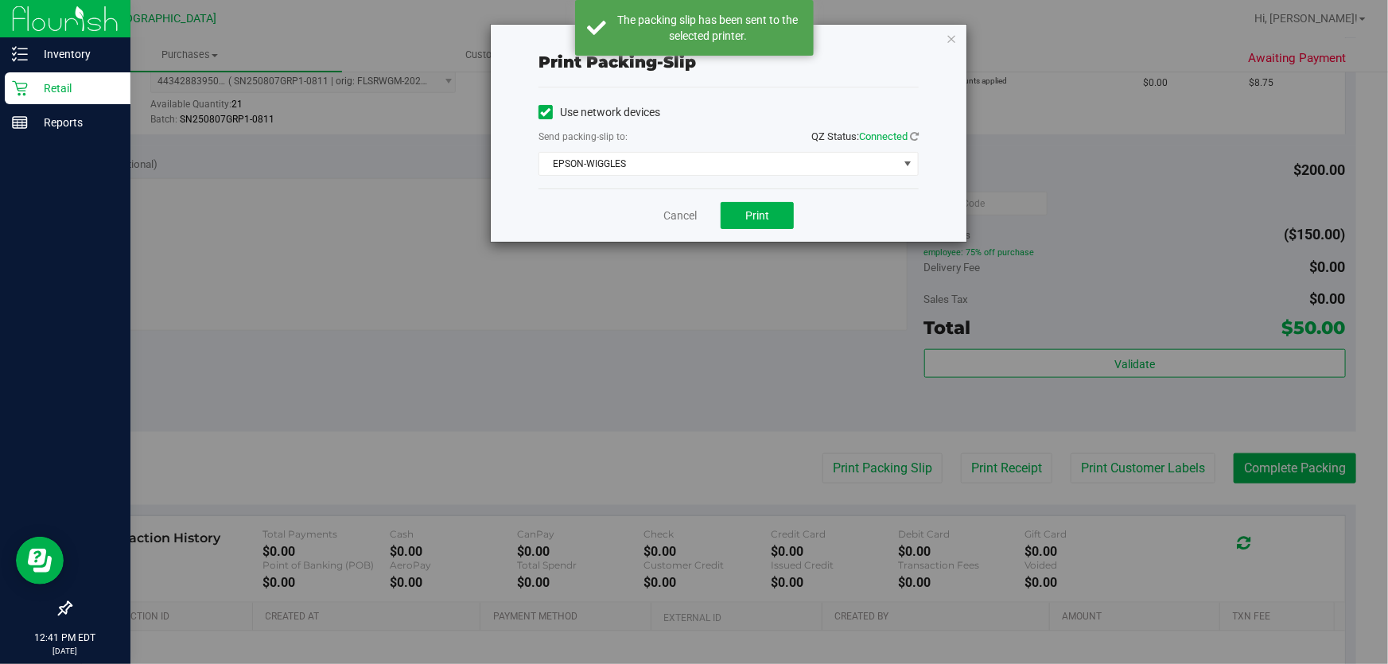
click at [945, 39] on div "Print packing-slip Use network devices Send packing-slip to: QZ Status: Connect…" at bounding box center [729, 133] width 476 height 217
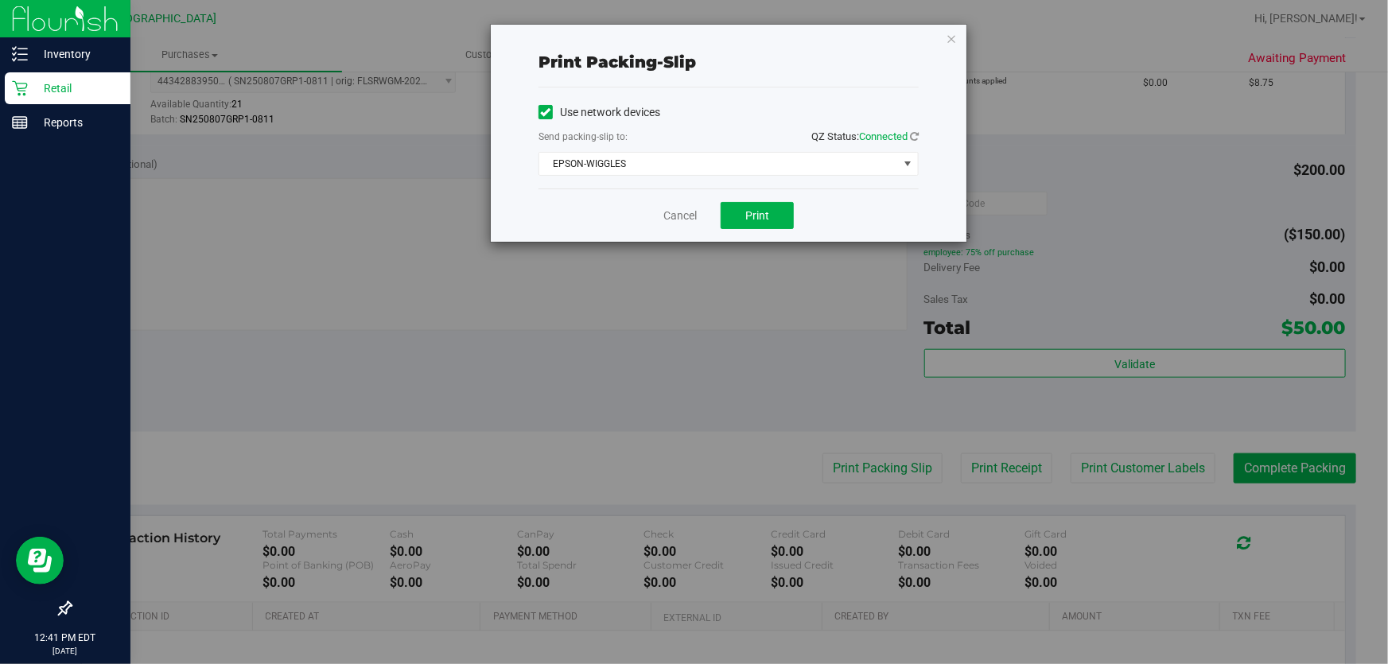
drag, startPoint x: 959, startPoint y: 46, endPoint x: 953, endPoint y: 33, distance: 14.6
click at [959, 45] on div "Print packing-slip Use network devices Send packing-slip to: QZ Status: Connect…" at bounding box center [729, 133] width 476 height 217
click at [953, 33] on icon "button" at bounding box center [950, 38] width 11 height 19
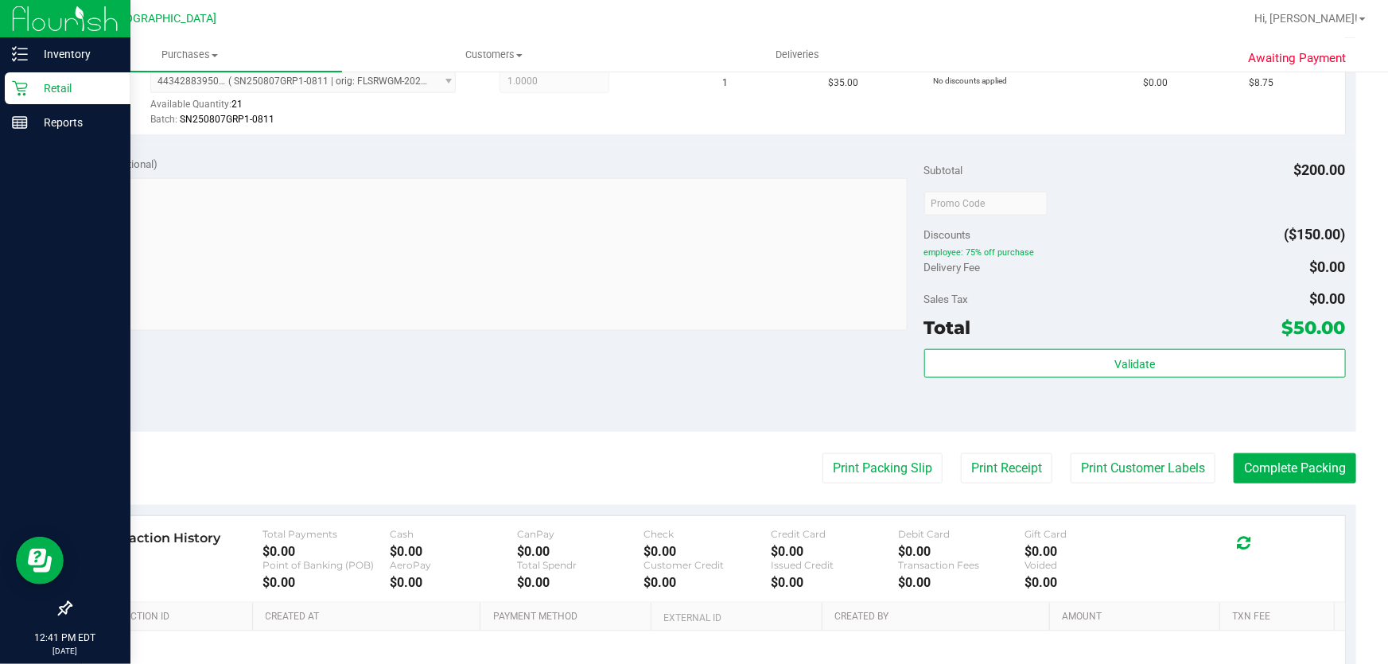
click at [1249, 447] on purchase-details "Back Edit Purchase Cancel Purchase View Profile # 11979713 BioTrack ID: - Submi…" at bounding box center [713, 118] width 1286 height 1367
click at [1264, 471] on button "Complete Packing" at bounding box center [1294, 468] width 122 height 30
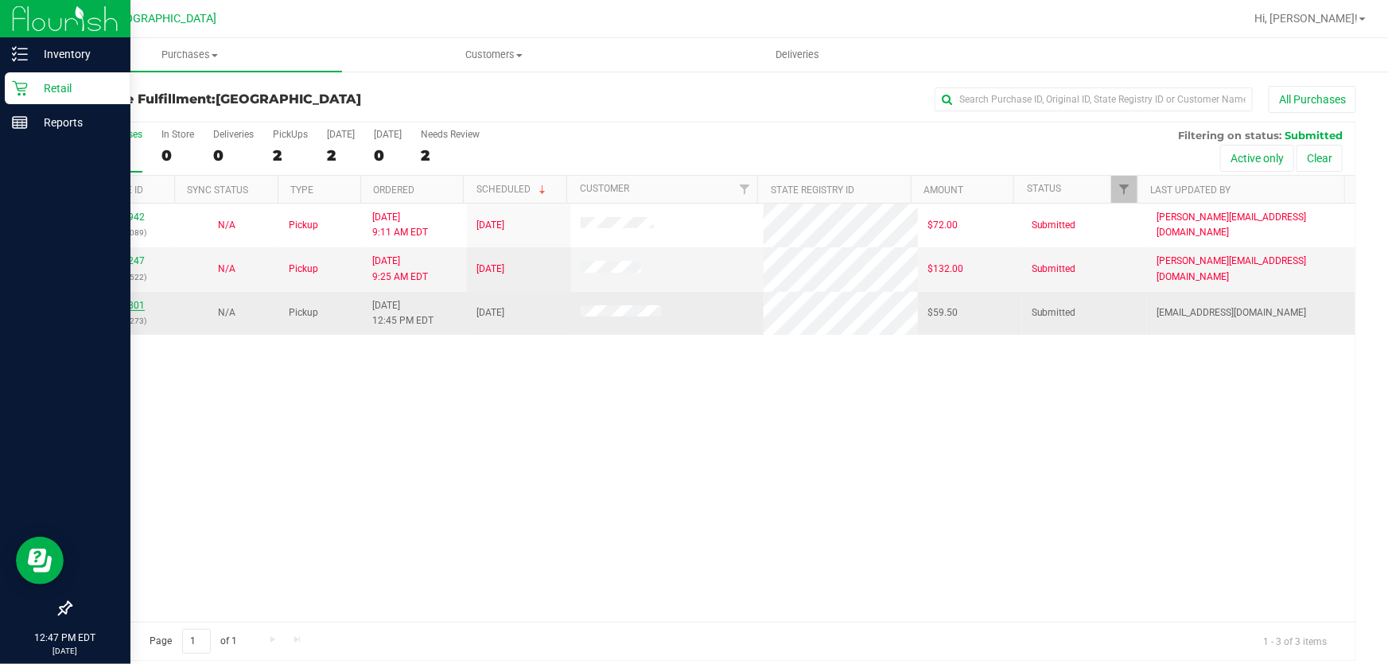
click at [122, 308] on link "11979801" at bounding box center [122, 305] width 45 height 11
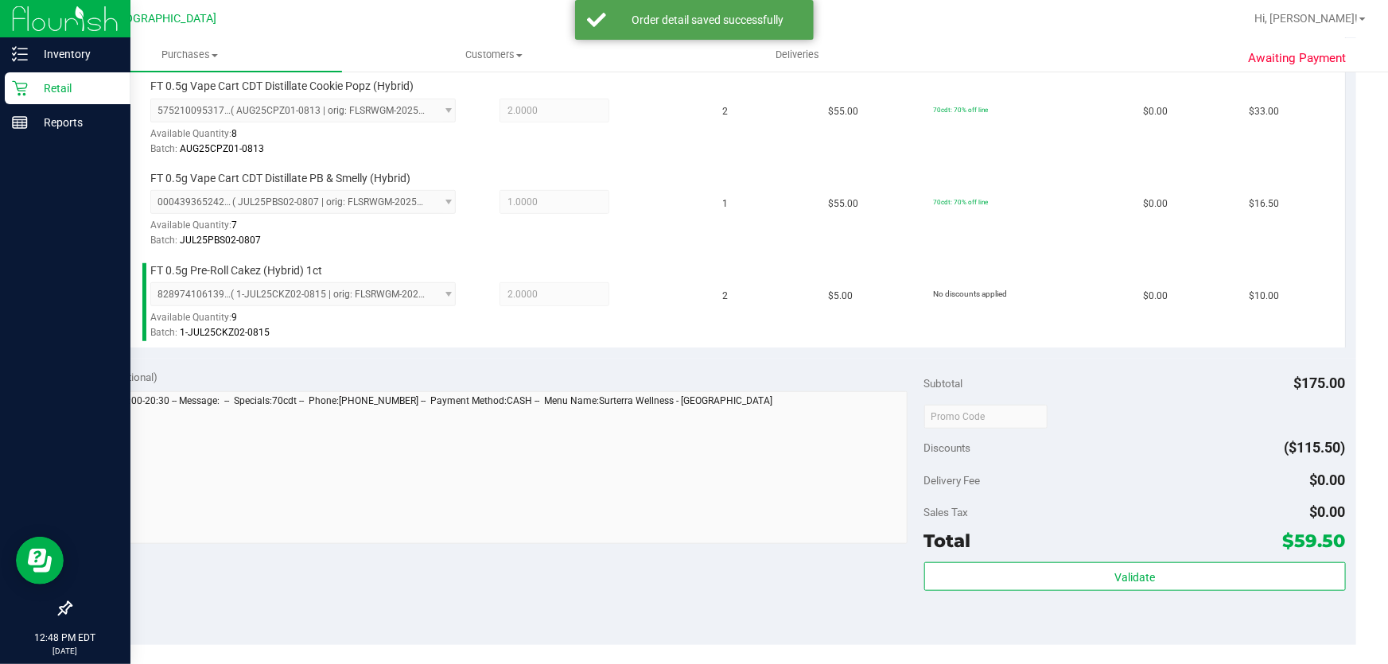
scroll to position [795, 0]
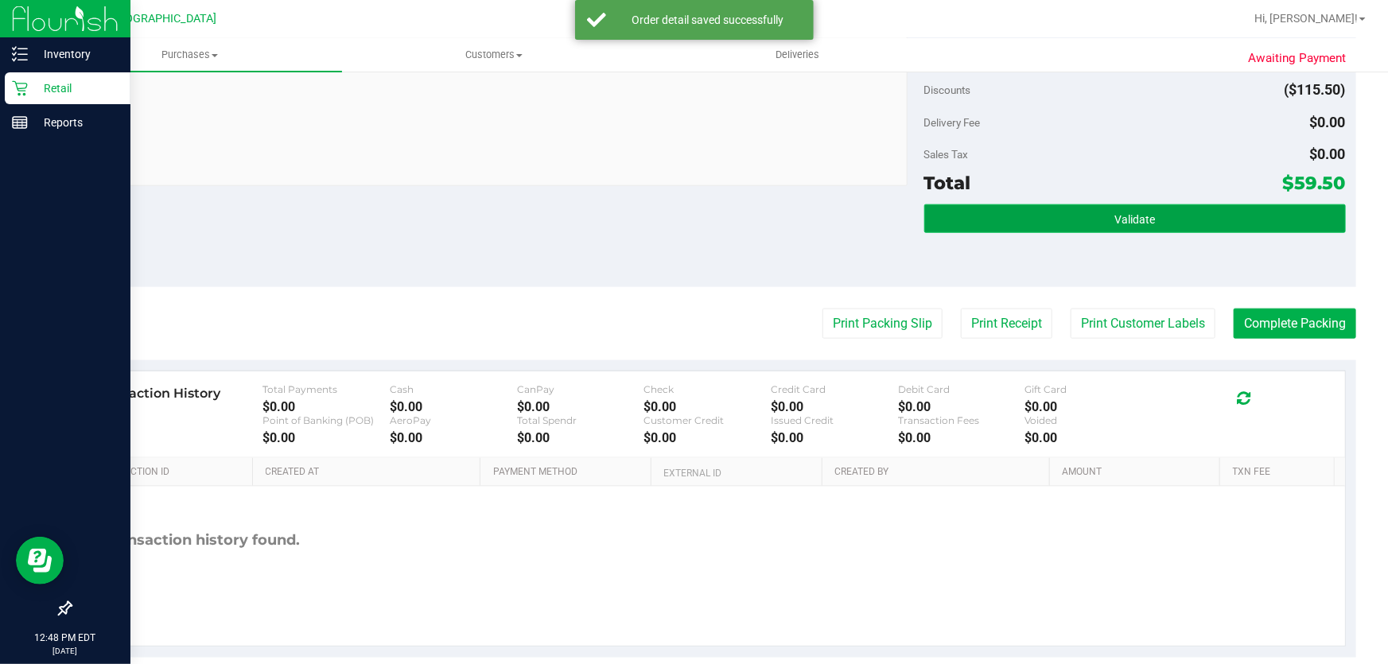
click at [1180, 213] on button "Validate" at bounding box center [1134, 218] width 421 height 29
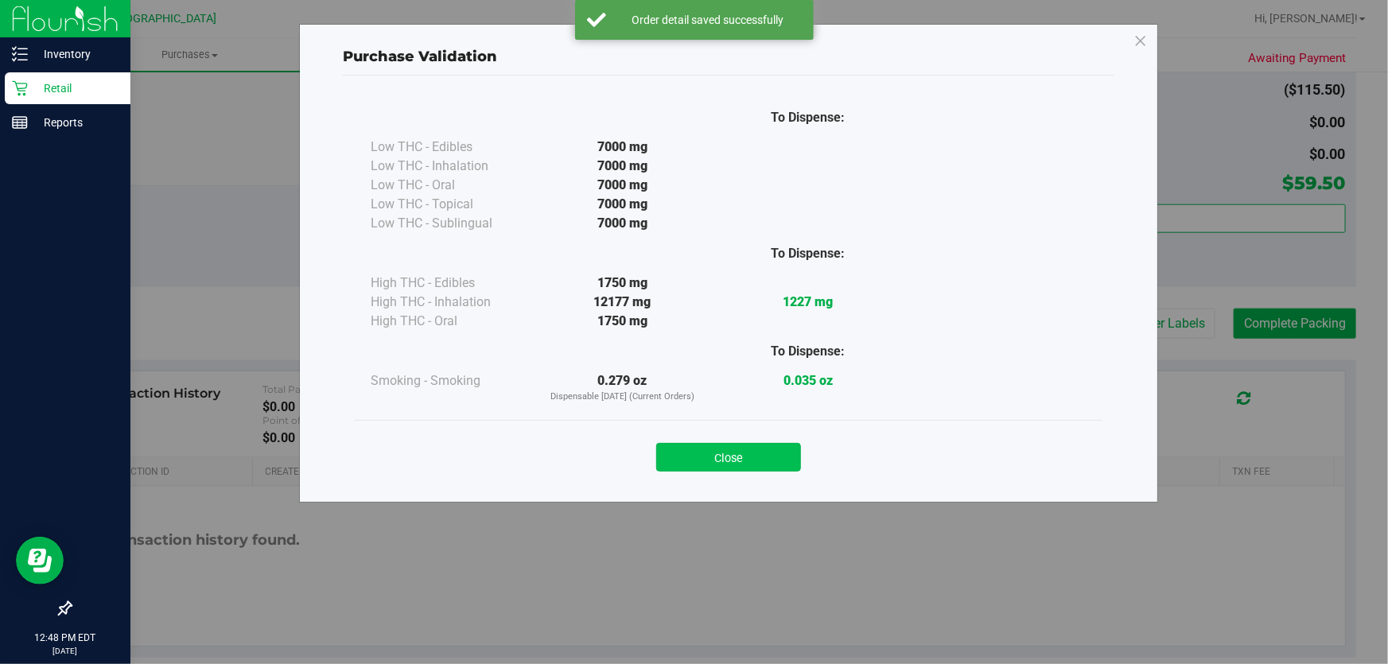
click at [776, 452] on button "Close" at bounding box center [728, 457] width 145 height 29
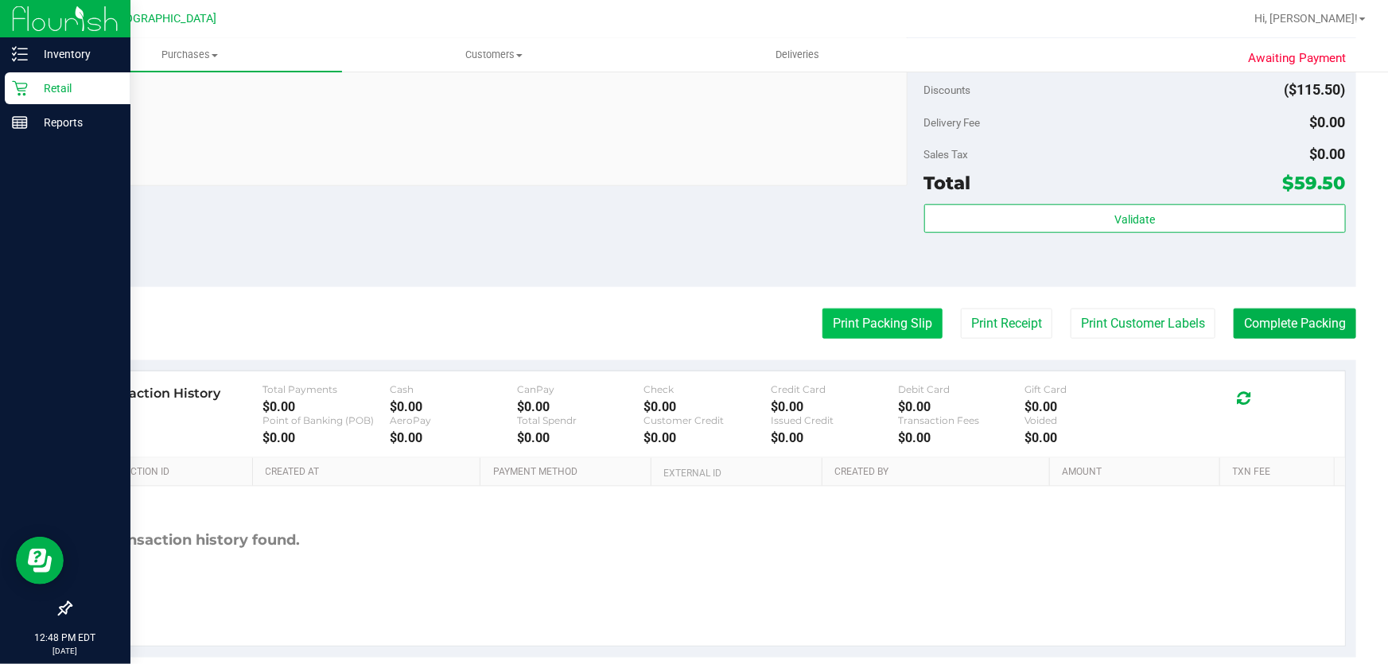
click at [835, 322] on button "Print Packing Slip" at bounding box center [882, 324] width 120 height 30
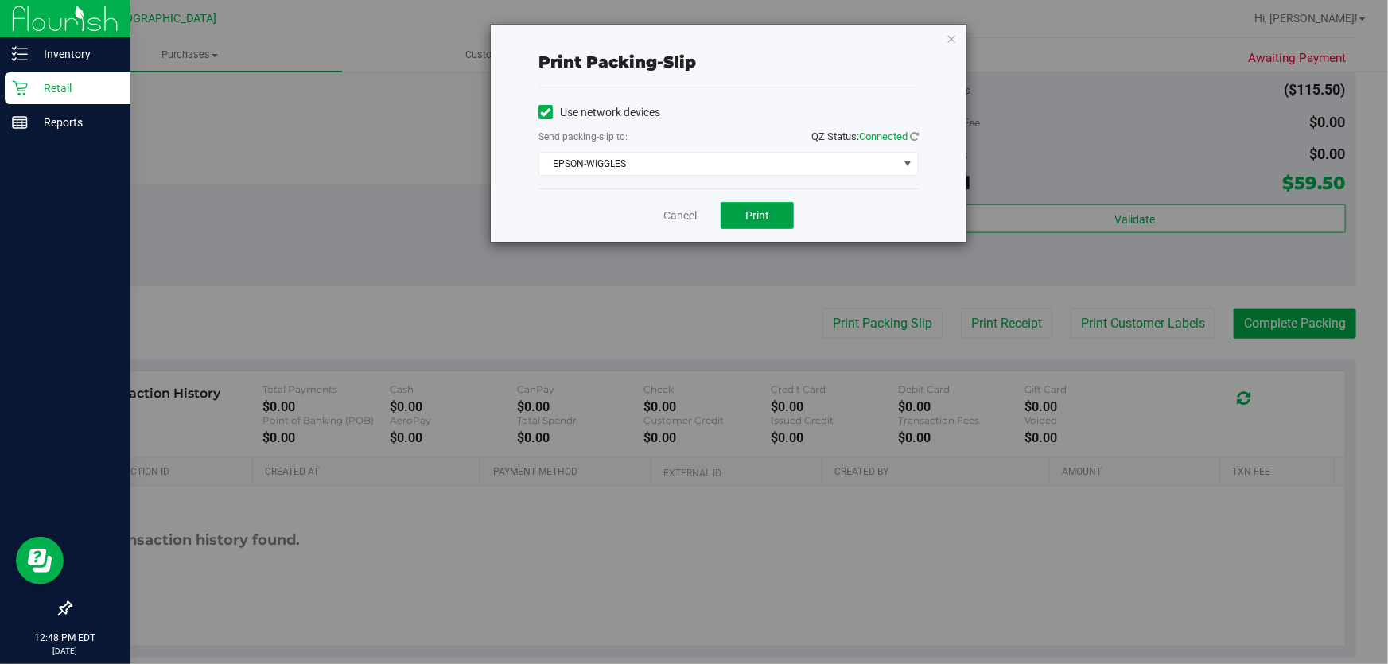
click at [739, 211] on button "Print" at bounding box center [756, 215] width 73 height 27
click at [953, 35] on icon "button" at bounding box center [950, 38] width 11 height 19
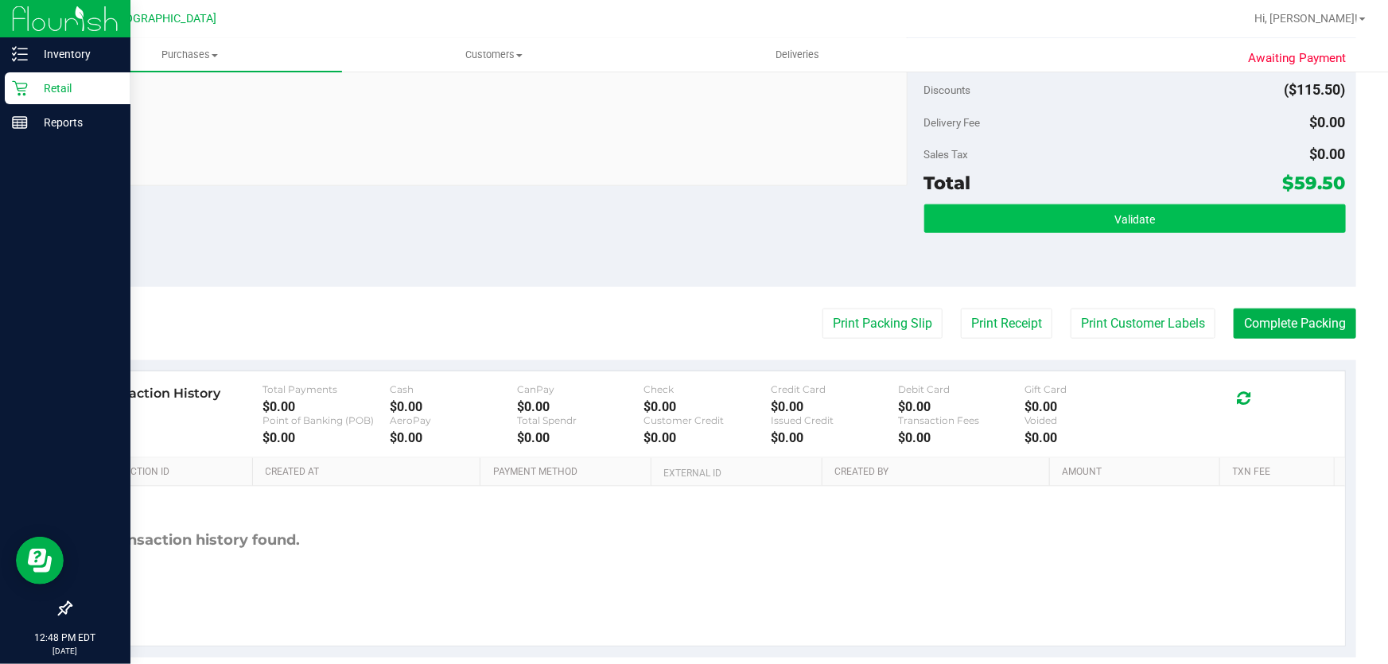
drag, startPoint x: 1040, startPoint y: 245, endPoint x: 1050, endPoint y: 223, distance: 24.5
click at [1042, 243] on div "Validate" at bounding box center [1134, 240] width 421 height 72
click at [1050, 223] on button "Validate" at bounding box center [1134, 218] width 421 height 29
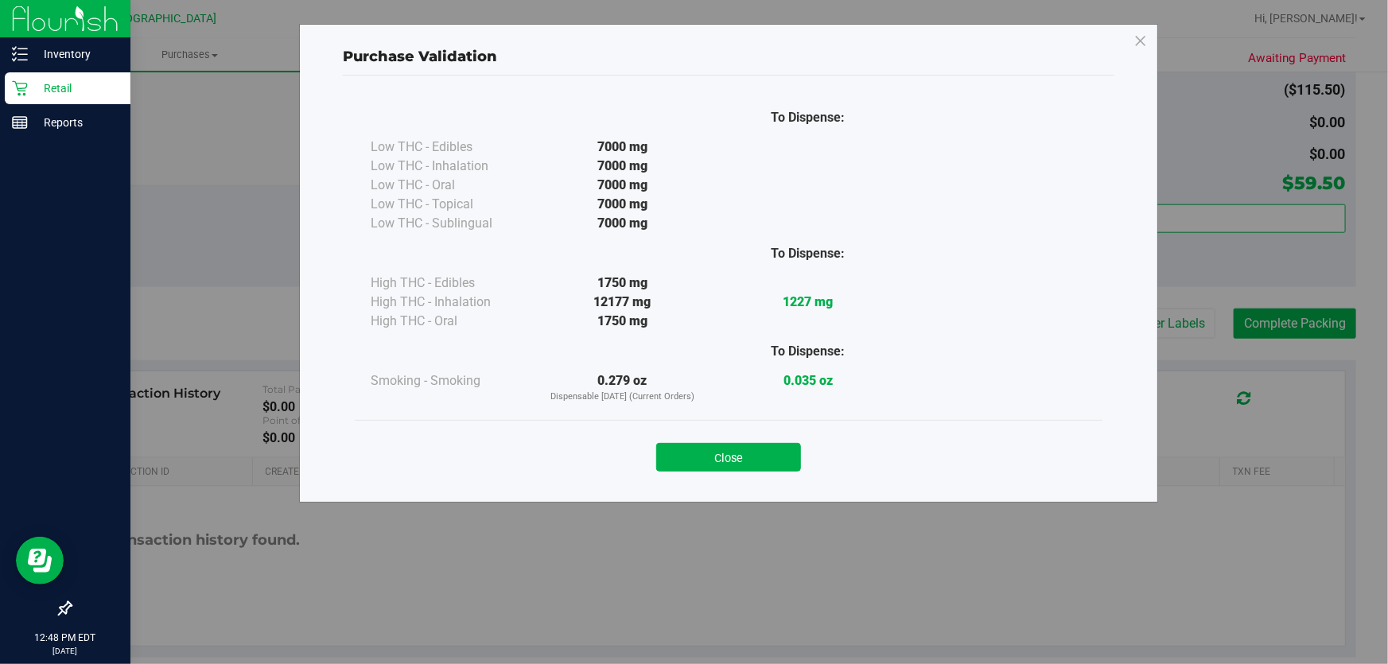
drag, startPoint x: 709, startPoint y: 446, endPoint x: 720, endPoint y: 453, distance: 13.2
click at [712, 452] on button "Close" at bounding box center [728, 457] width 145 height 29
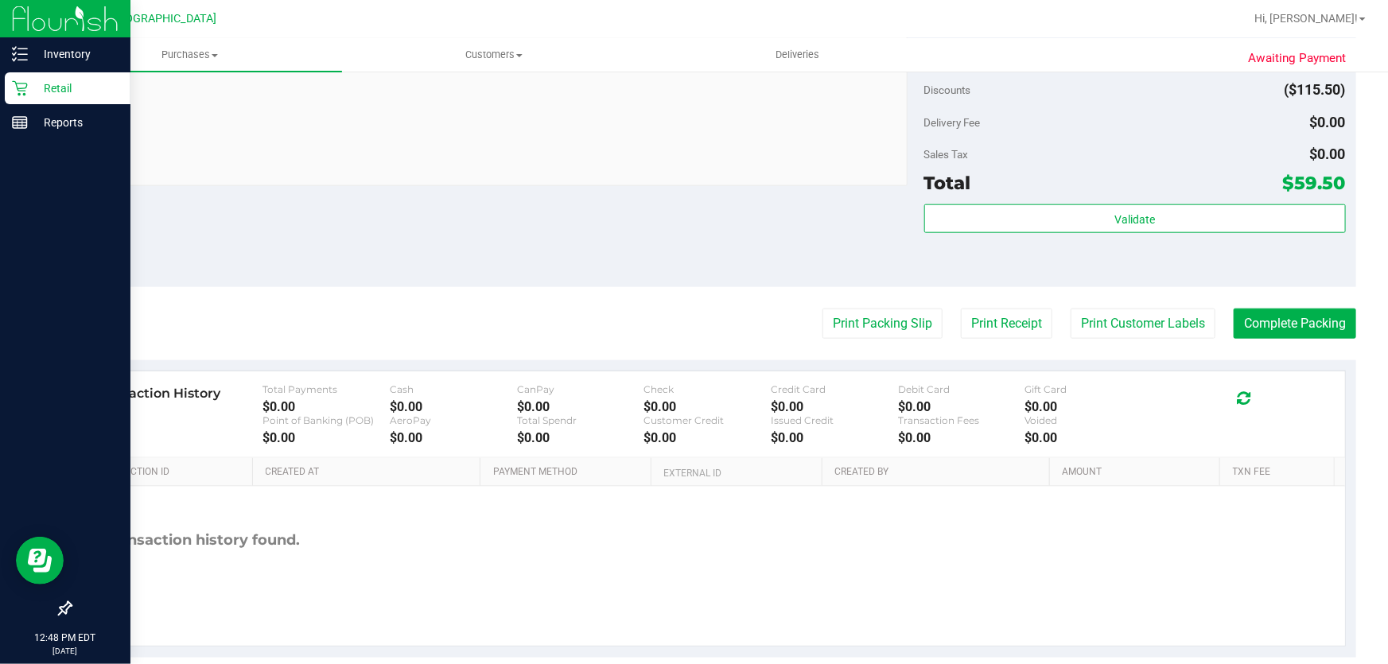
click at [1305, 313] on button "Complete Packing" at bounding box center [1294, 324] width 122 height 30
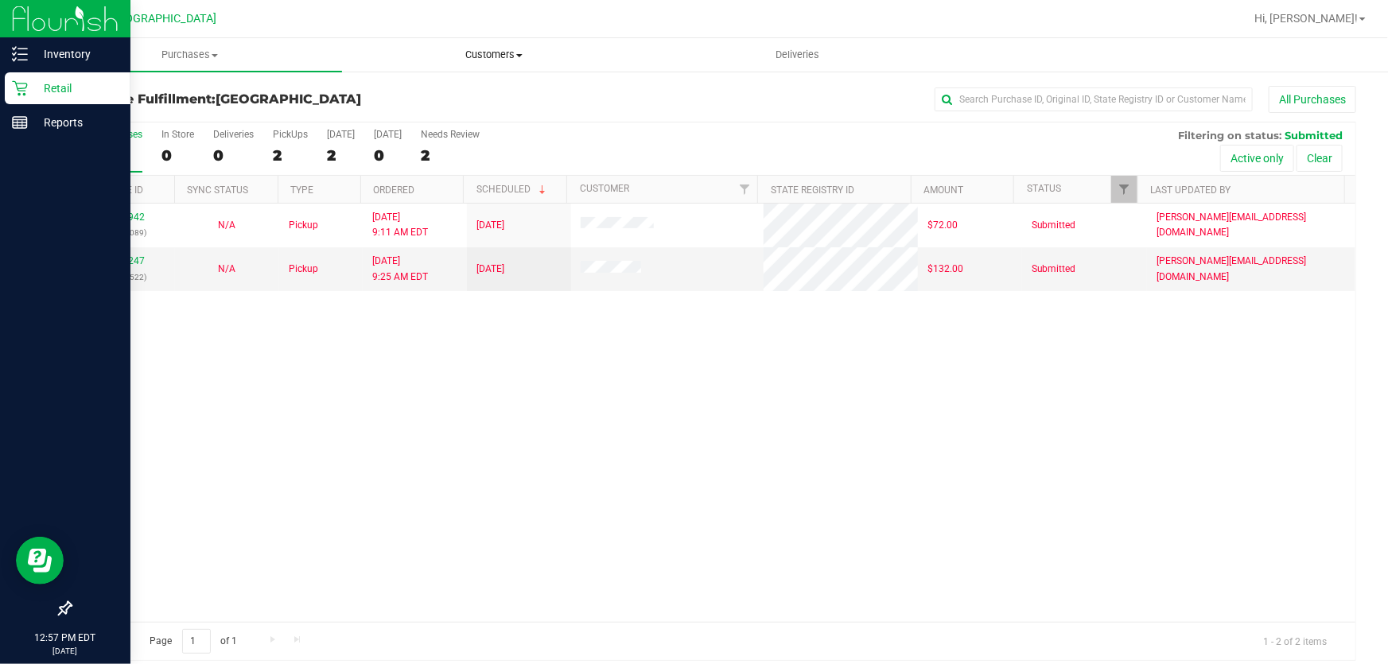
click at [495, 57] on span "Customers" at bounding box center [494, 55] width 302 height 14
click at [700, 33] on div at bounding box center [764, 18] width 959 height 31
click at [720, 109] on div "All Purchases" at bounding box center [927, 99] width 857 height 27
click at [138, 308] on link "11979989" at bounding box center [122, 305] width 45 height 11
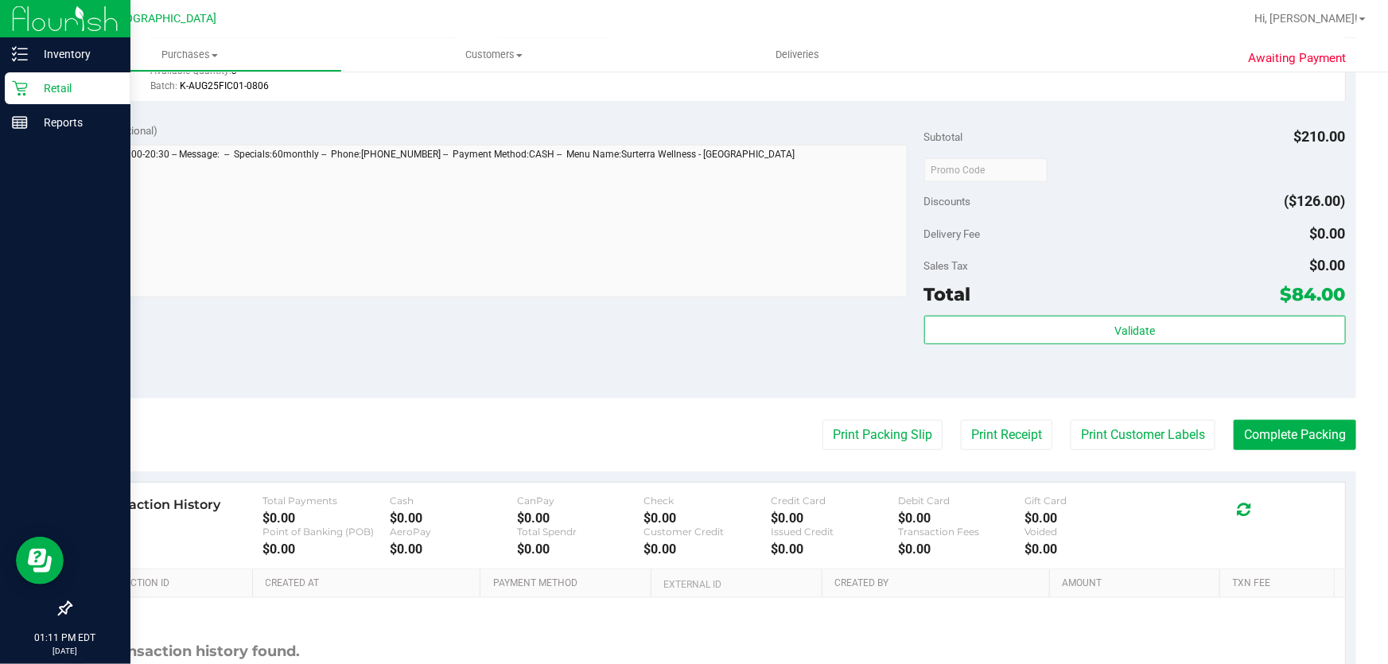
scroll to position [696, 0]
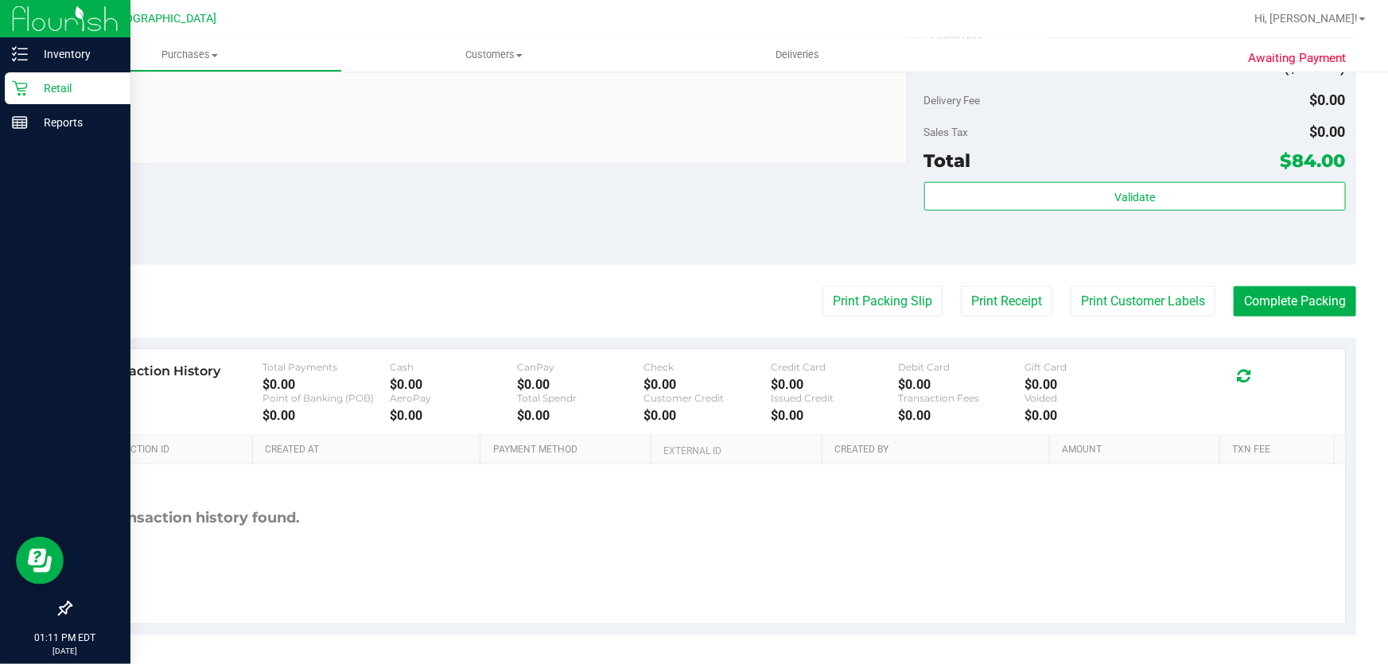
click at [1076, 210] on div "Validate" at bounding box center [1134, 197] width 421 height 30
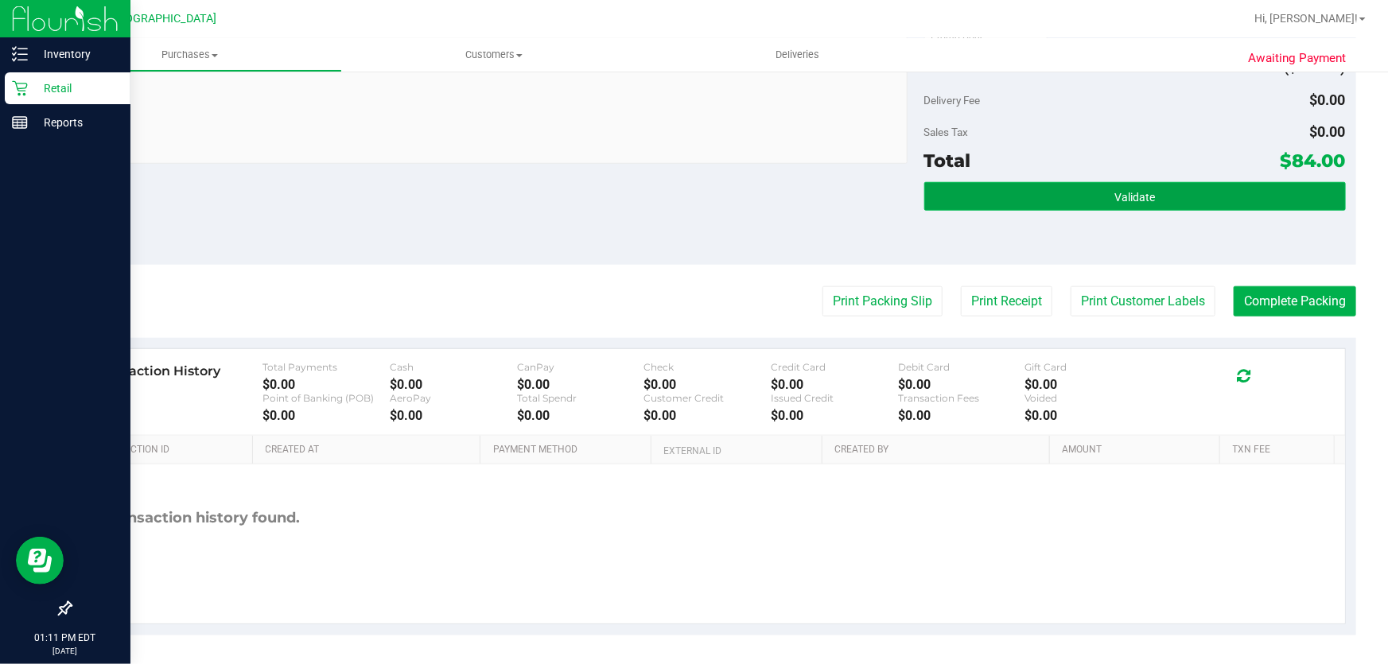
click at [1083, 190] on button "Validate" at bounding box center [1134, 196] width 421 height 29
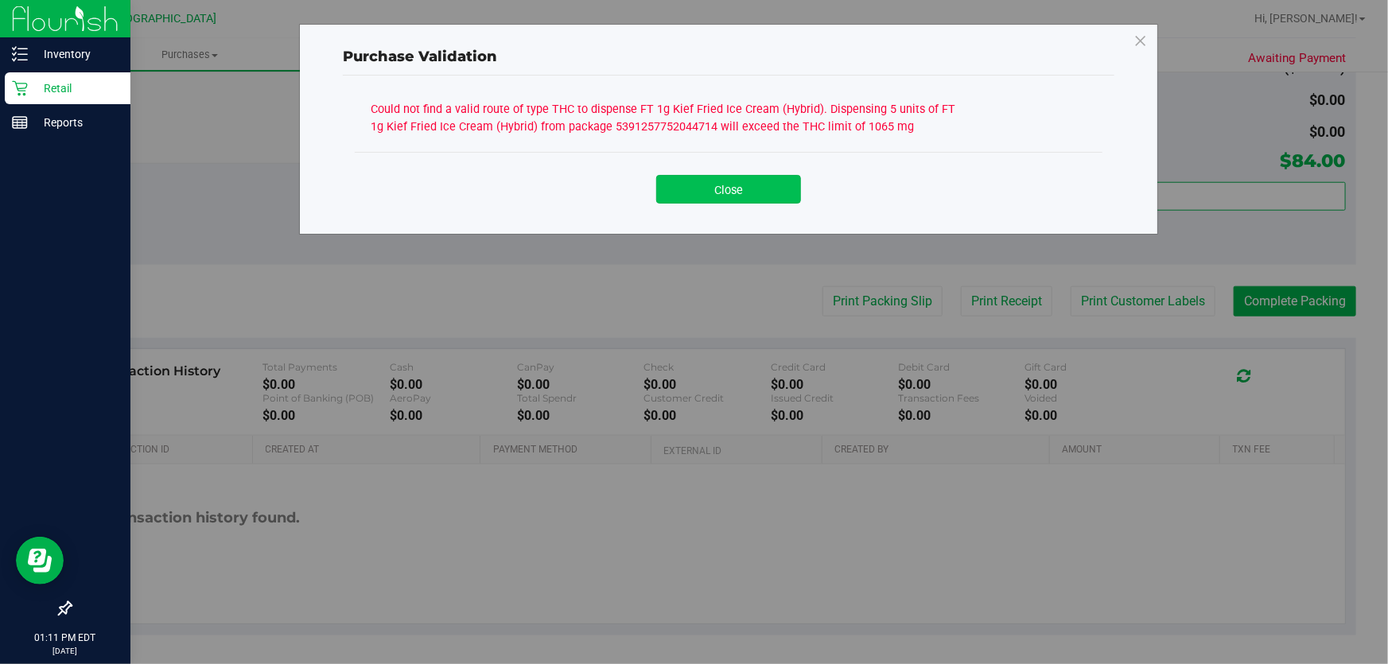
click at [744, 182] on button "Close" at bounding box center [728, 189] width 145 height 29
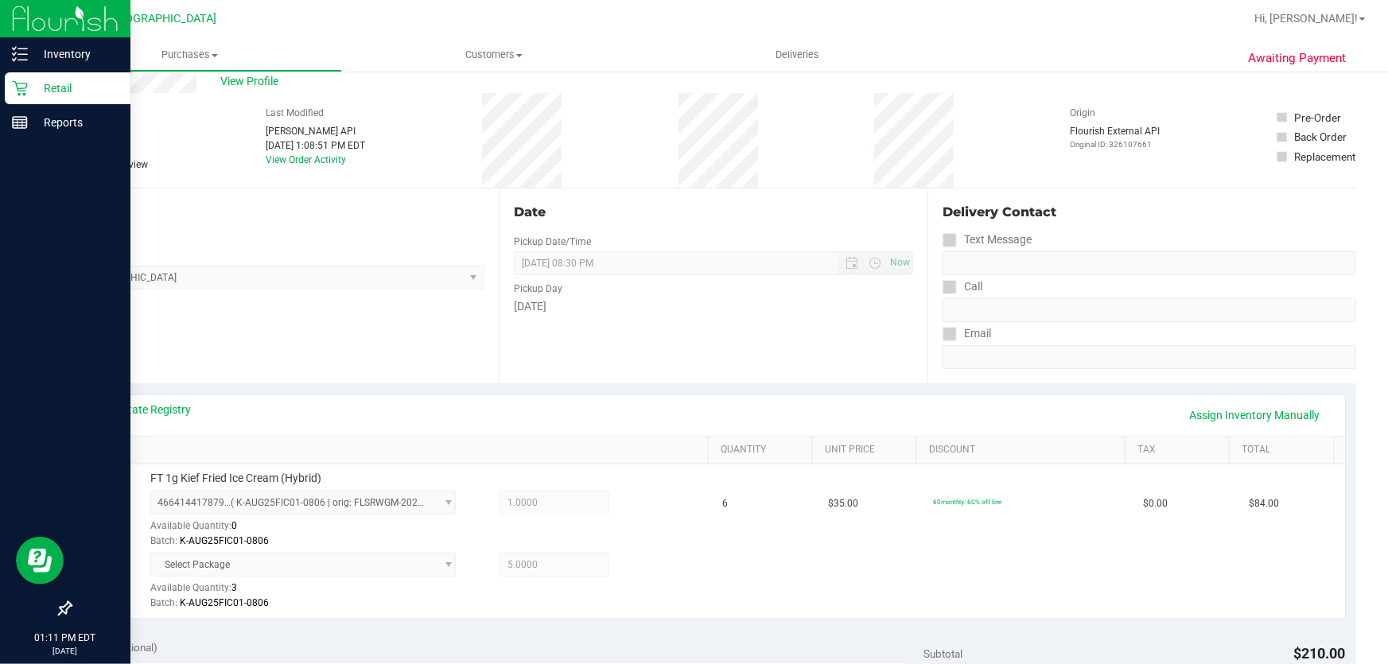
scroll to position [0, 0]
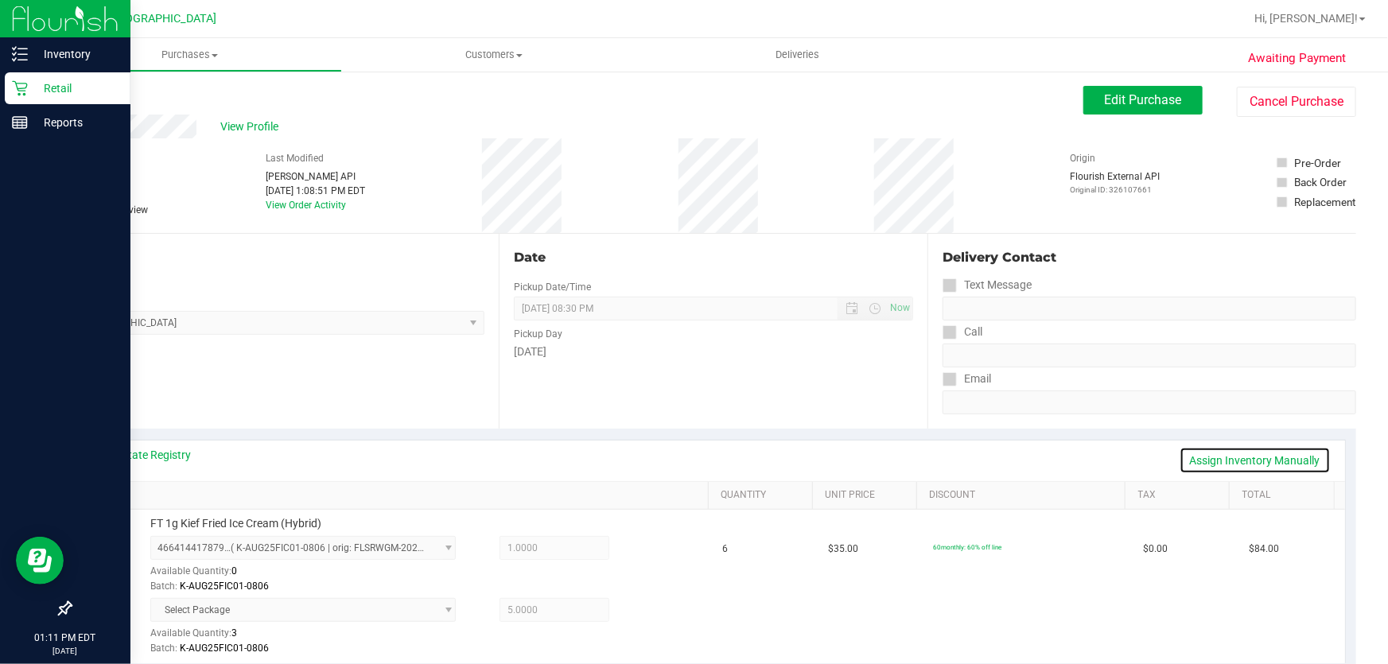
click at [1231, 468] on link "Assign Inventory Manually" at bounding box center [1254, 460] width 151 height 27
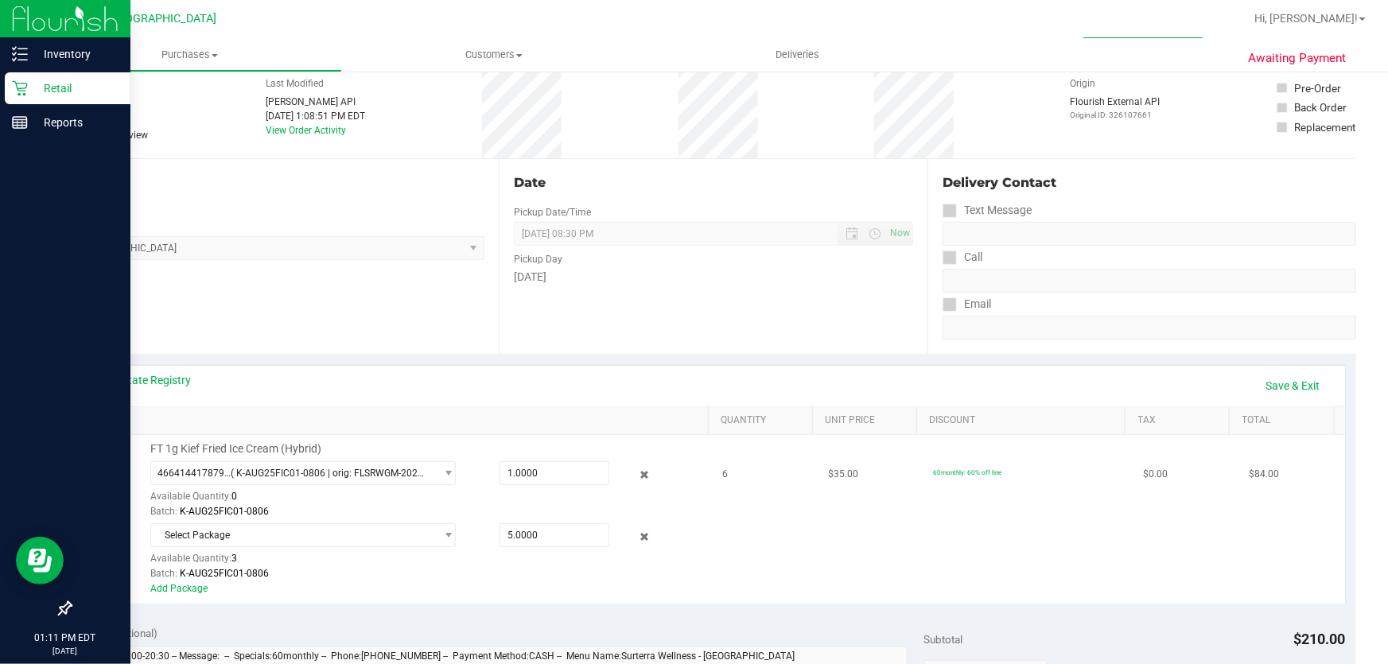
scroll to position [144, 0]
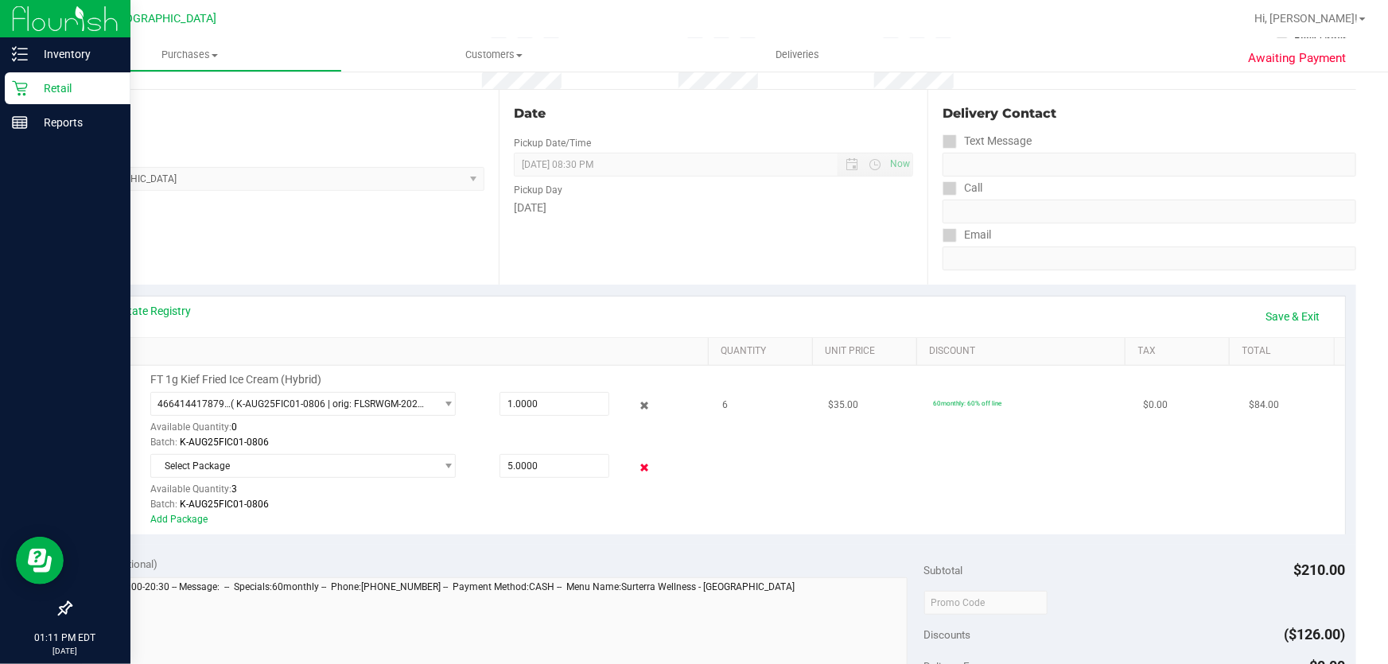
click at [636, 468] on icon at bounding box center [644, 468] width 17 height 18
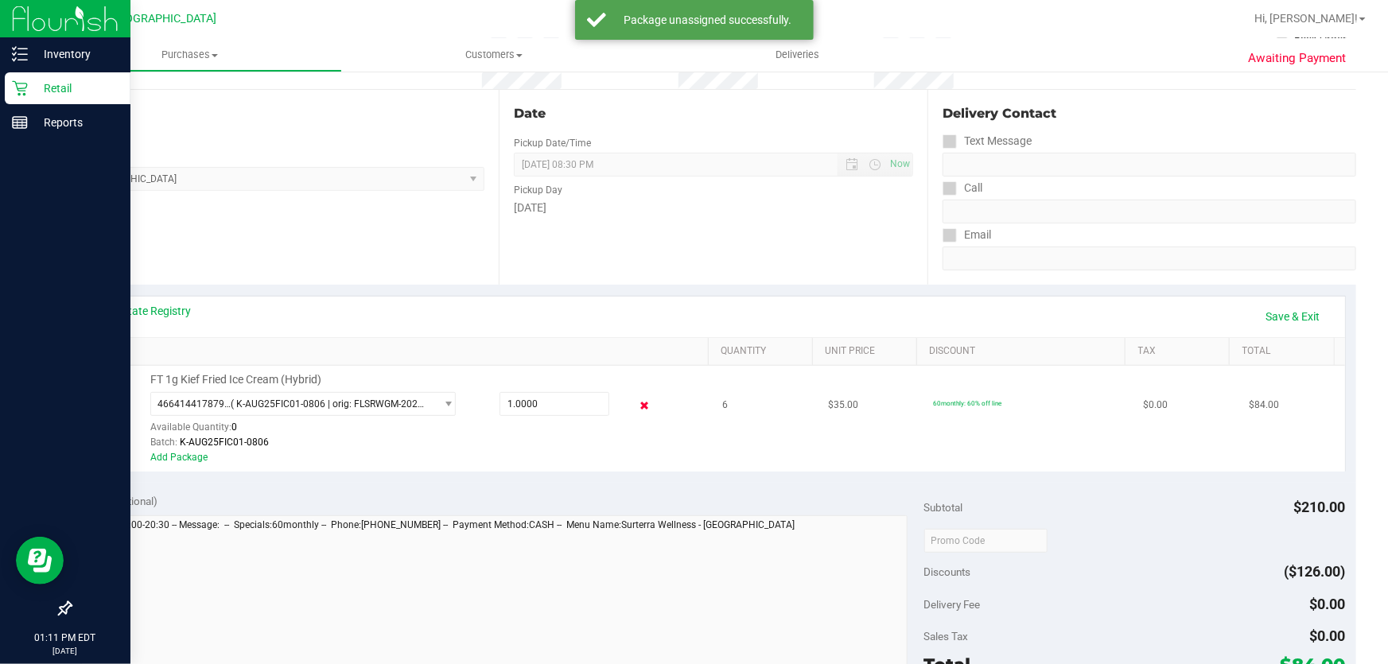
click at [636, 409] on icon at bounding box center [644, 406] width 17 height 18
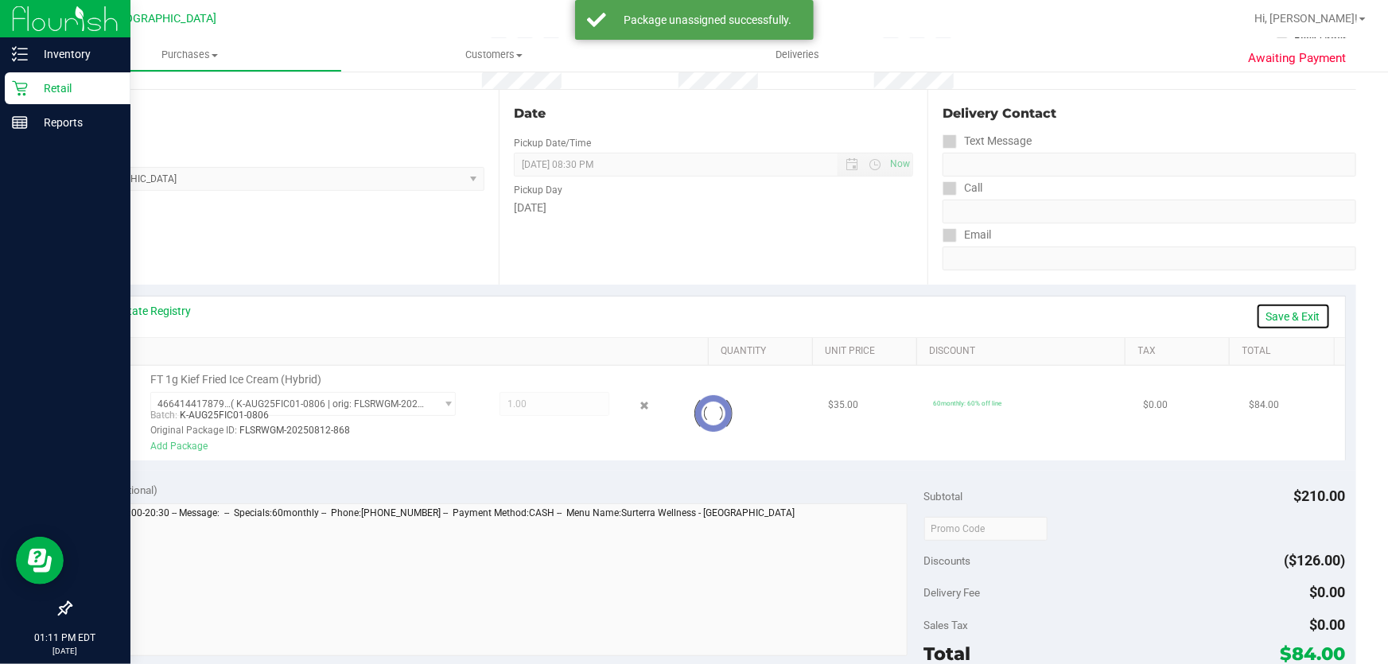
click at [1264, 316] on link "Save & Exit" at bounding box center [1293, 316] width 75 height 27
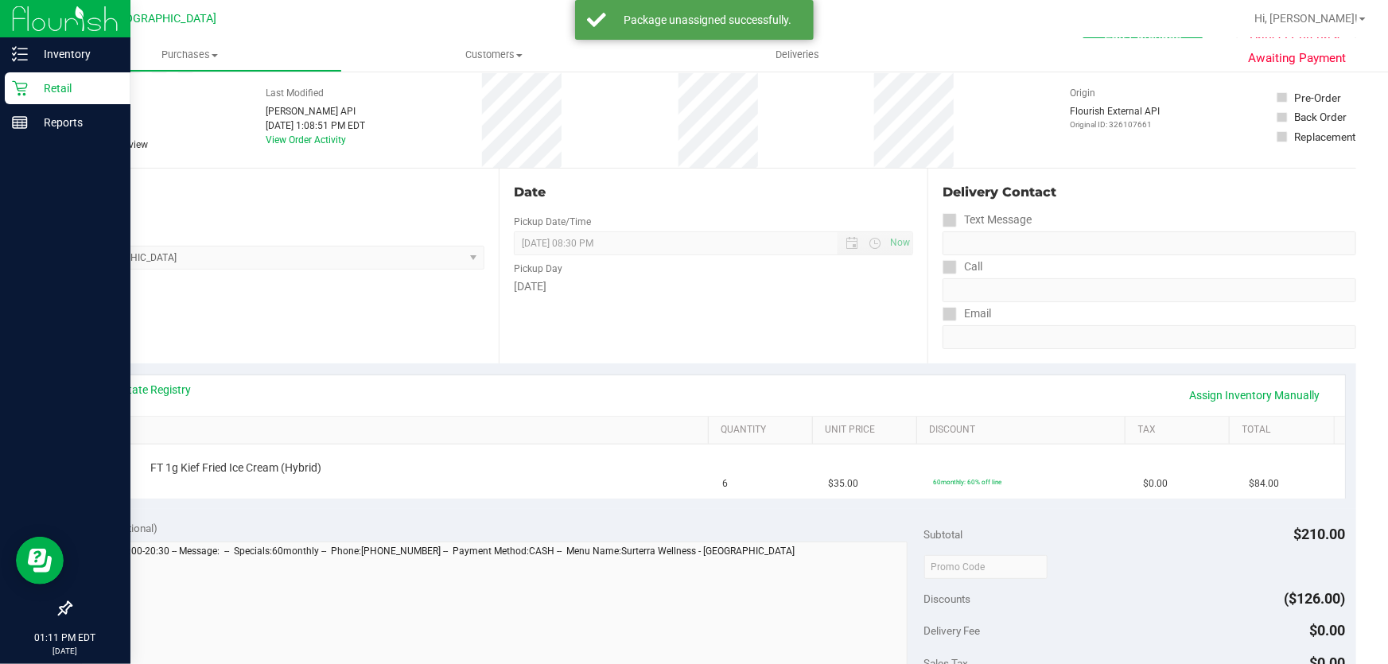
scroll to position [0, 0]
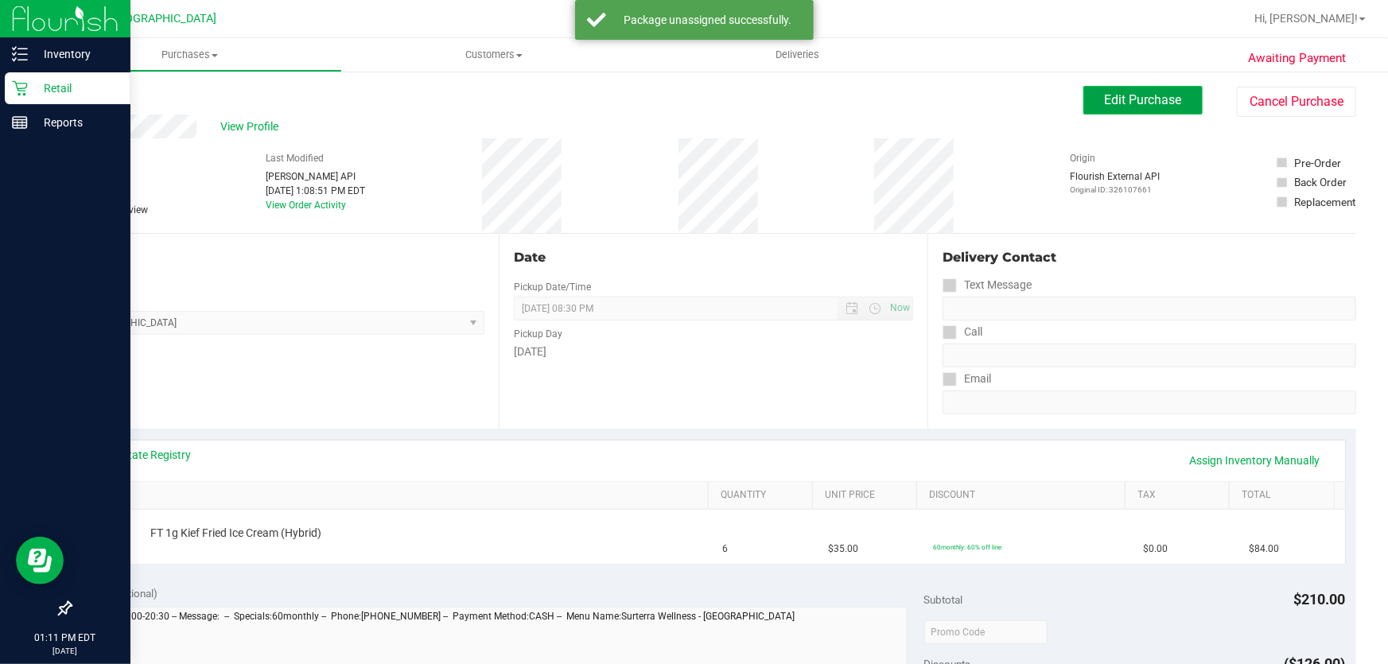
click at [1125, 87] on button "Edit Purchase" at bounding box center [1142, 100] width 119 height 29
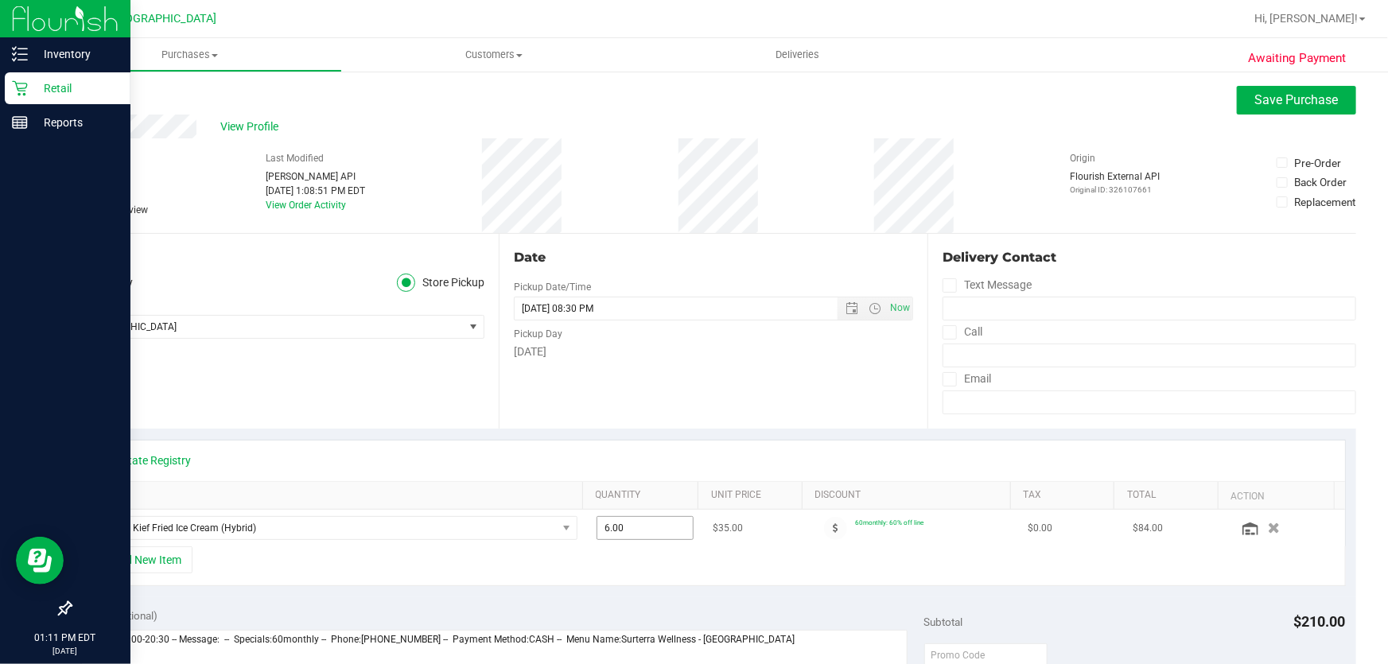
click at [628, 536] on span "6.00 6" at bounding box center [645, 528] width 98 height 24
click at [0, 0] on input "6" at bounding box center [0, 0] width 0 height 0
type input "3"
type input "3.00"
click at [1289, 99] on span "Save Purchase" at bounding box center [1296, 99] width 83 height 15
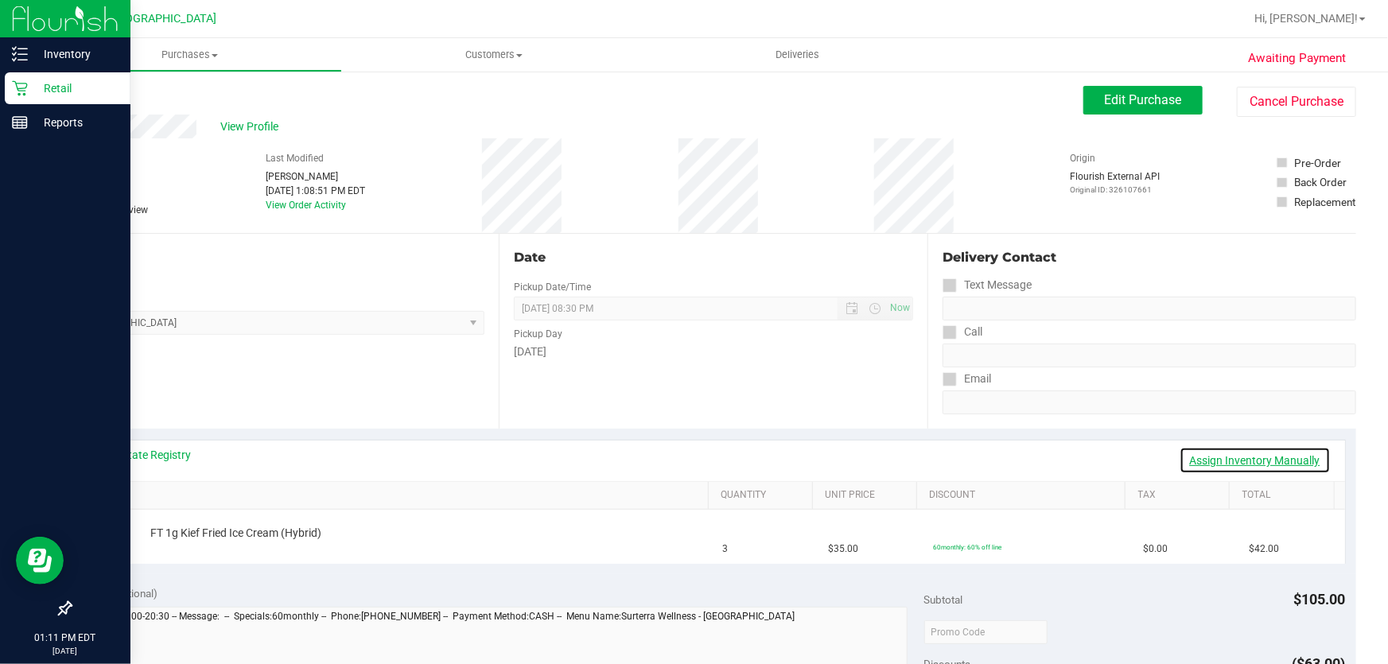
click at [1281, 452] on link "Assign Inventory Manually" at bounding box center [1254, 460] width 151 height 27
click at [188, 538] on link "Add Package" at bounding box center [178, 543] width 57 height 11
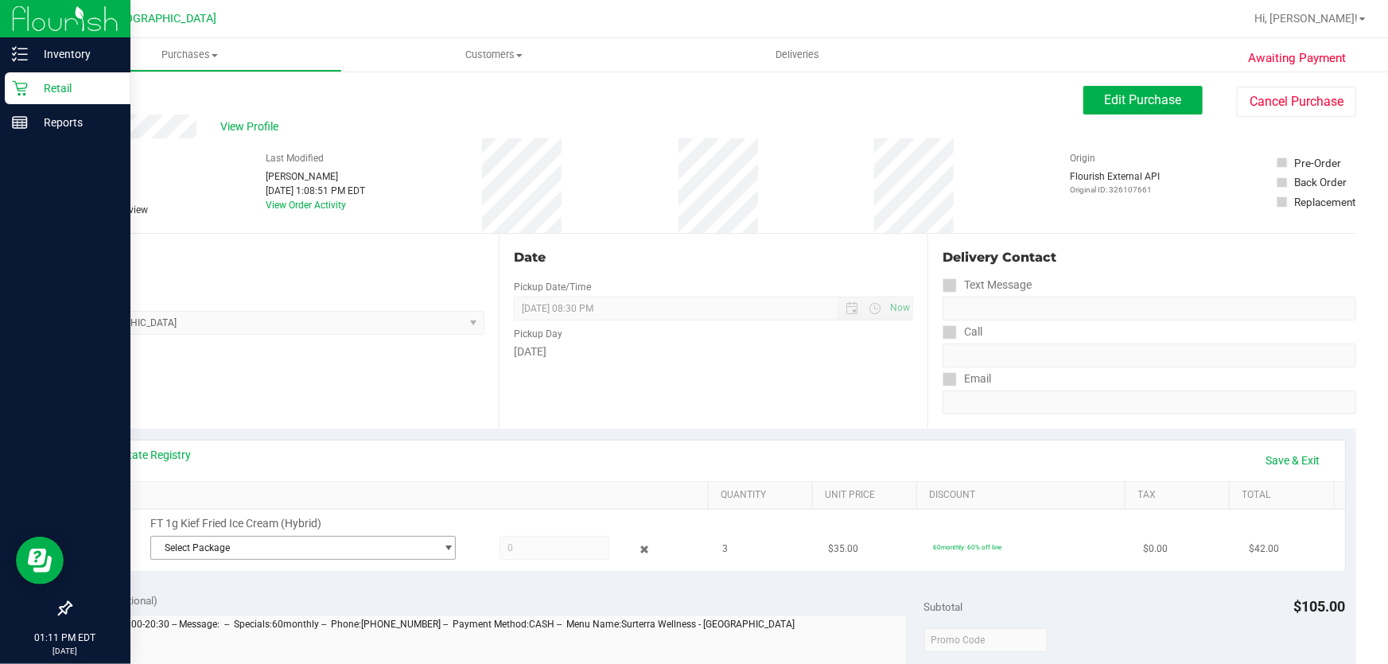
click at [223, 548] on span "Select Package" at bounding box center [293, 548] width 284 height 22
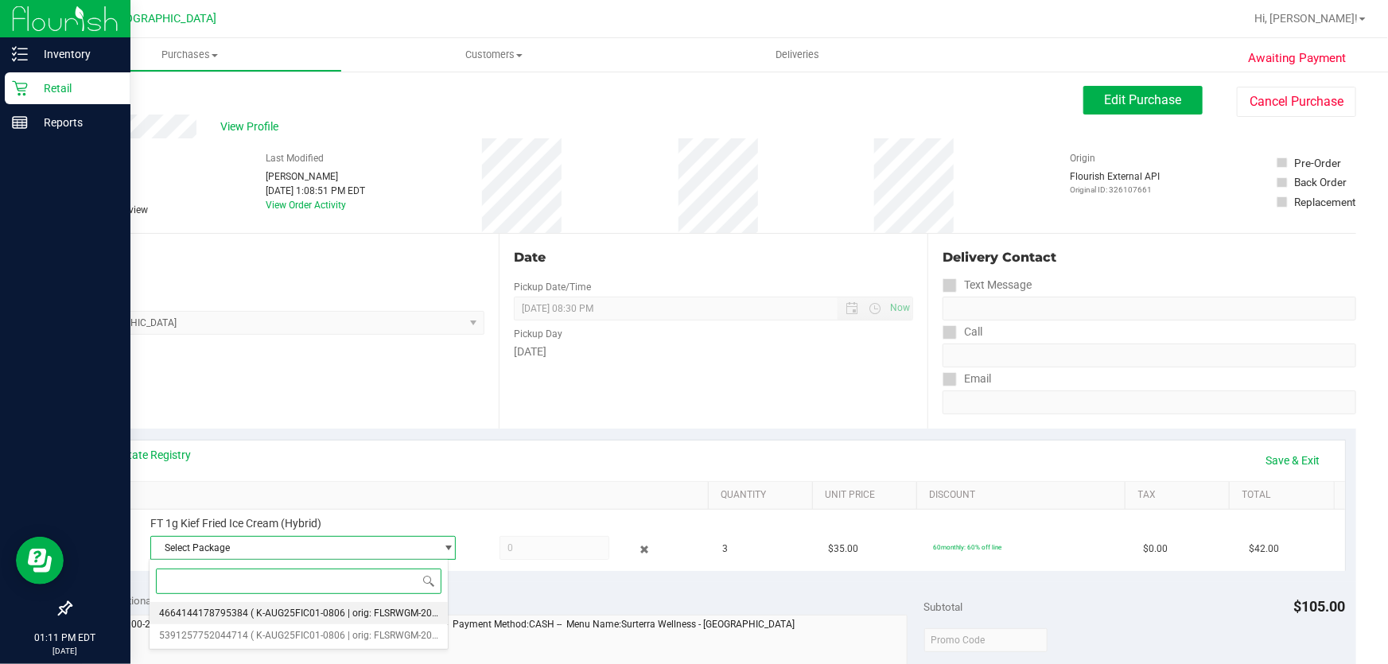
click at [234, 612] on span "4664144178795384" at bounding box center [203, 613] width 89 height 11
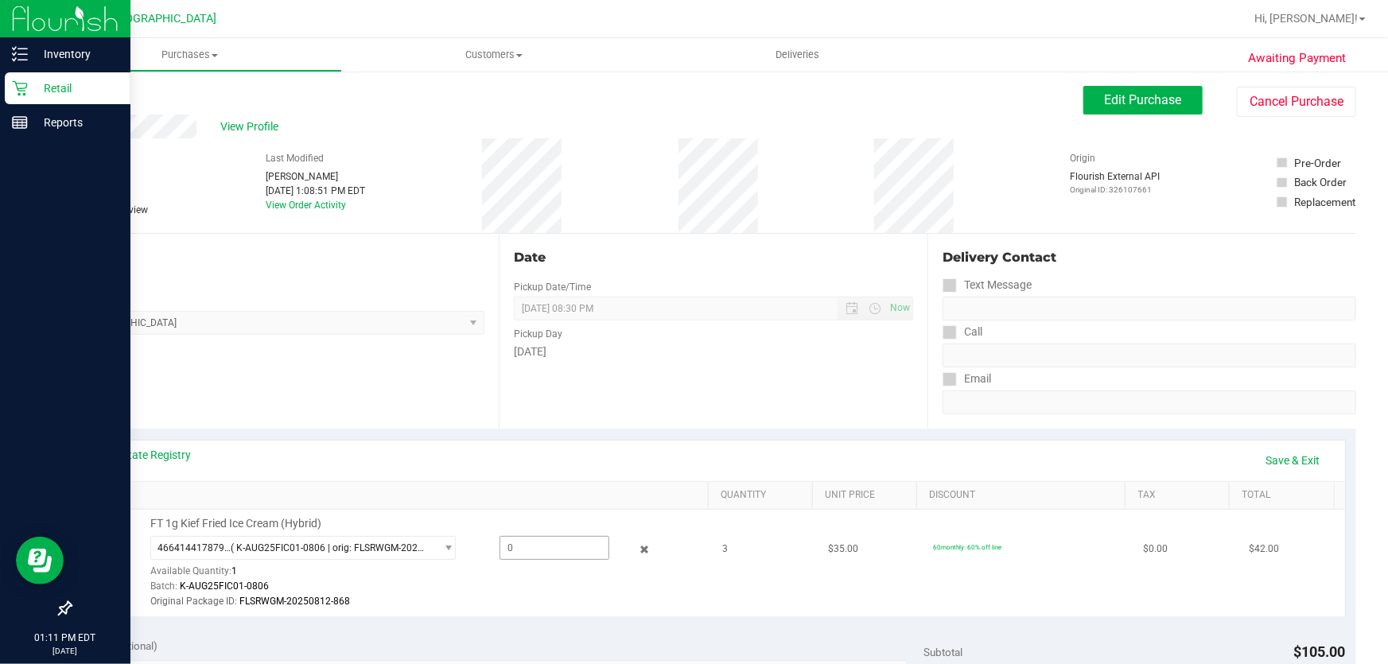
click at [565, 549] on span at bounding box center [554, 548] width 111 height 24
type input "1"
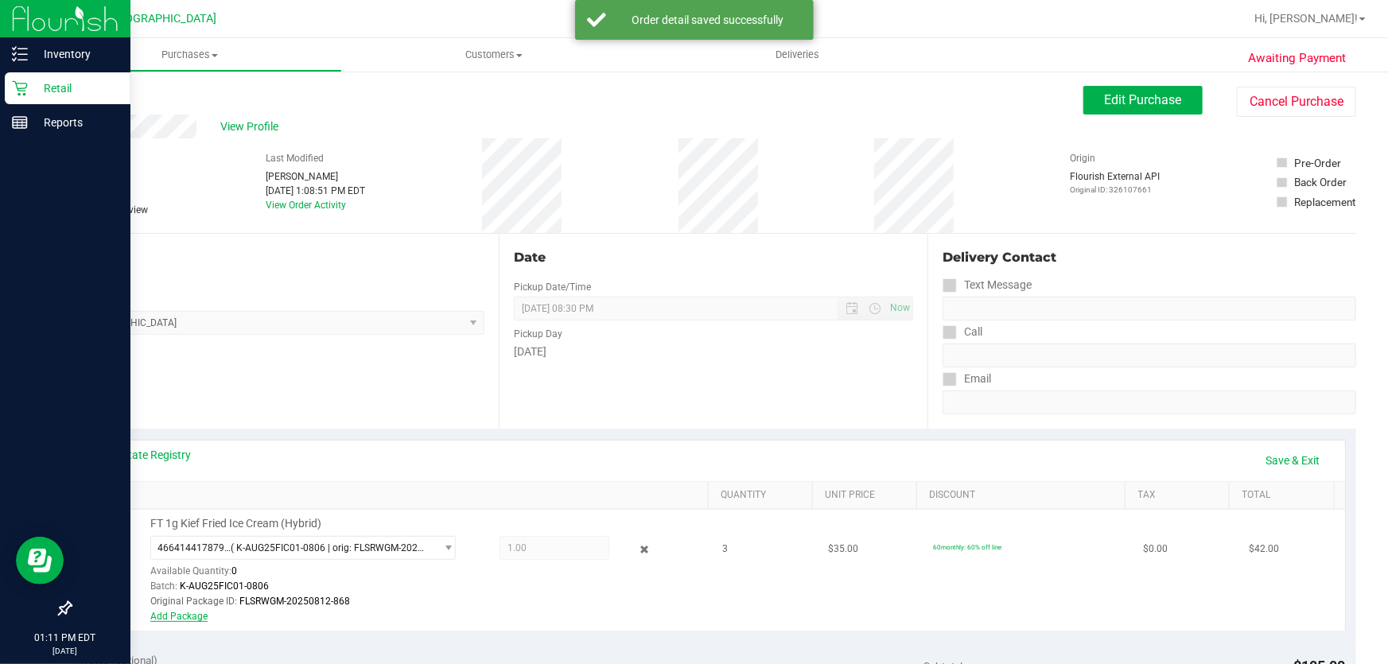
click at [194, 618] on link "Add Package" at bounding box center [178, 616] width 57 height 11
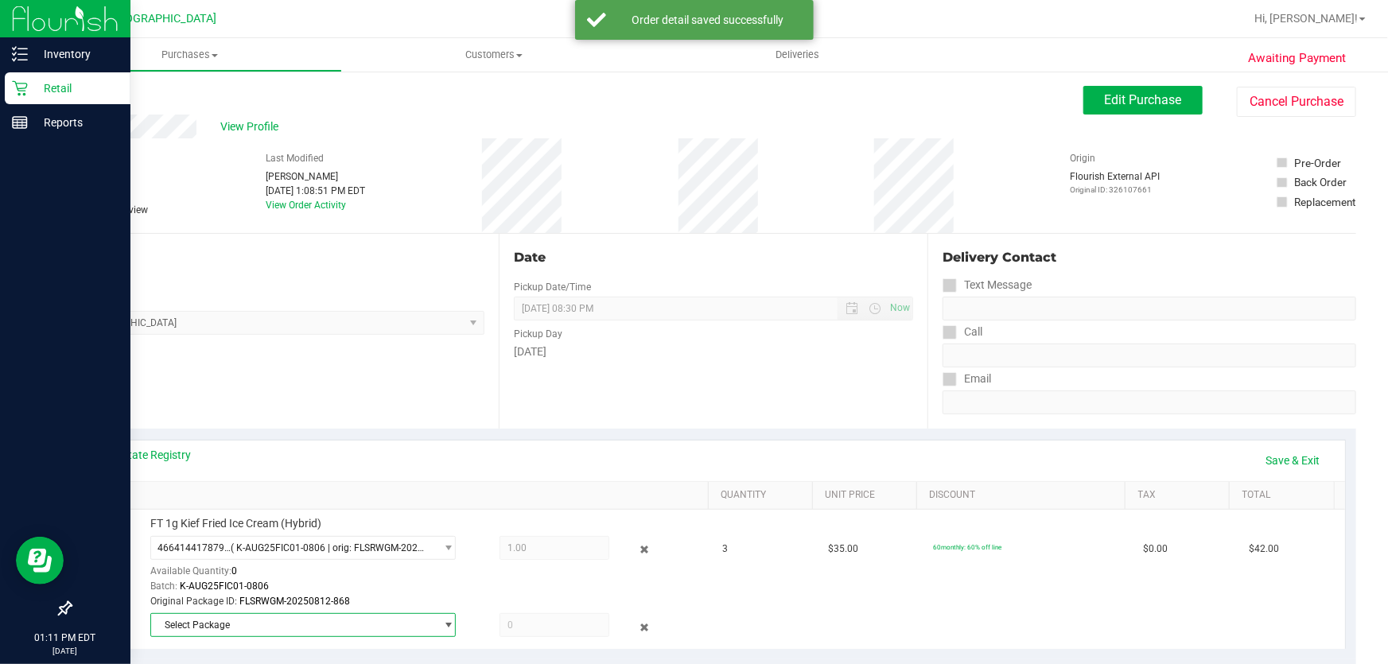
click at [239, 618] on span "Select Package" at bounding box center [293, 625] width 284 height 22
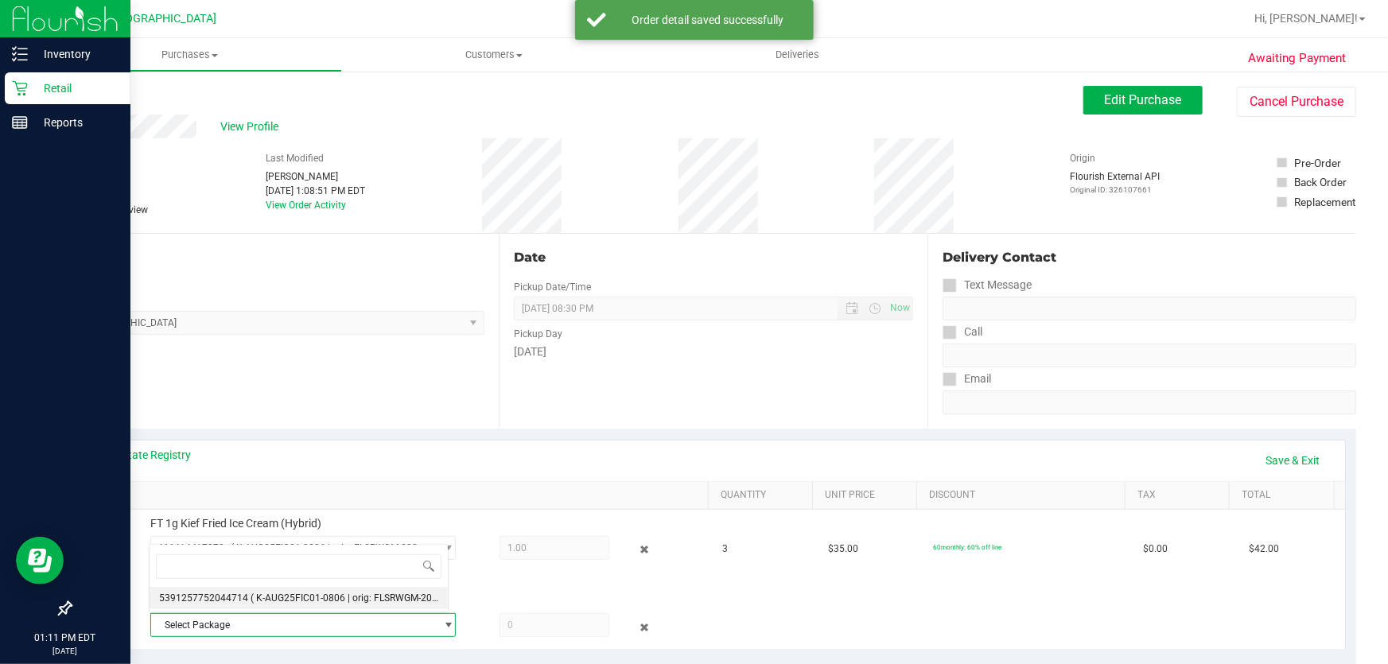
click at [303, 592] on span "( K-AUG25FIC01-0806 | orig: FLSRWGM-20250812-968 )" at bounding box center [369, 597] width 239 height 11
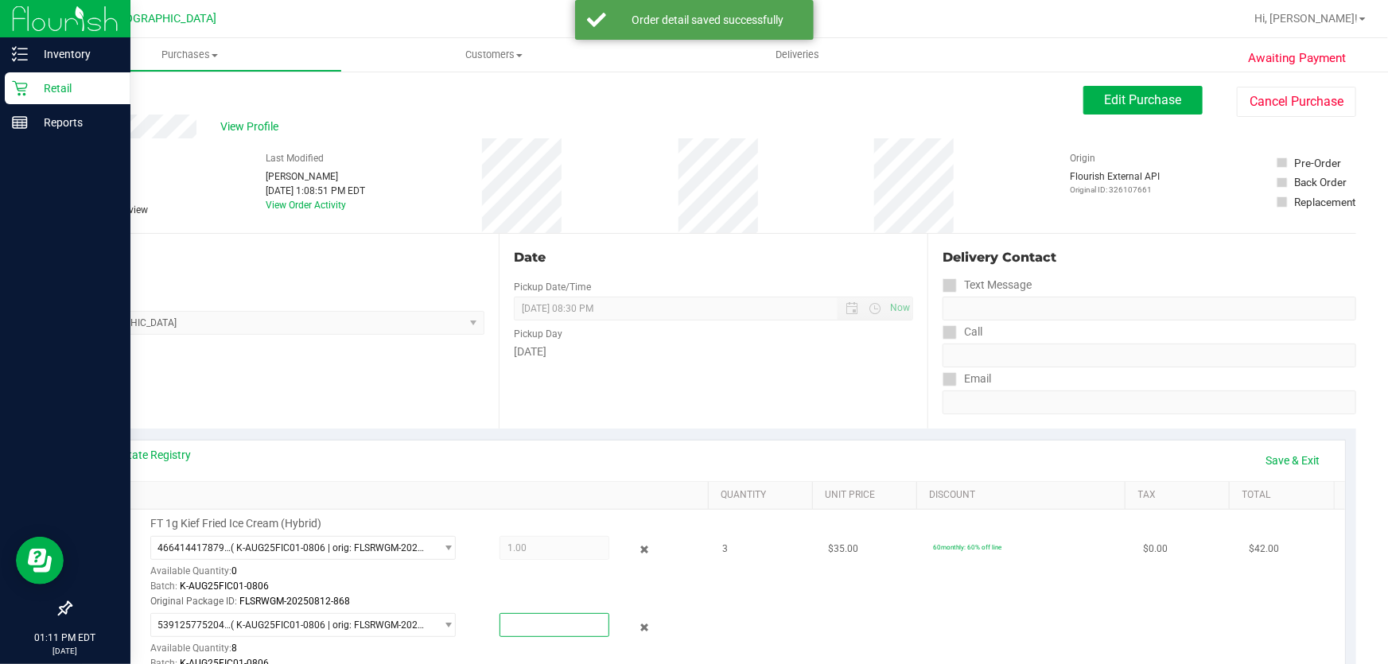
click at [525, 629] on span at bounding box center [554, 625] width 111 height 24
type input "2"
click at [1289, 454] on link "Save & Exit" at bounding box center [1293, 460] width 75 height 27
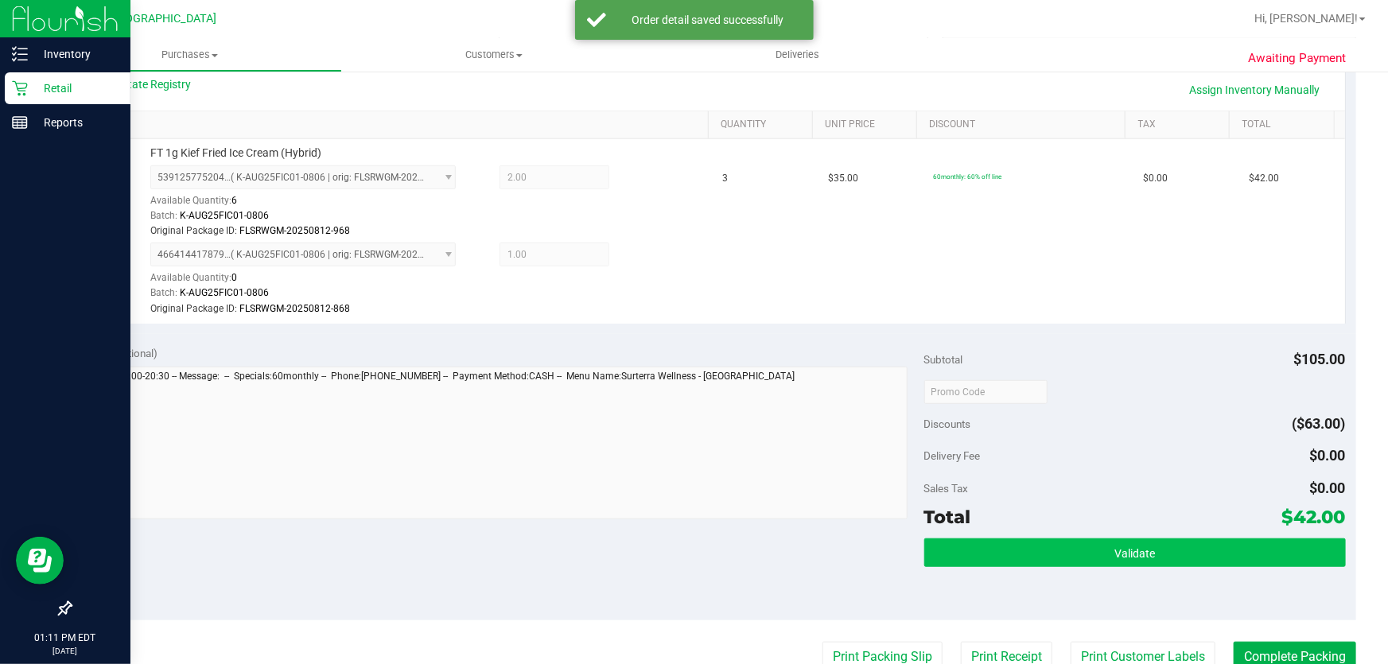
scroll to position [433, 0]
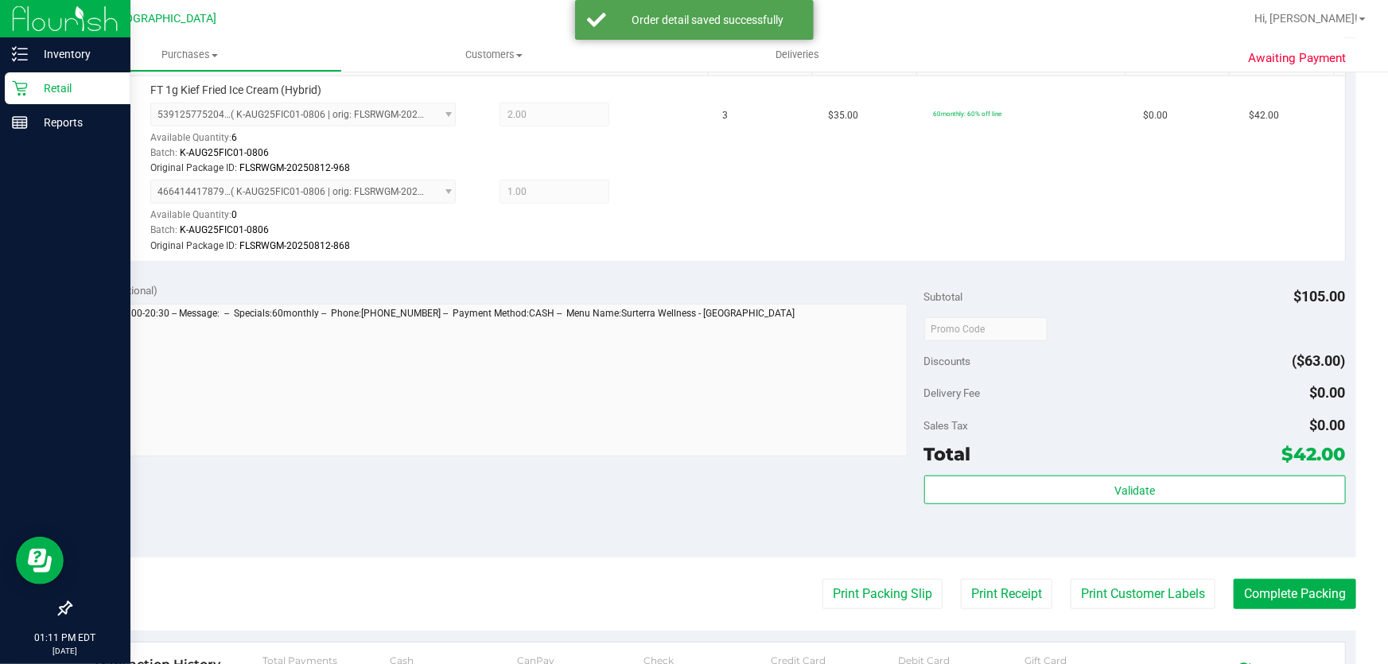
click at [1093, 461] on div "Total $42.00" at bounding box center [1134, 454] width 421 height 29
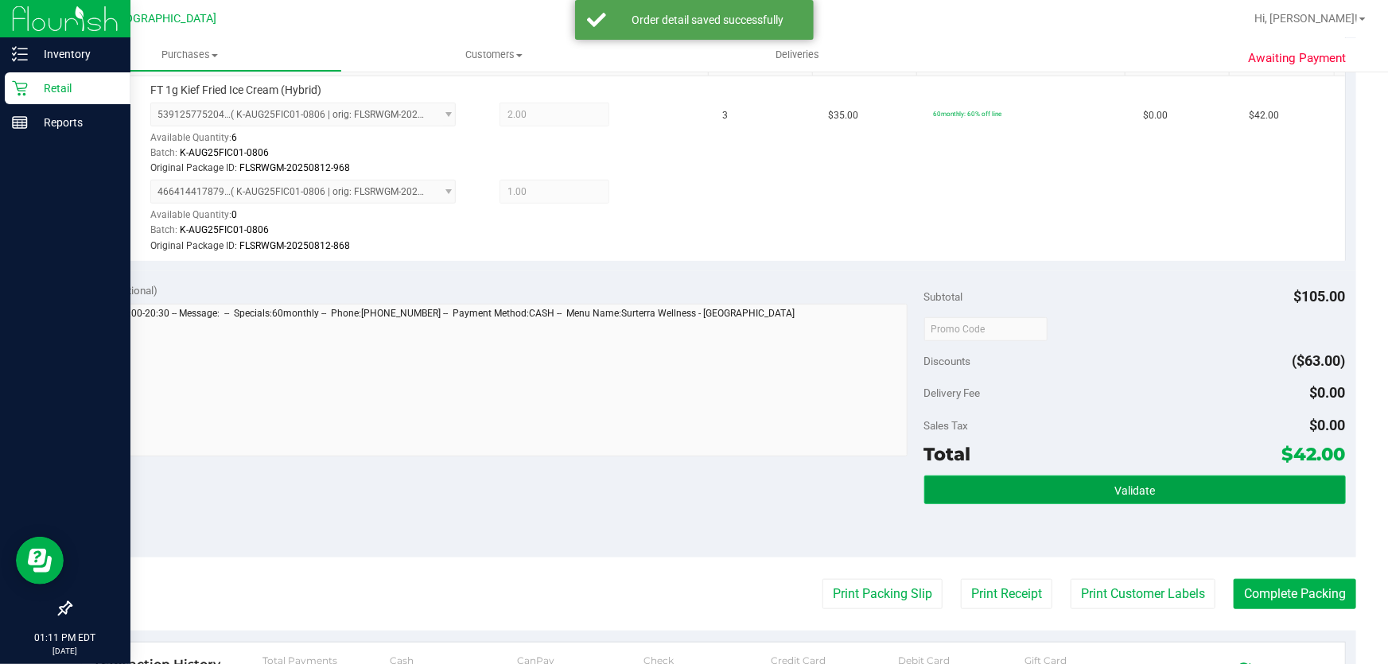
click at [1089, 487] on button "Validate" at bounding box center [1134, 490] width 421 height 29
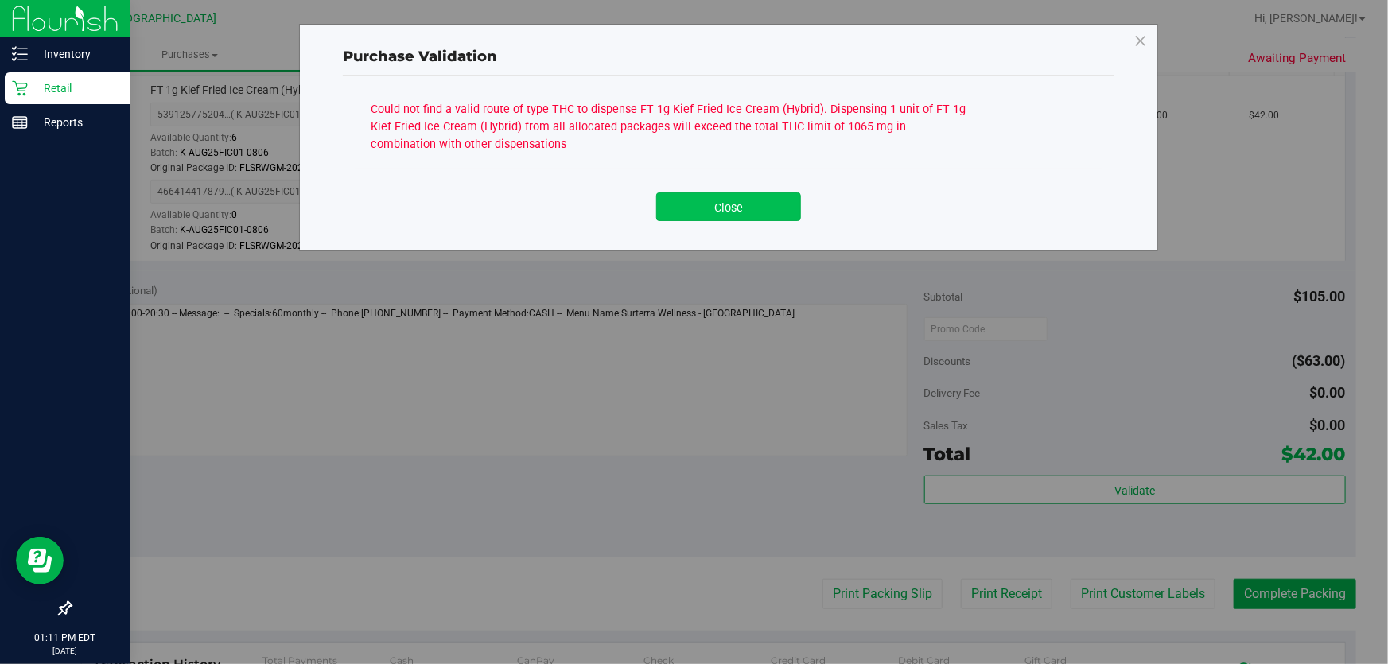
click at [777, 200] on button "Close" at bounding box center [728, 206] width 145 height 29
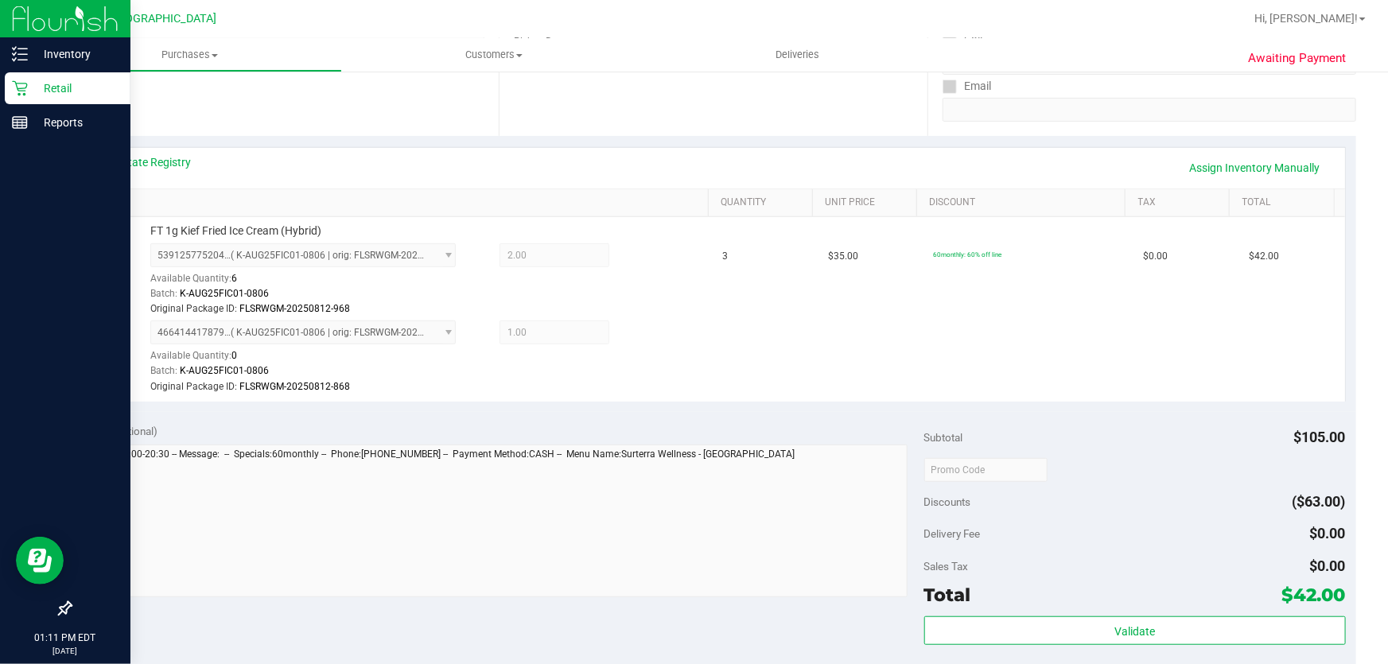
scroll to position [72, 0]
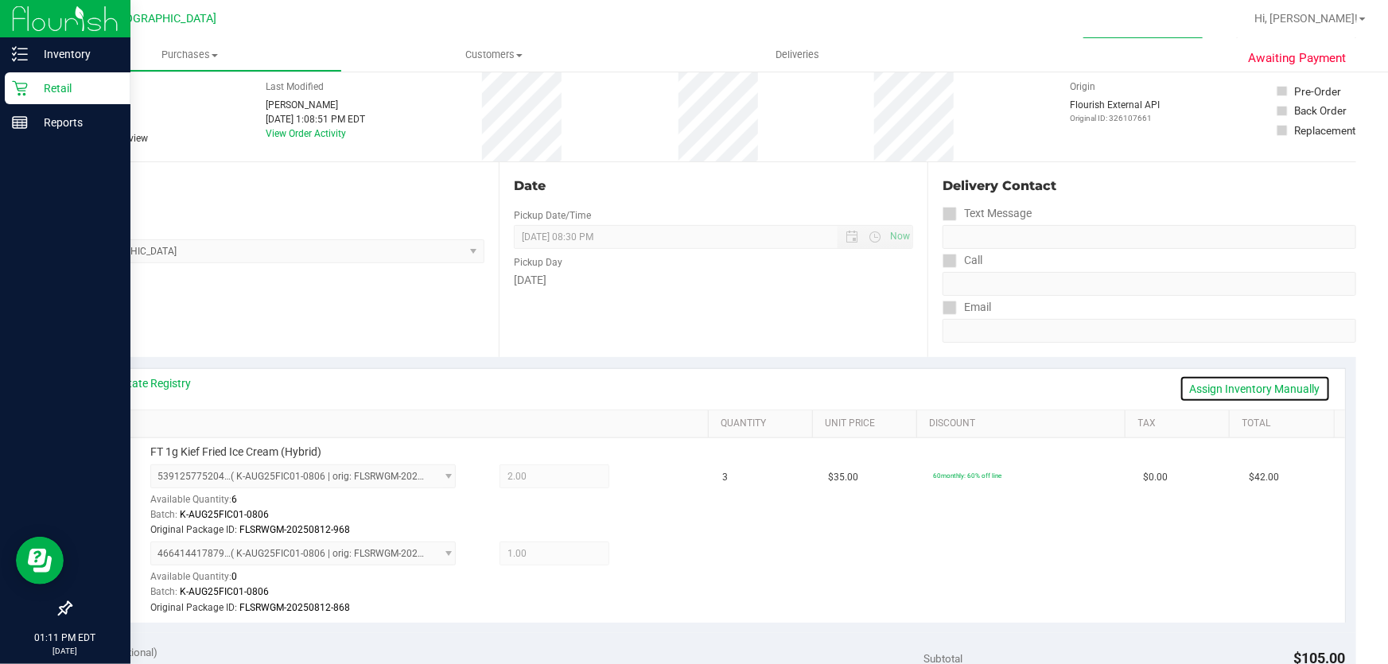
click at [1283, 386] on link "Assign Inventory Manually" at bounding box center [1254, 388] width 151 height 27
click at [636, 557] on icon at bounding box center [644, 555] width 17 height 18
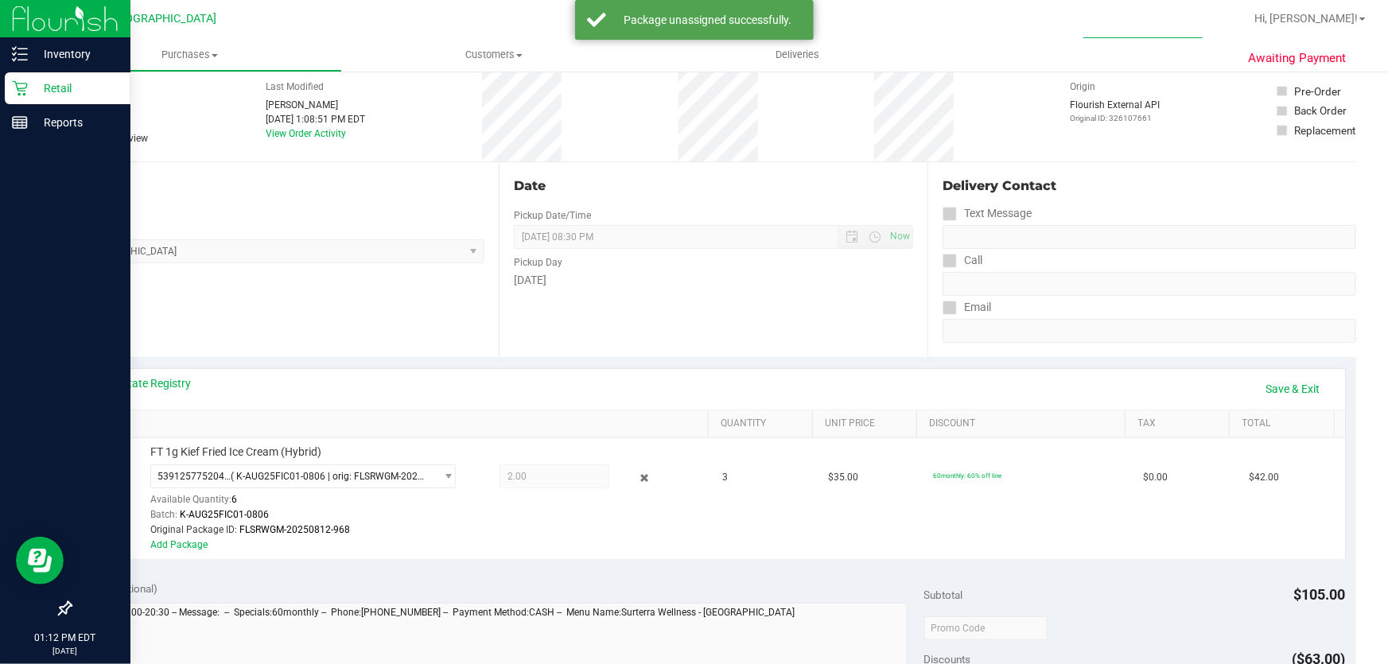
click at [636, 482] on icon at bounding box center [644, 478] width 17 height 18
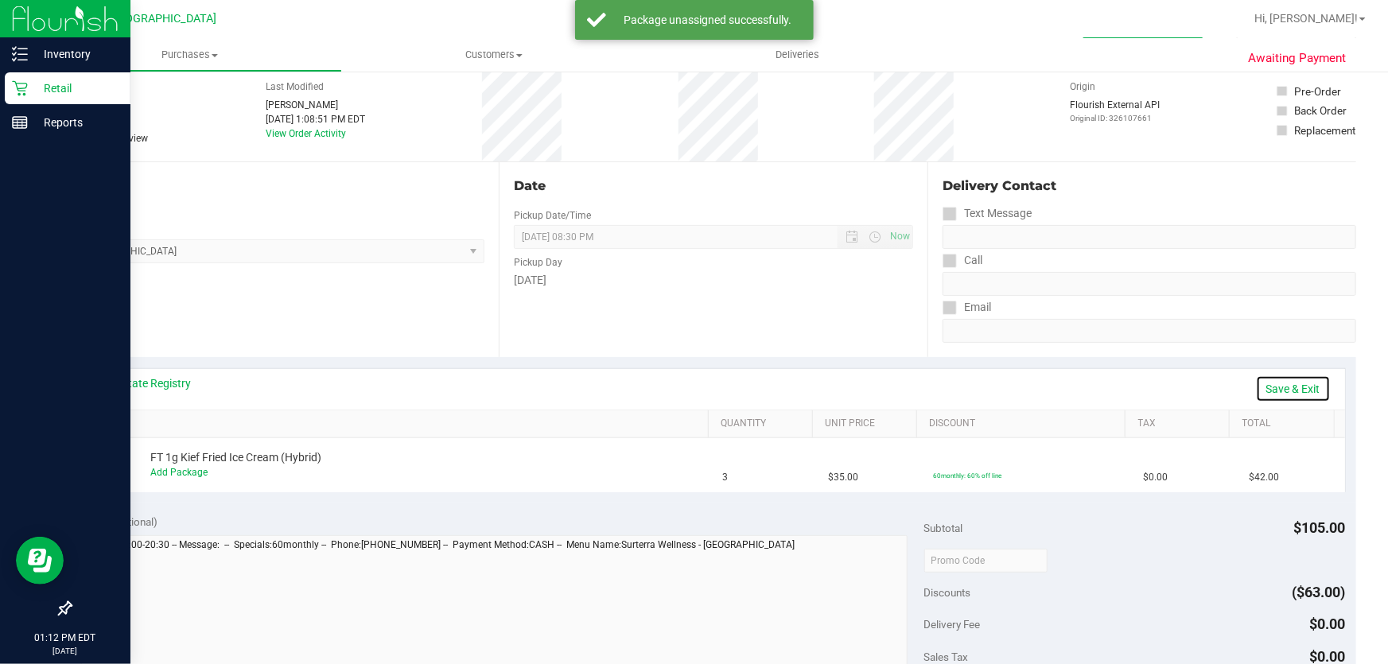
click at [1289, 379] on link "Save & Exit" at bounding box center [1293, 388] width 75 height 27
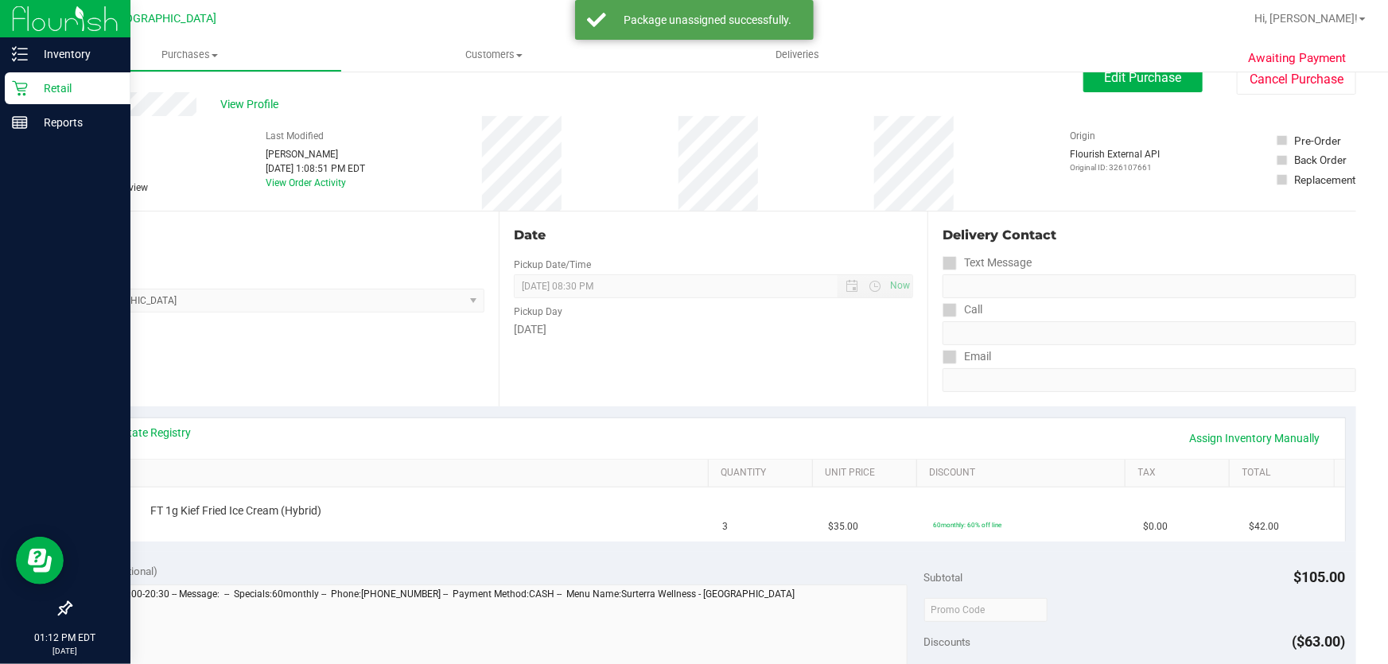
scroll to position [0, 0]
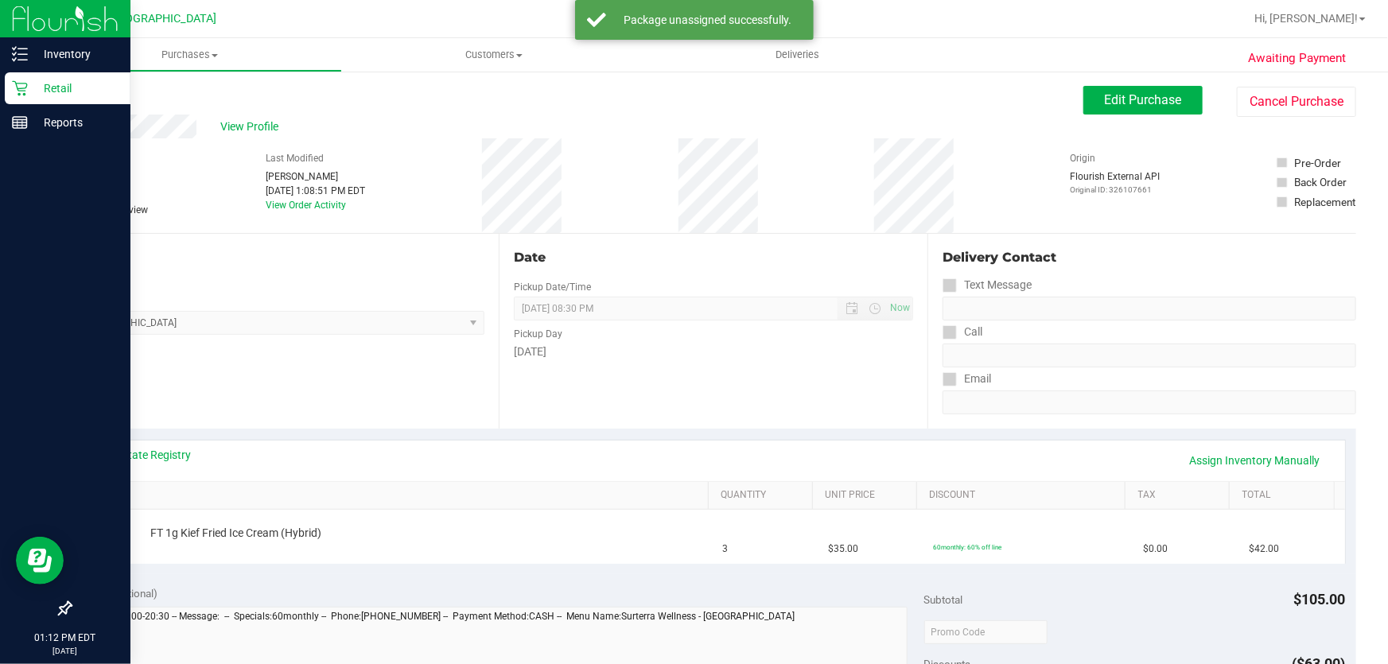
click at [1142, 119] on div "View Profile # 11979989 BioTrack ID: - Submitted Needs review Last Modified [PE…" at bounding box center [713, 174] width 1286 height 119
click at [1142, 117] on div "View Profile # 11979989 BioTrack ID: - Submitted Needs review Last Modified [PE…" at bounding box center [713, 174] width 1286 height 119
click at [1155, 107] on span "Edit Purchase" at bounding box center [1143, 99] width 77 height 15
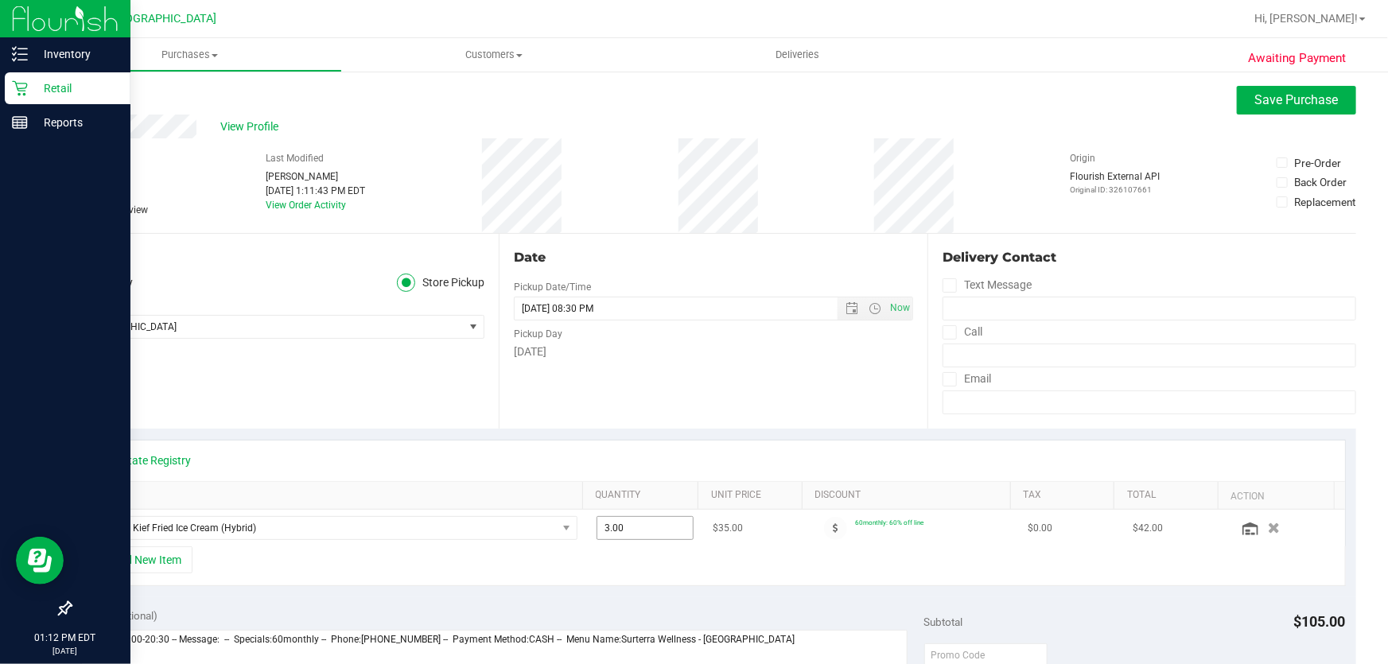
click at [643, 530] on span "3.00 3" at bounding box center [645, 528] width 98 height 24
click at [643, 530] on input "3" at bounding box center [645, 528] width 96 height 22
type input "2"
click at [1313, 112] on button "Save Purchase" at bounding box center [1296, 100] width 119 height 29
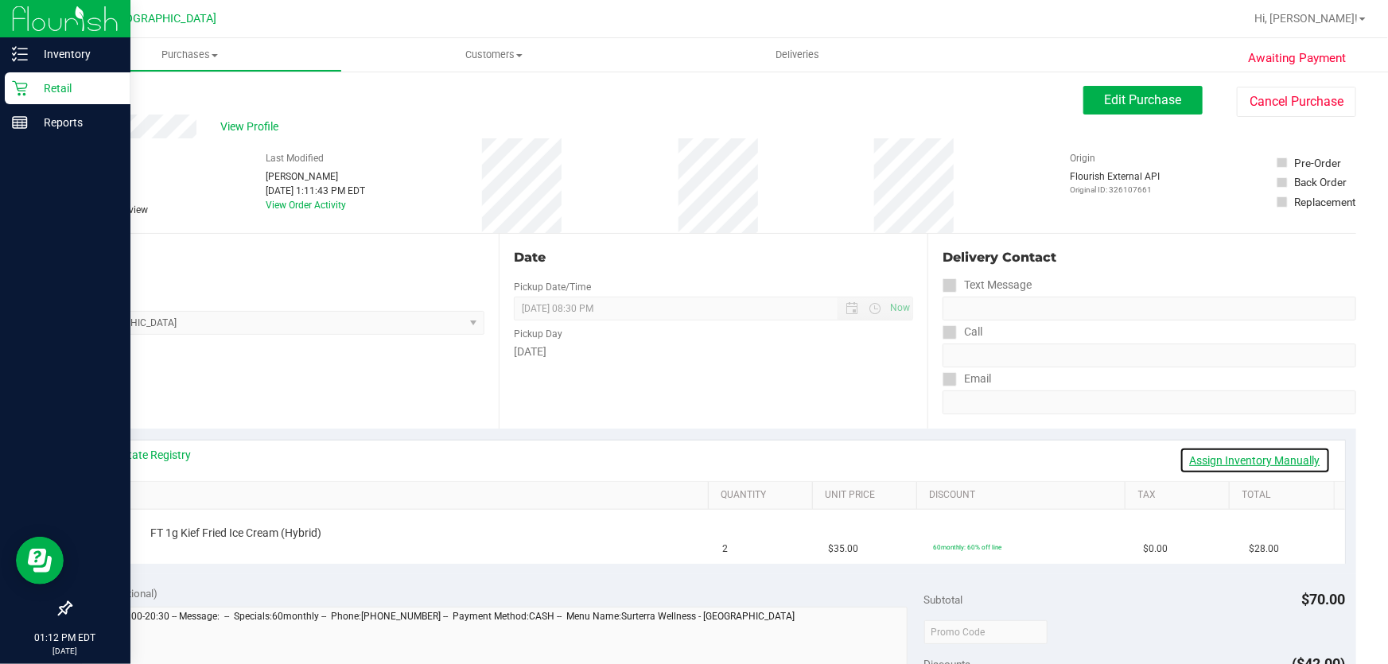
click at [1223, 452] on link "Assign Inventory Manually" at bounding box center [1254, 460] width 151 height 27
click at [195, 544] on link "Add Package" at bounding box center [178, 543] width 57 height 11
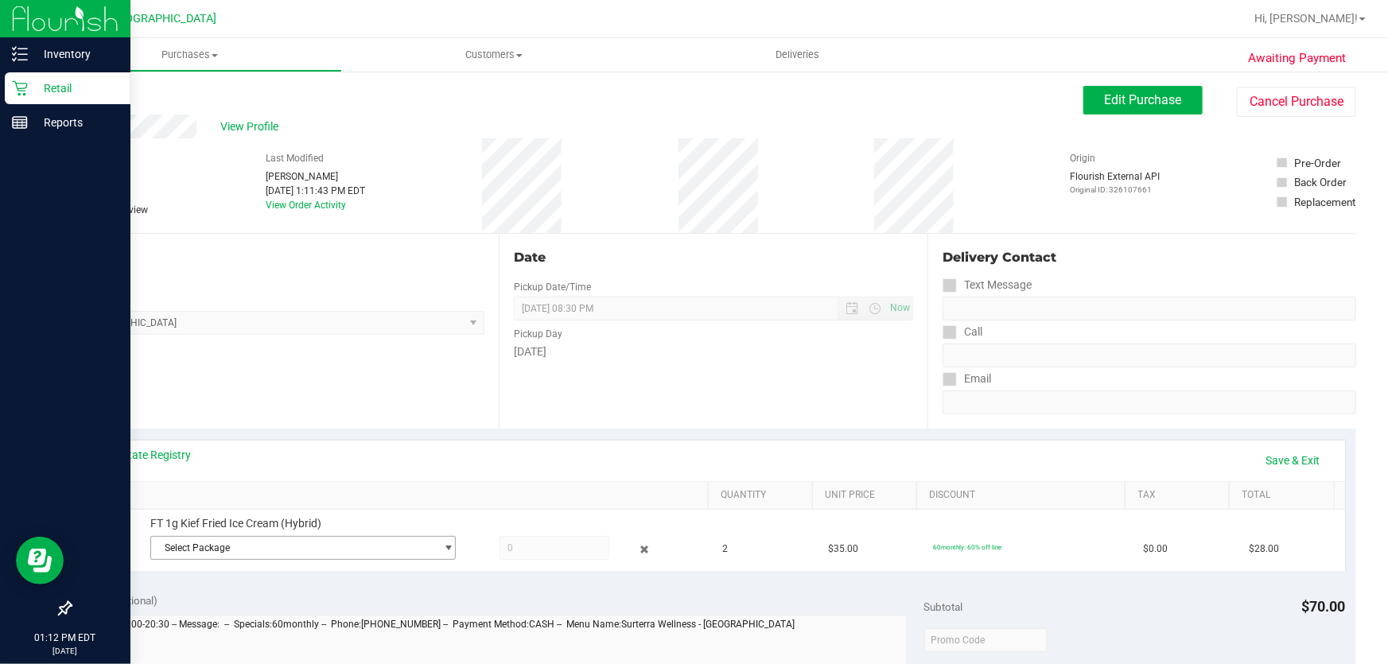
click at [247, 541] on span "Select Package" at bounding box center [293, 548] width 284 height 22
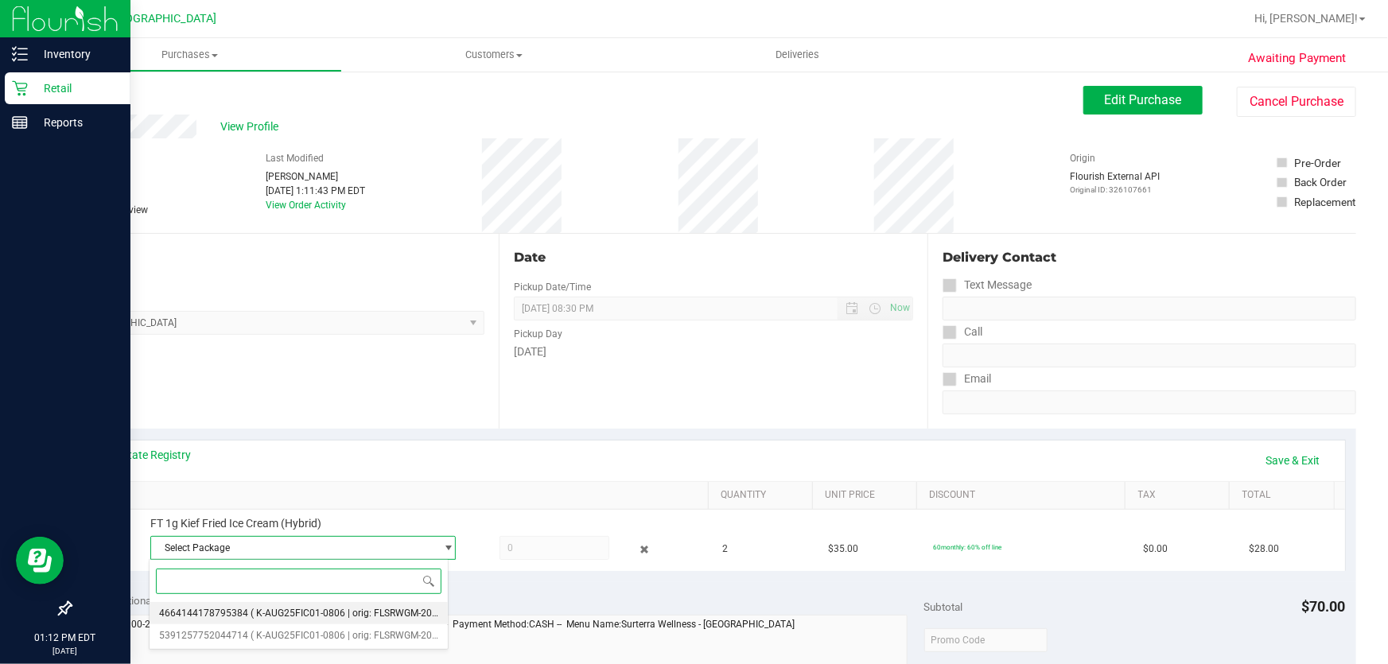
click at [250, 615] on span "( K-AUG25FIC01-0806 | orig: FLSRWGM-20250812-868 )" at bounding box center [369, 613] width 239 height 11
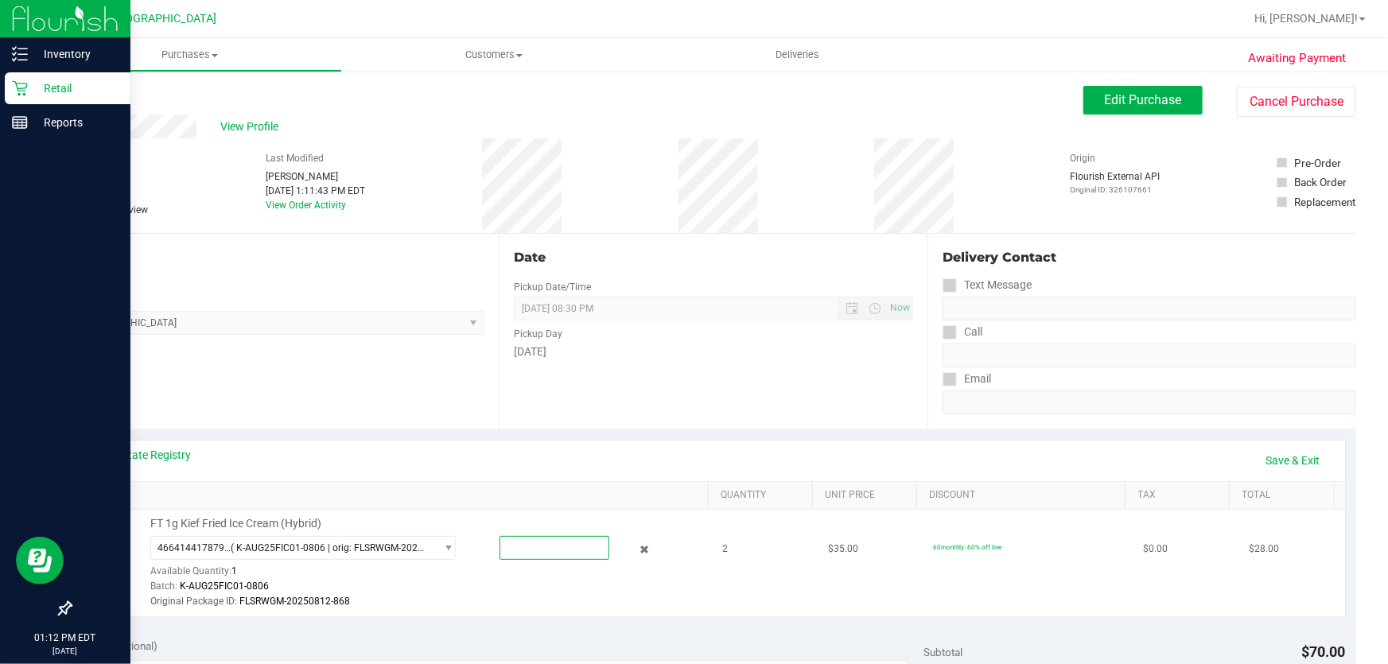
click at [531, 546] on span at bounding box center [554, 548] width 111 height 24
type input "1"
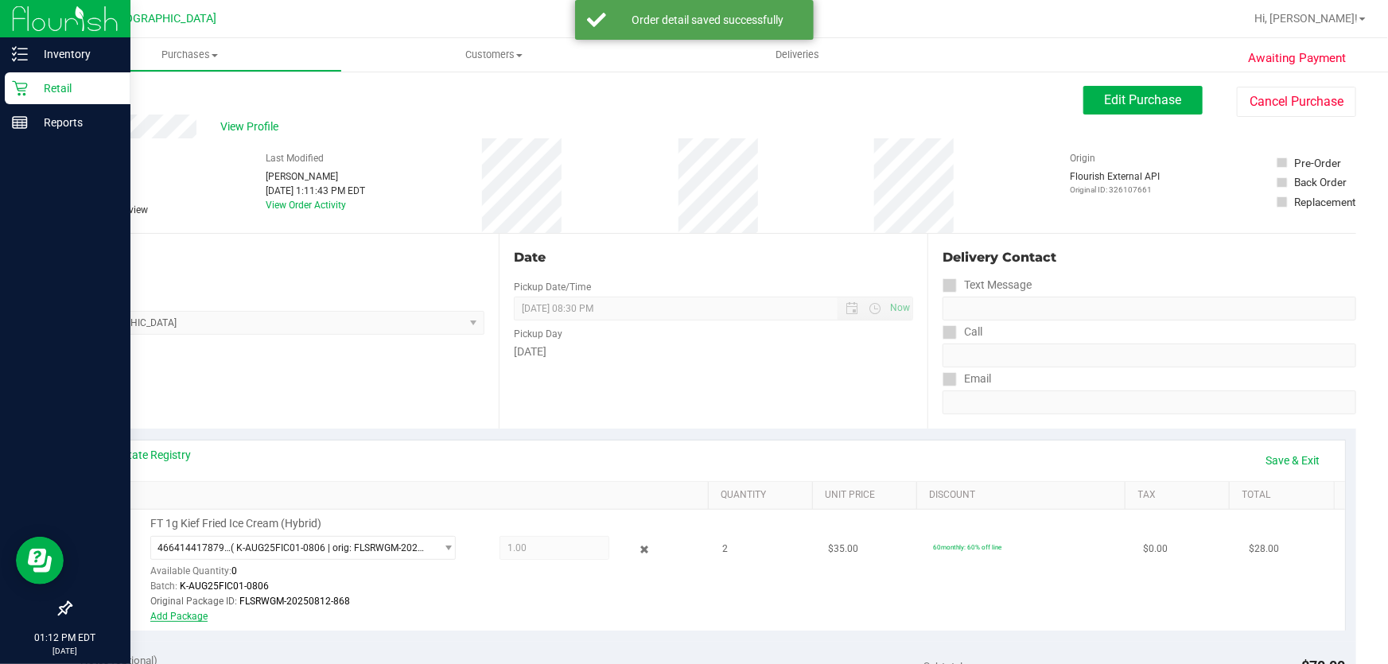
click at [172, 620] on link "Add Package" at bounding box center [178, 616] width 57 height 11
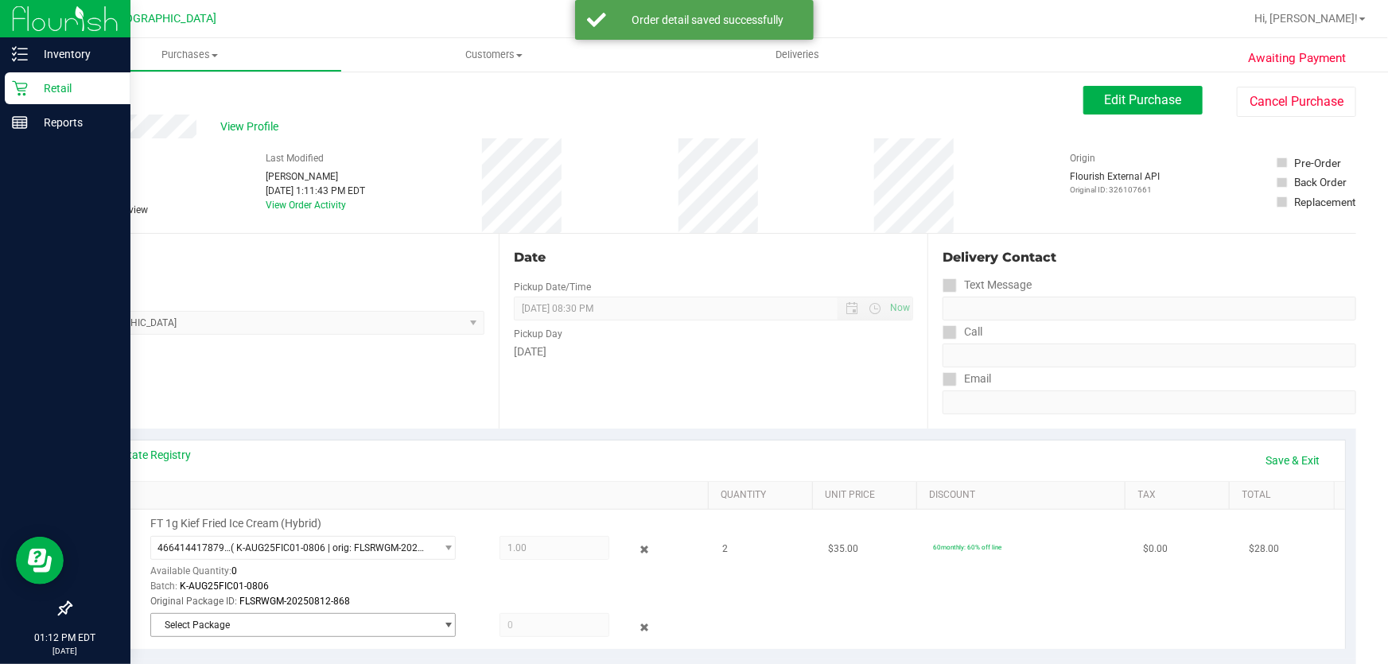
drag, startPoint x: 172, startPoint y: 620, endPoint x: 224, endPoint y: 624, distance: 52.6
click at [224, 624] on span "Select Package" at bounding box center [293, 625] width 284 height 22
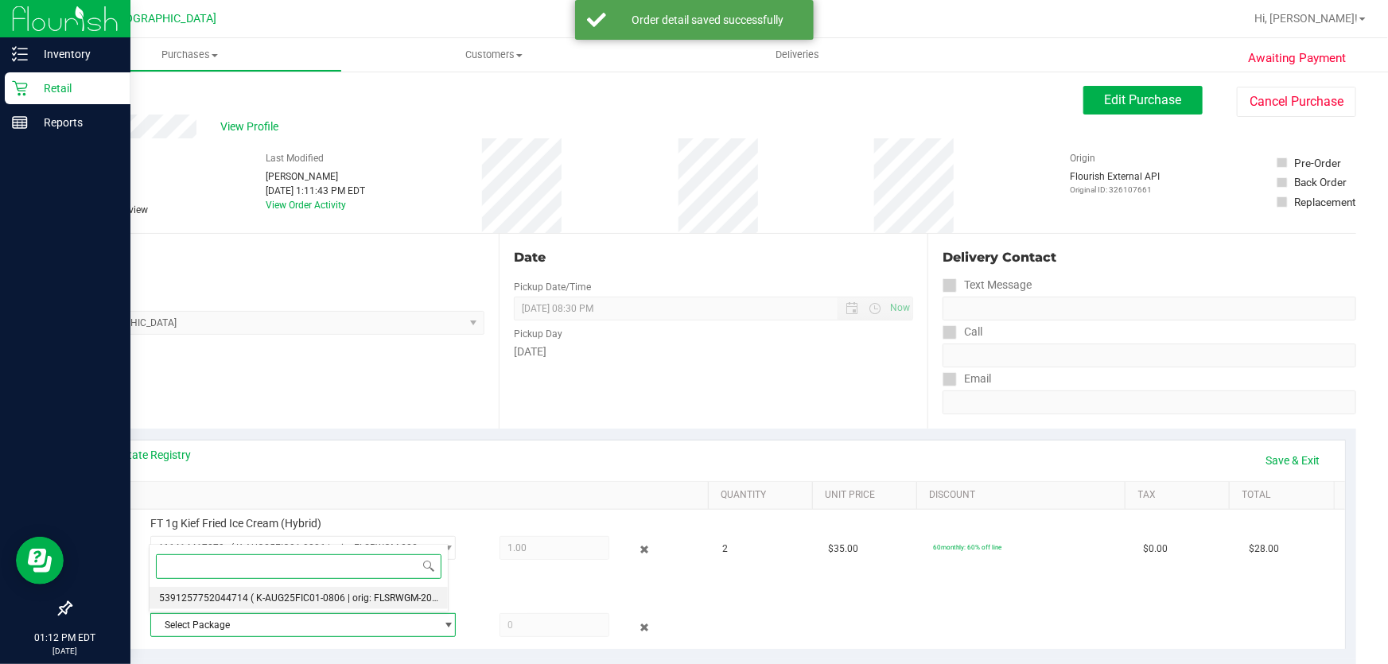
click at [285, 598] on span "( K-AUG25FIC01-0806 | orig: FLSRWGM-20250812-968 )" at bounding box center [369, 597] width 239 height 11
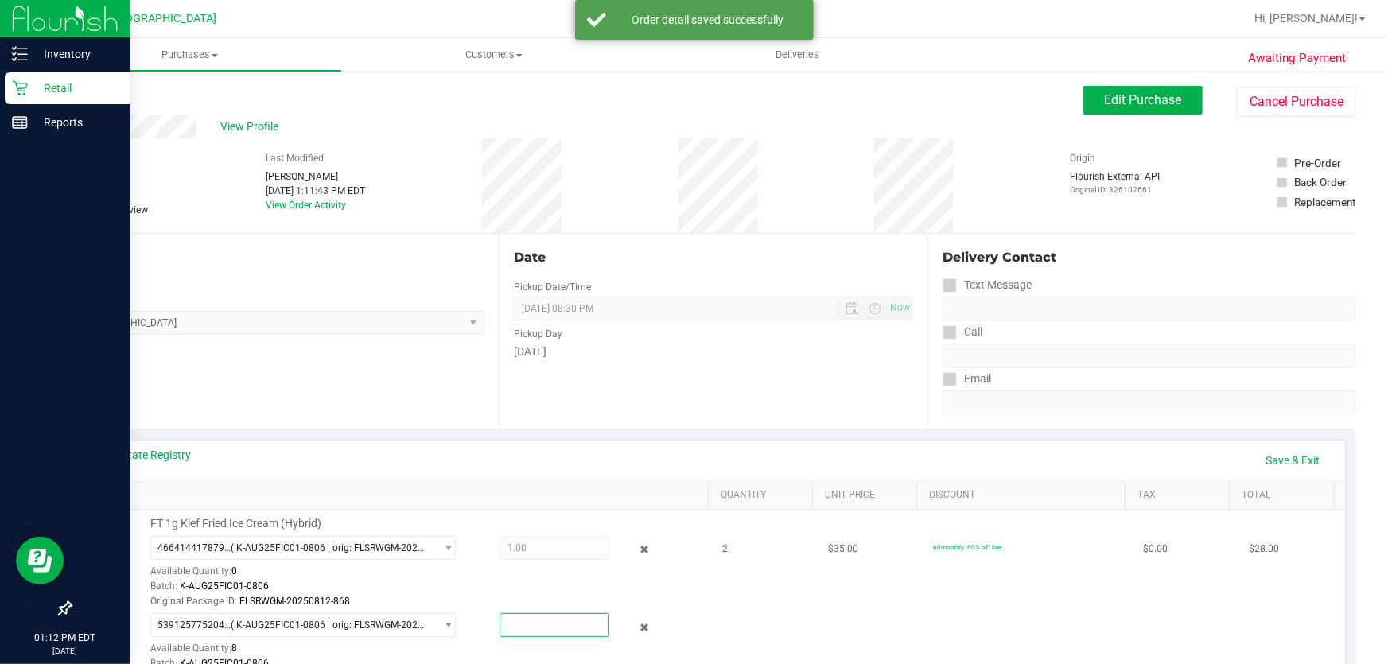
click at [522, 619] on span at bounding box center [554, 625] width 111 height 24
type input "1"
click at [1257, 451] on link "Save & Exit" at bounding box center [1293, 460] width 75 height 27
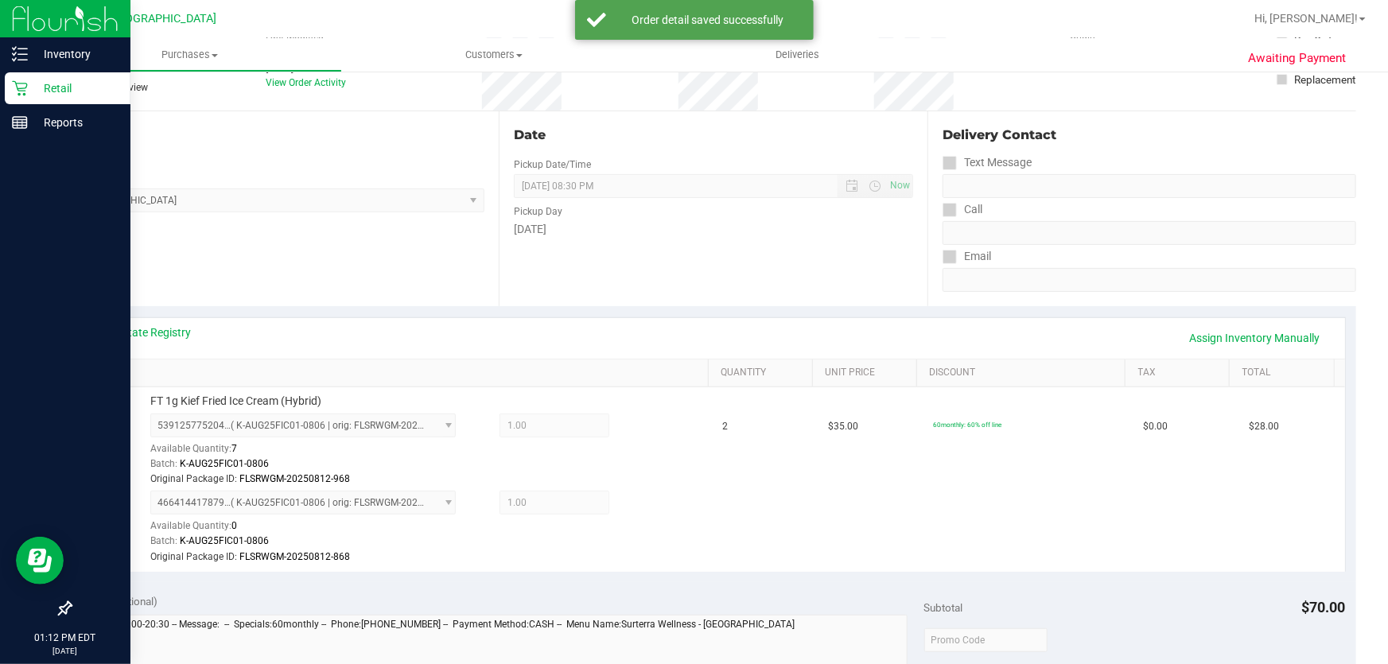
scroll to position [289, 0]
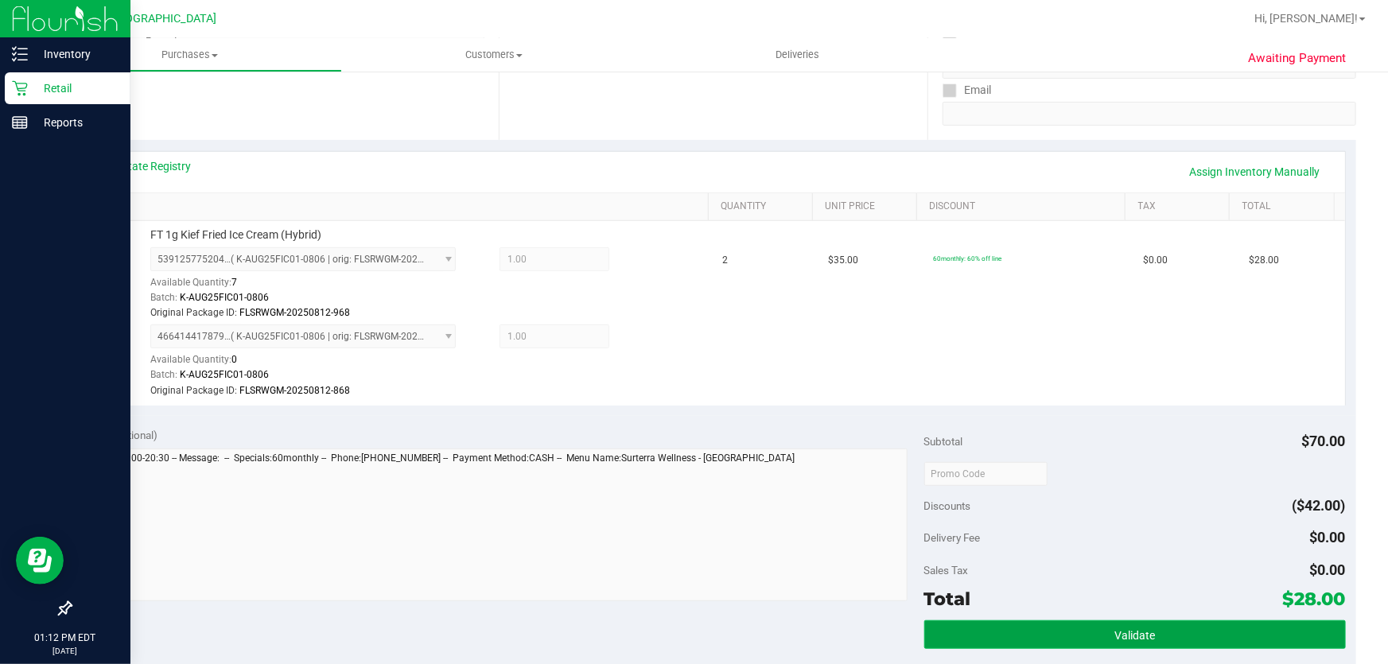
click at [1075, 636] on button "Validate" at bounding box center [1134, 634] width 421 height 29
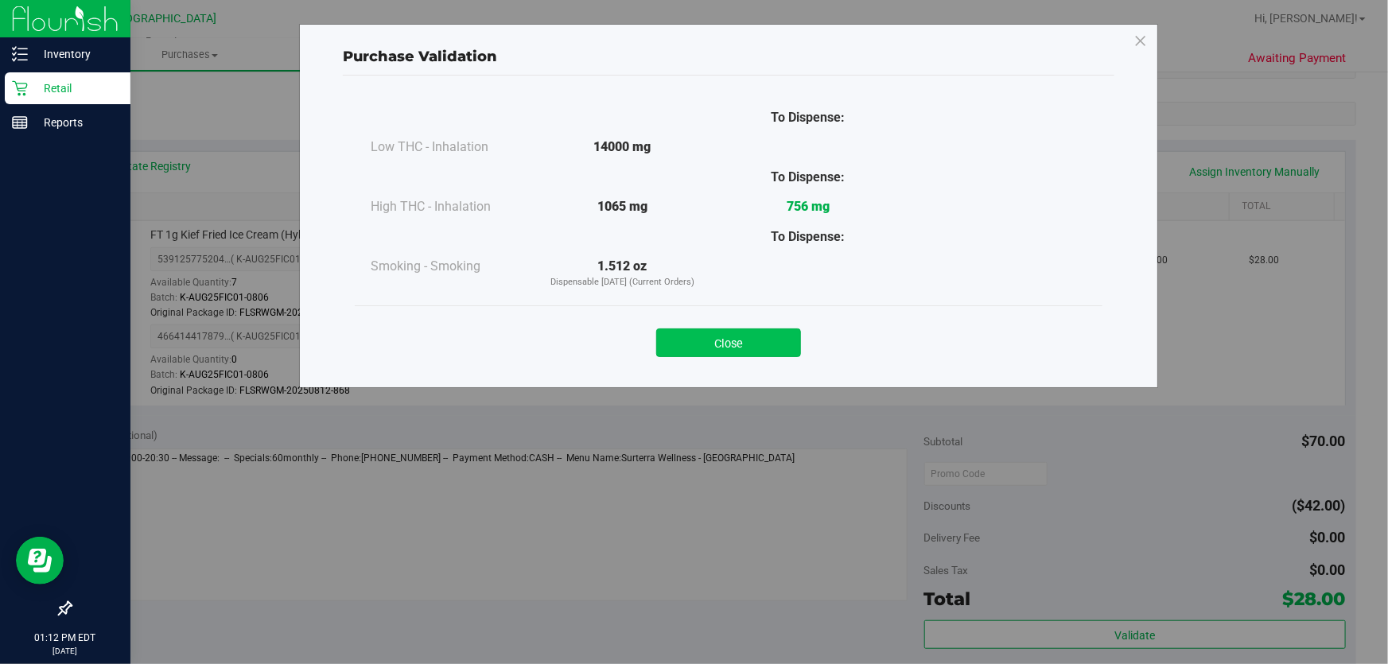
click at [744, 328] on button "Close" at bounding box center [728, 342] width 145 height 29
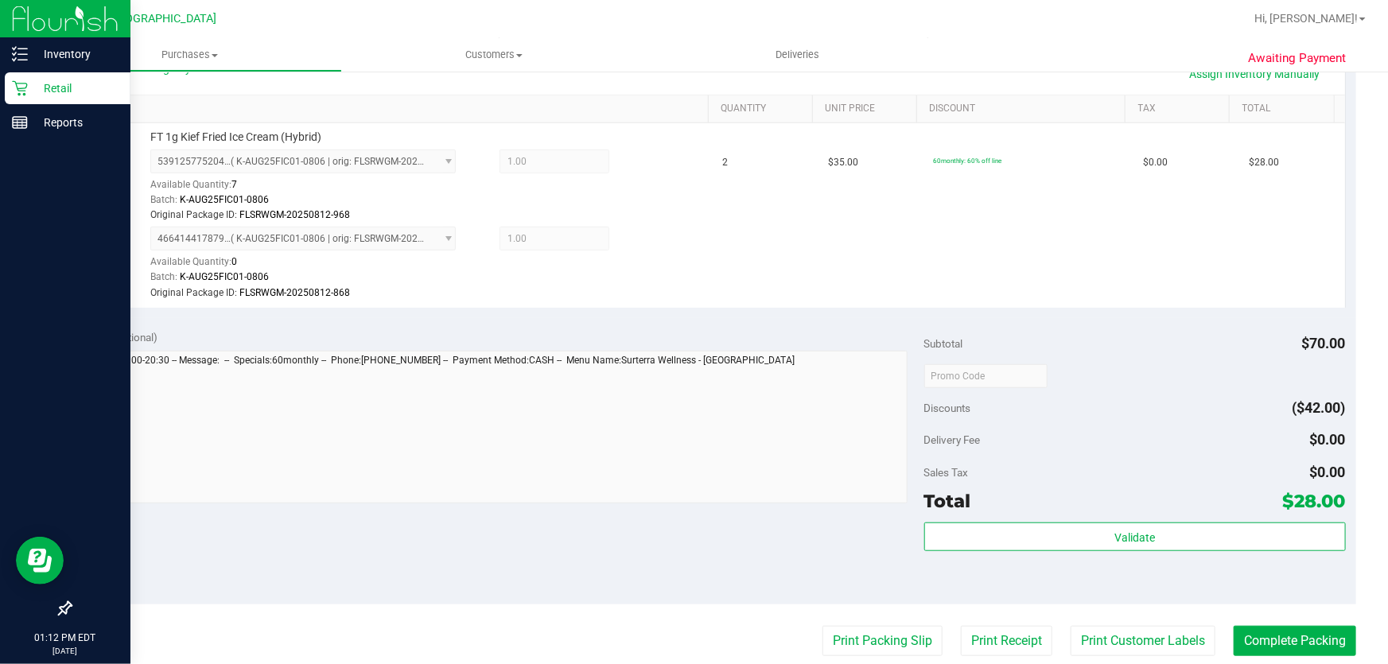
scroll to position [506, 0]
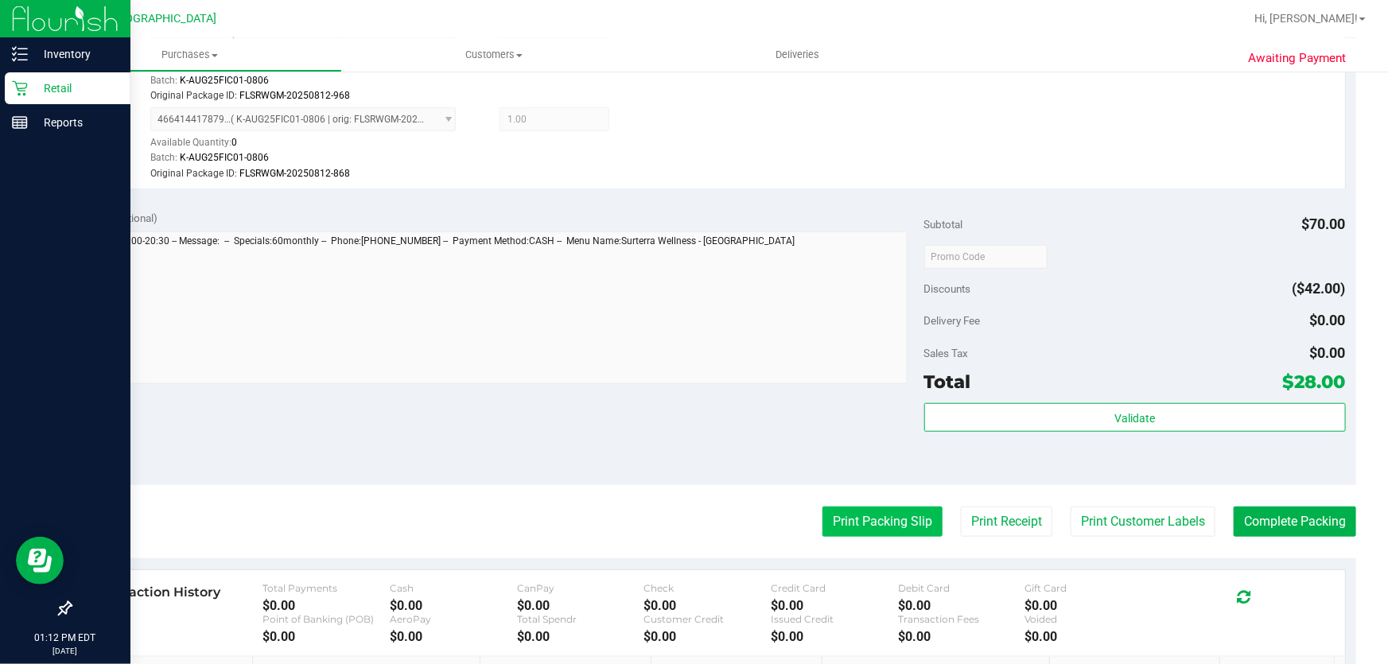
click at [835, 531] on button "Print Packing Slip" at bounding box center [882, 522] width 120 height 30
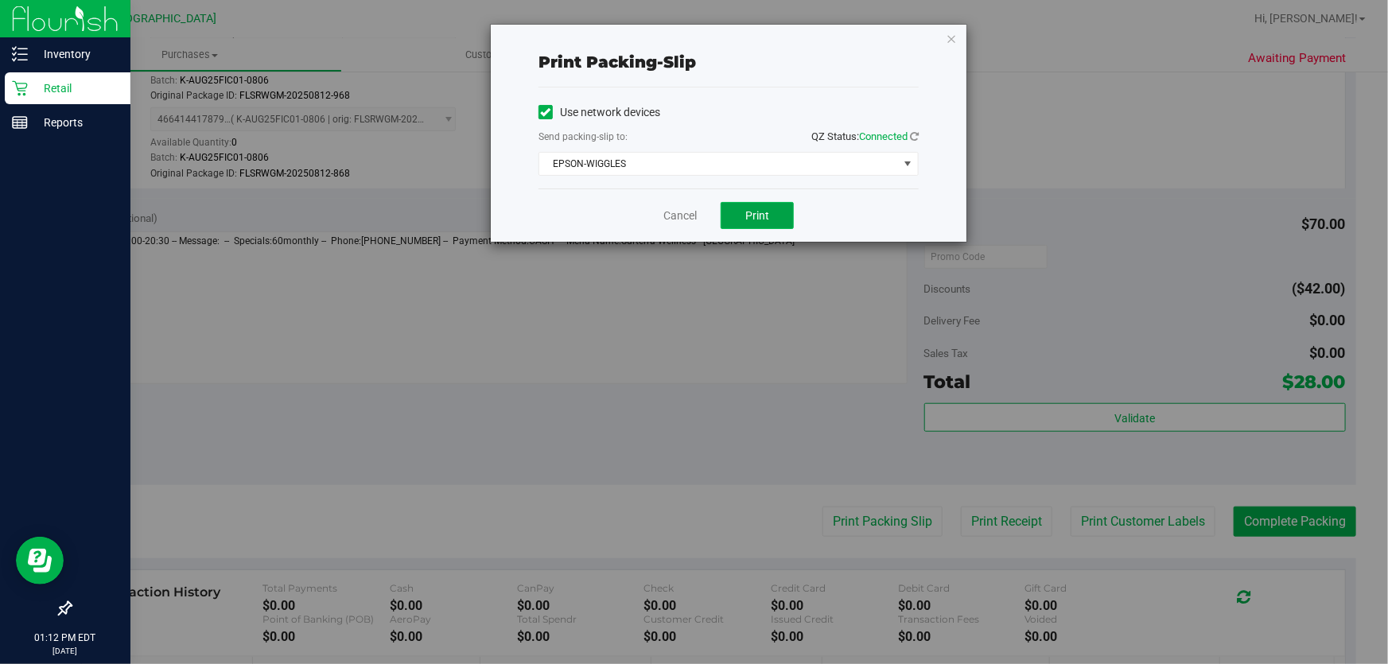
click at [735, 210] on button "Print" at bounding box center [756, 215] width 73 height 27
click at [950, 31] on icon "button" at bounding box center [950, 38] width 11 height 19
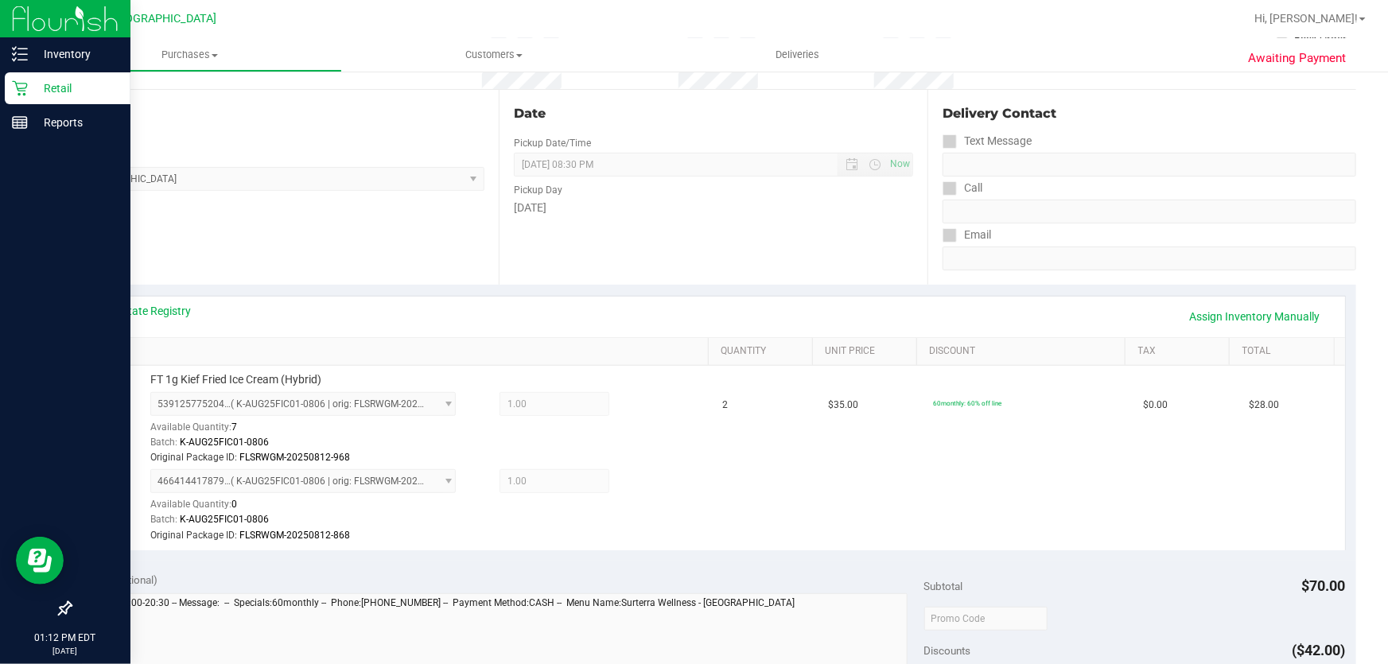
scroll to position [650, 0]
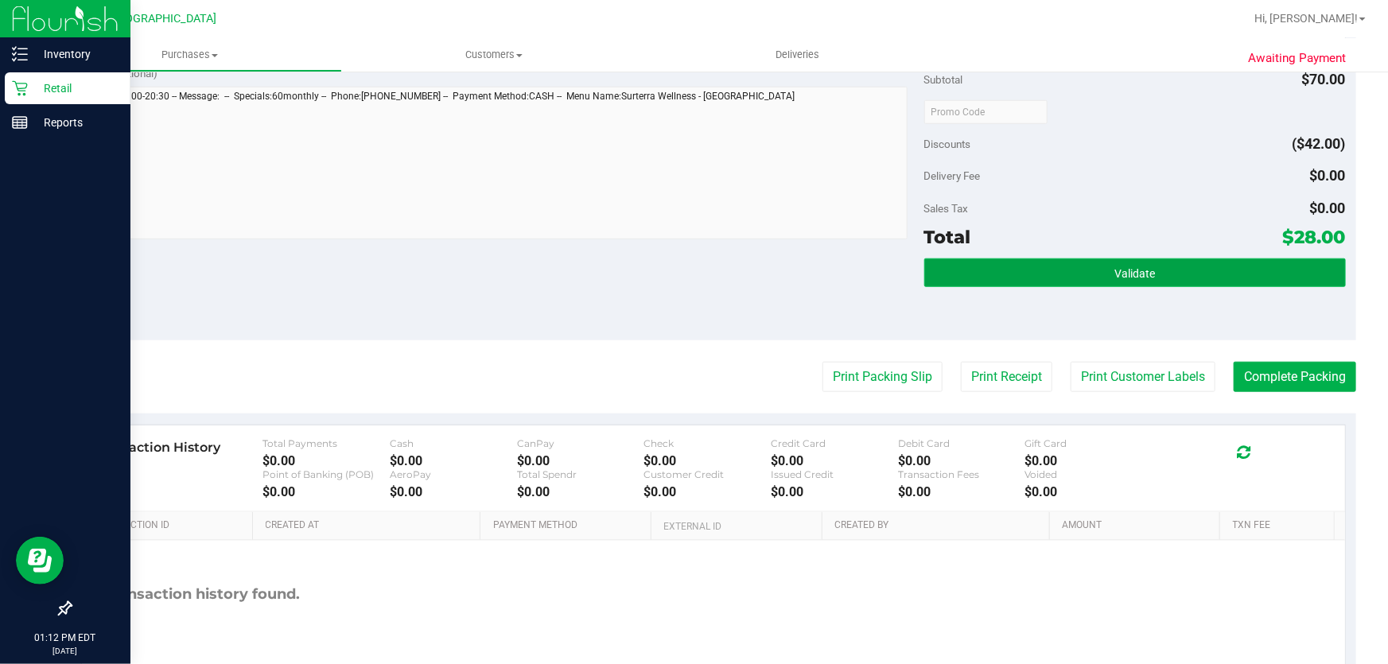
click at [1153, 285] on button "Validate" at bounding box center [1134, 272] width 421 height 29
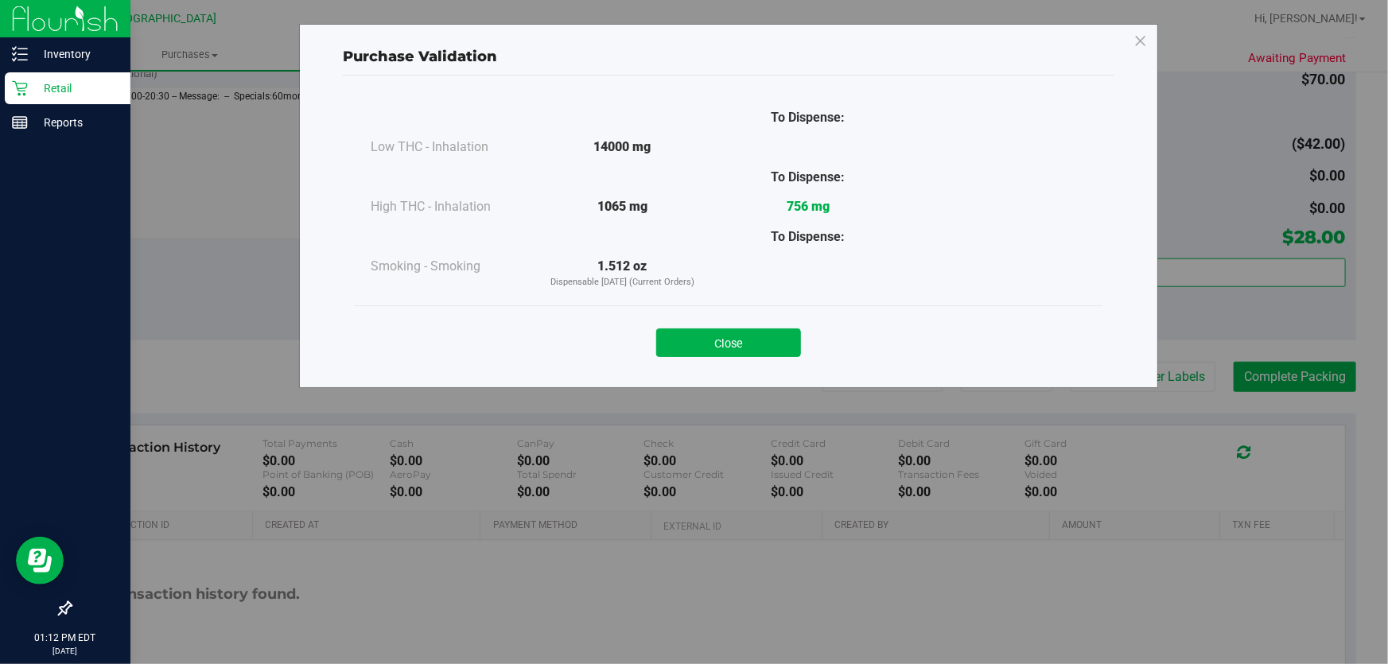
click at [778, 350] on button "Close" at bounding box center [728, 342] width 145 height 29
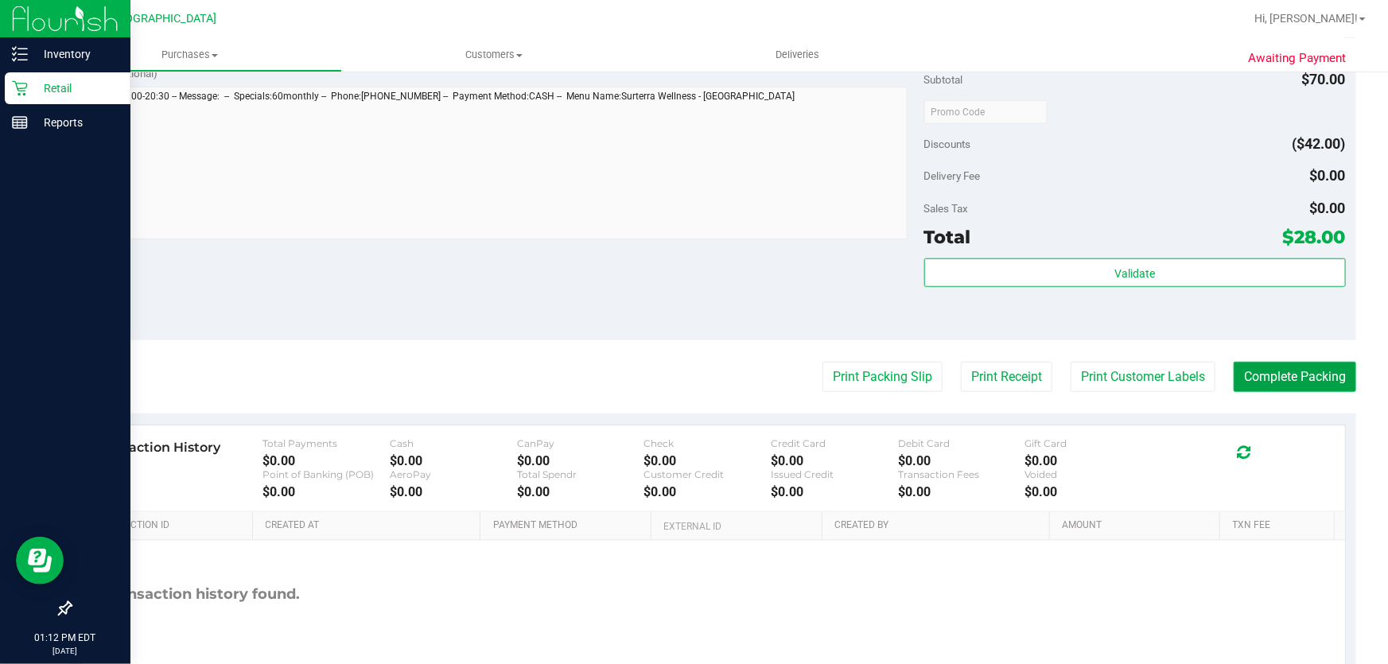
click at [1288, 380] on button "Complete Packing" at bounding box center [1294, 377] width 122 height 30
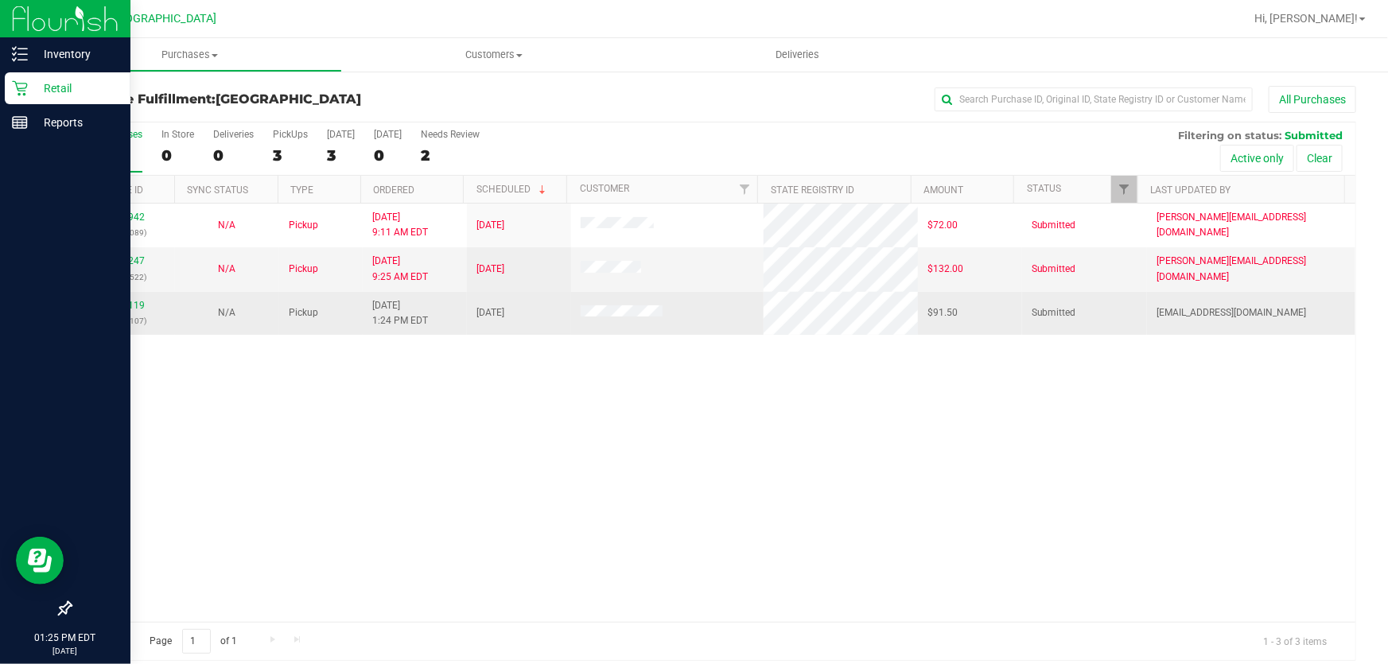
click at [111, 311] on div "11980119 (326114107)" at bounding box center [122, 313] width 85 height 30
click at [127, 305] on link "11980119" at bounding box center [122, 305] width 45 height 11
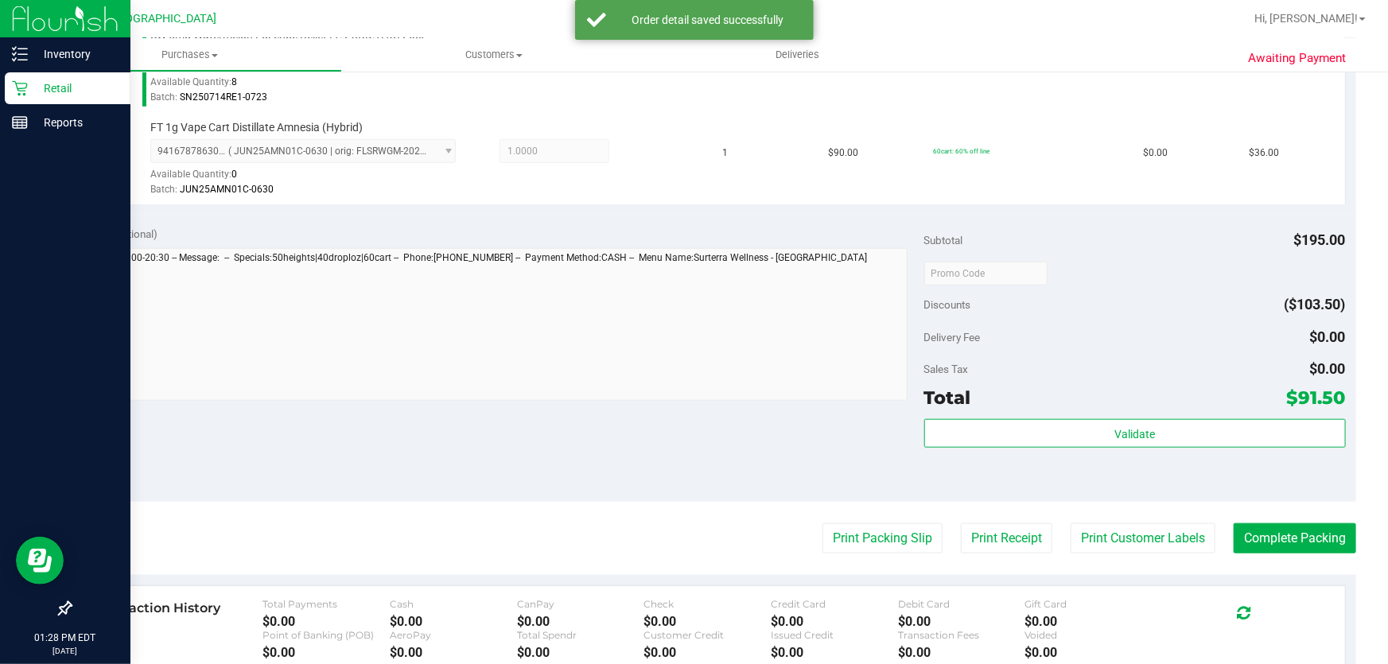
scroll to position [650, 0]
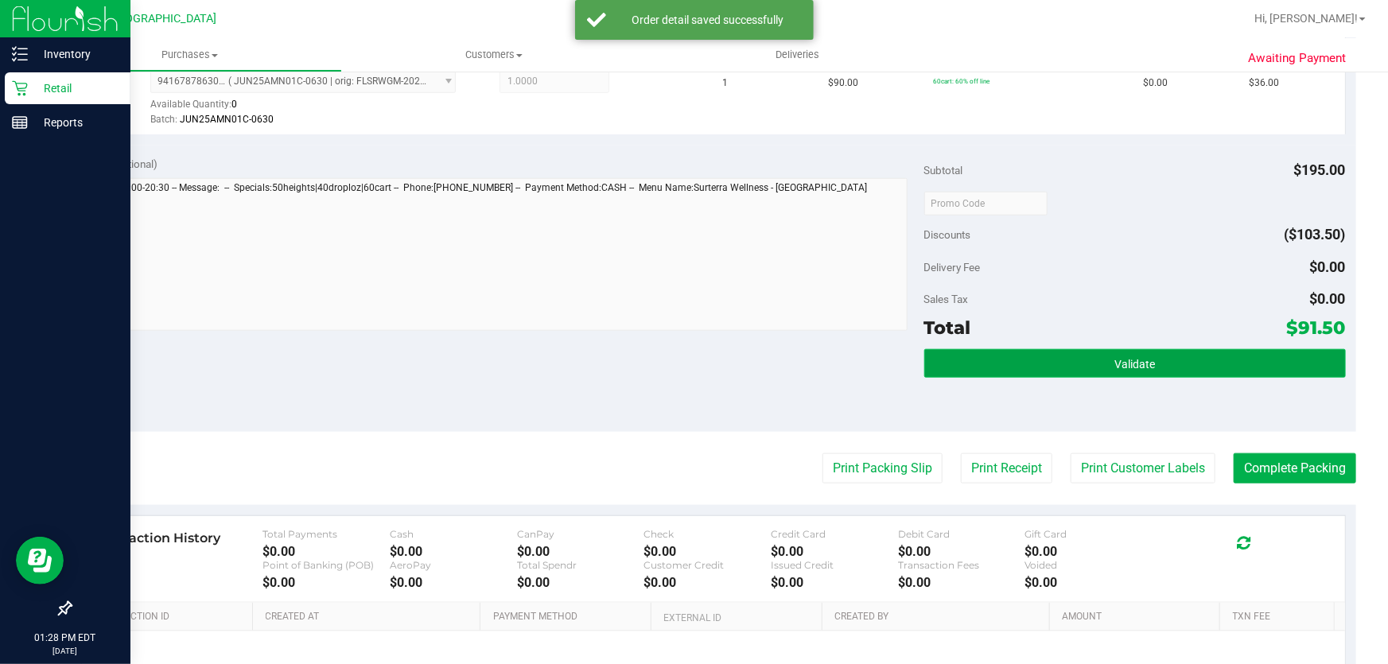
click at [1108, 374] on button "Validate" at bounding box center [1134, 363] width 421 height 29
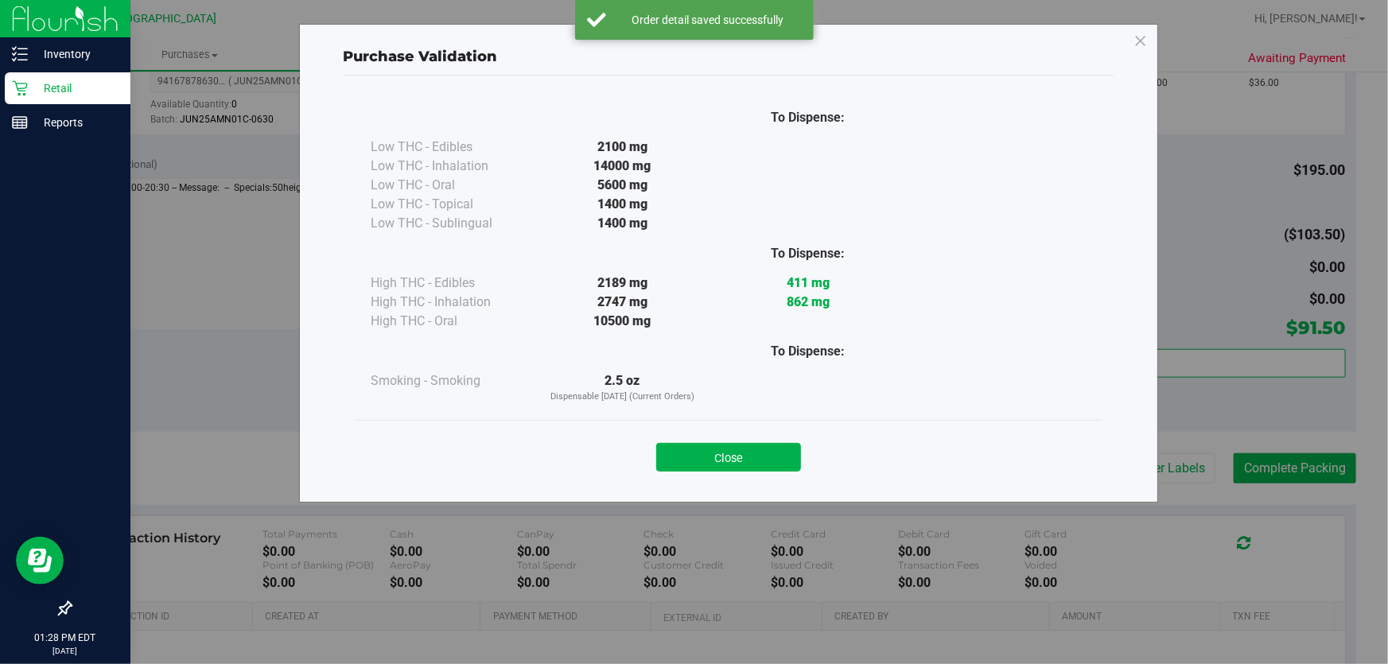
click at [736, 476] on div "Close" at bounding box center [728, 452] width 747 height 64
click at [756, 461] on button "Close" at bounding box center [728, 457] width 145 height 29
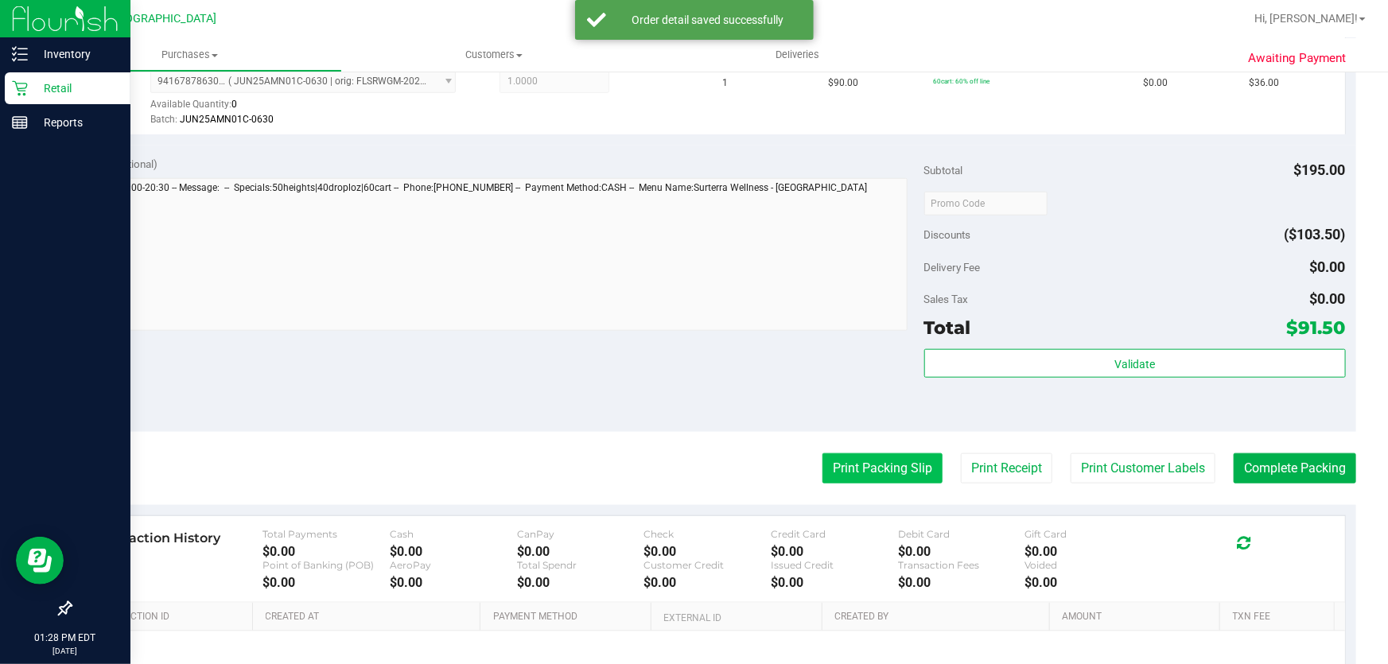
click at [876, 468] on button "Print Packing Slip" at bounding box center [882, 468] width 120 height 30
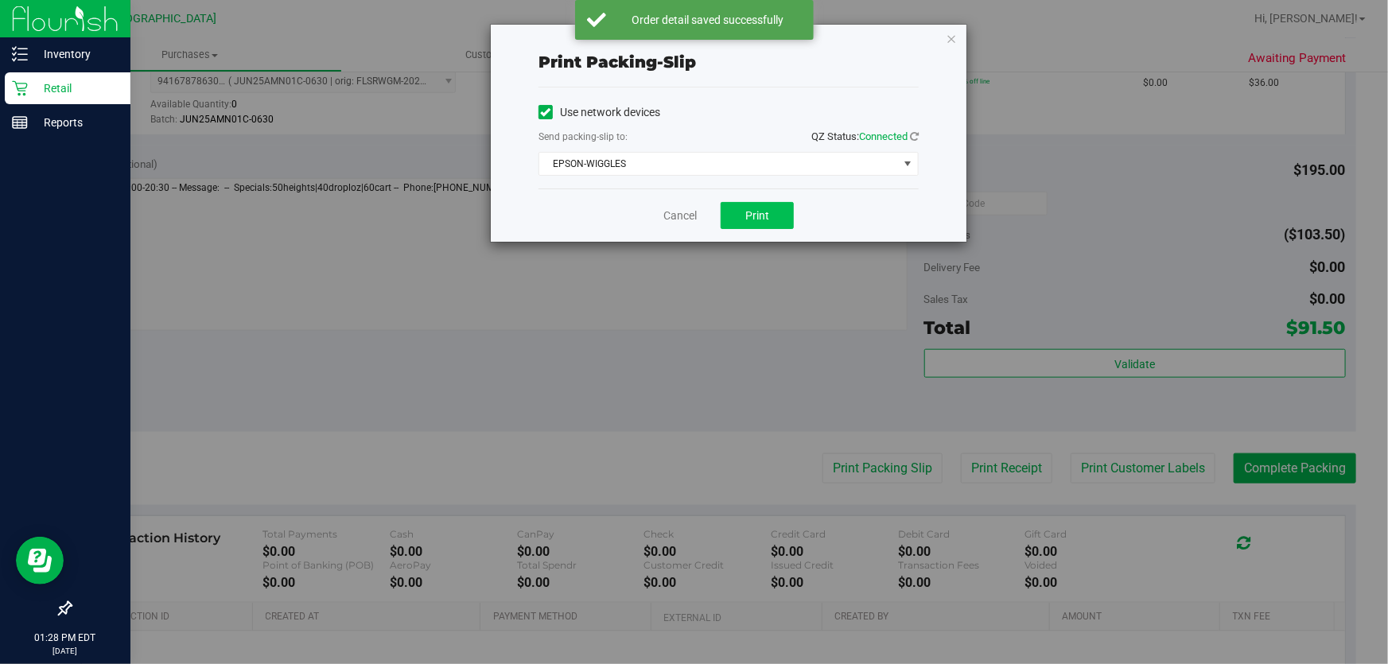
drag, startPoint x: 759, startPoint y: 243, endPoint x: 758, endPoint y: 222, distance: 20.7
click at [759, 239] on div "Print packing-slip Use network devices Send packing-slip to: QZ Status: Connect…" at bounding box center [700, 332] width 1400 height 664
click at [758, 222] on span "Print" at bounding box center [757, 215] width 24 height 13
click at [951, 37] on icon "button" at bounding box center [950, 38] width 11 height 19
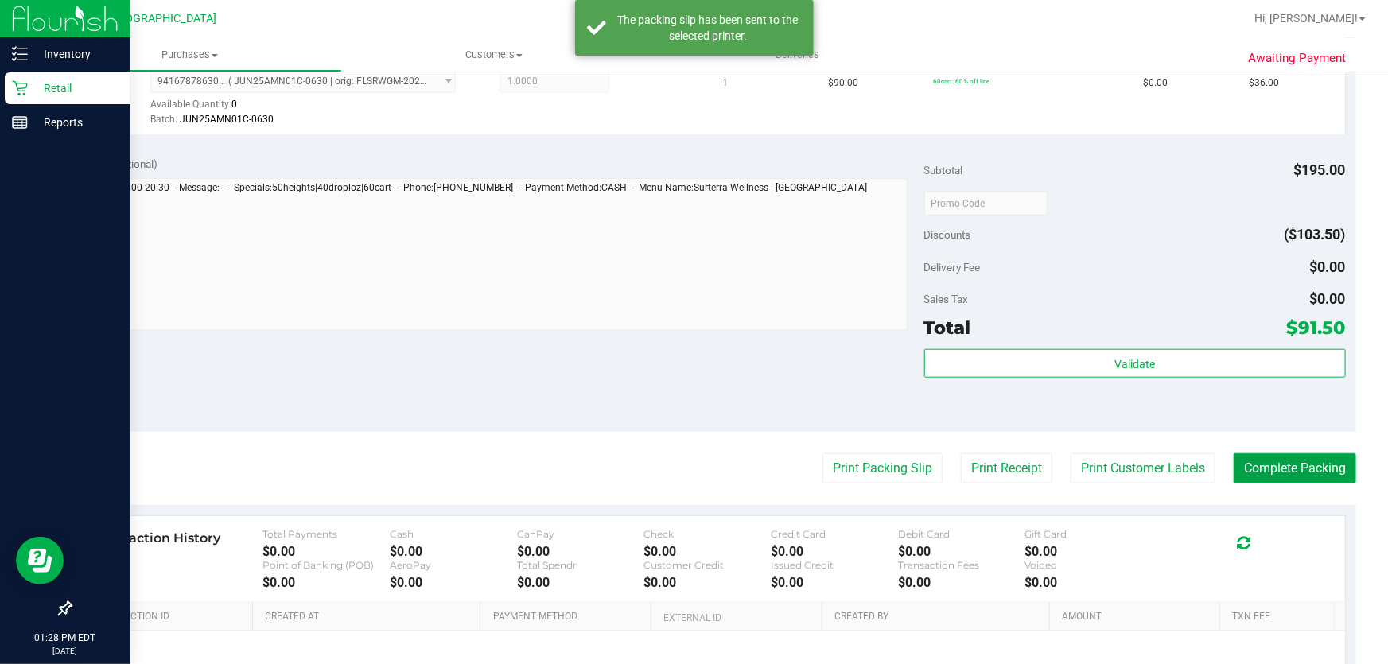
click at [1263, 455] on button "Complete Packing" at bounding box center [1294, 468] width 122 height 30
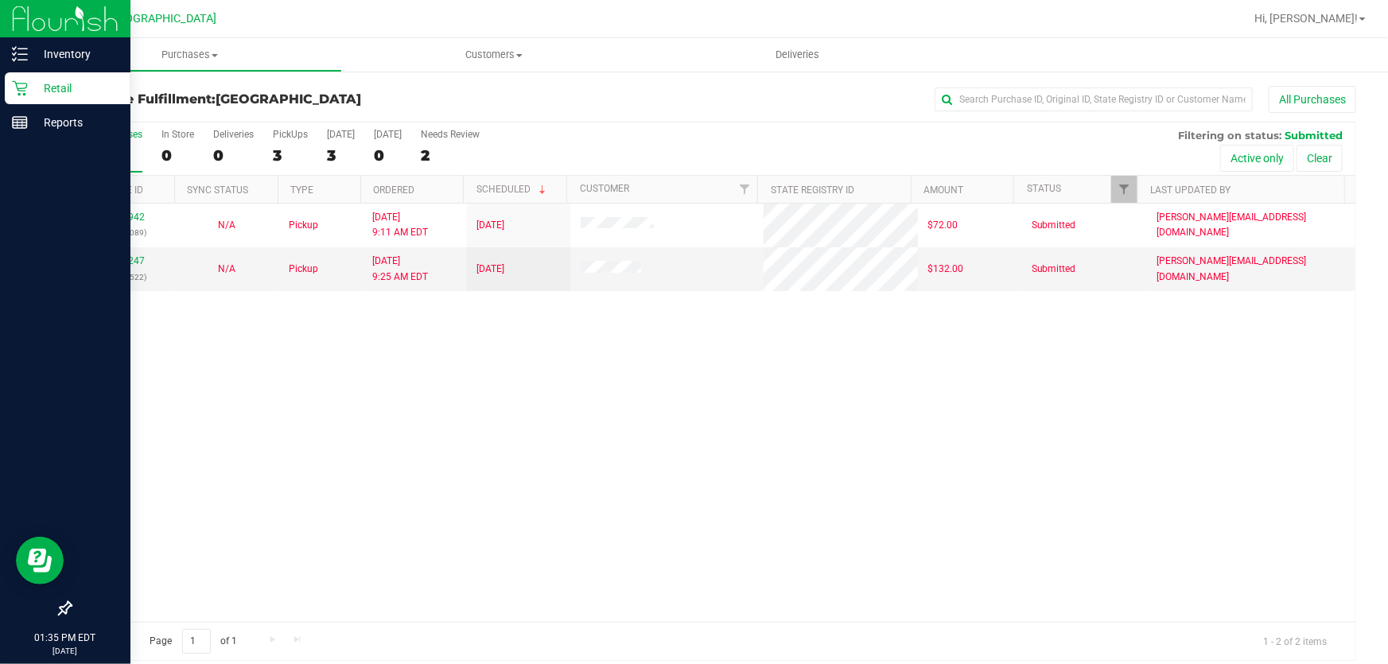
drag, startPoint x: 187, startPoint y: 418, endPoint x: 236, endPoint y: 434, distance: 51.8
click at [187, 417] on div "11977942 (325997089) N/A Pickup [DATE] 9:11 AM EDT 9/20/2025 $72.00 Submitted […" at bounding box center [713, 413] width 1284 height 418
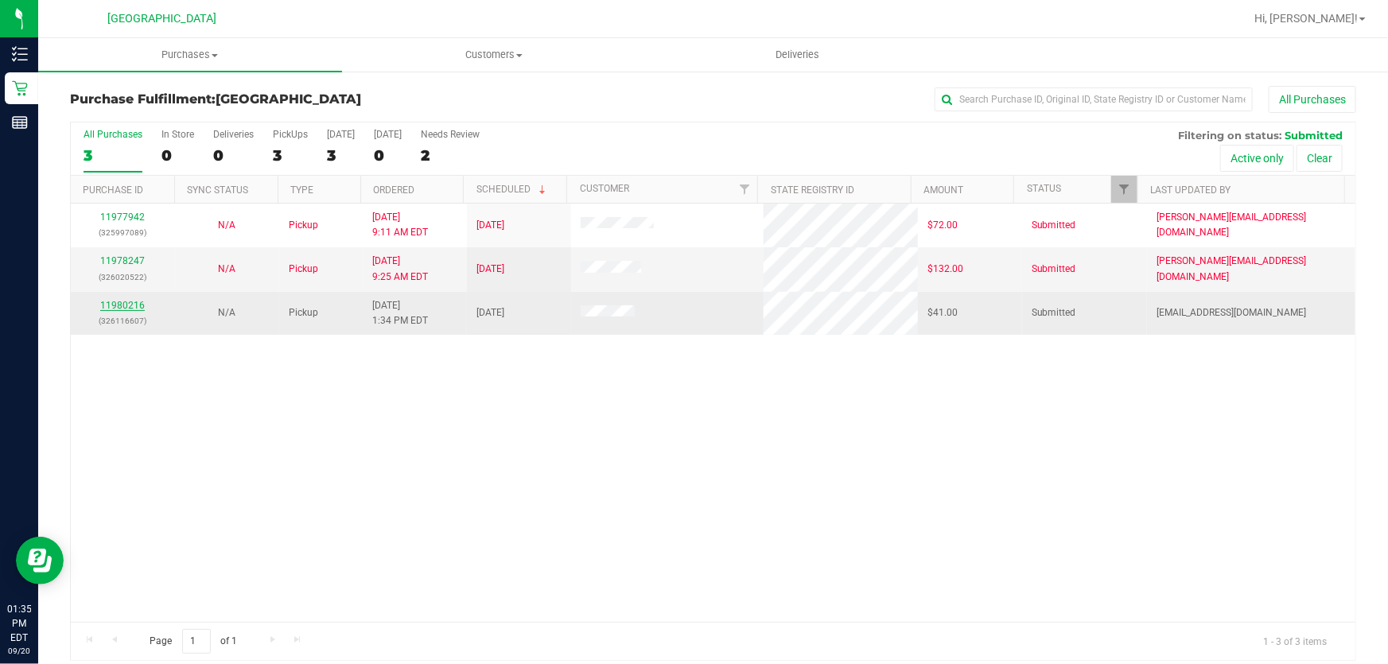
click at [137, 302] on link "11980216" at bounding box center [122, 305] width 45 height 11
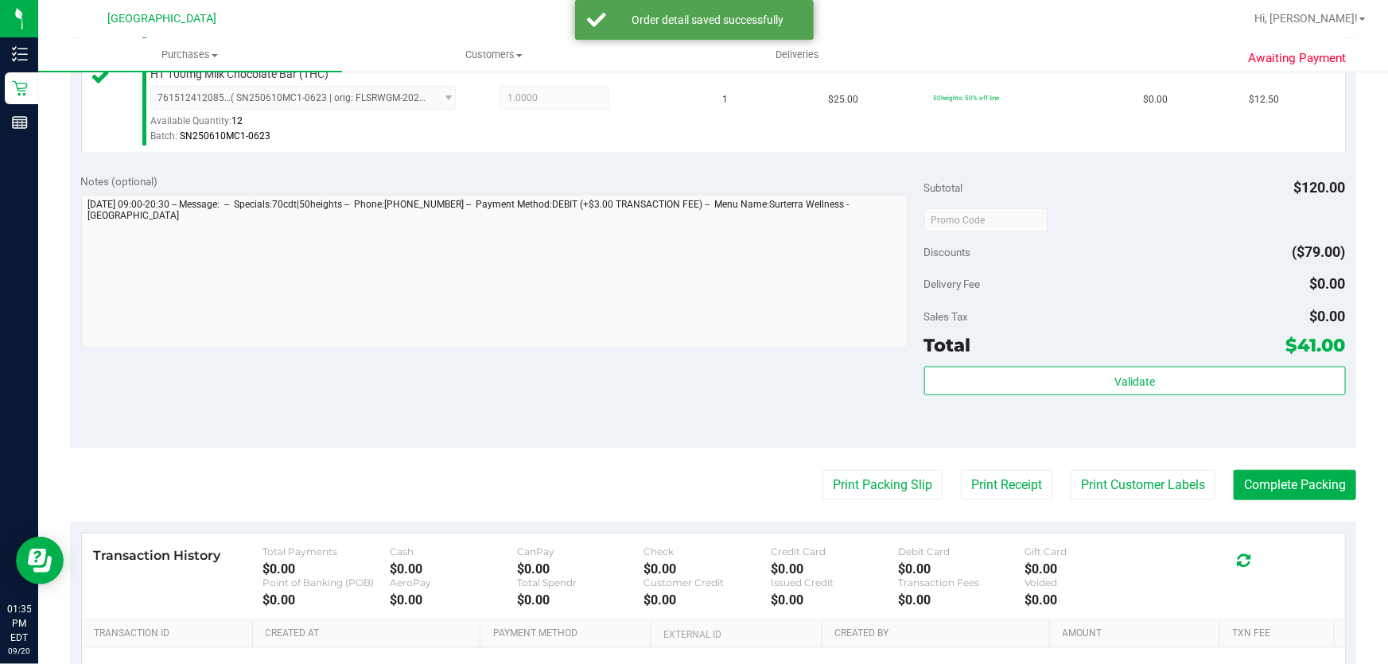
scroll to position [650, 0]
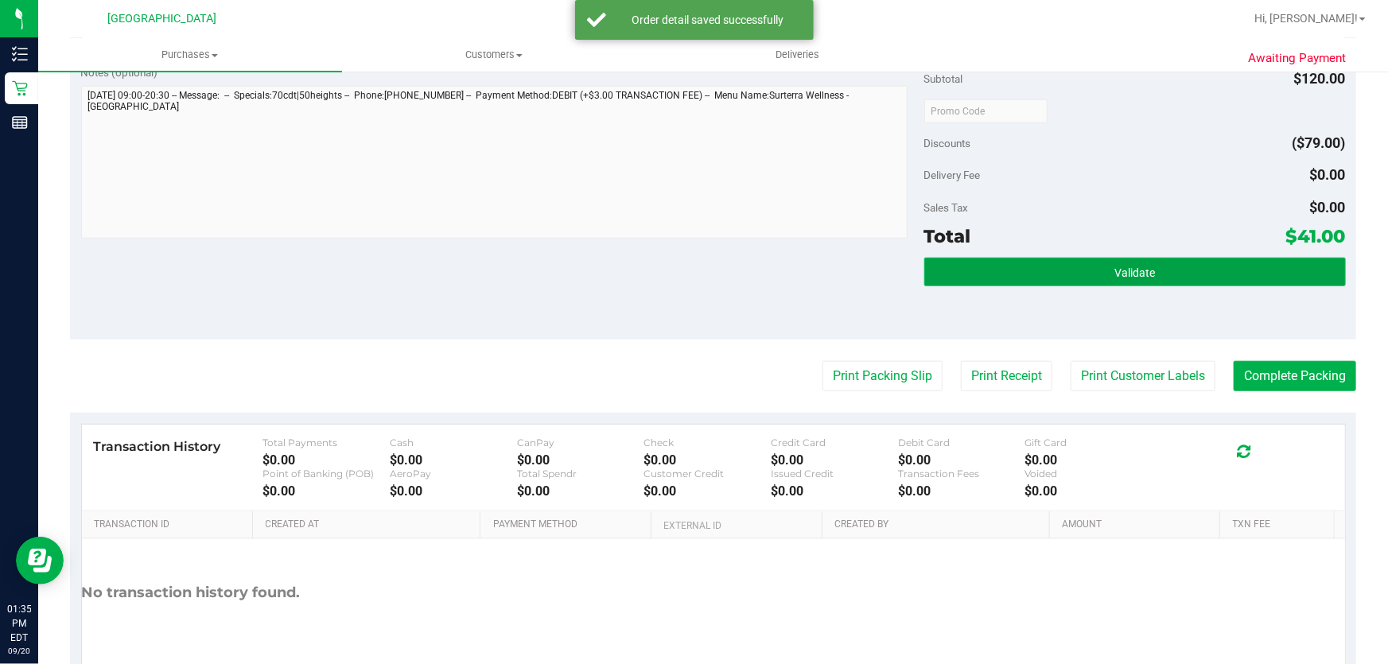
click at [1167, 277] on button "Validate" at bounding box center [1134, 272] width 421 height 29
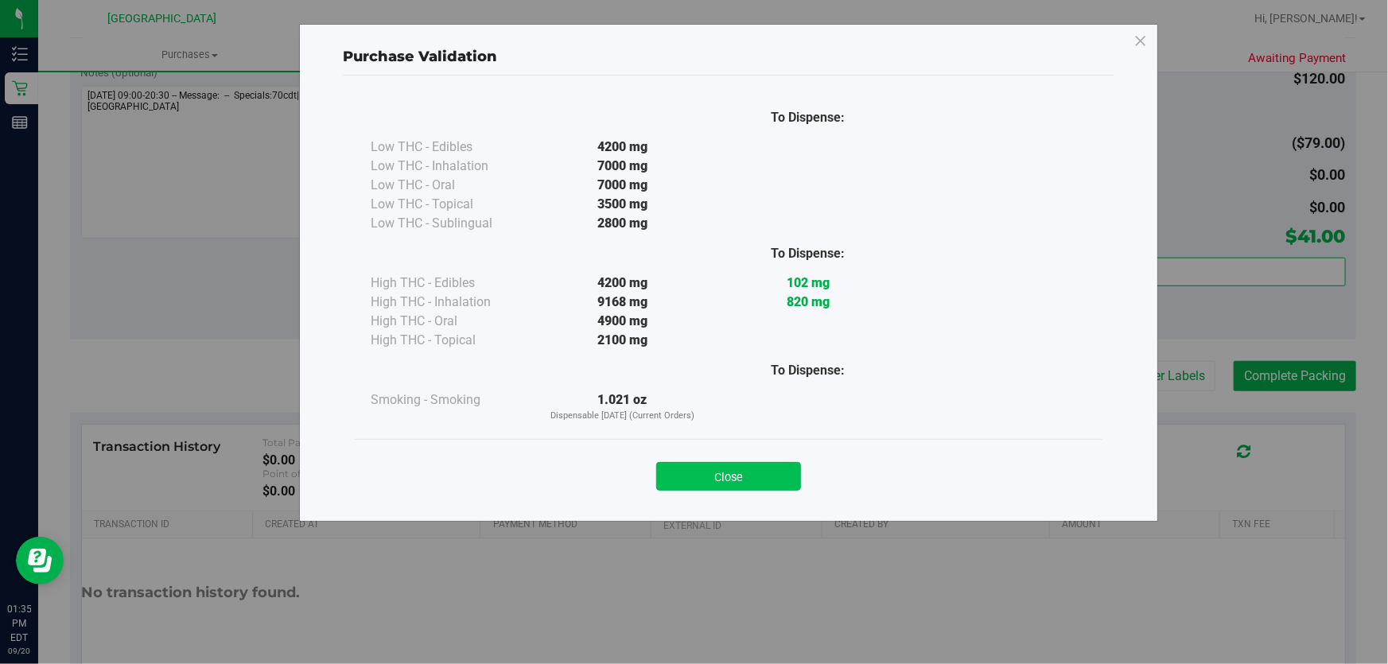
click at [716, 471] on button "Close" at bounding box center [728, 476] width 145 height 29
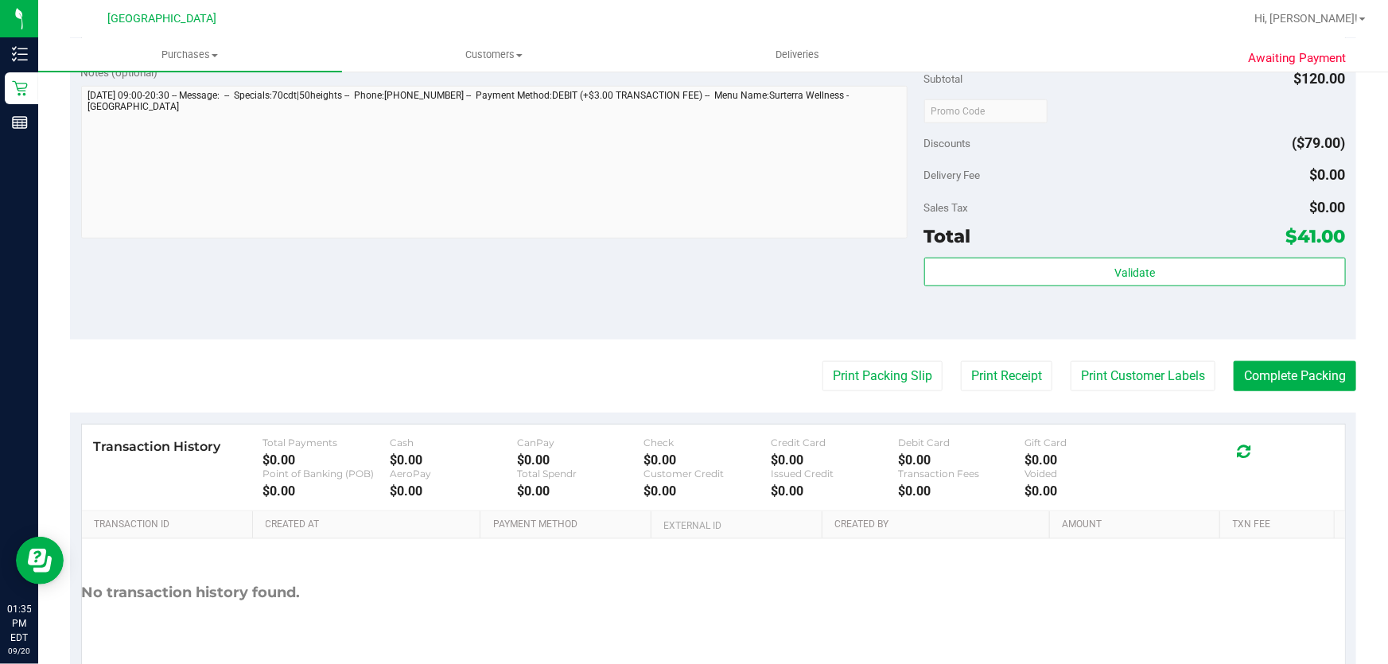
click at [849, 394] on purchase-details "Back Edit Purchase Cancel Purchase View Profile # 11980216 BioTrack ID: - Submi…" at bounding box center [713, 72] width 1286 height 1275
click at [851, 381] on button "Print Packing Slip" at bounding box center [882, 376] width 120 height 30
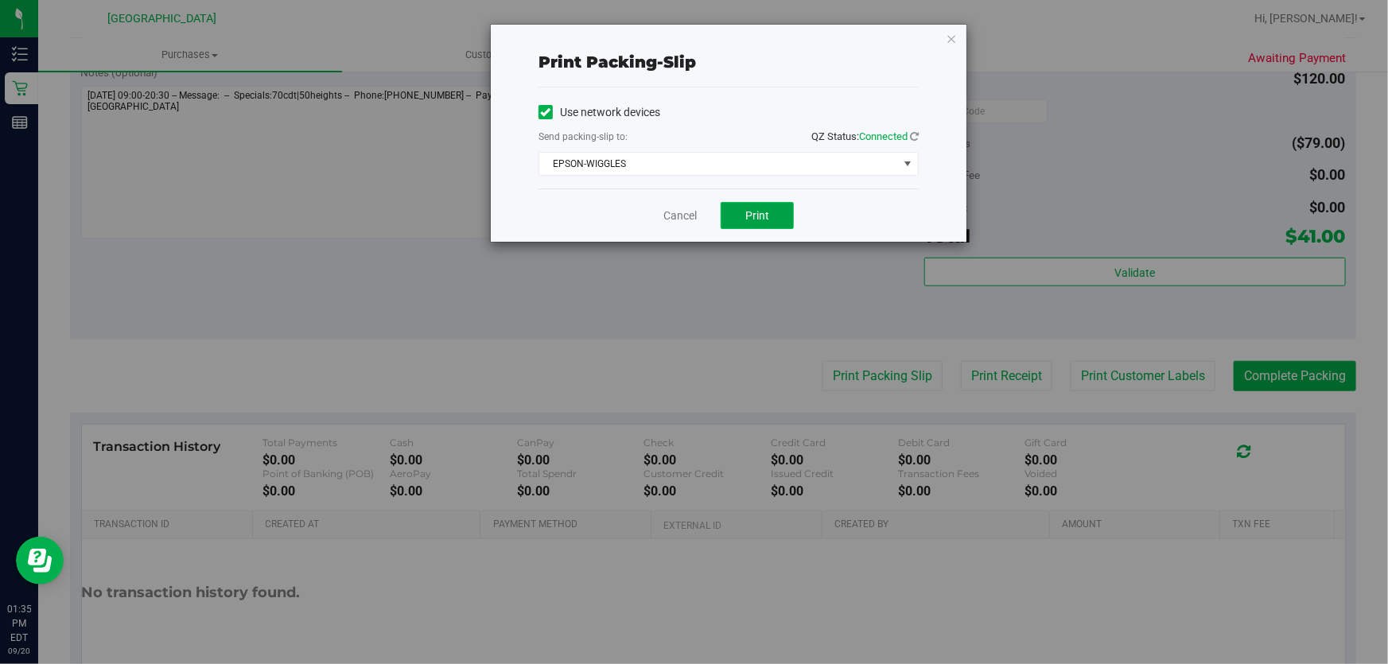
click at [760, 209] on span "Print" at bounding box center [757, 215] width 24 height 13
drag, startPoint x: 945, startPoint y: 29, endPoint x: 947, endPoint y: 46, distance: 16.9
click at [944, 41] on div "Print packing-slip Use network devices Send packing-slip to: QZ Status: Connect…" at bounding box center [729, 133] width 476 height 217
click at [948, 33] on icon "button" at bounding box center [950, 38] width 11 height 19
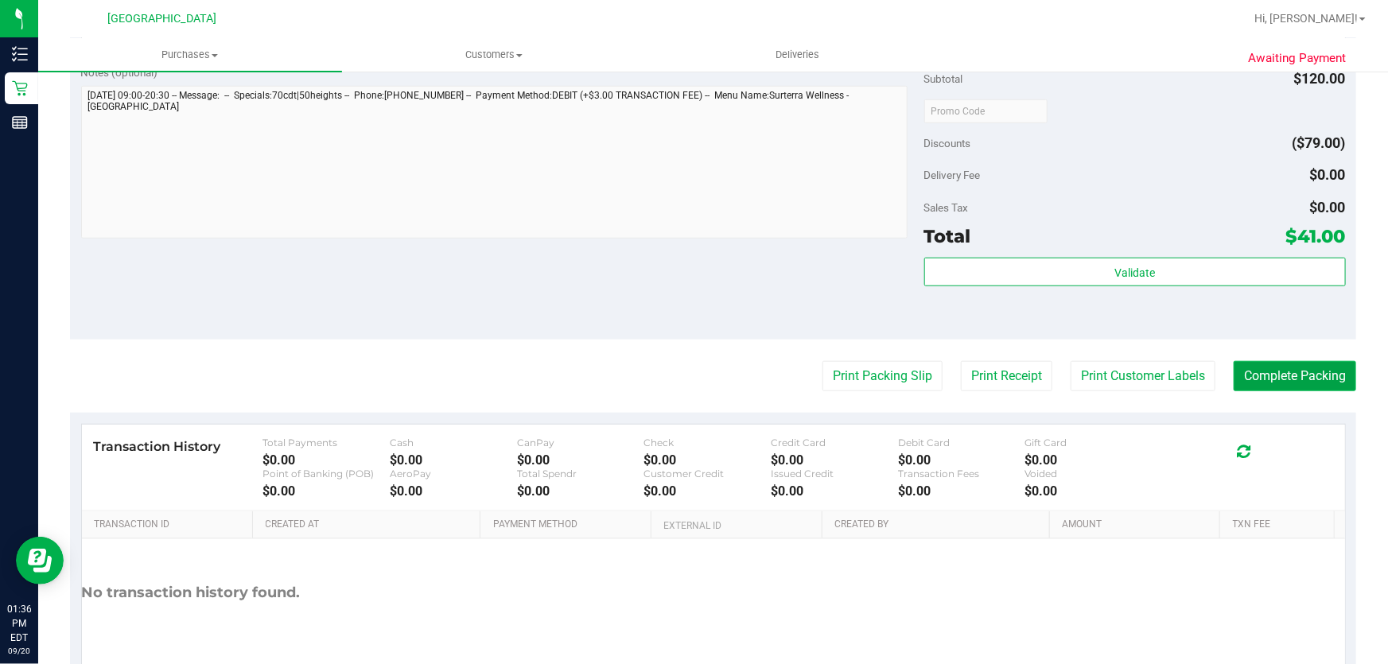
click at [1268, 381] on button "Complete Packing" at bounding box center [1294, 376] width 122 height 30
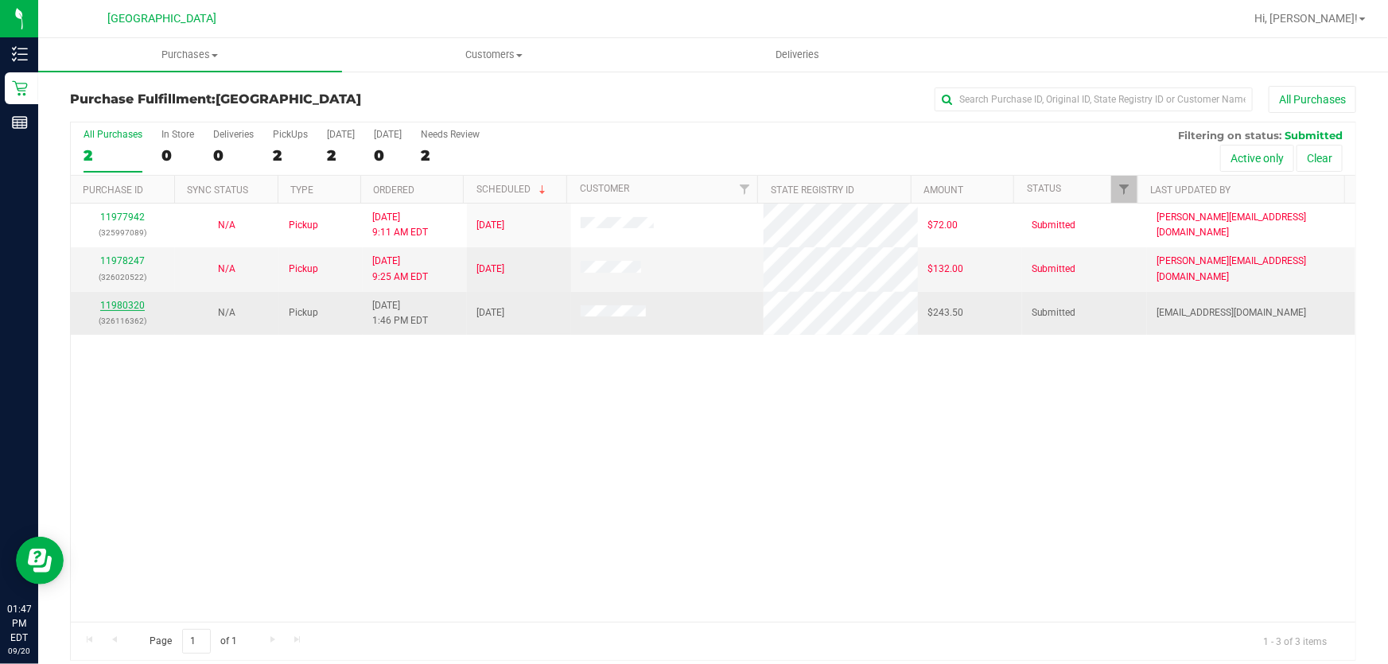
click at [130, 300] on link "11980320" at bounding box center [122, 305] width 45 height 11
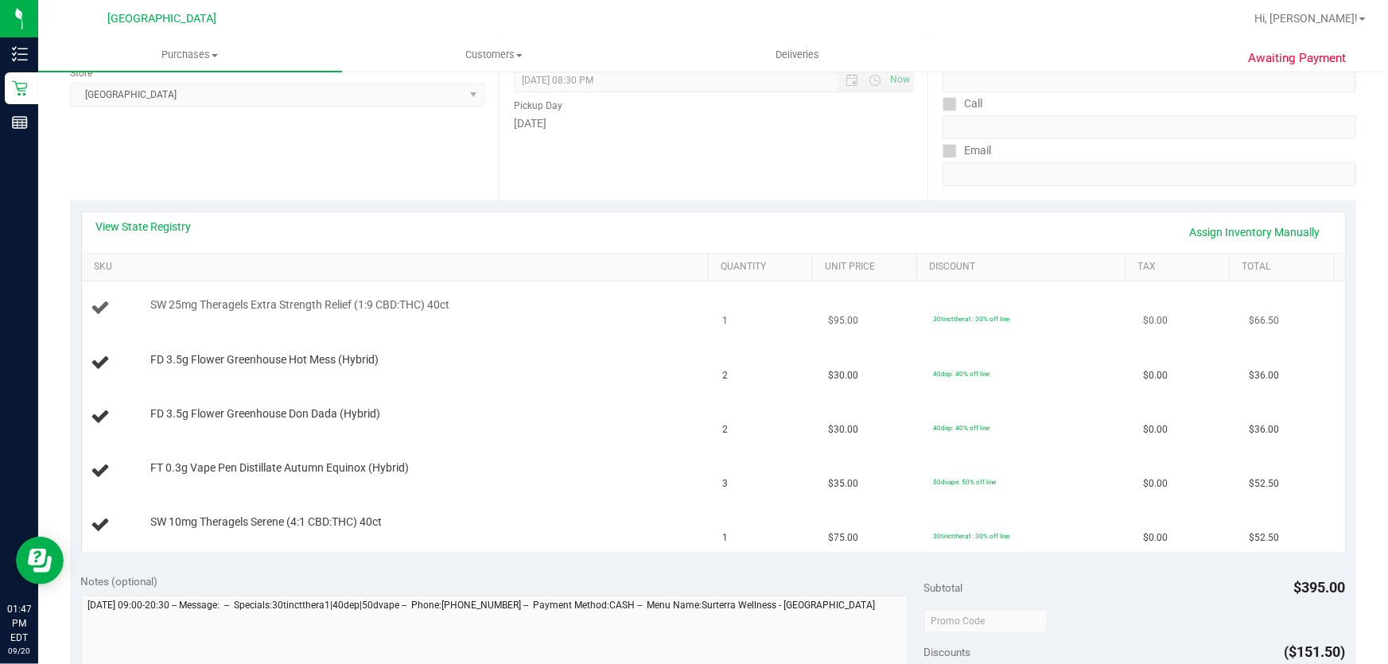
scroll to position [361, 0]
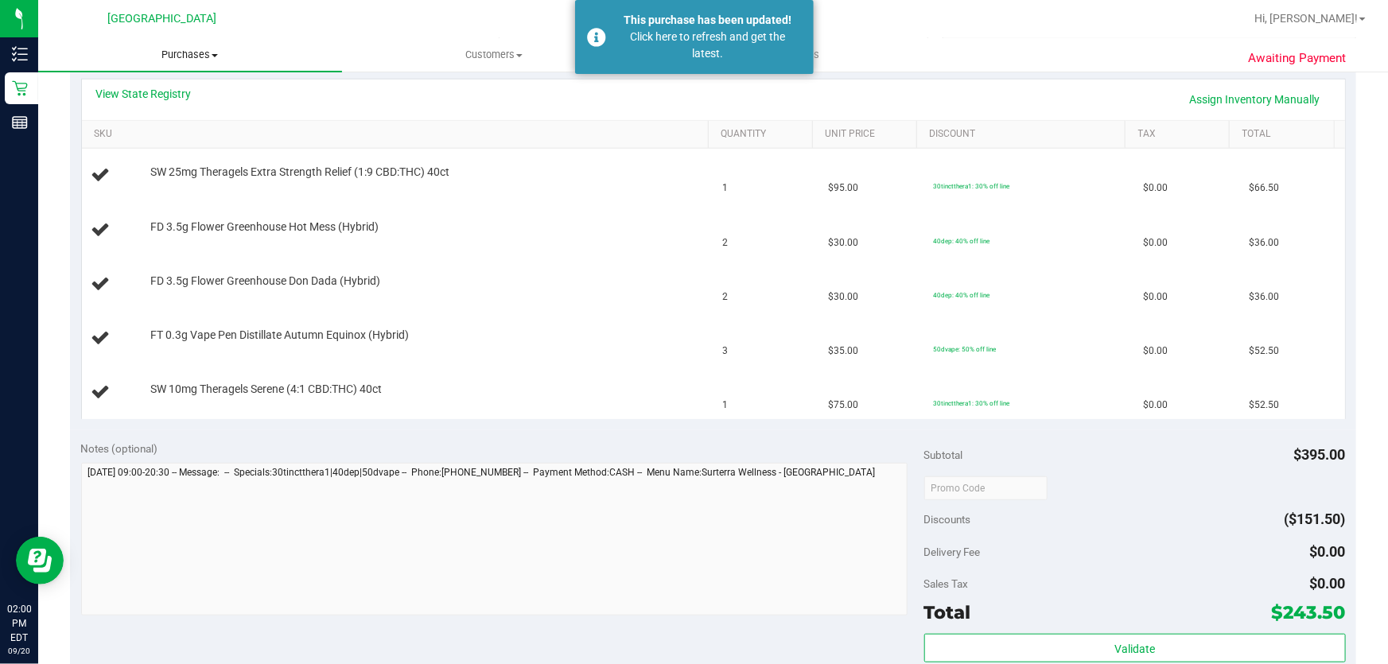
click at [219, 64] on uib-tab-heading "Purchases Summary of purchases Fulfillment All purchases" at bounding box center [190, 54] width 304 height 33
click at [177, 123] on li "Fulfillment" at bounding box center [190, 115] width 304 height 19
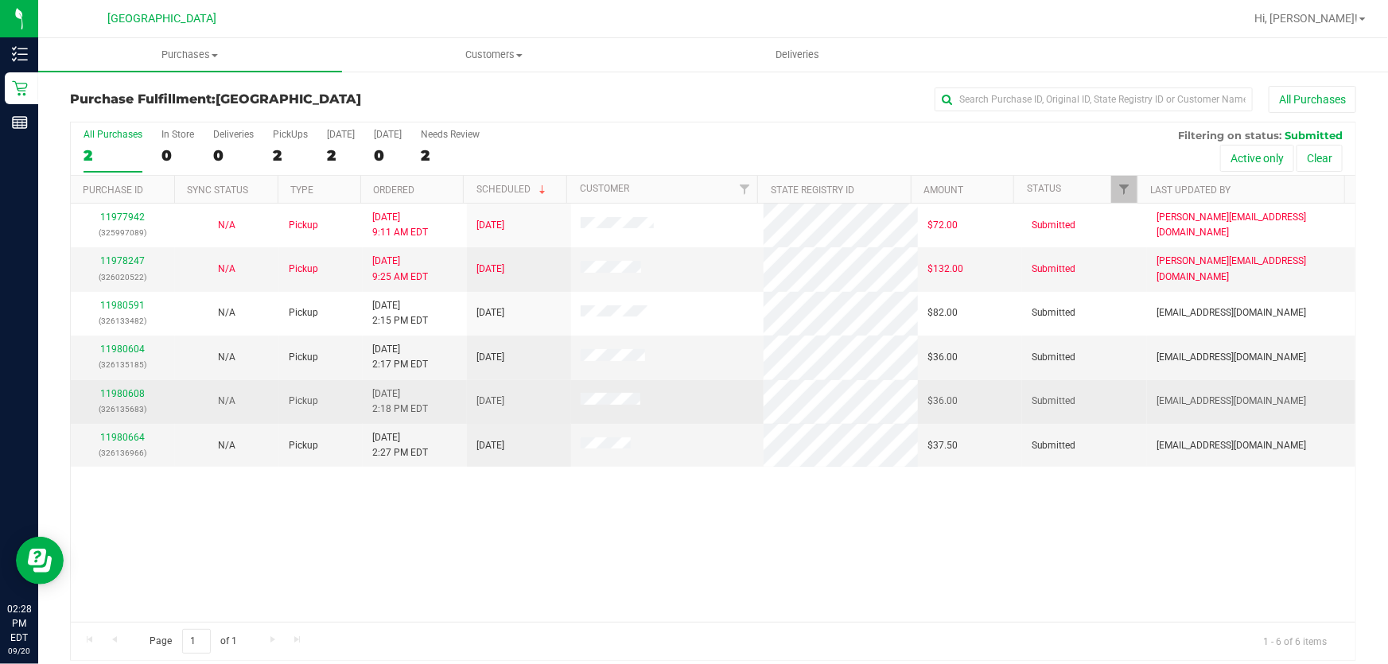
click at [123, 386] on div "11980608 (326135683)" at bounding box center [122, 401] width 85 height 30
click at [127, 394] on link "11980608" at bounding box center [122, 393] width 45 height 11
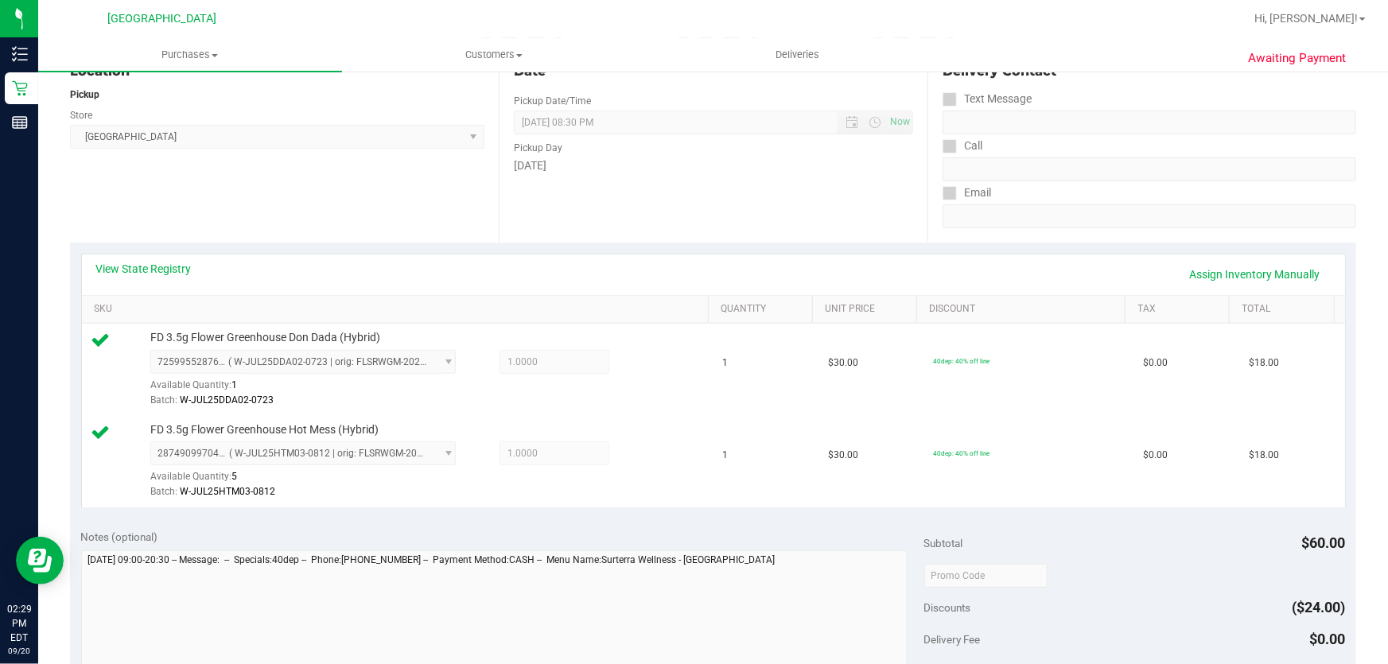
scroll to position [433, 0]
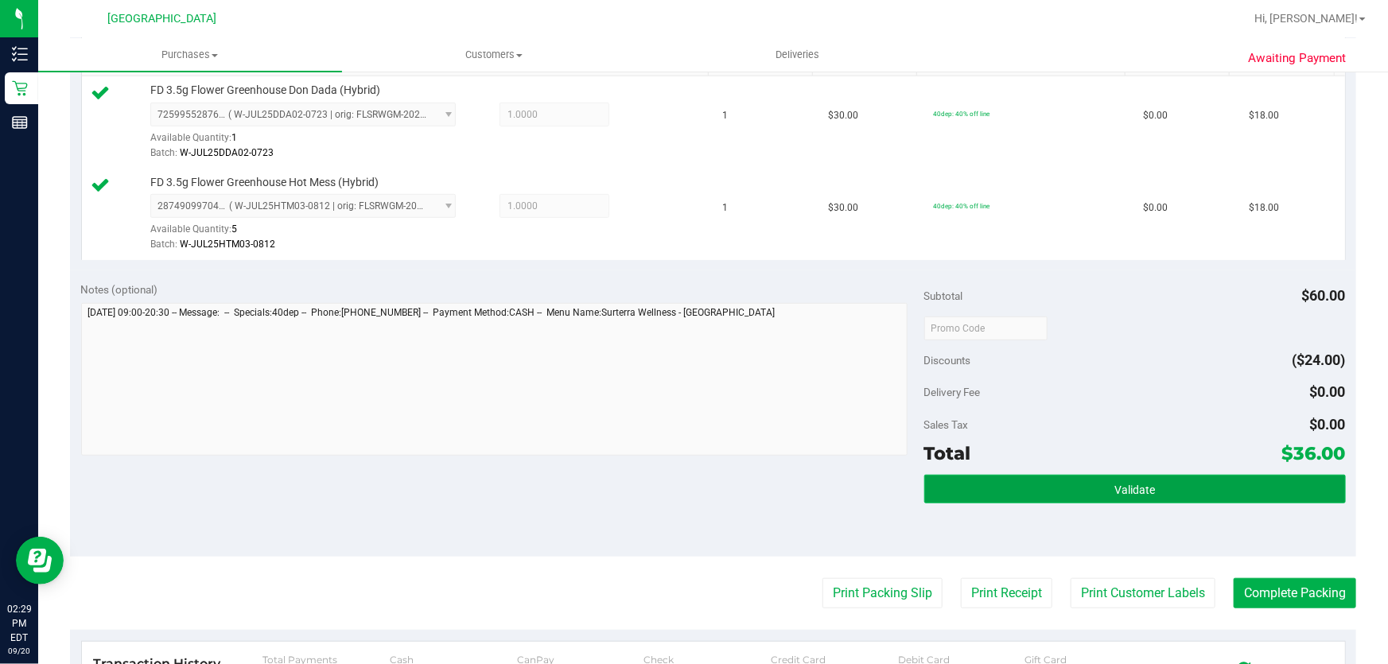
click at [992, 488] on button "Validate" at bounding box center [1134, 489] width 421 height 29
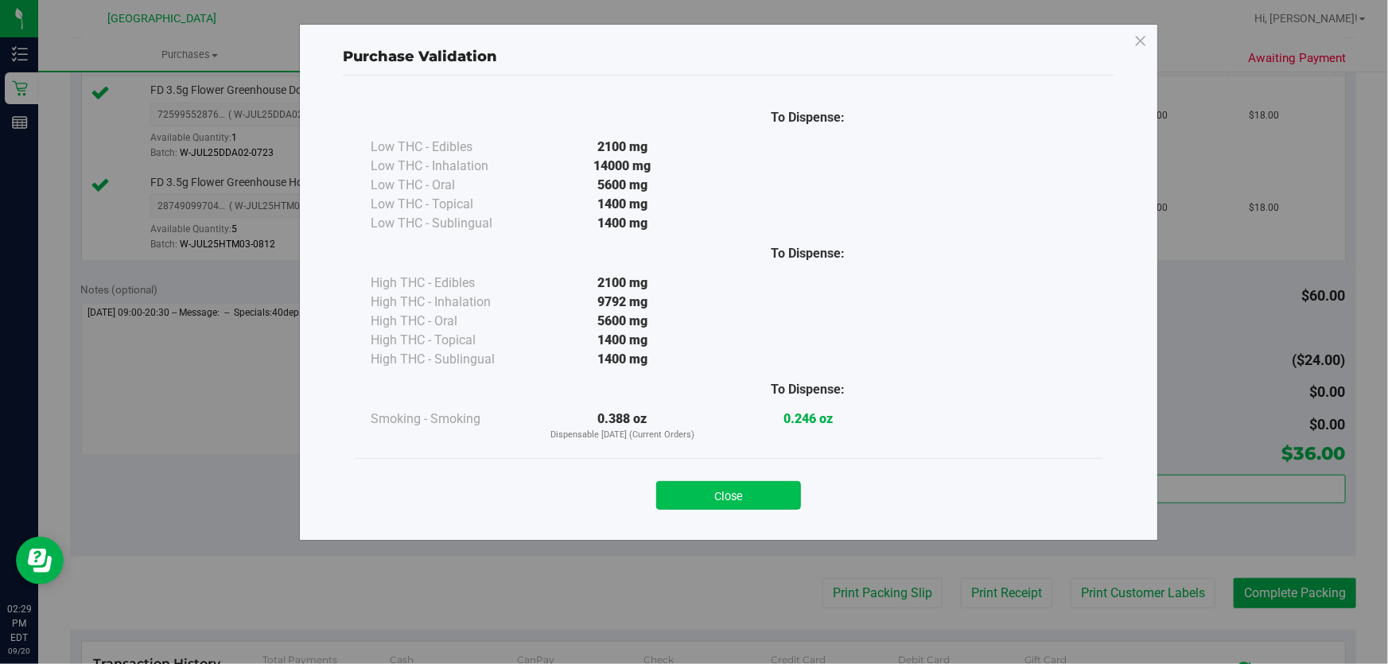
drag, startPoint x: 747, startPoint y: 477, endPoint x: 761, endPoint y: 503, distance: 29.9
click at [750, 487] on div "Close" at bounding box center [729, 491] width 724 height 40
click at [776, 512] on div "Close" at bounding box center [728, 490] width 747 height 64
click at [788, 495] on button "Close" at bounding box center [728, 495] width 145 height 29
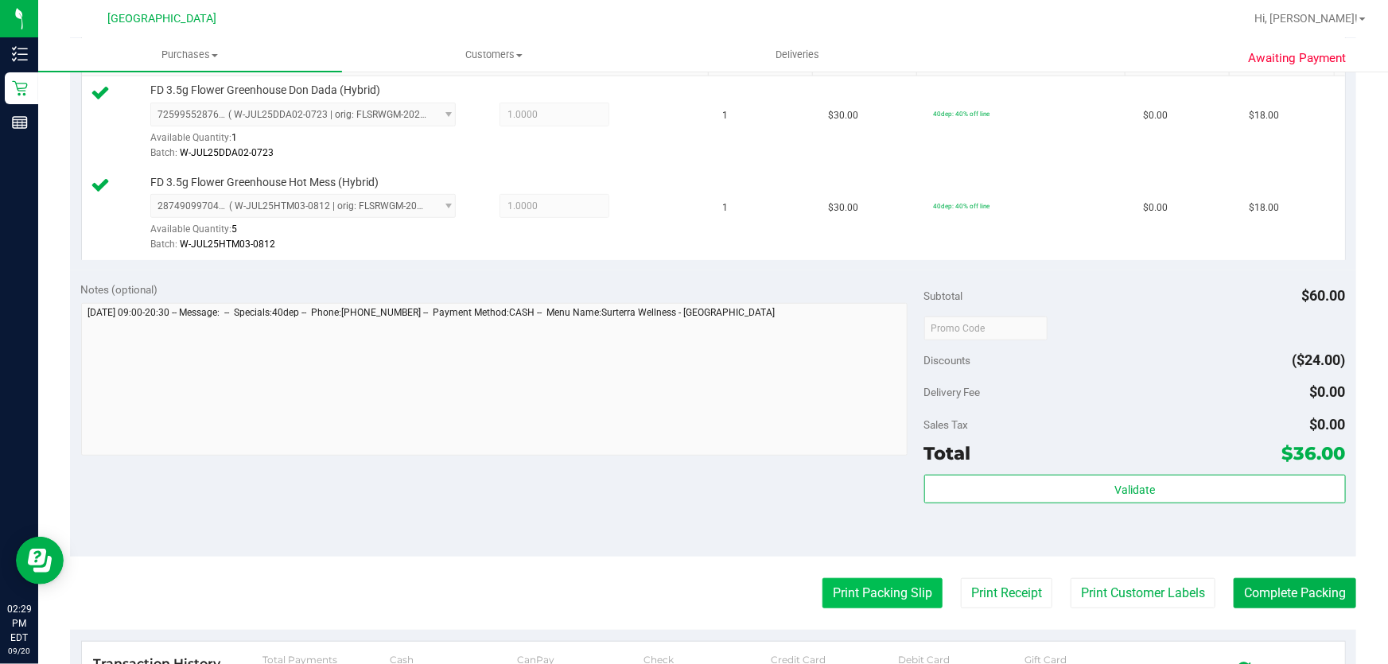
click at [865, 594] on button "Print Packing Slip" at bounding box center [882, 593] width 120 height 30
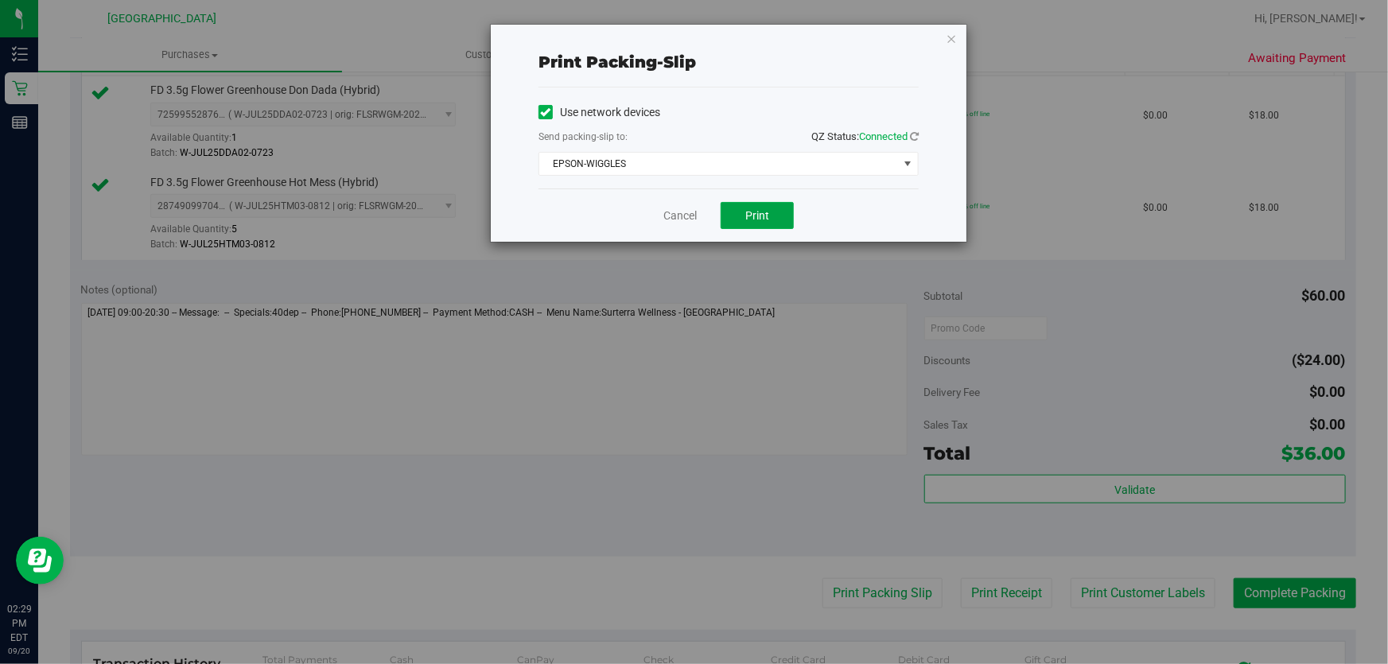
drag, startPoint x: 747, startPoint y: 205, endPoint x: 775, endPoint y: 197, distance: 29.7
click at [748, 205] on button "Print" at bounding box center [756, 215] width 73 height 27
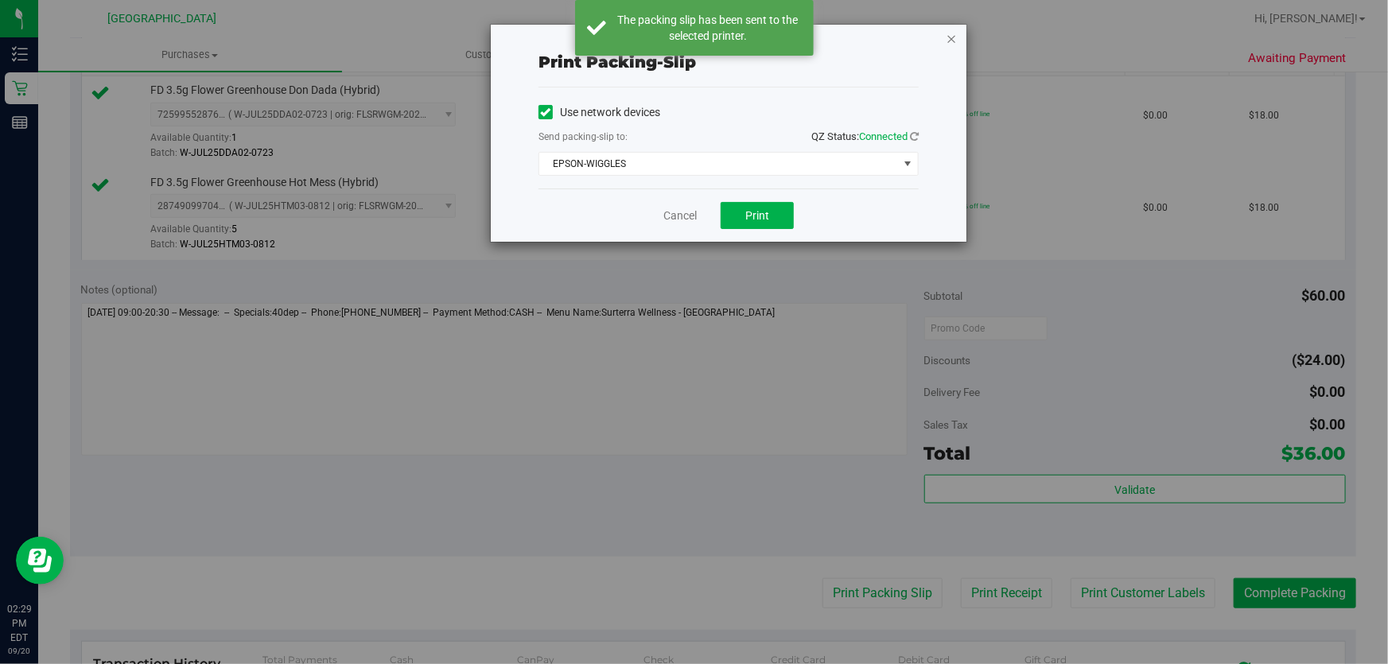
click at [954, 39] on icon "button" at bounding box center [950, 38] width 11 height 19
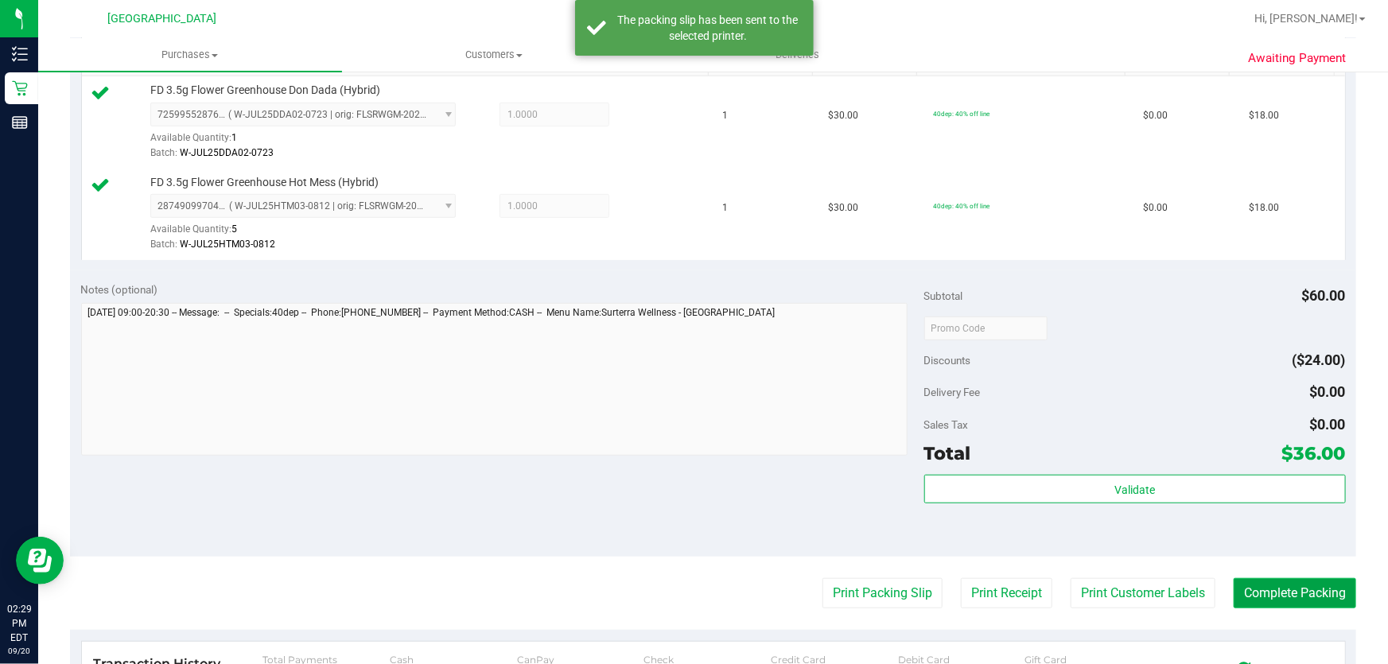
click at [1314, 600] on button "Complete Packing" at bounding box center [1294, 593] width 122 height 30
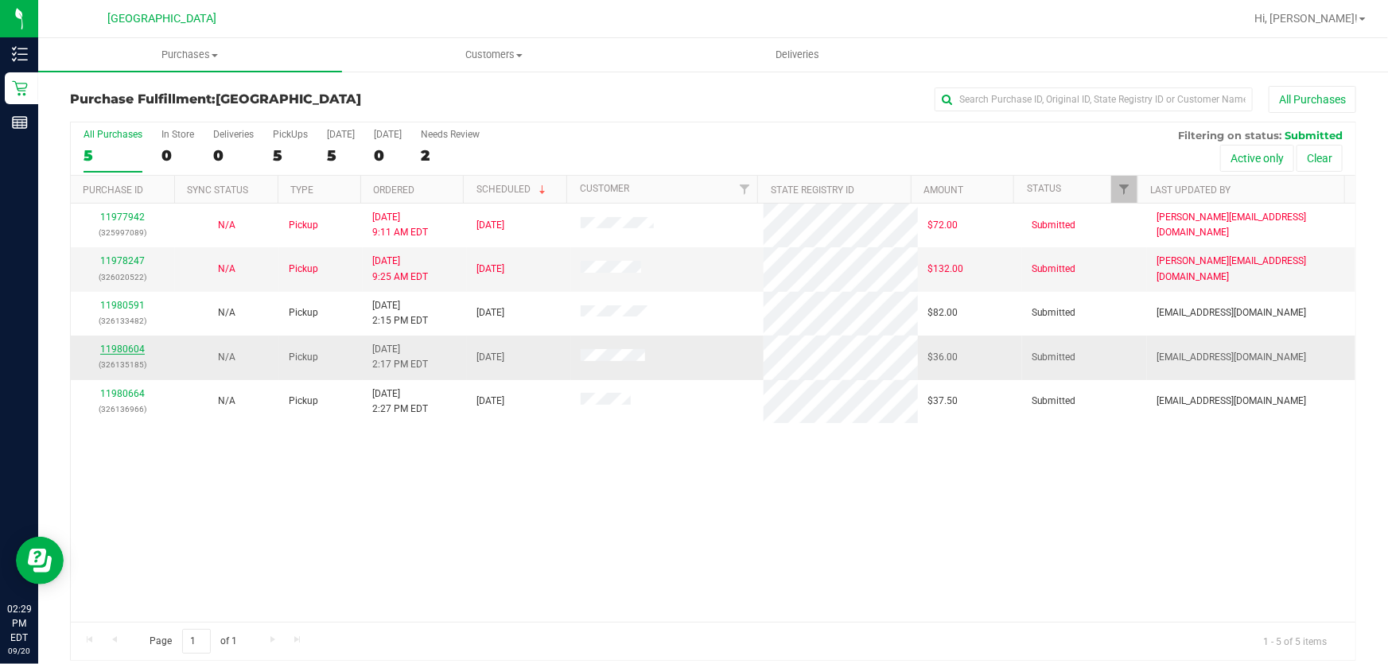
click at [124, 344] on link "11980604" at bounding box center [122, 349] width 45 height 11
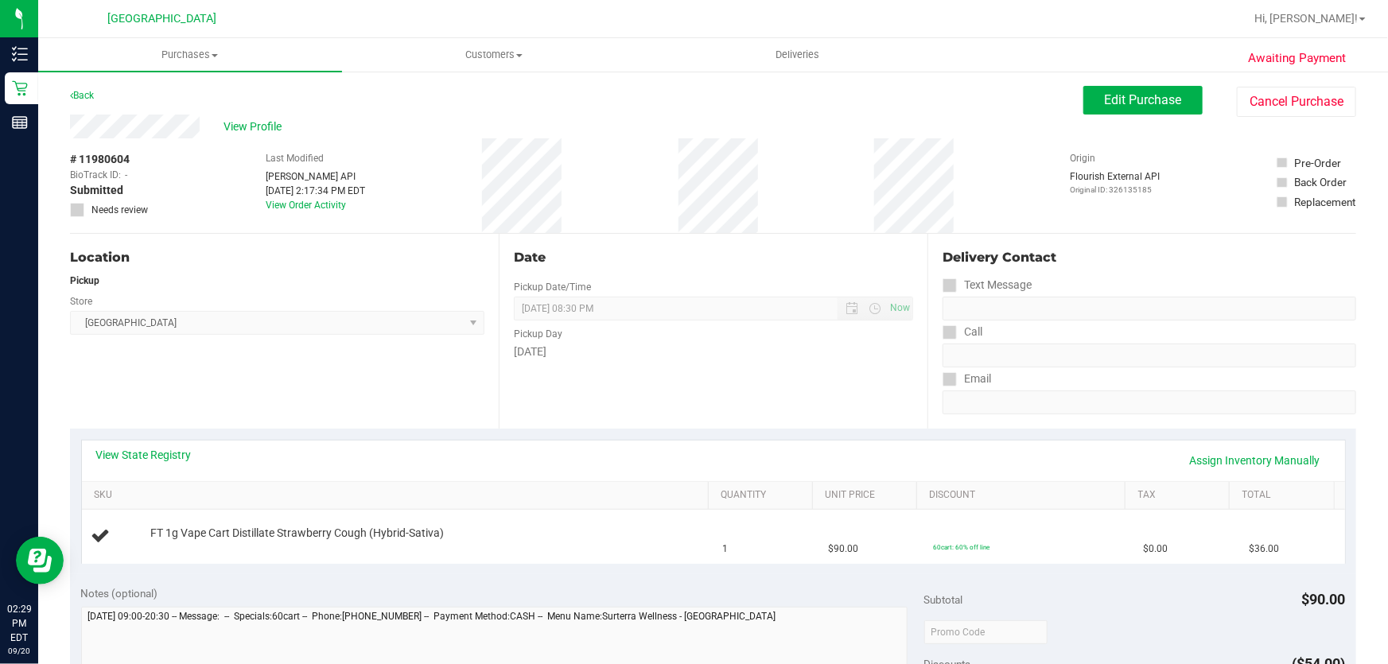
click at [689, 357] on div "[DATE]" at bounding box center [713, 352] width 399 height 17
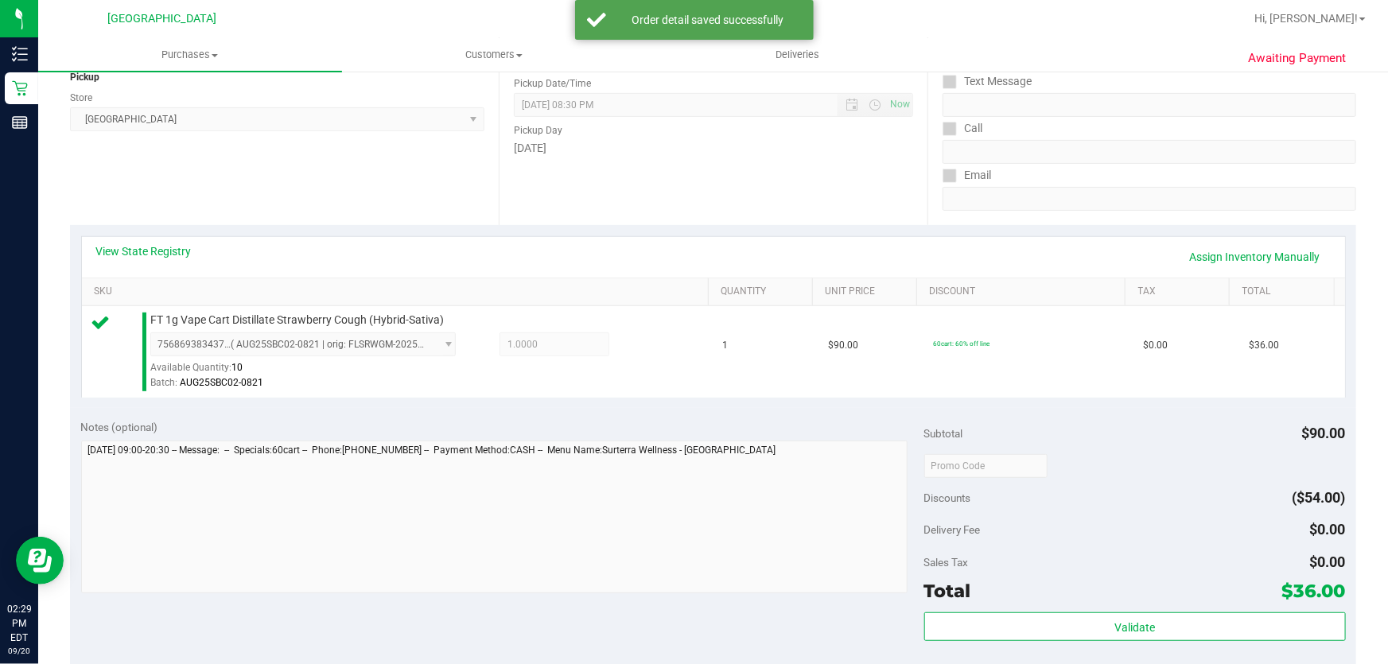
scroll to position [289, 0]
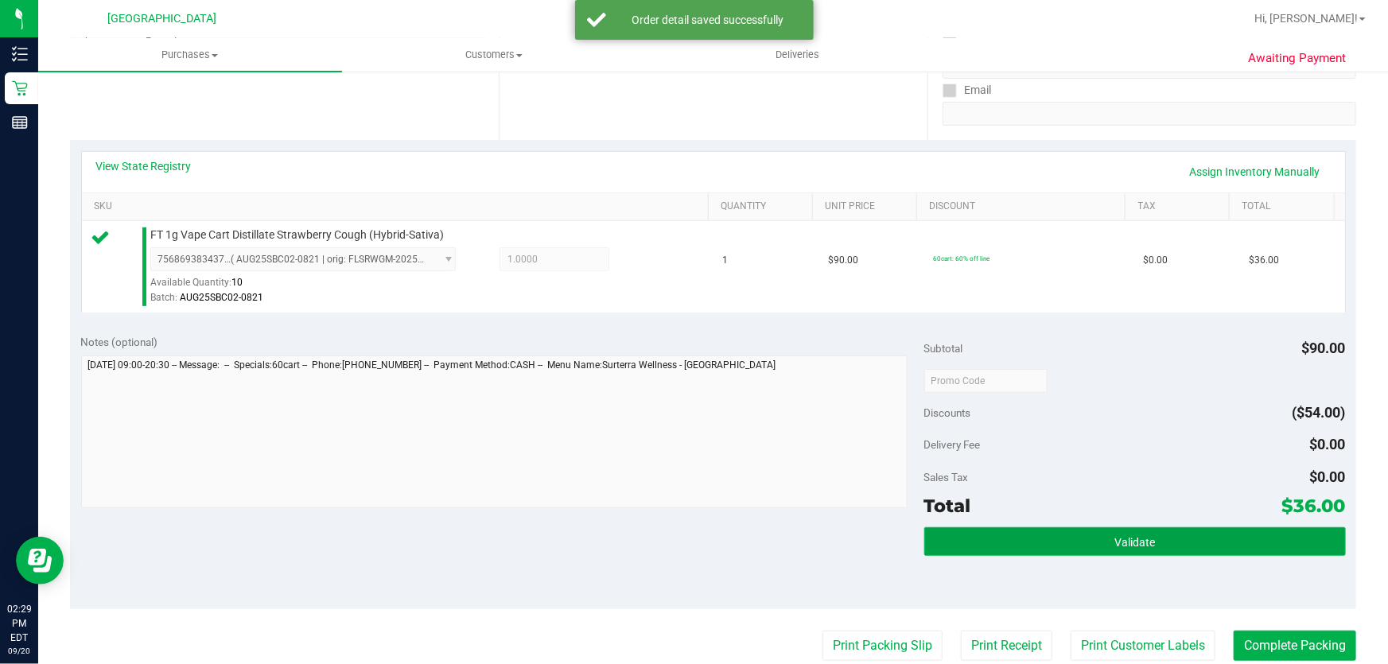
click at [1097, 538] on button "Validate" at bounding box center [1134, 541] width 421 height 29
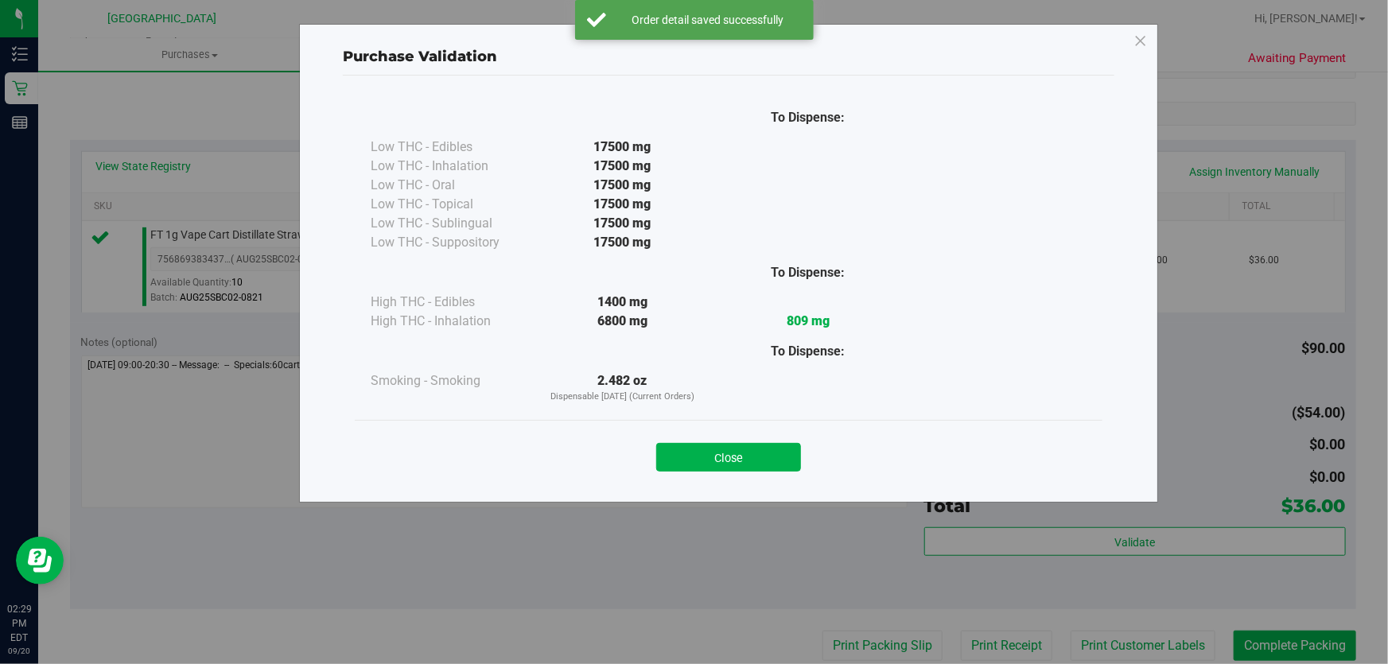
click at [740, 456] on button "Close" at bounding box center [728, 457] width 145 height 29
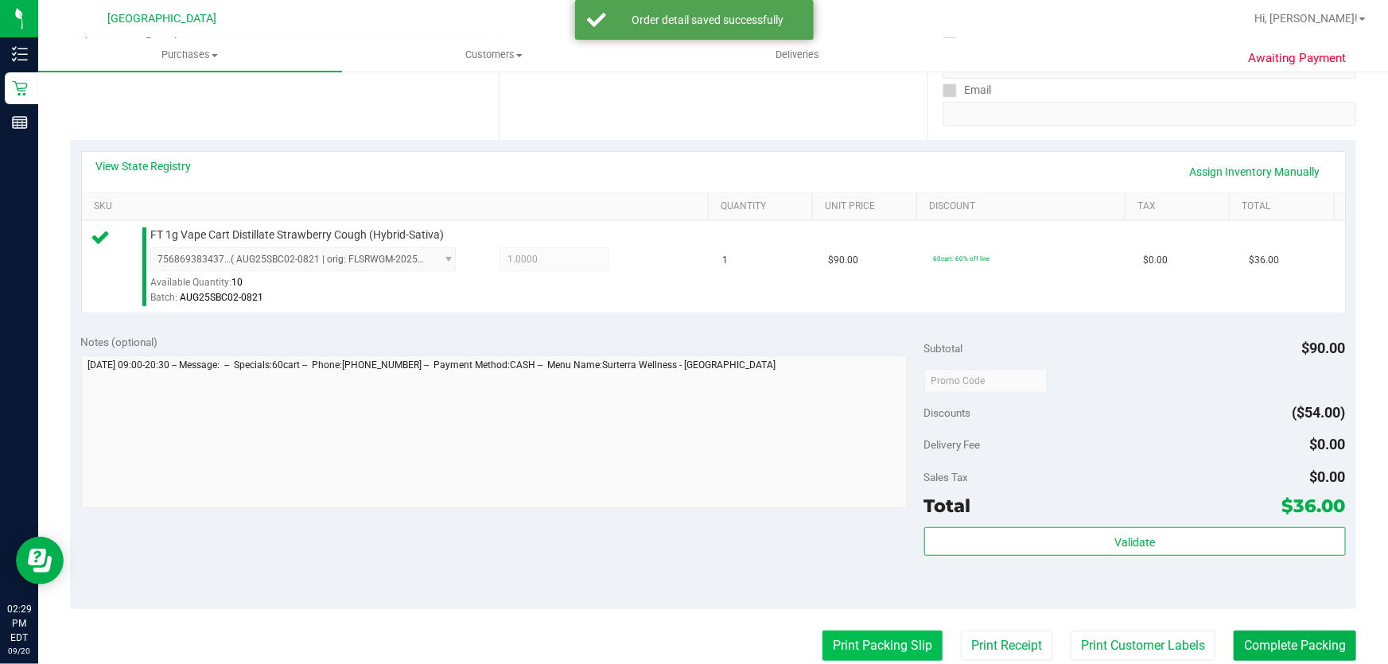
click at [831, 643] on button "Print Packing Slip" at bounding box center [882, 646] width 120 height 30
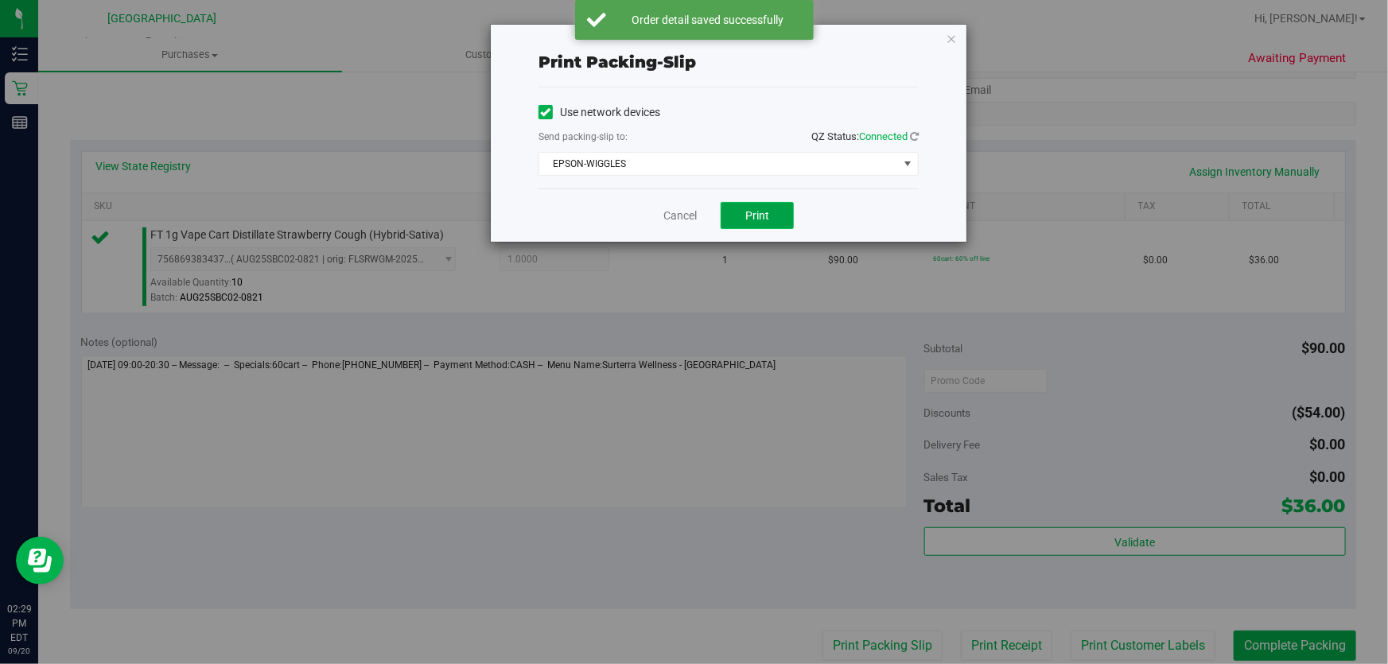
click at [762, 204] on button "Print" at bounding box center [756, 215] width 73 height 27
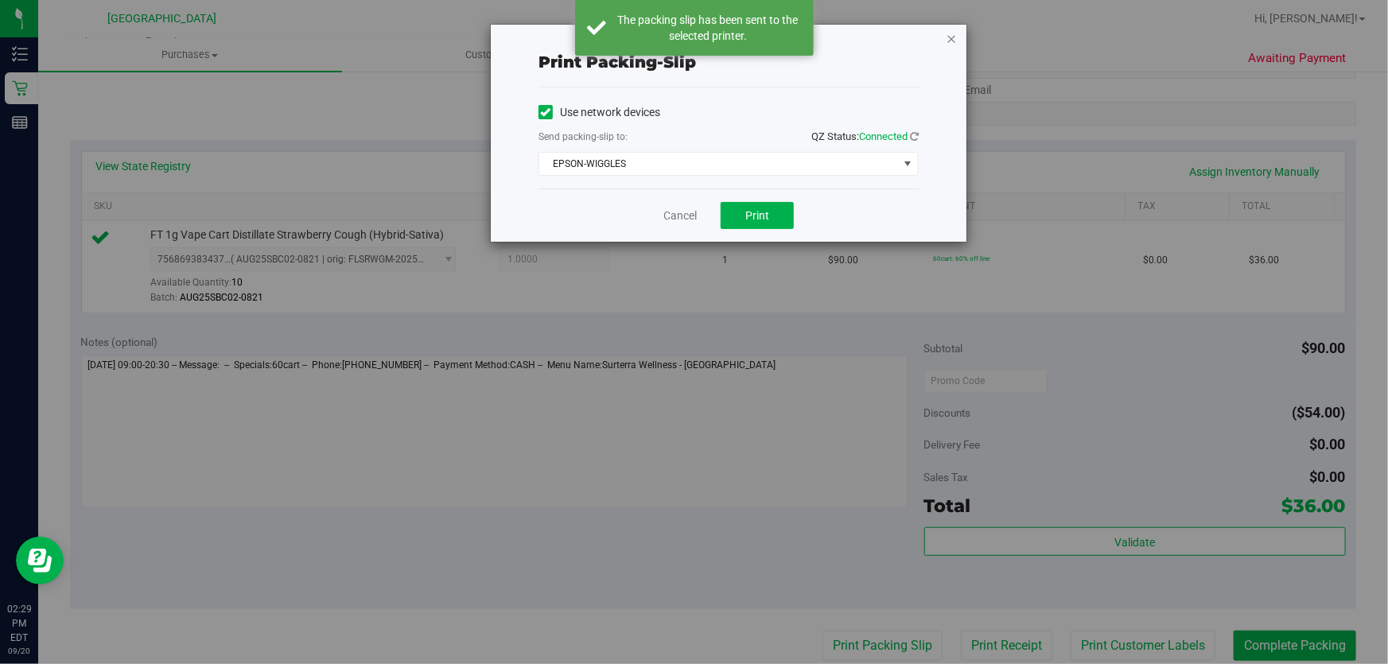
click at [954, 37] on icon "button" at bounding box center [950, 38] width 11 height 19
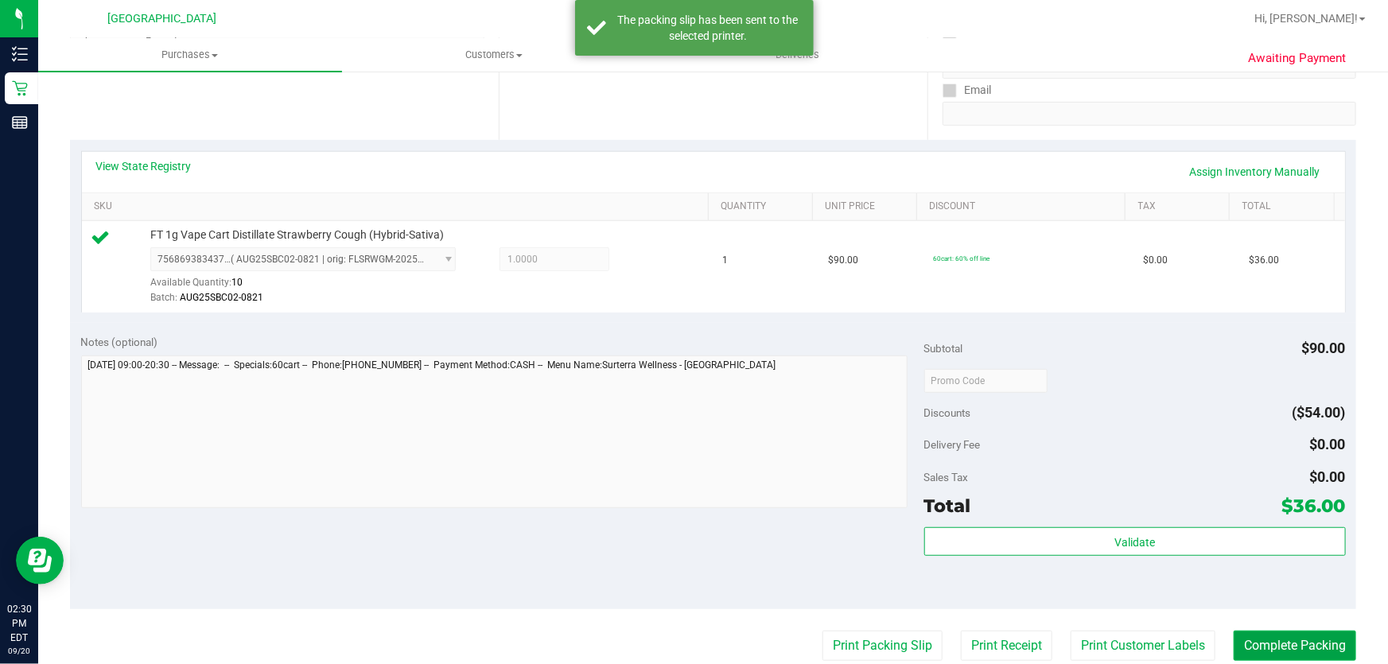
click at [1267, 645] on button "Complete Packing" at bounding box center [1294, 646] width 122 height 30
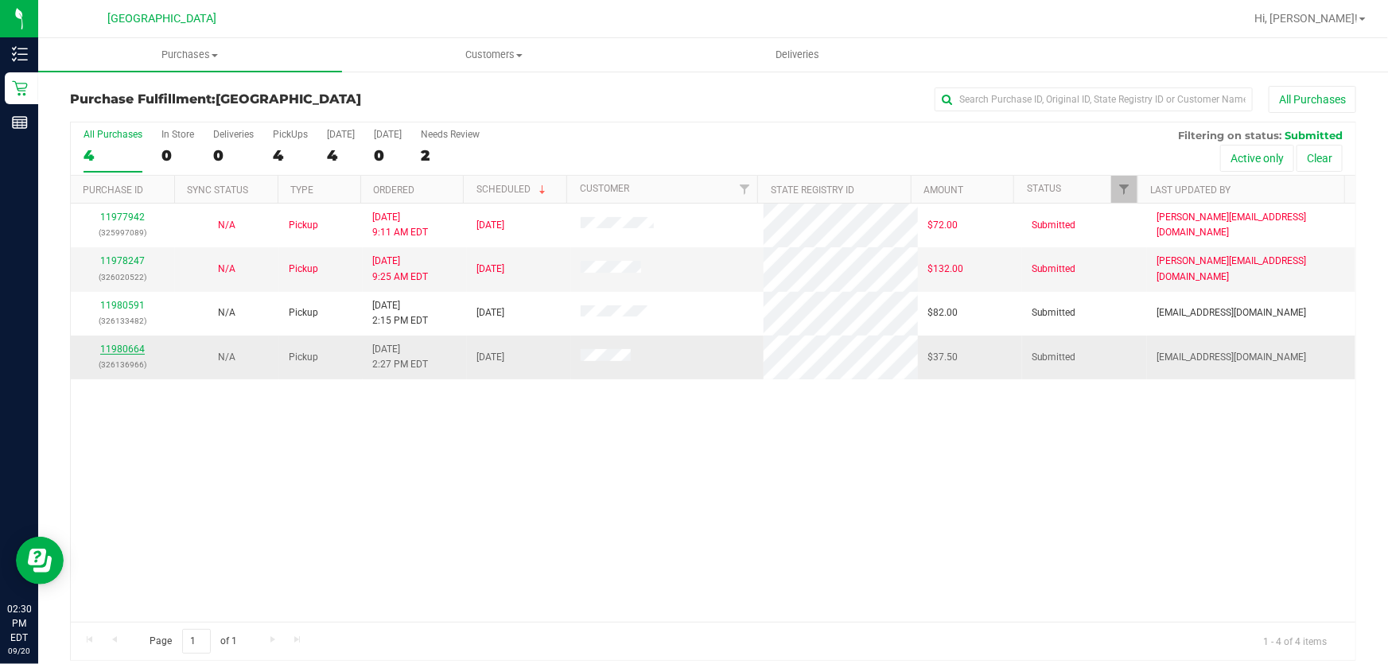
click at [112, 346] on link "11980664" at bounding box center [122, 349] width 45 height 11
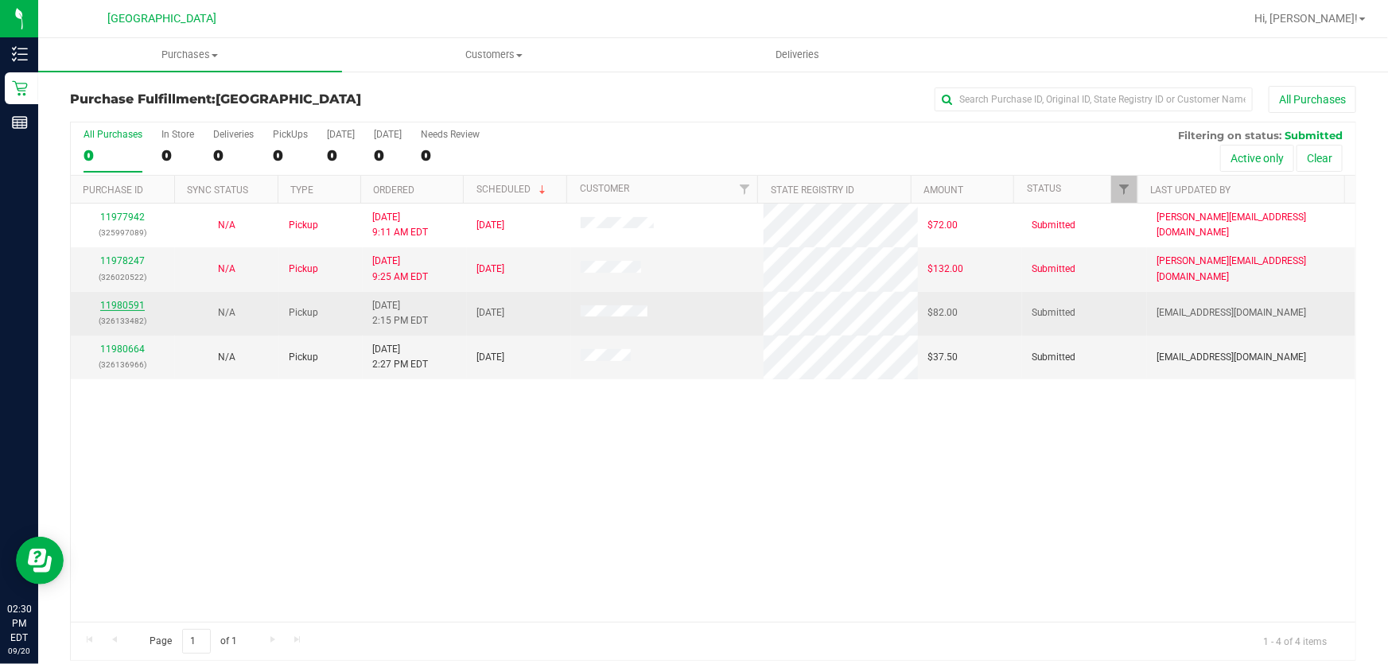
click at [124, 302] on link "11980591" at bounding box center [122, 305] width 45 height 11
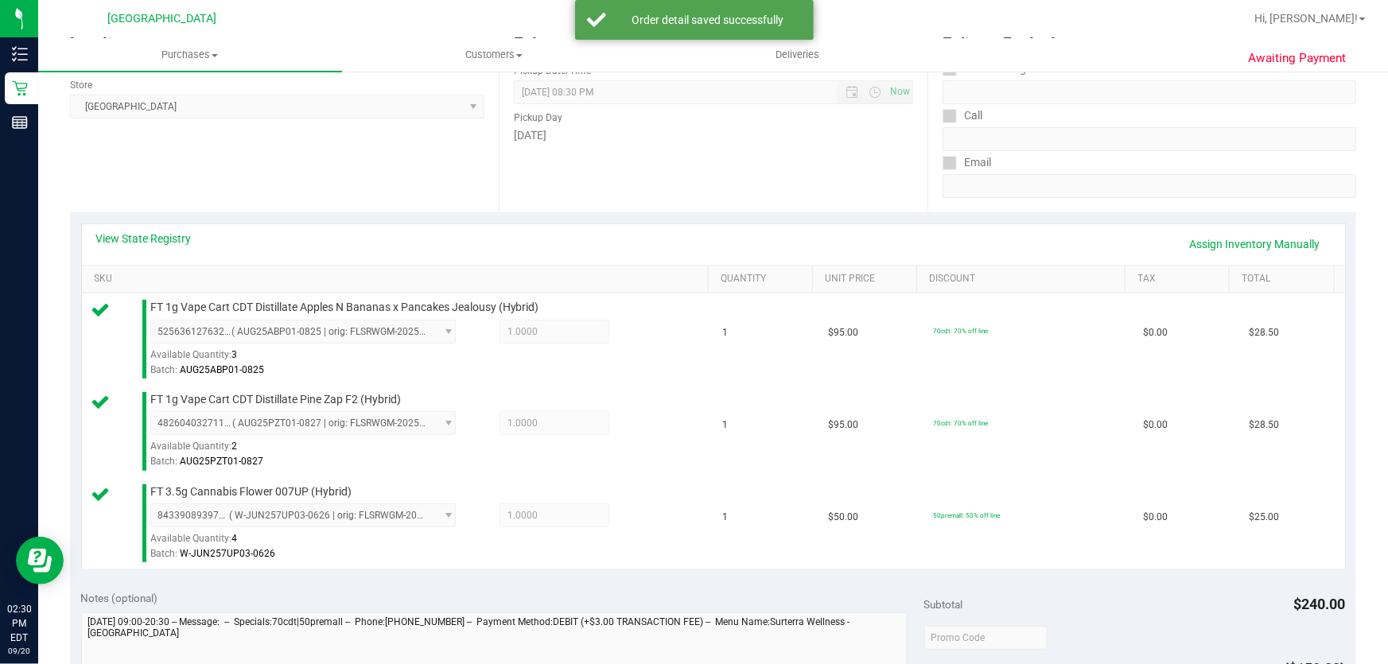
scroll to position [578, 0]
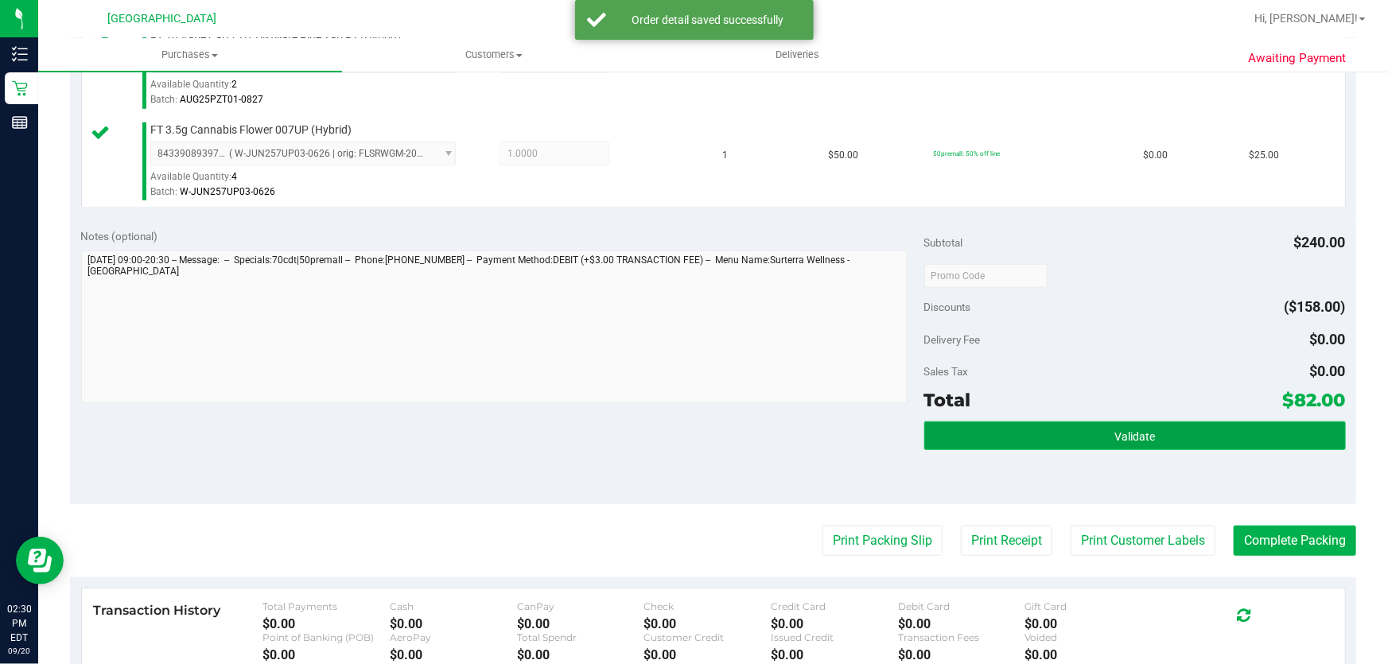
click at [1250, 423] on button "Validate" at bounding box center [1134, 435] width 421 height 29
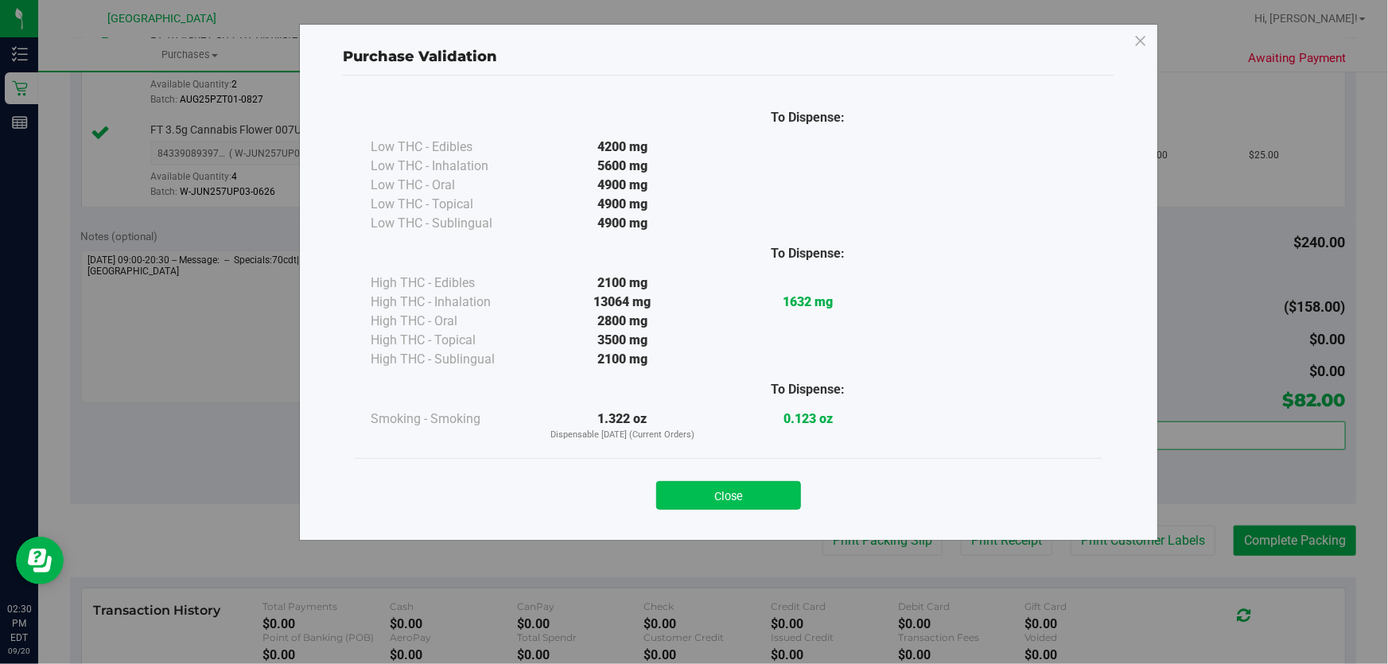
click at [781, 495] on button "Close" at bounding box center [728, 495] width 145 height 29
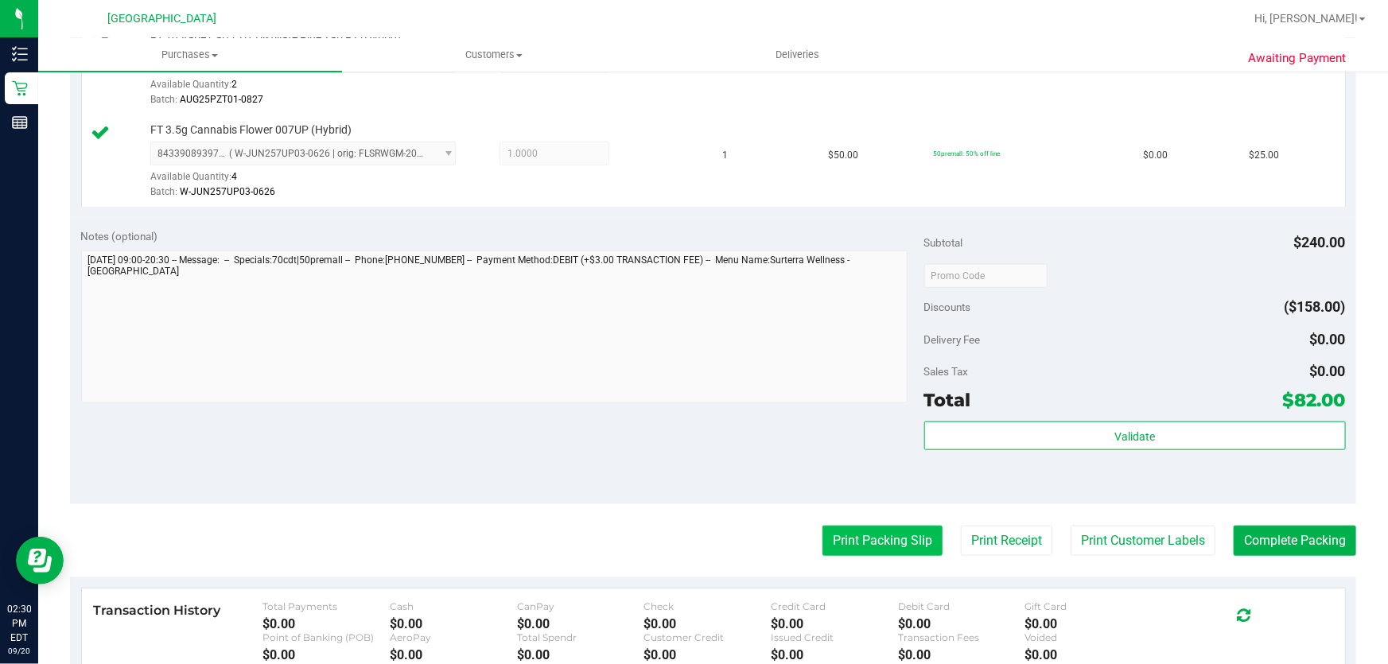
click at [835, 539] on button "Print Packing Slip" at bounding box center [882, 541] width 120 height 30
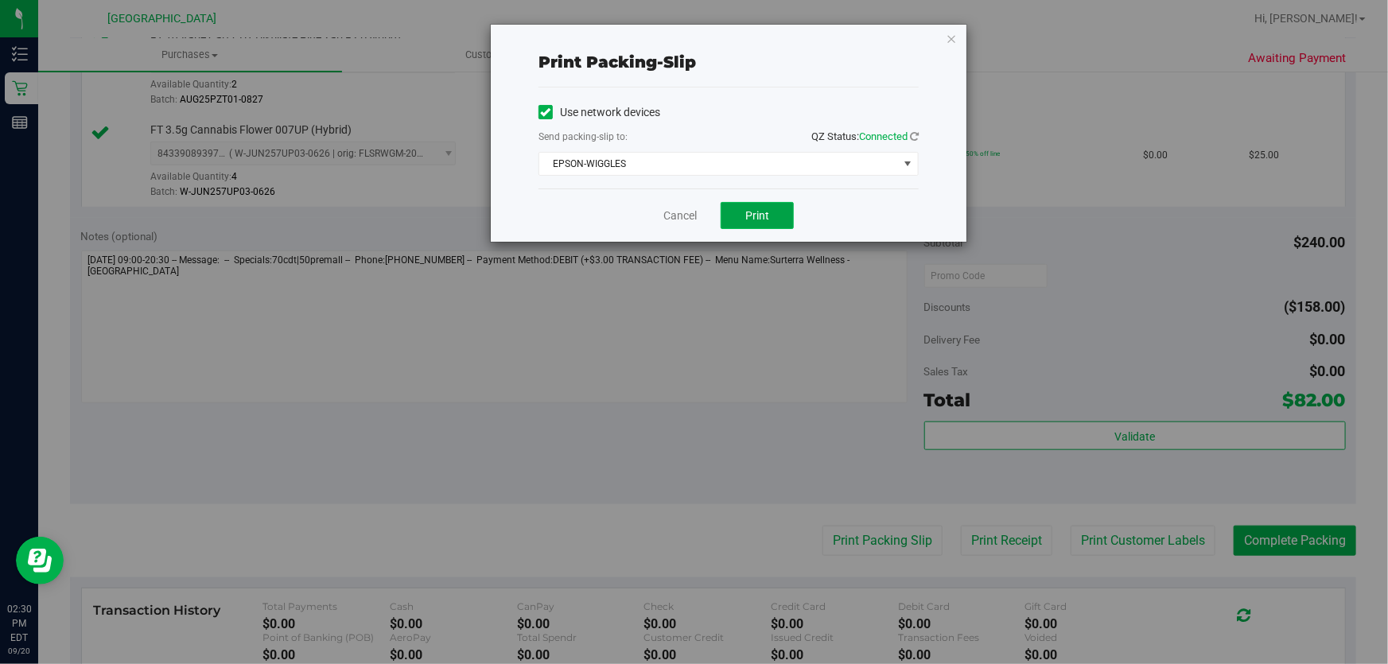
click at [739, 219] on button "Print" at bounding box center [756, 215] width 73 height 27
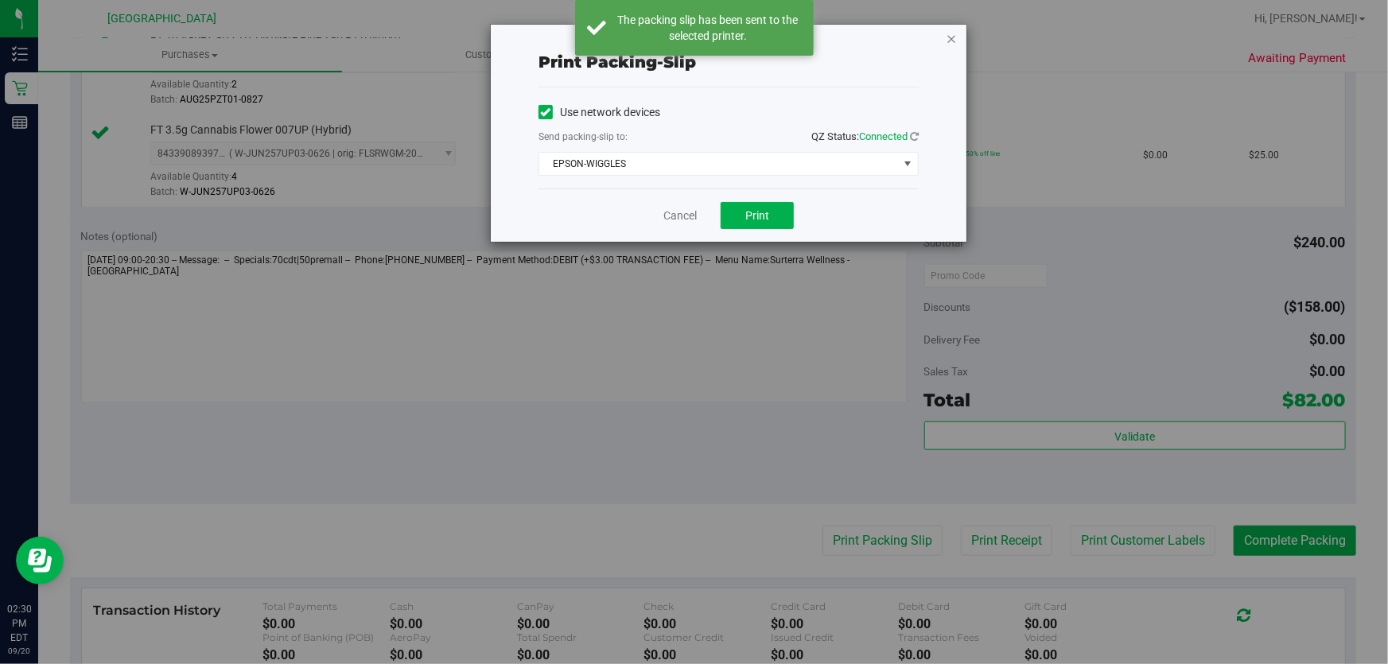
click at [953, 35] on icon "button" at bounding box center [950, 38] width 11 height 19
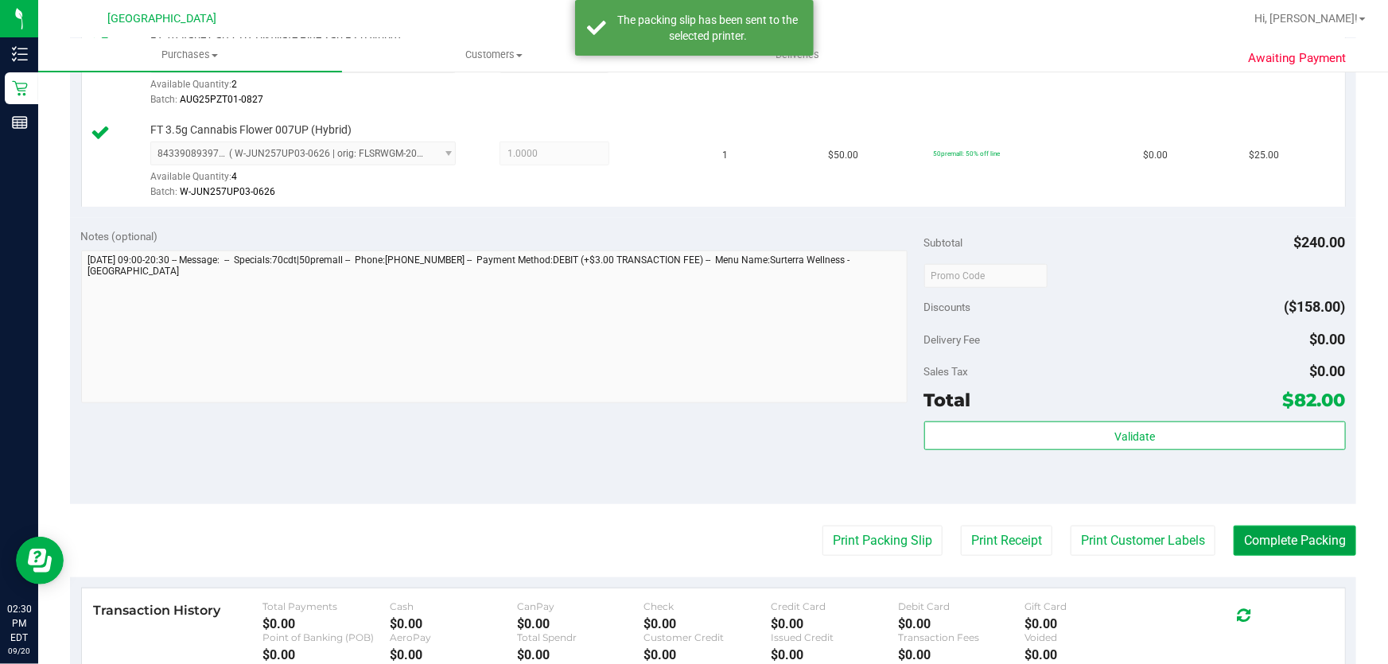
click at [1294, 526] on button "Complete Packing" at bounding box center [1294, 541] width 122 height 30
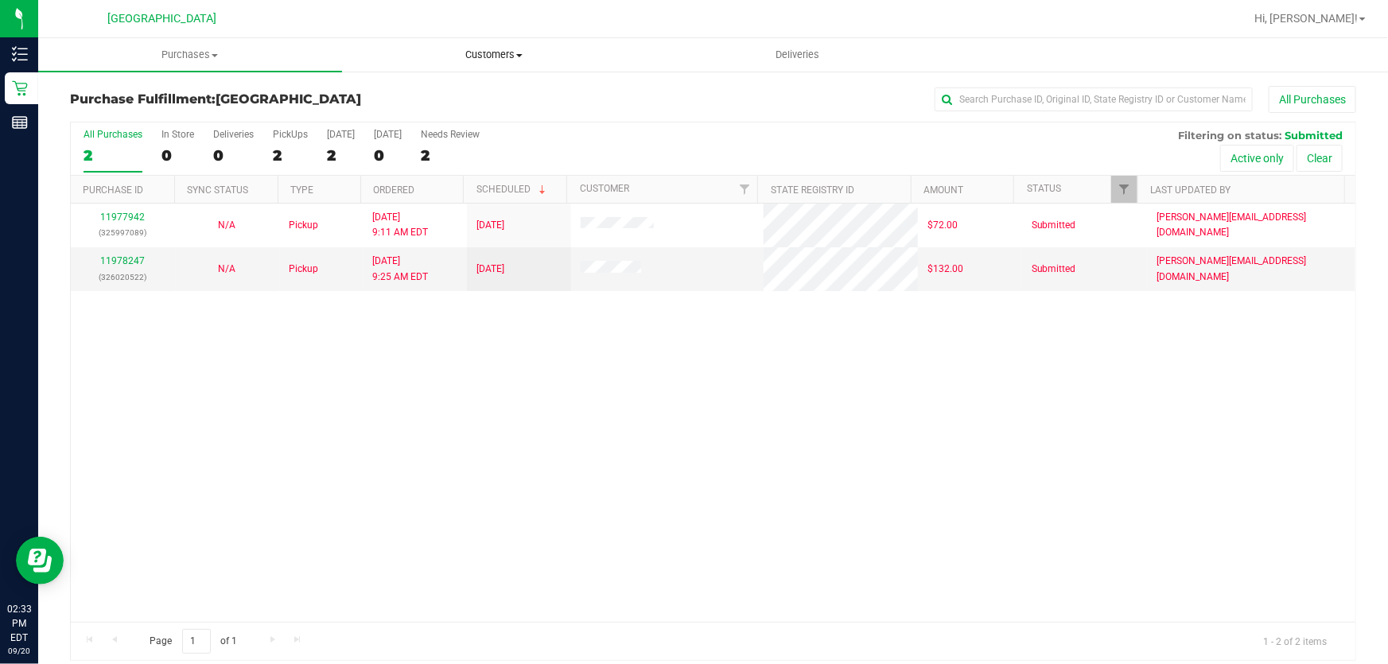
click at [499, 58] on span "Customers" at bounding box center [494, 55] width 302 height 14
click at [482, 97] on li "All customers" at bounding box center [494, 96] width 304 height 19
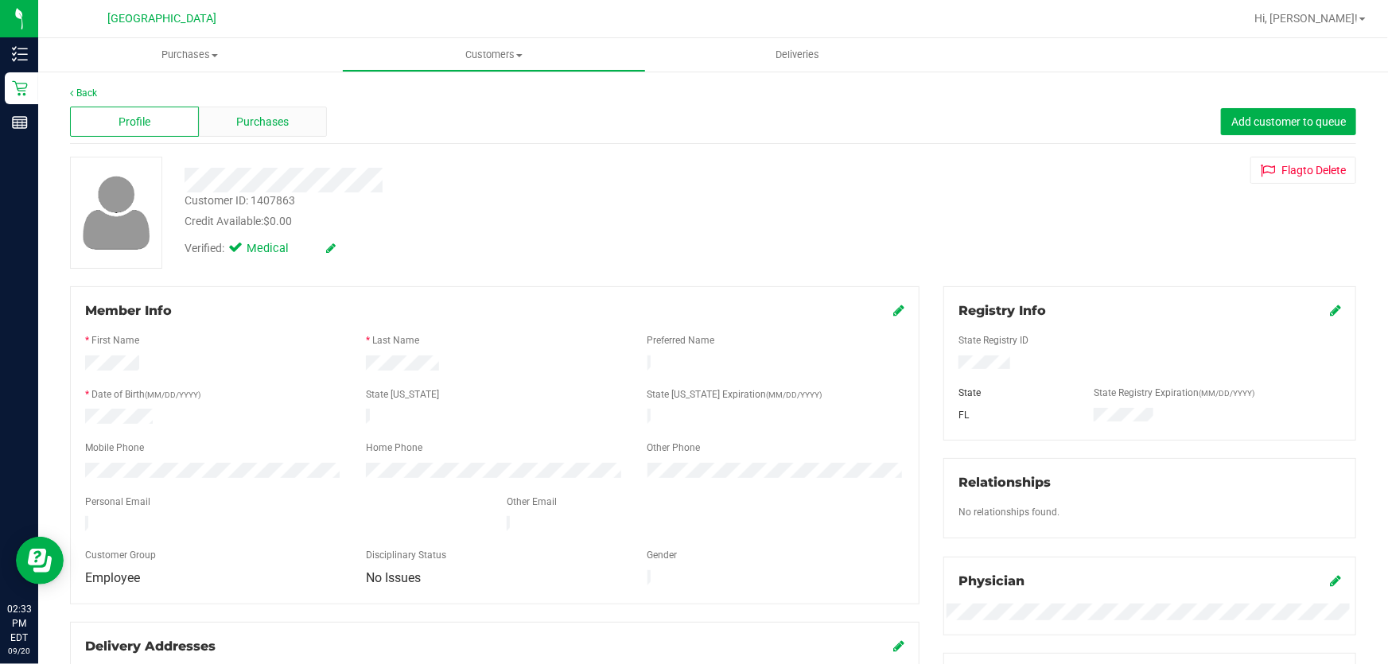
click at [256, 117] on span "Purchases" at bounding box center [263, 122] width 52 height 17
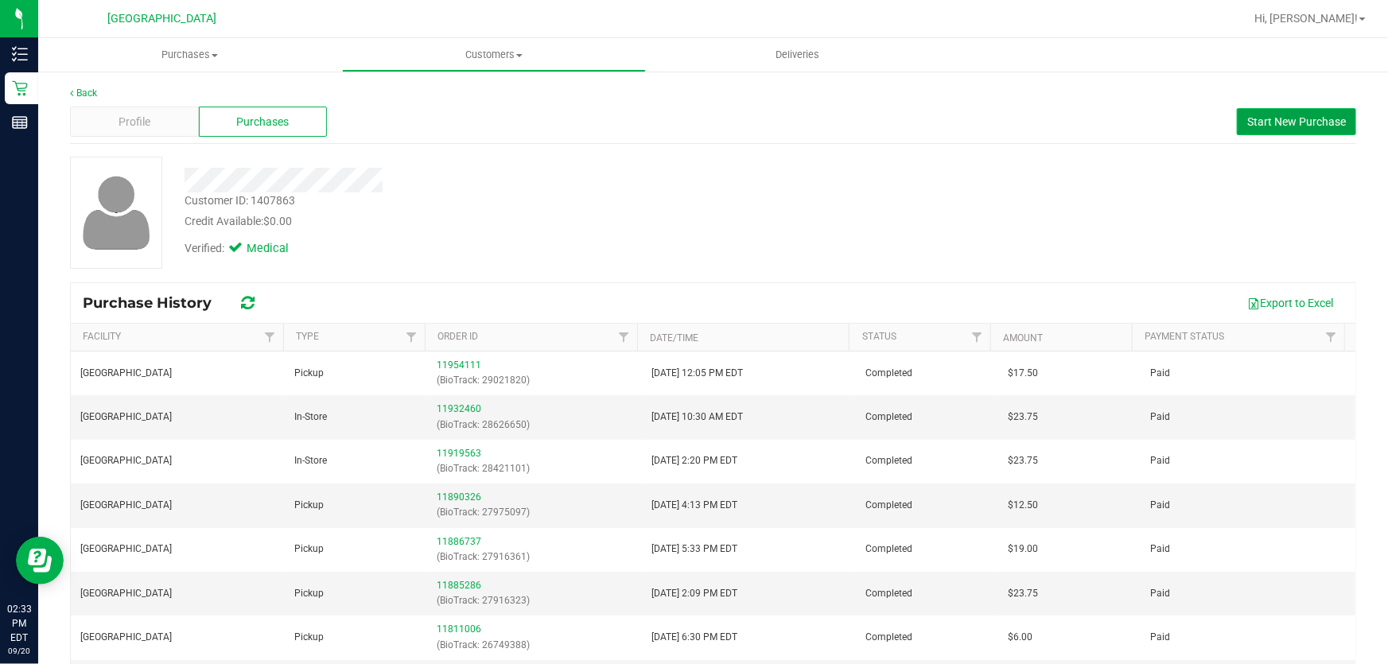
click at [1286, 119] on span "Start New Purchase" at bounding box center [1296, 121] width 99 height 13
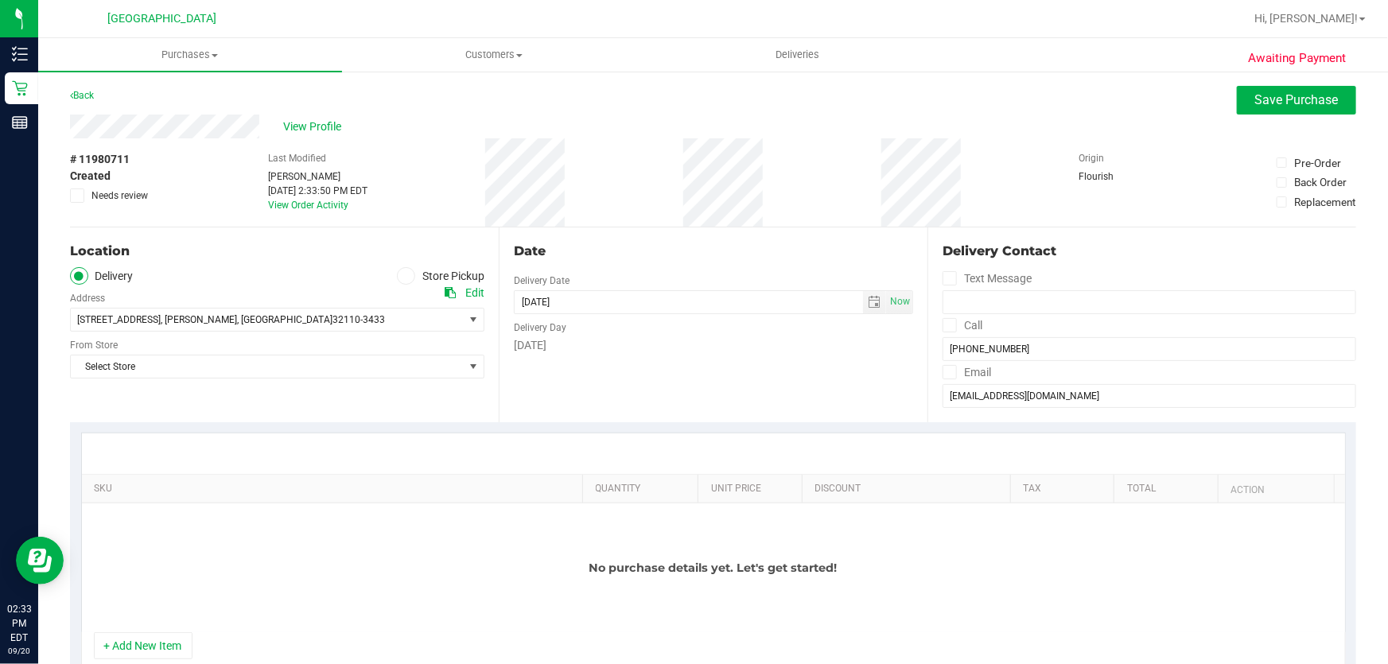
click at [427, 278] on label "Store Pickup" at bounding box center [440, 276] width 87 height 18
click at [0, 0] on input "Store Pickup" at bounding box center [0, 0] width 0 height 0
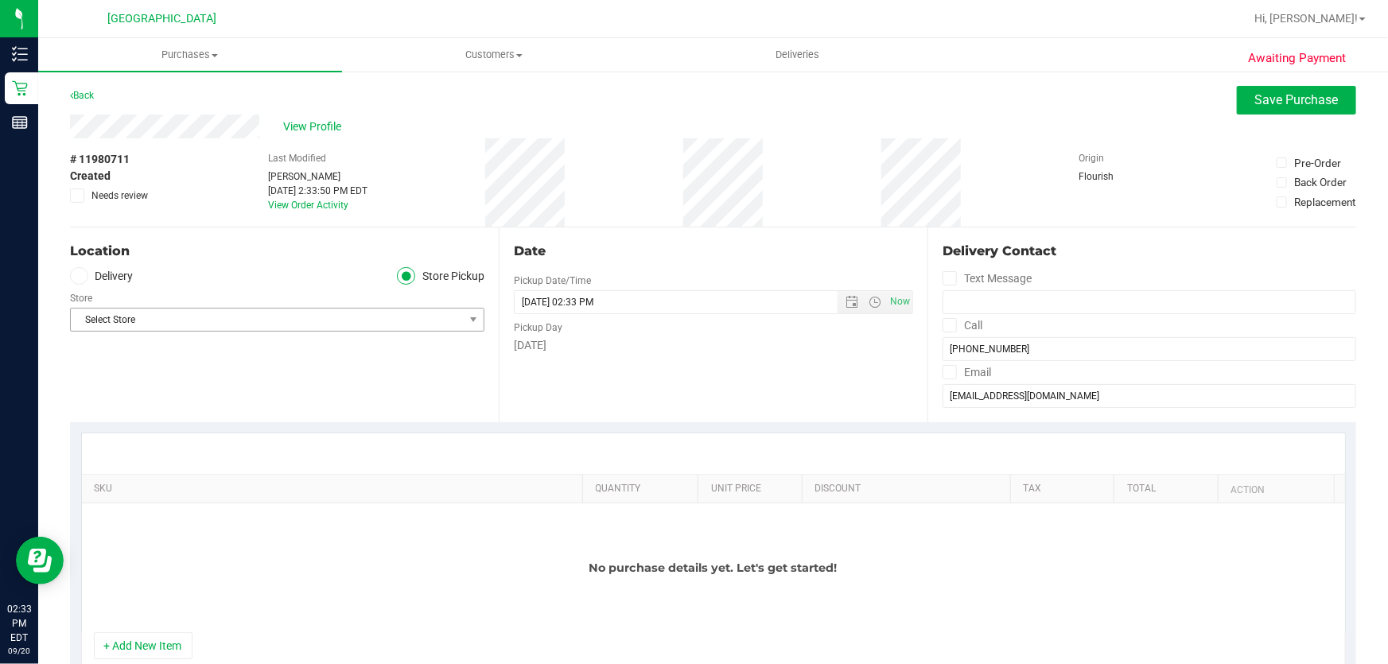
click at [376, 309] on span "Select Store" at bounding box center [267, 320] width 393 height 22
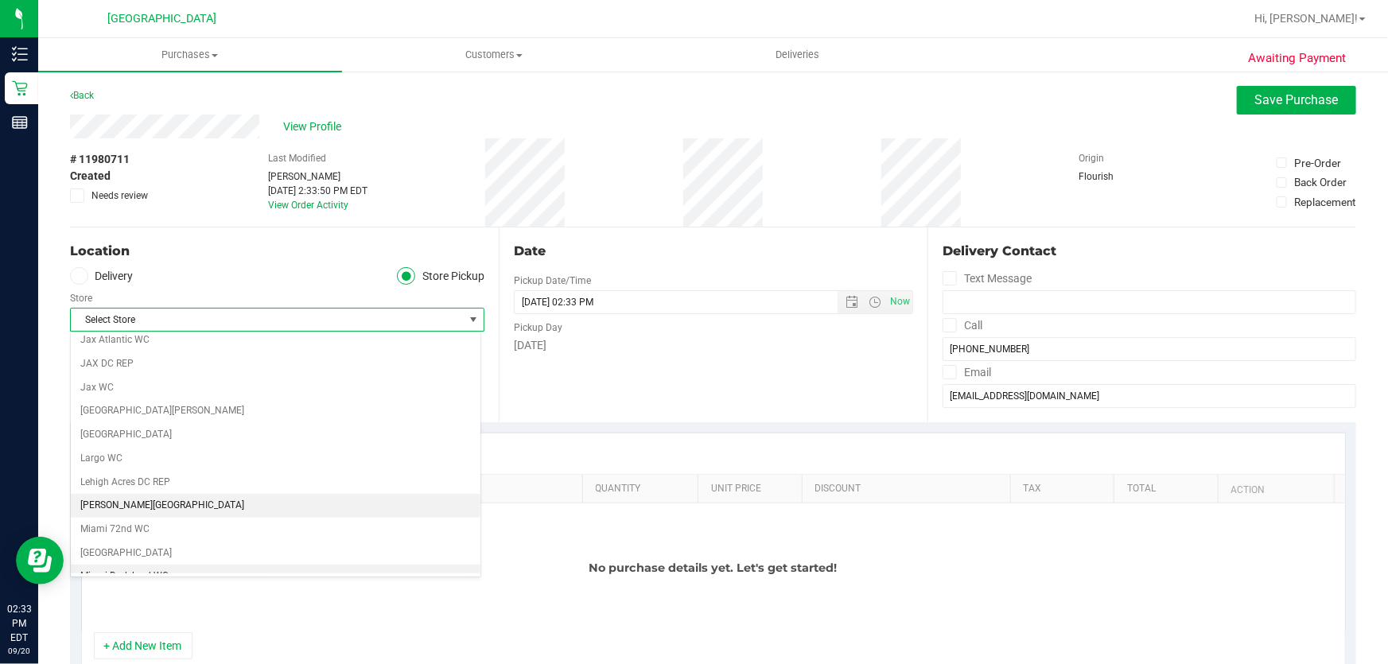
scroll to position [650, 0]
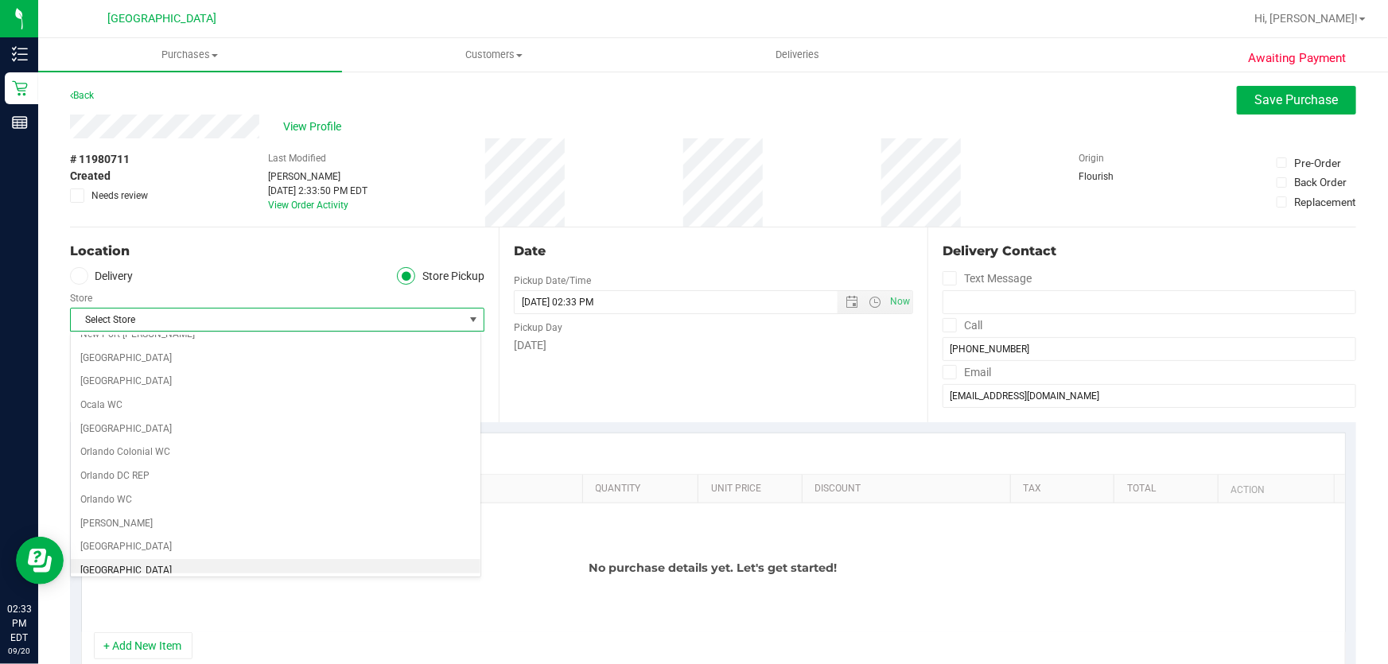
click at [118, 559] on li "[GEOGRAPHIC_DATA]" at bounding box center [276, 571] width 410 height 24
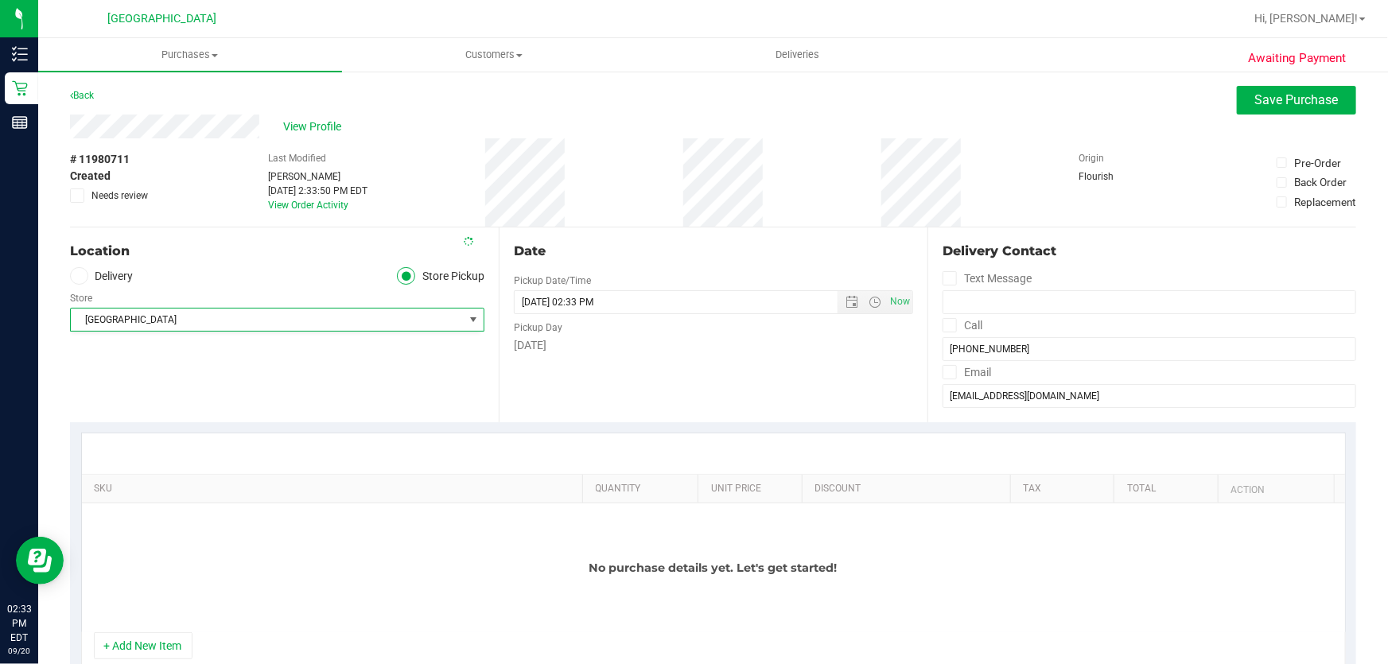
scroll to position [653, 0]
click at [161, 648] on button "+ Add New Item" at bounding box center [143, 645] width 99 height 27
click at [173, 637] on button "+ Add New Item" at bounding box center [143, 645] width 99 height 27
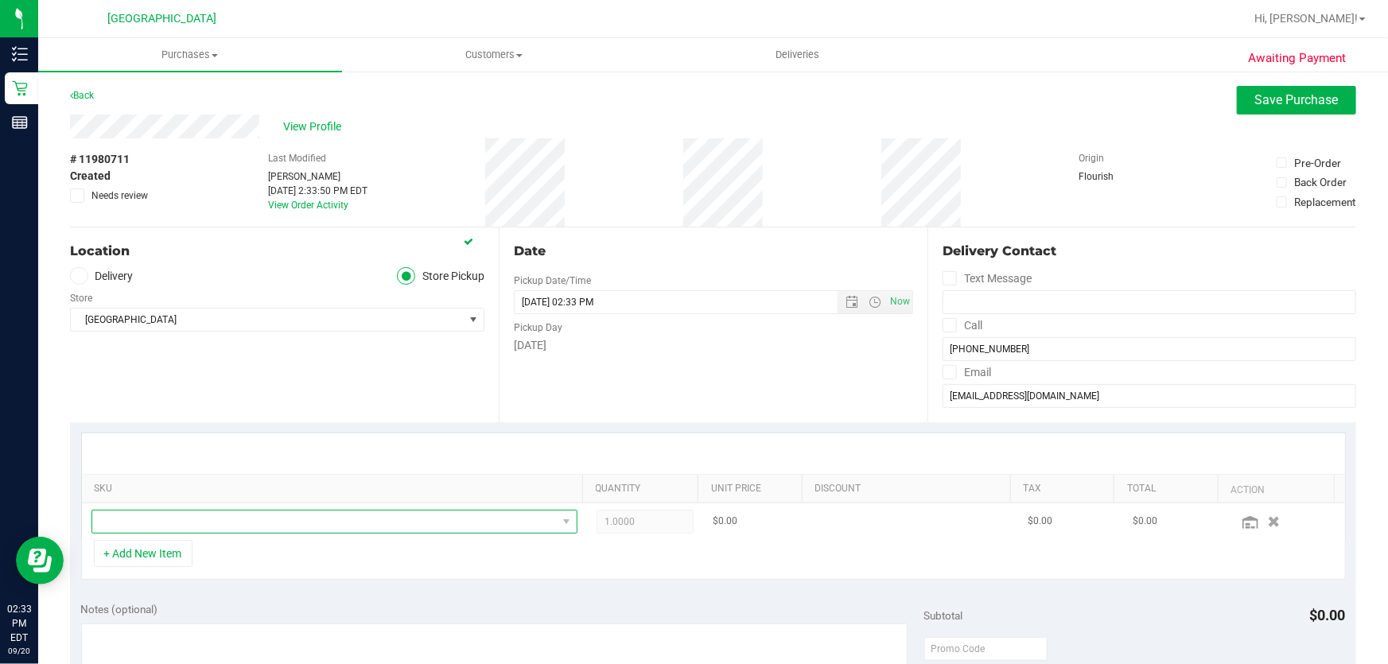
click at [250, 525] on span "NO DATA FOUND" at bounding box center [324, 522] width 464 height 22
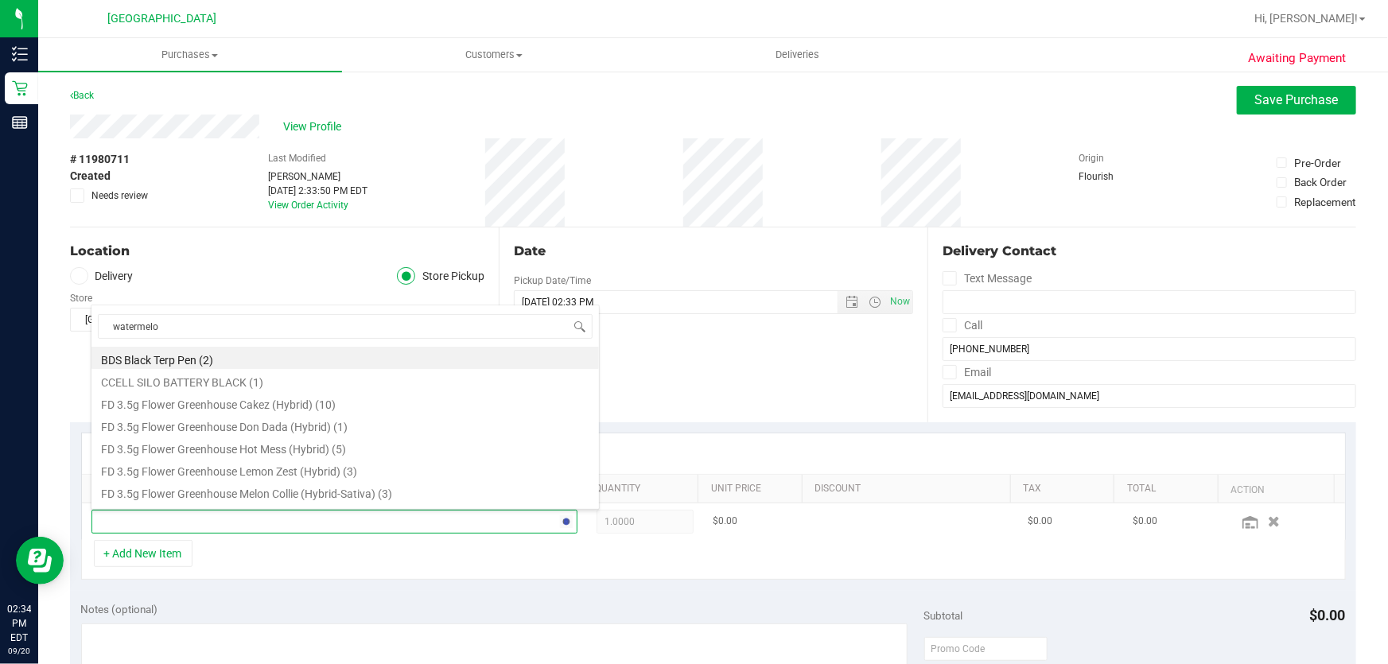
type input "watermelon"
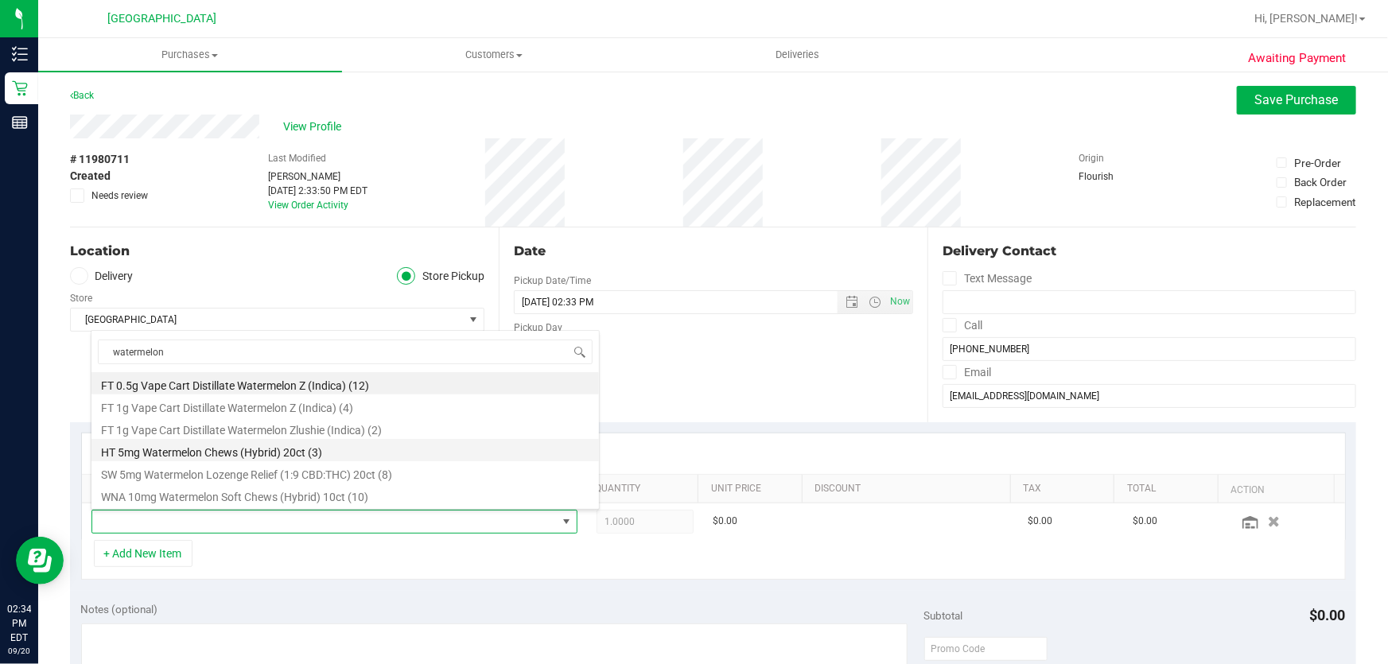
click at [281, 448] on li "HT 5mg Watermelon Chews (Hybrid) 20ct (3)" at bounding box center [344, 450] width 507 height 22
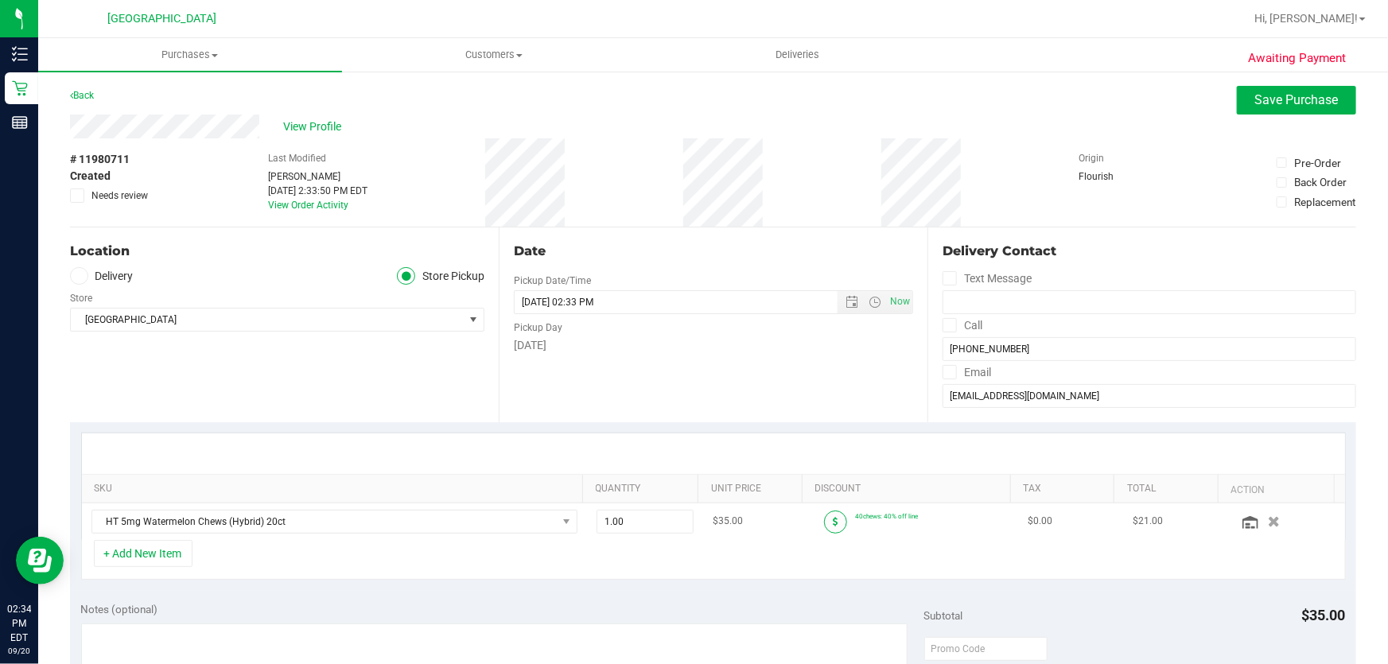
click at [824, 513] on span at bounding box center [835, 522] width 23 height 23
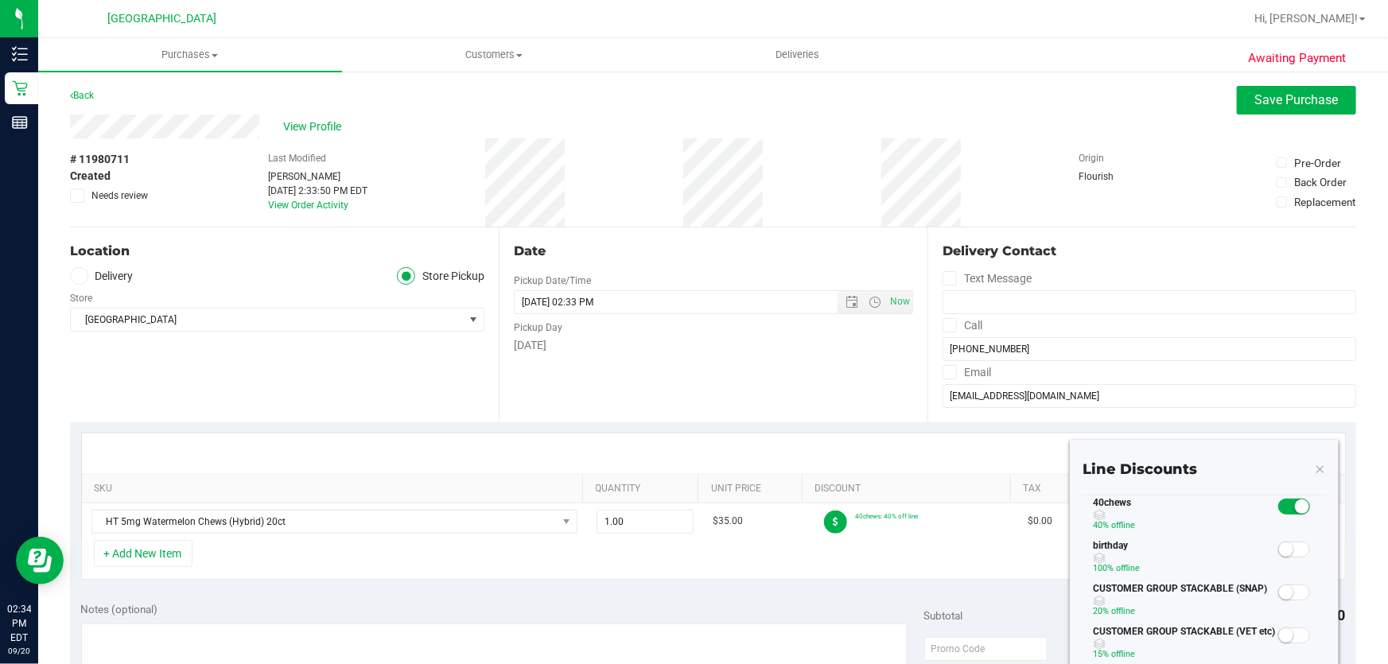
click at [1264, 503] on div "40chews 40% off line" at bounding box center [1178, 516] width 193 height 43
click at [1295, 503] on small at bounding box center [1302, 506] width 14 height 14
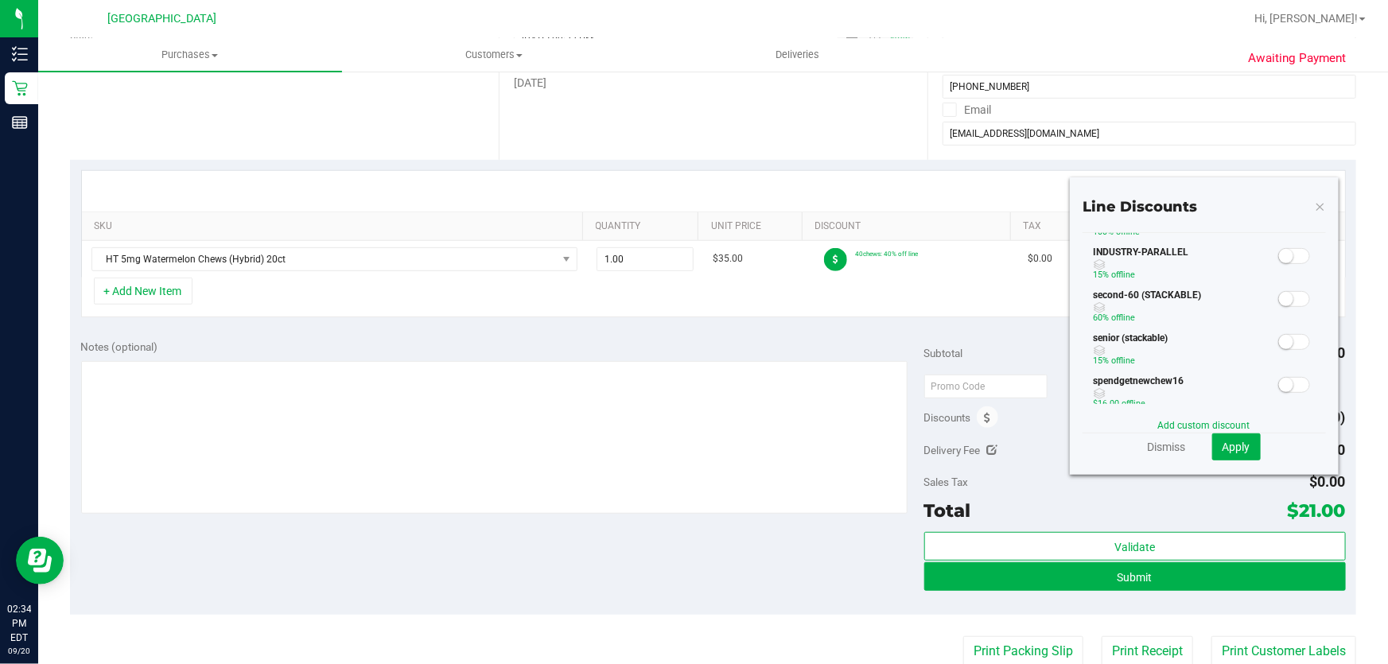
scroll to position [361, 0]
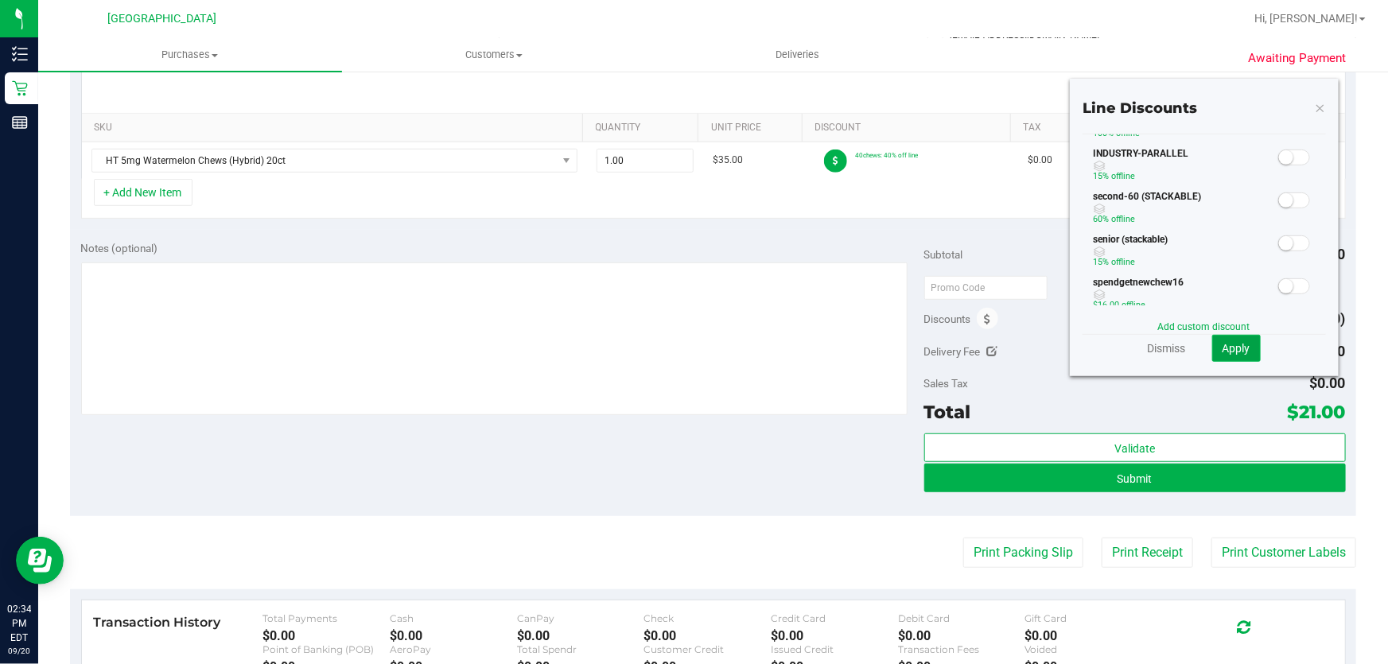
click at [1222, 343] on span "Apply" at bounding box center [1236, 348] width 28 height 13
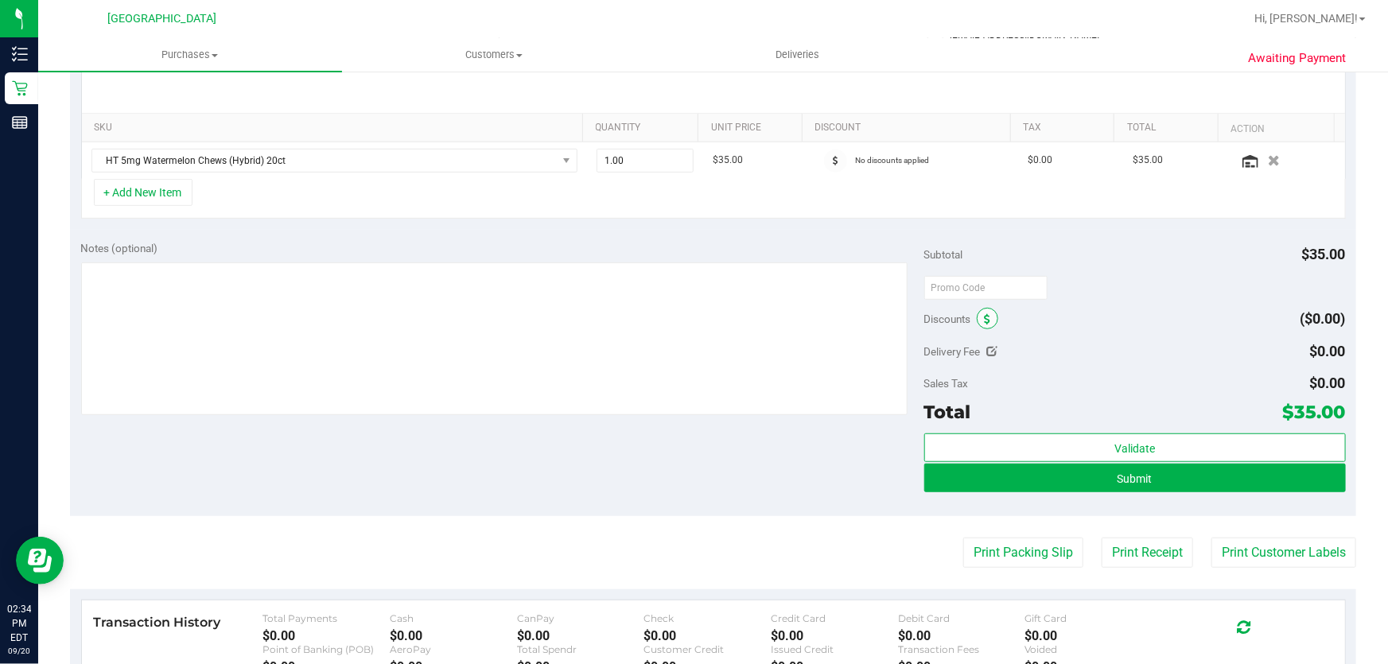
click at [986, 324] on span at bounding box center [986, 318] width 21 height 21
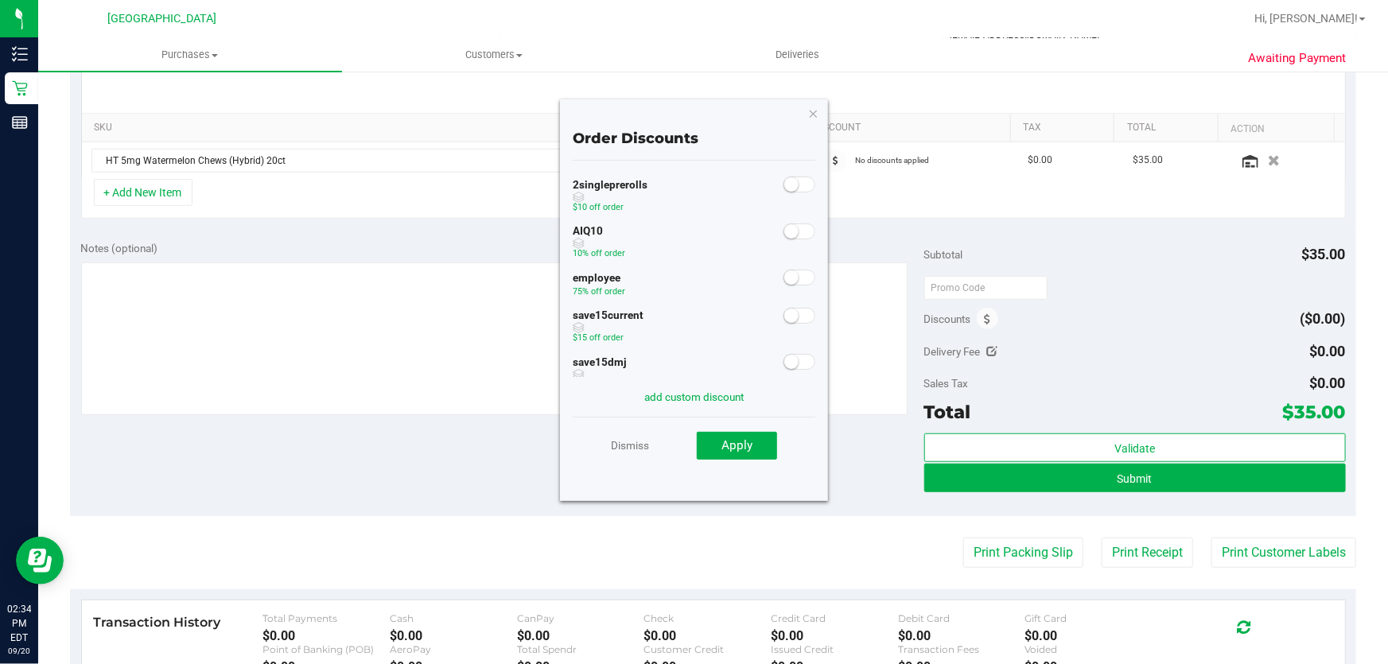
click at [789, 284] on span at bounding box center [799, 278] width 32 height 16
click at [747, 427] on div "Dismiss Apply" at bounding box center [694, 445] width 243 height 56
click at [748, 445] on span "Apply" at bounding box center [736, 445] width 31 height 14
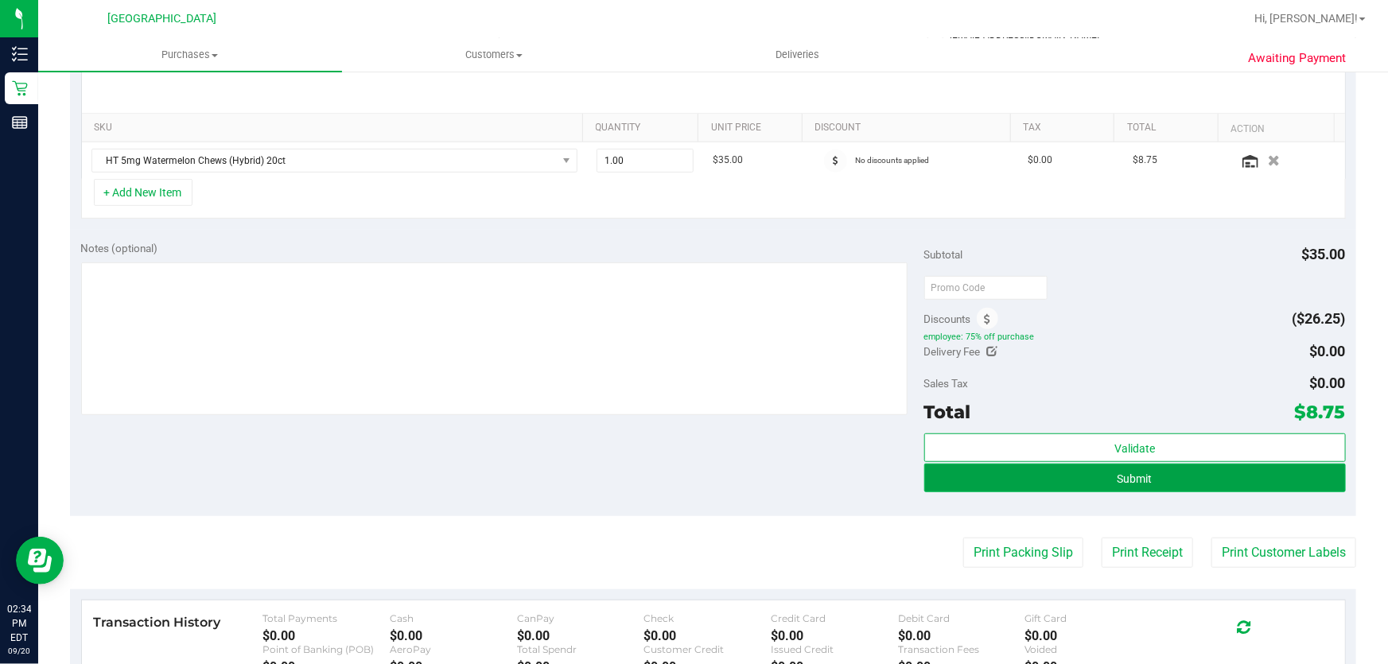
click at [1153, 482] on button "Submit" at bounding box center [1134, 478] width 421 height 29
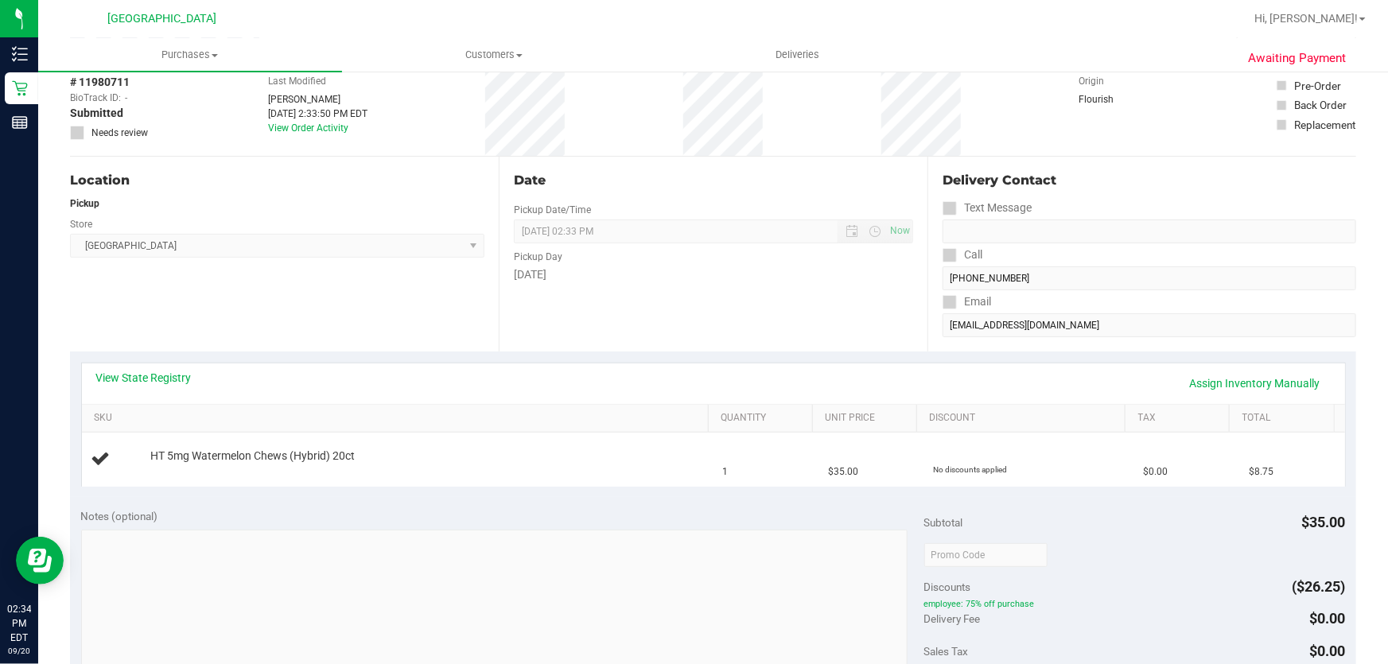
scroll to position [72, 0]
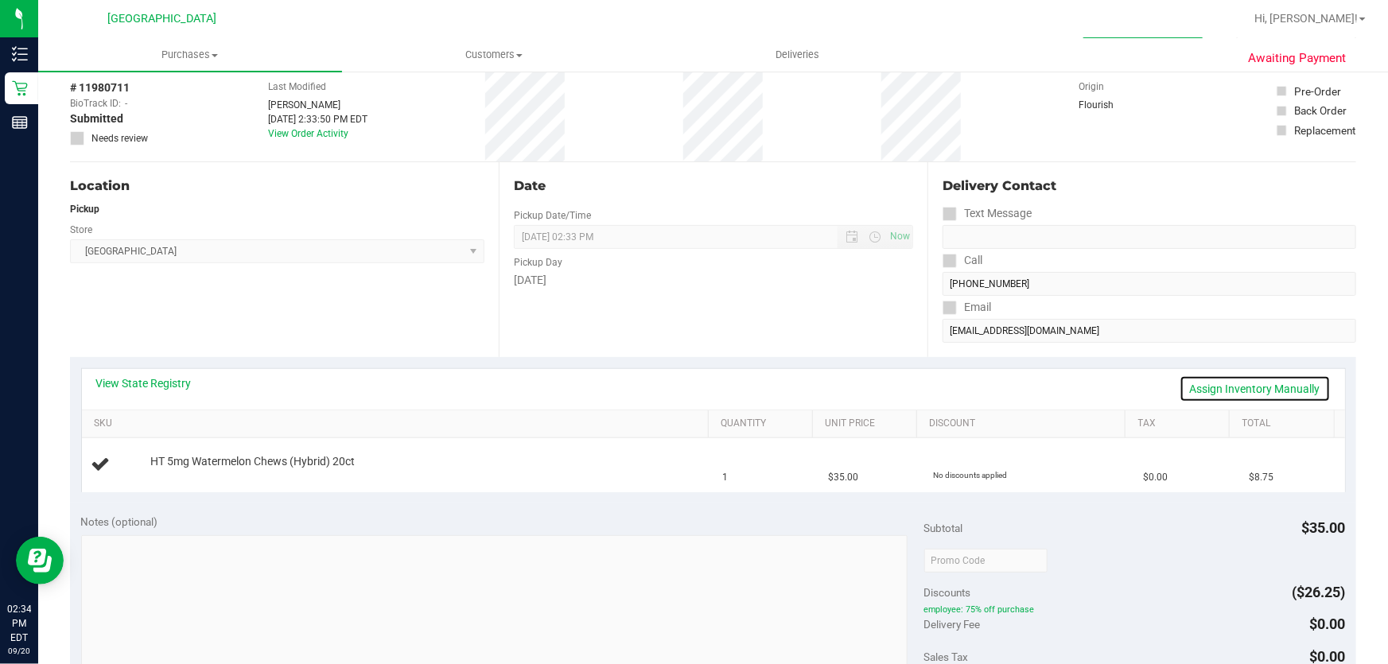
click at [1234, 378] on link "Assign Inventory Manually" at bounding box center [1254, 388] width 151 height 27
click at [165, 468] on link "Add Package" at bounding box center [178, 472] width 57 height 11
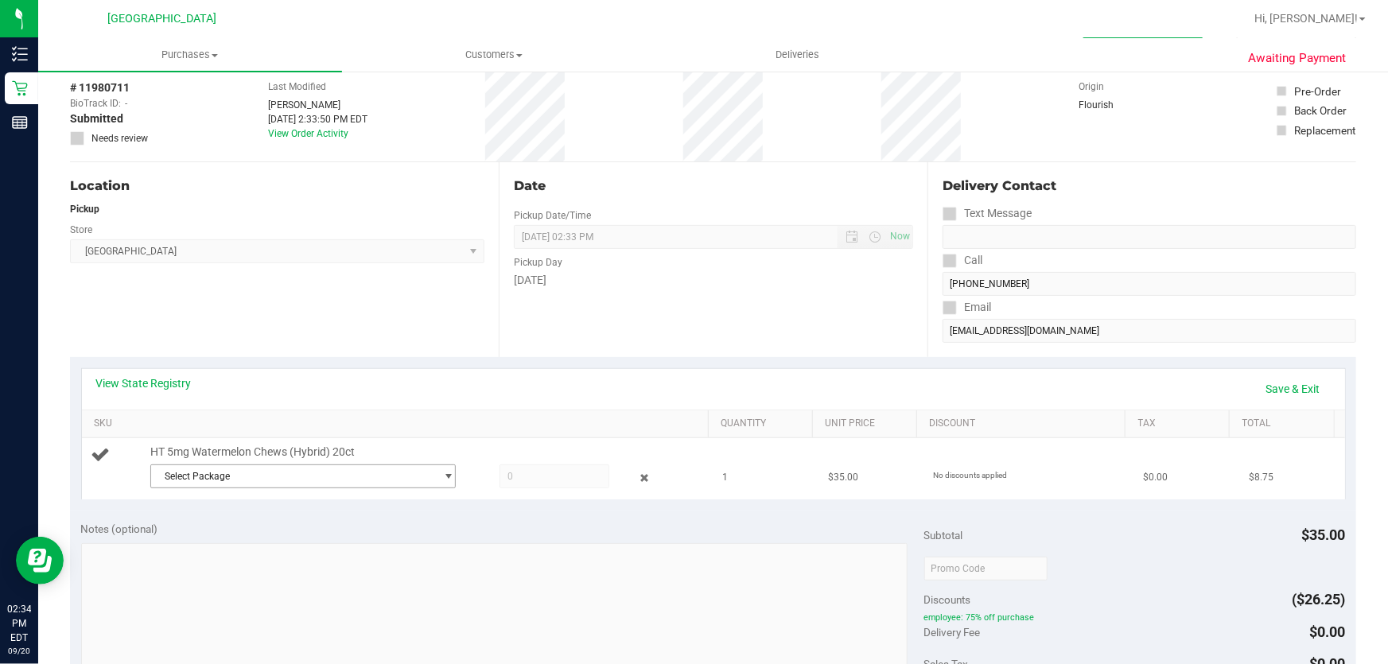
click at [244, 491] on td "HT 5mg Watermelon Chews (Hybrid) 20ct Select Package 6258144651749920" at bounding box center [397, 468] width 631 height 61
click at [267, 484] on span "Select Package" at bounding box center [293, 476] width 284 height 22
click at [270, 539] on span "( SN250813WTM1-0814 | orig: FLSRWGM-20250820-390 )" at bounding box center [374, 540] width 249 height 11
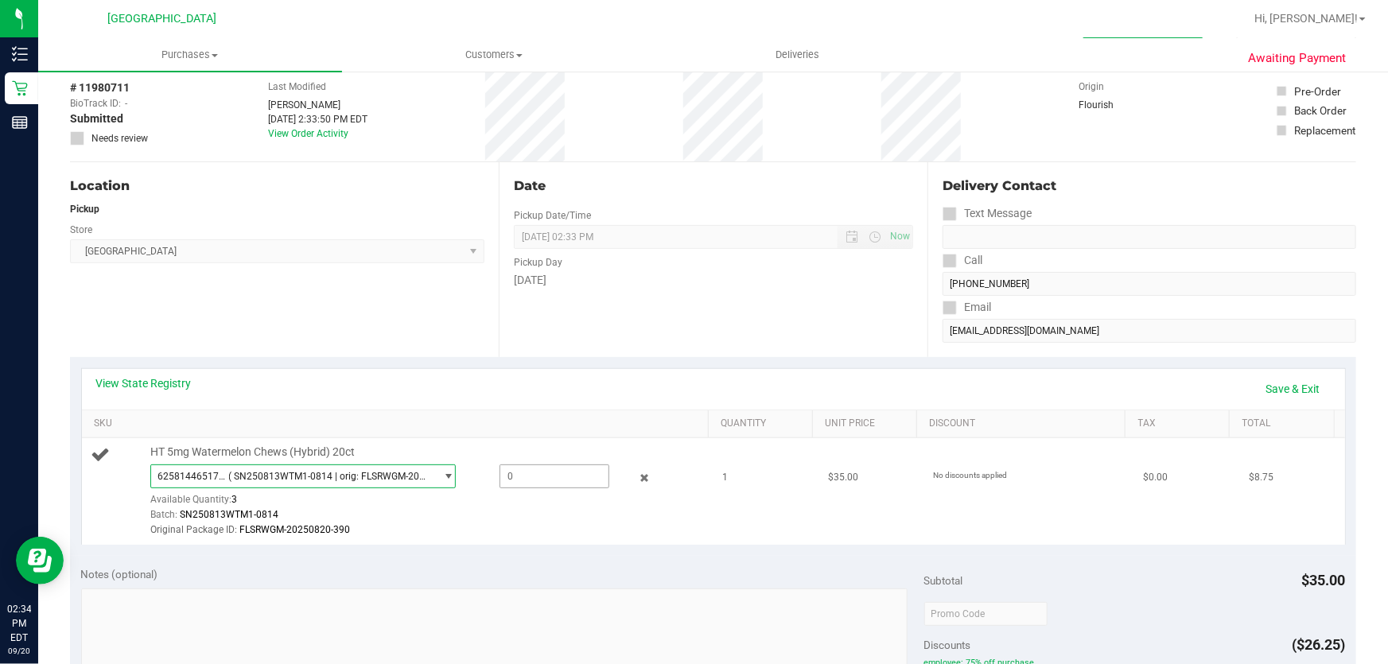
click at [507, 467] on span at bounding box center [554, 476] width 111 height 24
type input "1"
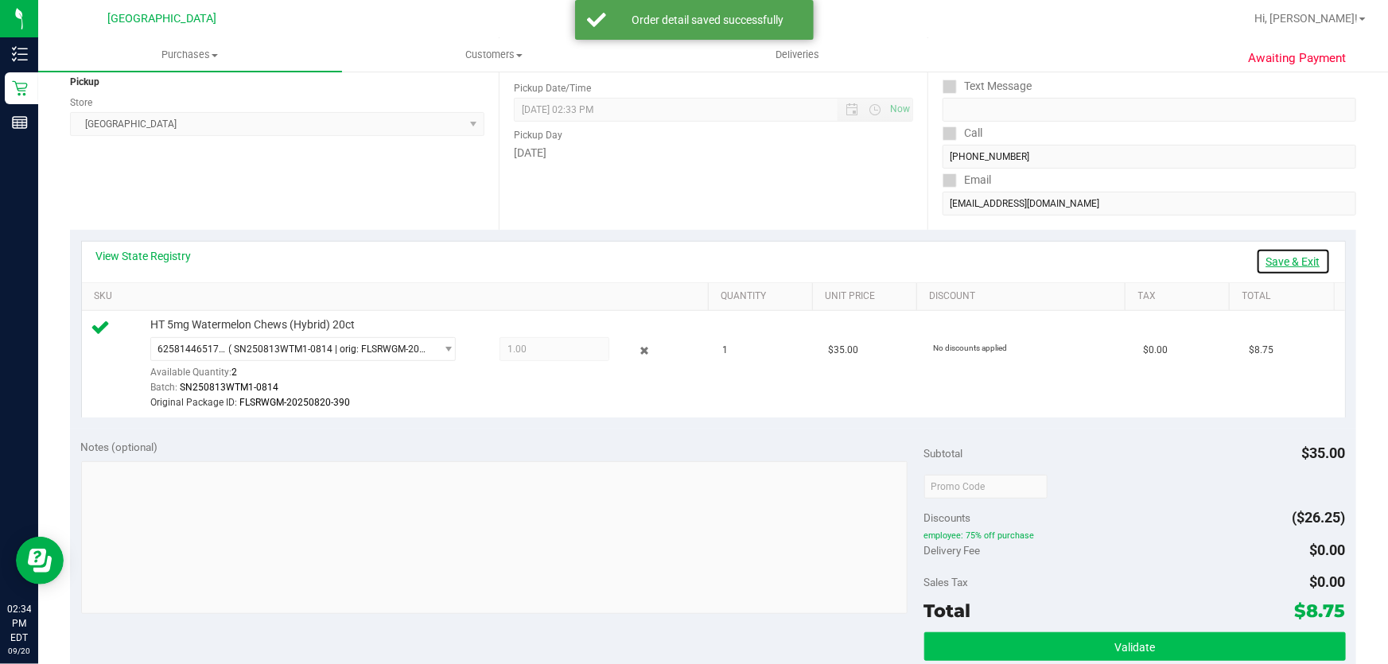
scroll to position [361, 0]
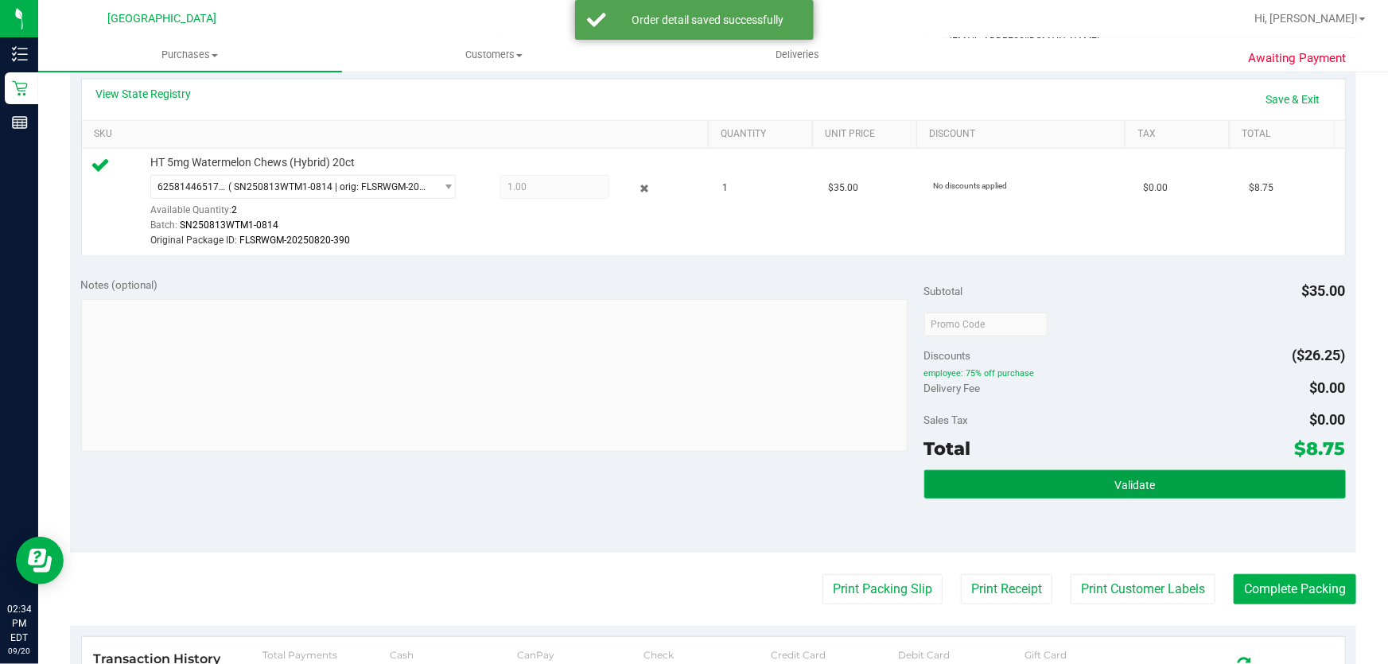
click at [1129, 470] on button "Validate" at bounding box center [1134, 484] width 421 height 29
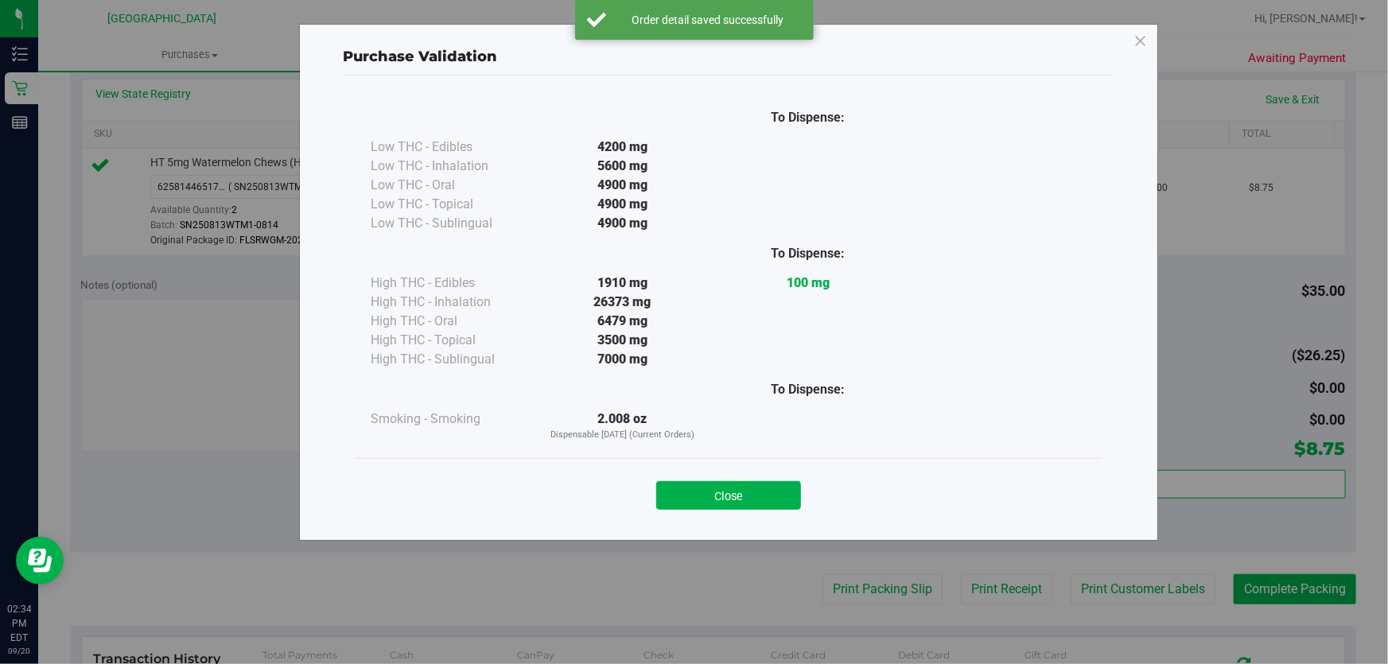
click at [715, 481] on button "Close" at bounding box center [728, 495] width 145 height 29
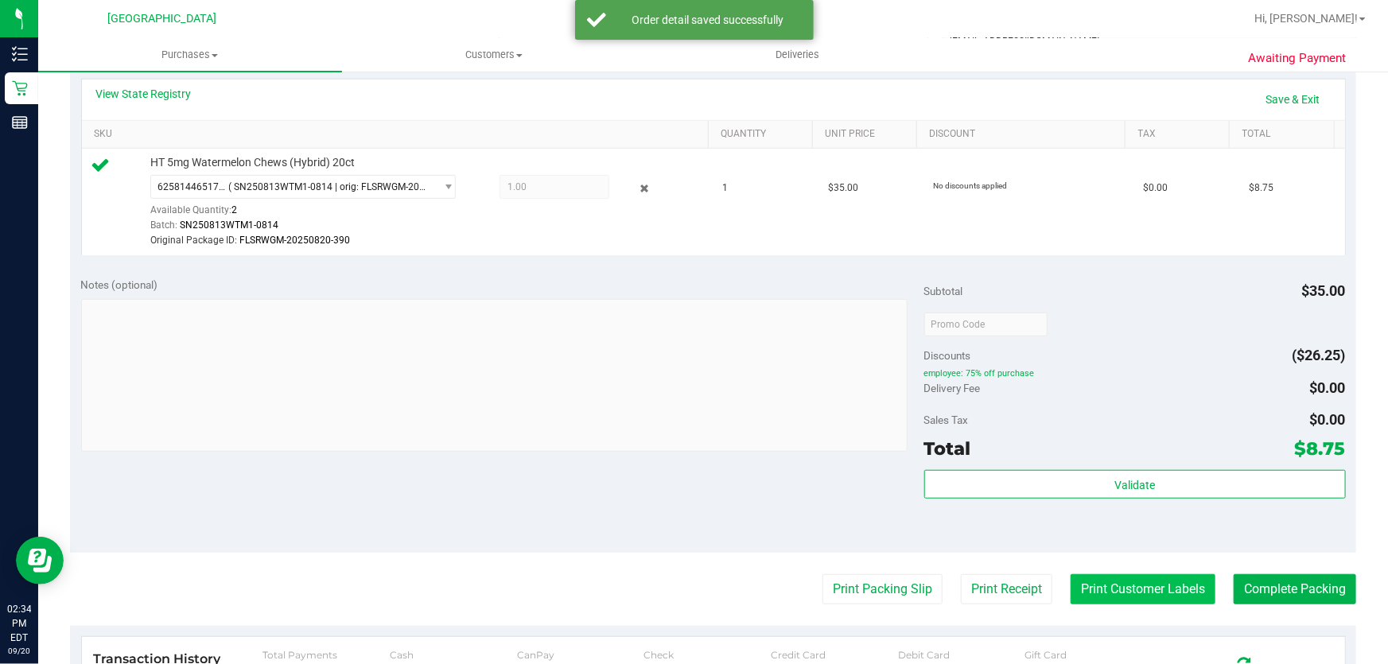
click at [1097, 583] on button "Print Customer Labels" at bounding box center [1142, 589] width 145 height 30
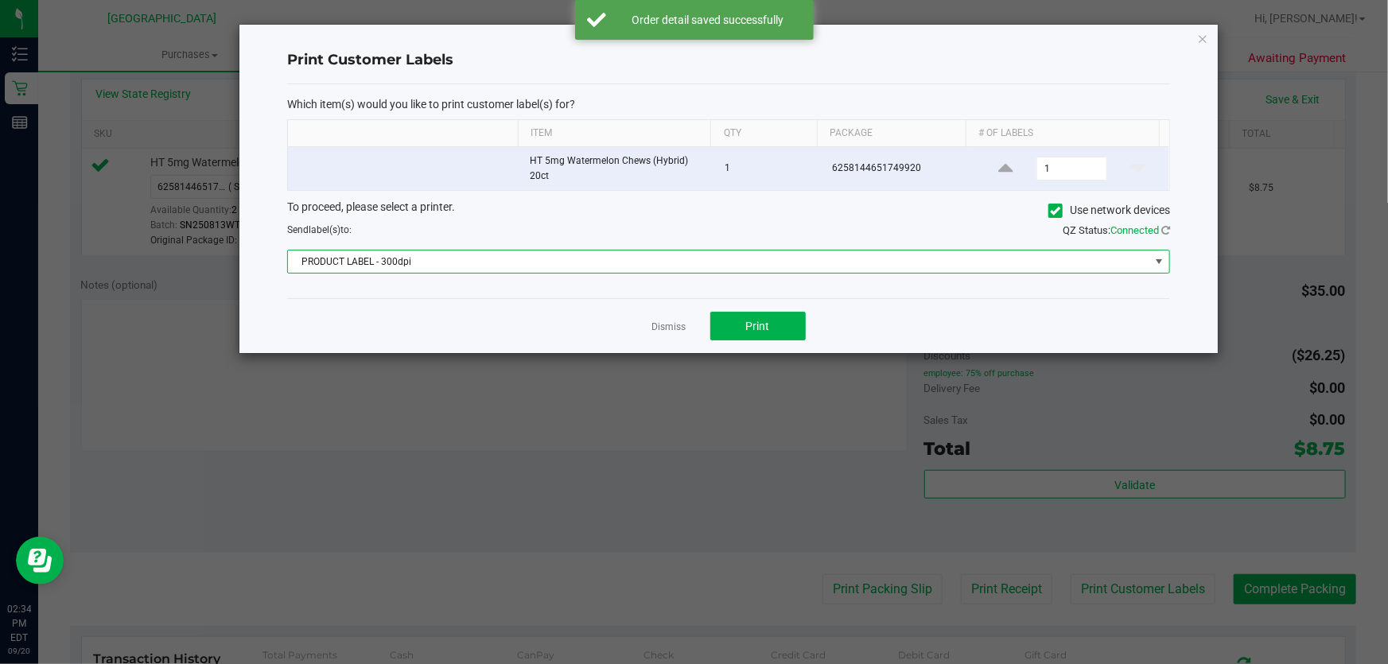
click at [806, 272] on span "PRODUCT LABEL - 300dpi" at bounding box center [718, 261] width 861 height 22
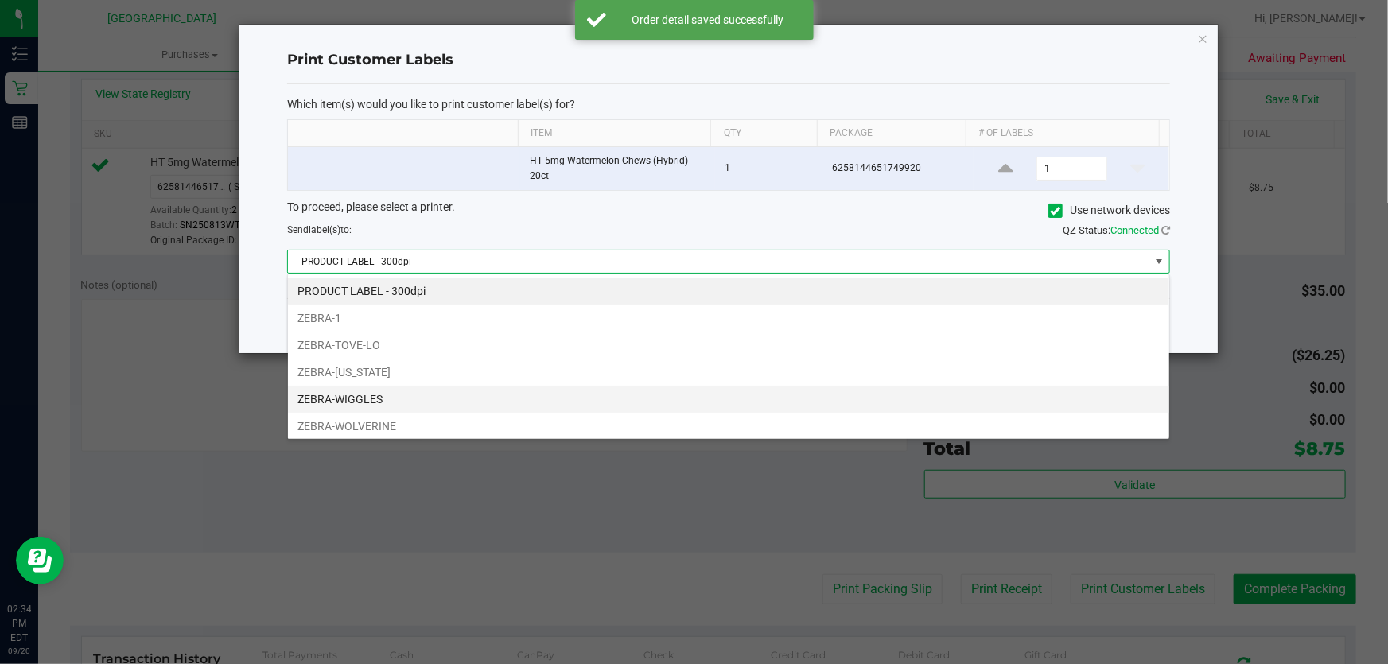
scroll to position [24, 883]
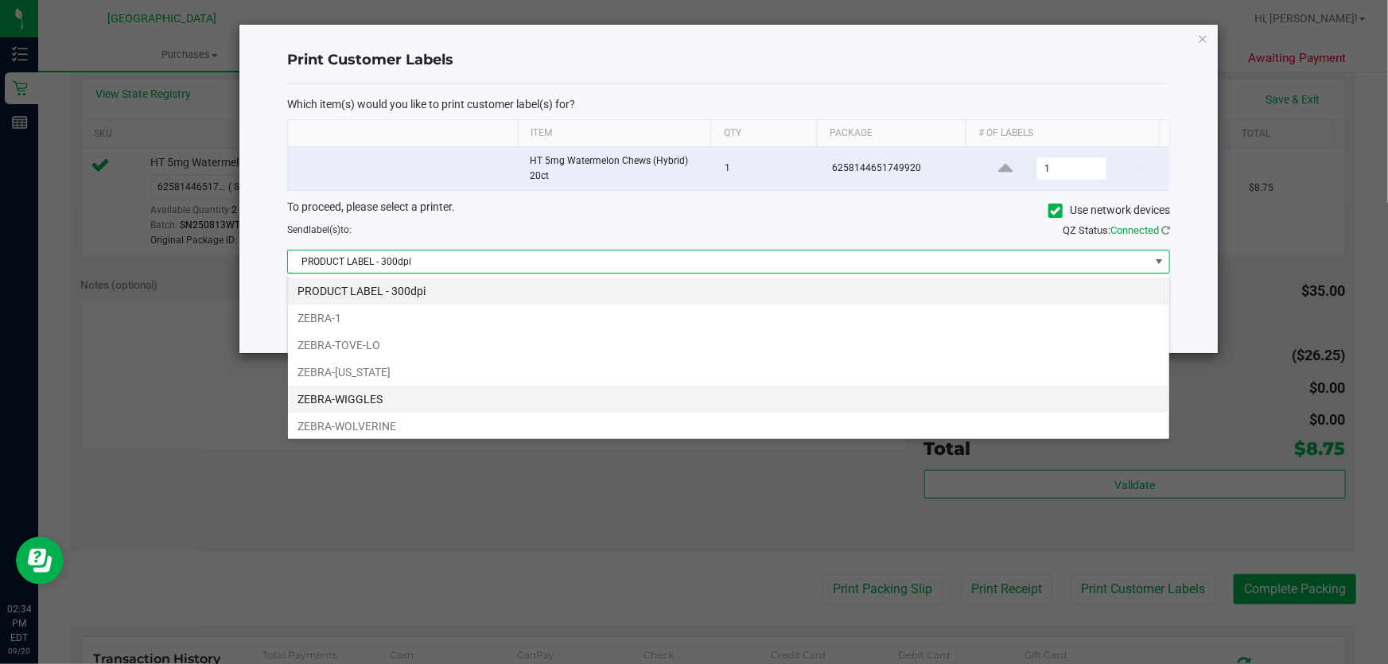
click at [558, 397] on li "ZEBRA-WIGGLES" at bounding box center [728, 399] width 881 height 27
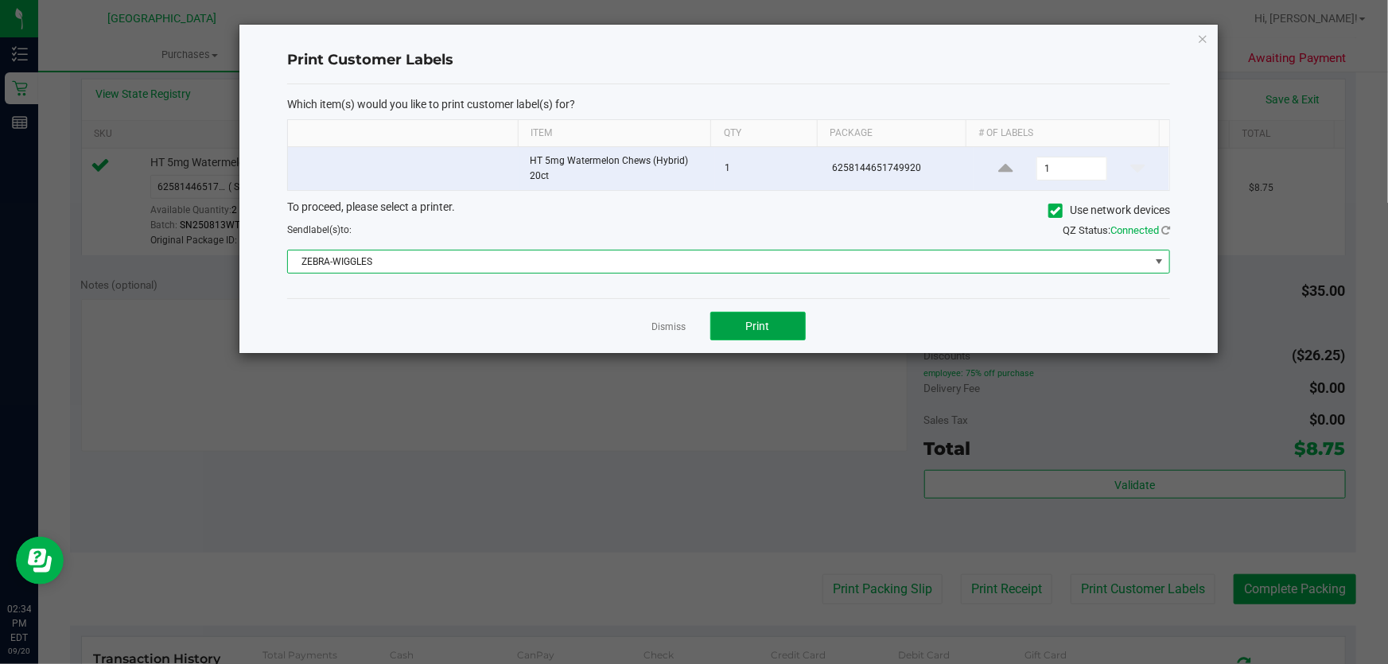
click at [771, 337] on button "Print" at bounding box center [757, 326] width 95 height 29
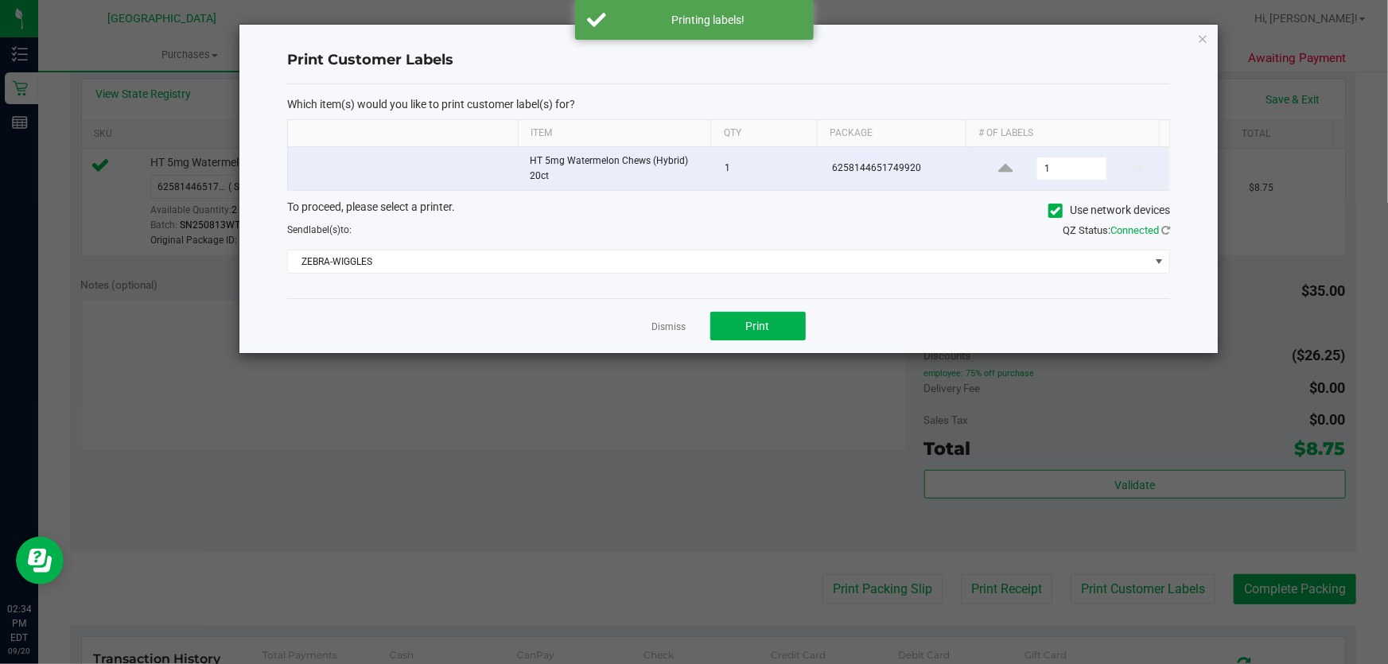
click at [1194, 36] on div "Print Customer Labels Which item(s) would you like to print customer label(s) f…" at bounding box center [728, 189] width 978 height 328
click at [1203, 40] on icon "button" at bounding box center [1202, 38] width 11 height 19
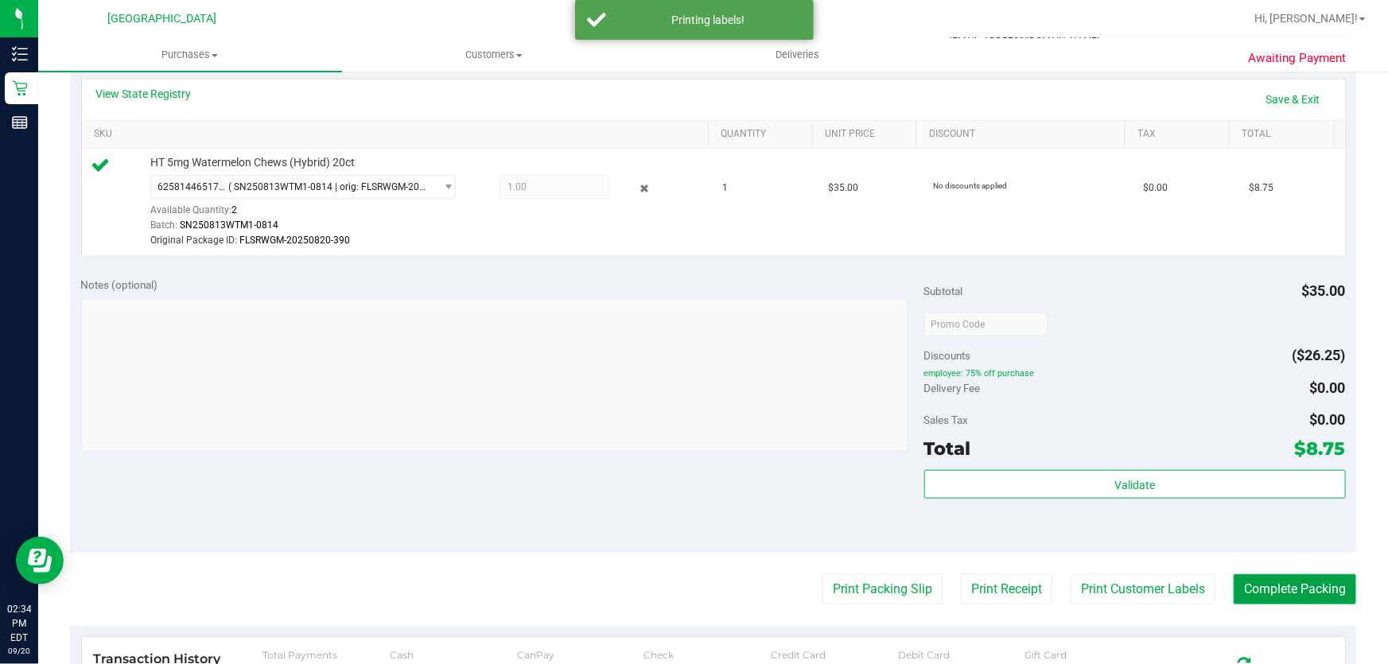
click at [1334, 591] on button "Complete Packing" at bounding box center [1294, 589] width 122 height 30
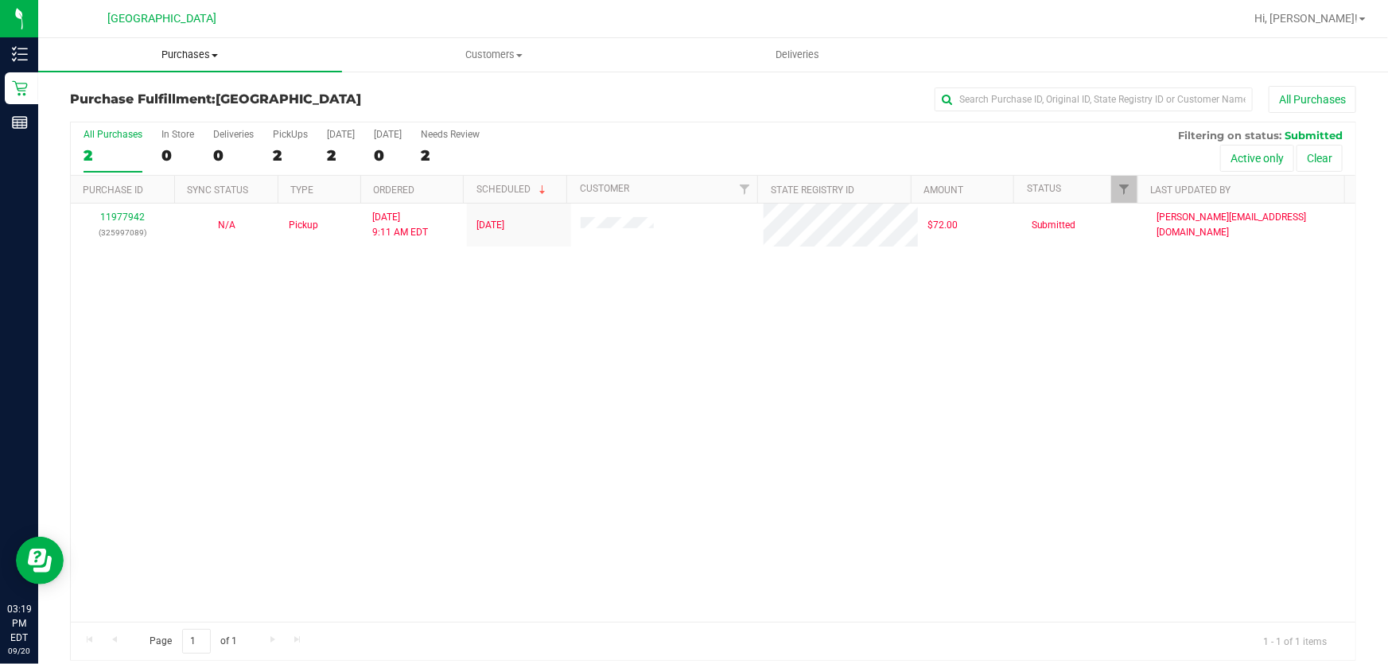
click at [204, 60] on span "Purchases" at bounding box center [190, 55] width 304 height 14
click at [95, 115] on span "Fulfillment" at bounding box center [87, 115] width 99 height 14
click at [1343, 16] on span "Hi, [PERSON_NAME]!" at bounding box center [1305, 18] width 103 height 13
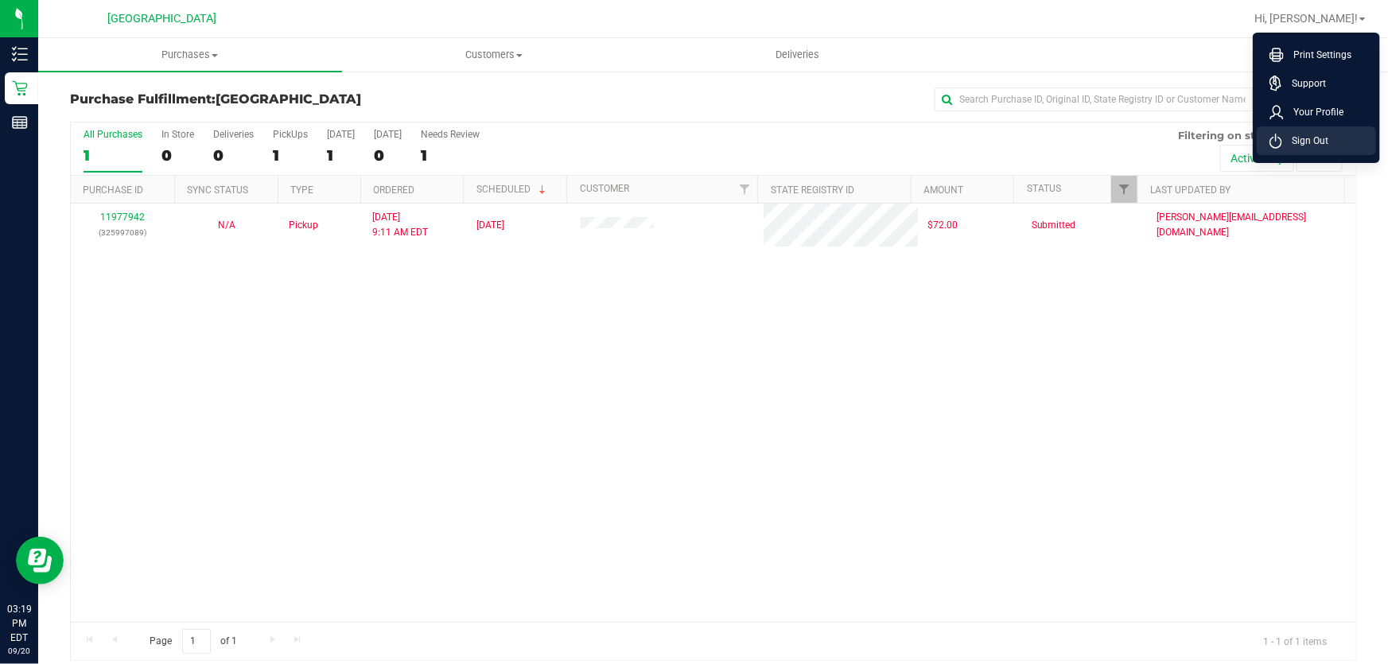
click at [1287, 138] on span "Sign Out" at bounding box center [1305, 141] width 46 height 16
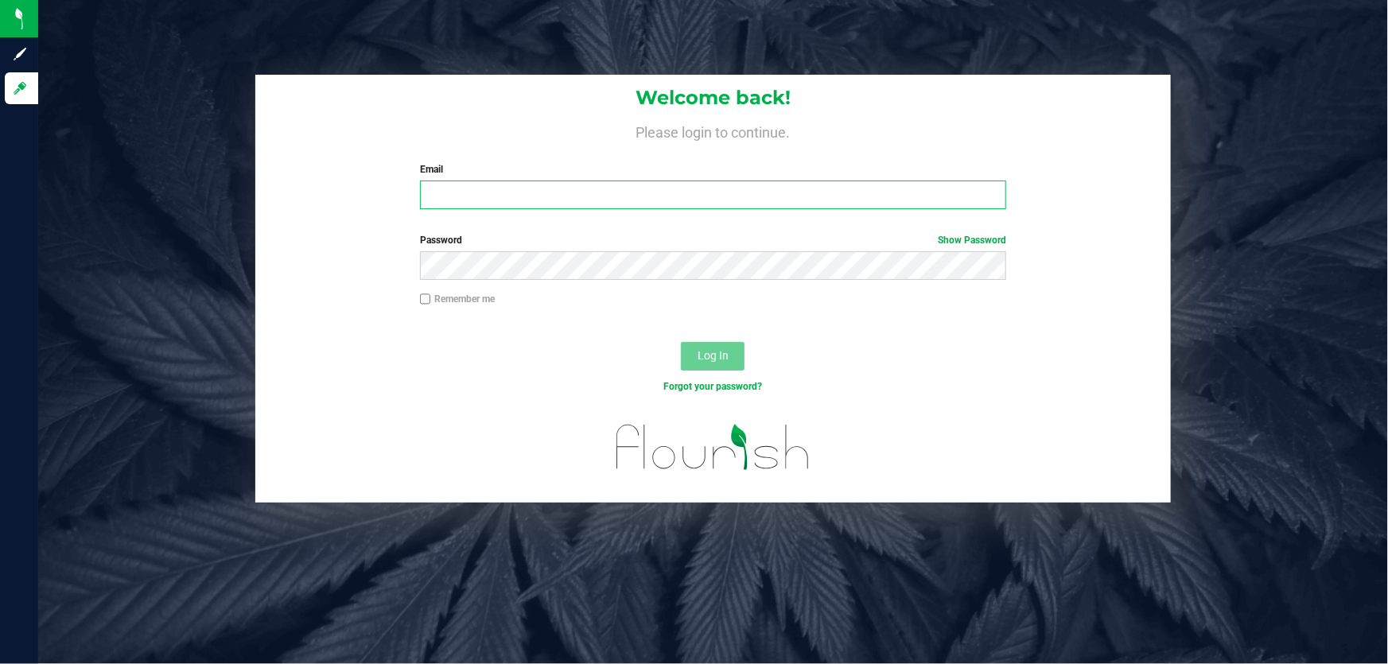
click at [512, 192] on input "Email" at bounding box center [713, 195] width 587 height 29
type input "[EMAIL_ADDRESS][DOMAIN_NAME]"
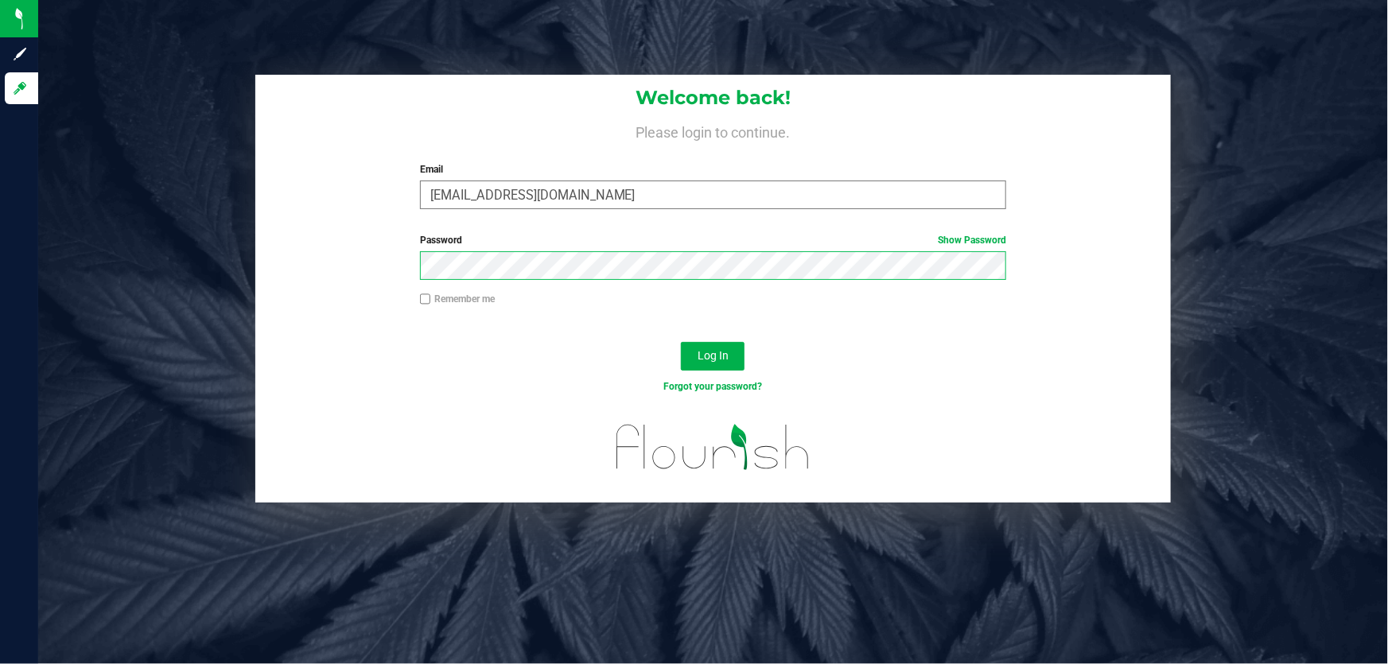
click at [681, 342] on button "Log In" at bounding box center [713, 356] width 64 height 29
